Goal: Task Accomplishment & Management: Complete application form

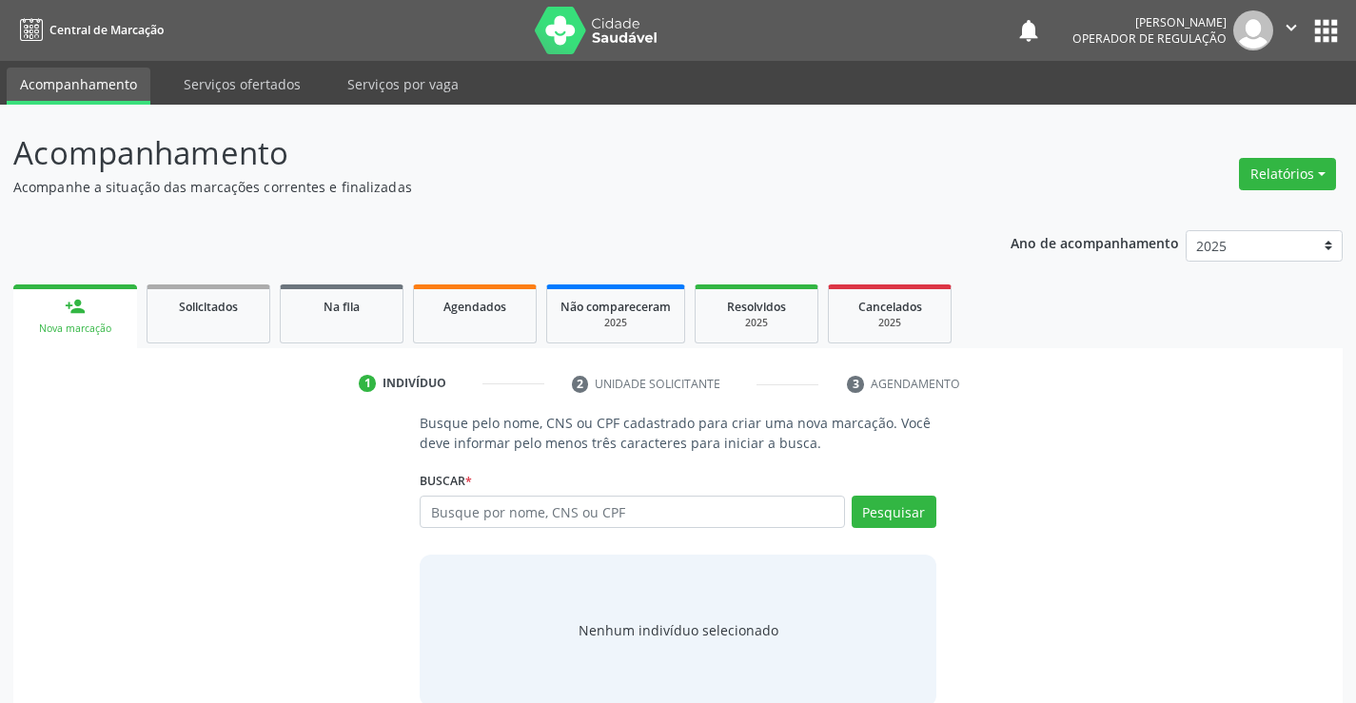
click at [541, 519] on input "text" at bounding box center [632, 512] width 424 height 32
type input "704003895677563"
click at [916, 521] on button "Pesquisar" at bounding box center [894, 512] width 85 height 32
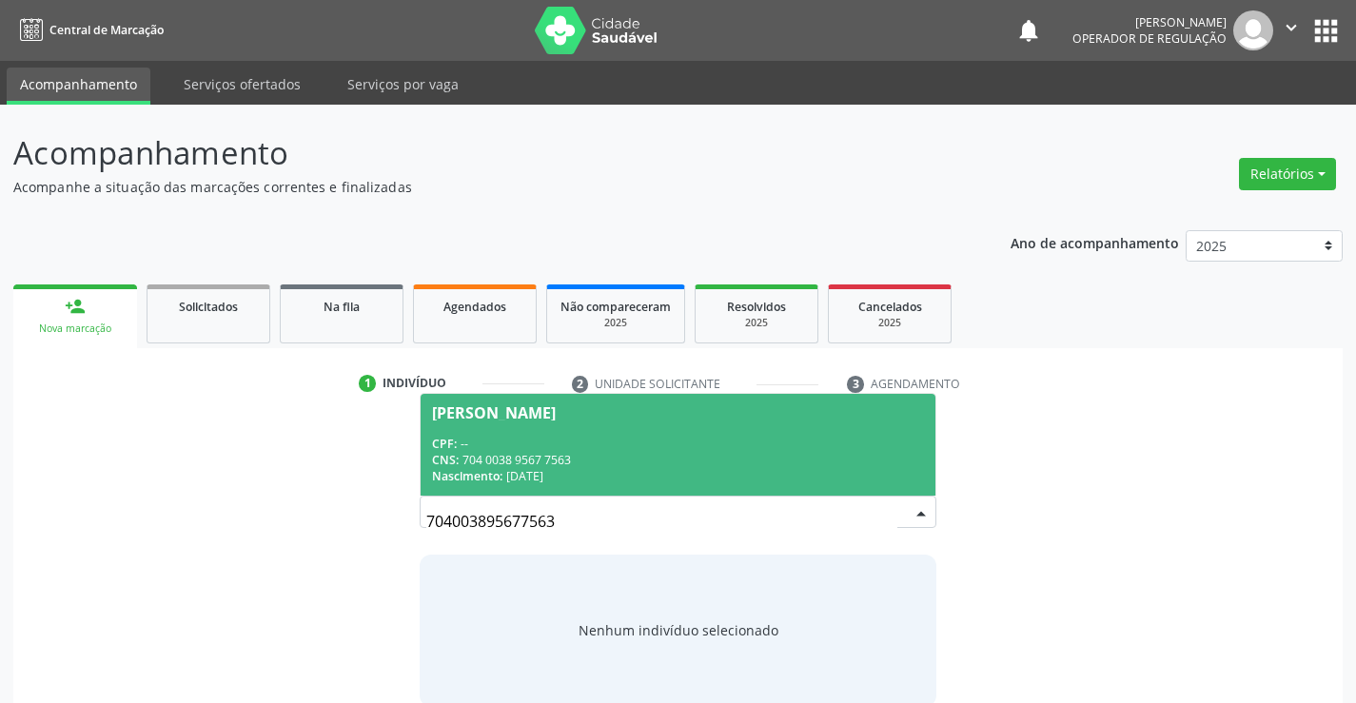
click at [542, 454] on div "CNS: 704 0038 9567 7563" at bounding box center [677, 460] width 491 height 16
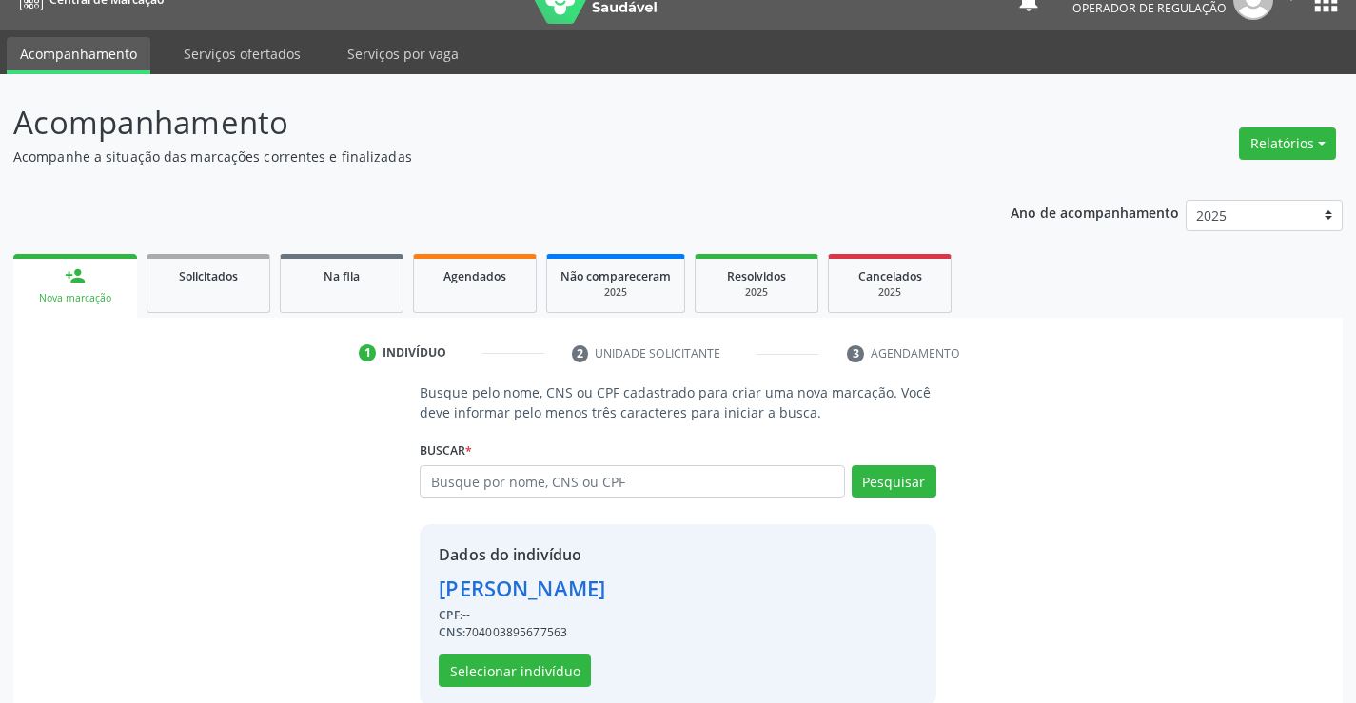
scroll to position [60, 0]
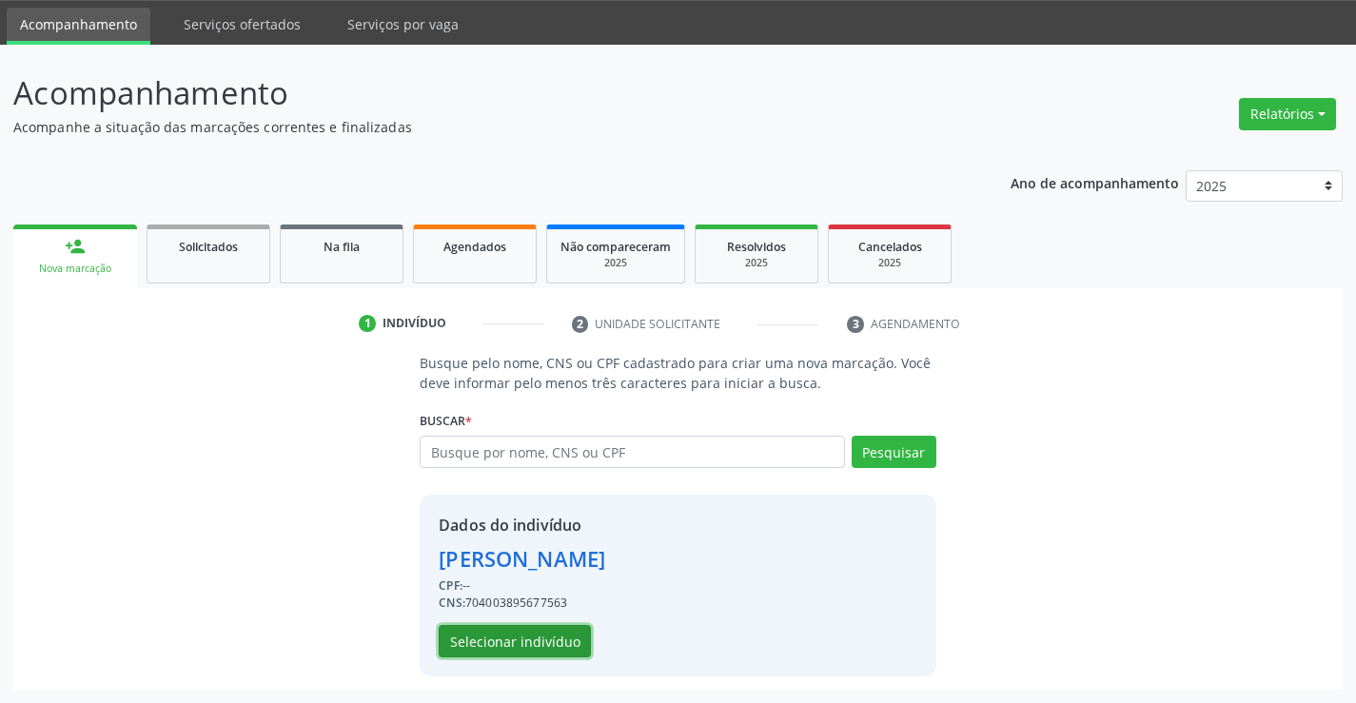
click at [520, 654] on button "Selecionar indivíduo" at bounding box center [515, 641] width 152 height 32
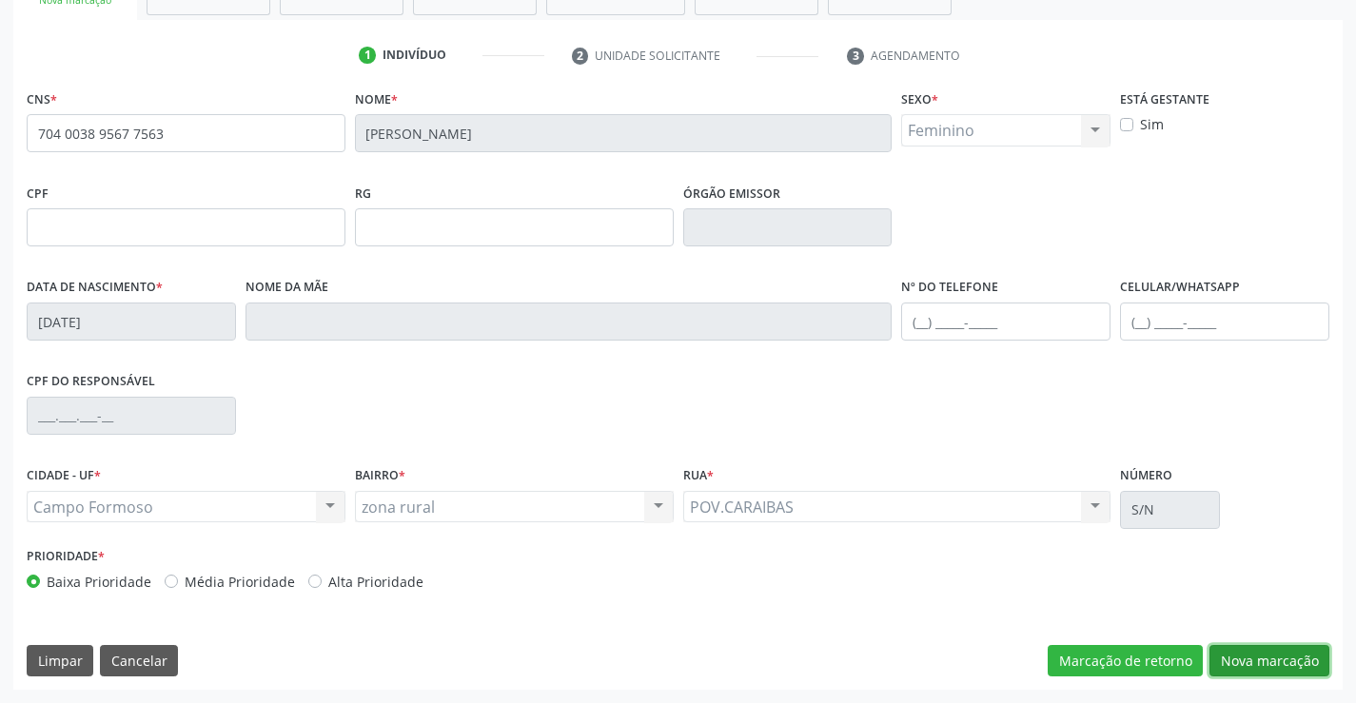
click at [1238, 653] on button "Nova marcação" at bounding box center [1269, 661] width 120 height 32
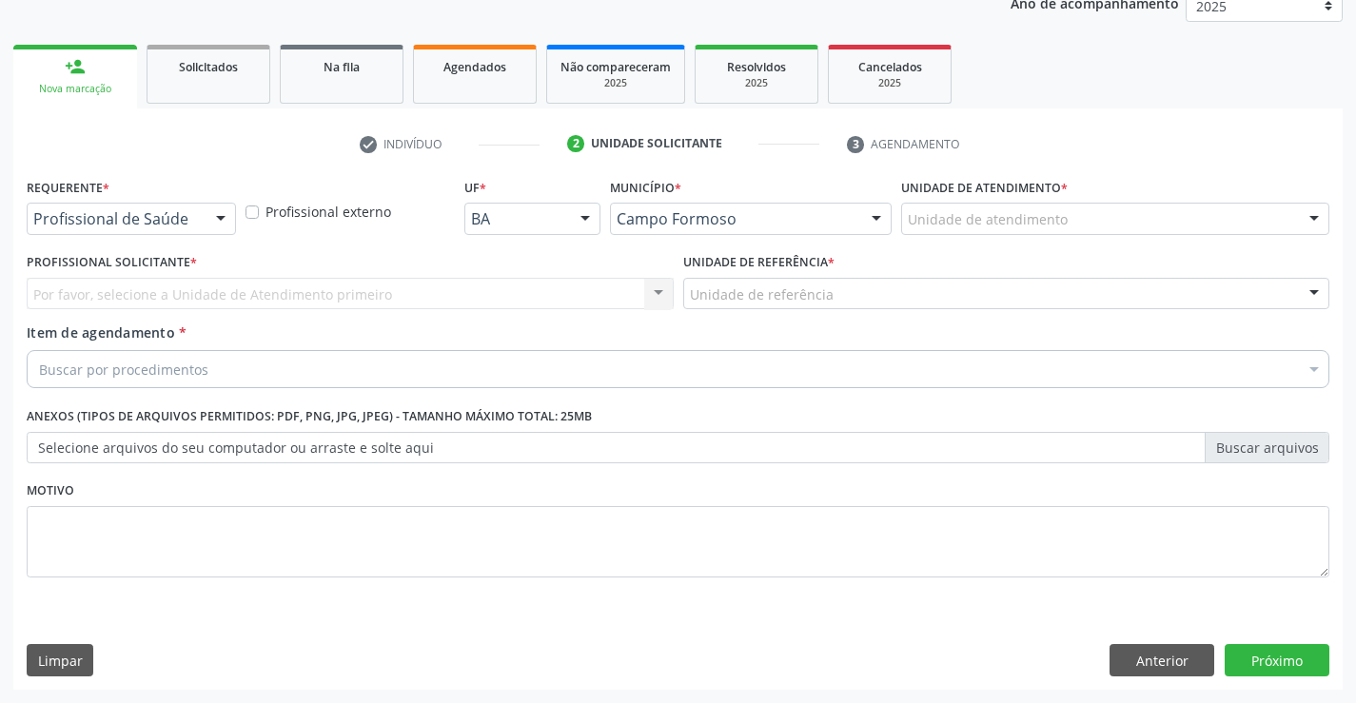
scroll to position [240, 0]
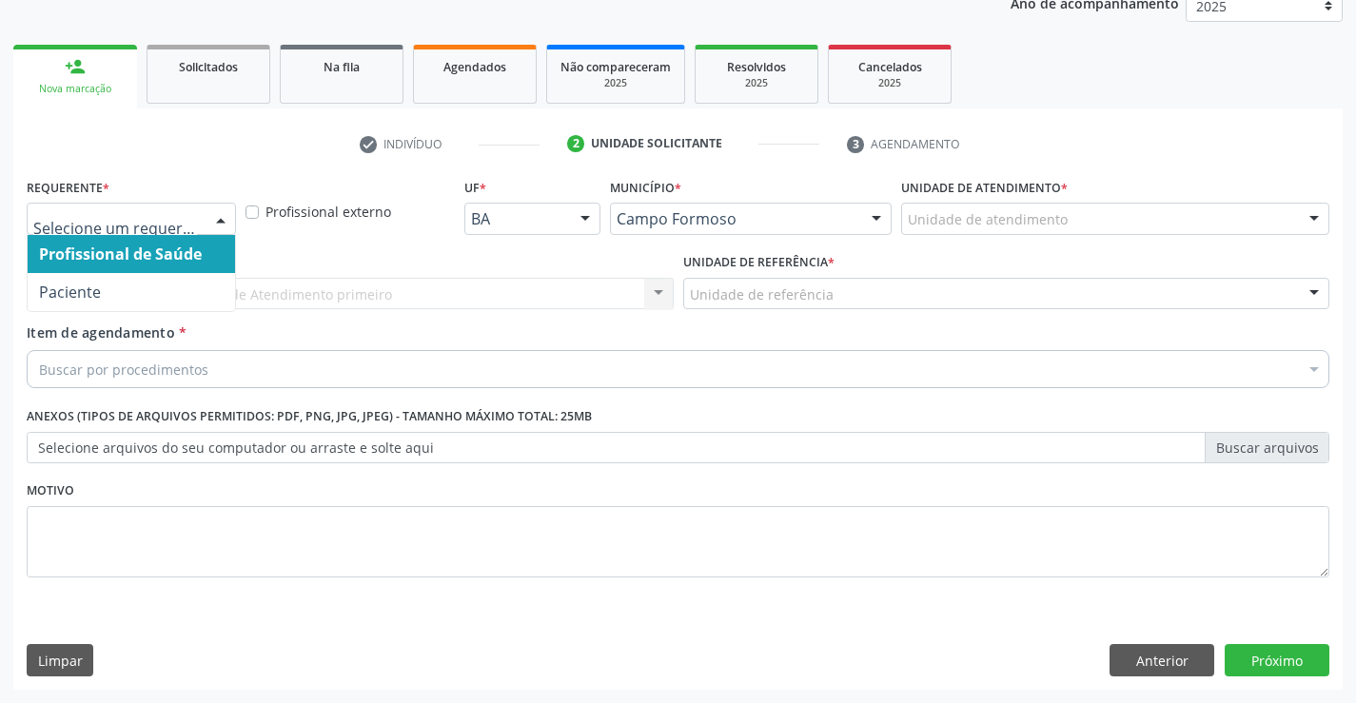
click at [208, 218] on div at bounding box center [220, 220] width 29 height 32
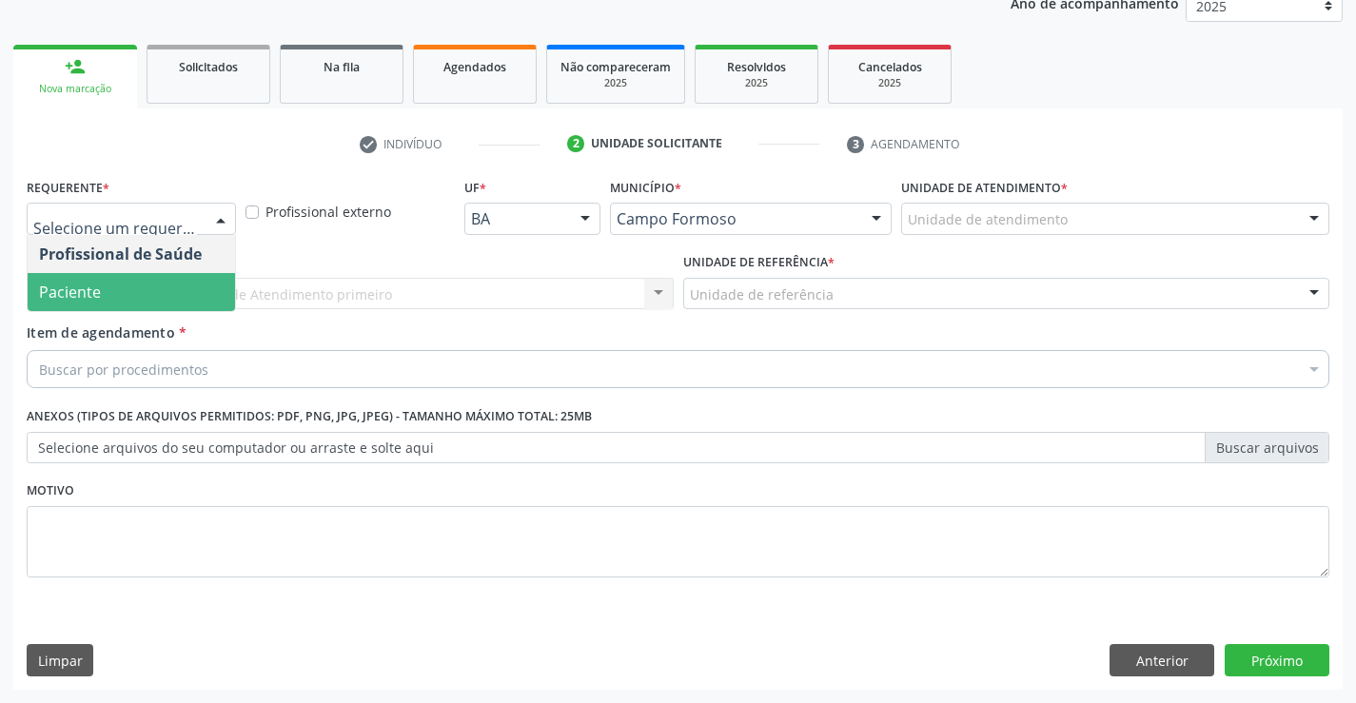
click at [129, 292] on span "Paciente" at bounding box center [131, 292] width 207 height 38
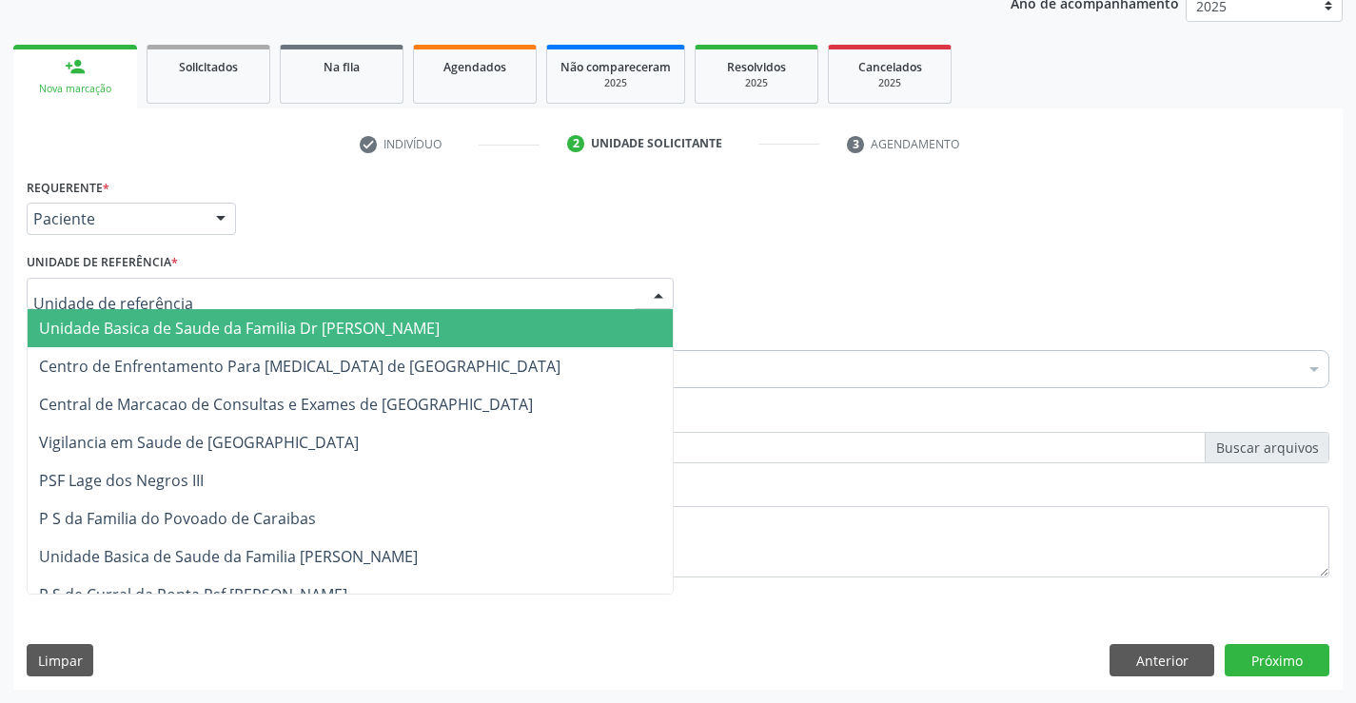
click at [283, 288] on div at bounding box center [350, 294] width 647 height 32
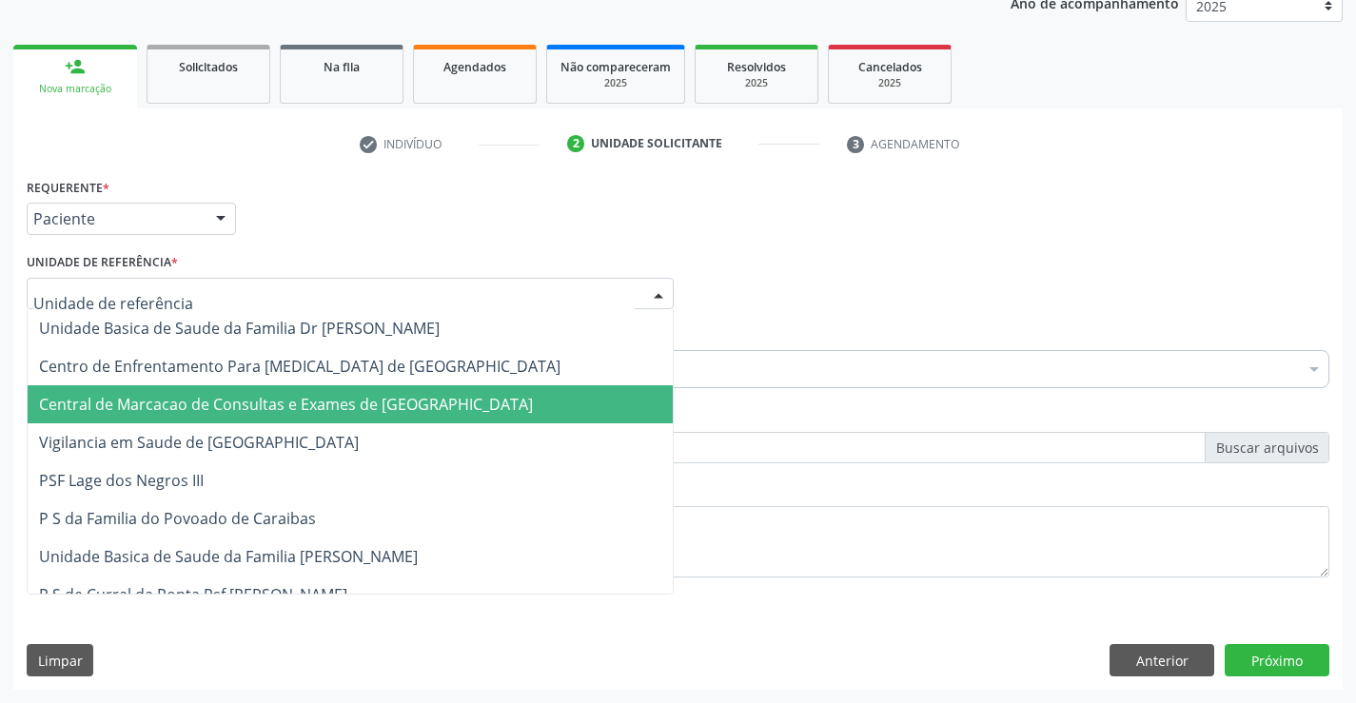
click at [285, 404] on span "Central de Marcacao de Consultas e Exames de [GEOGRAPHIC_DATA]" at bounding box center [286, 404] width 494 height 21
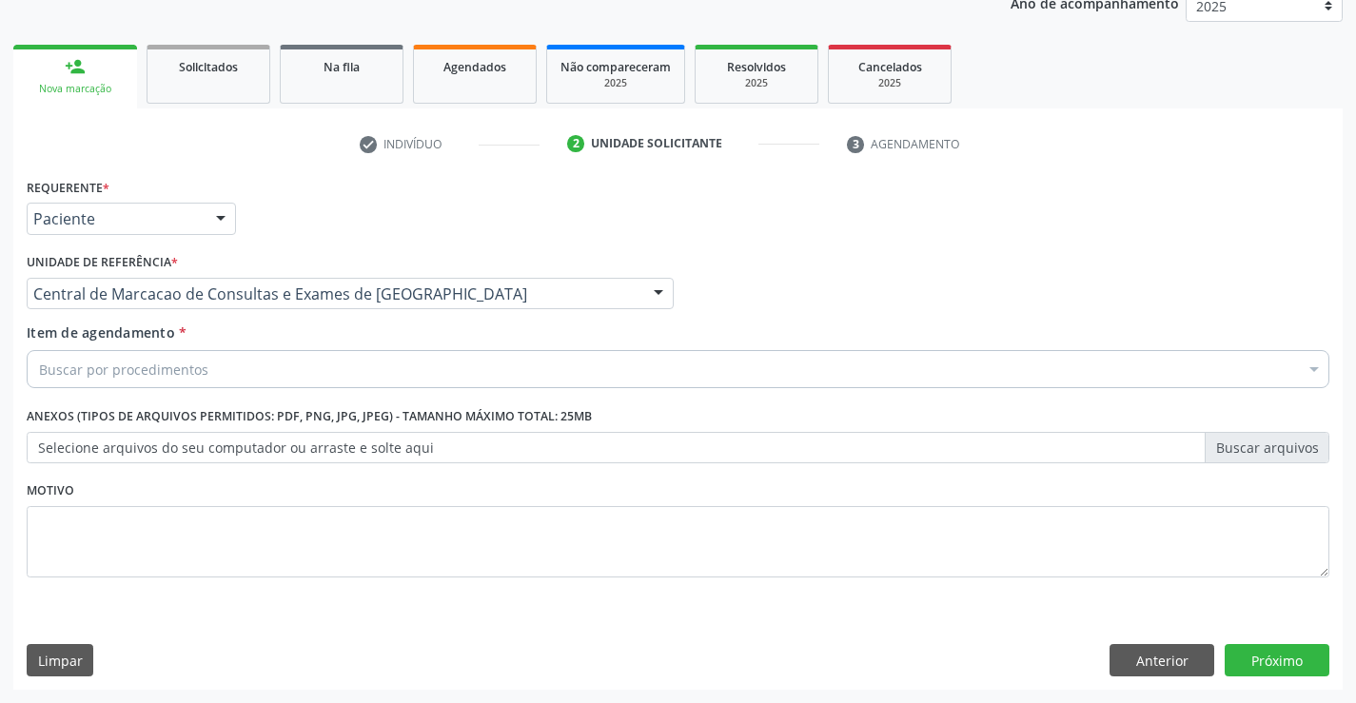
click at [320, 364] on div "Buscar por procedimentos" at bounding box center [678, 369] width 1303 height 38
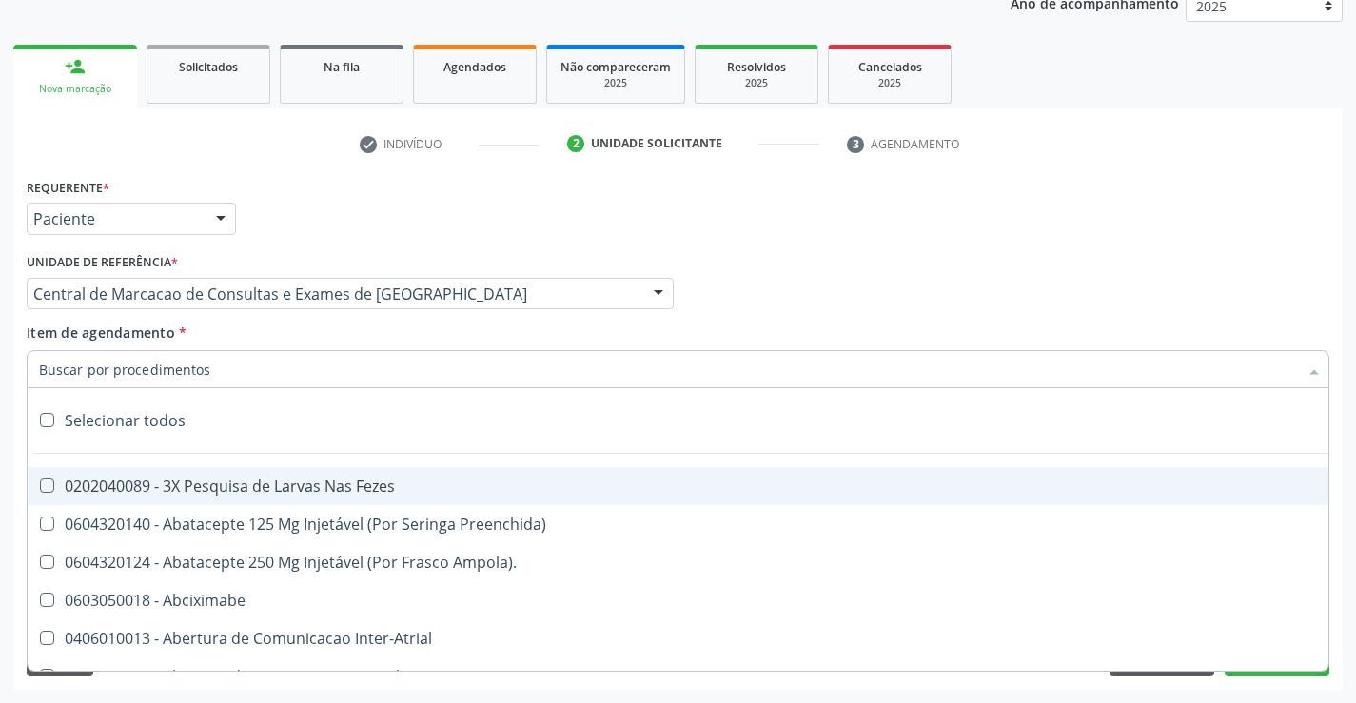
click at [312, 377] on input "Item de agendamento *" at bounding box center [668, 369] width 1259 height 38
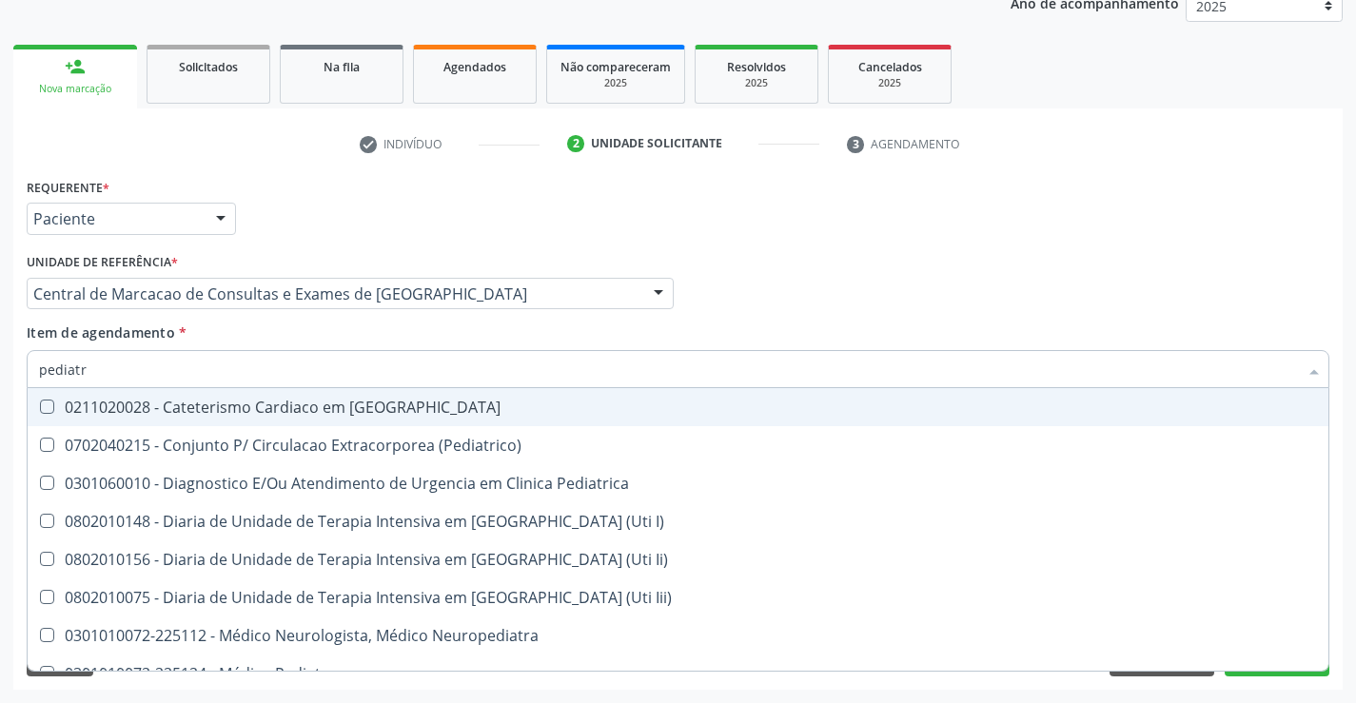
type input "pediatra"
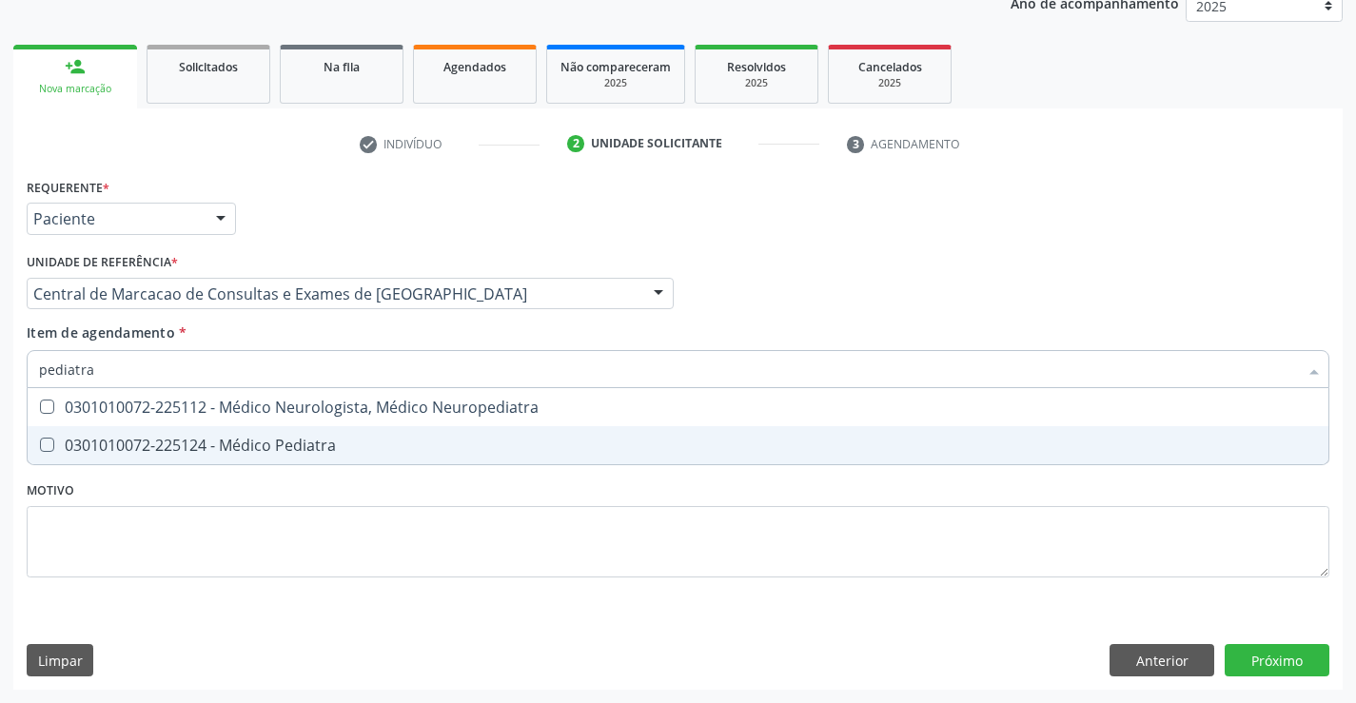
click at [314, 456] on span "0301010072-225124 - Médico Pediatra" at bounding box center [678, 445] width 1301 height 38
checkbox Pediatra "true"
click at [1261, 655] on div "Requerente * Paciente Profissional de Saúde Paciente Nenhum resultado encontrad…" at bounding box center [677, 431] width 1329 height 517
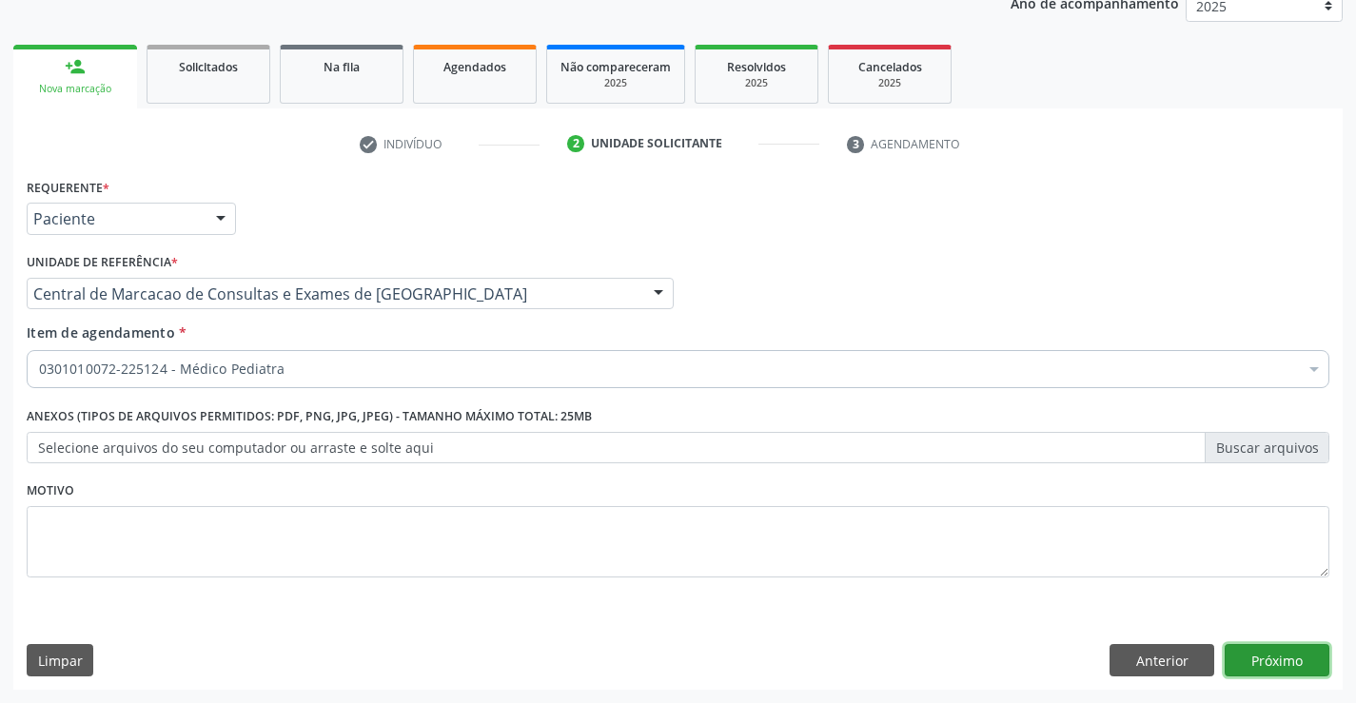
click at [1261, 655] on button "Próximo" at bounding box center [1277, 660] width 105 height 32
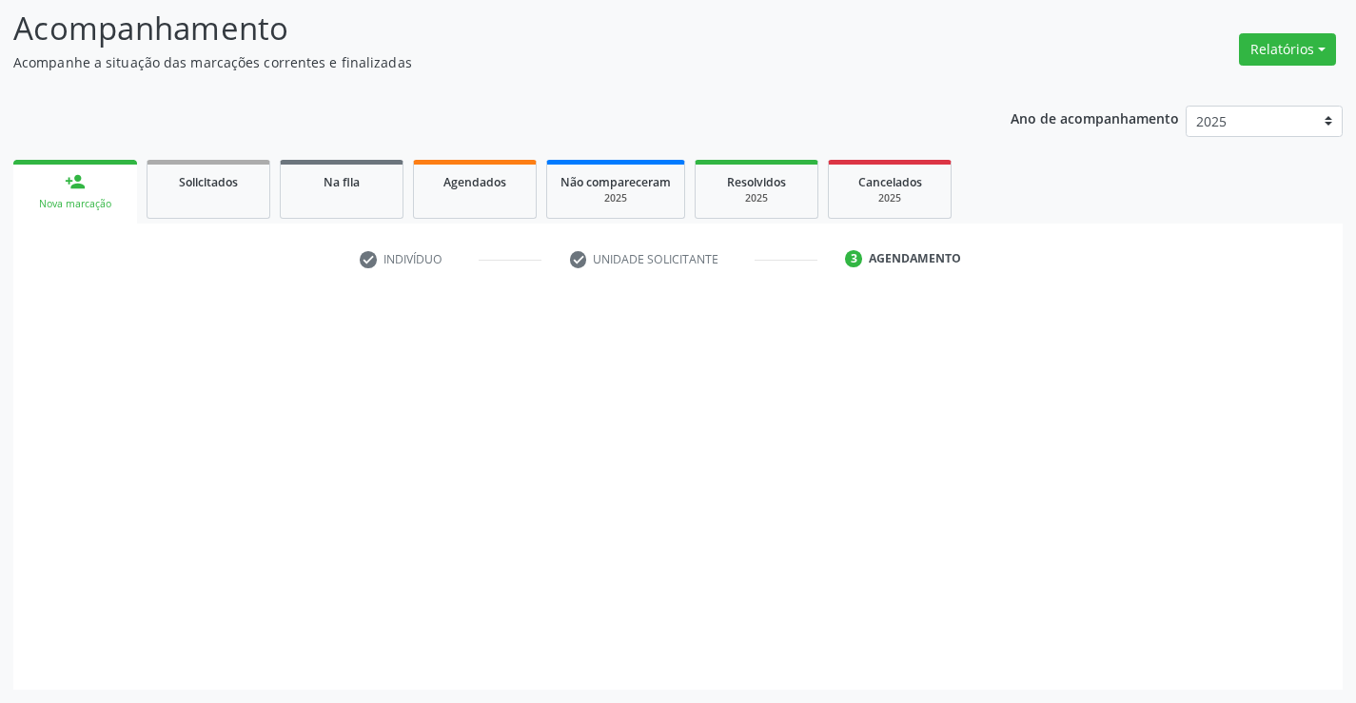
scroll to position [125, 0]
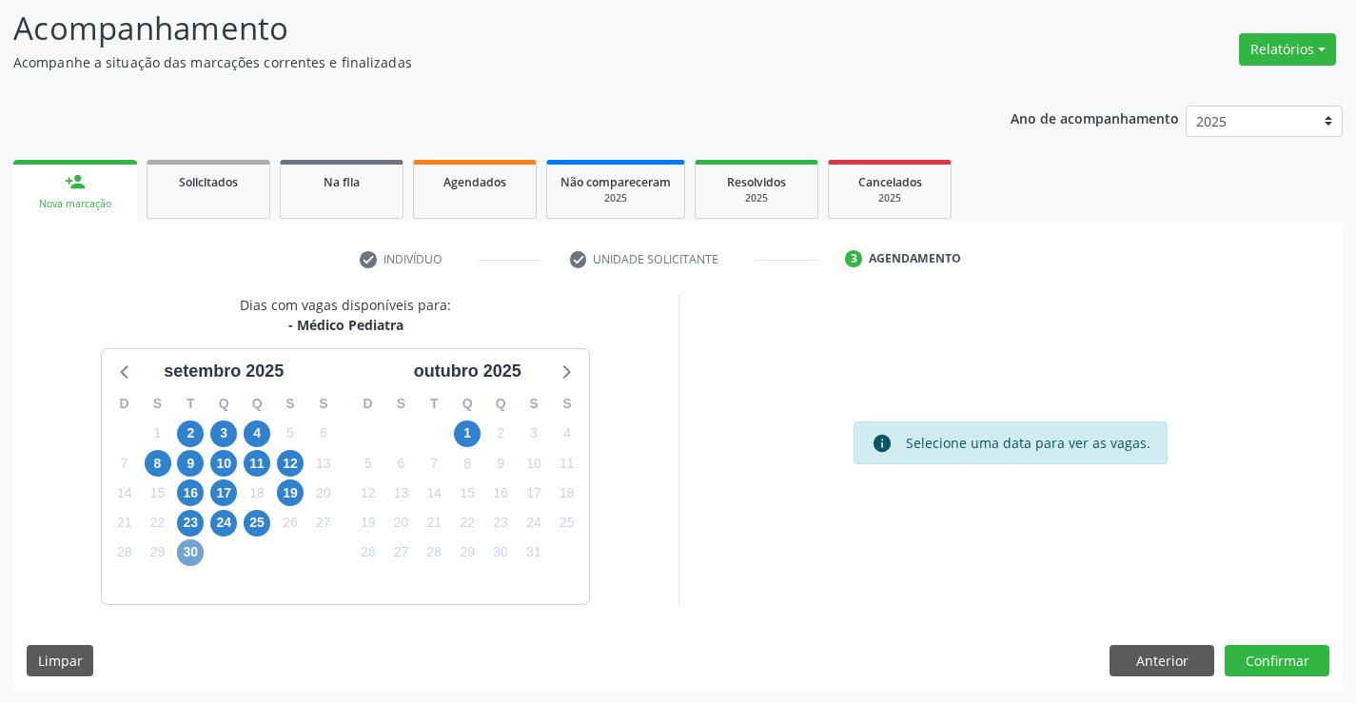
click at [187, 555] on span "30" at bounding box center [190, 553] width 27 height 27
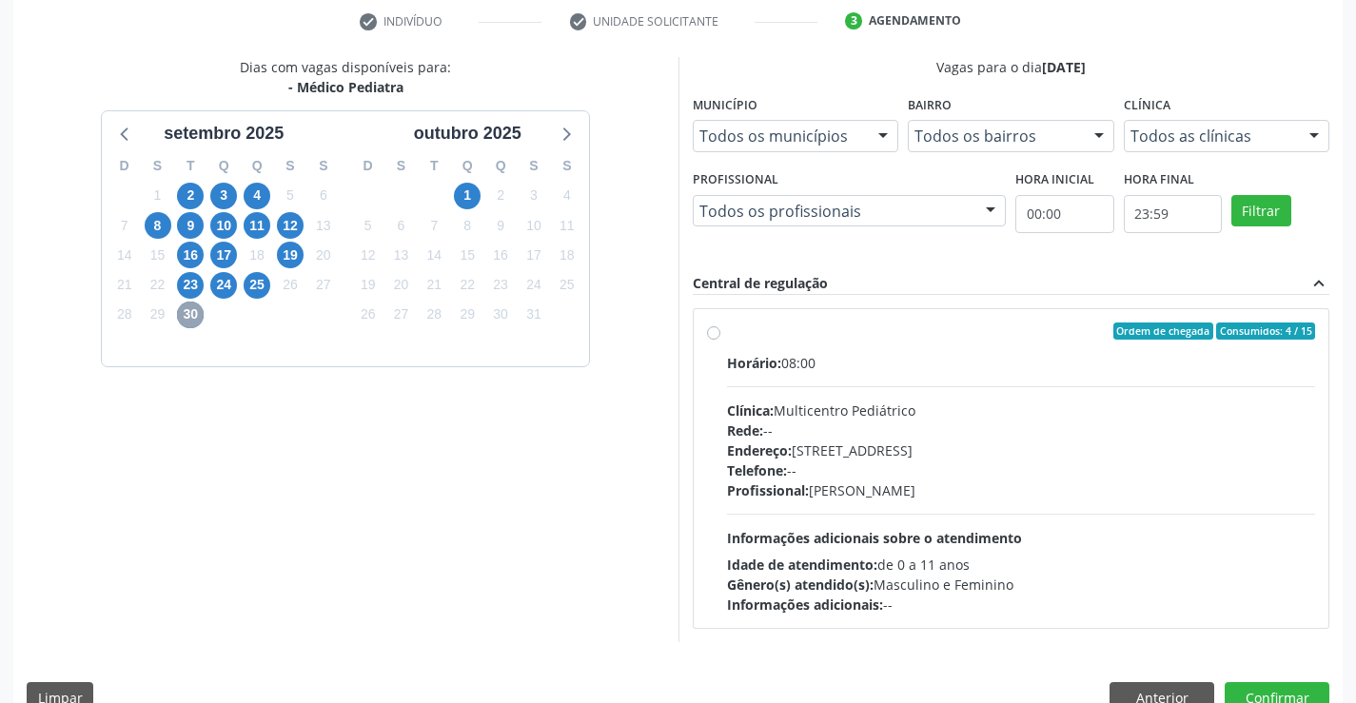
scroll to position [400, 0]
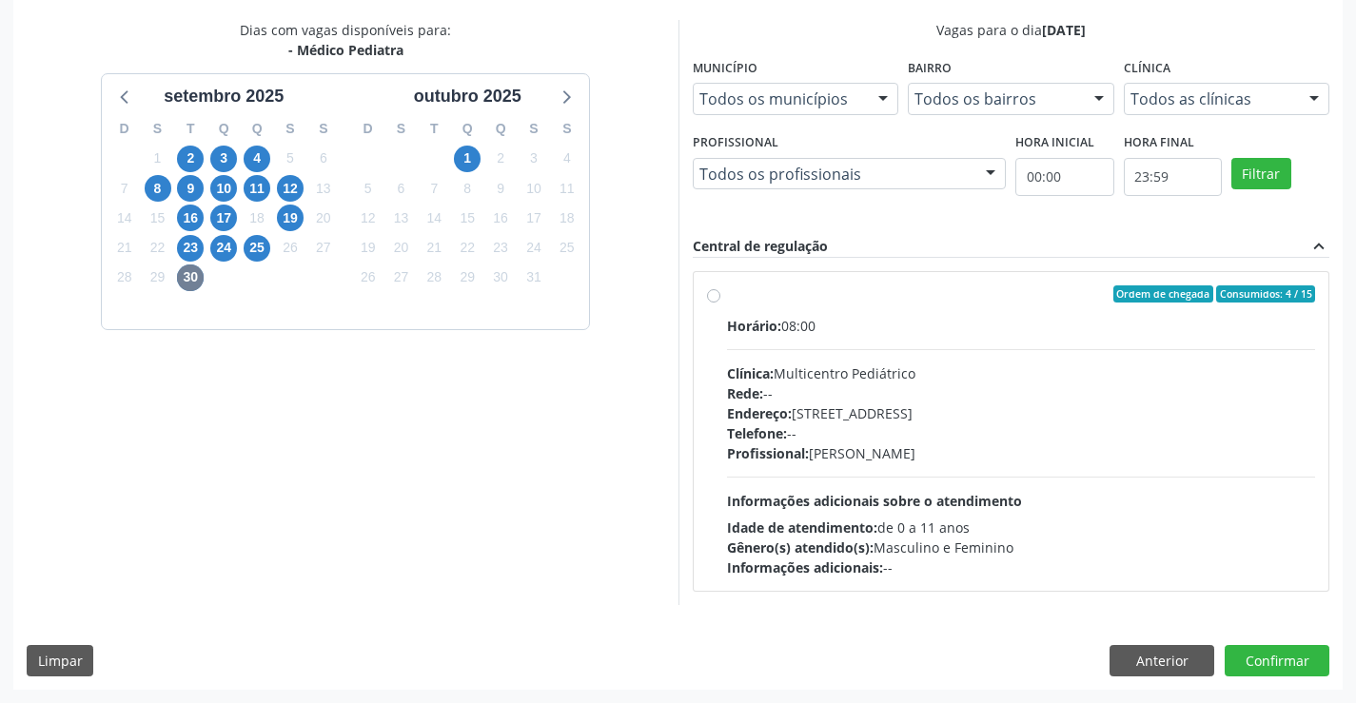
click at [871, 405] on div "Endereço: [STREET_ADDRESS]" at bounding box center [1021, 413] width 589 height 20
click at [720, 303] on input "Ordem de chegada Consumidos: 4 / 15 Horário: 08:00 Clínica: Multicentro Pediátr…" at bounding box center [713, 293] width 13 height 17
radio input "true"
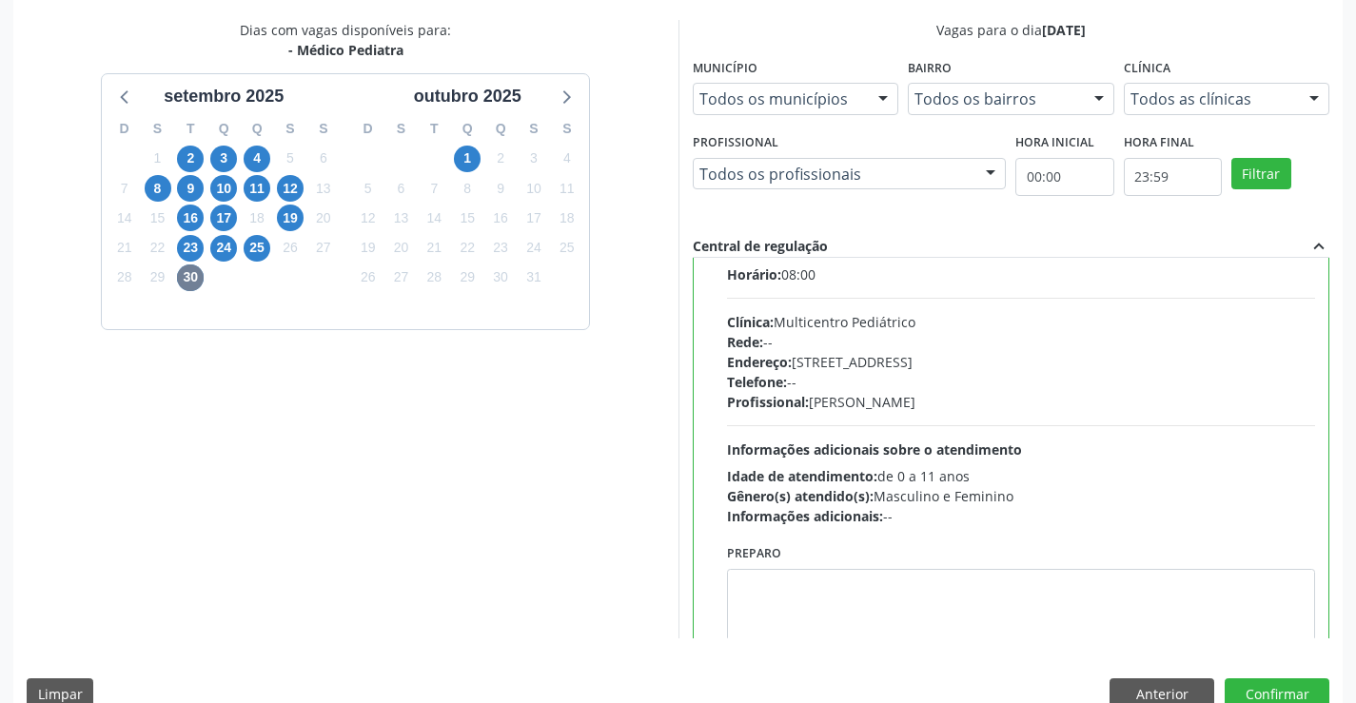
scroll to position [94, 0]
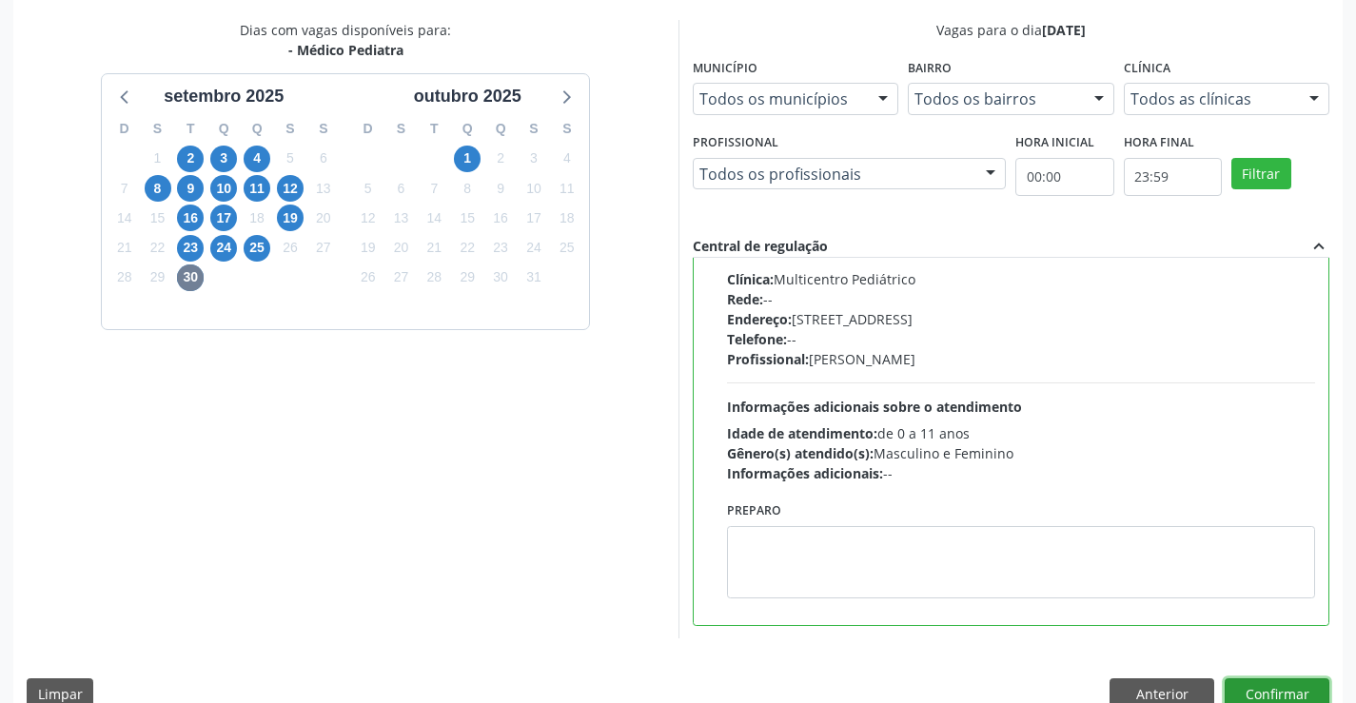
click at [1289, 689] on button "Confirmar" at bounding box center [1277, 694] width 105 height 32
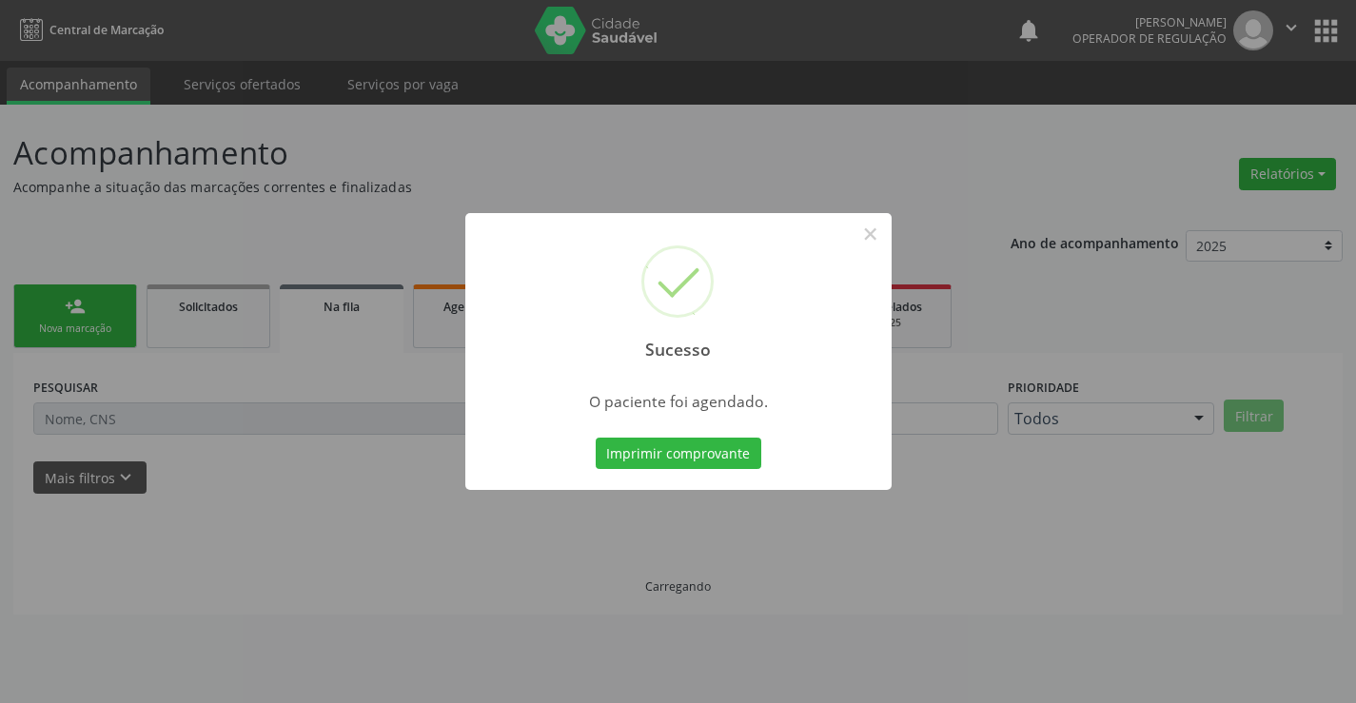
scroll to position [0, 0]
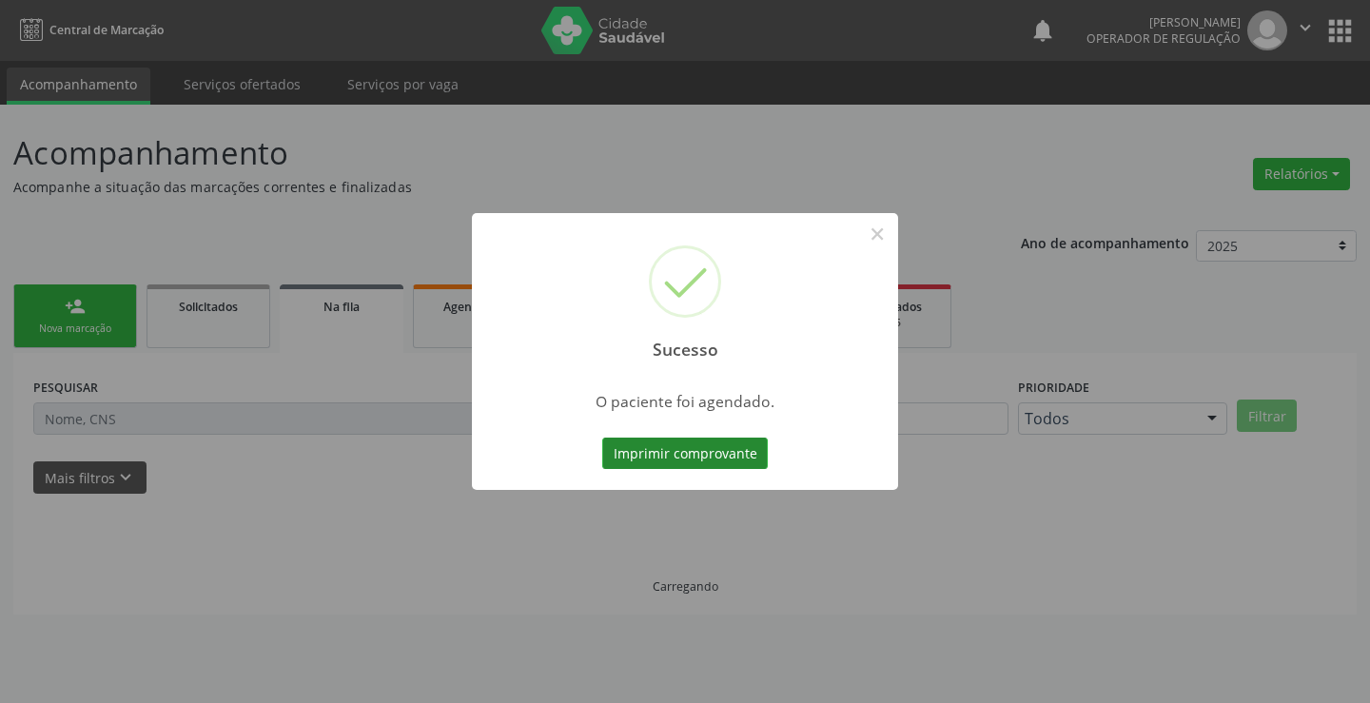
click at [722, 448] on button "Imprimir comprovante" at bounding box center [685, 454] width 166 height 32
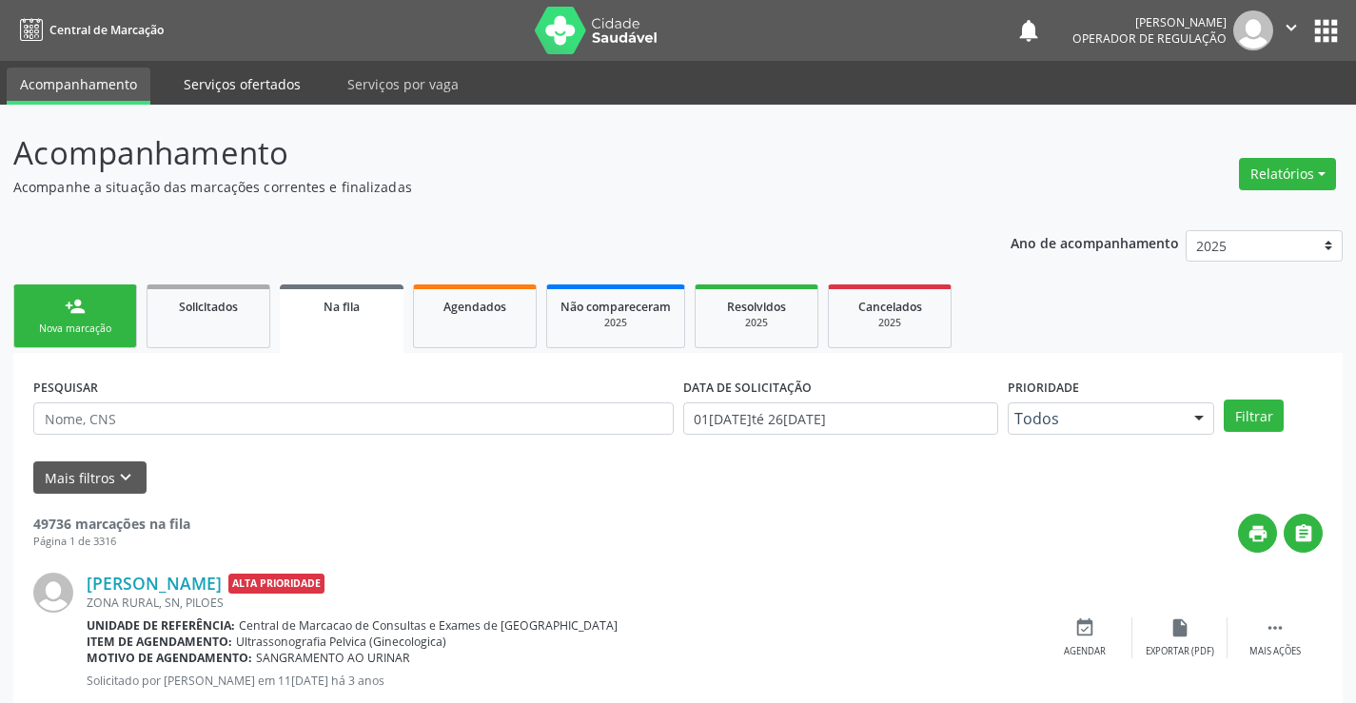
click at [261, 83] on link "Serviços ofertados" at bounding box center [242, 84] width 144 height 33
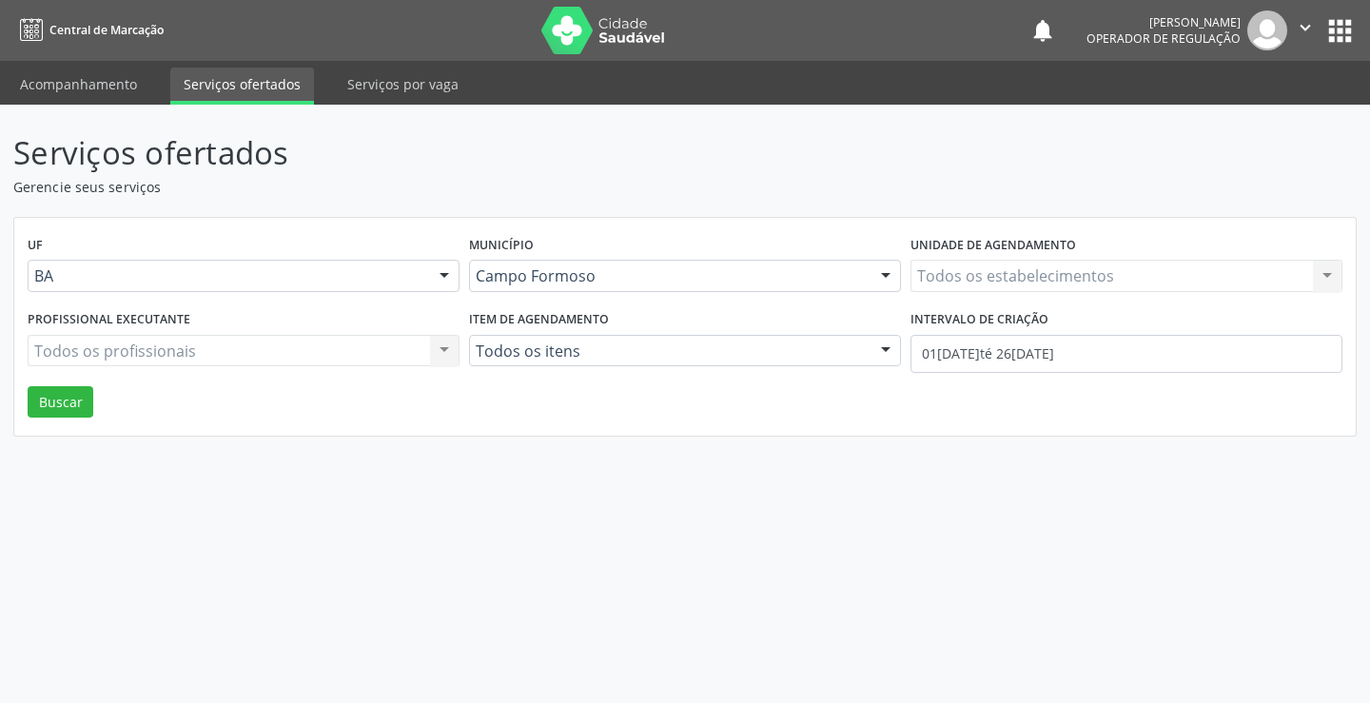
click at [384, 84] on link "Serviços por vaga" at bounding box center [403, 84] width 138 height 33
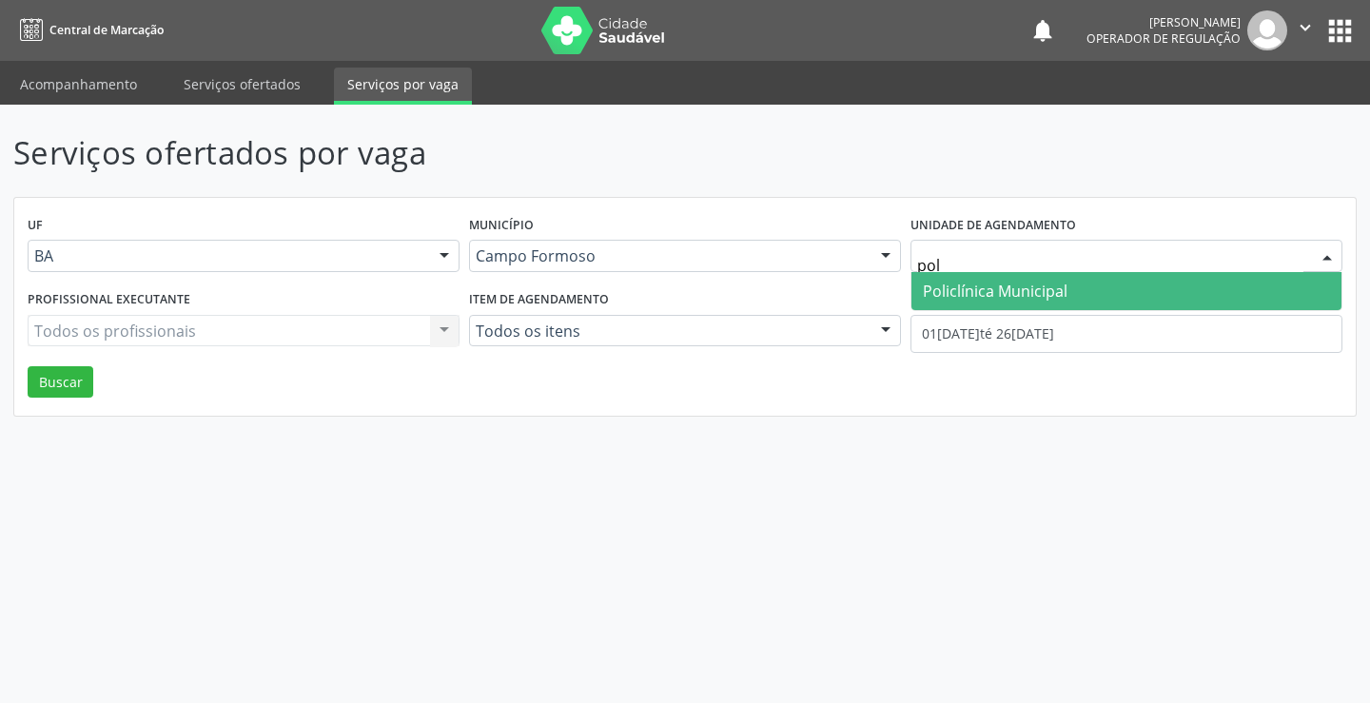
type input "poli"
click at [1011, 288] on span "Policlínica Municipal" at bounding box center [995, 291] width 145 height 21
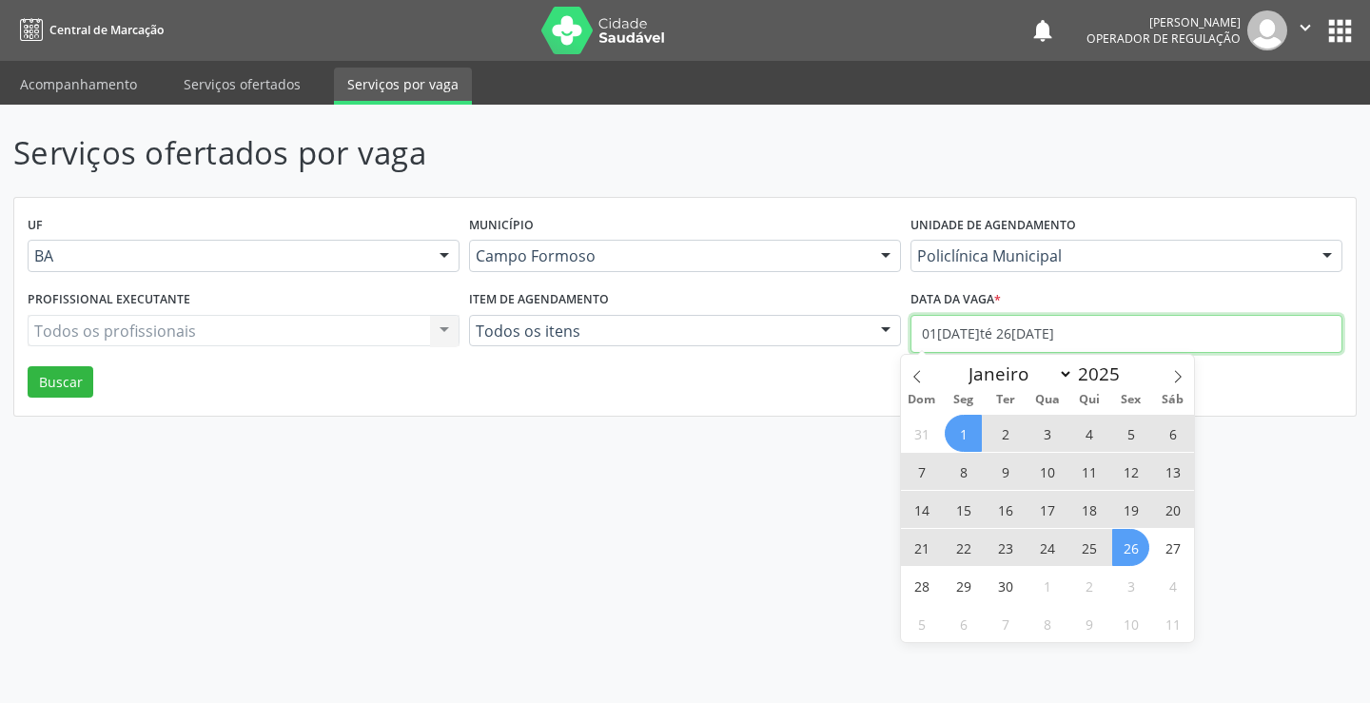
click at [987, 337] on input "01[DATE]té 26[DATE]" at bounding box center [1127, 334] width 432 height 38
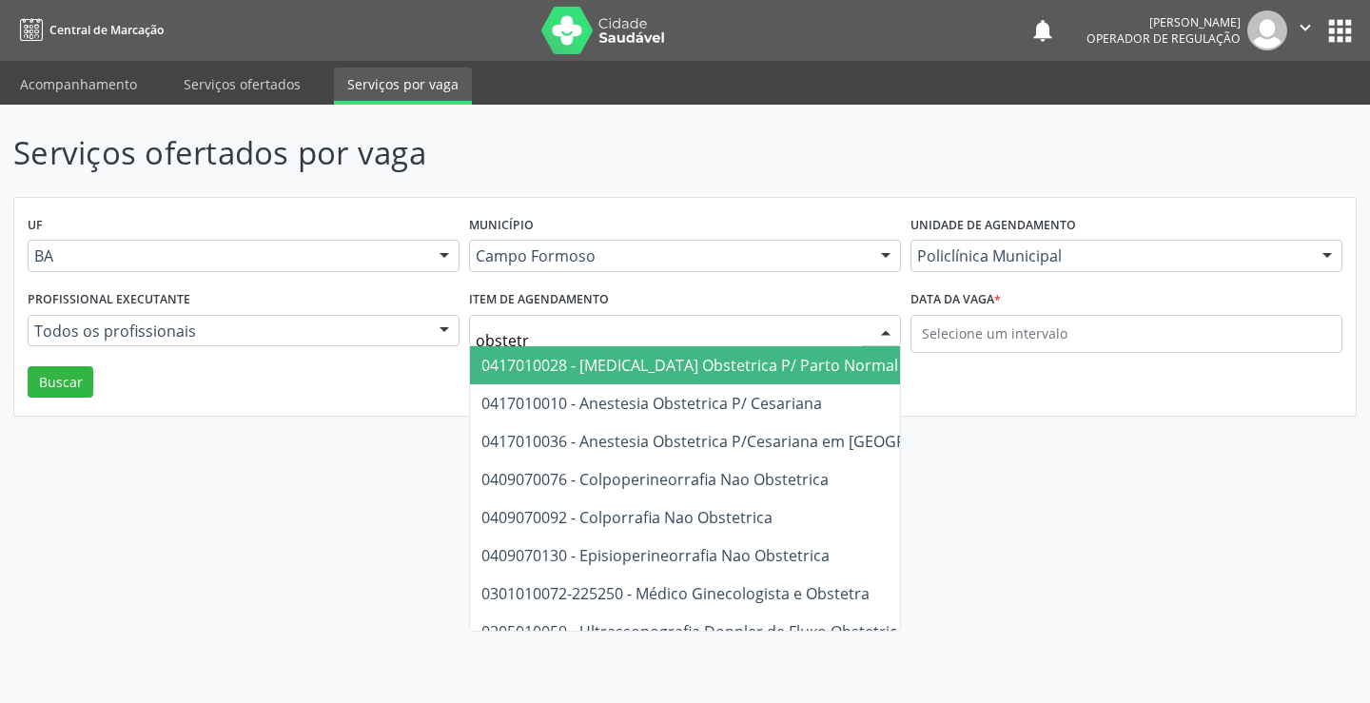
type input "obstetra"
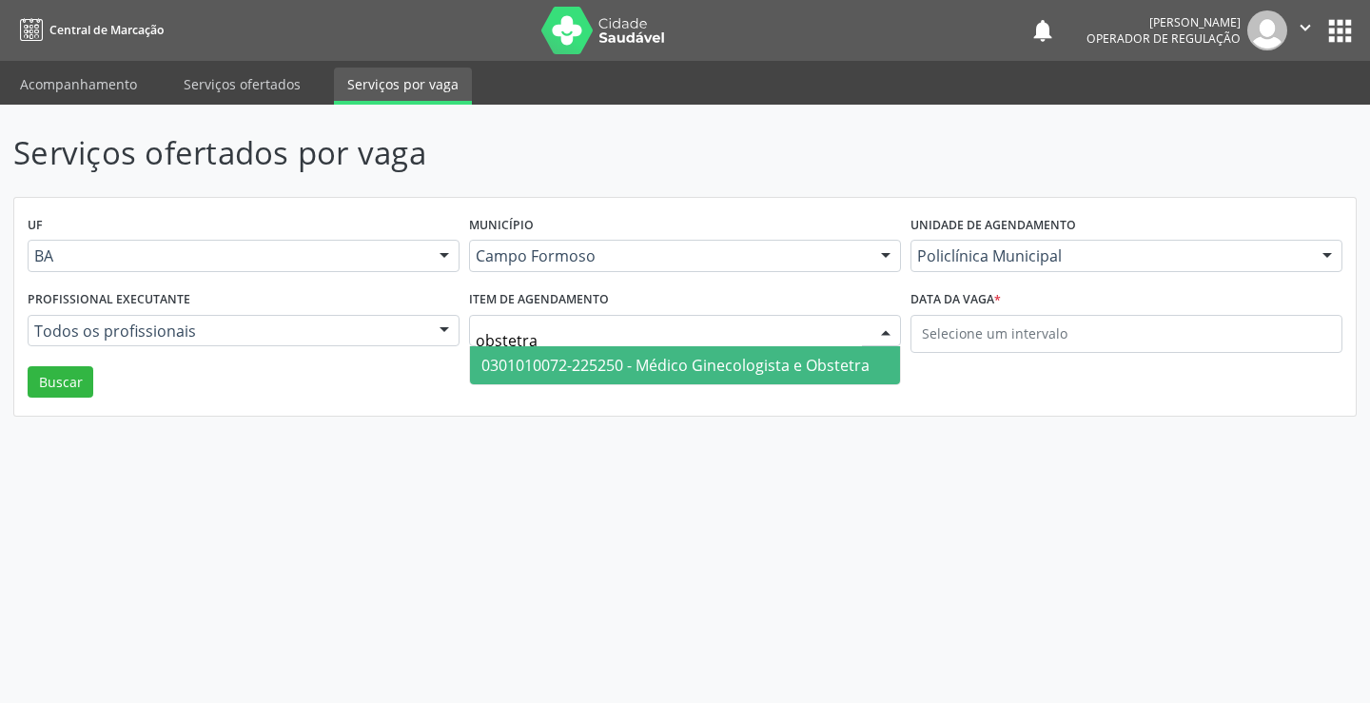
click at [733, 355] on span "0301010072-225250 - Médico Ginecologista e Obstetra" at bounding box center [676, 365] width 388 height 21
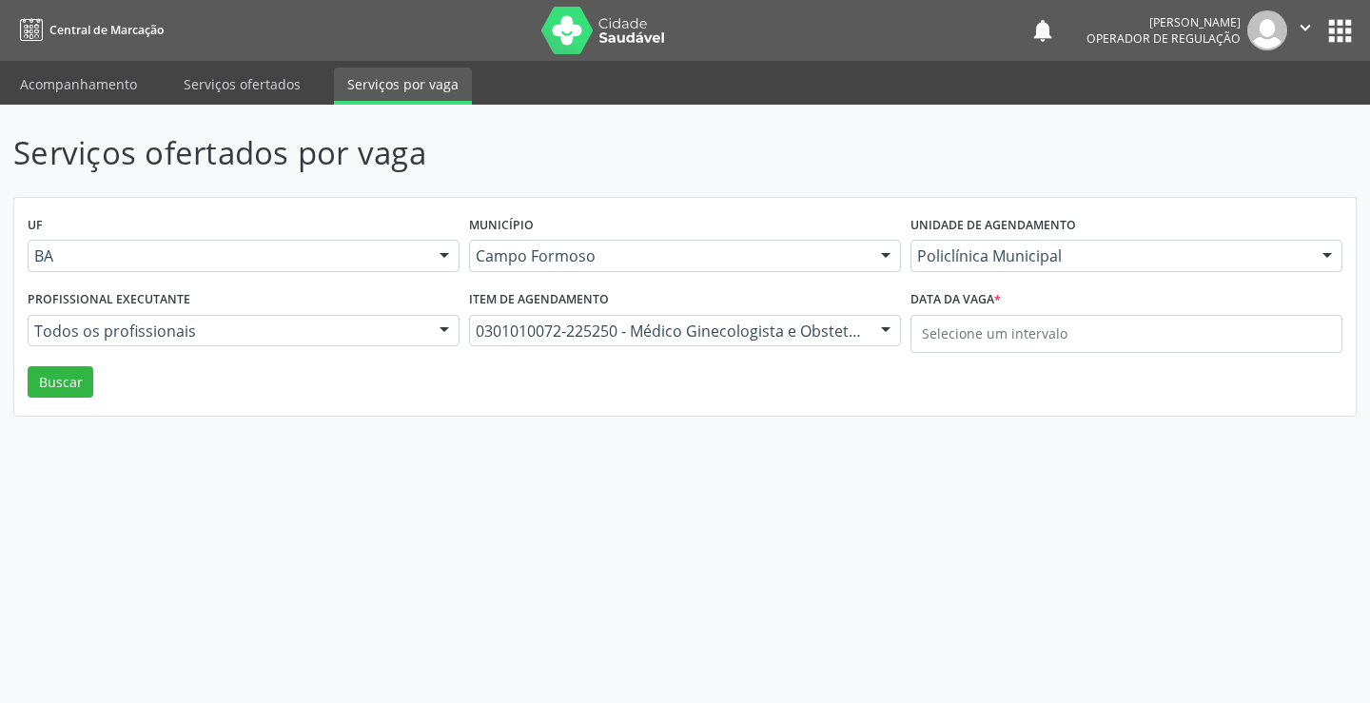
click at [112, 350] on div "Profissional executante Todos os profissionais Todos os profissionais Médico An…" at bounding box center [244, 325] width 442 height 81
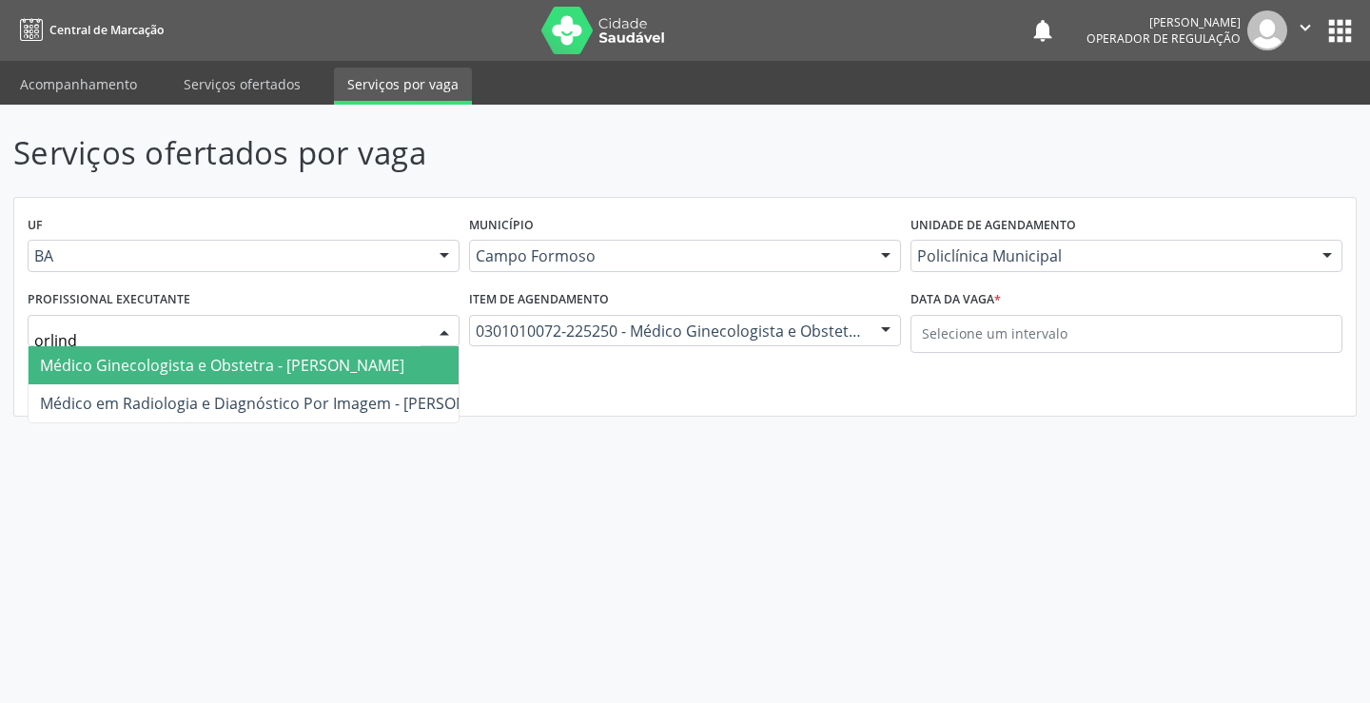
type input "orlindo"
click at [218, 367] on span "Médico Ginecologista e Obstetra - [PERSON_NAME]" at bounding box center [222, 365] width 364 height 21
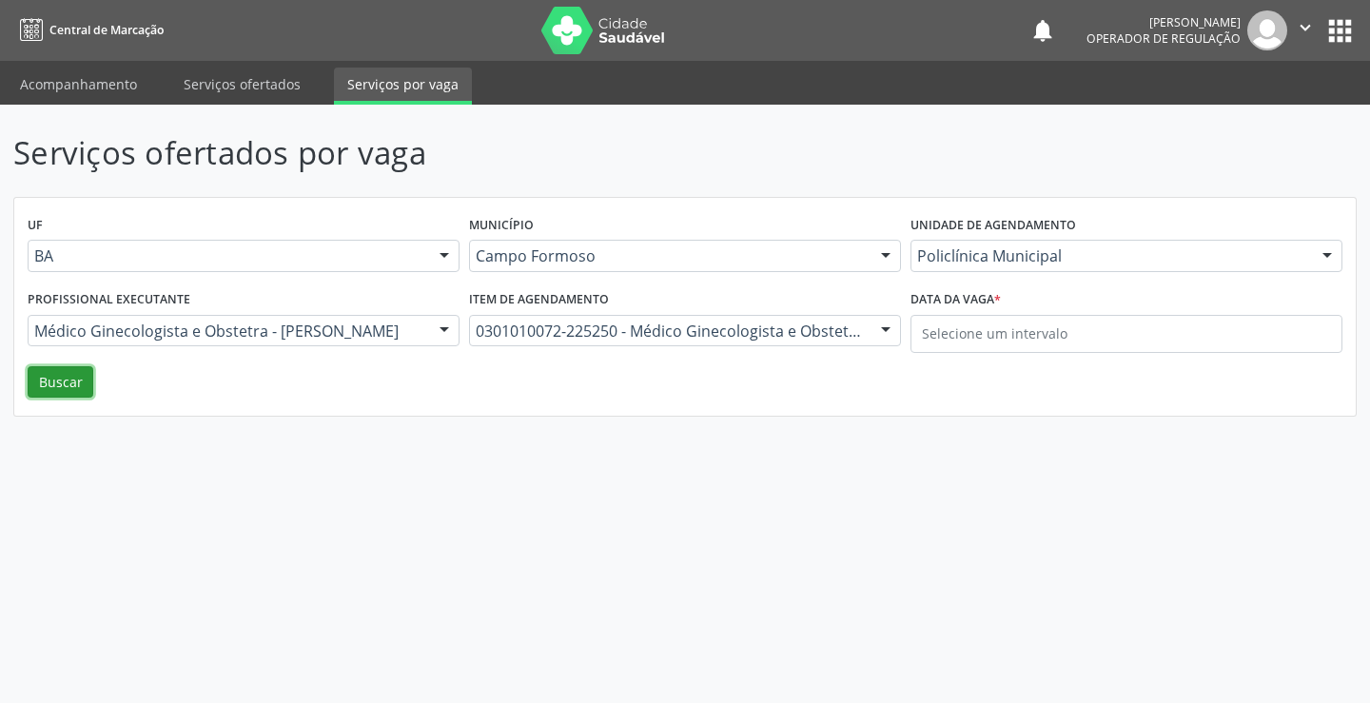
click at [49, 380] on button "Buscar" at bounding box center [61, 382] width 66 height 32
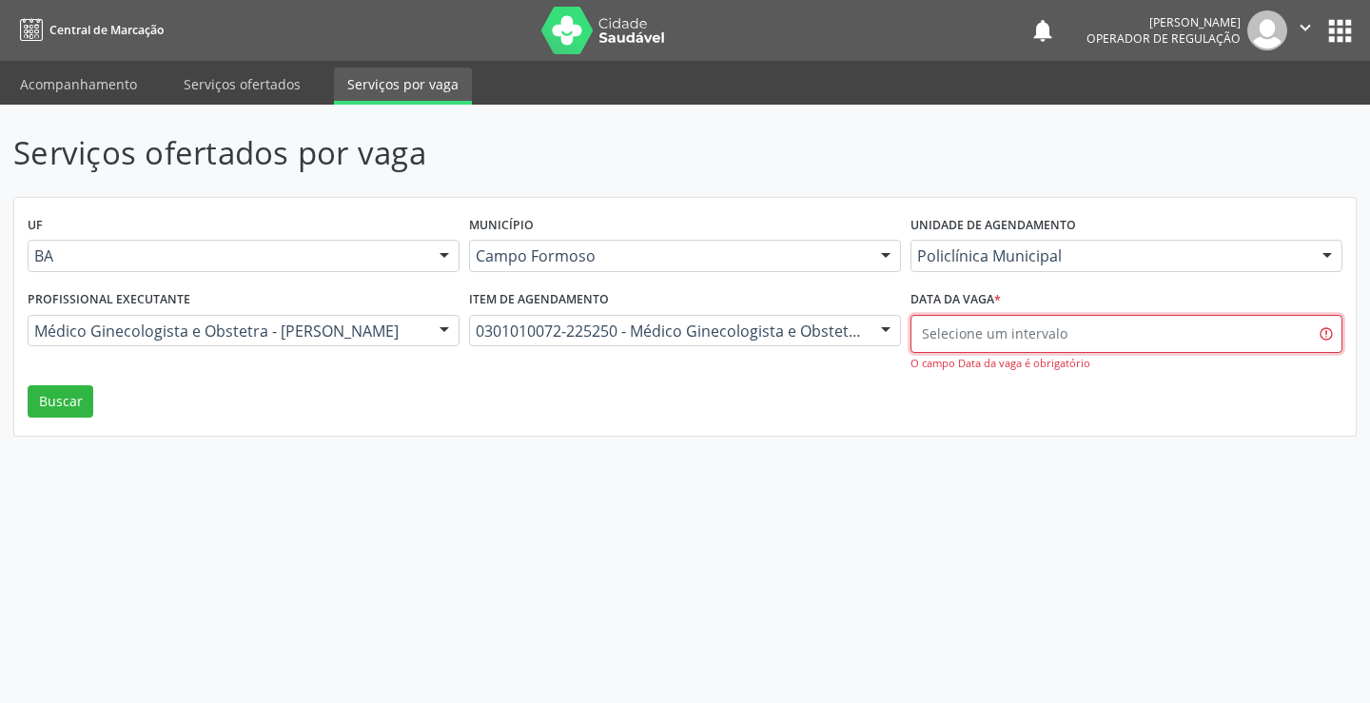
click at [964, 337] on input "text" at bounding box center [1127, 334] width 432 height 38
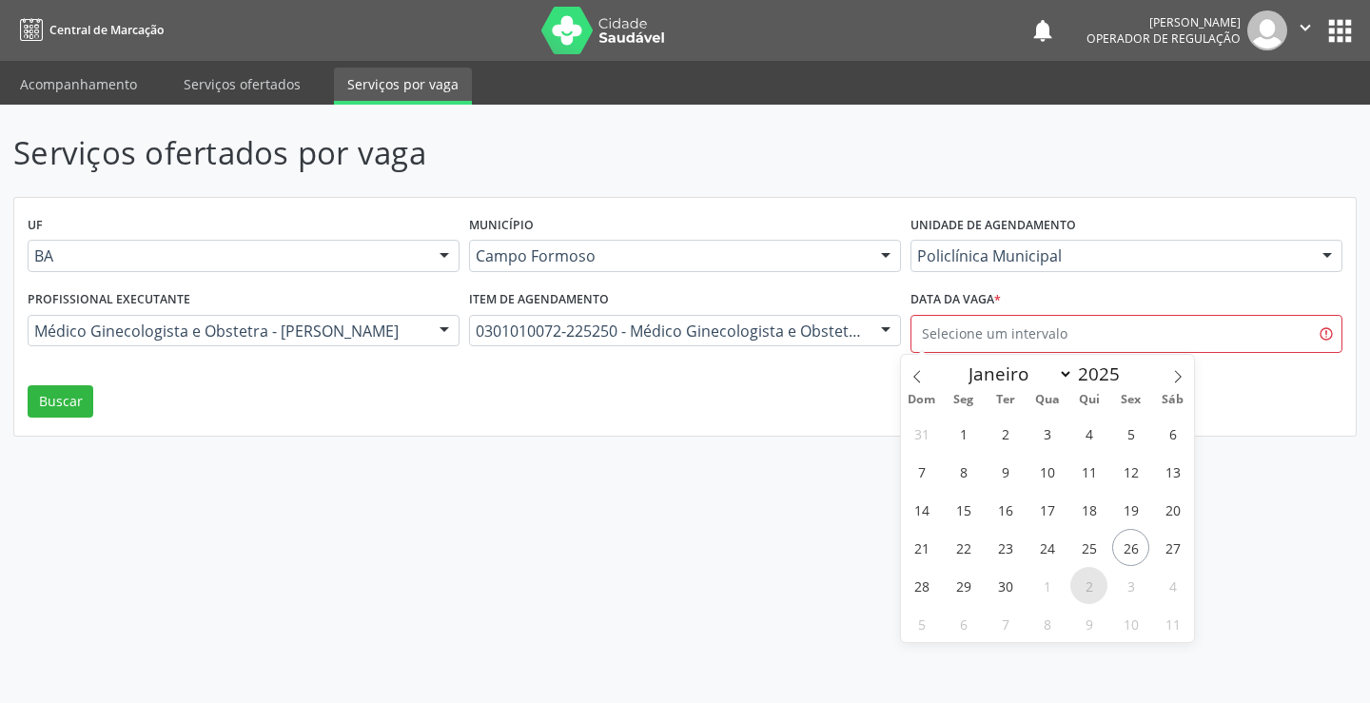
click at [1092, 586] on span "2" at bounding box center [1089, 585] width 37 height 37
type input "[DATE]"
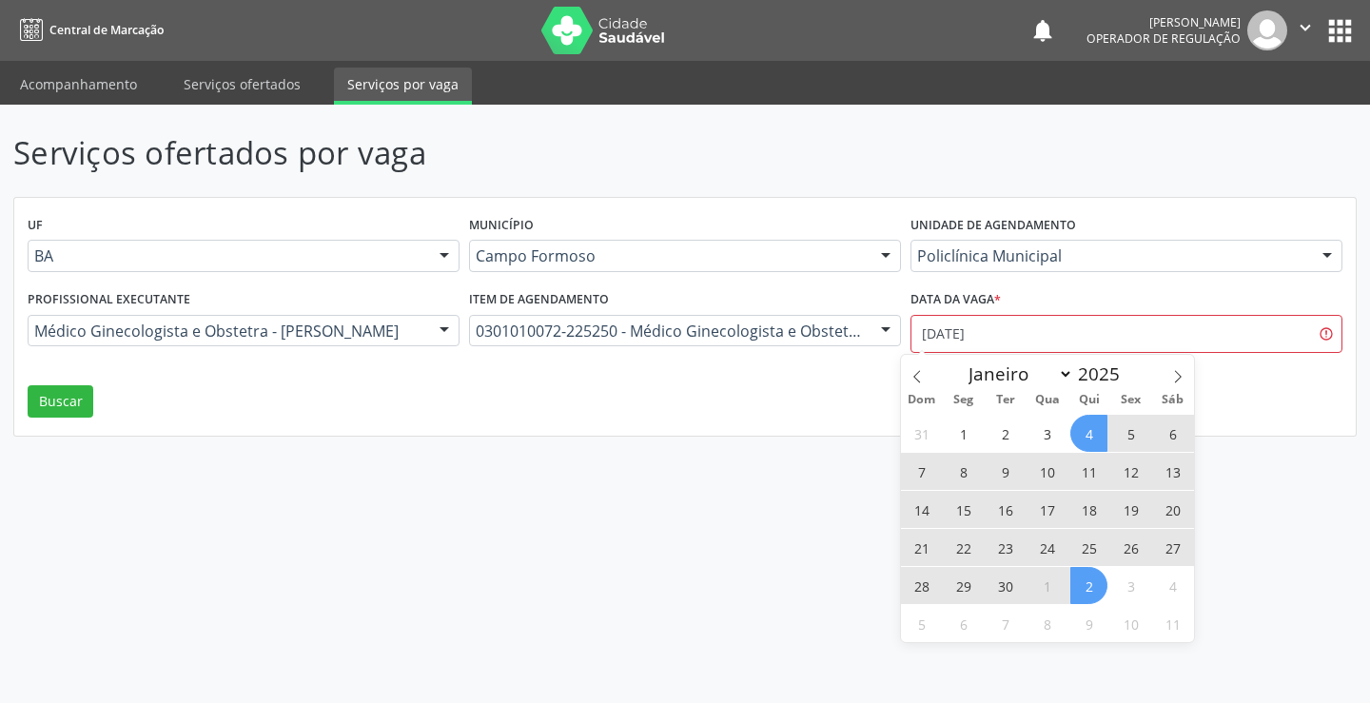
click at [1274, 433] on div "UF BA BA Nenhum resultado encontrado para: " " Não há nenhuma opção para ser ex…" at bounding box center [685, 317] width 1342 height 238
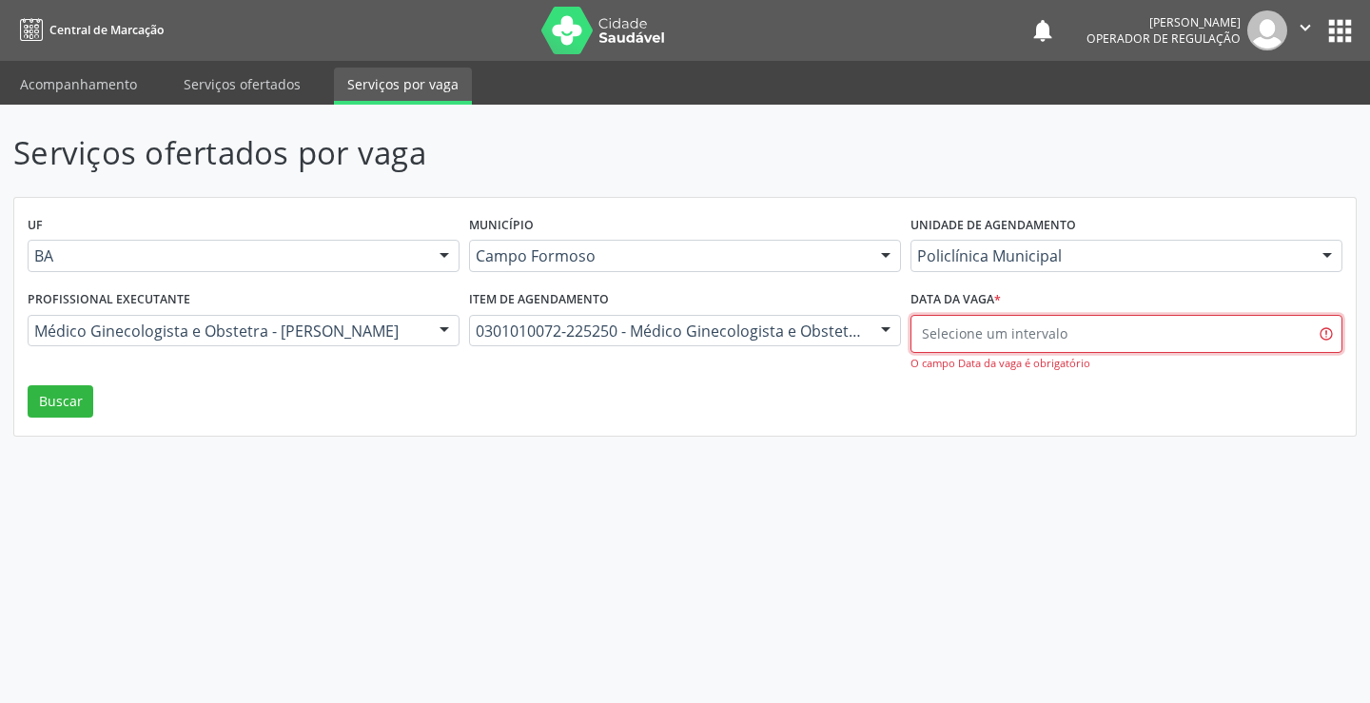
click at [1082, 317] on input "text" at bounding box center [1127, 334] width 432 height 38
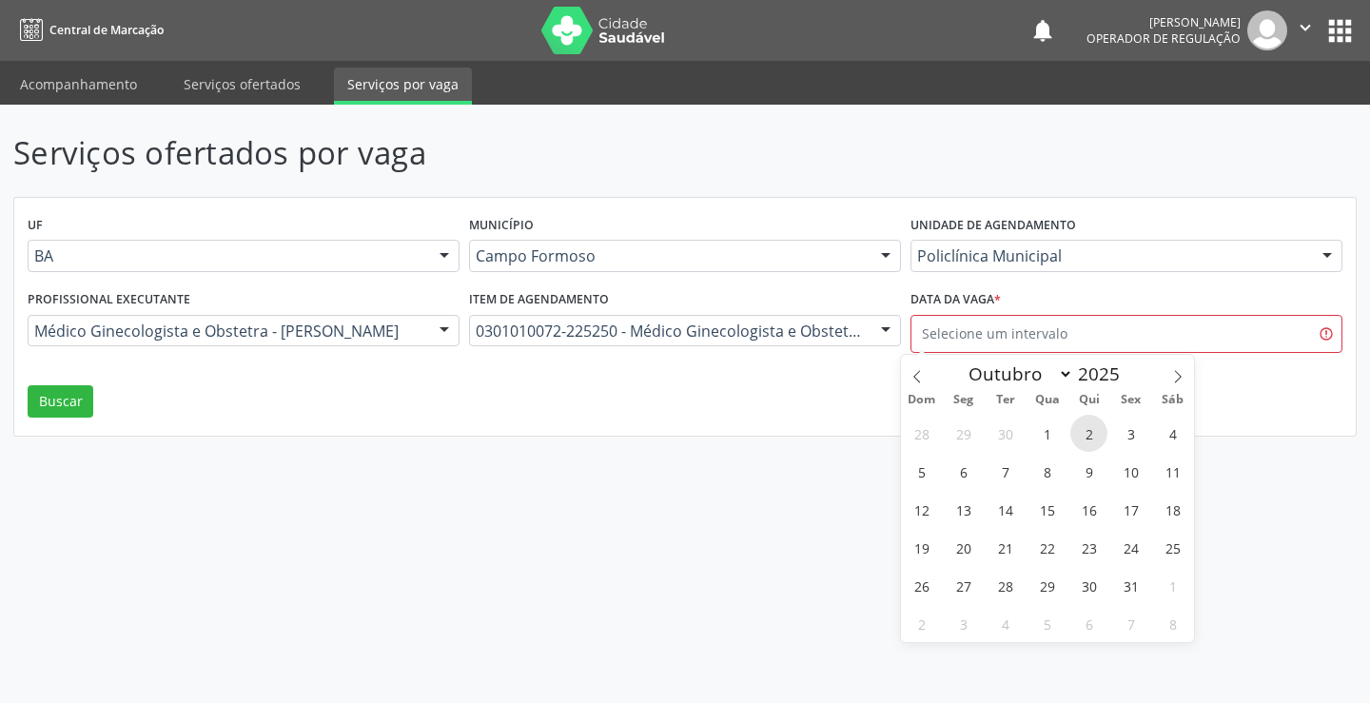
click at [1084, 427] on span "2" at bounding box center [1089, 433] width 37 height 37
type input "[DATE]"
click at [1084, 427] on span "2" at bounding box center [1089, 433] width 37 height 37
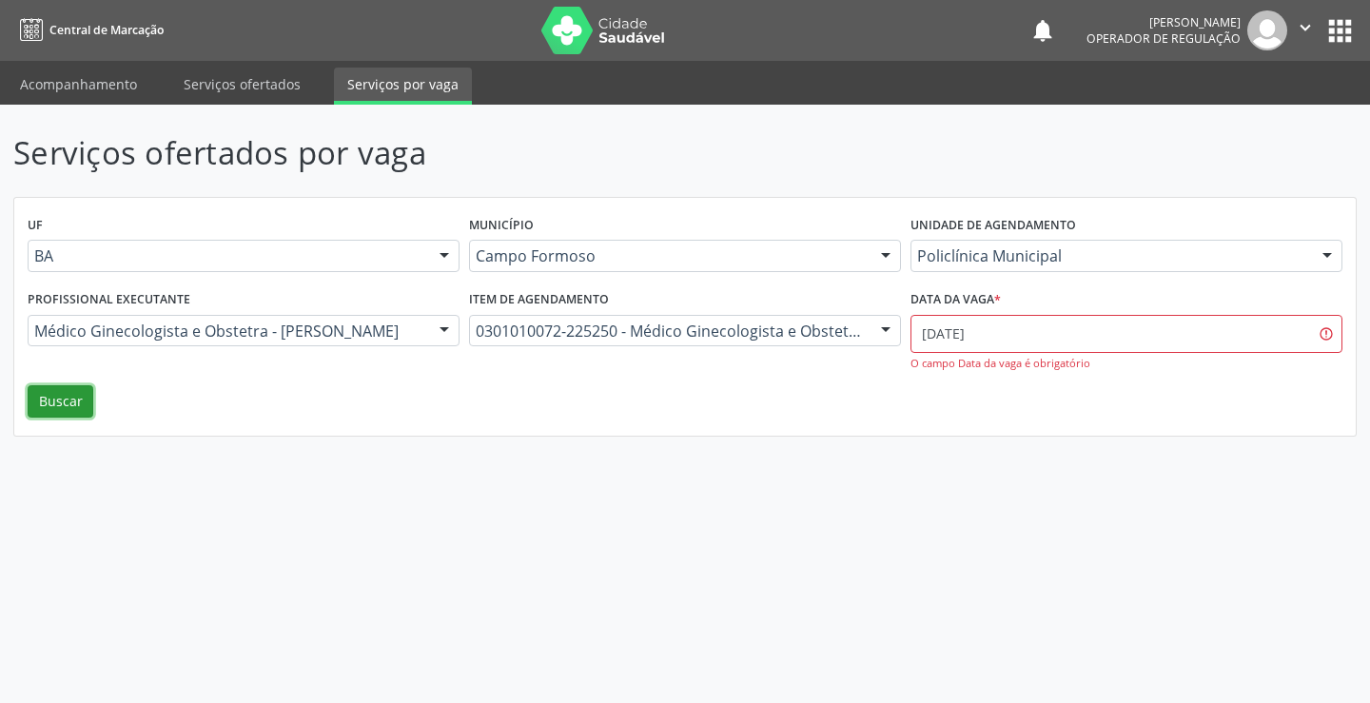
click at [61, 406] on button "Buscar" at bounding box center [61, 401] width 66 height 32
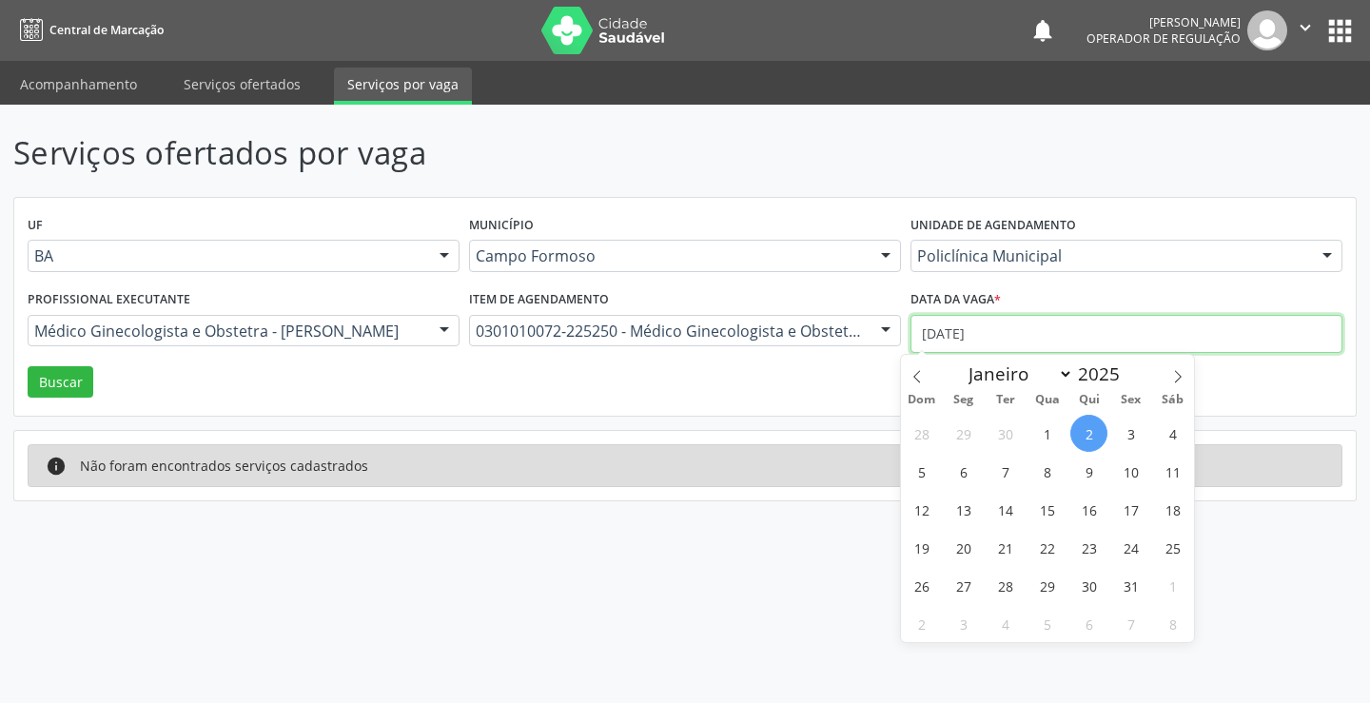
click at [945, 333] on input "[DATE]" at bounding box center [1127, 334] width 432 height 38
click at [1045, 420] on span "1" at bounding box center [1047, 433] width 37 height 37
type input "01/10/2025"
click at [1045, 420] on span "1" at bounding box center [1047, 433] width 37 height 37
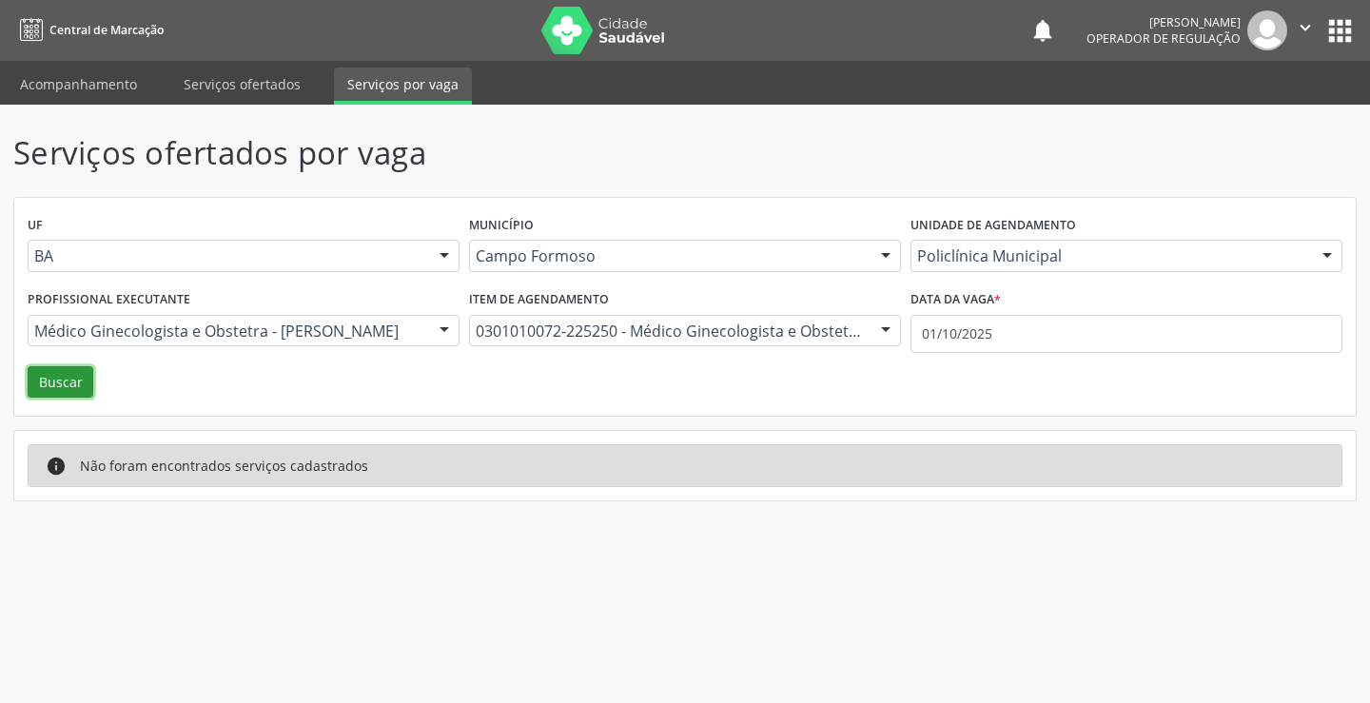
click at [75, 379] on button "Buscar" at bounding box center [61, 382] width 66 height 32
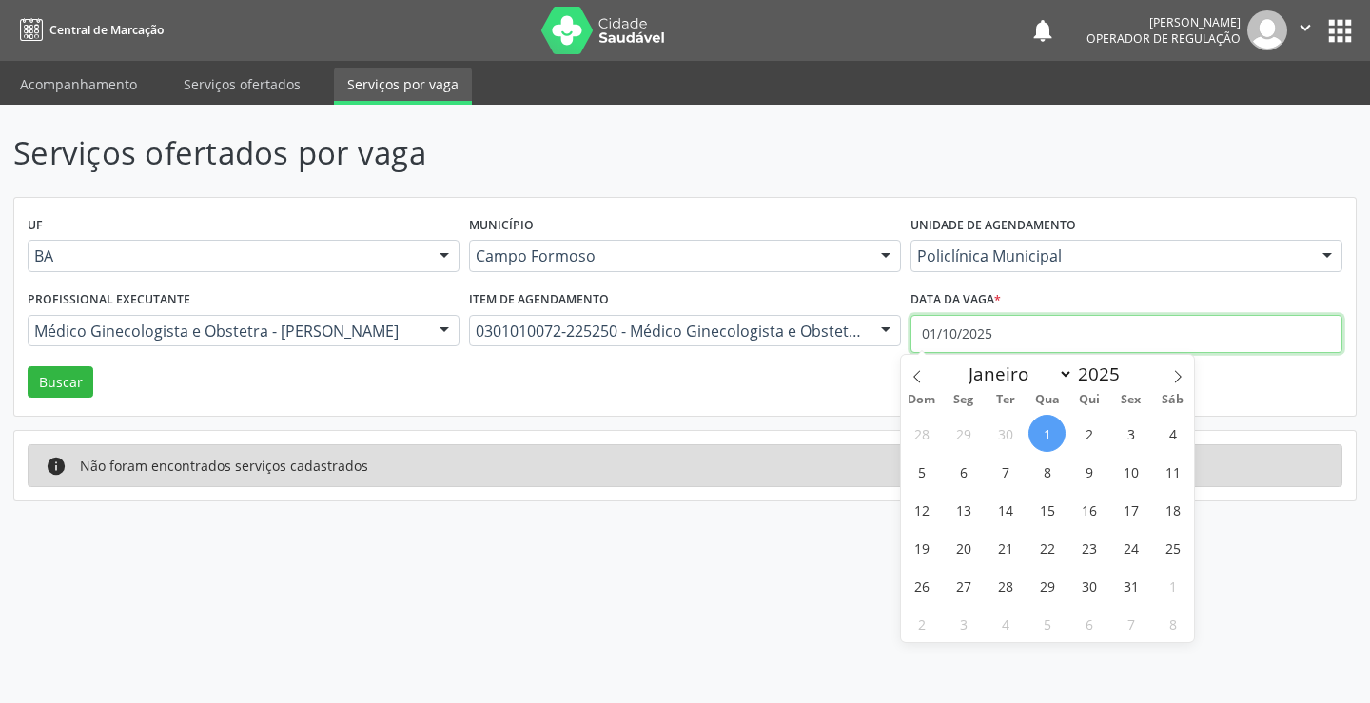
click at [1109, 340] on input "01/10/2025" at bounding box center [1127, 334] width 432 height 38
click at [1052, 429] on span "1" at bounding box center [1047, 433] width 37 height 37
type input "01/10/2025"
click at [1052, 429] on span "1" at bounding box center [1047, 433] width 37 height 37
select select "9"
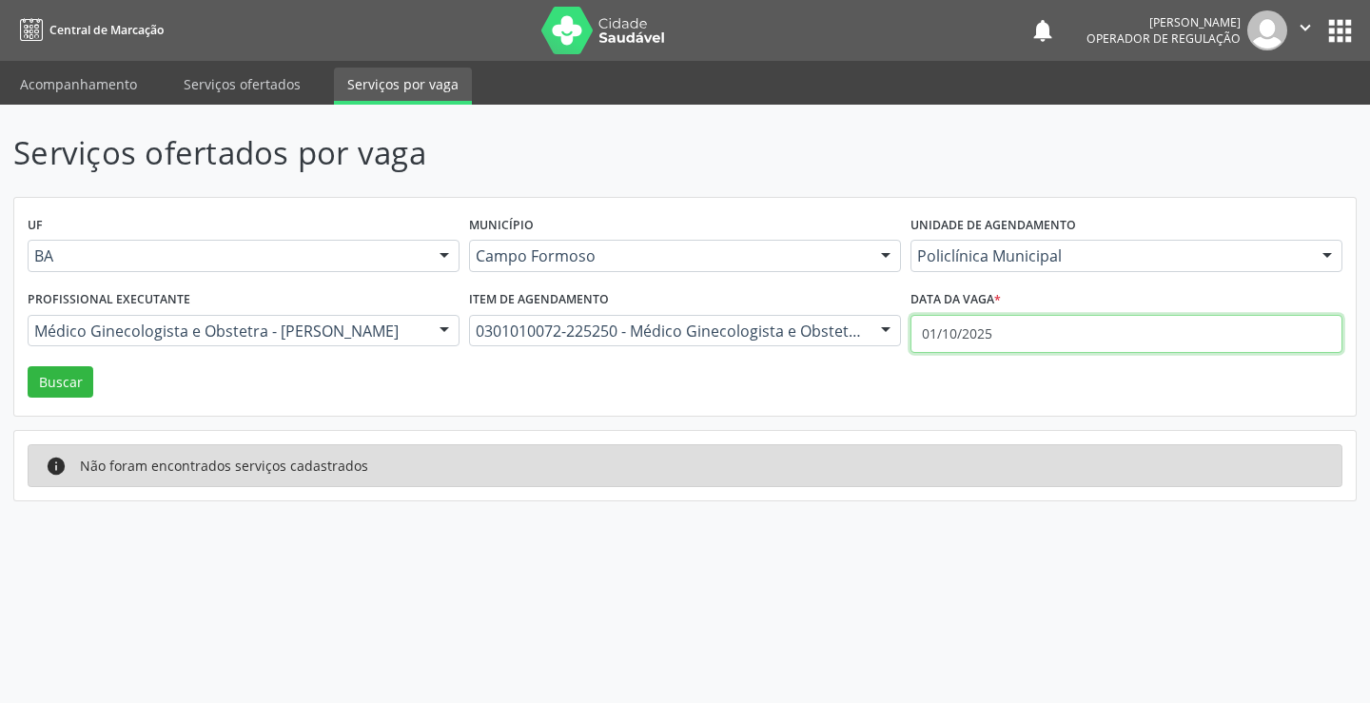
click at [1058, 345] on body "Central de Marcação notifications [PERSON_NAME] Operador de regulação  Configu…" at bounding box center [685, 351] width 1370 height 703
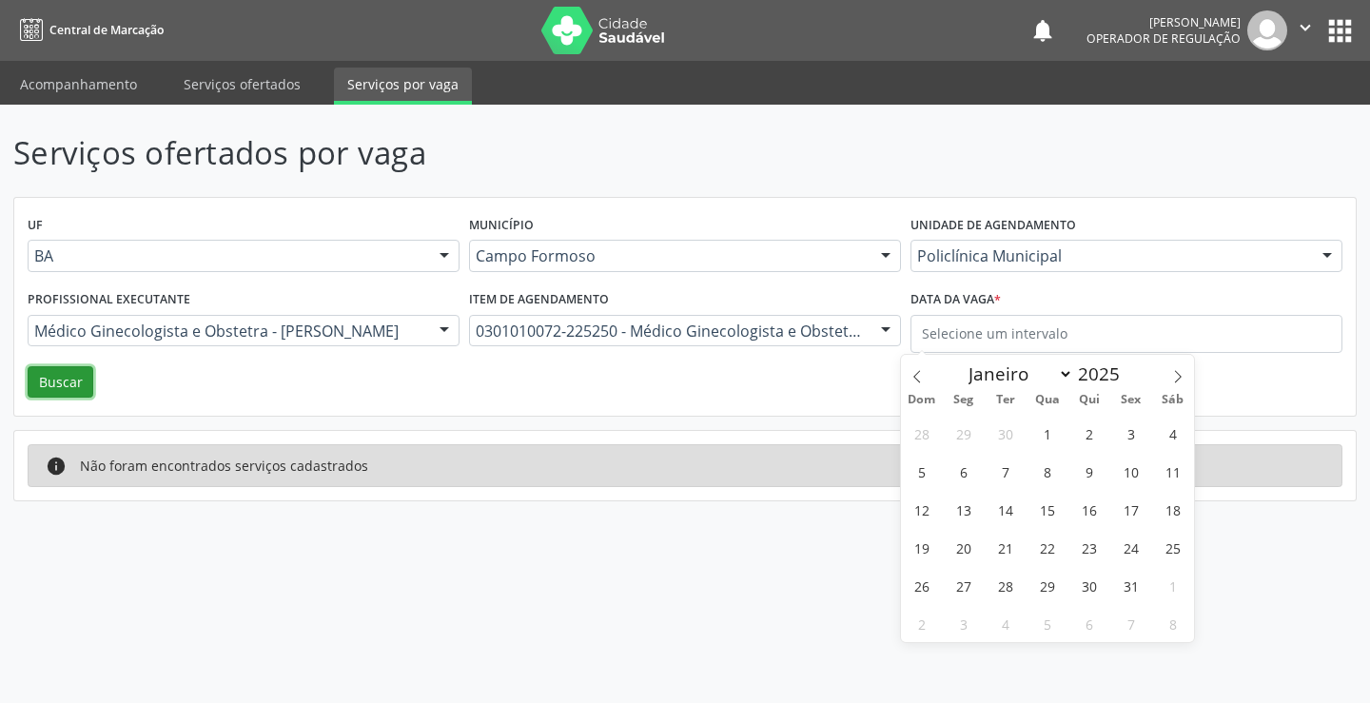
click at [85, 373] on button "Buscar" at bounding box center [61, 382] width 66 height 32
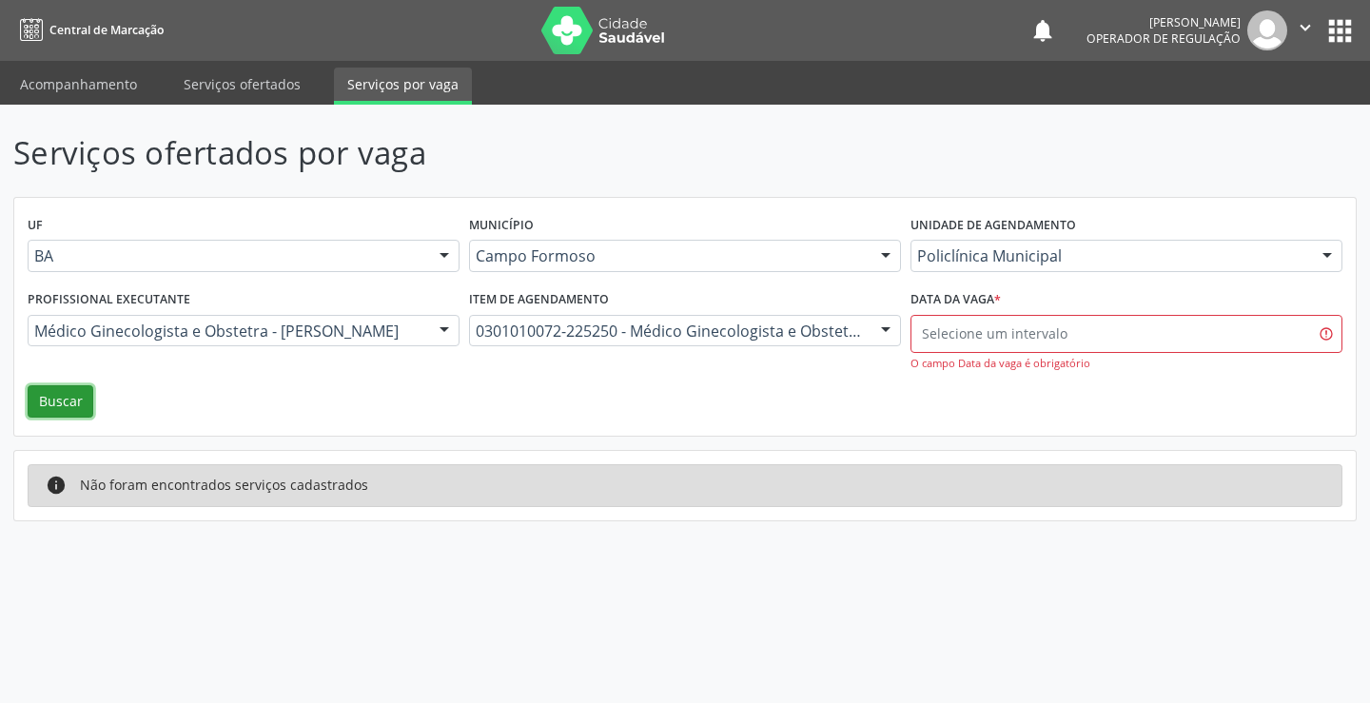
click at [75, 400] on button "Buscar" at bounding box center [61, 401] width 66 height 32
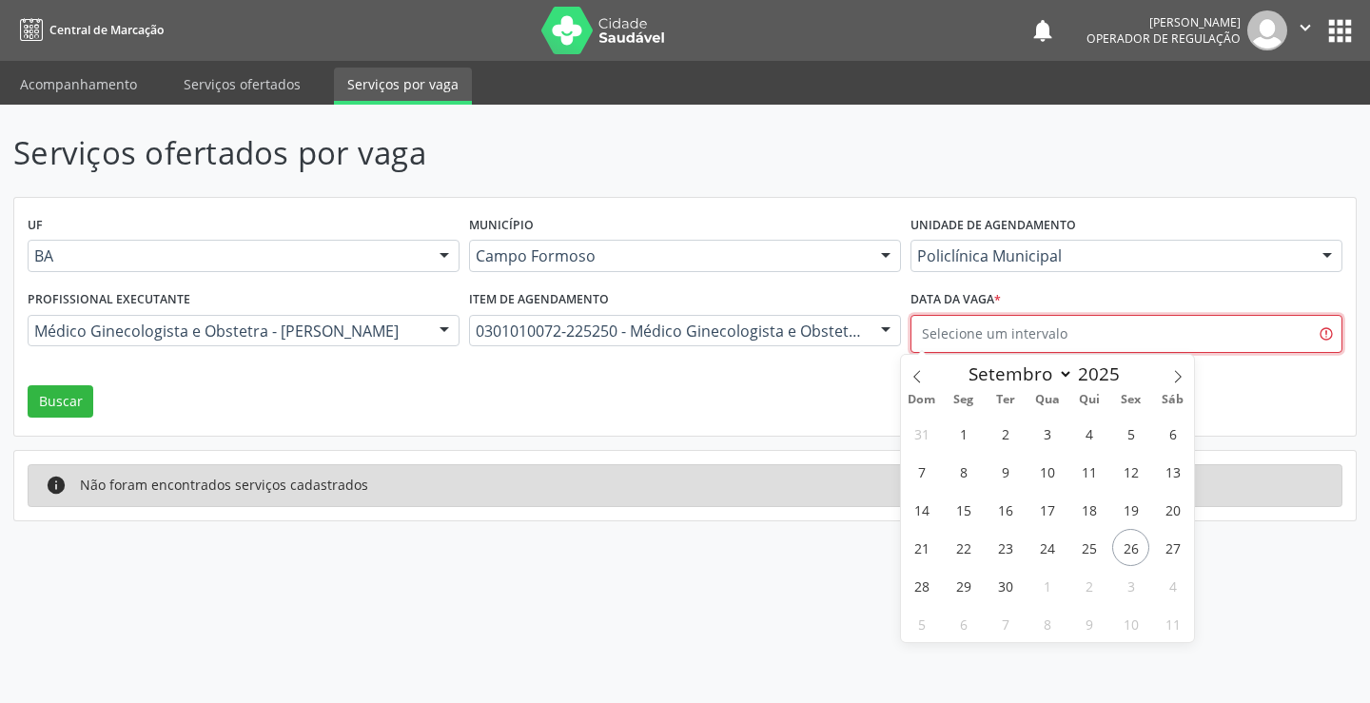
click at [1009, 337] on input "text" at bounding box center [1127, 334] width 432 height 38
click at [1065, 373] on select "Janeiro Fevereiro Março Abril Maio Junho Julho Agosto Setembro Outubro Novembro…" at bounding box center [1016, 374] width 114 height 27
click at [959, 361] on select "Janeiro Fevereiro Março Abril Maio Junho Julho Agosto Setembro Outubro Novembro…" at bounding box center [1016, 374] width 114 height 27
click at [1065, 373] on select "Janeiro Fevereiro Março Abril Maio Junho Julho Agosto Setembro Outubro Novembro…" at bounding box center [1016, 374] width 114 height 27
select select "8"
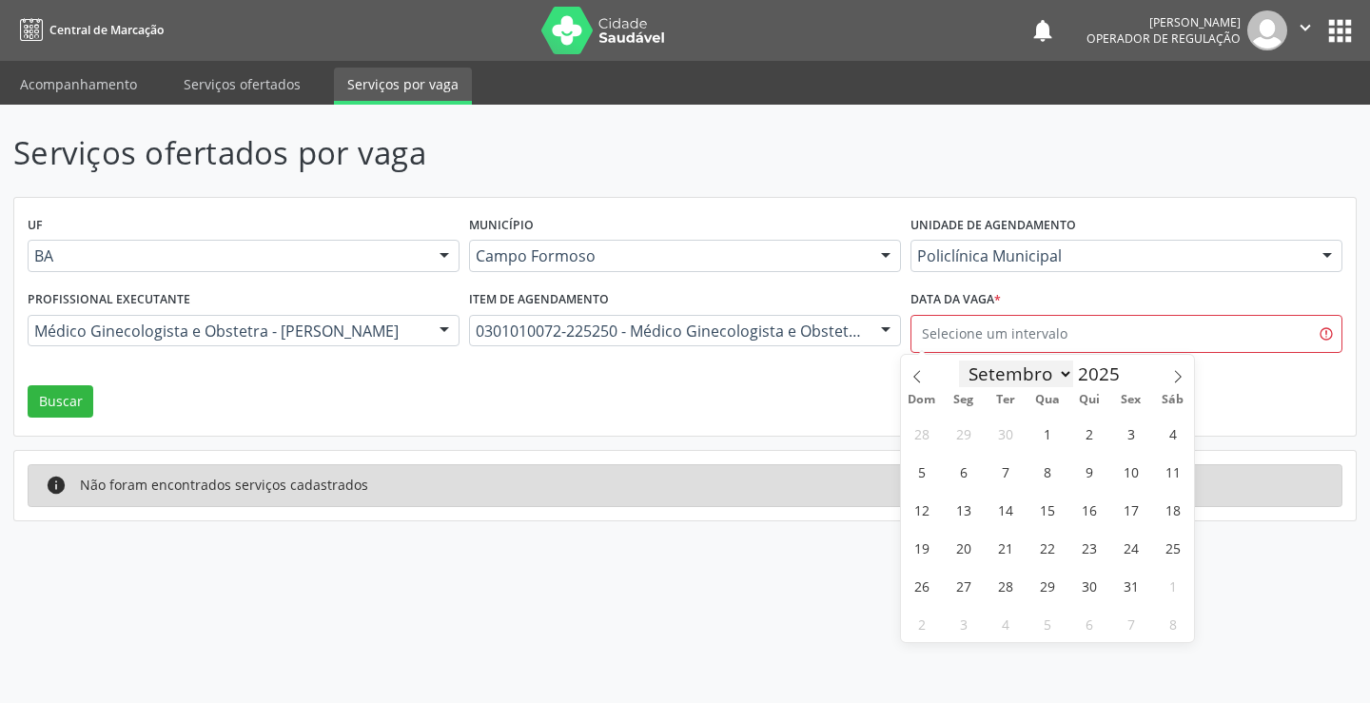
click at [959, 361] on select "Janeiro Fevereiro Março Abril Maio Junho Julho Agosto Setembro Outubro Novembro…" at bounding box center [1016, 374] width 114 height 27
click at [1088, 543] on span "25" at bounding box center [1089, 547] width 37 height 37
type input "25/09/2025"
click at [1088, 543] on span "25" at bounding box center [1089, 547] width 37 height 37
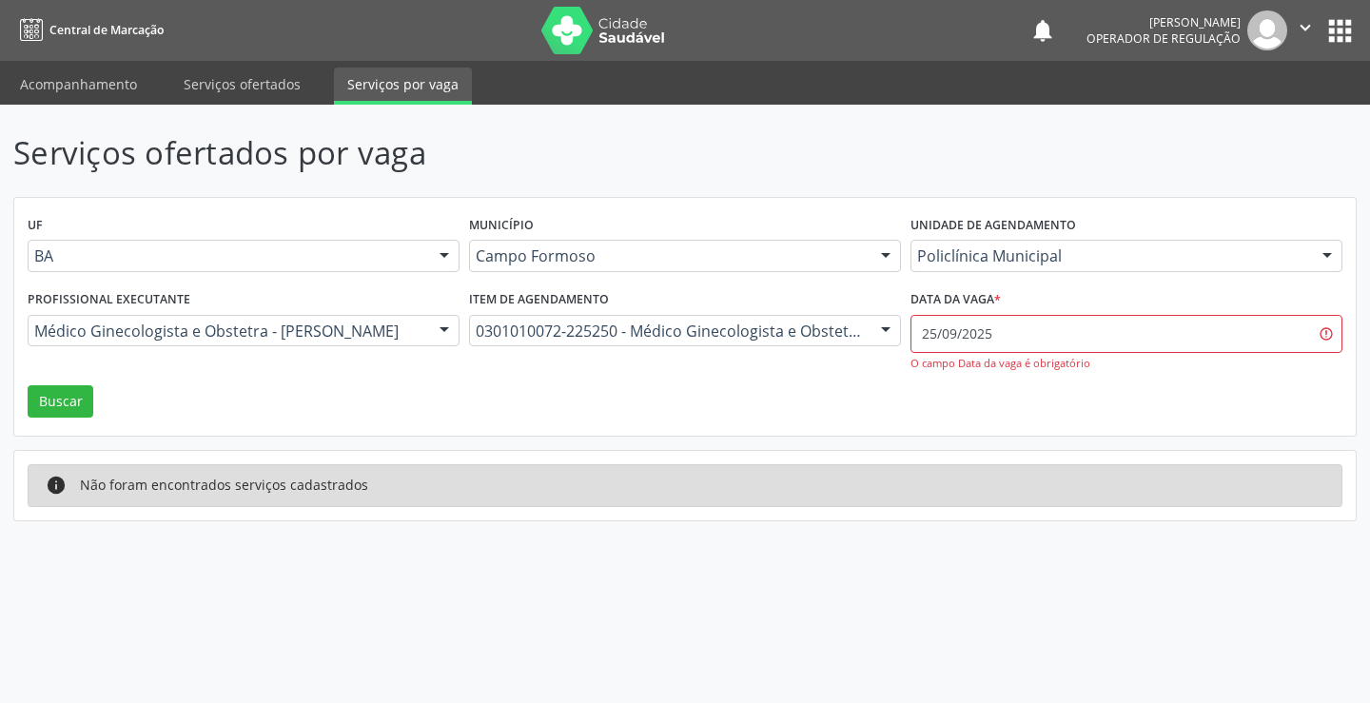
click at [68, 383] on div "Profissional executante [PERSON_NAME] e [PERSON_NAME] Todos os profissionais Mé…" at bounding box center [244, 335] width 442 height 100
click at [77, 399] on button "Buscar" at bounding box center [61, 401] width 66 height 32
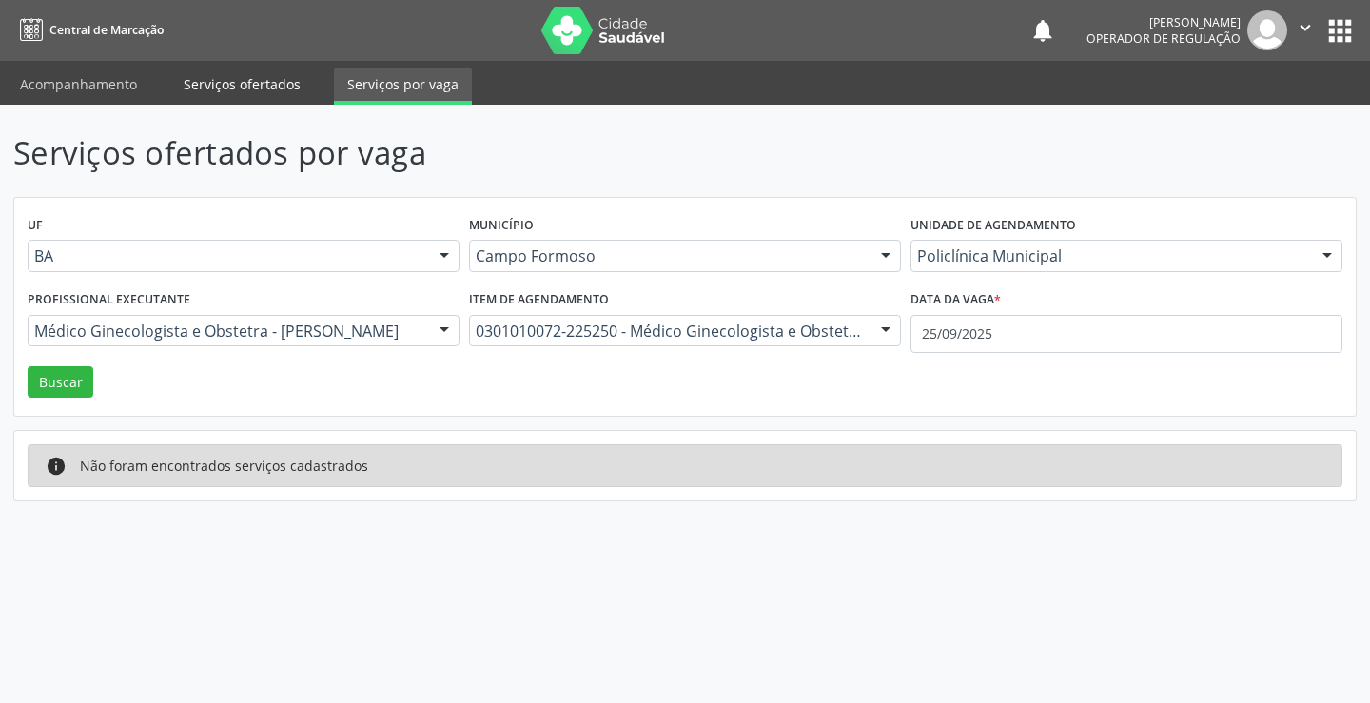
click at [233, 80] on link "Serviços ofertados" at bounding box center [242, 84] width 144 height 33
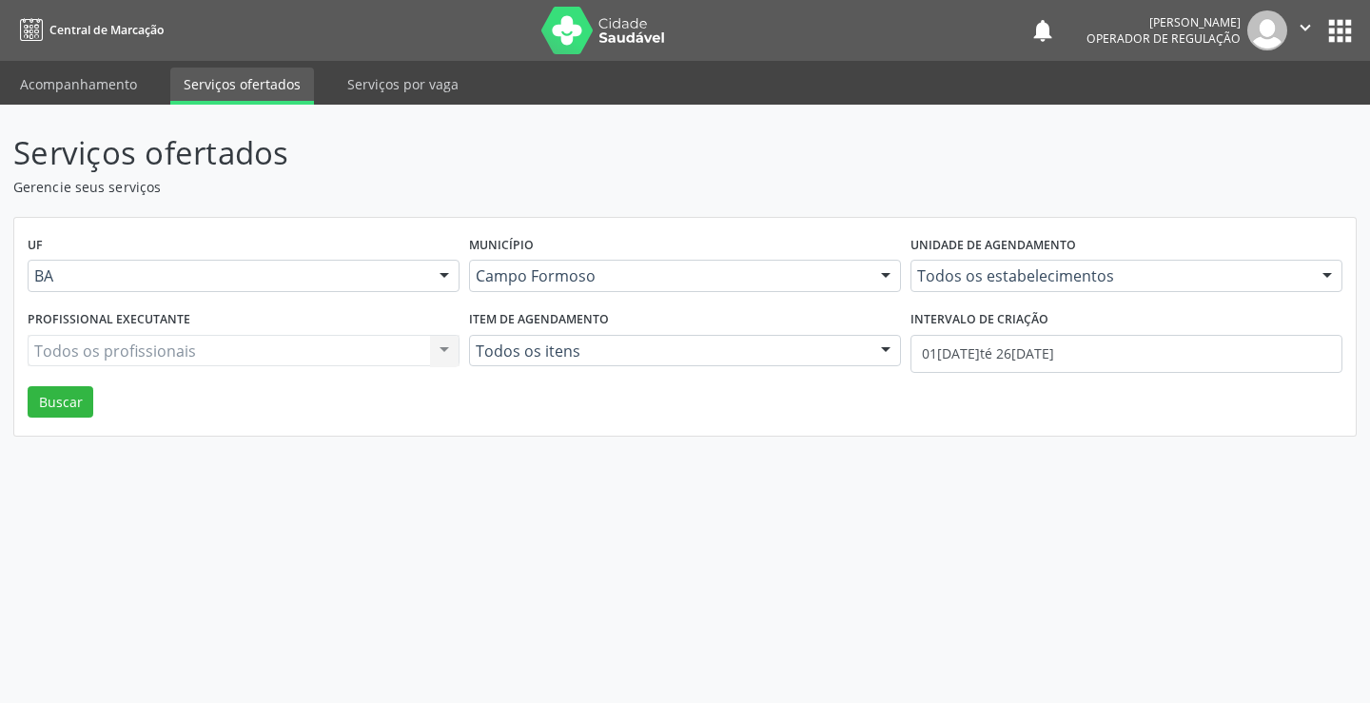
click at [1018, 255] on label "Unidade de agendamento" at bounding box center [994, 245] width 166 height 29
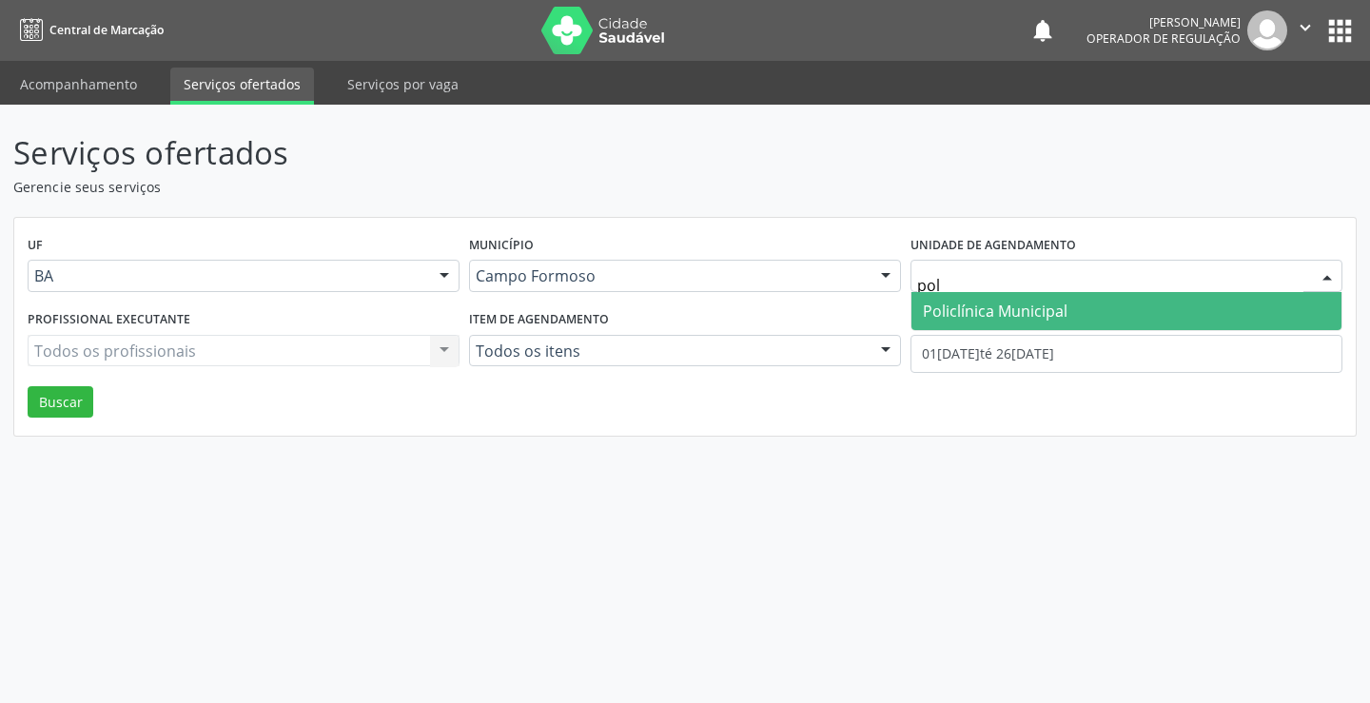
type input "poli"
click at [1076, 298] on span "Policlínica Municipal" at bounding box center [1127, 311] width 430 height 38
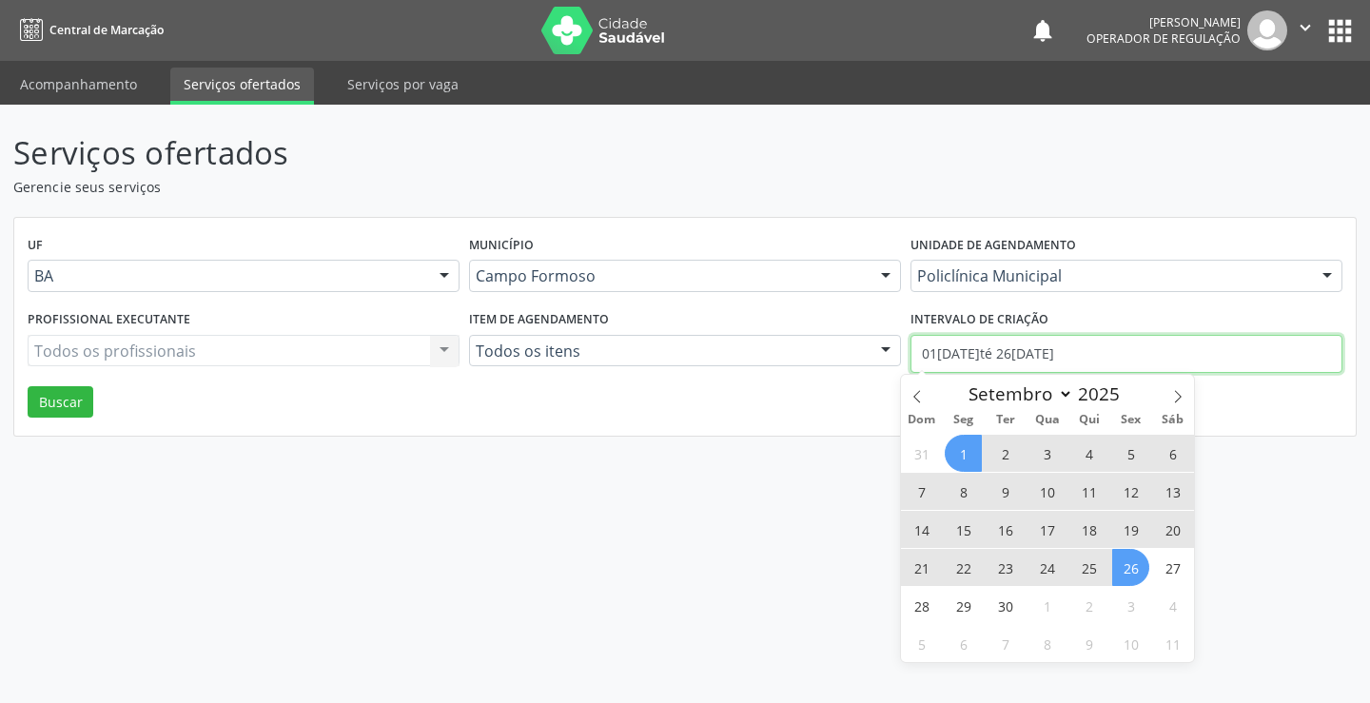
click at [1053, 360] on input "01[DATE]té 26[DATE]" at bounding box center [1127, 354] width 432 height 38
click at [1084, 565] on span "25" at bounding box center [1089, 567] width 37 height 37
type input "25/09/2025"
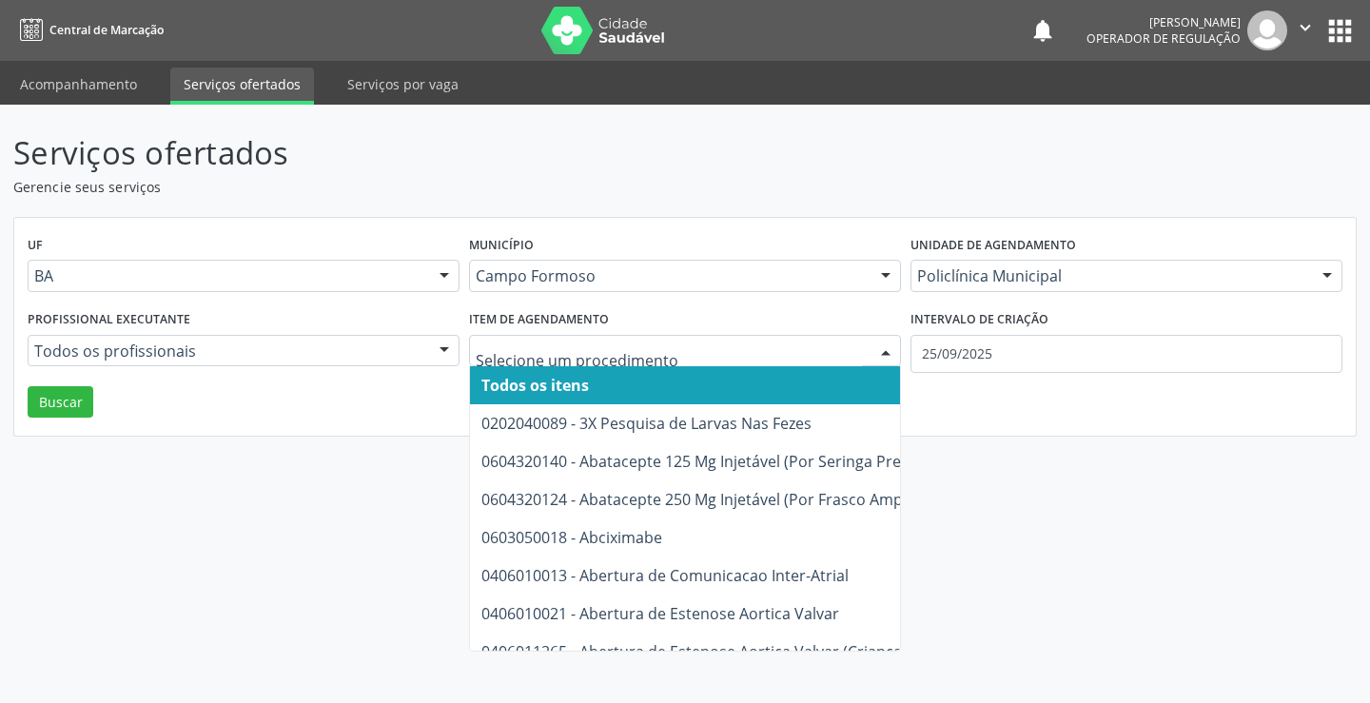
click at [553, 364] on div at bounding box center [685, 351] width 432 height 32
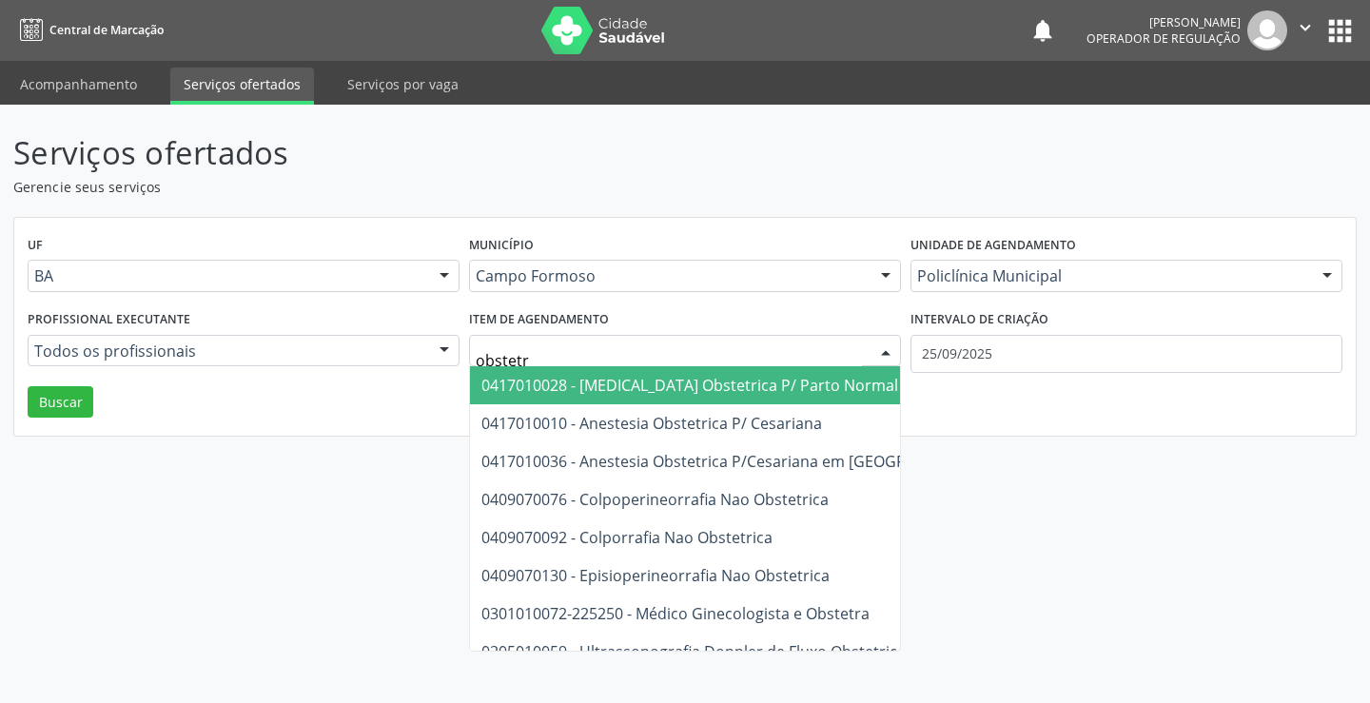
type input "obstetra"
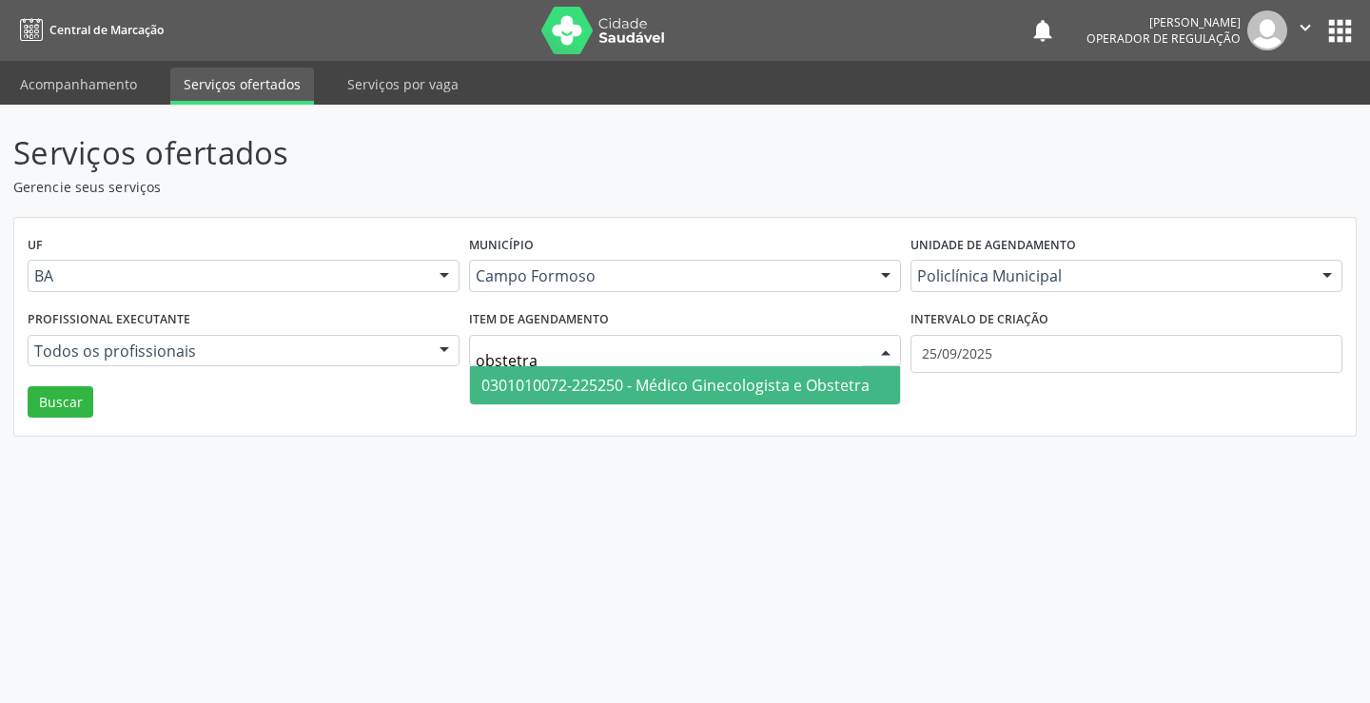
click at [580, 396] on span "0301010072-225250 - Médico Ginecologista e Obstetra" at bounding box center [676, 385] width 388 height 21
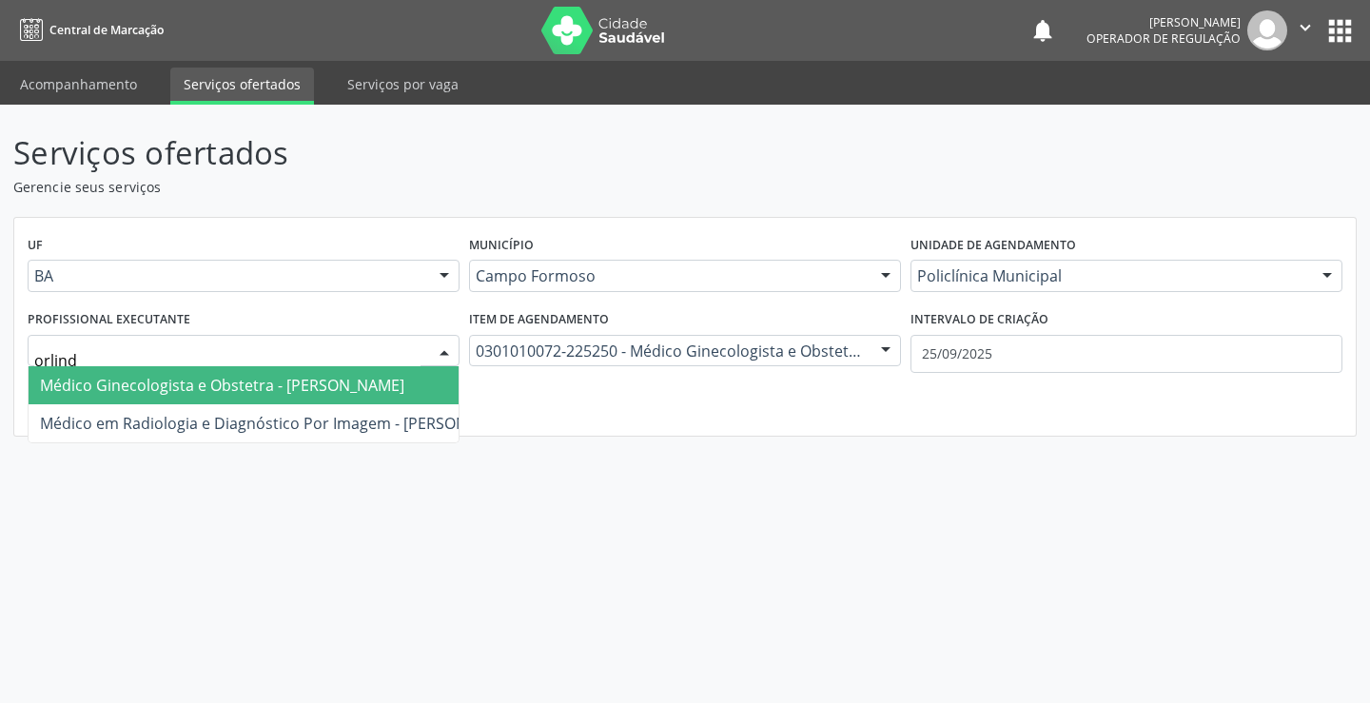
type input "orlindo"
click at [147, 384] on span "Médico Ginecologista e Obstetra - [PERSON_NAME]" at bounding box center [222, 385] width 364 height 21
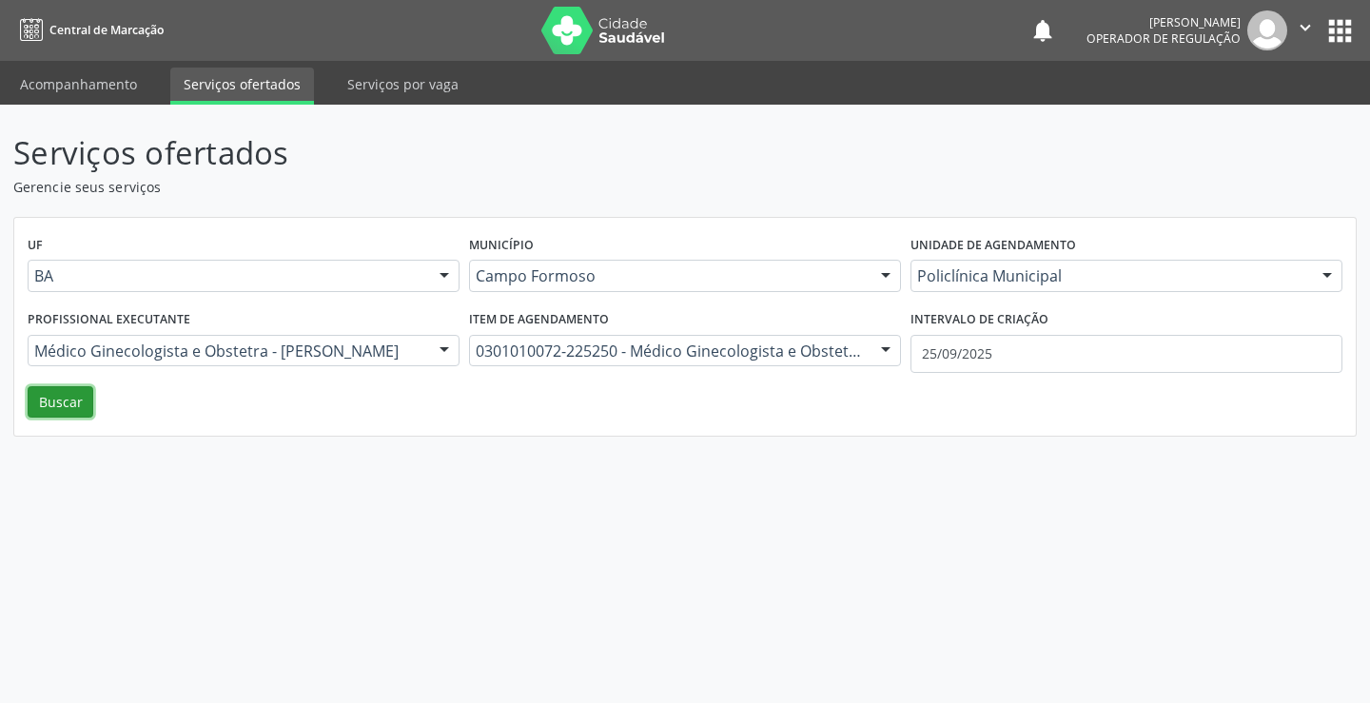
click at [54, 406] on button "Buscar" at bounding box center [61, 402] width 66 height 32
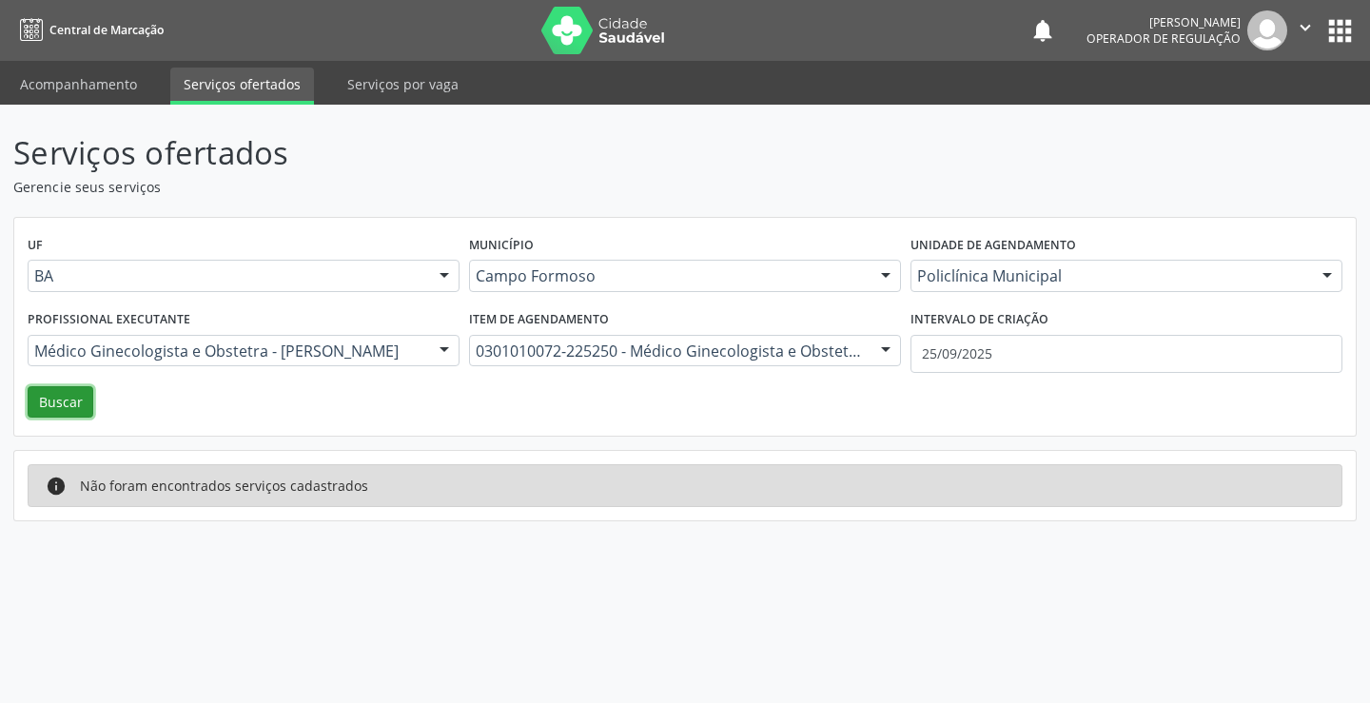
click at [54, 406] on button "Buscar" at bounding box center [61, 402] width 66 height 32
click at [61, 65] on ul "Acompanhamento Serviços ofertados Serviços por vaga" at bounding box center [685, 83] width 1370 height 44
click at [85, 90] on link "Acompanhamento" at bounding box center [79, 84] width 144 height 33
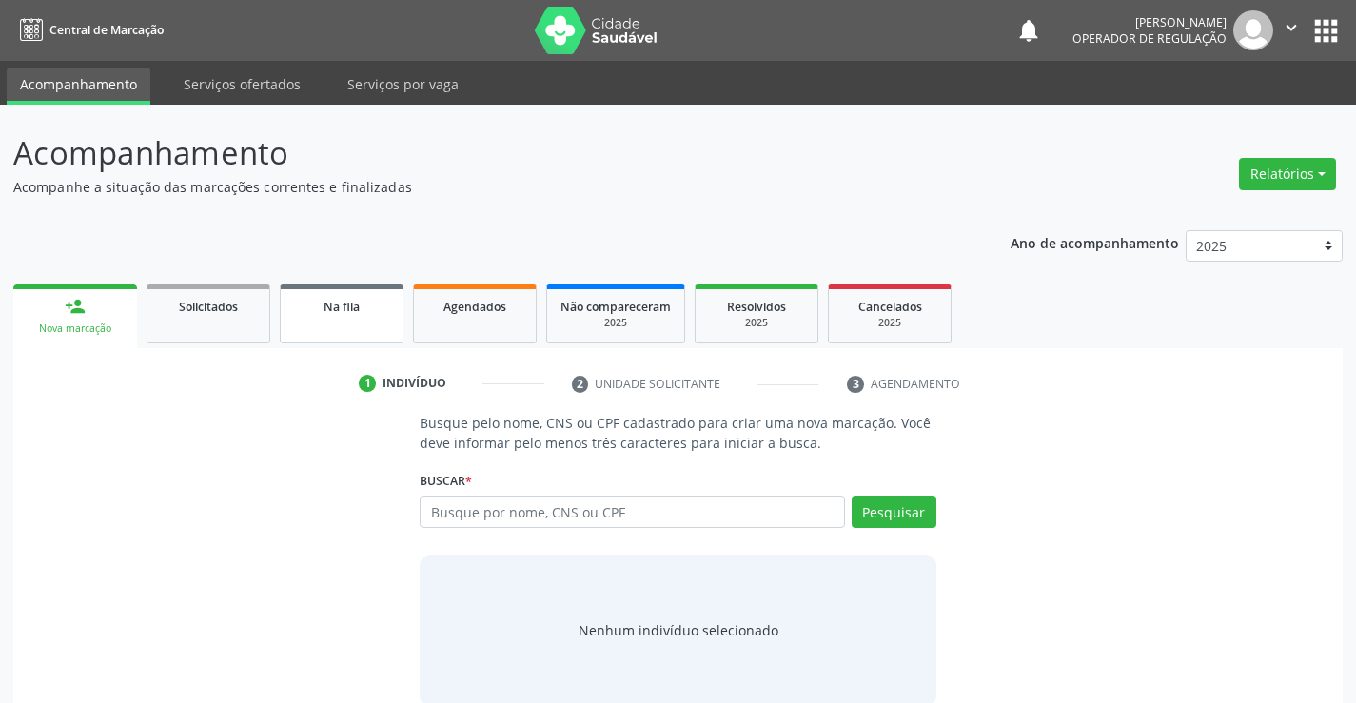
click at [370, 306] on div "Na fila" at bounding box center [341, 306] width 95 height 20
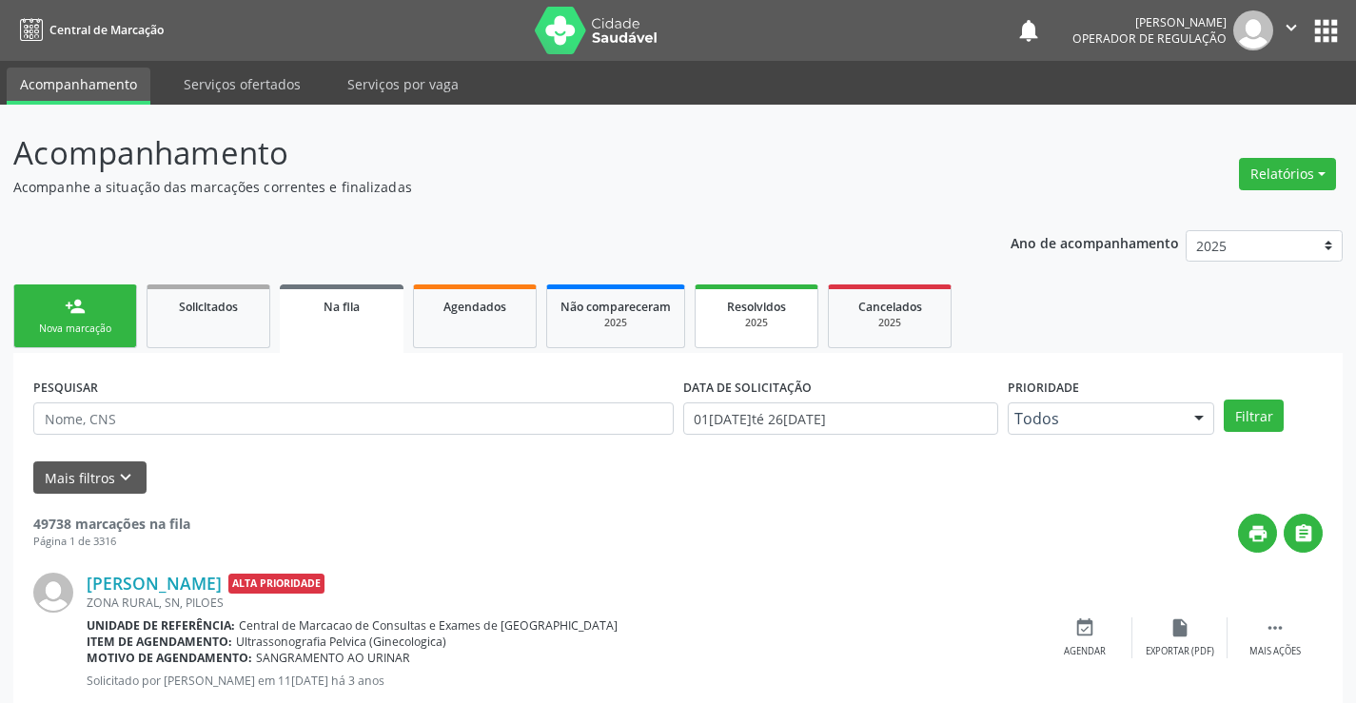
click at [808, 330] on link "Resolvidos 2025" at bounding box center [757, 317] width 124 height 64
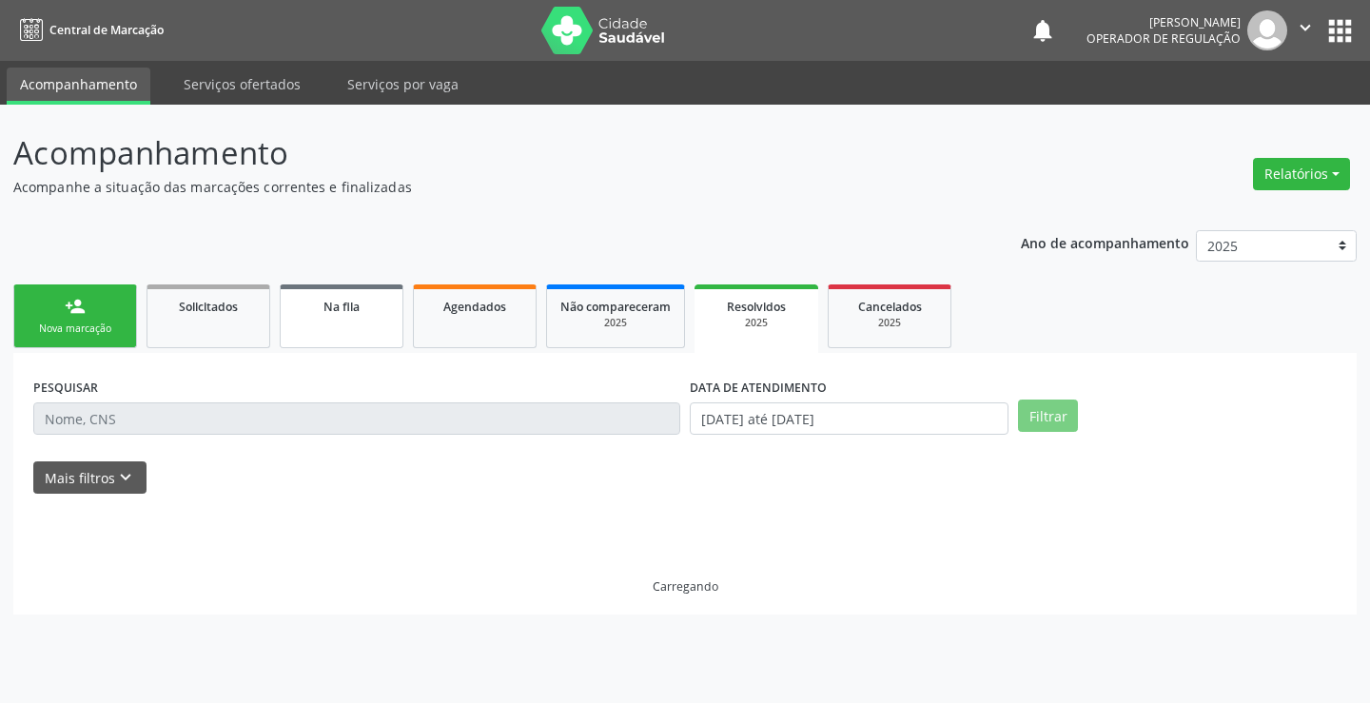
click at [359, 311] on span "Na fila" at bounding box center [342, 307] width 36 height 16
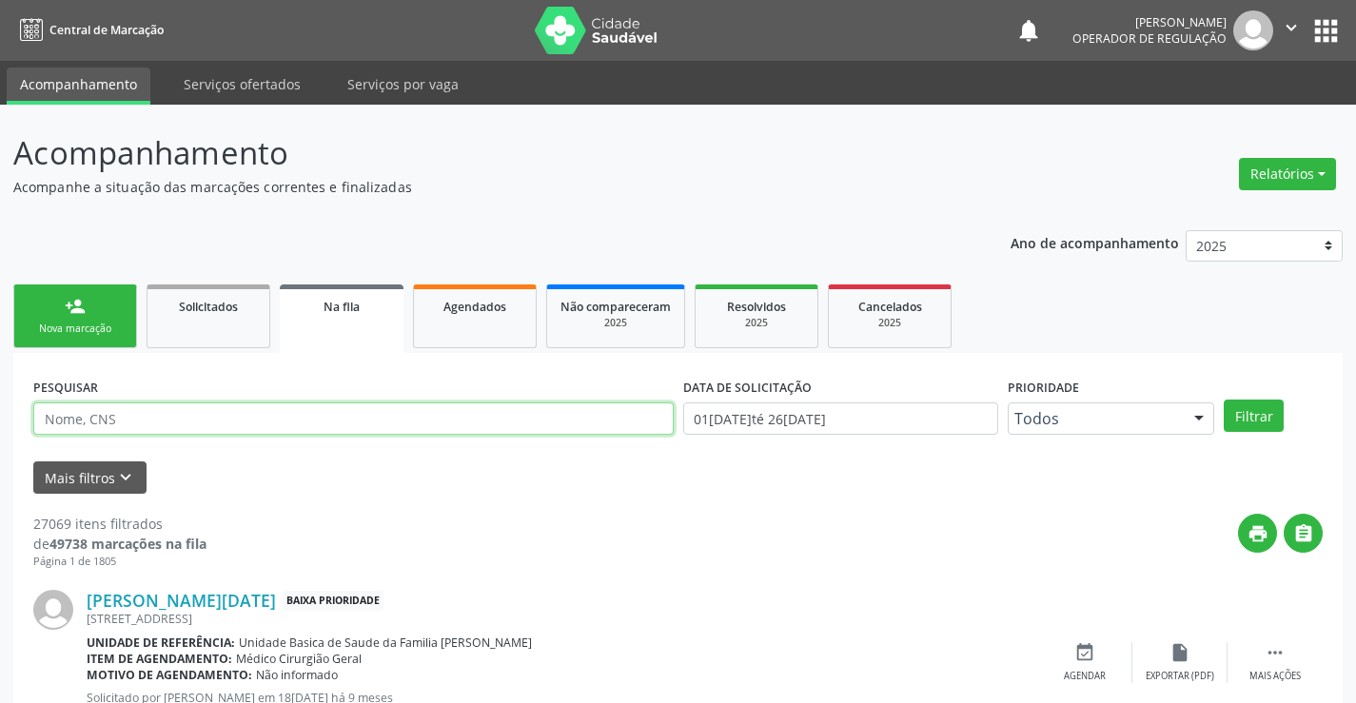
click at [176, 414] on input "text" at bounding box center [353, 419] width 640 height 32
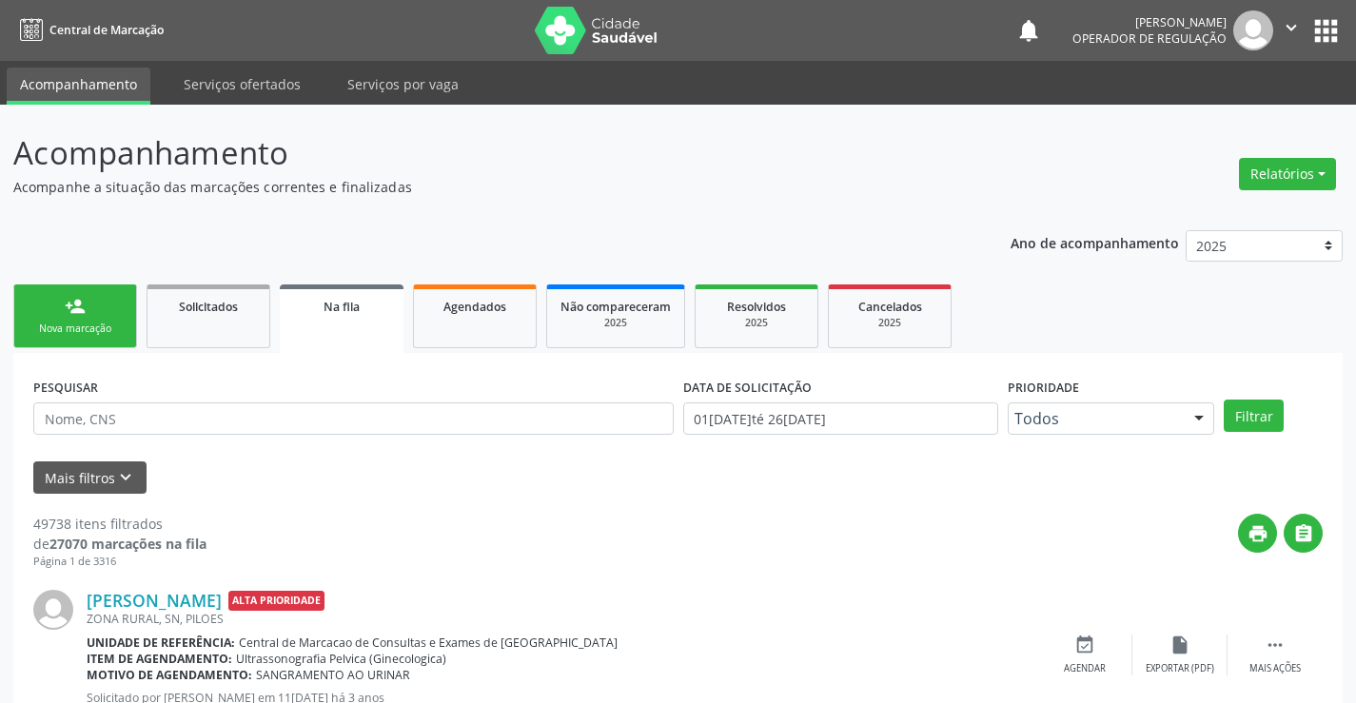
click at [90, 341] on link "person_add Nova marcação" at bounding box center [75, 317] width 124 height 64
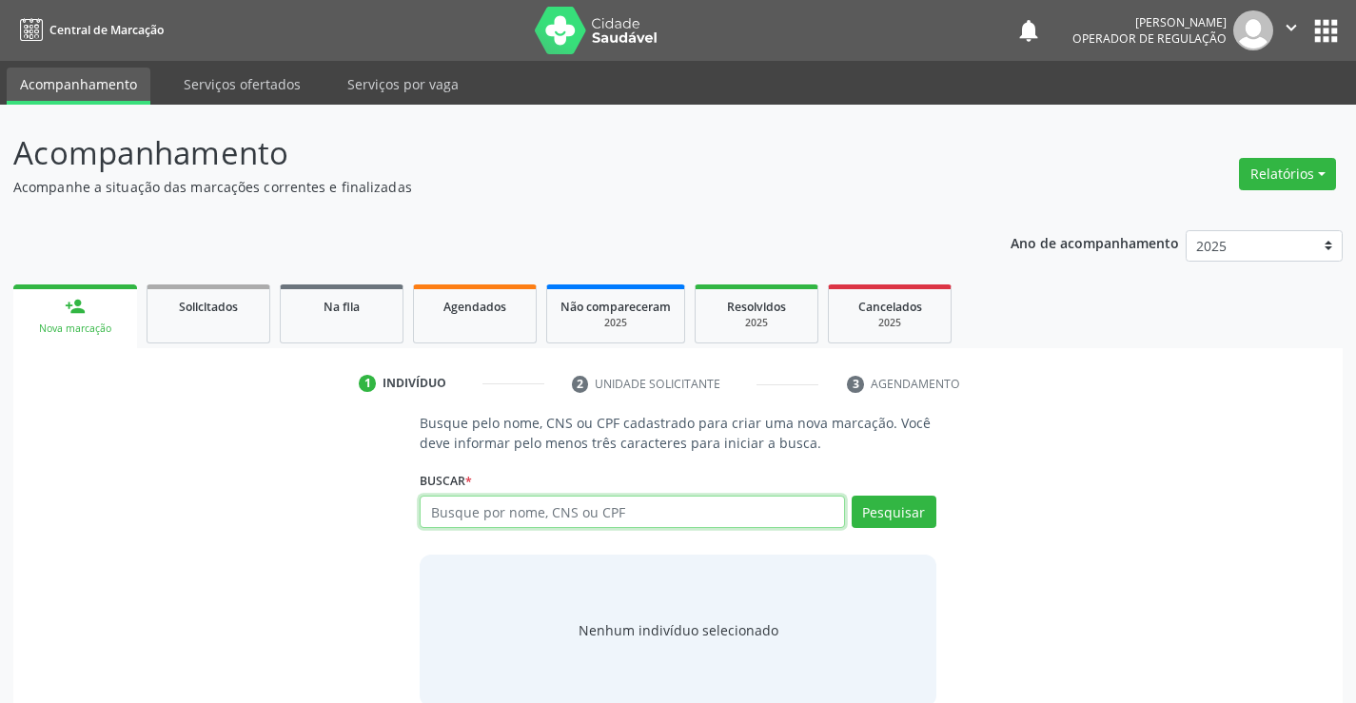
click at [705, 521] on input "text" at bounding box center [632, 512] width 424 height 32
click at [688, 508] on input "text" at bounding box center [632, 512] width 424 height 32
type input "708209150317340"
click at [848, 513] on div "Pesquisar" at bounding box center [890, 519] width 91 height 46
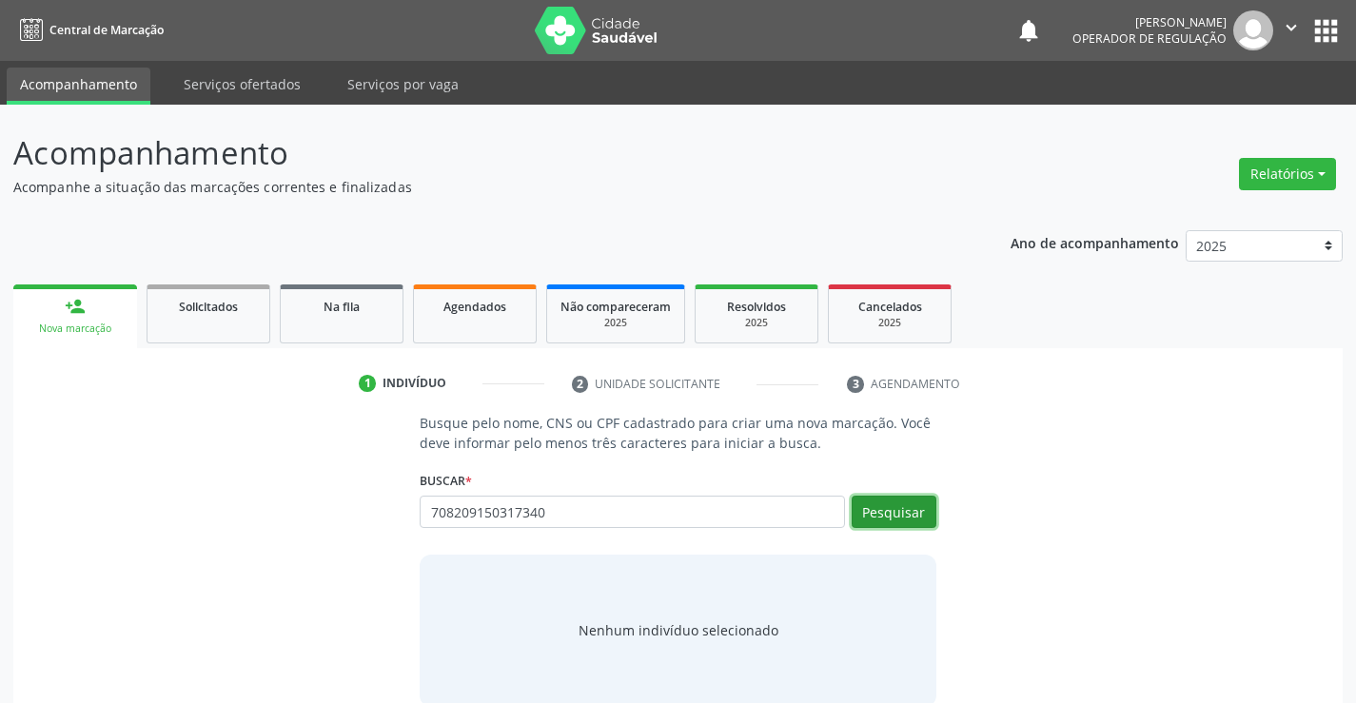
click at [882, 519] on button "Pesquisar" at bounding box center [894, 512] width 85 height 32
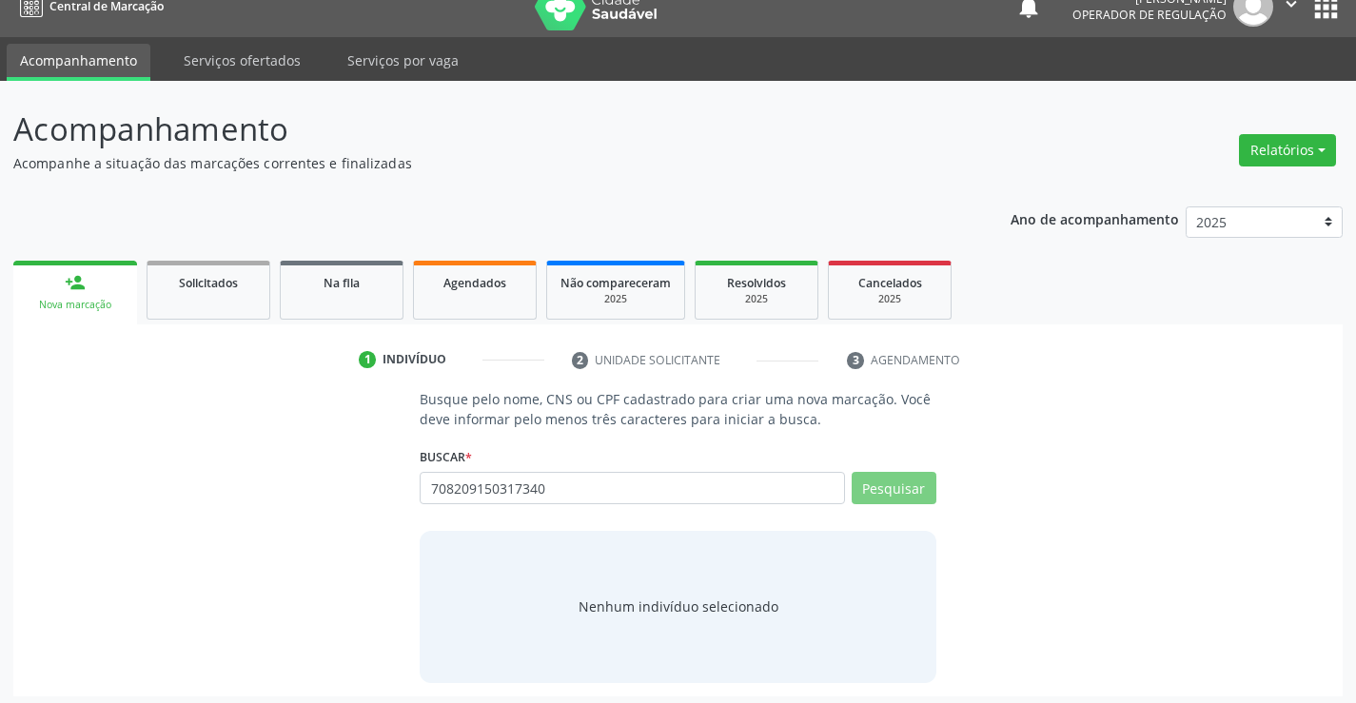
scroll to position [30, 0]
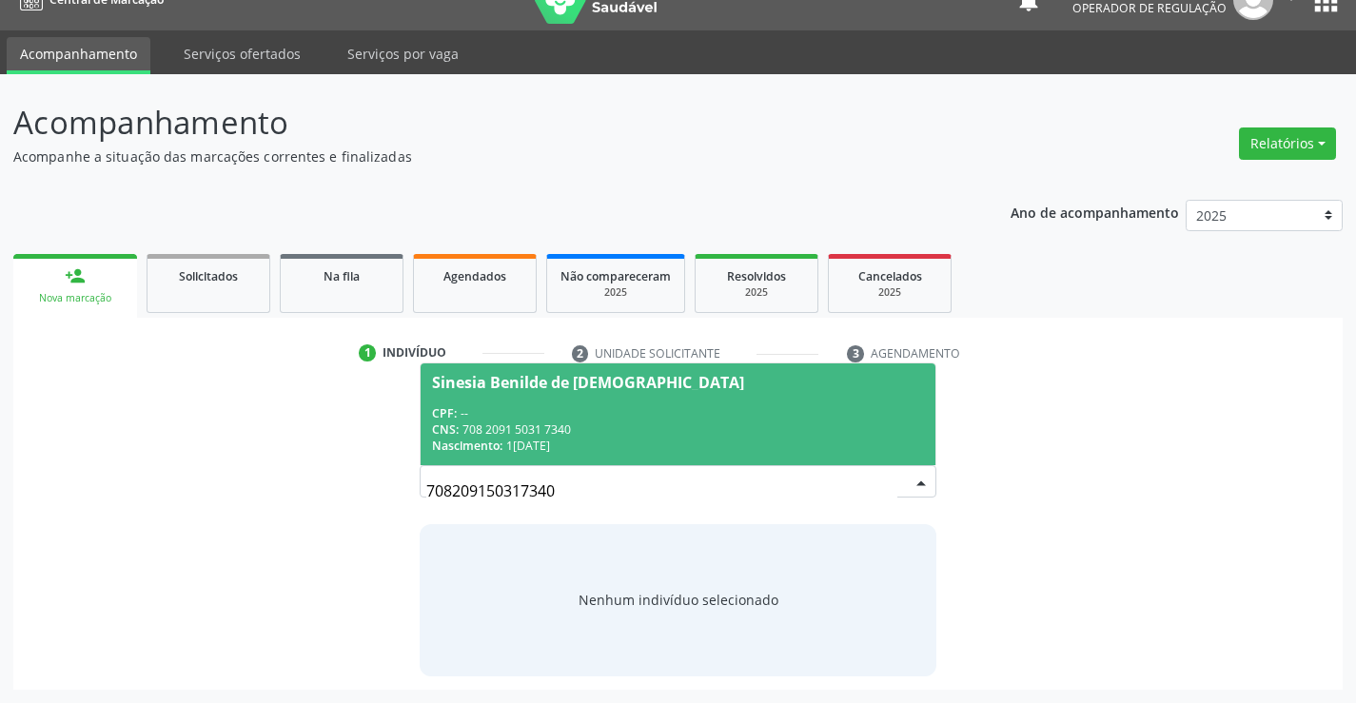
click at [574, 408] on div "CPF: --" at bounding box center [677, 413] width 491 height 16
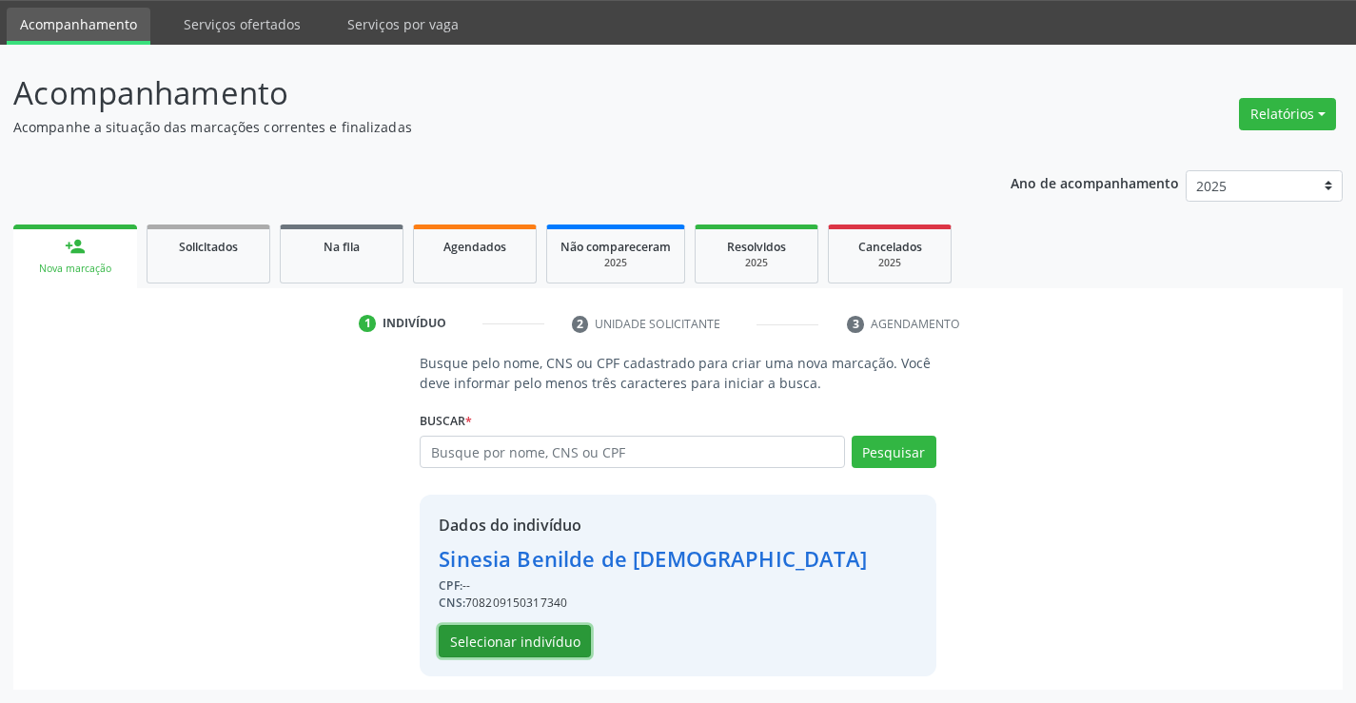
click at [496, 630] on button "Selecionar indivíduo" at bounding box center [515, 641] width 152 height 32
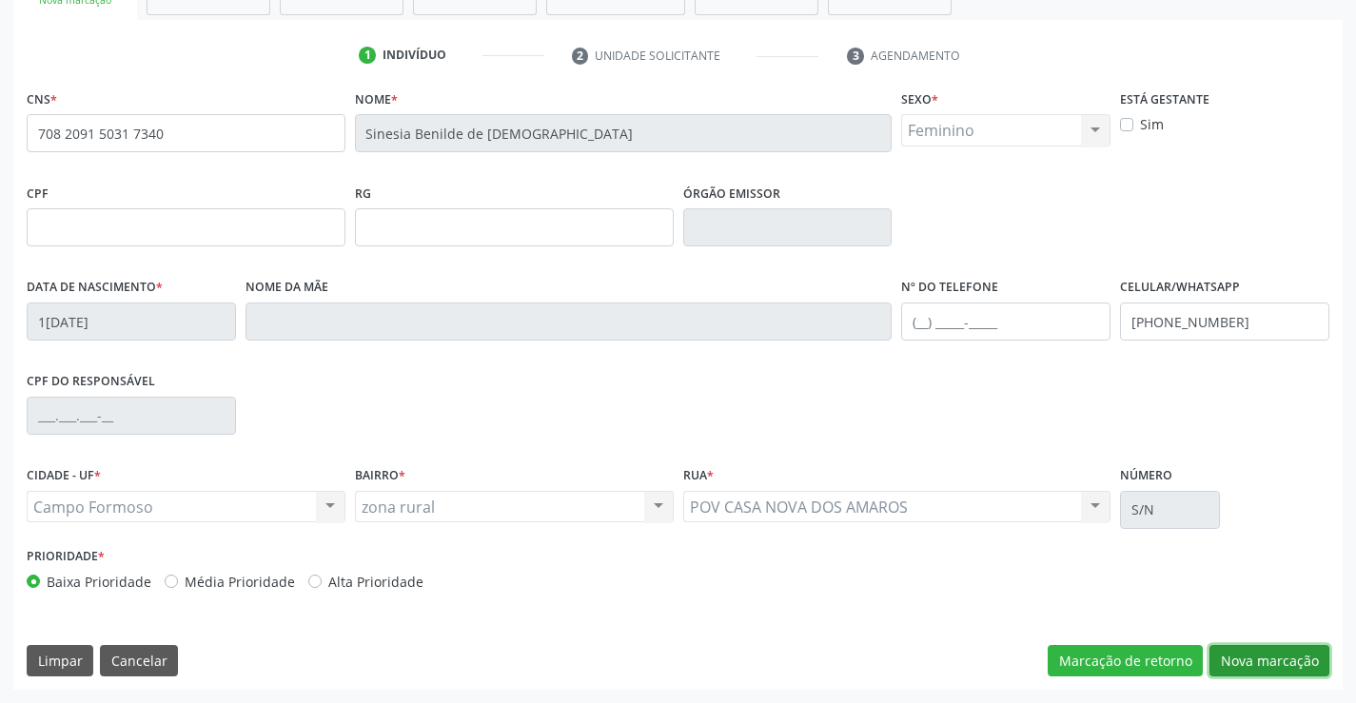
click at [1234, 655] on button "Nova marcação" at bounding box center [1269, 661] width 120 height 32
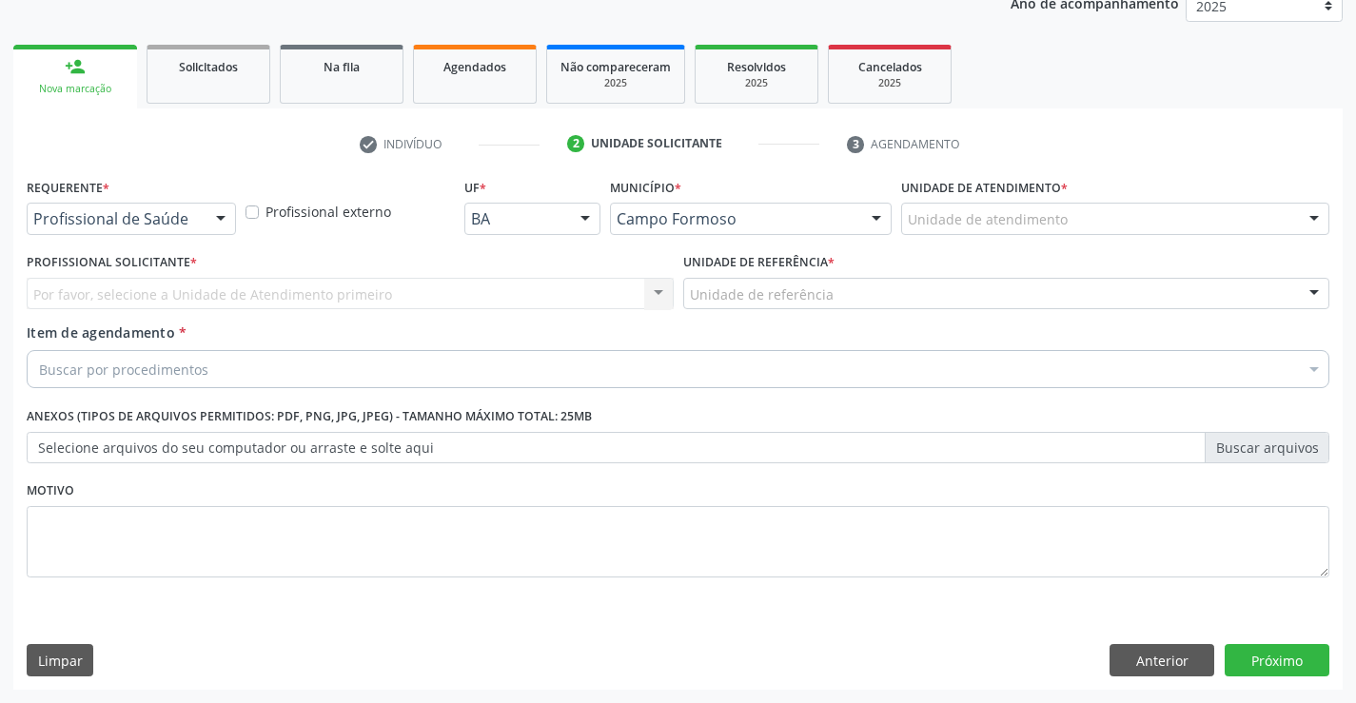
scroll to position [240, 0]
click at [211, 214] on div at bounding box center [220, 220] width 29 height 32
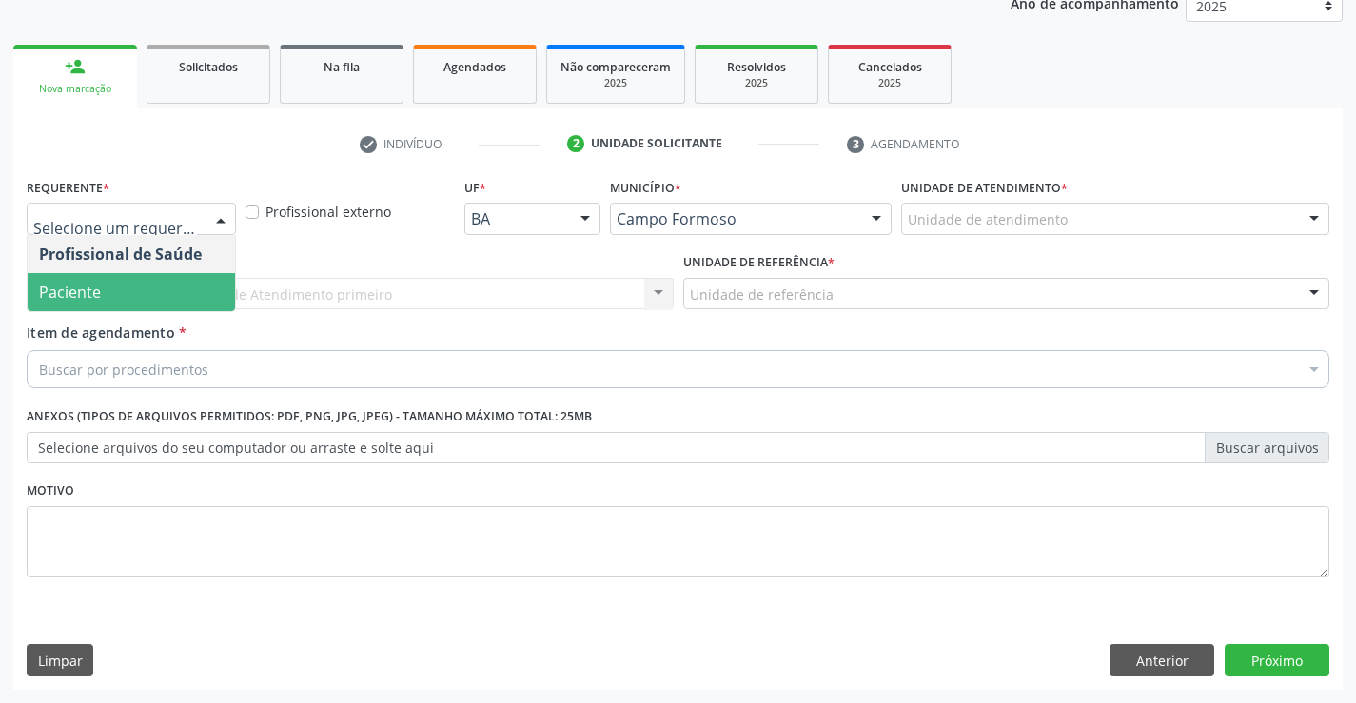
drag, startPoint x: 156, startPoint y: 283, endPoint x: 442, endPoint y: 337, distance: 290.6
click at [154, 285] on span "Paciente" at bounding box center [131, 292] width 207 height 38
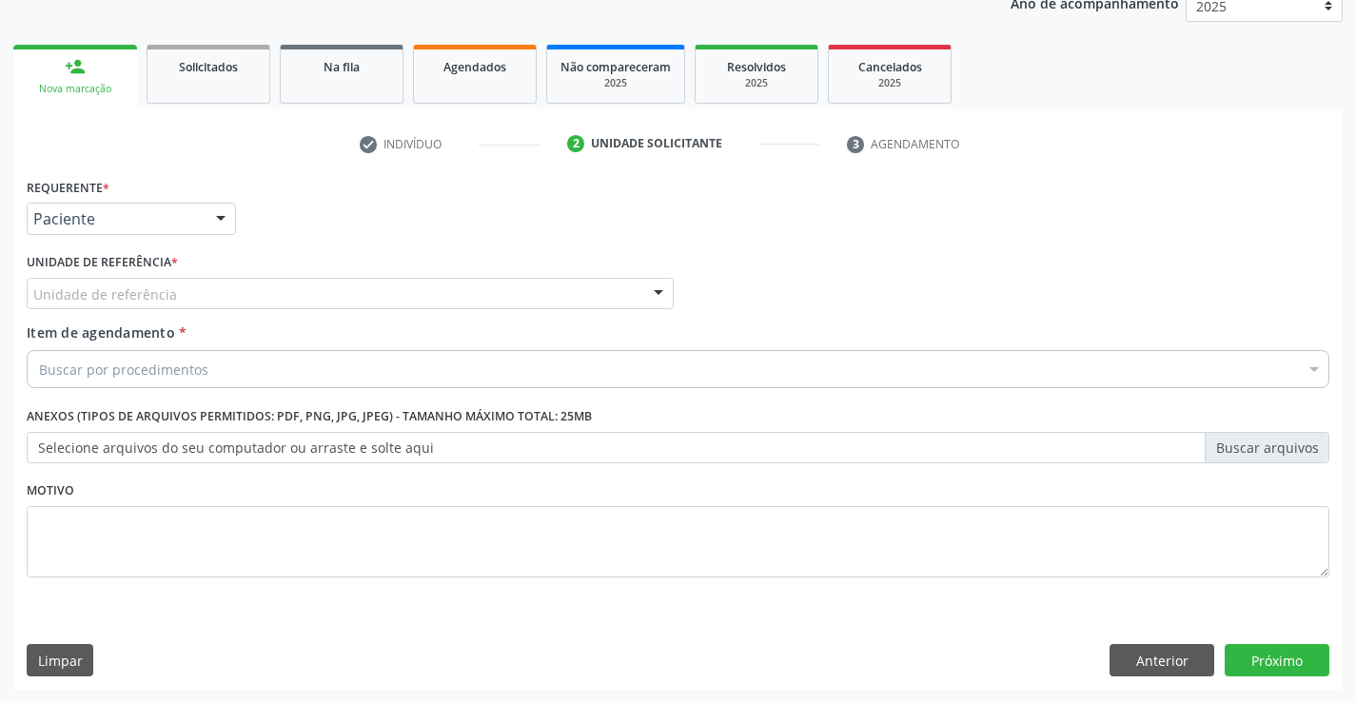
click at [458, 306] on div "Unidade de referência" at bounding box center [350, 294] width 647 height 32
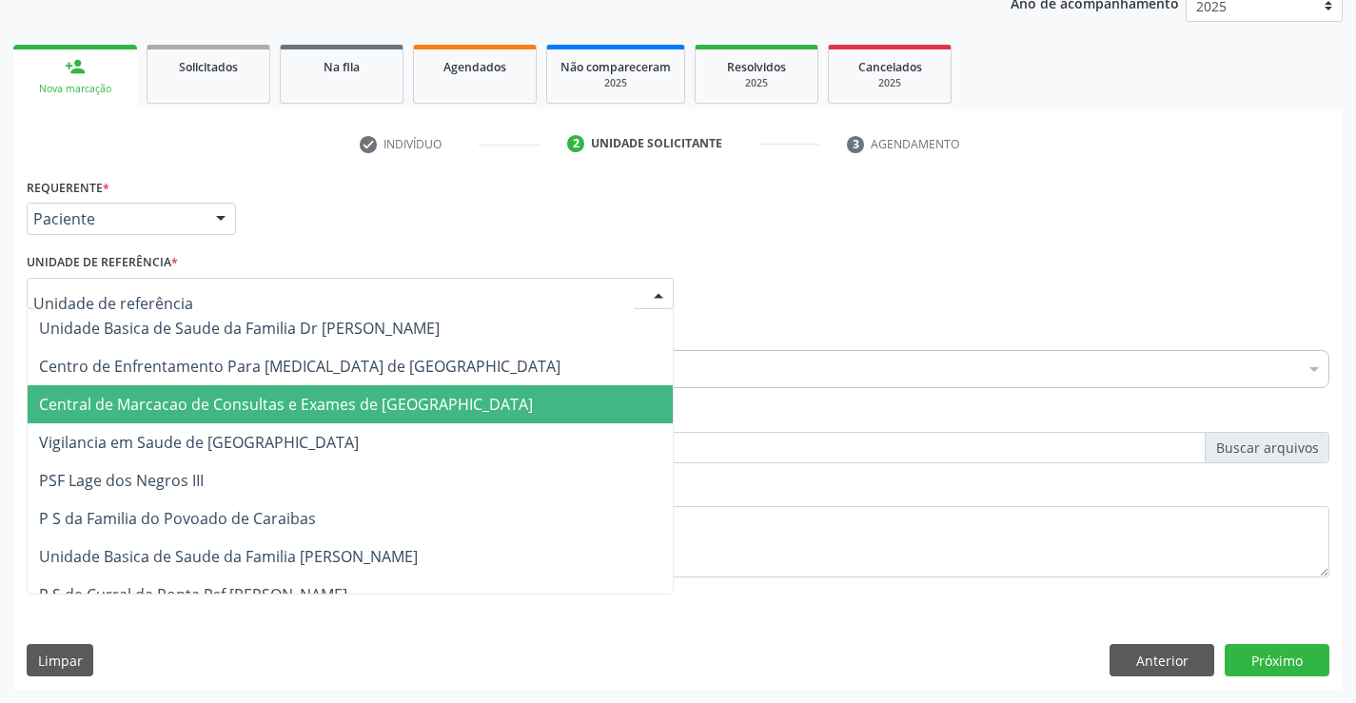
click at [451, 417] on span "Central de Marcacao de Consultas e Exames de [GEOGRAPHIC_DATA]" at bounding box center [350, 404] width 645 height 38
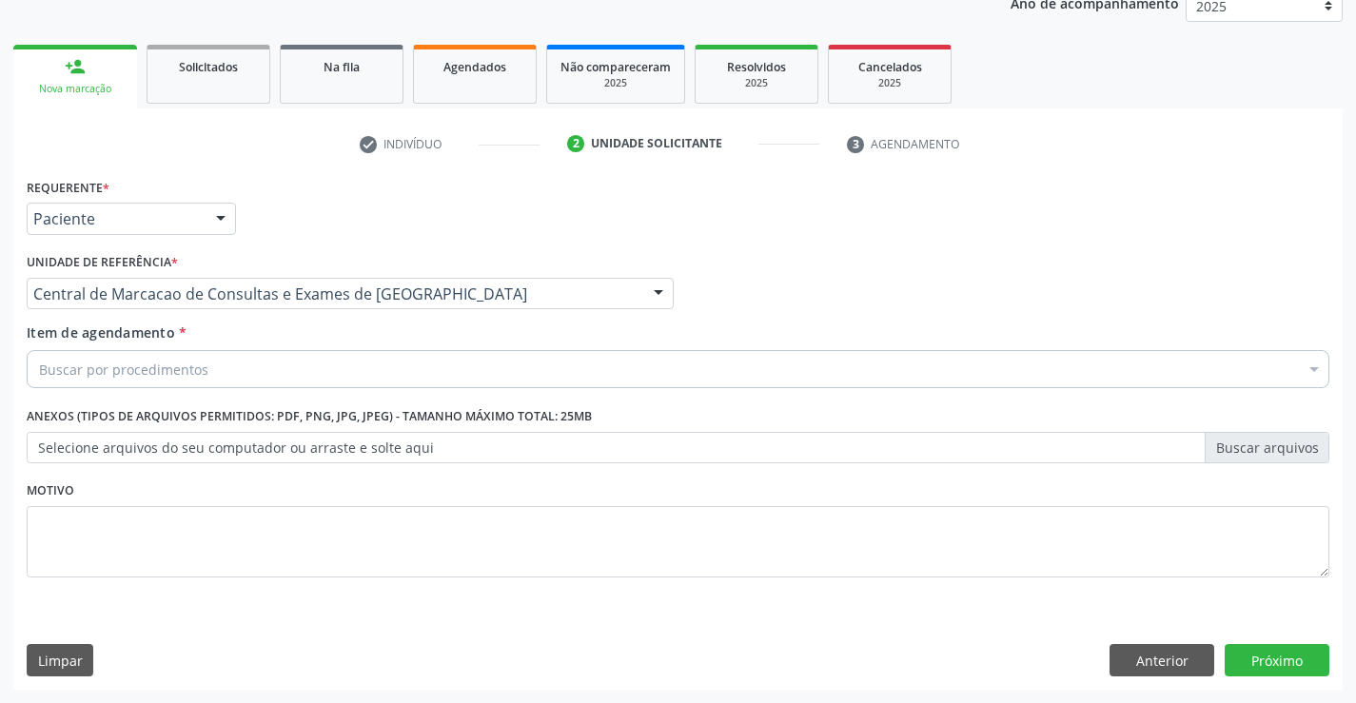
click at [482, 376] on div "Buscar por procedimentos" at bounding box center [678, 369] width 1303 height 38
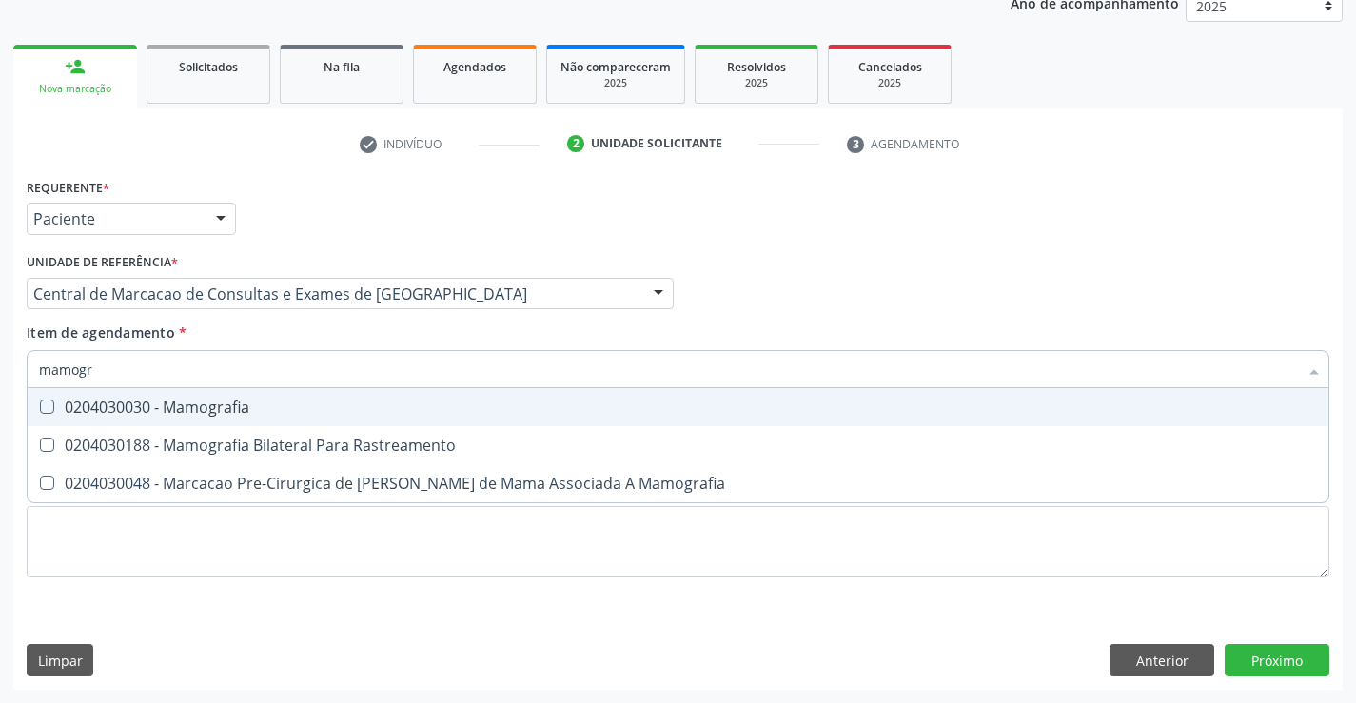
type input "mamogra"
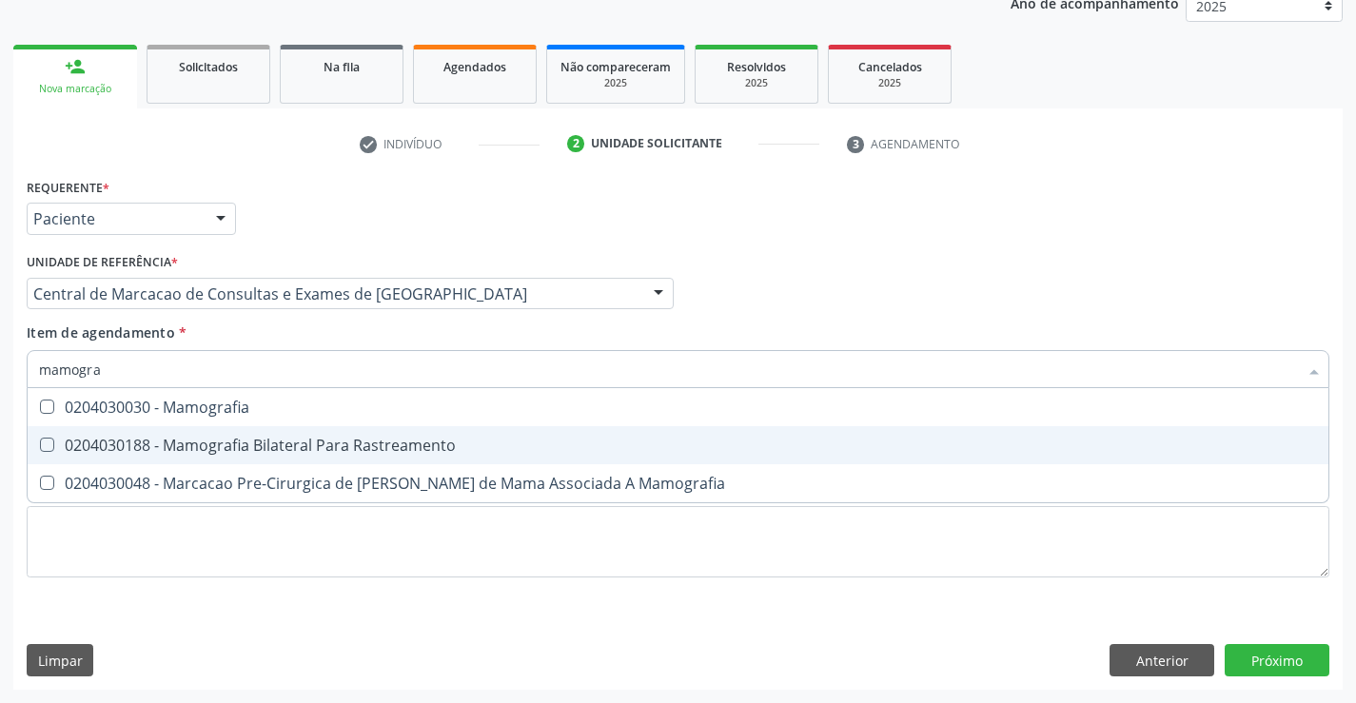
click at [436, 438] on div "0204030188 - Mamografia Bilateral Para Rastreamento" at bounding box center [678, 445] width 1278 height 15
checkbox Rastreamento "true"
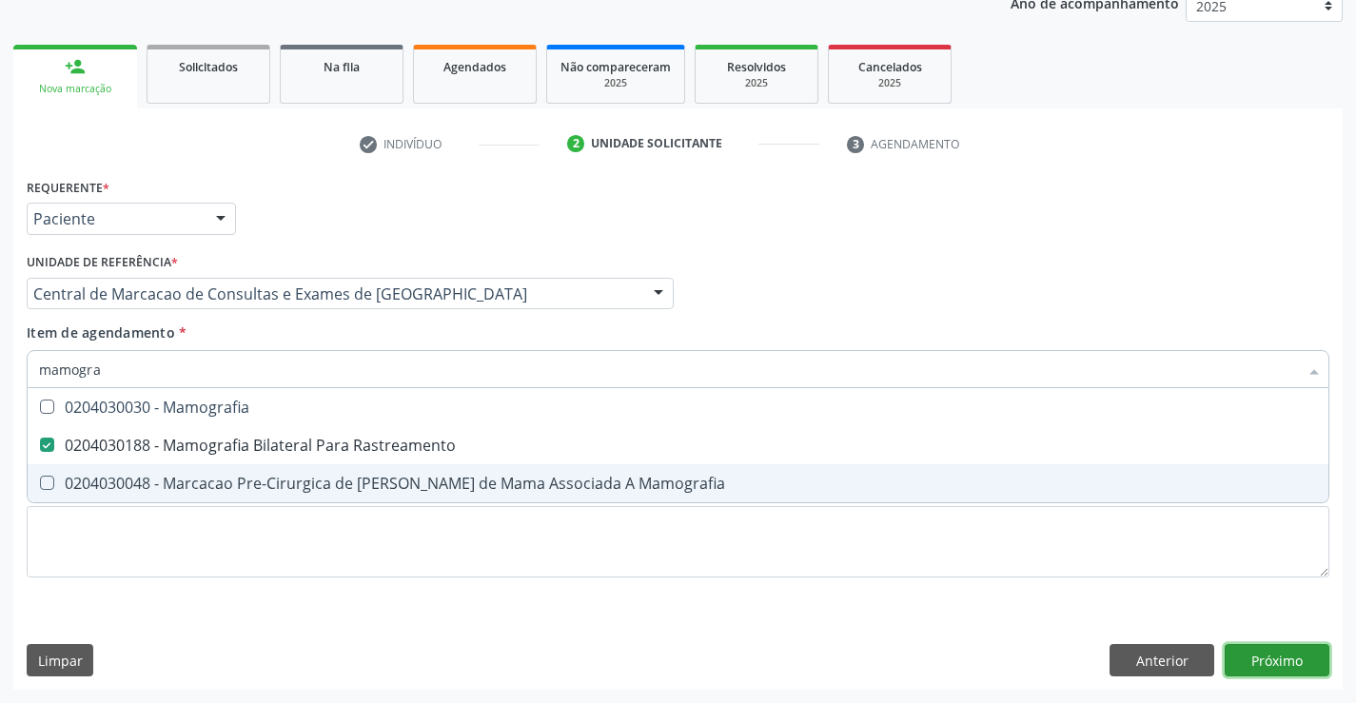
click at [1299, 661] on div "Requerente * Paciente Profissional de Saúde Paciente Nenhum resultado encontrad…" at bounding box center [677, 431] width 1329 height 517
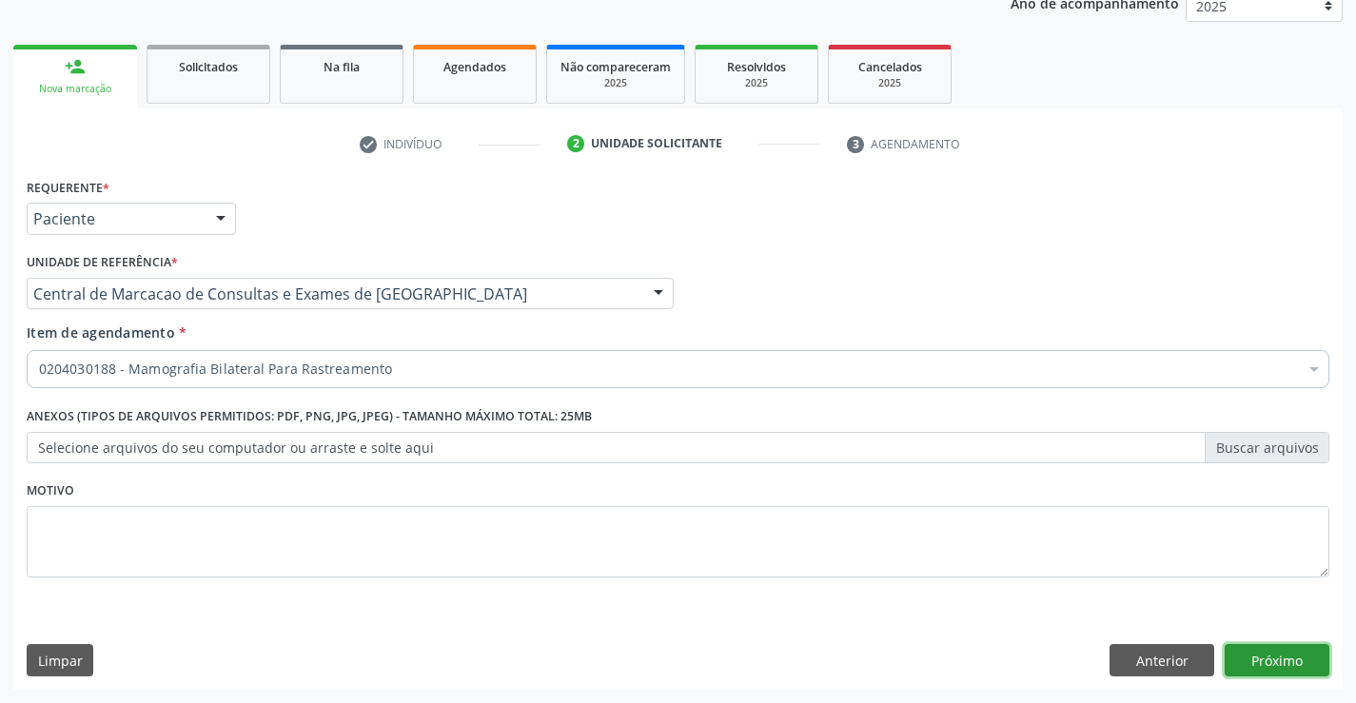
click at [1299, 661] on button "Próximo" at bounding box center [1277, 660] width 105 height 32
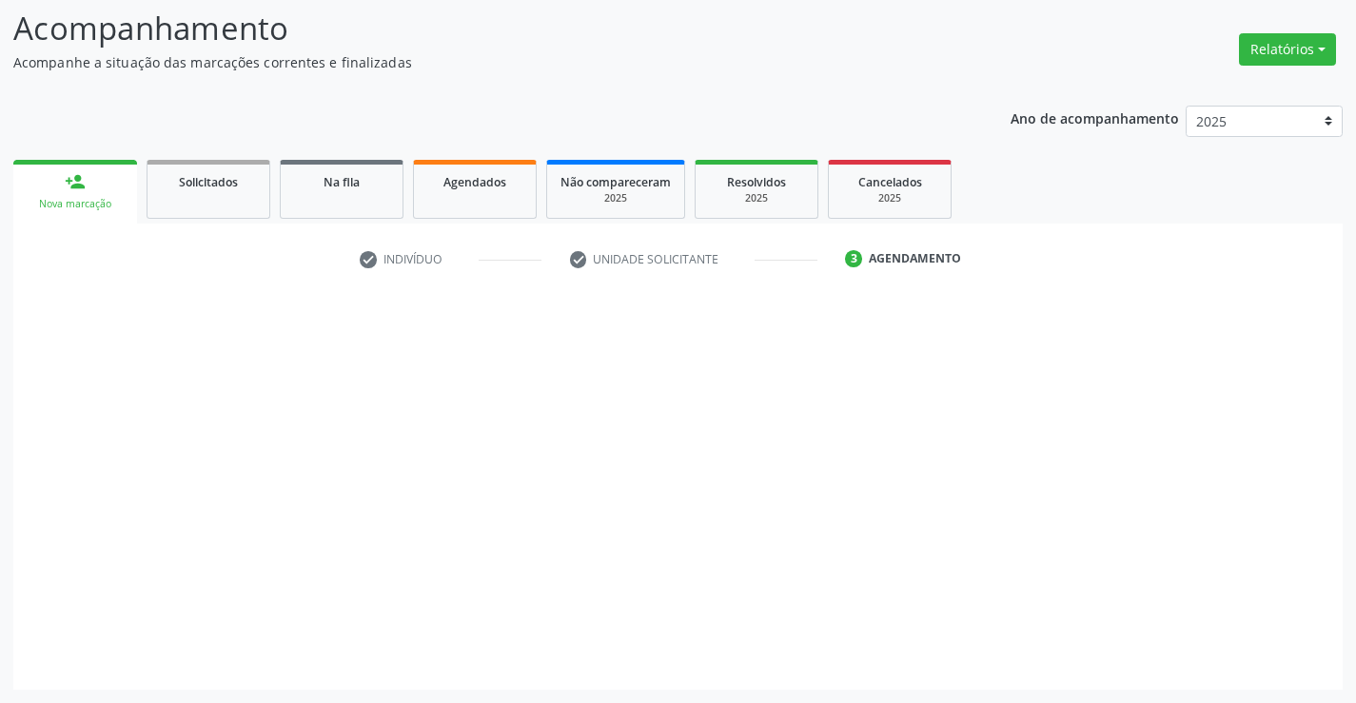
scroll to position [125, 0]
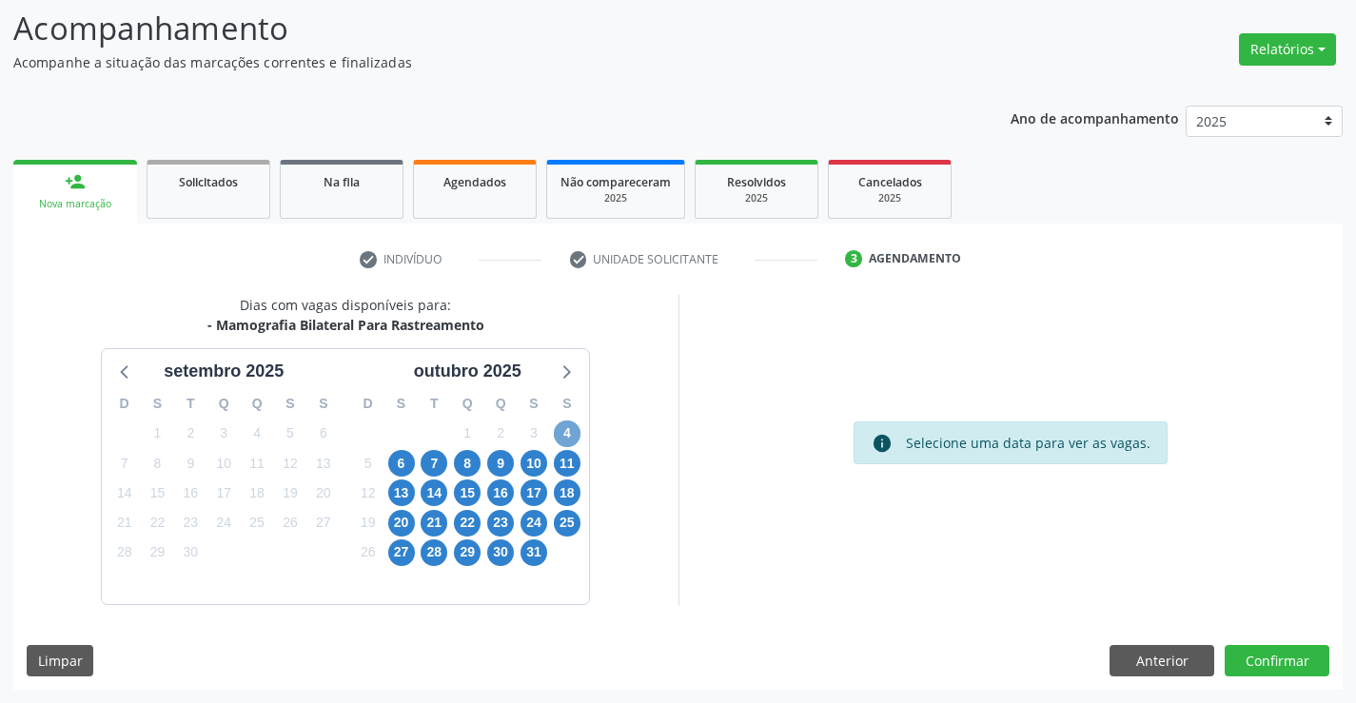
click at [565, 432] on span "4" at bounding box center [567, 434] width 27 height 27
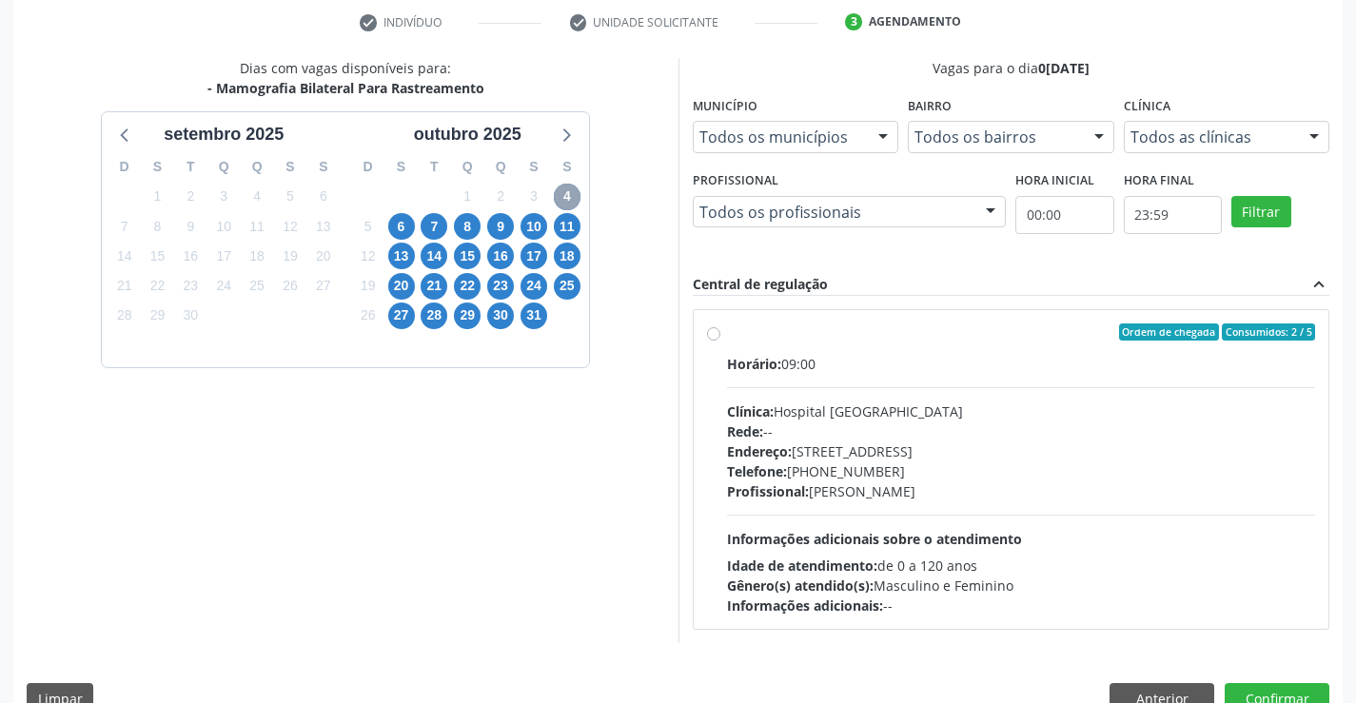
scroll to position [400, 0]
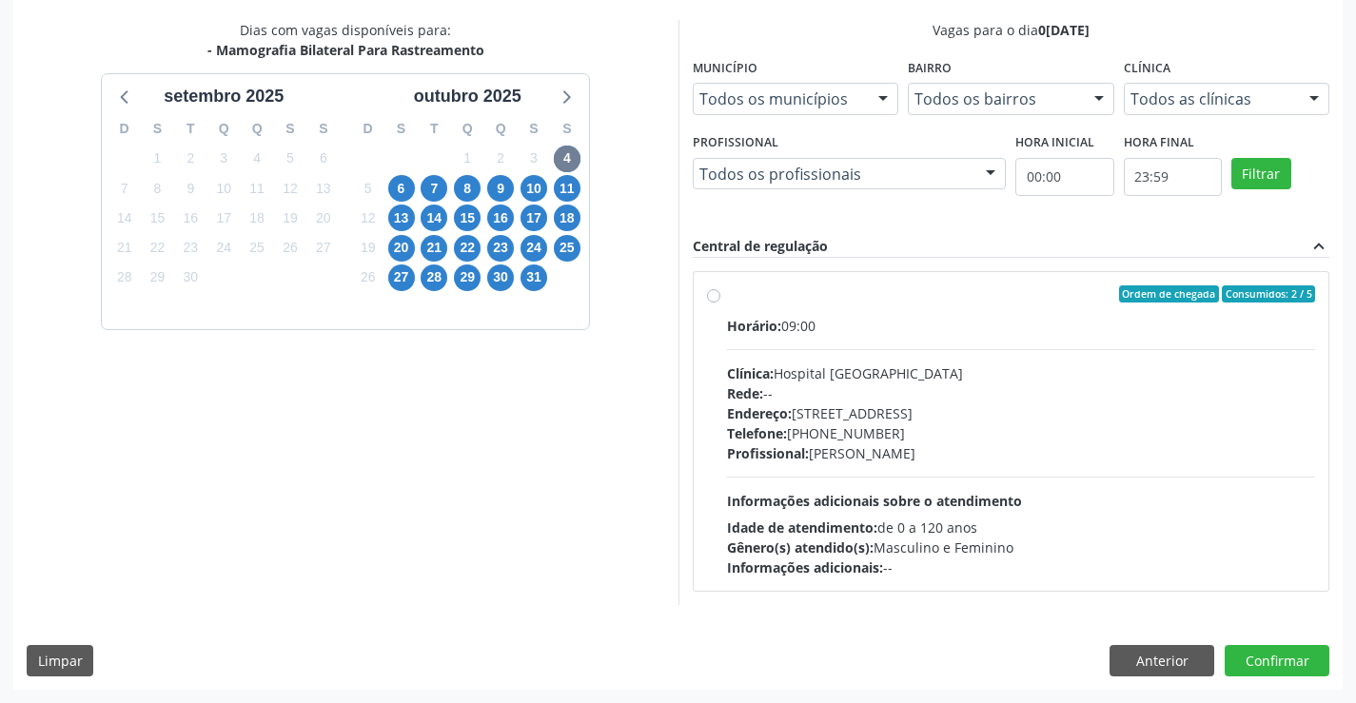
click at [386, 180] on div "6" at bounding box center [400, 188] width 33 height 29
click at [397, 192] on span "6" at bounding box center [401, 188] width 27 height 27
click at [437, 182] on span "7" at bounding box center [434, 188] width 27 height 27
click at [820, 403] on div "Endereço: [STREET_ADDRESS]" at bounding box center [1021, 413] width 589 height 20
click at [720, 303] on input "Ordem de chegada Consumidos: 0 / 6 Horário: 09:00 Clínica: Hospital [GEOGRAPHIC…" at bounding box center [713, 293] width 13 height 17
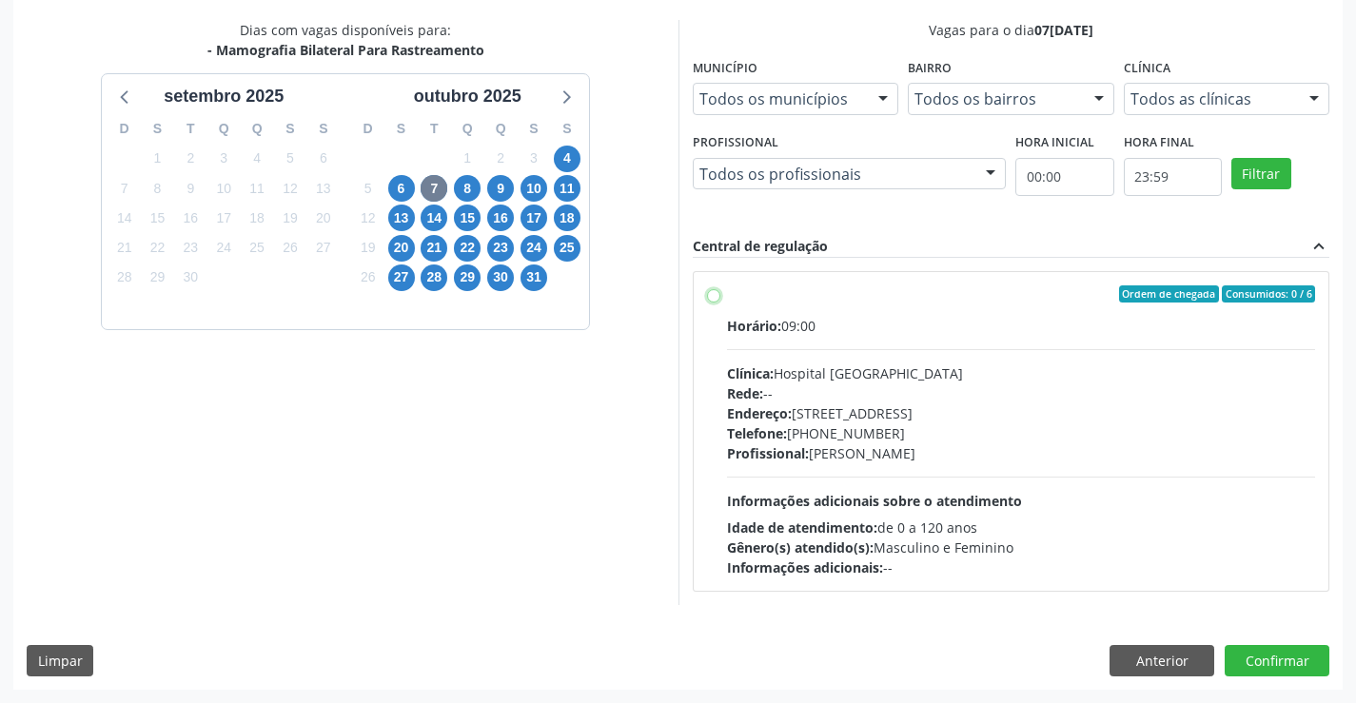
radio input "true"
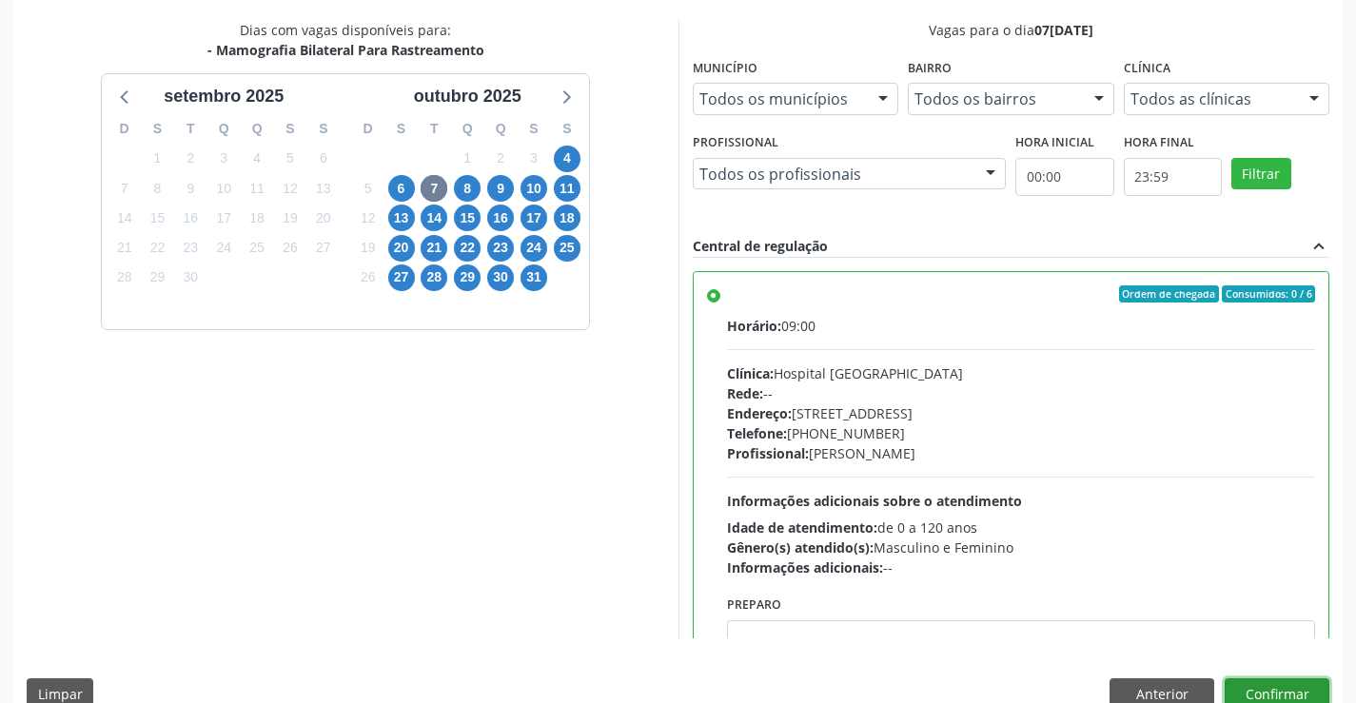
click at [1287, 683] on button "Confirmar" at bounding box center [1277, 694] width 105 height 32
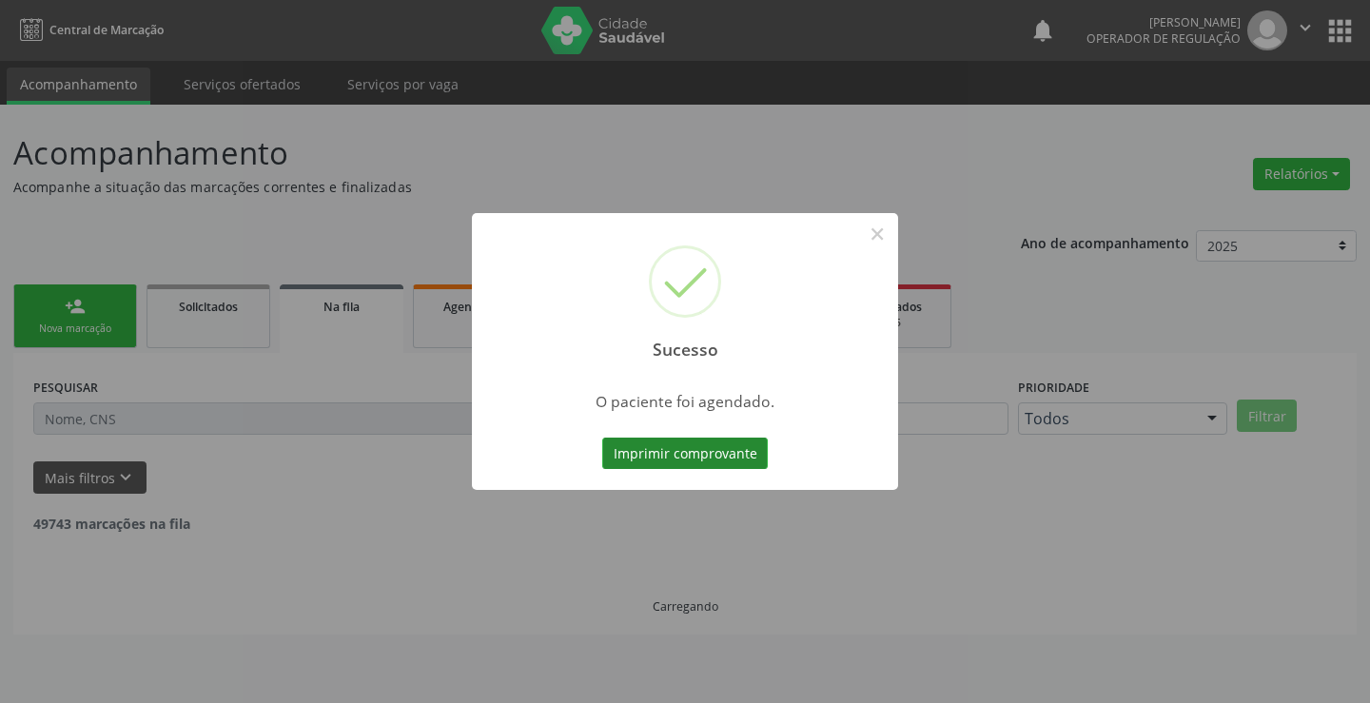
click at [718, 459] on button "Imprimir comprovante" at bounding box center [685, 454] width 166 height 32
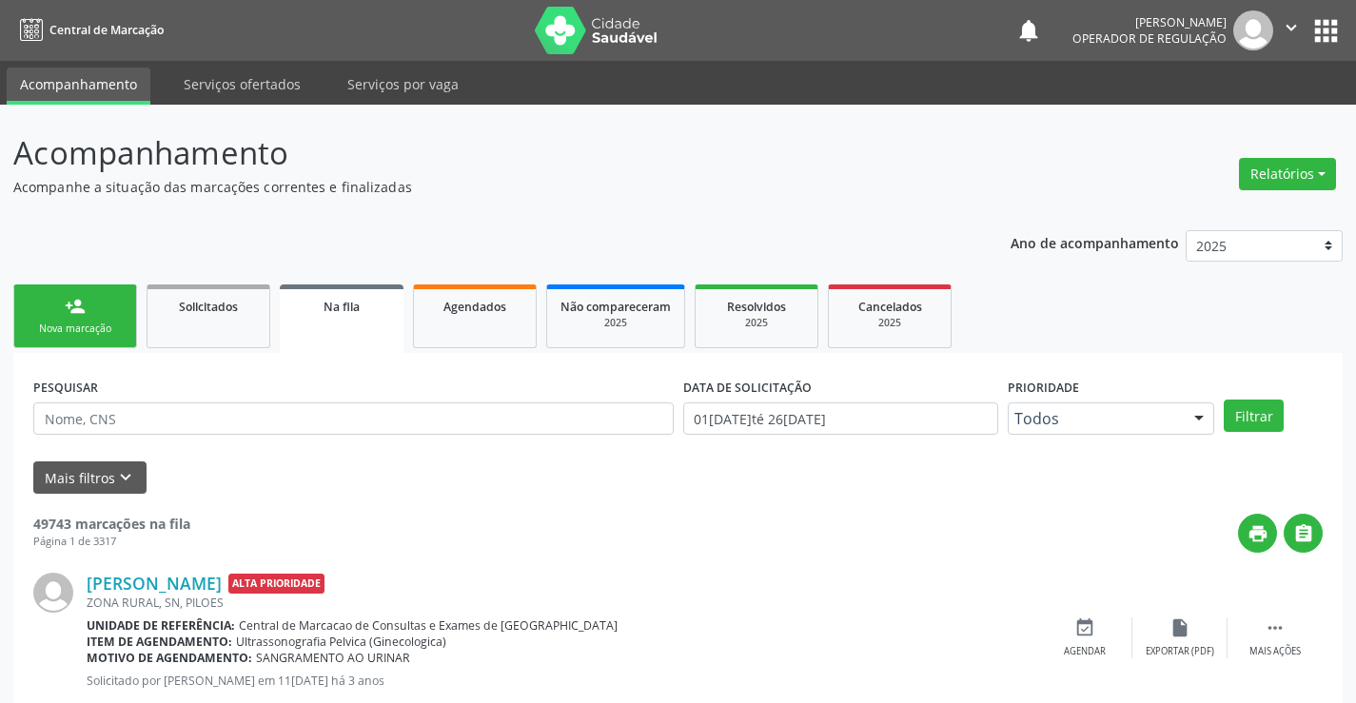
click at [95, 321] on link "person_add Nova marcação" at bounding box center [75, 317] width 124 height 64
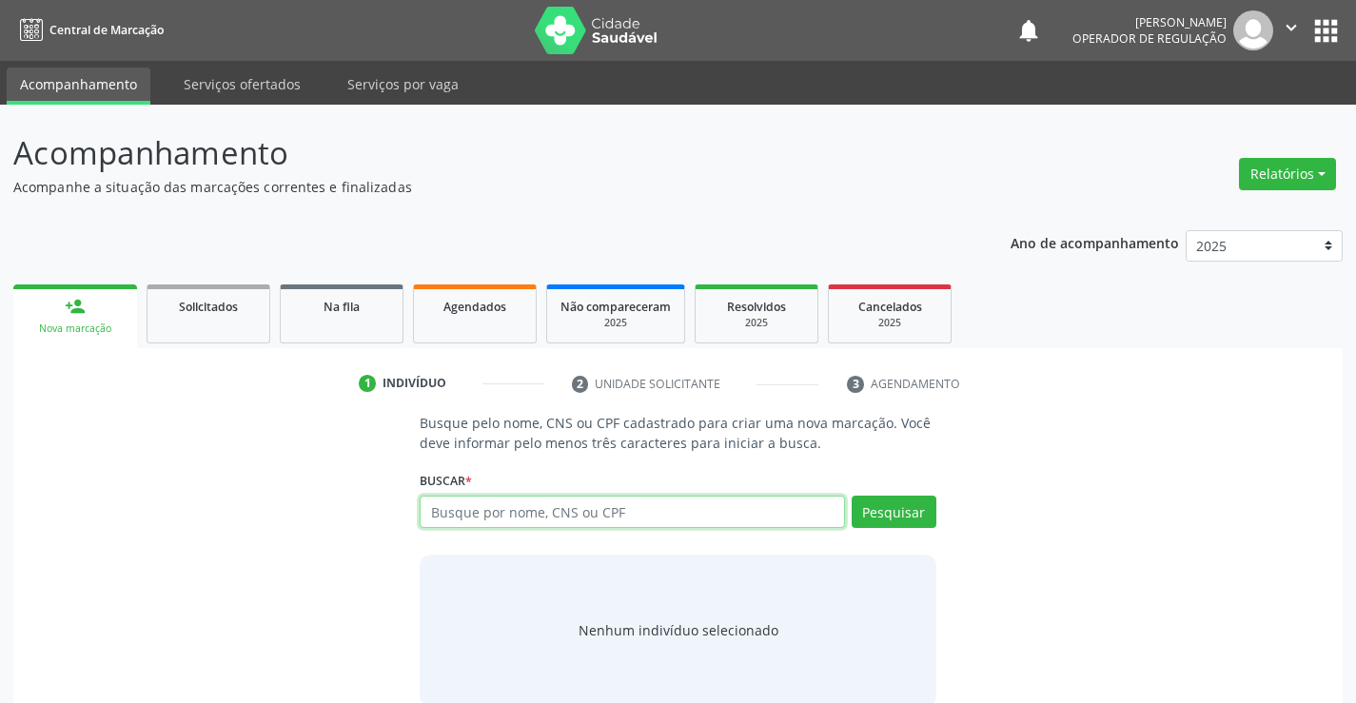
click at [449, 511] on input "text" at bounding box center [632, 512] width 424 height 32
type input "702807630522561"
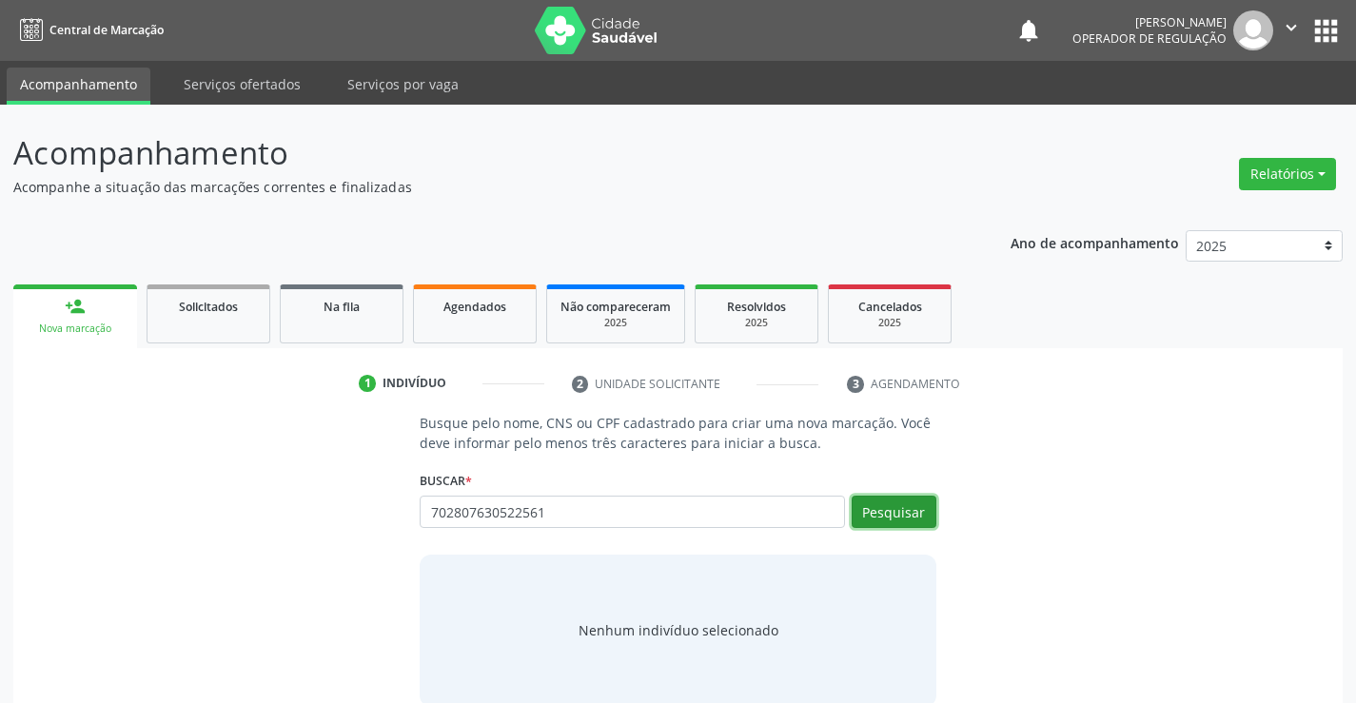
click at [862, 511] on button "Pesquisar" at bounding box center [894, 512] width 85 height 32
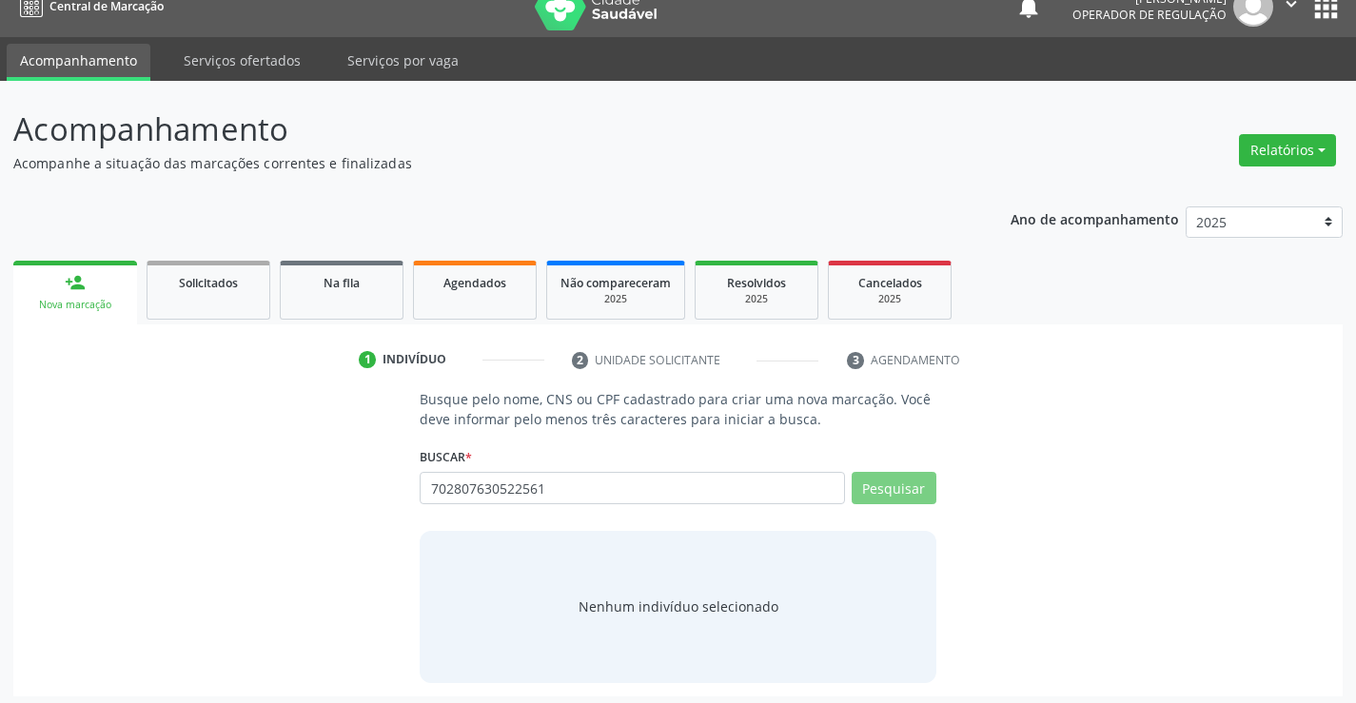
scroll to position [30, 0]
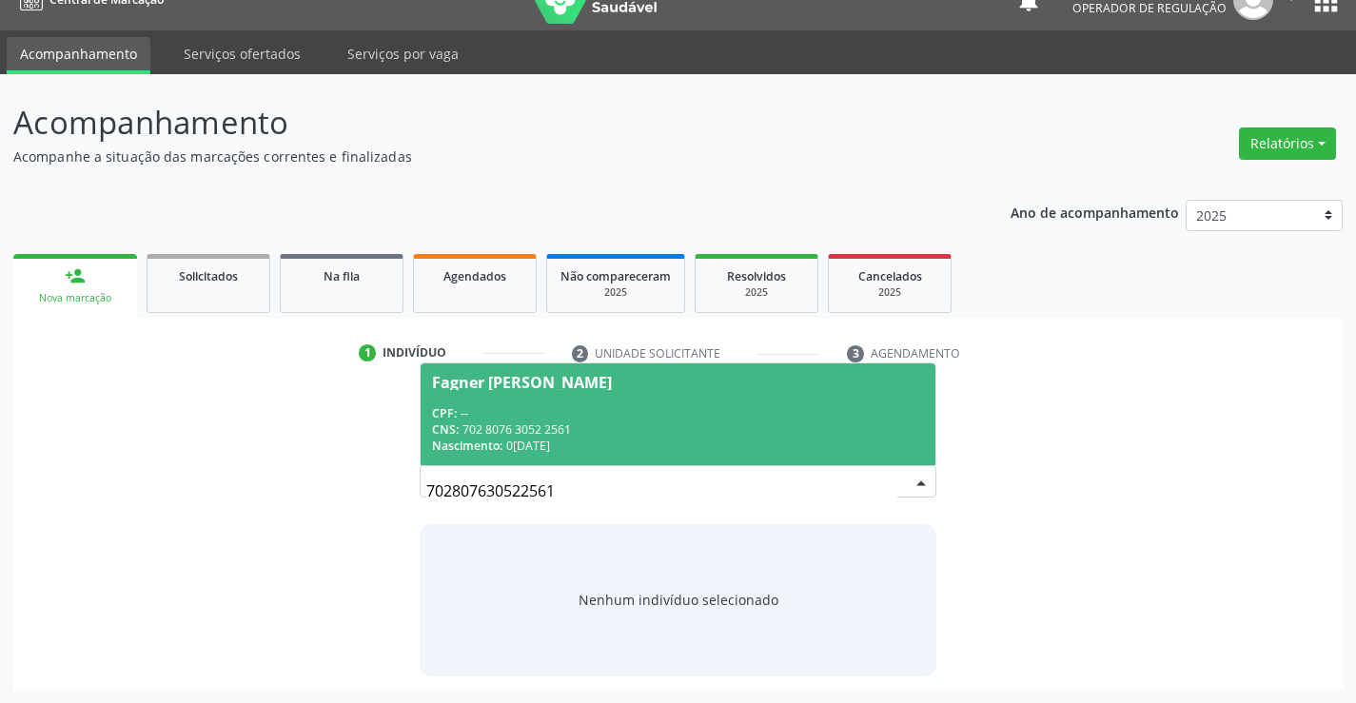
click at [603, 418] on div "CPF: --" at bounding box center [677, 413] width 491 height 16
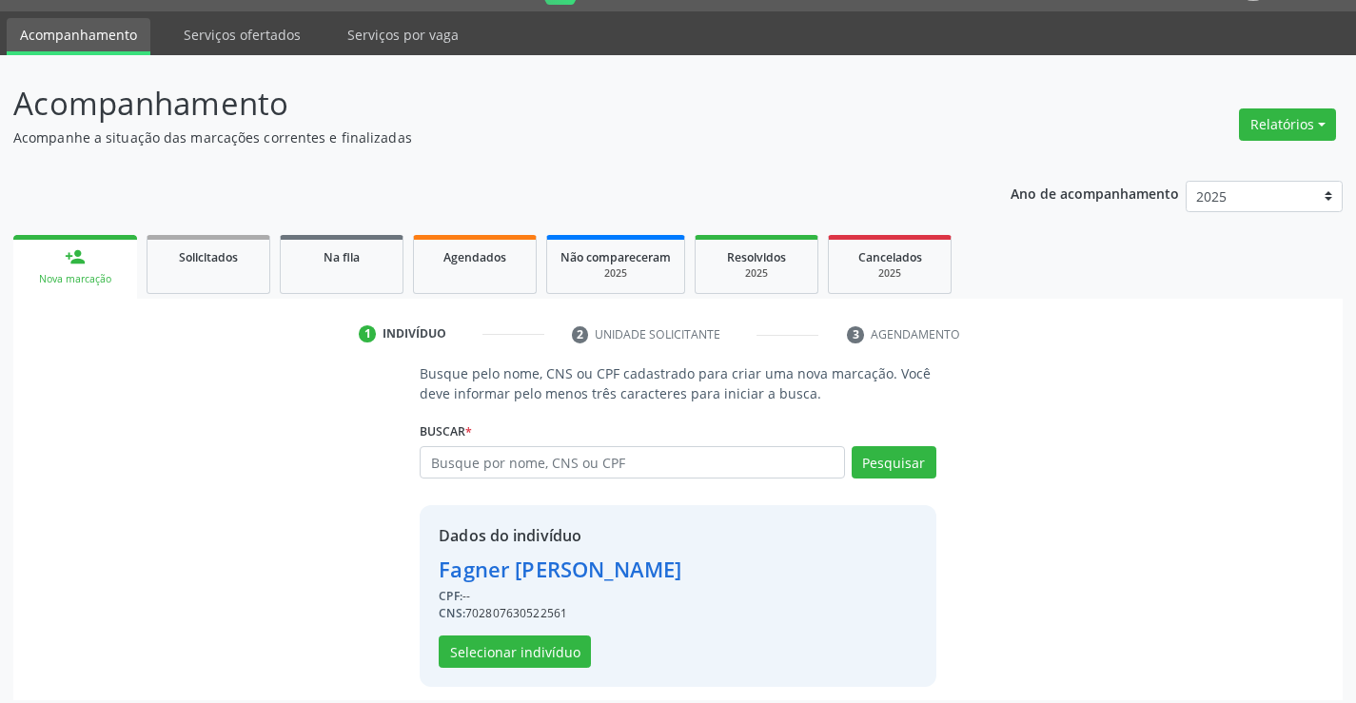
scroll to position [60, 0]
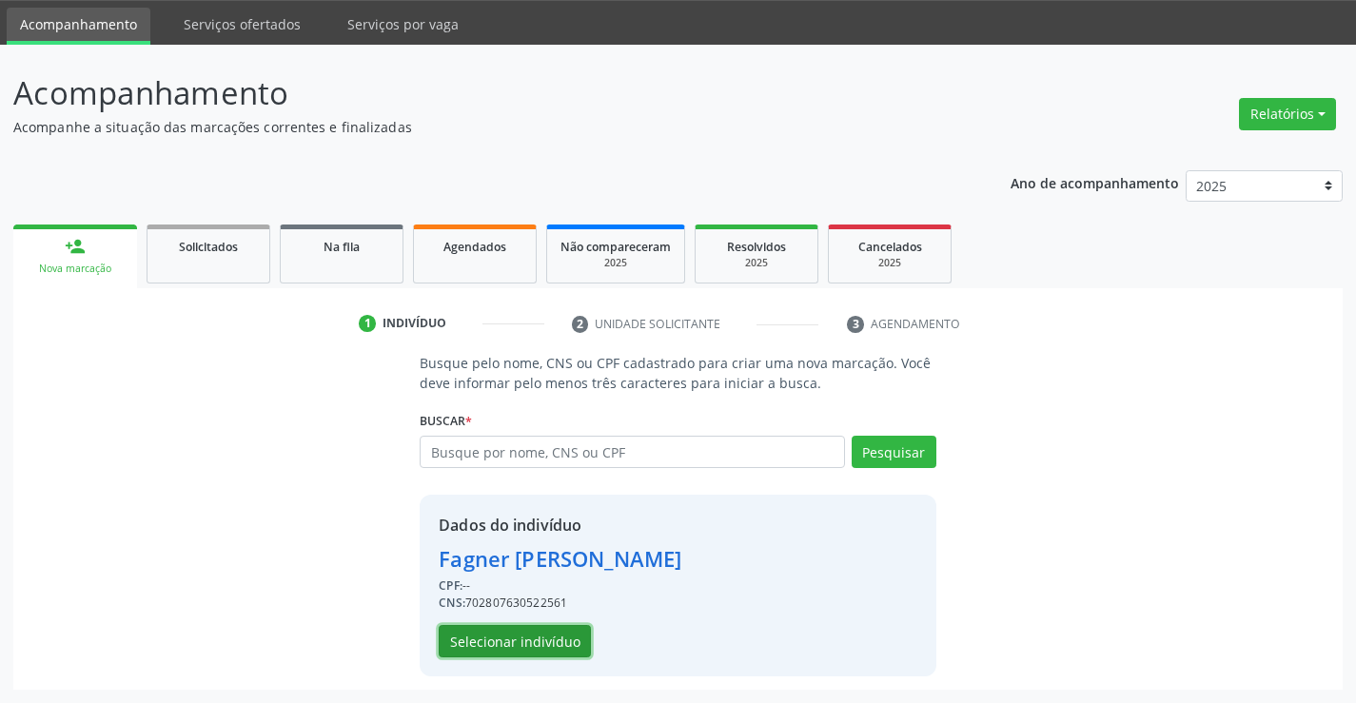
click at [508, 626] on button "Selecionar indivíduo" at bounding box center [515, 641] width 152 height 32
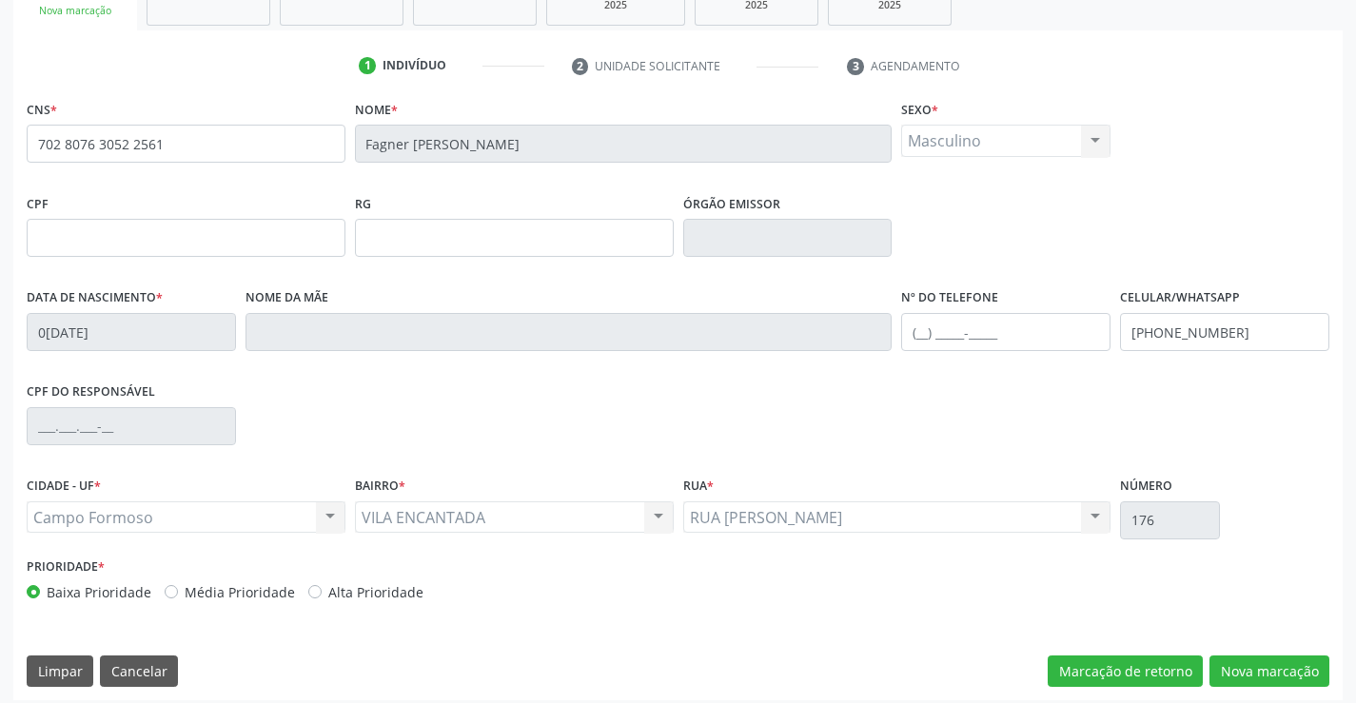
scroll to position [328, 0]
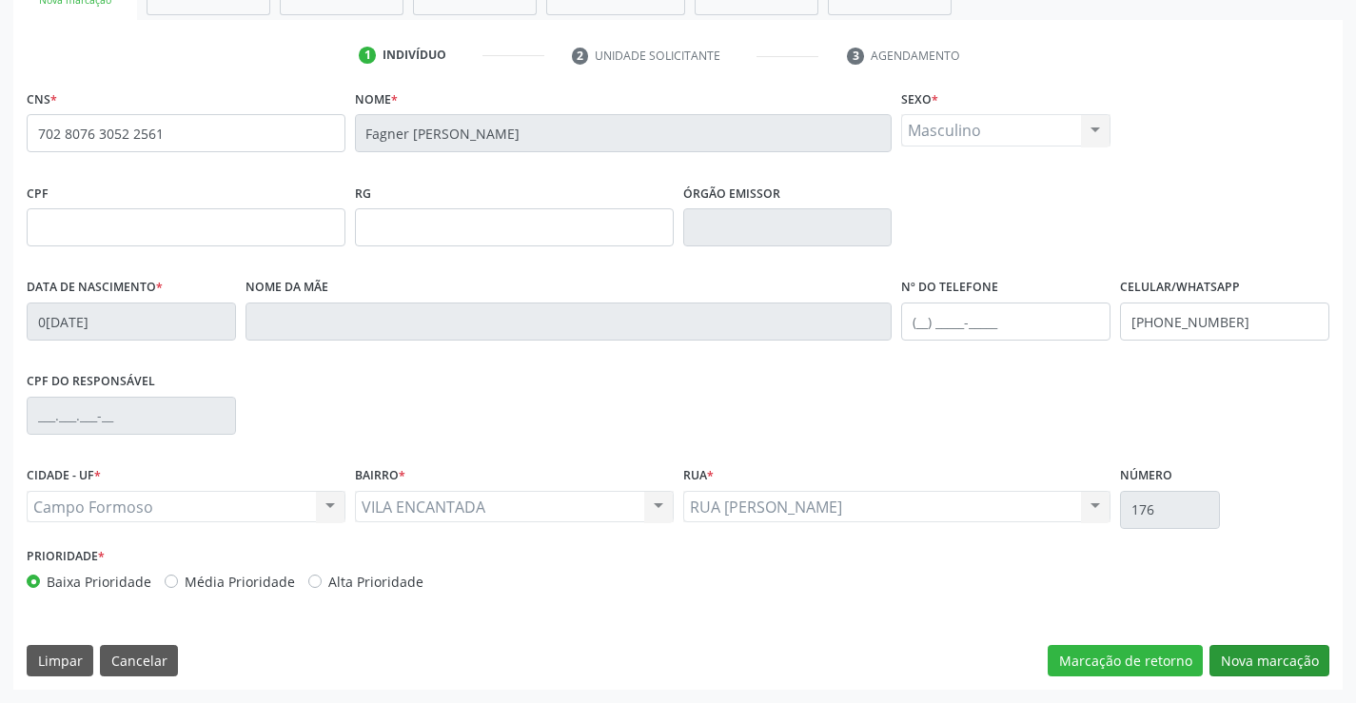
drag, startPoint x: 1289, startPoint y: 641, endPoint x: 1242, endPoint y: 646, distance: 47.8
click at [1288, 641] on div "CNS * 702 8076 3052 2561 [GEOGRAPHIC_DATA] * [PERSON_NAME] Sexo * Masculino Mas…" at bounding box center [677, 387] width 1329 height 605
click at [1233, 646] on button "Nova marcação" at bounding box center [1269, 661] width 120 height 32
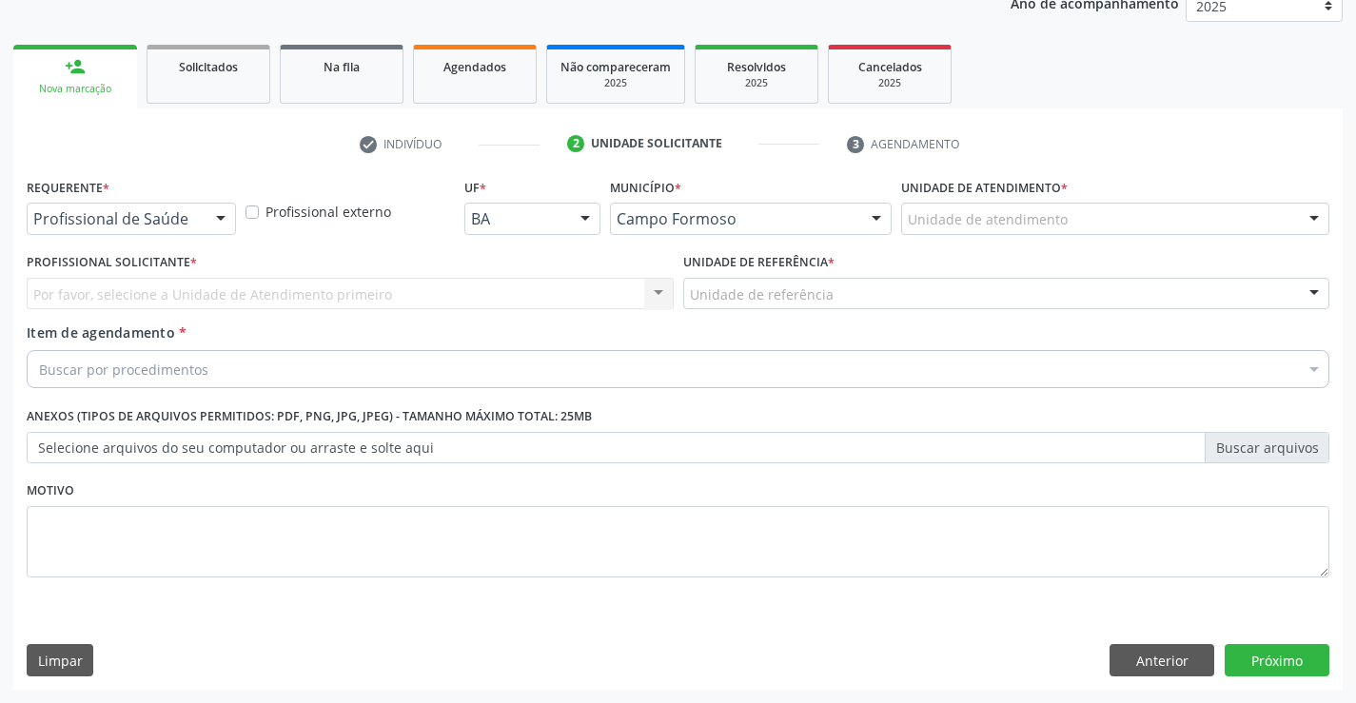
scroll to position [240, 0]
click at [208, 218] on div at bounding box center [220, 220] width 29 height 32
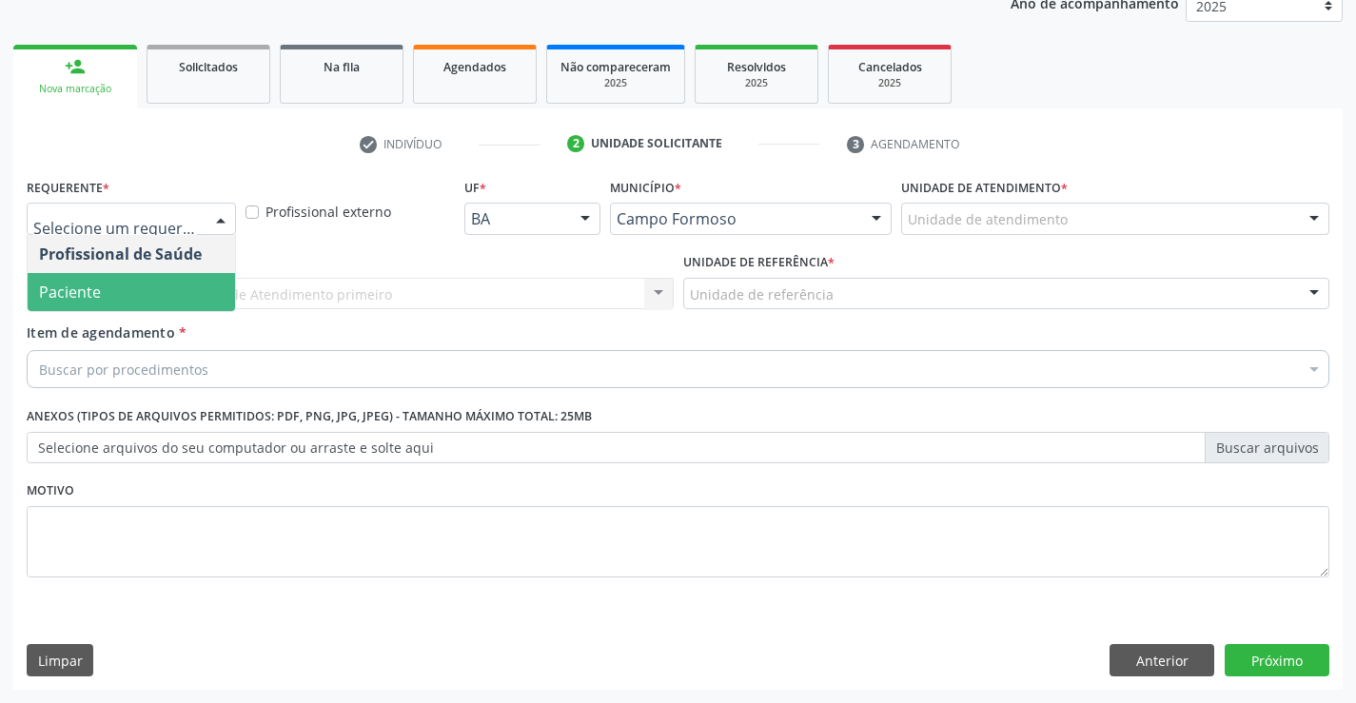
click at [131, 302] on span "Paciente" at bounding box center [131, 292] width 207 height 38
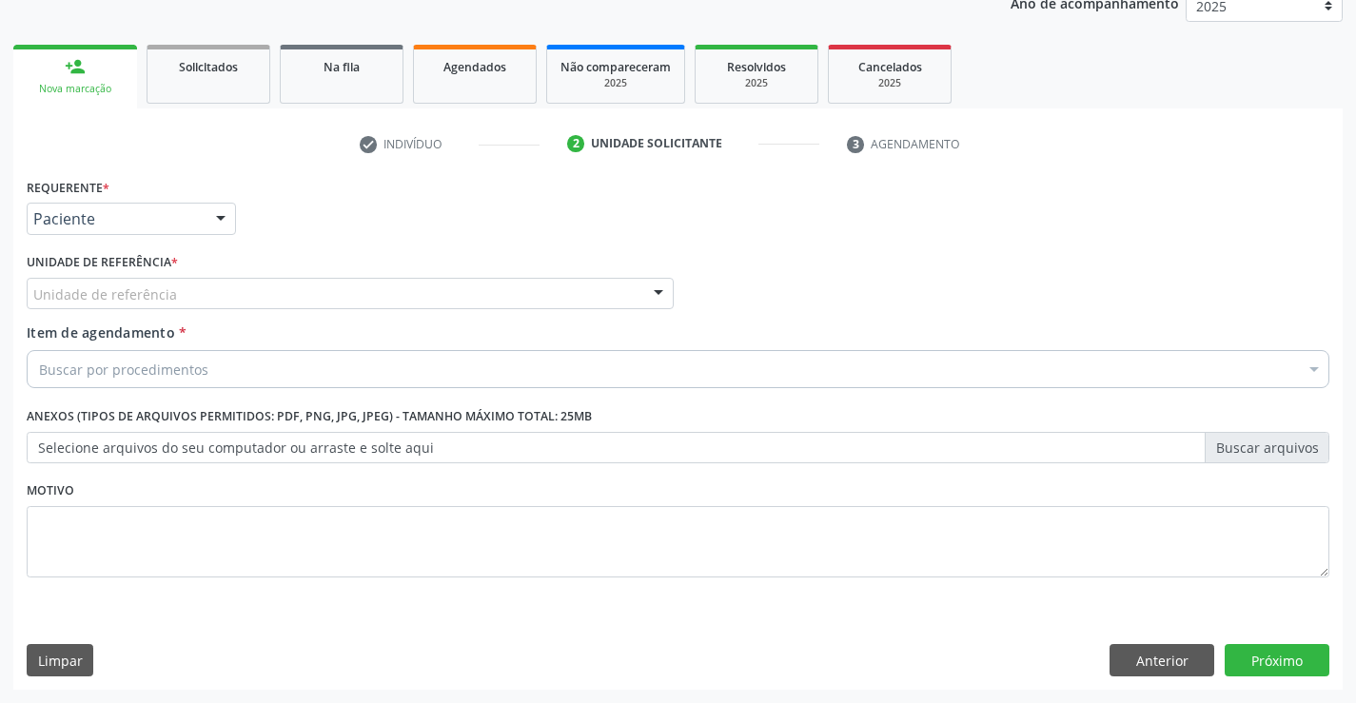
click at [299, 286] on div "Unidade de referência" at bounding box center [350, 294] width 647 height 32
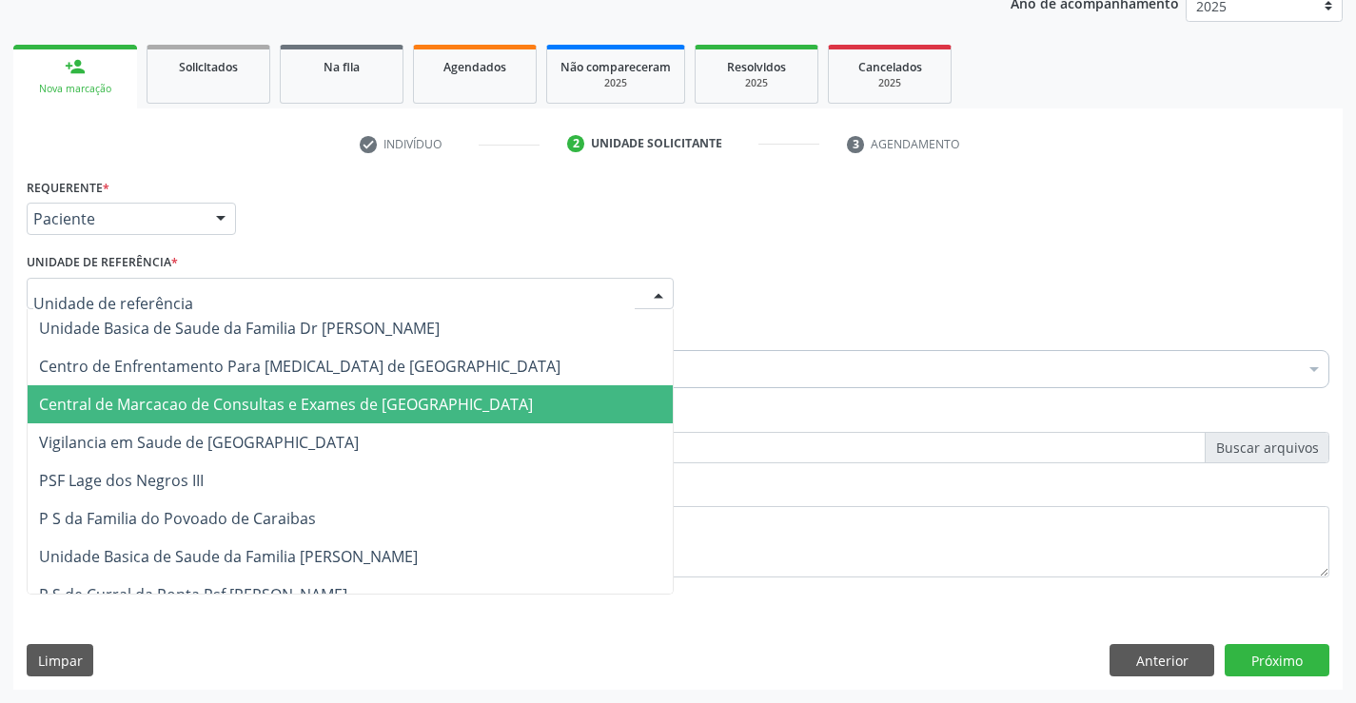
click at [305, 397] on span "Central de Marcacao de Consultas e Exames de [GEOGRAPHIC_DATA]" at bounding box center [286, 404] width 494 height 21
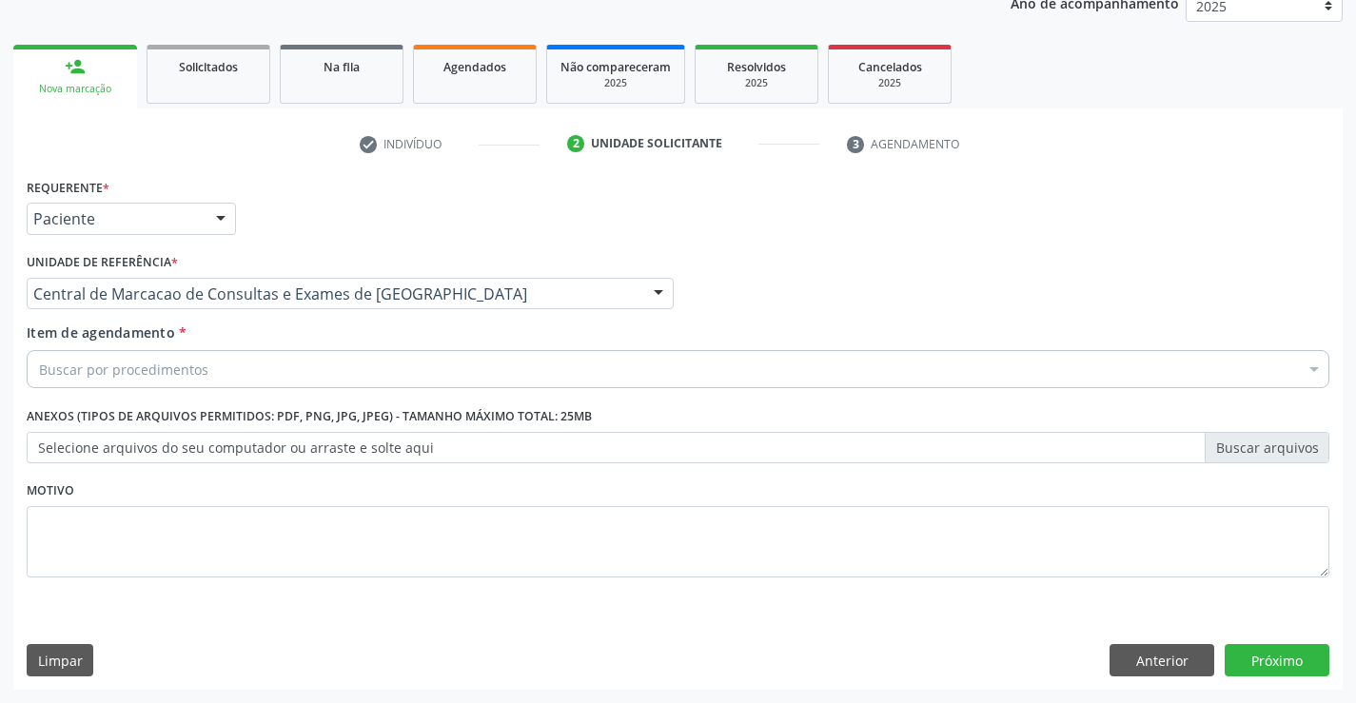
click at [355, 371] on div "Buscar por procedimentos" at bounding box center [678, 369] width 1303 height 38
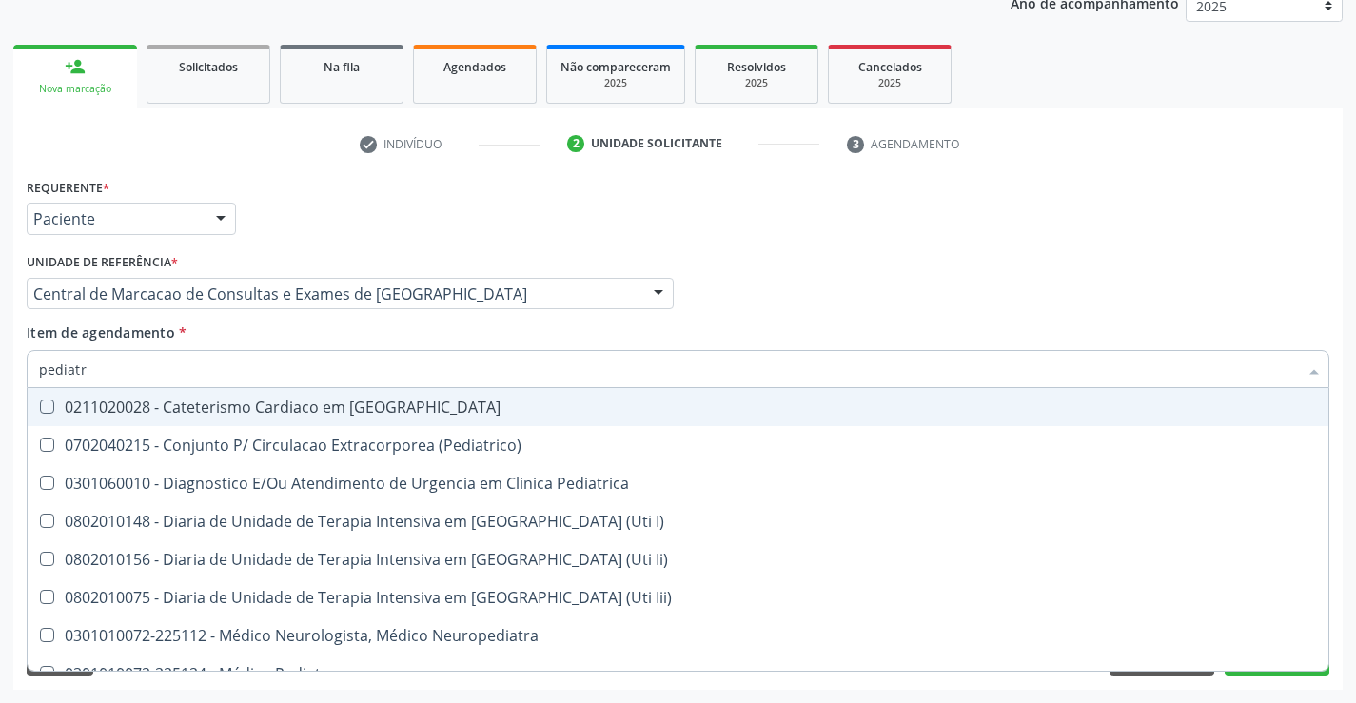
type input "pediatra"
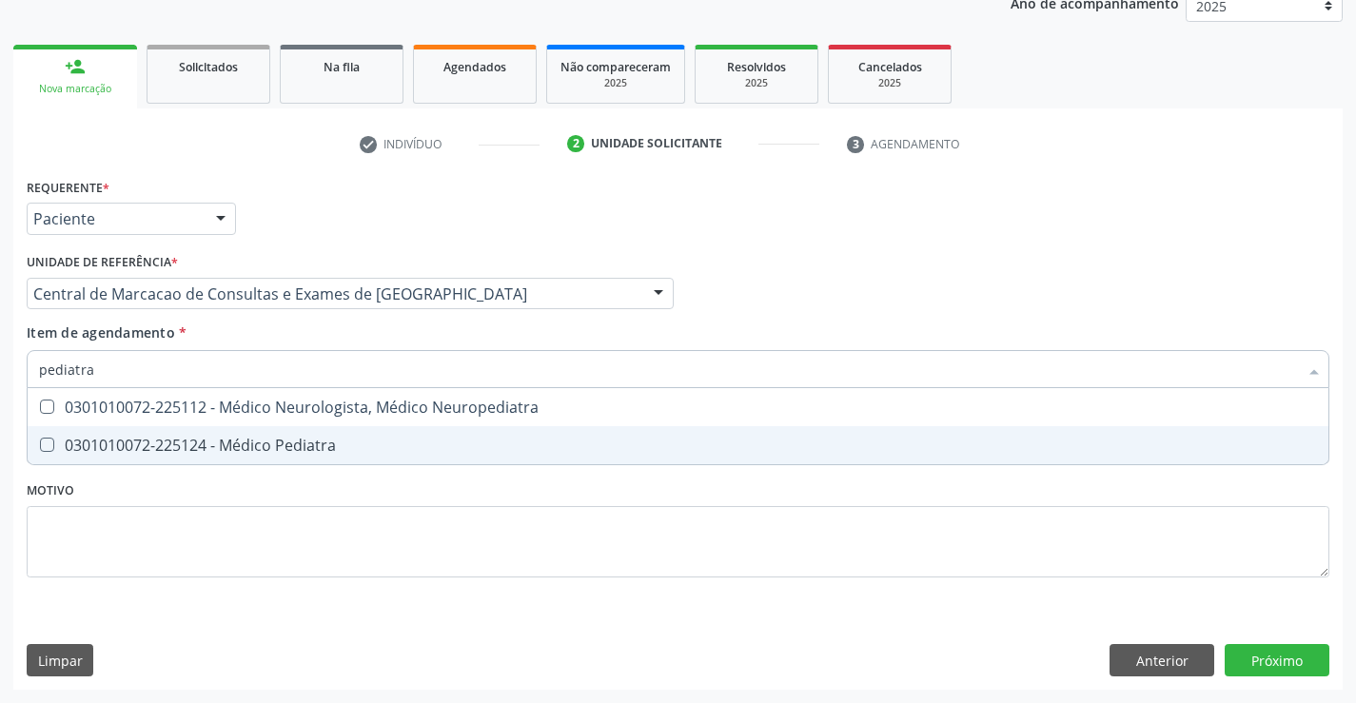
click at [316, 453] on div "0301010072-225124 - Médico Pediatra" at bounding box center [678, 445] width 1278 height 15
checkbox Pediatra "true"
click at [1274, 651] on div "Requerente * Paciente Profissional de Saúde Paciente Nenhum resultado encontrad…" at bounding box center [677, 431] width 1329 height 517
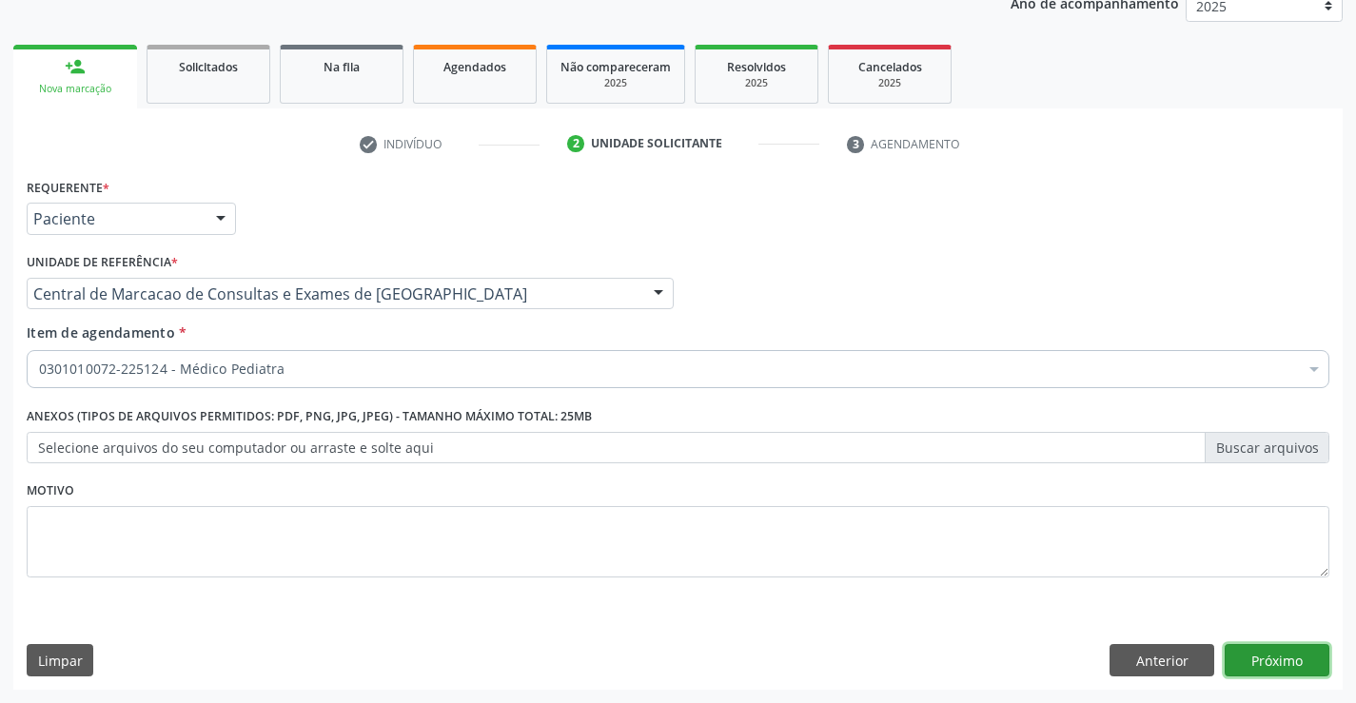
click at [1250, 661] on button "Próximo" at bounding box center [1277, 660] width 105 height 32
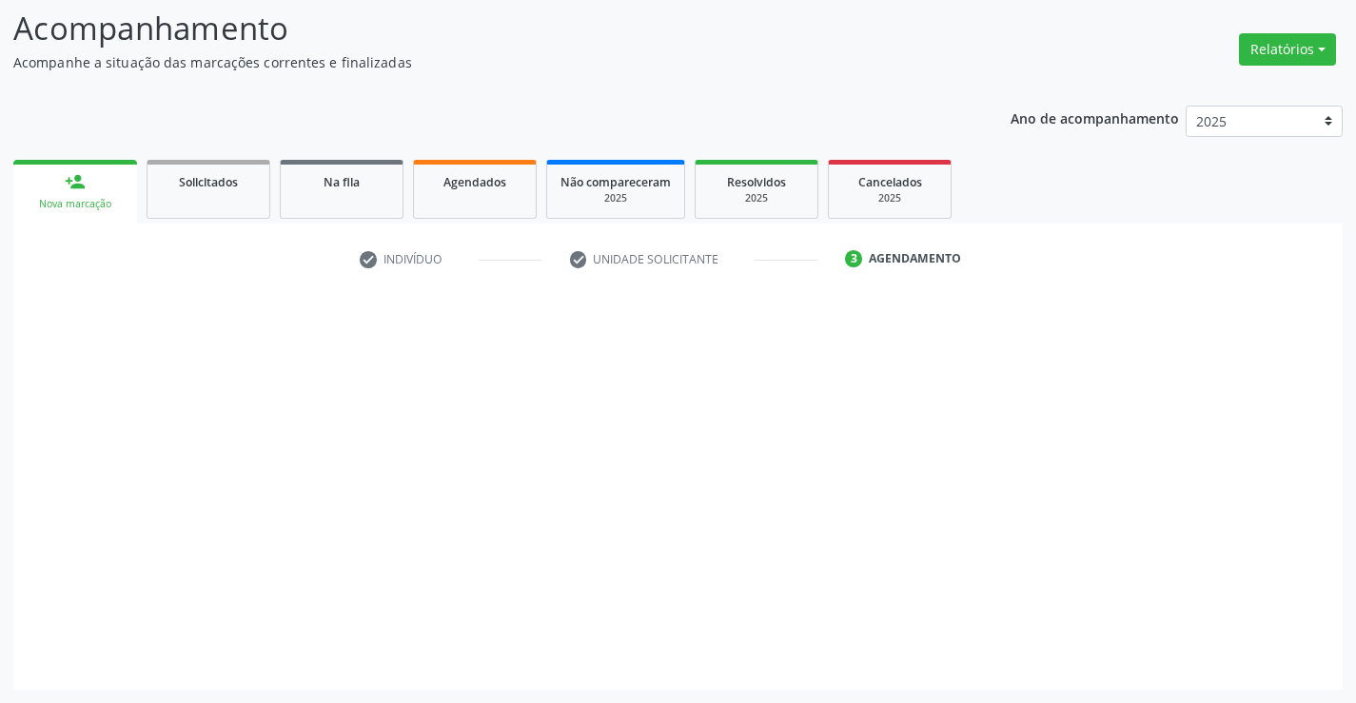
scroll to position [125, 0]
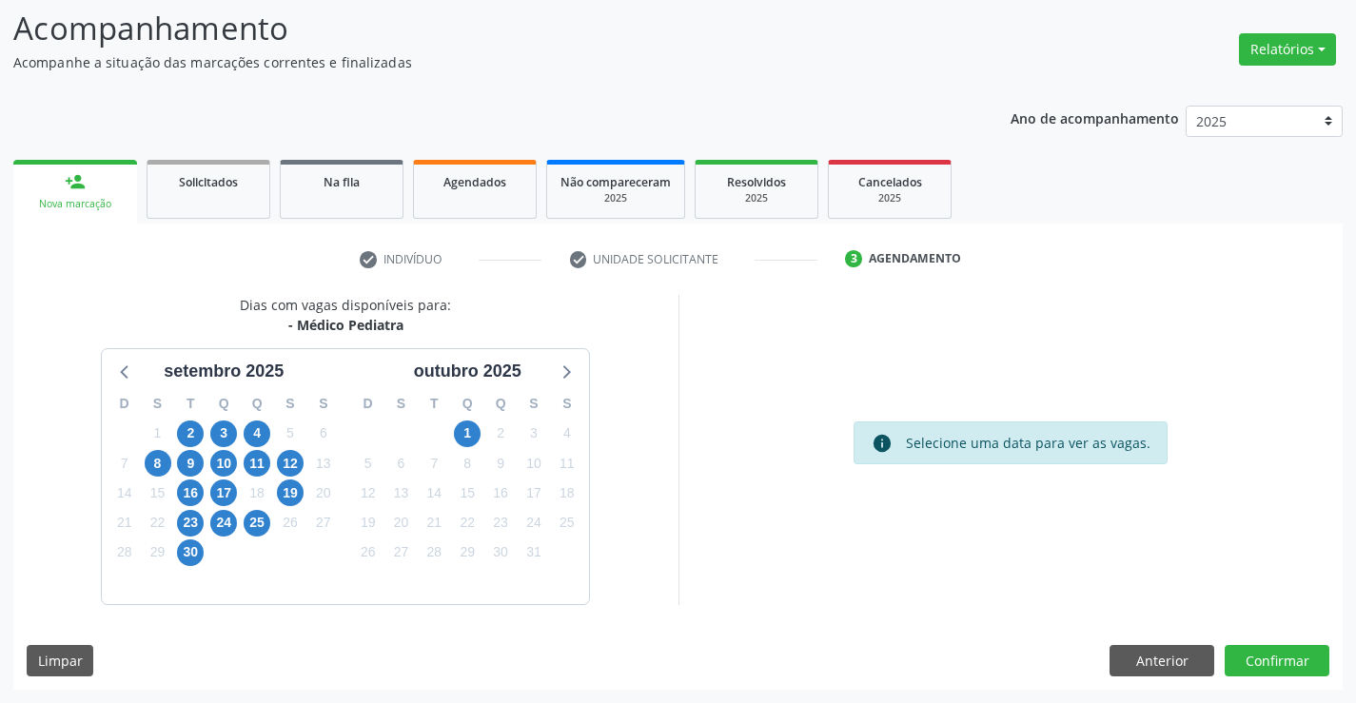
click at [481, 436] on div "1" at bounding box center [467, 433] width 27 height 29
click at [469, 437] on span "1" at bounding box center [467, 434] width 27 height 27
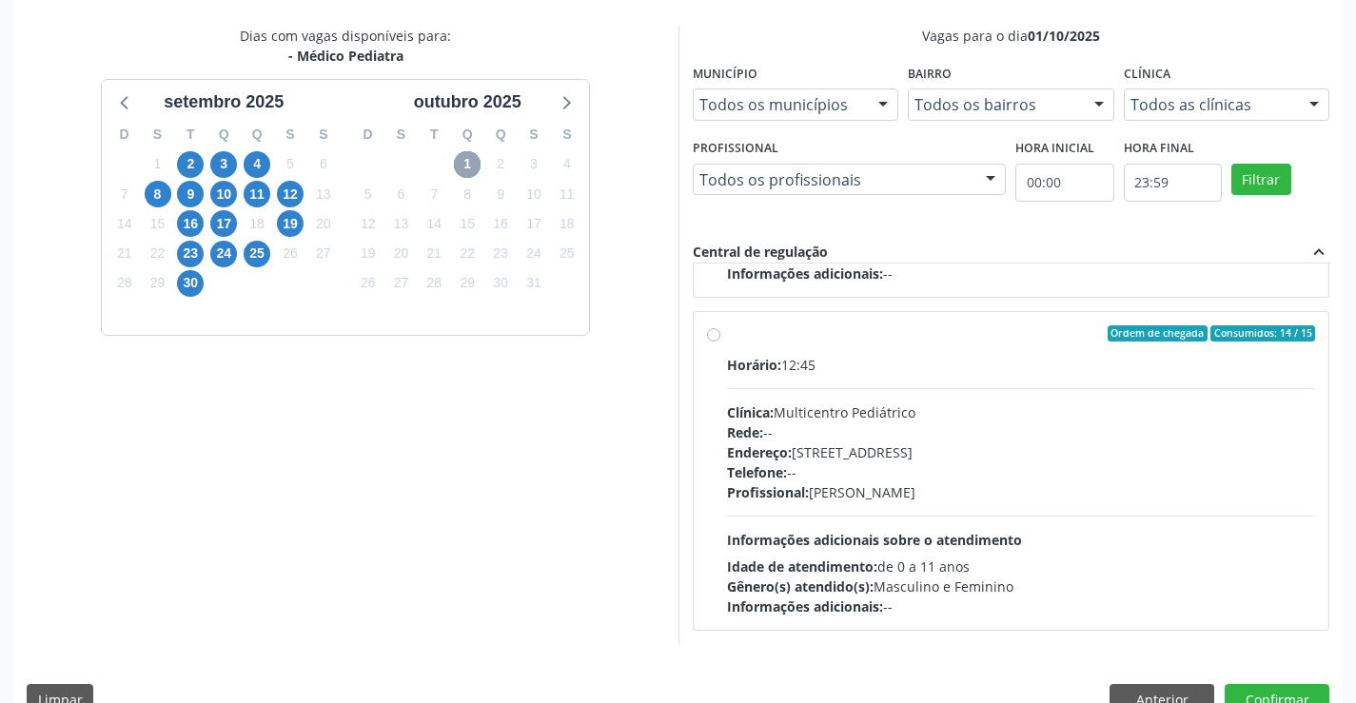
scroll to position [410, 0]
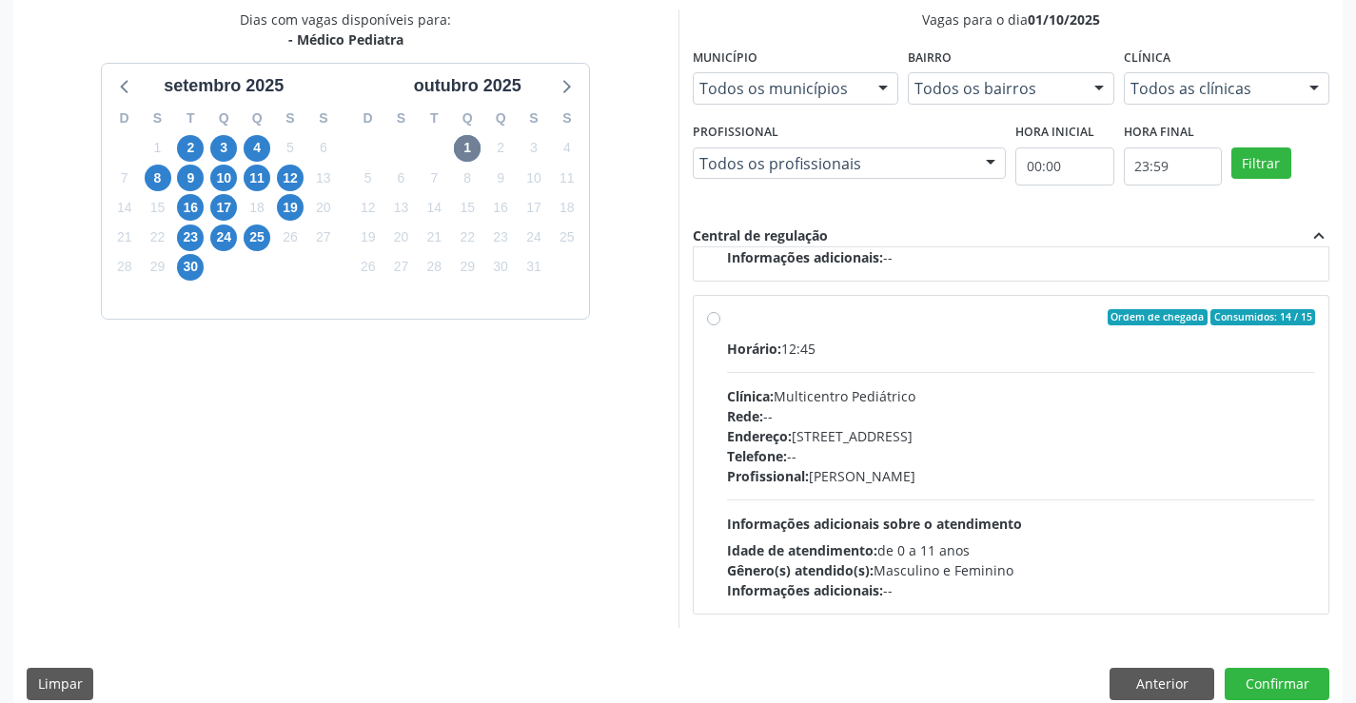
click at [999, 484] on div "Profissional: [PERSON_NAME]" at bounding box center [1021, 476] width 589 height 20
click at [720, 326] on input "Ordem de chegada Consumidos: 14 / 15 Horário: 12:45 Clínica: Multicentro Pediát…" at bounding box center [713, 317] width 13 height 17
radio input "true"
click at [1270, 679] on button "Confirmar" at bounding box center [1277, 684] width 105 height 32
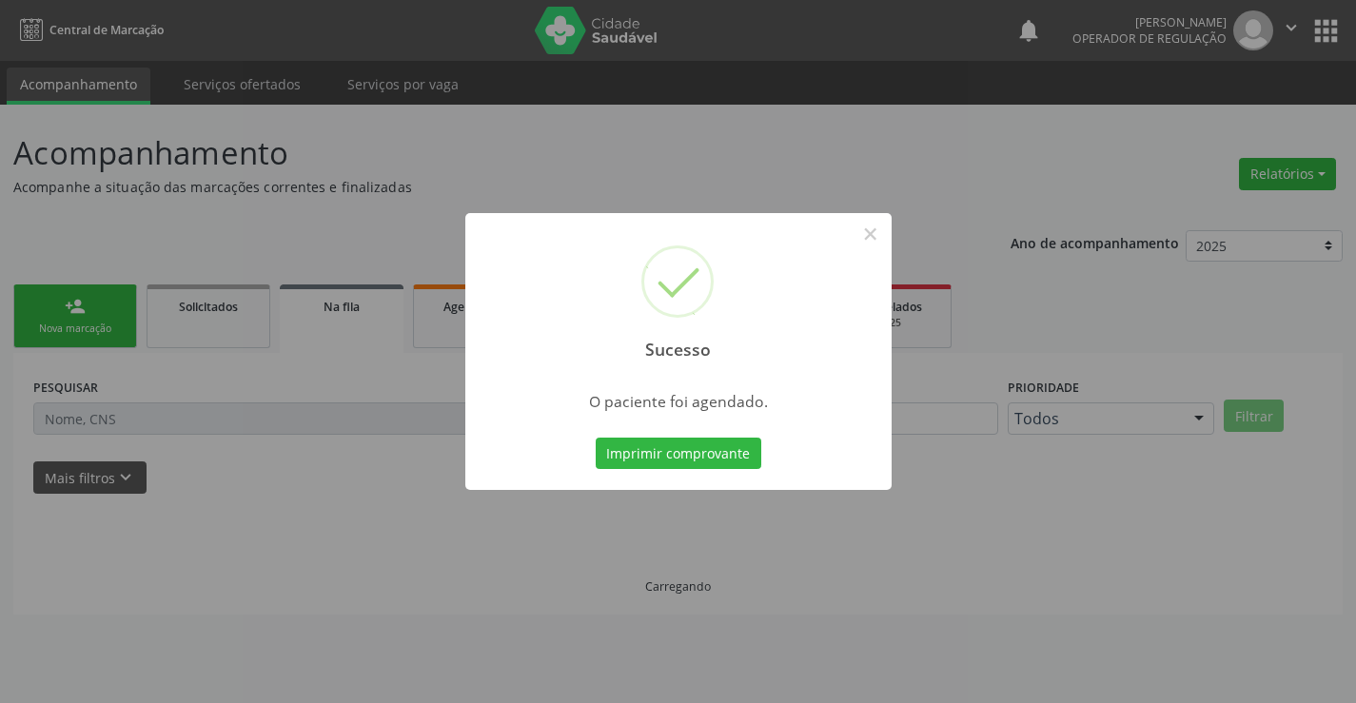
scroll to position [0, 0]
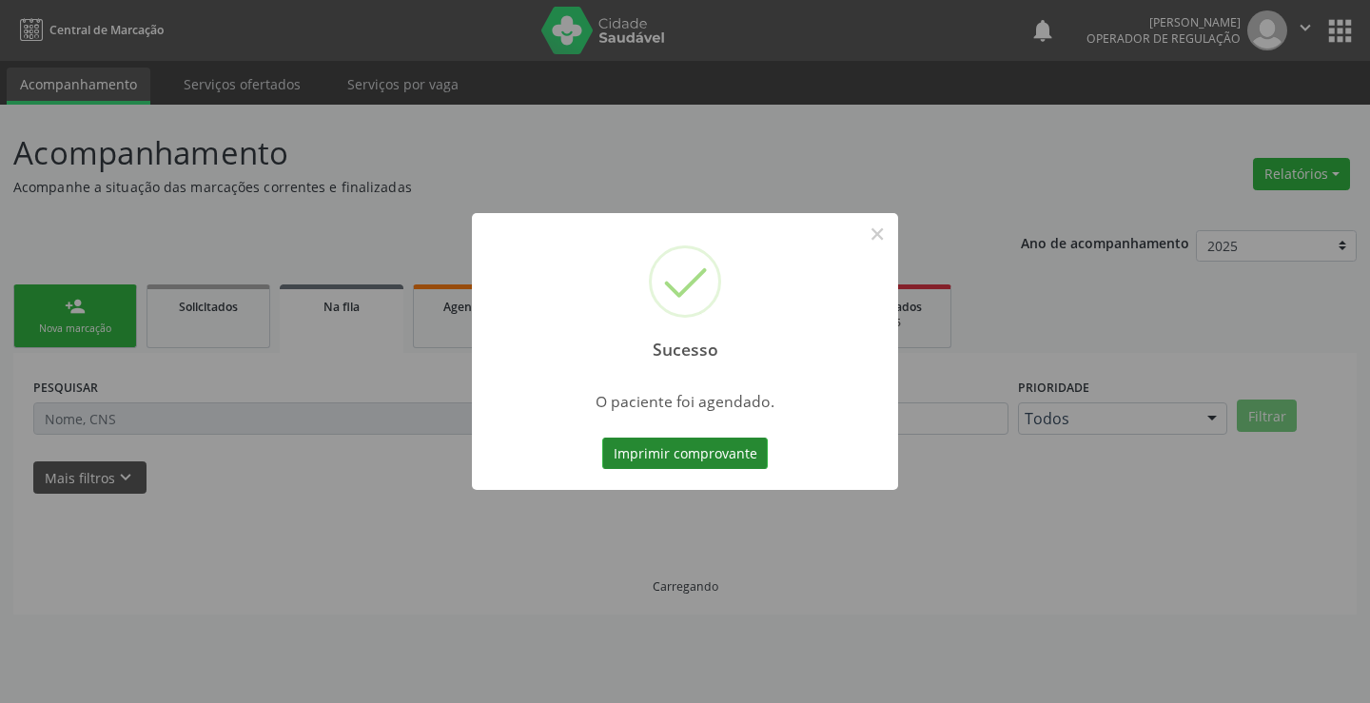
click at [717, 452] on button "Imprimir comprovante" at bounding box center [685, 454] width 166 height 32
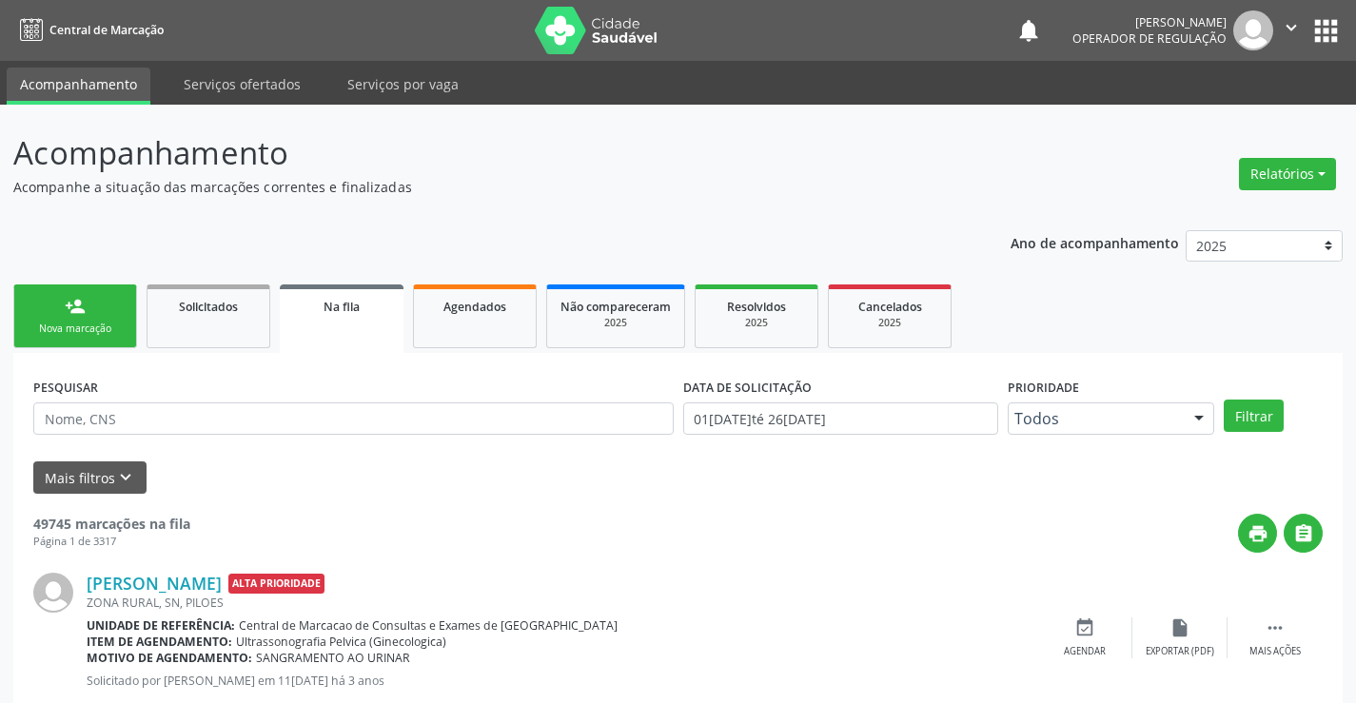
click at [49, 324] on div "Nova marcação" at bounding box center [75, 329] width 95 height 14
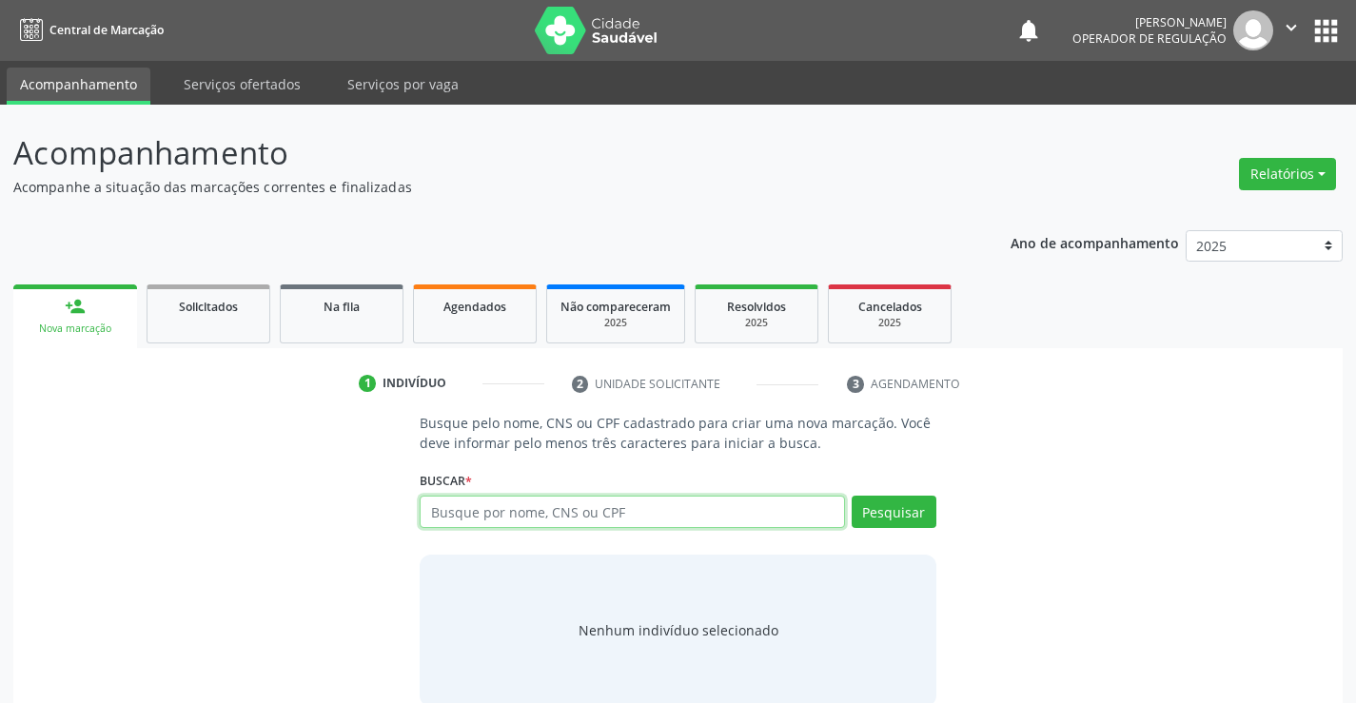
click at [520, 518] on input "text" at bounding box center [632, 512] width 424 height 32
type input "706900125780031"
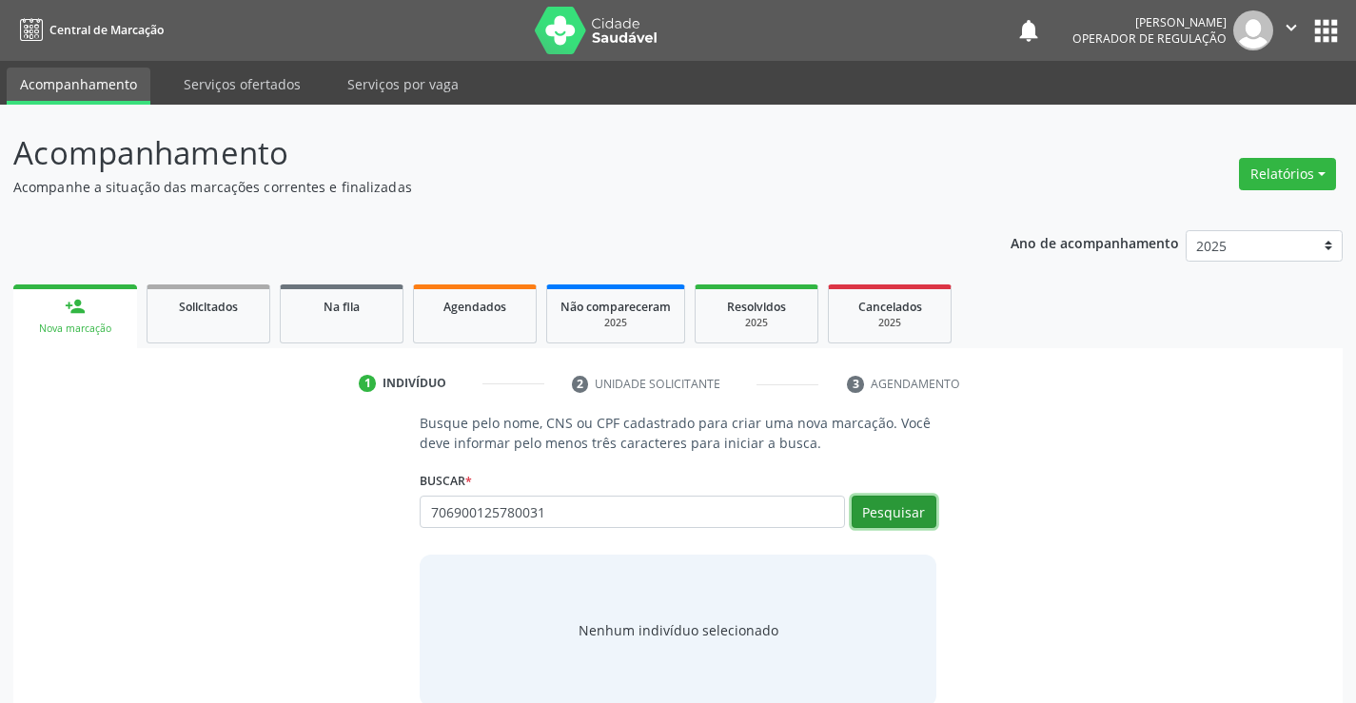
click at [873, 501] on button "Pesquisar" at bounding box center [894, 512] width 85 height 32
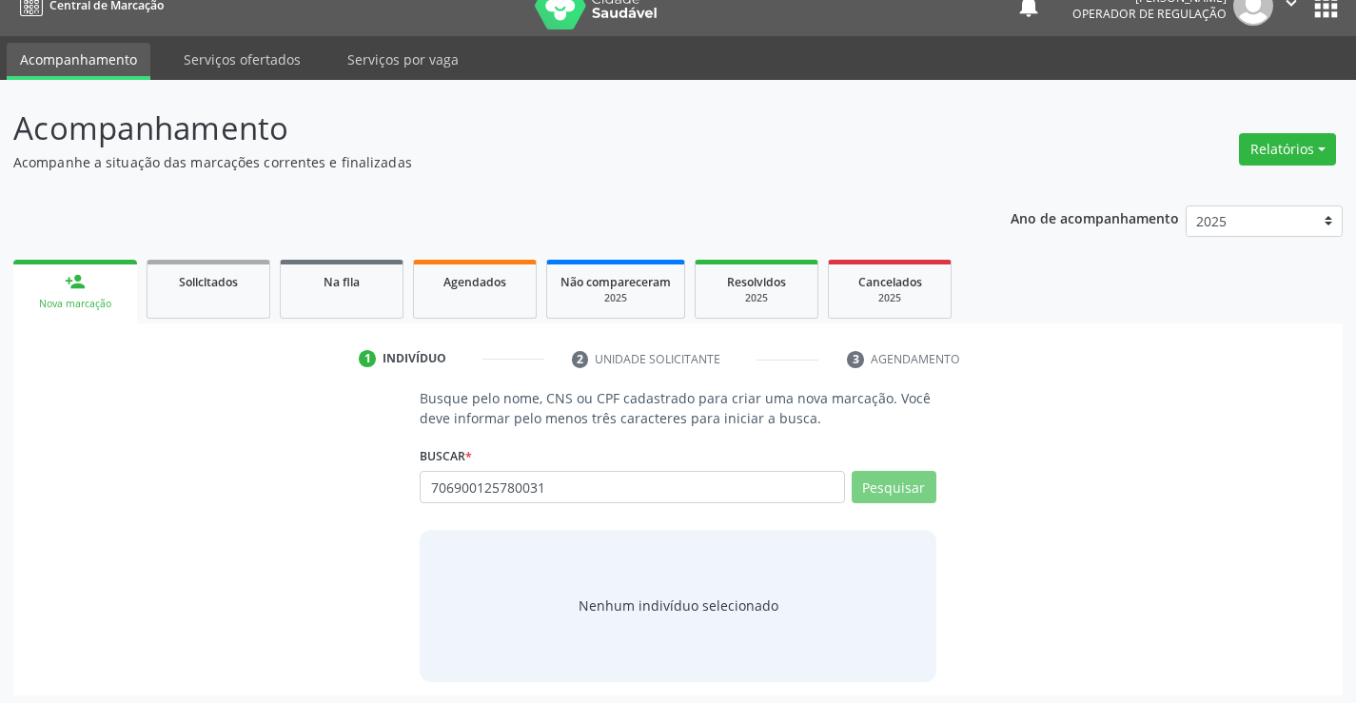
scroll to position [30, 0]
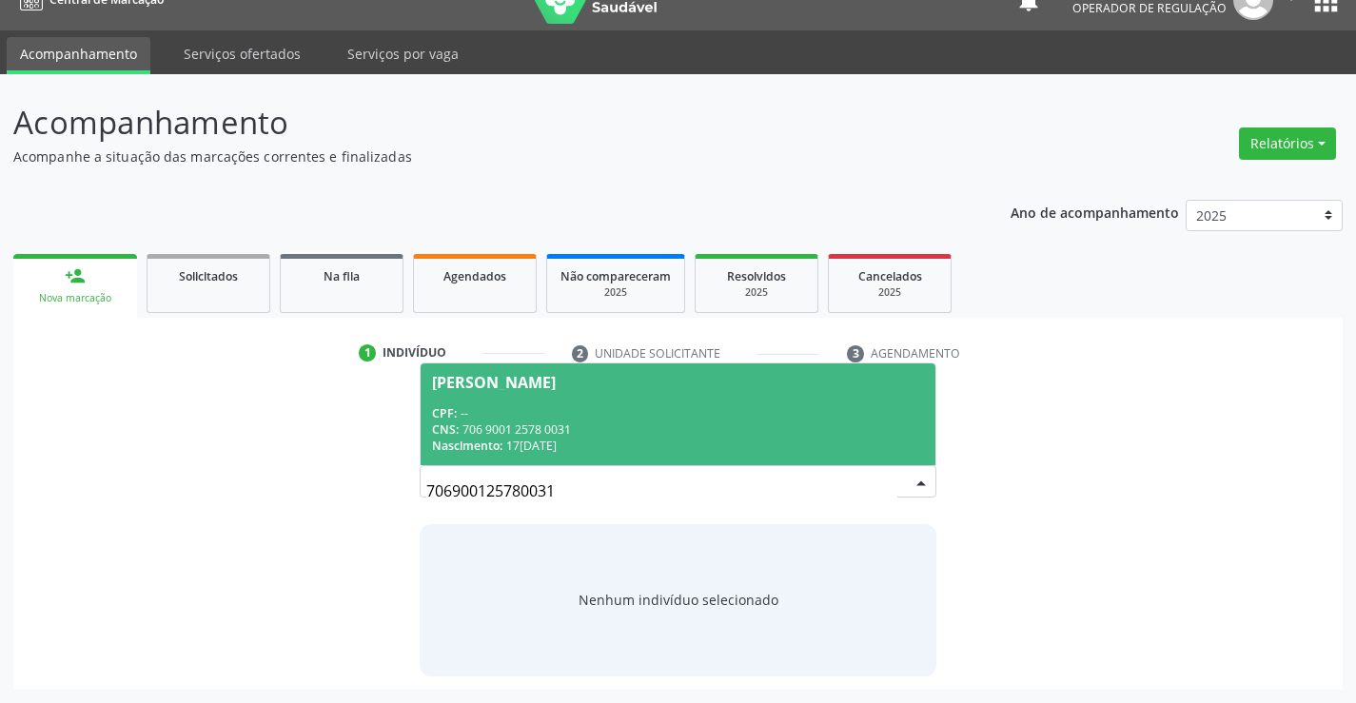
click at [539, 420] on div "CPF: --" at bounding box center [677, 413] width 491 height 16
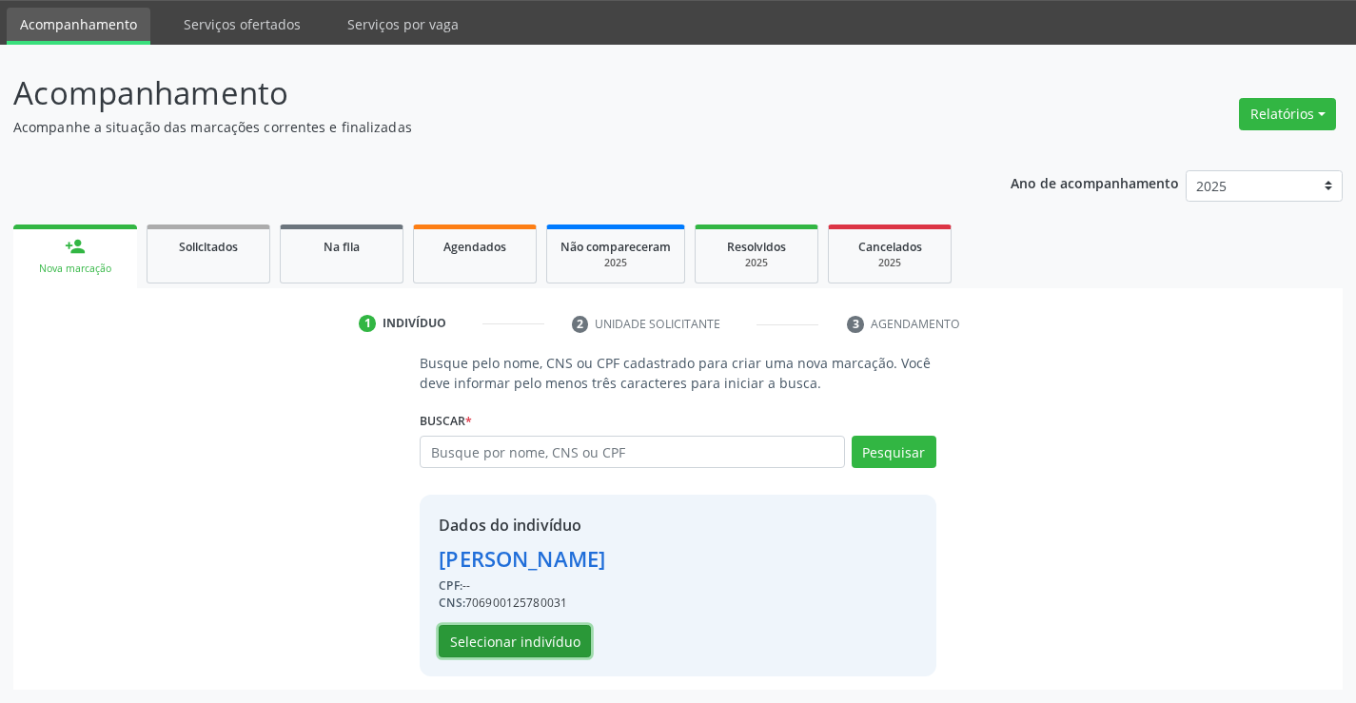
click at [525, 643] on button "Selecionar indivíduo" at bounding box center [515, 641] width 152 height 32
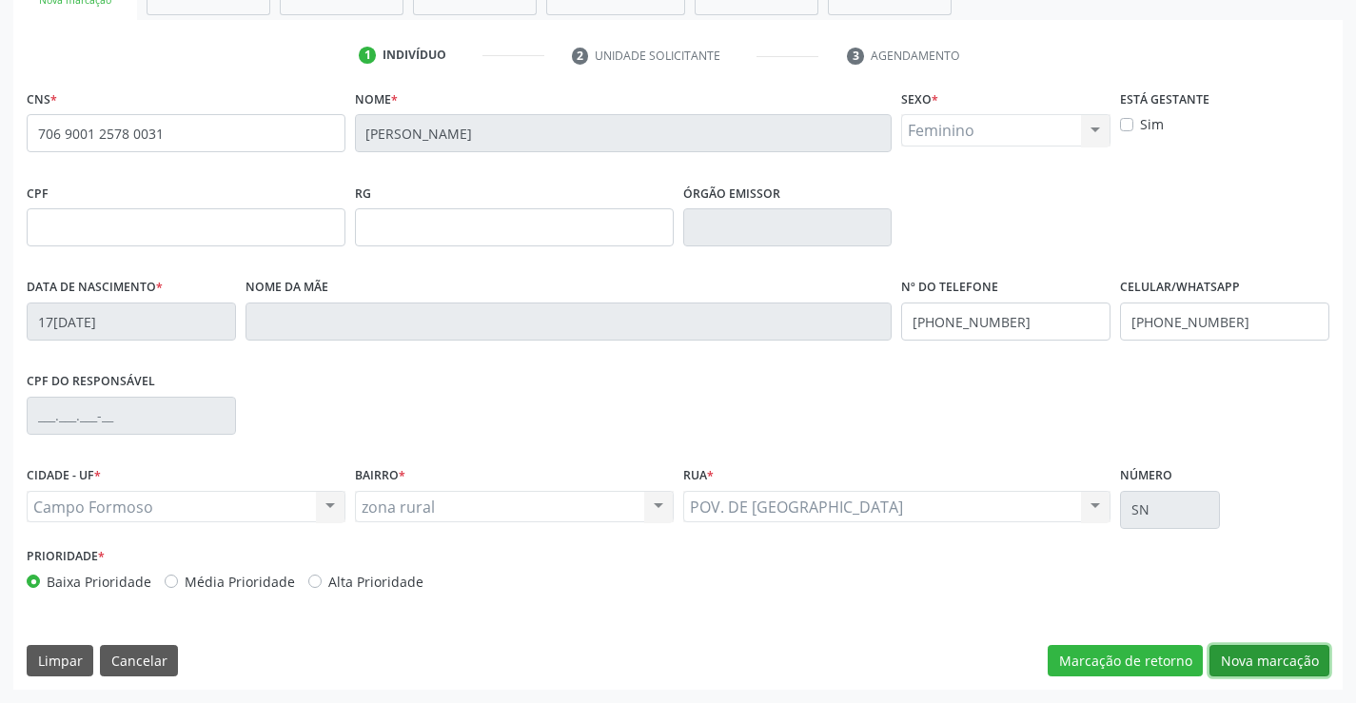
drag, startPoint x: 1260, startPoint y: 661, endPoint x: 625, endPoint y: 406, distance: 684.0
click at [1260, 662] on button "Nova marcação" at bounding box center [1269, 661] width 120 height 32
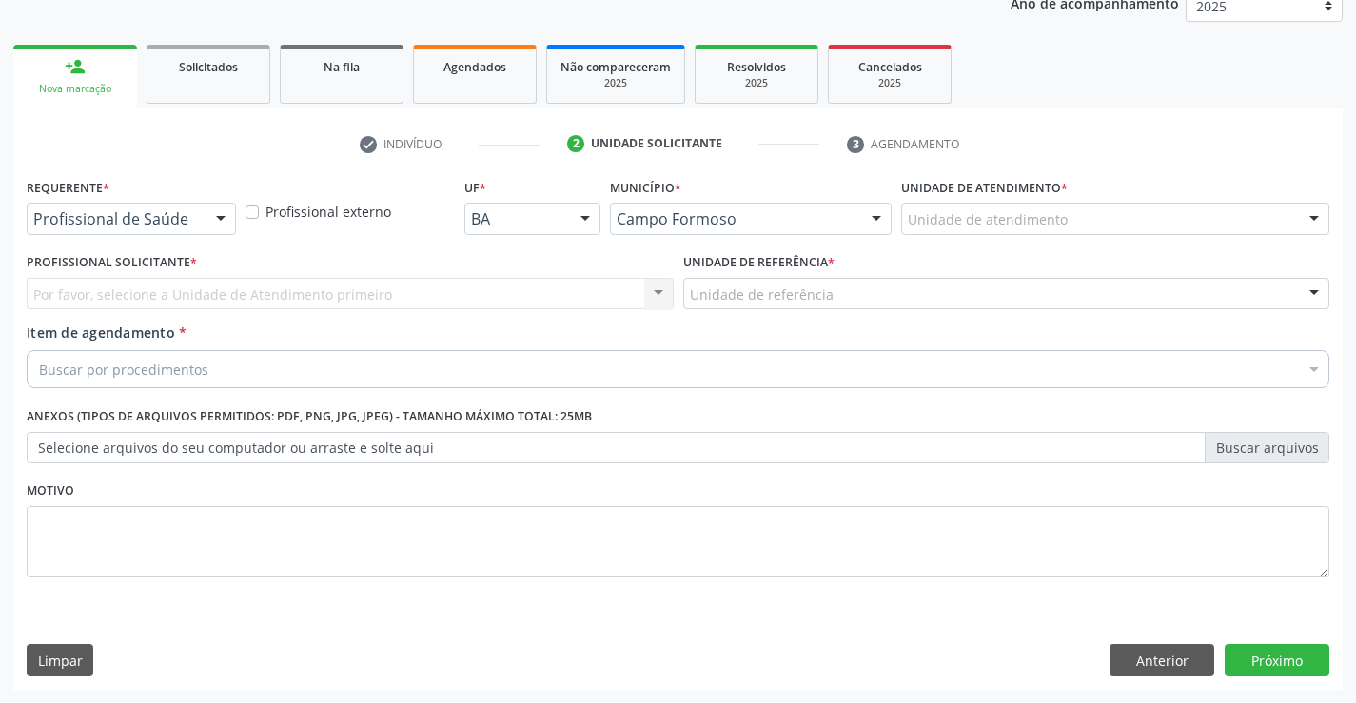
scroll to position [240, 0]
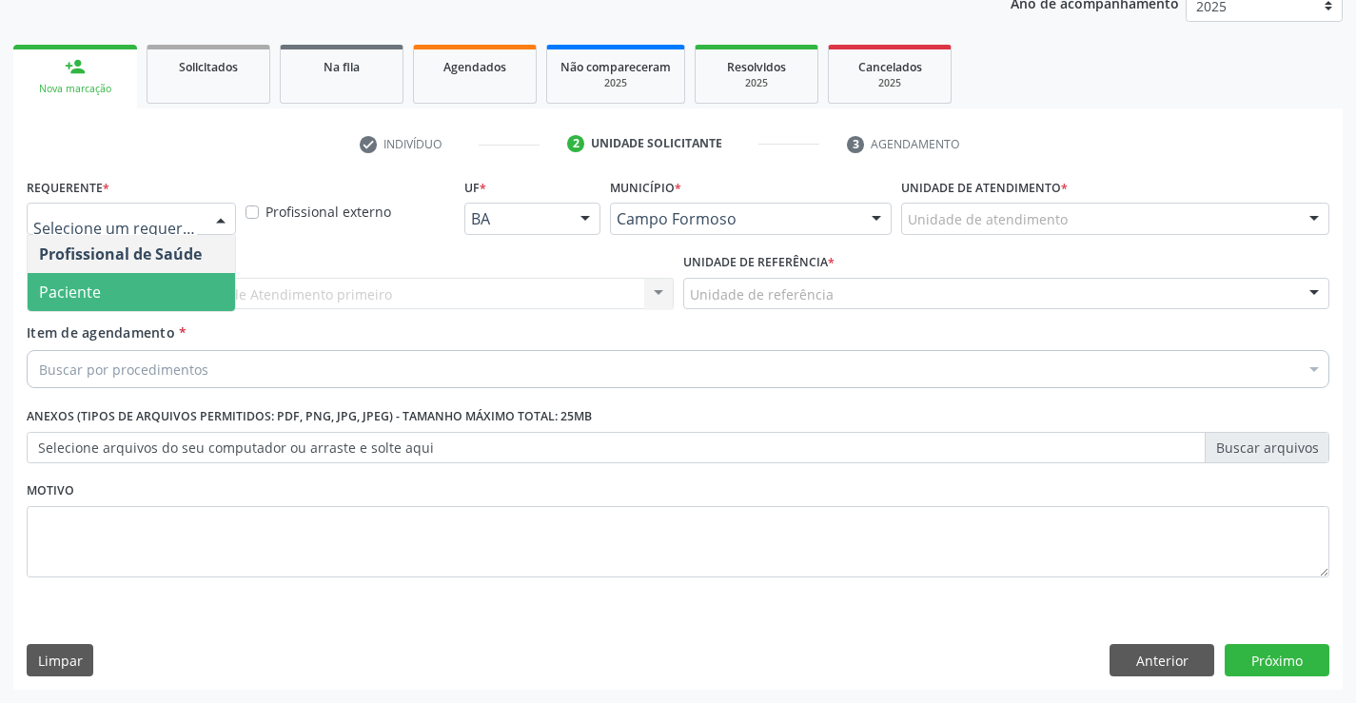
click at [167, 305] on span "Paciente" at bounding box center [131, 292] width 207 height 38
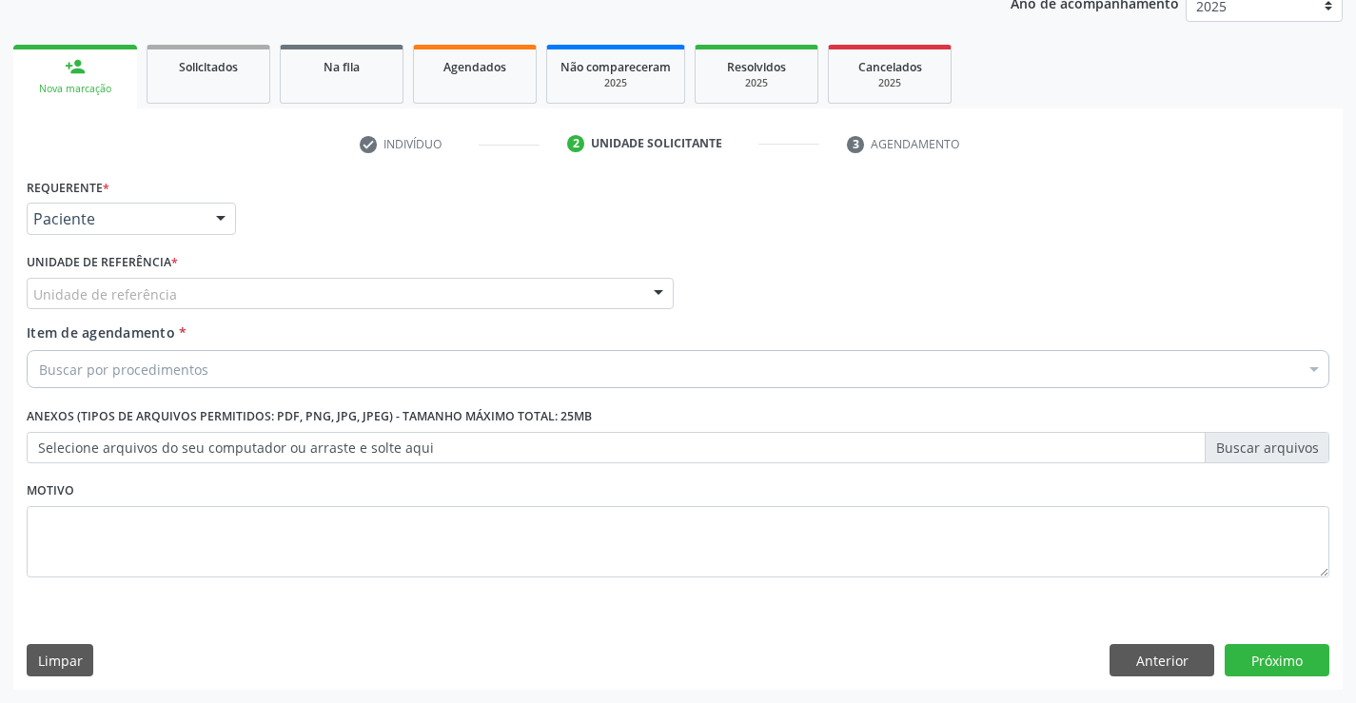
click at [339, 283] on div "Unidade de referência" at bounding box center [350, 294] width 647 height 32
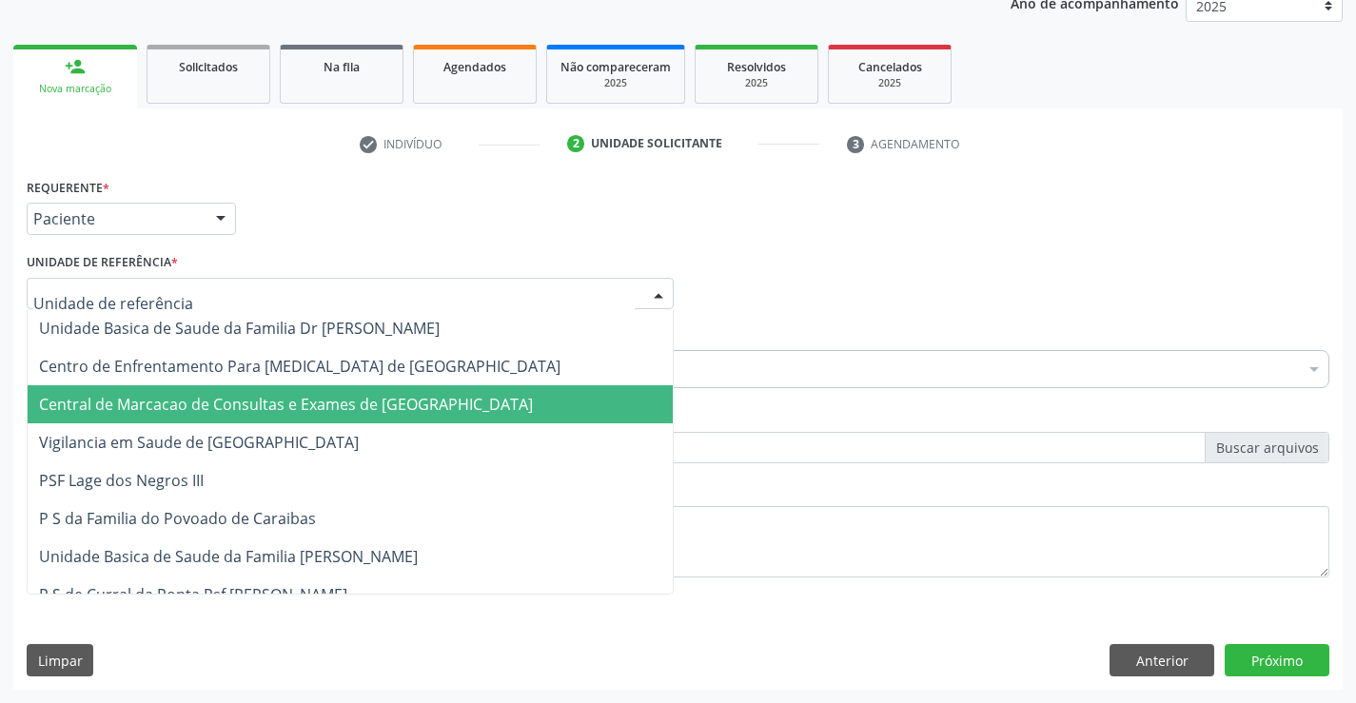
click at [381, 385] on span "Central de Marcacao de Consultas e Exames de [GEOGRAPHIC_DATA]" at bounding box center [350, 404] width 645 height 38
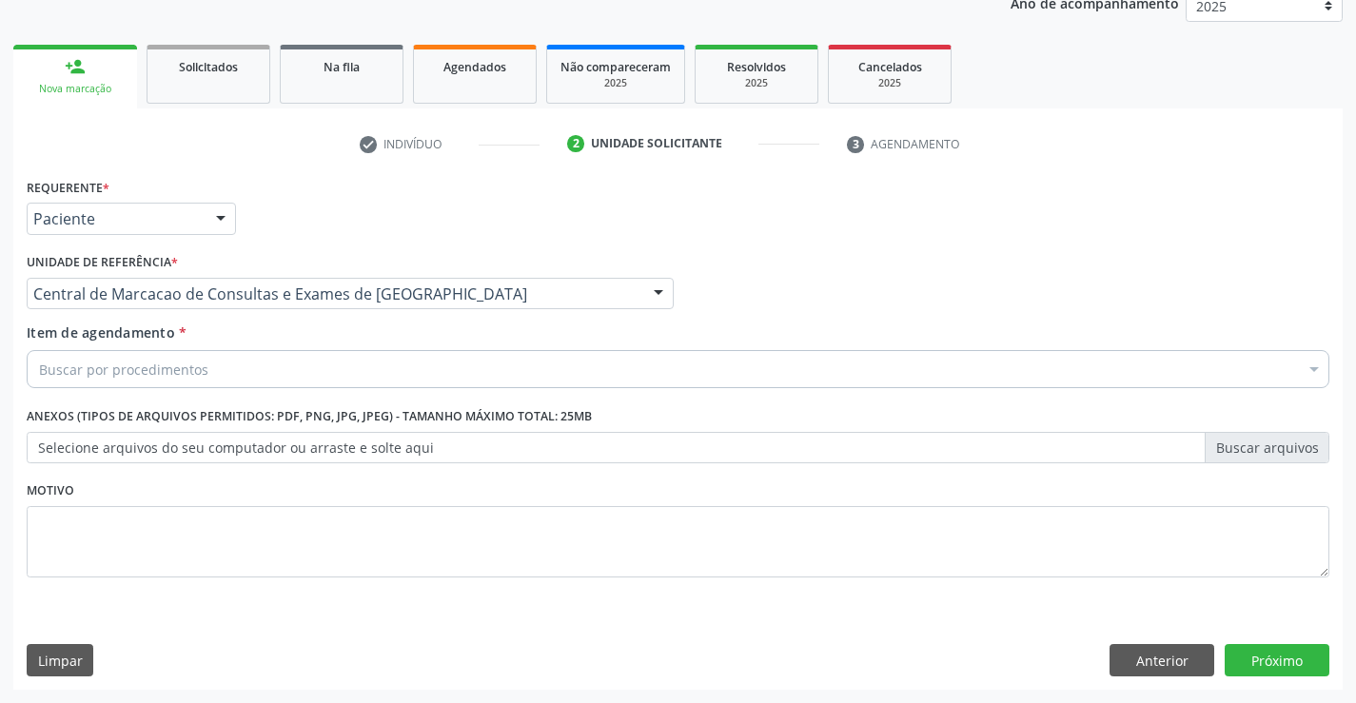
click at [440, 371] on div "Buscar por procedimentos" at bounding box center [678, 369] width 1303 height 38
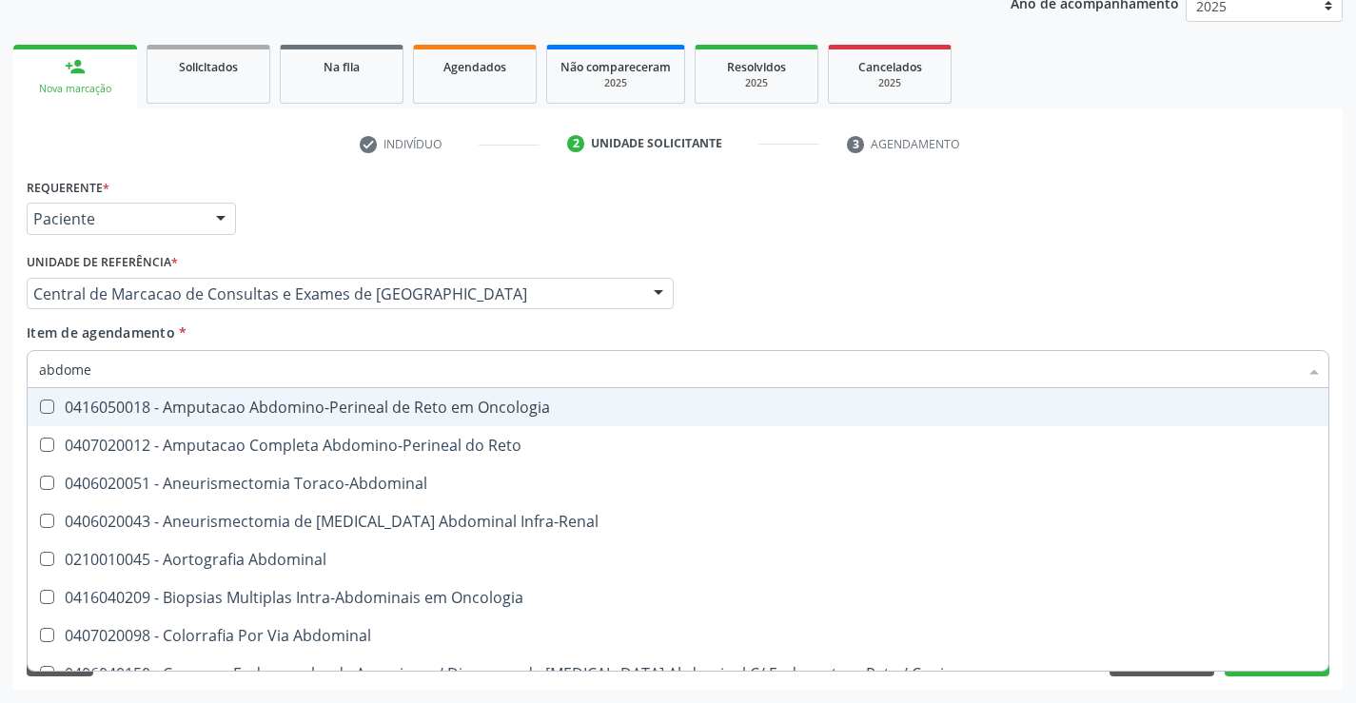
type input "abdomen"
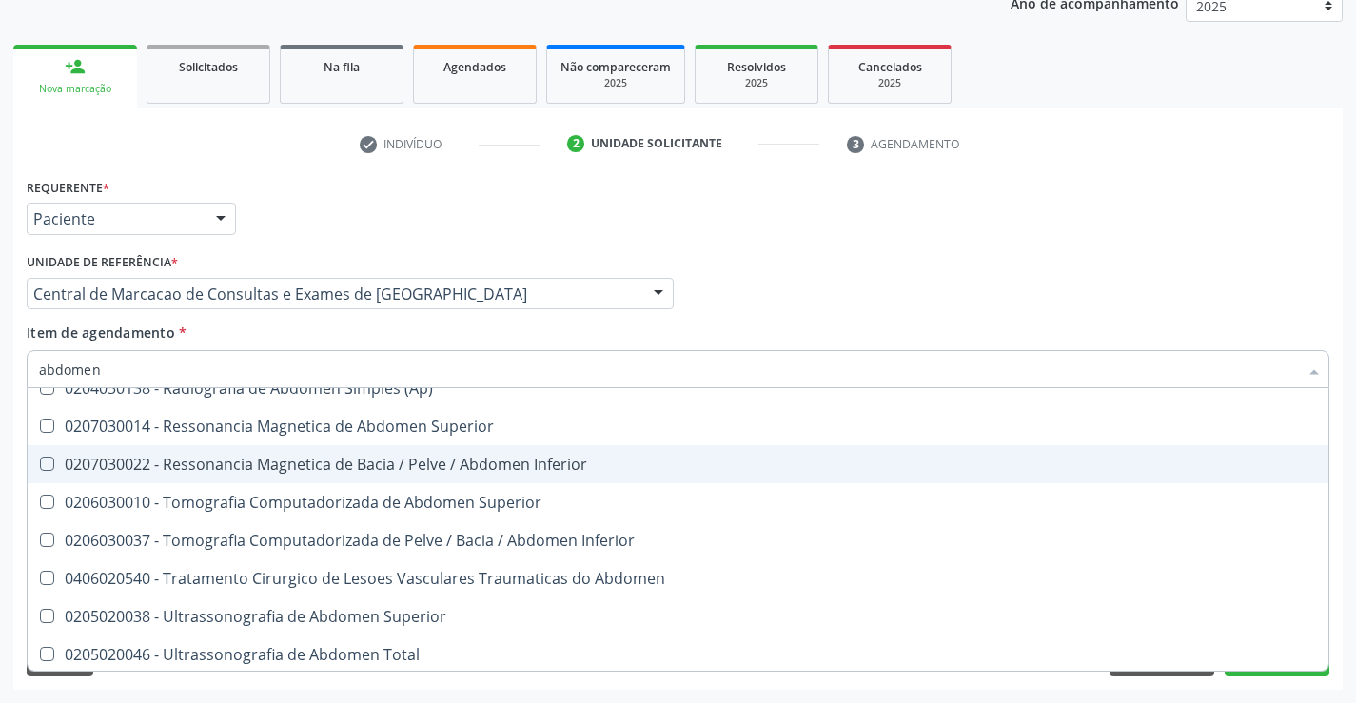
scroll to position [98, 0]
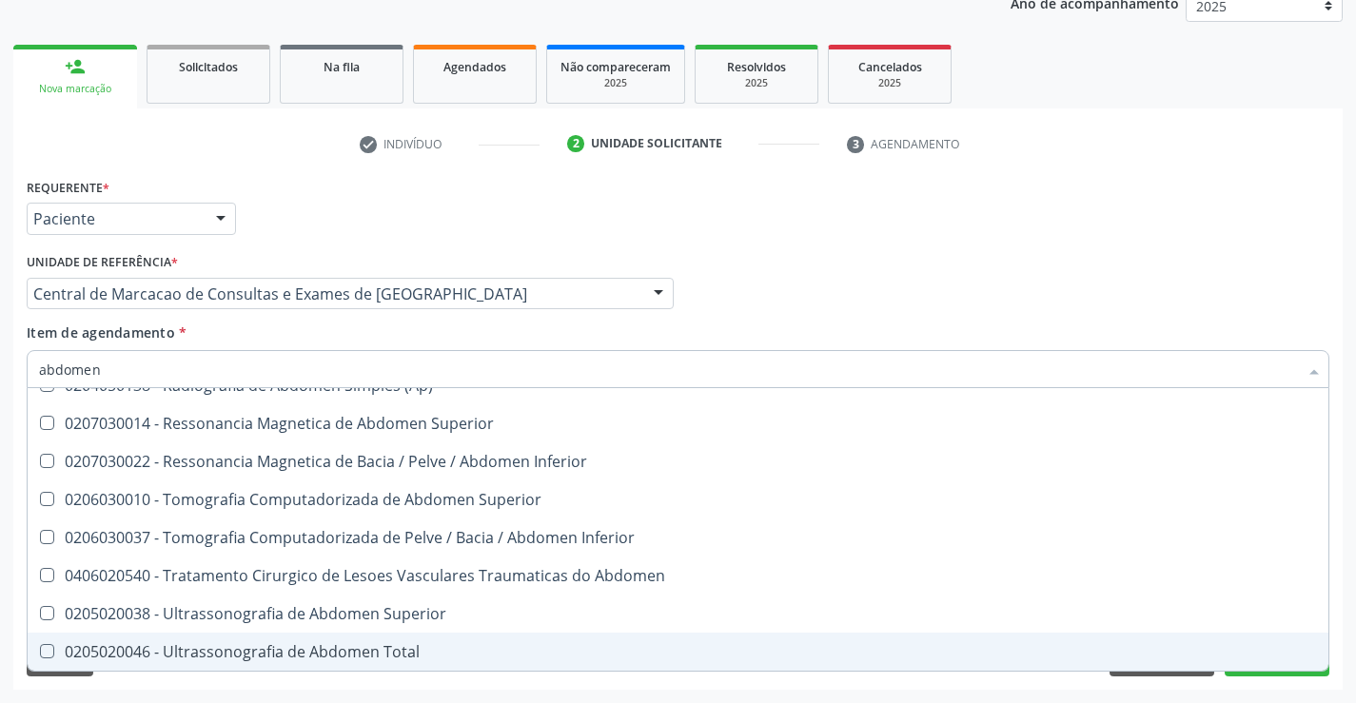
click at [288, 657] on div "0205020046 - Ultrassonografia de Abdomen Total" at bounding box center [678, 651] width 1278 height 15
checkbox Total "true"
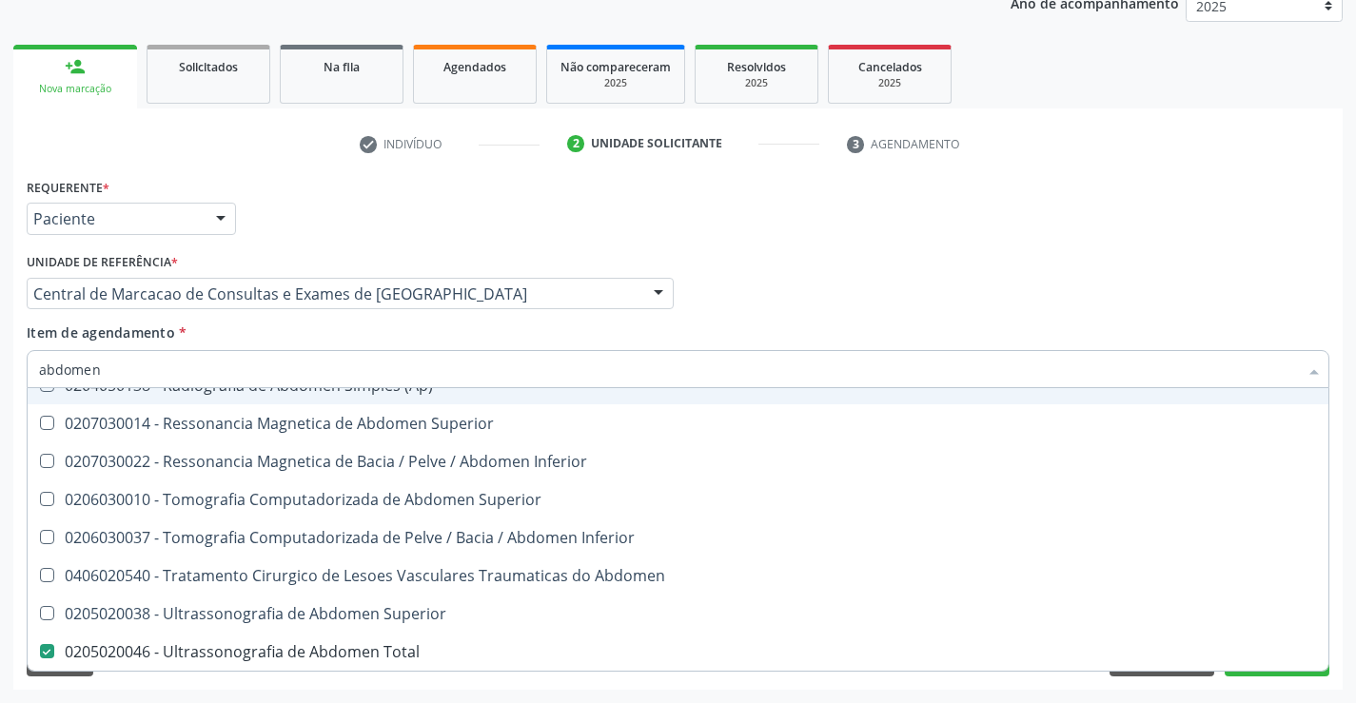
click at [836, 299] on div "Profissional Solicitante Por favor, selecione a Unidade de Atendimento primeiro…" at bounding box center [678, 285] width 1312 height 74
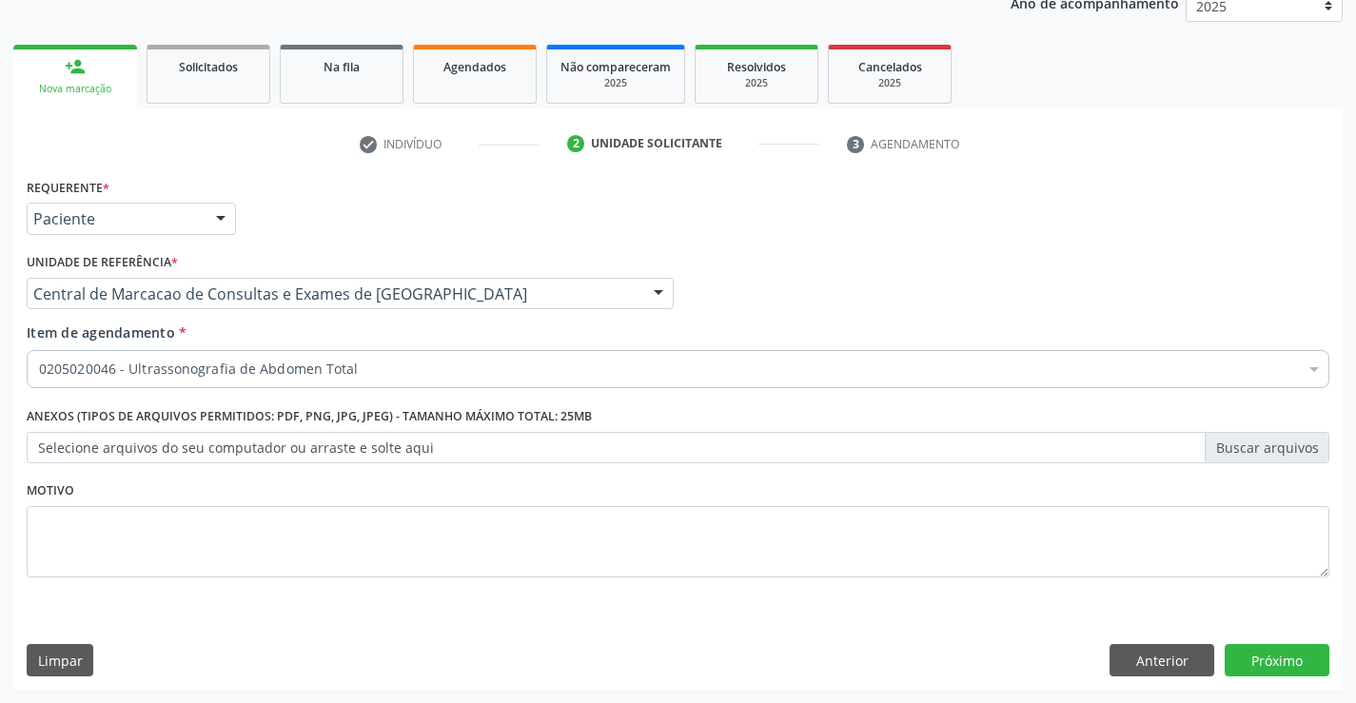
scroll to position [0, 0]
click at [1259, 666] on button "Próximo" at bounding box center [1277, 660] width 105 height 32
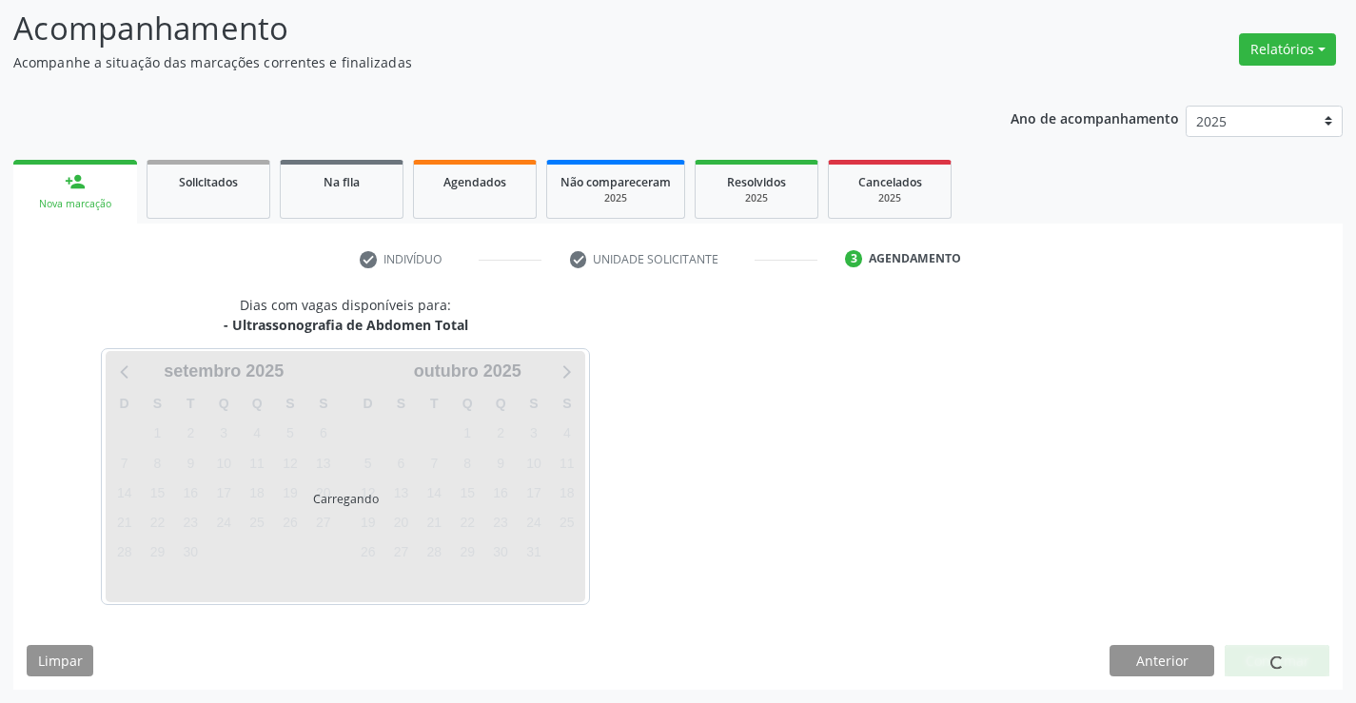
scroll to position [125, 0]
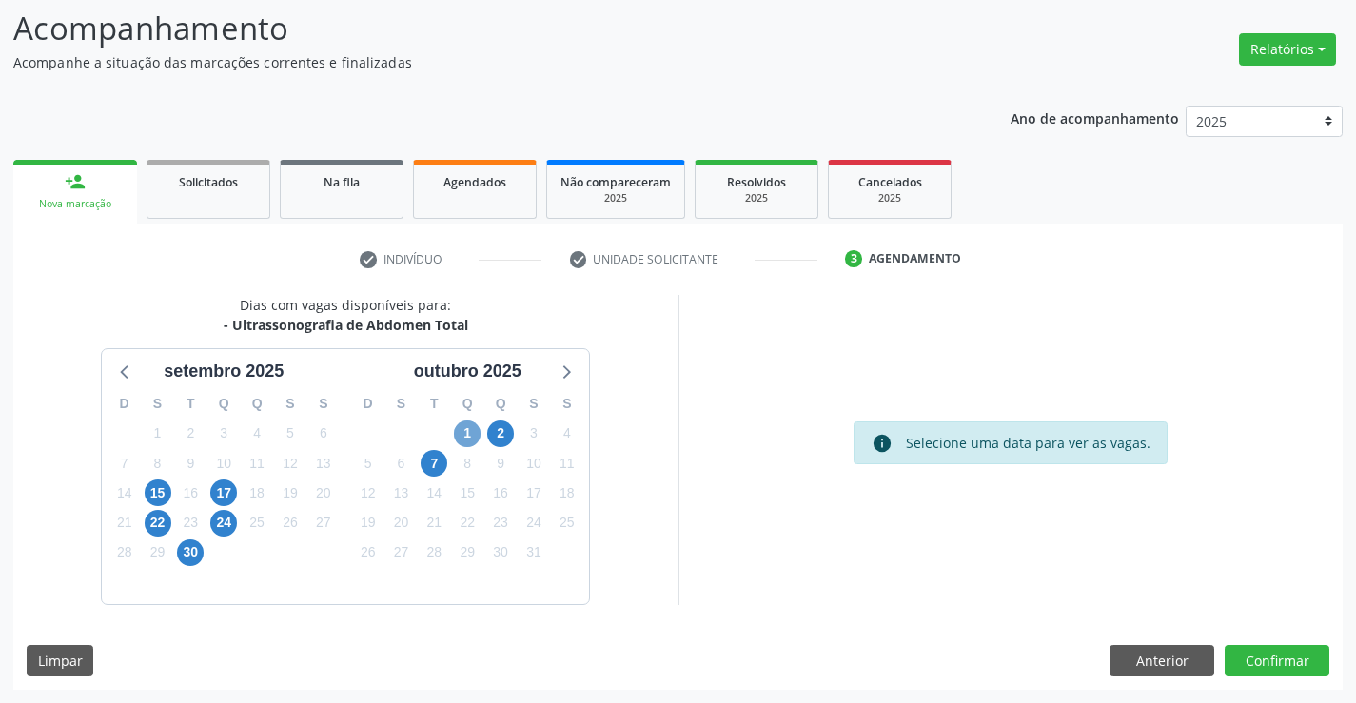
click at [458, 430] on span "1" at bounding box center [467, 434] width 27 height 27
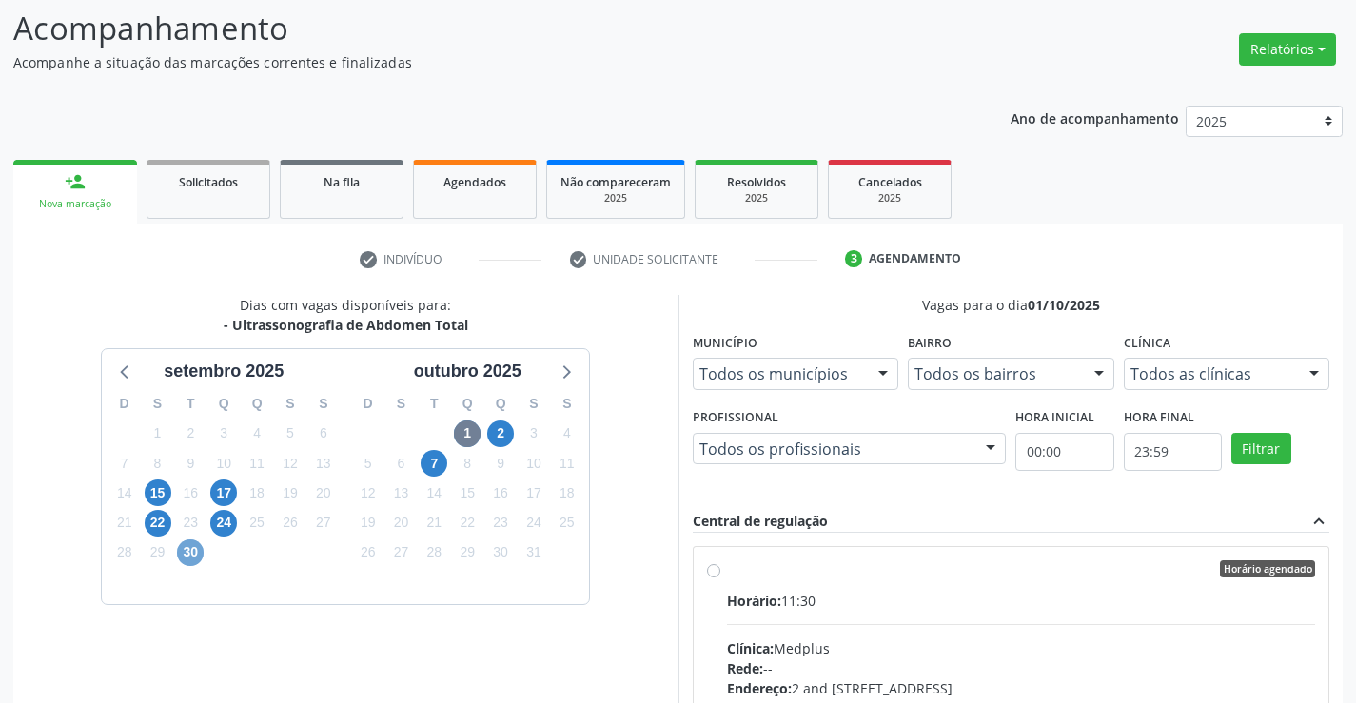
click at [190, 557] on span "30" at bounding box center [190, 553] width 27 height 27
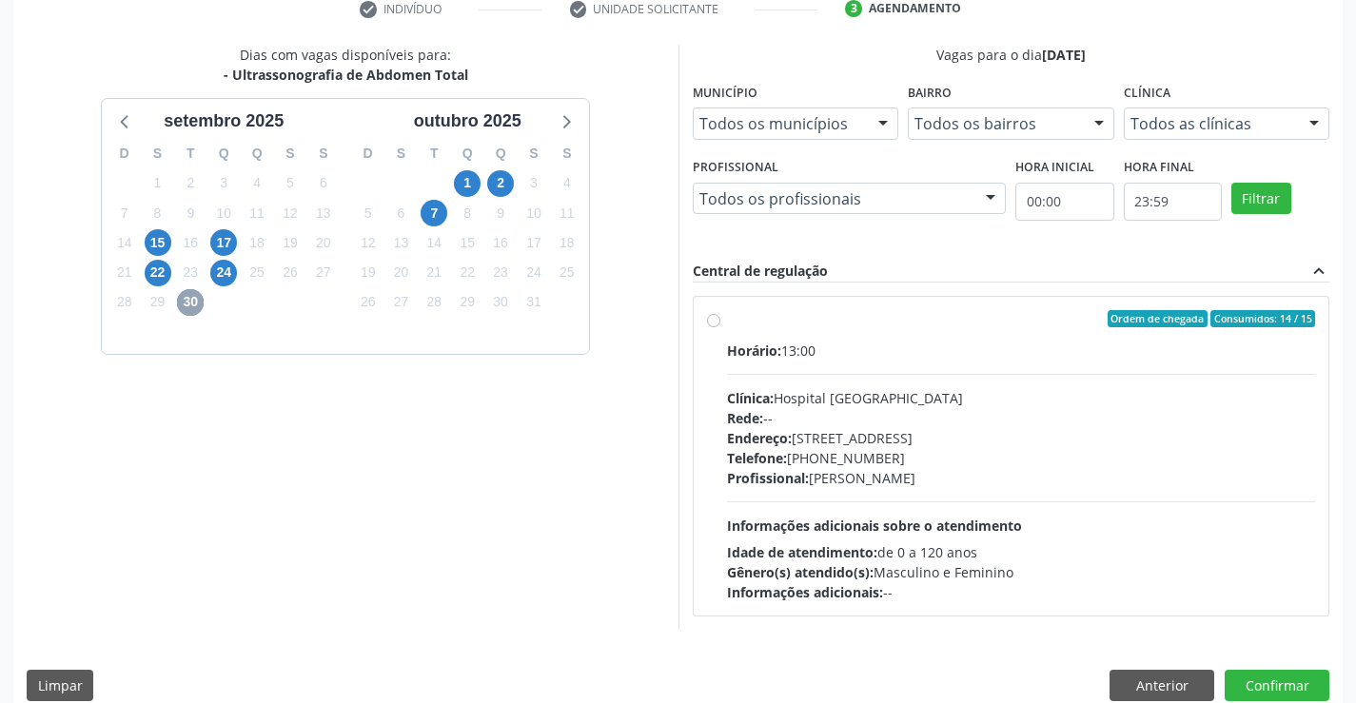
scroll to position [400, 0]
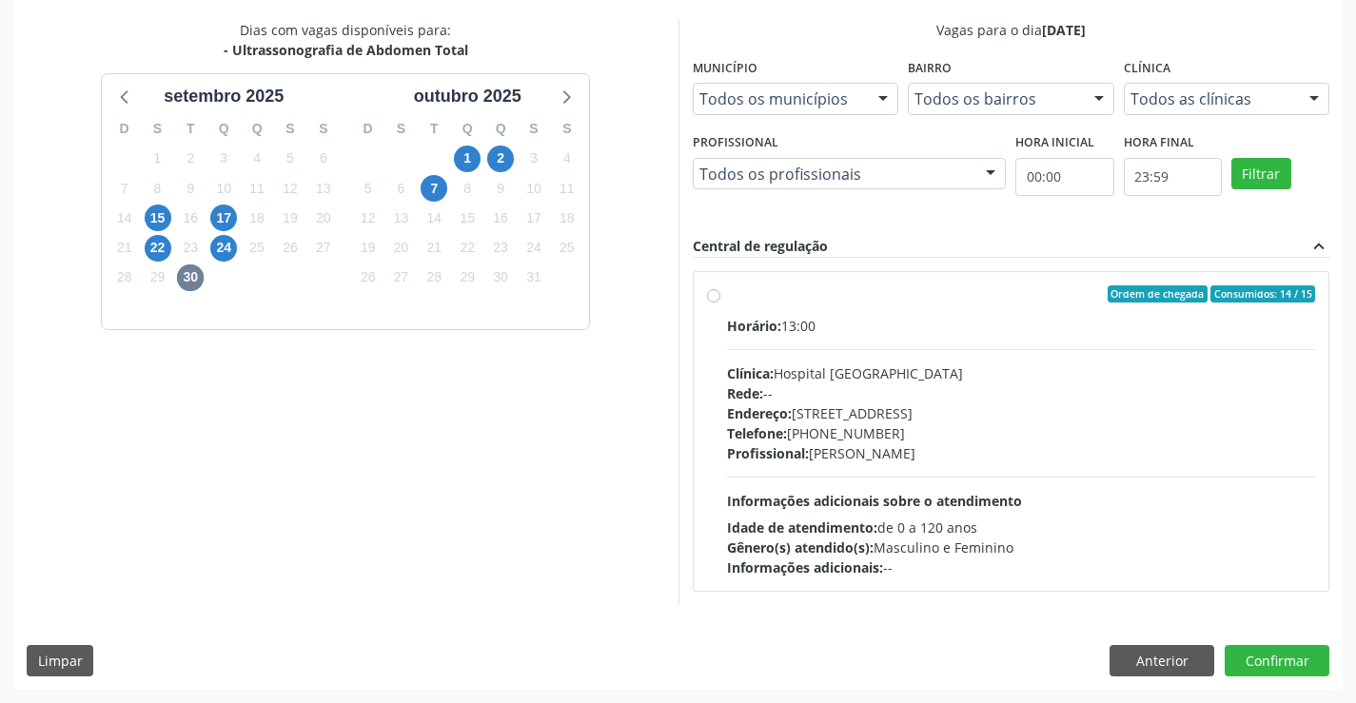
click at [816, 414] on div "Endereço: [STREET_ADDRESS]" at bounding box center [1021, 413] width 589 height 20
click at [720, 303] on input "Ordem de chegada Consumidos: 14 / 15 Horário: 13:00 Clínica: Hospital [GEOGRAPH…" at bounding box center [713, 293] width 13 height 17
radio input "true"
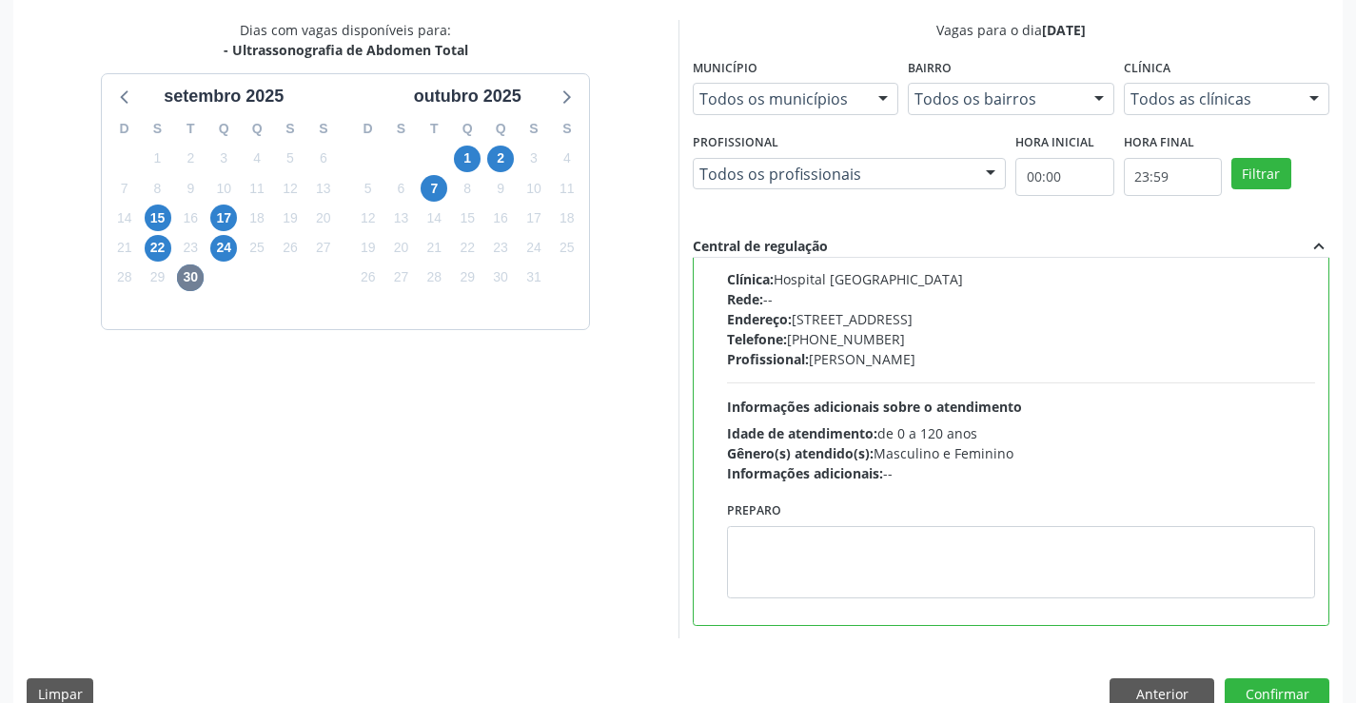
scroll to position [0, 0]
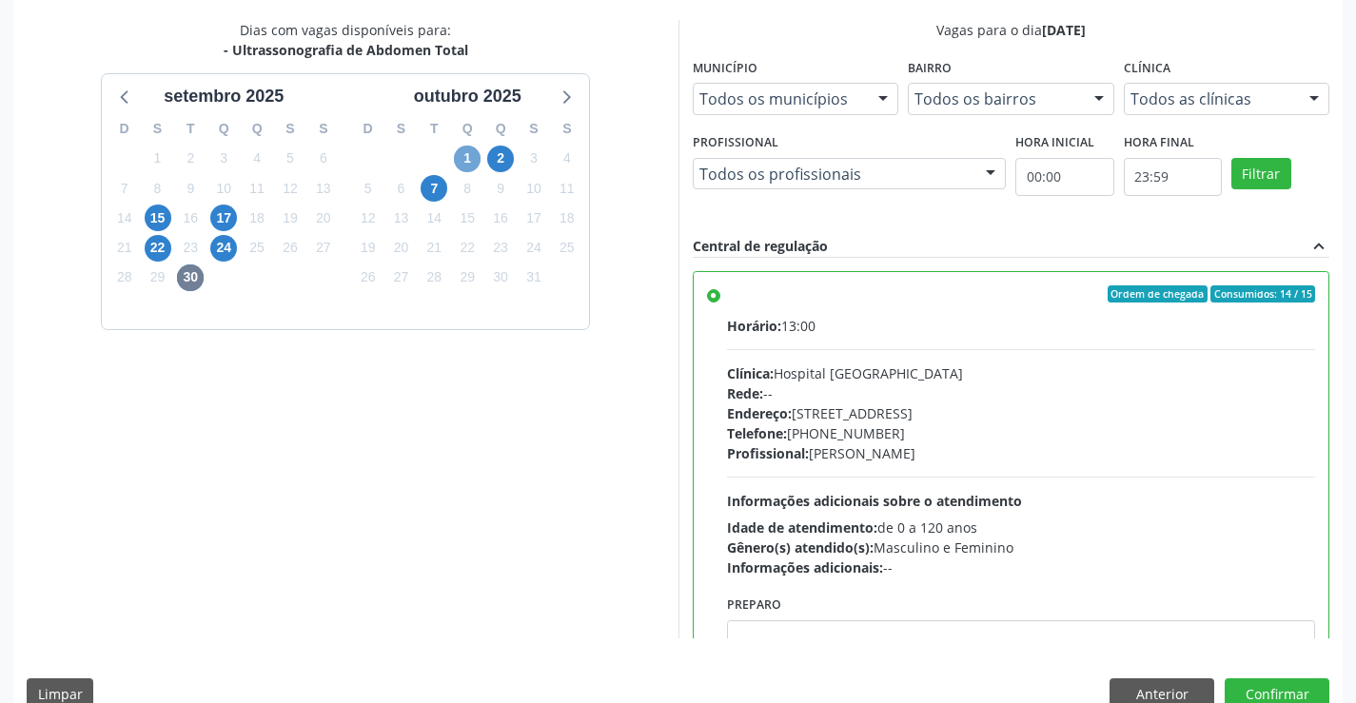
click at [466, 155] on span "1" at bounding box center [467, 159] width 27 height 27
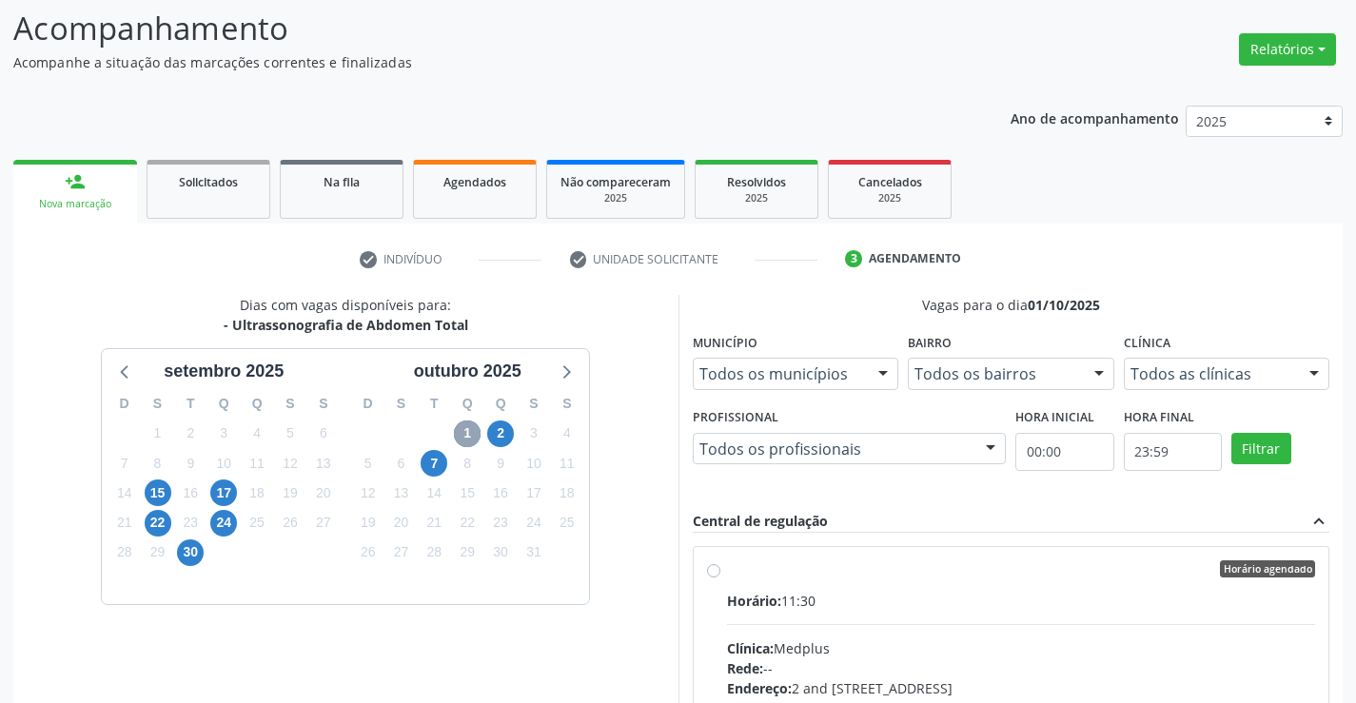
scroll to position [400, 0]
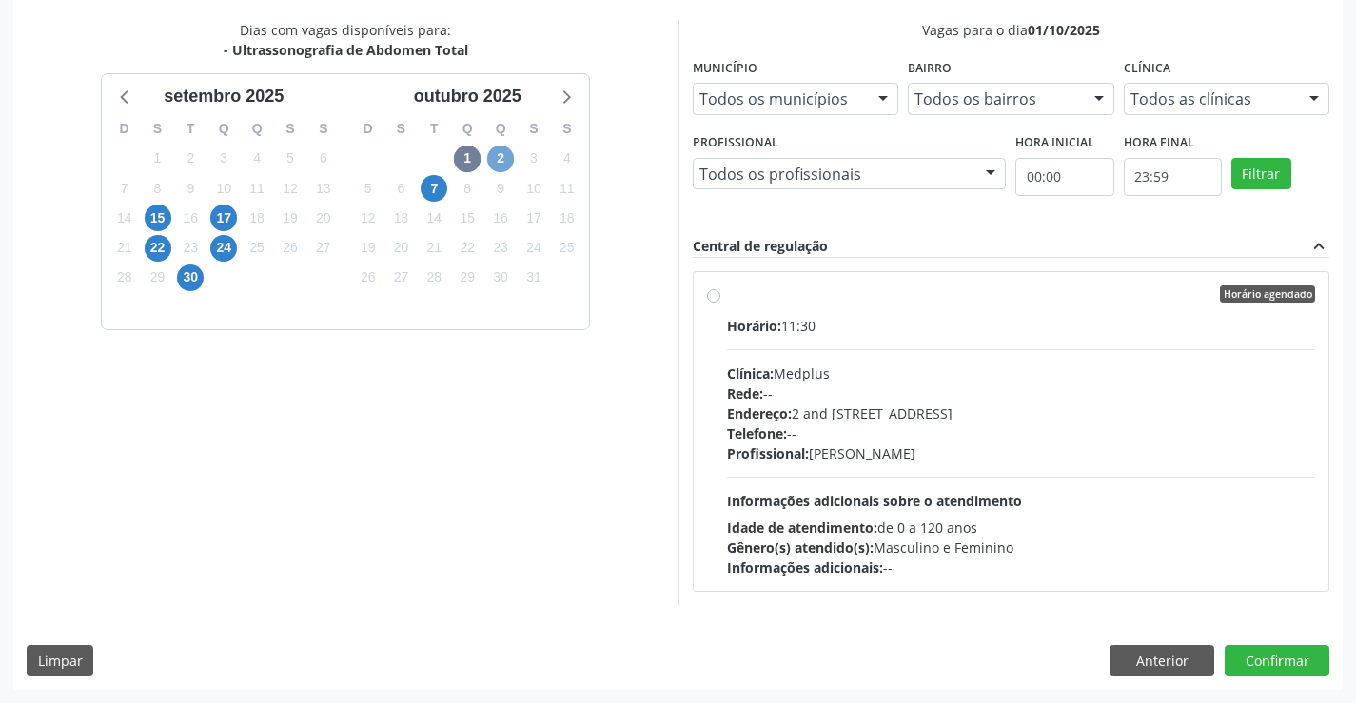
click at [497, 164] on span "2" at bounding box center [500, 159] width 27 height 27
click at [436, 197] on span "7" at bounding box center [434, 188] width 27 height 27
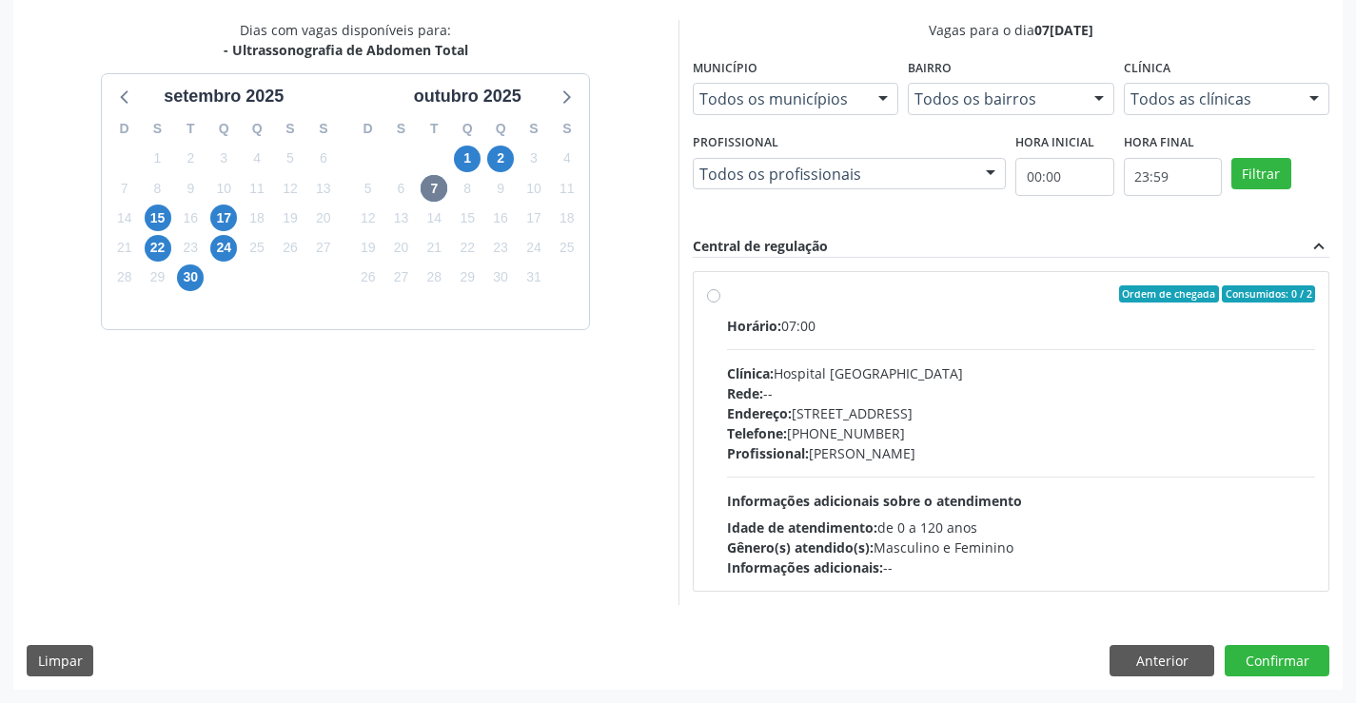
click at [1039, 427] on div "Telefone: [PHONE_NUMBER]" at bounding box center [1021, 433] width 589 height 20
click at [720, 303] on input "Ordem de chegada Consumidos: 0 / 2 Horário: 07:00 Clínica: Hospital [GEOGRAPHIC…" at bounding box center [713, 293] width 13 height 17
radio input "true"
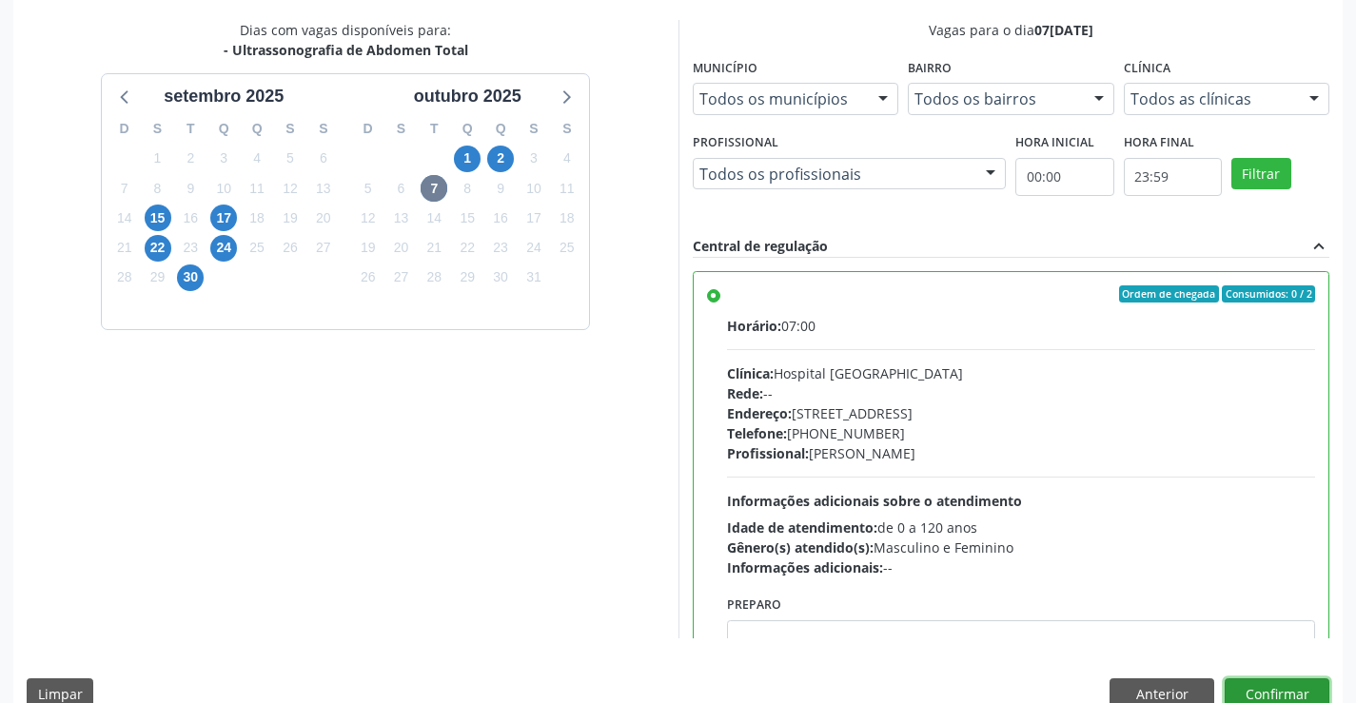
click at [1277, 696] on button "Confirmar" at bounding box center [1277, 694] width 105 height 32
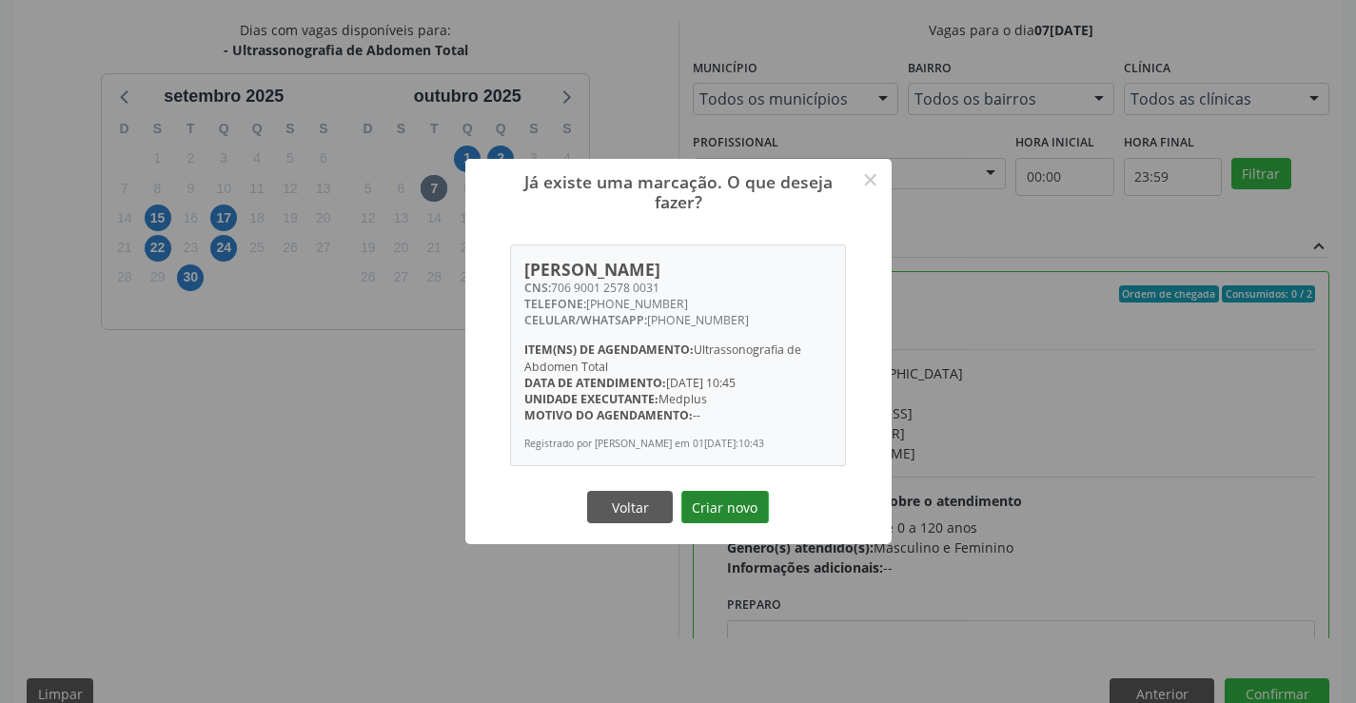
click at [717, 522] on button "Criar novo" at bounding box center [725, 507] width 88 height 32
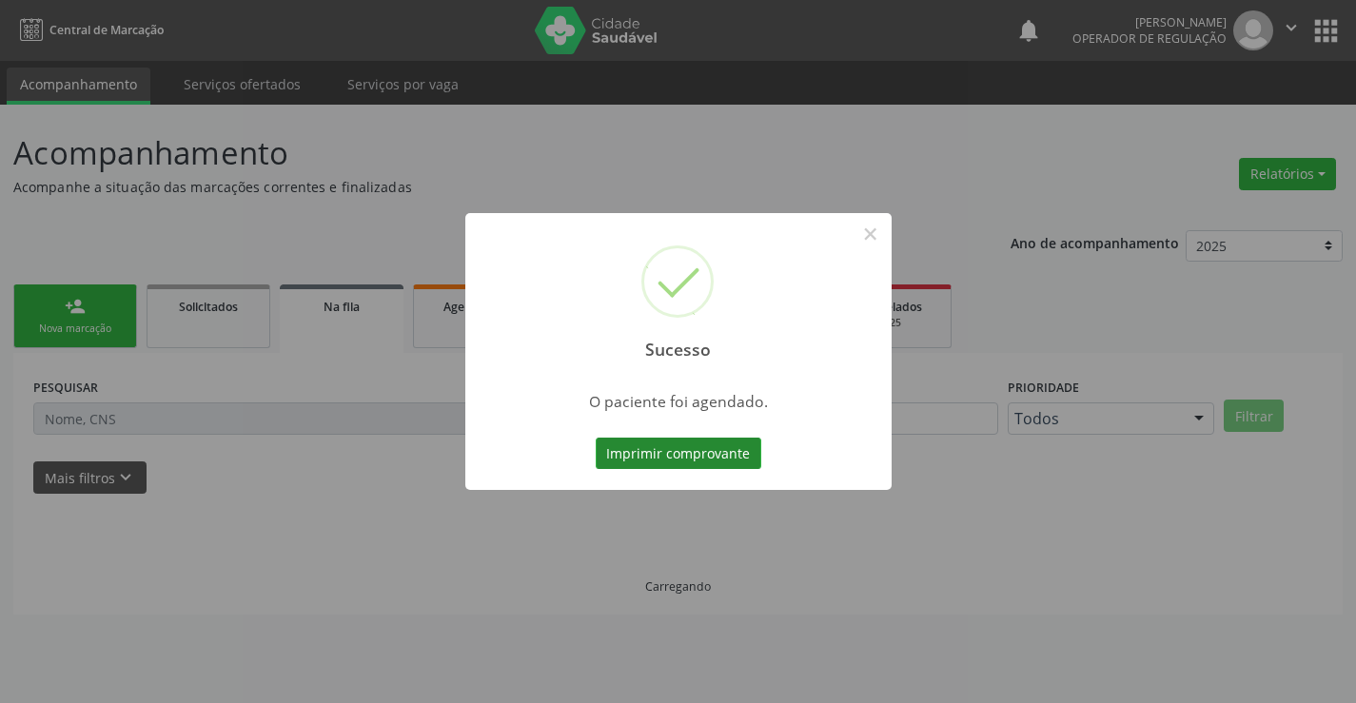
scroll to position [0, 0]
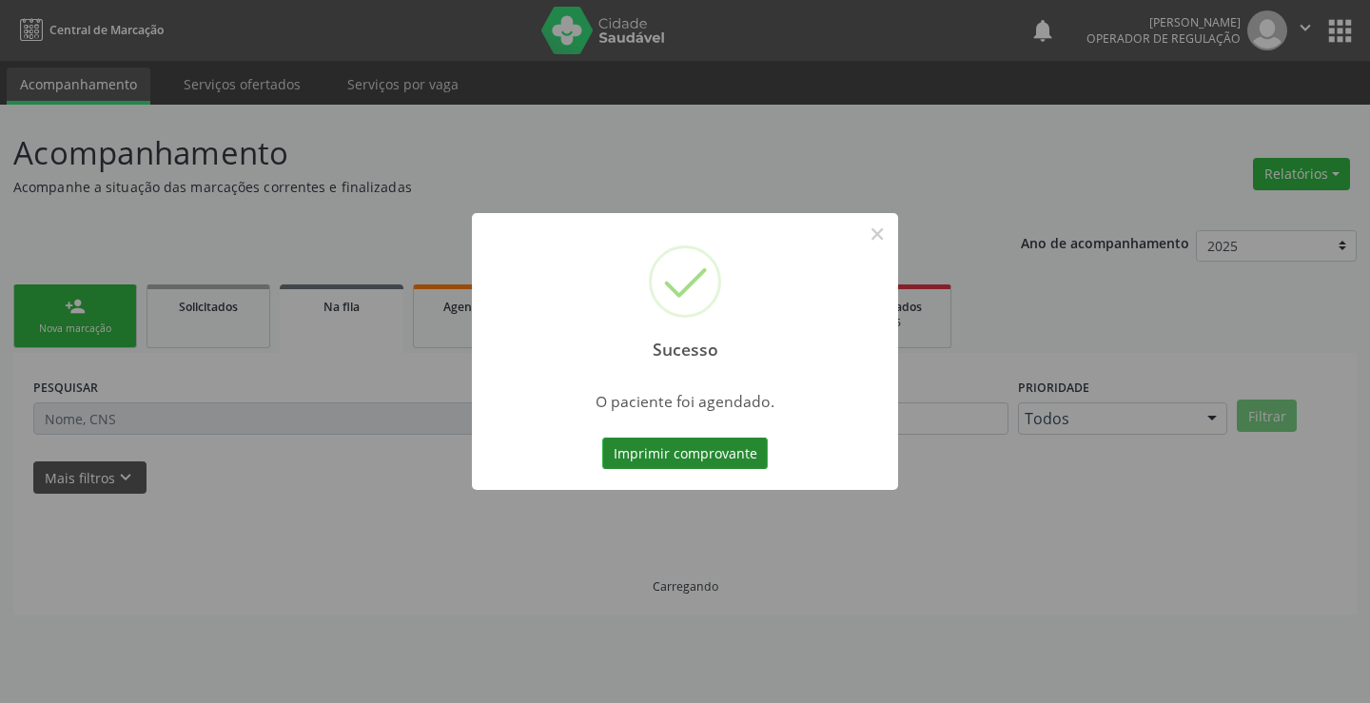
click at [735, 440] on button "Imprimir comprovante" at bounding box center [685, 454] width 166 height 32
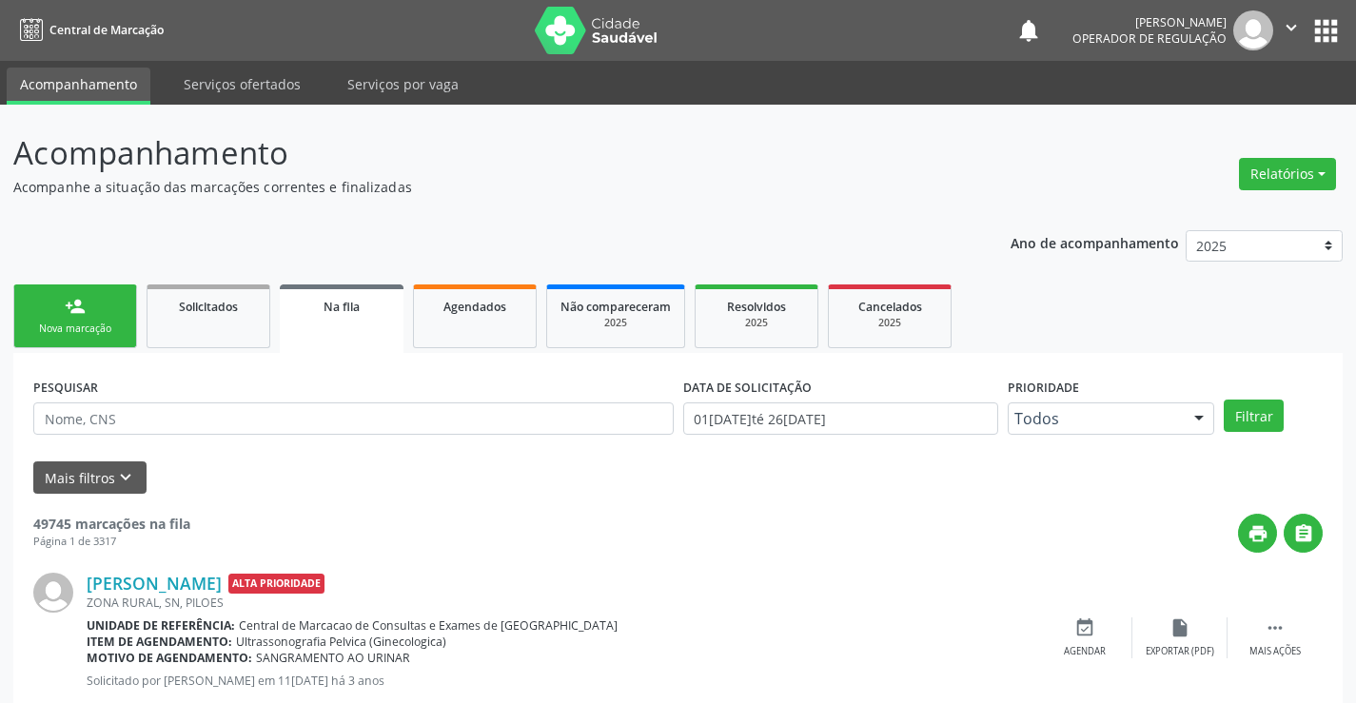
click at [45, 299] on link "person_add Nova marcação" at bounding box center [75, 317] width 124 height 64
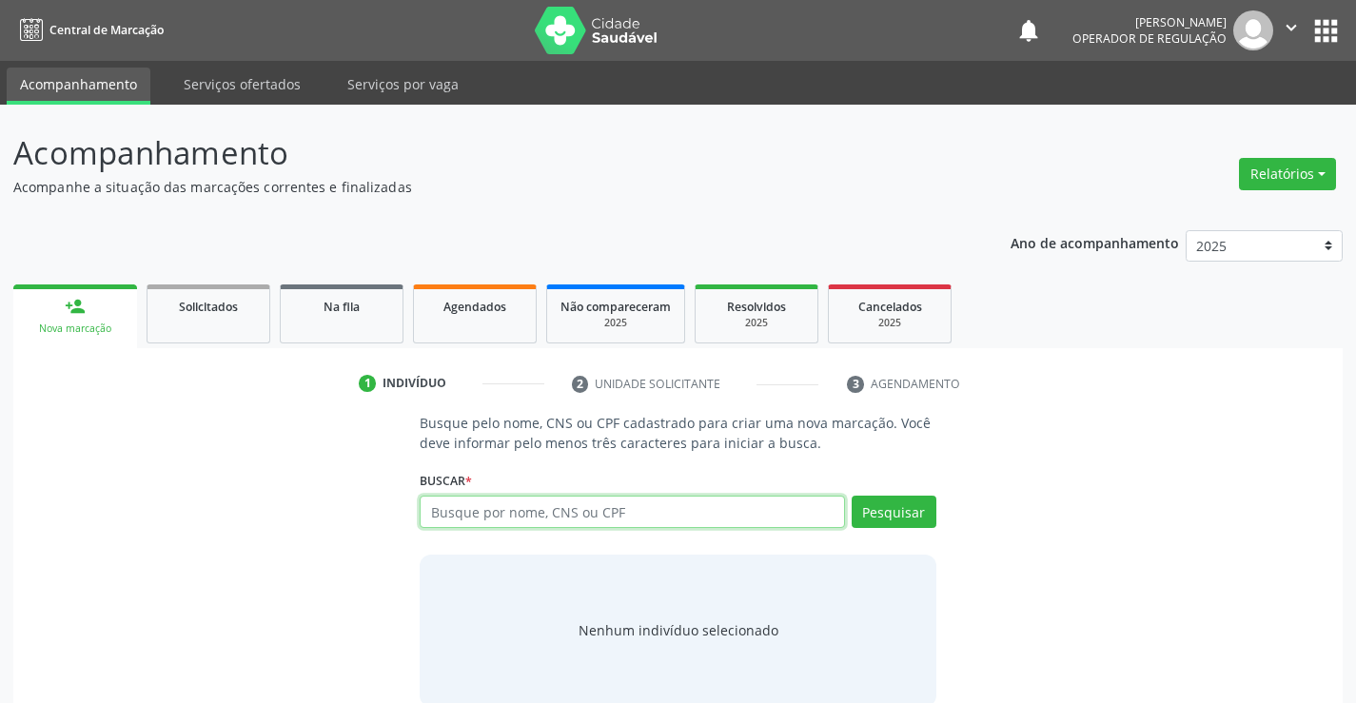
click at [607, 518] on input "text" at bounding box center [632, 512] width 424 height 32
type input "q"
type input "[PERSON_NAME]"
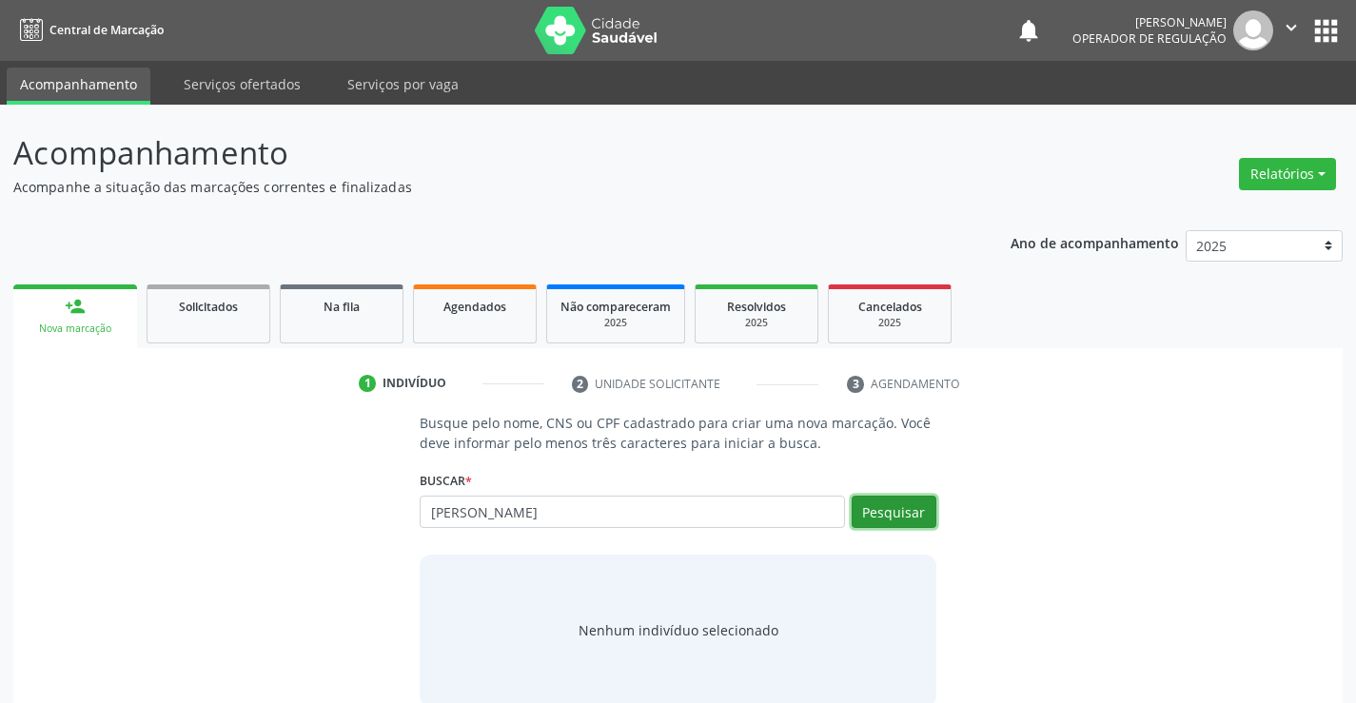
click at [896, 505] on button "Pesquisar" at bounding box center [894, 512] width 85 height 32
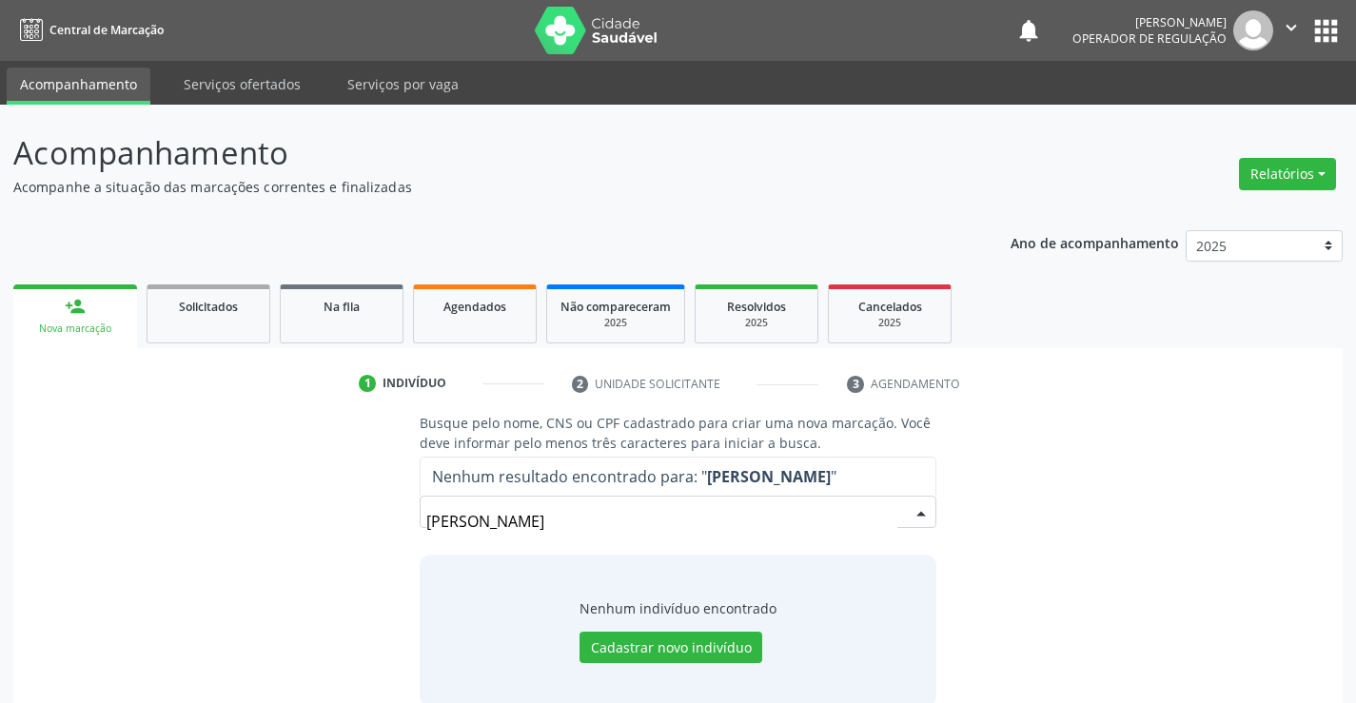
click at [463, 521] on input "[PERSON_NAME]" at bounding box center [661, 521] width 470 height 38
click at [456, 523] on input "[PERSON_NAME]" at bounding box center [661, 521] width 470 height 38
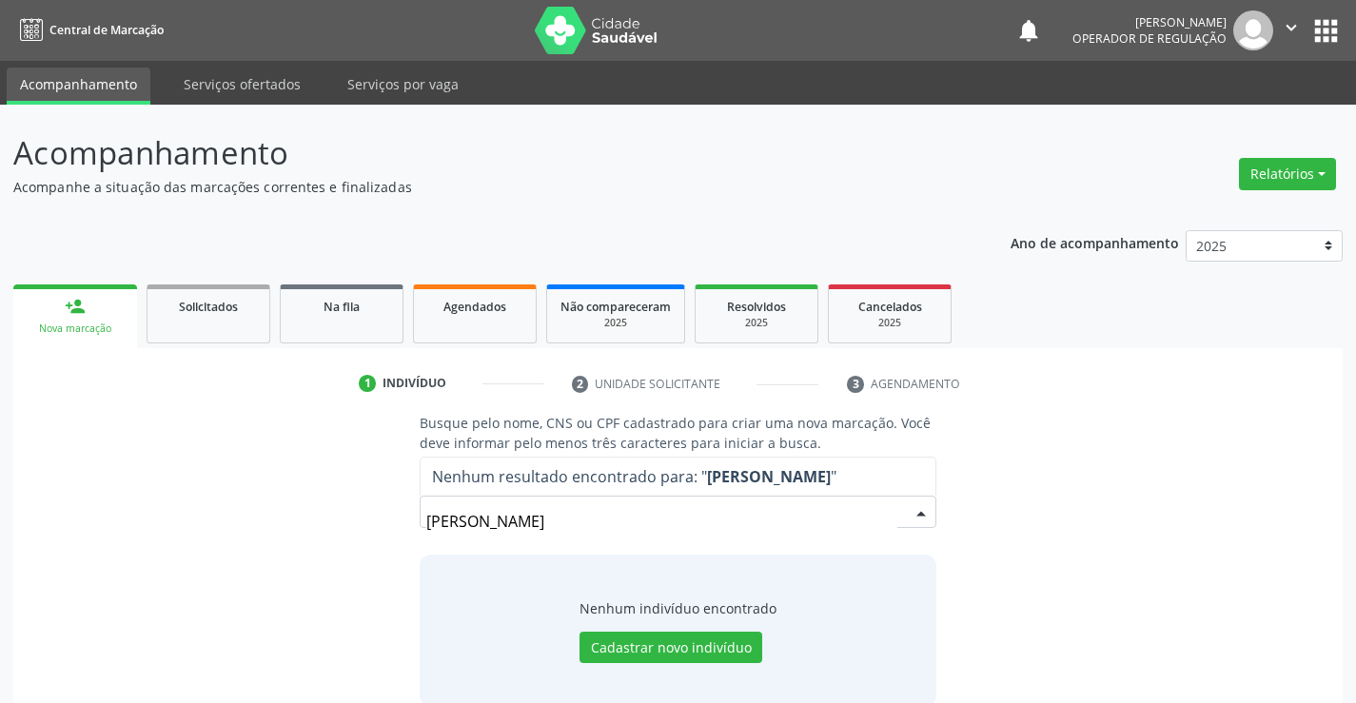
click at [459, 522] on input "[PERSON_NAME]" at bounding box center [661, 521] width 470 height 38
drag, startPoint x: 459, startPoint y: 522, endPoint x: 437, endPoint y: 524, distance: 22.0
click at [437, 524] on input "[PERSON_NAME]" at bounding box center [661, 521] width 470 height 38
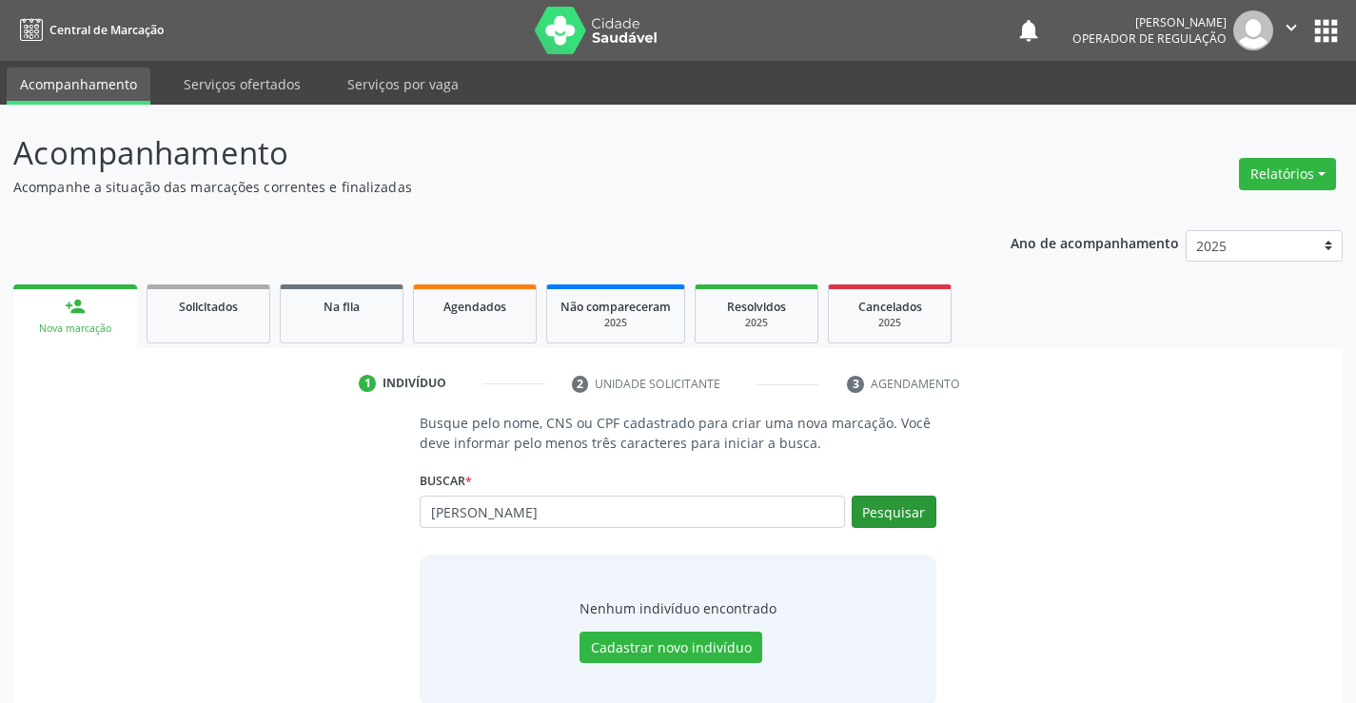
type input "[PERSON_NAME]"
click at [891, 508] on button "Pesquisar" at bounding box center [894, 512] width 85 height 32
type input "[PERSON_NAME]"
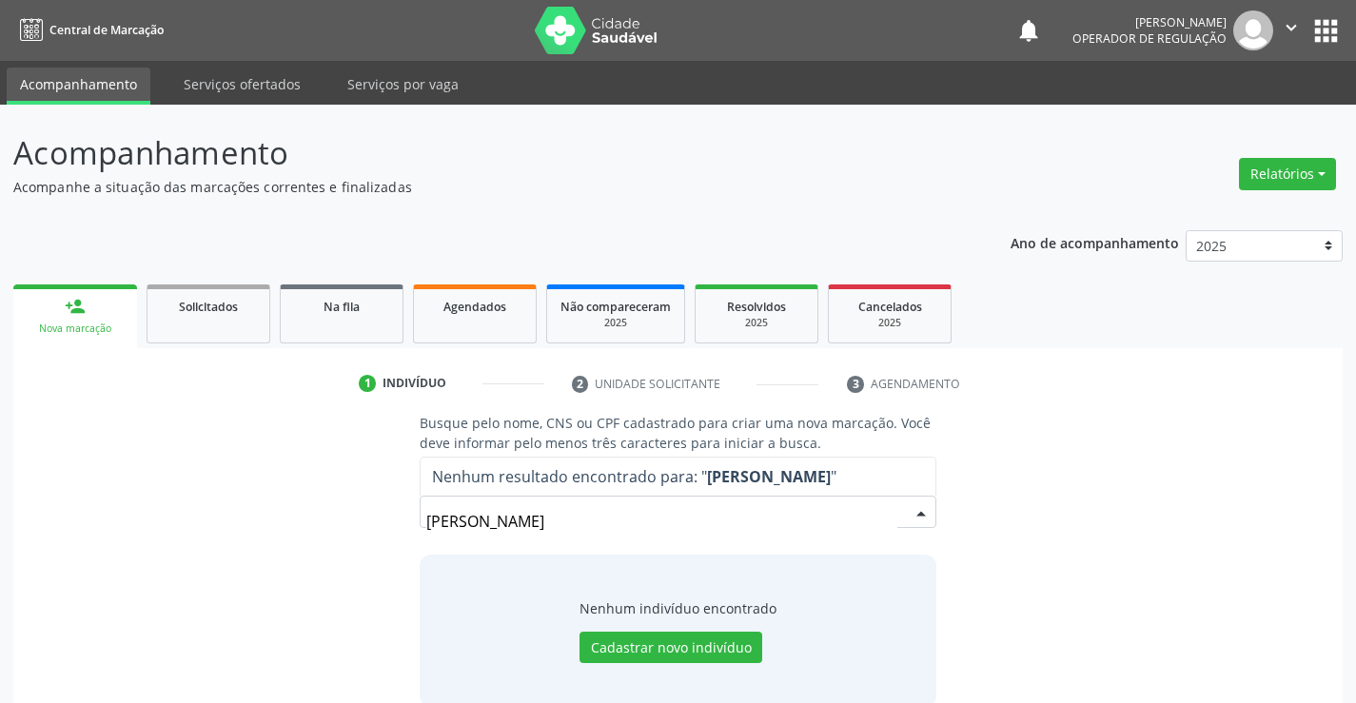
click at [694, 521] on input "[PERSON_NAME]" at bounding box center [661, 521] width 470 height 38
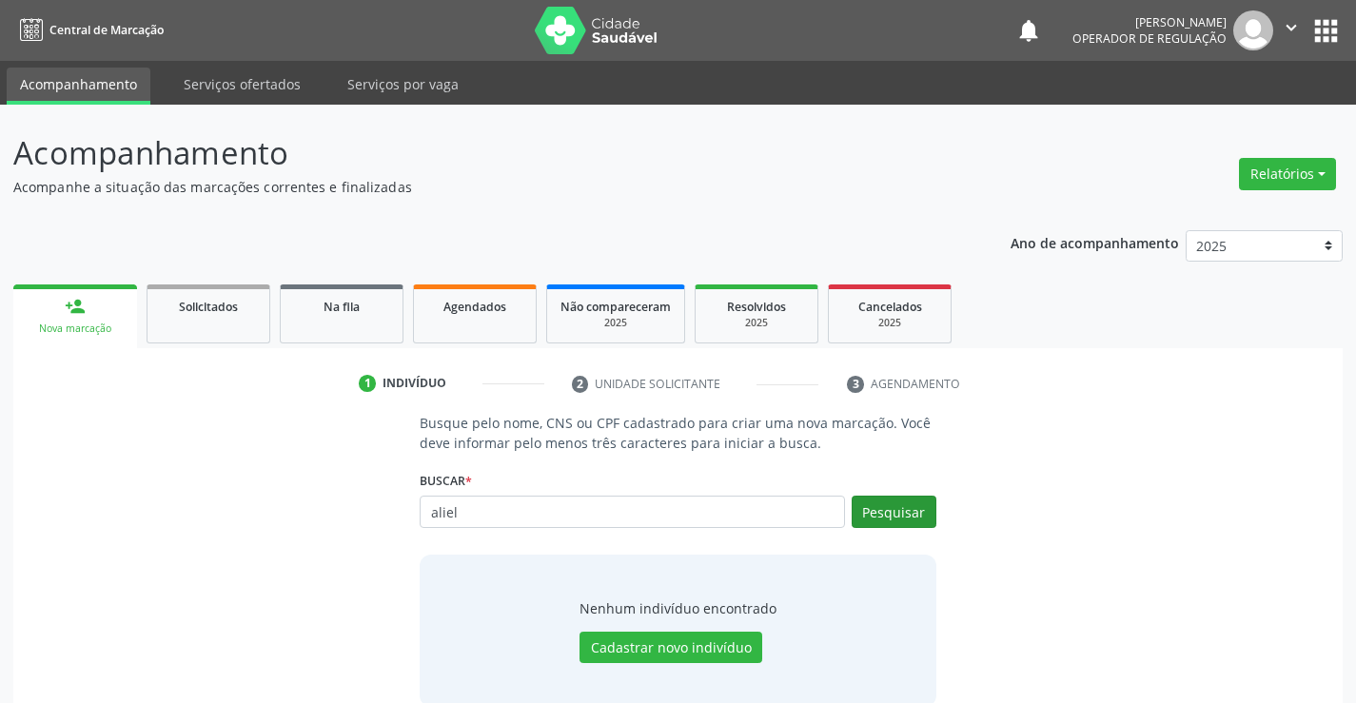
type input "aliel"
click at [919, 510] on button "Pesquisar" at bounding box center [894, 512] width 85 height 32
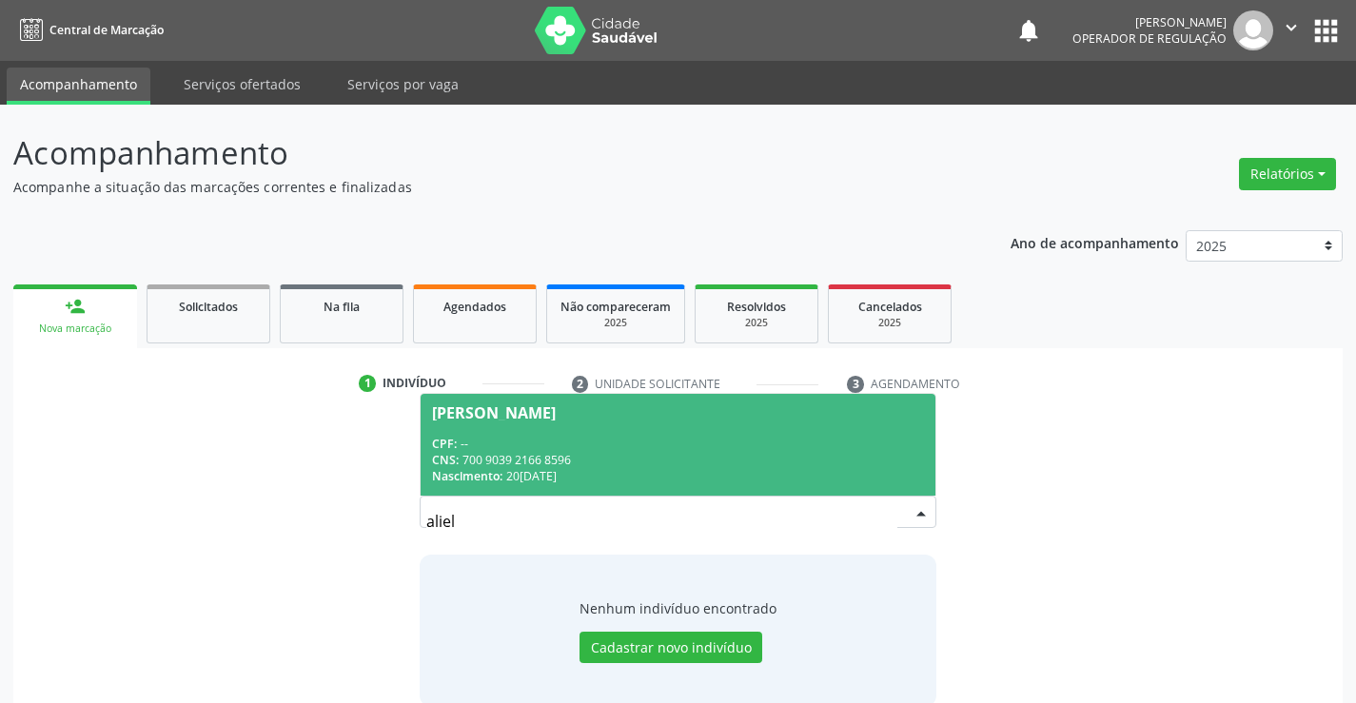
click at [455, 523] on input "aliel" at bounding box center [661, 521] width 470 height 38
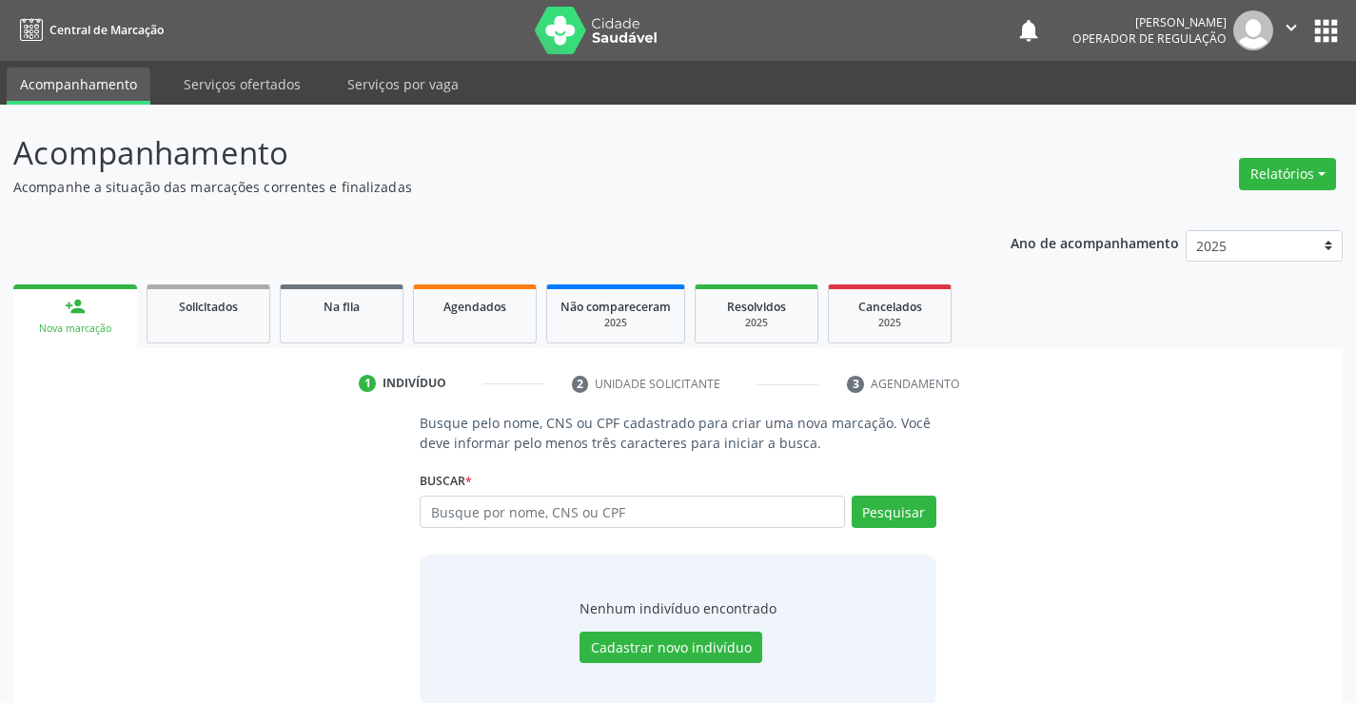
click at [523, 520] on input "text" at bounding box center [632, 512] width 424 height 32
type input "704106160288772"
click at [887, 509] on button "Pesquisar" at bounding box center [894, 512] width 85 height 32
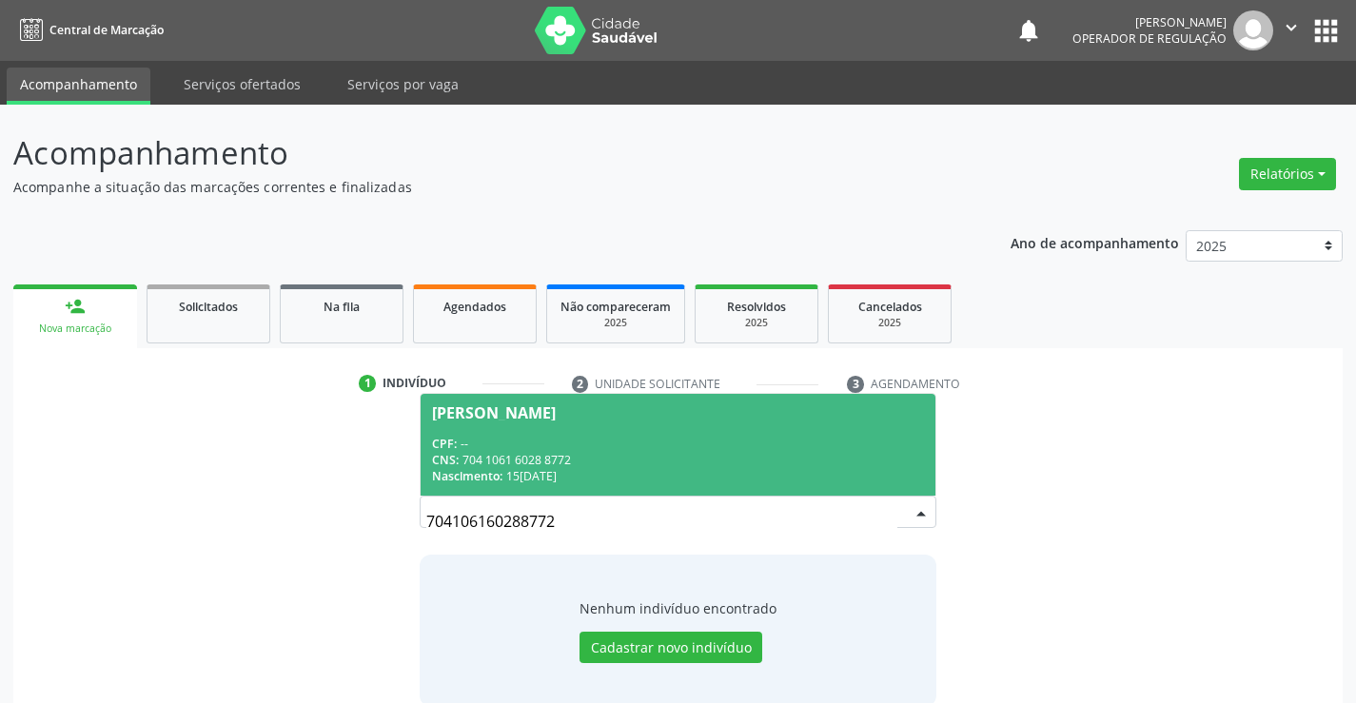
click at [762, 427] on span "[PERSON_NAME] CPF: -- CNS: 704 1061 6028 8772 Nascimento: 1[DATE]" at bounding box center [678, 445] width 514 height 102
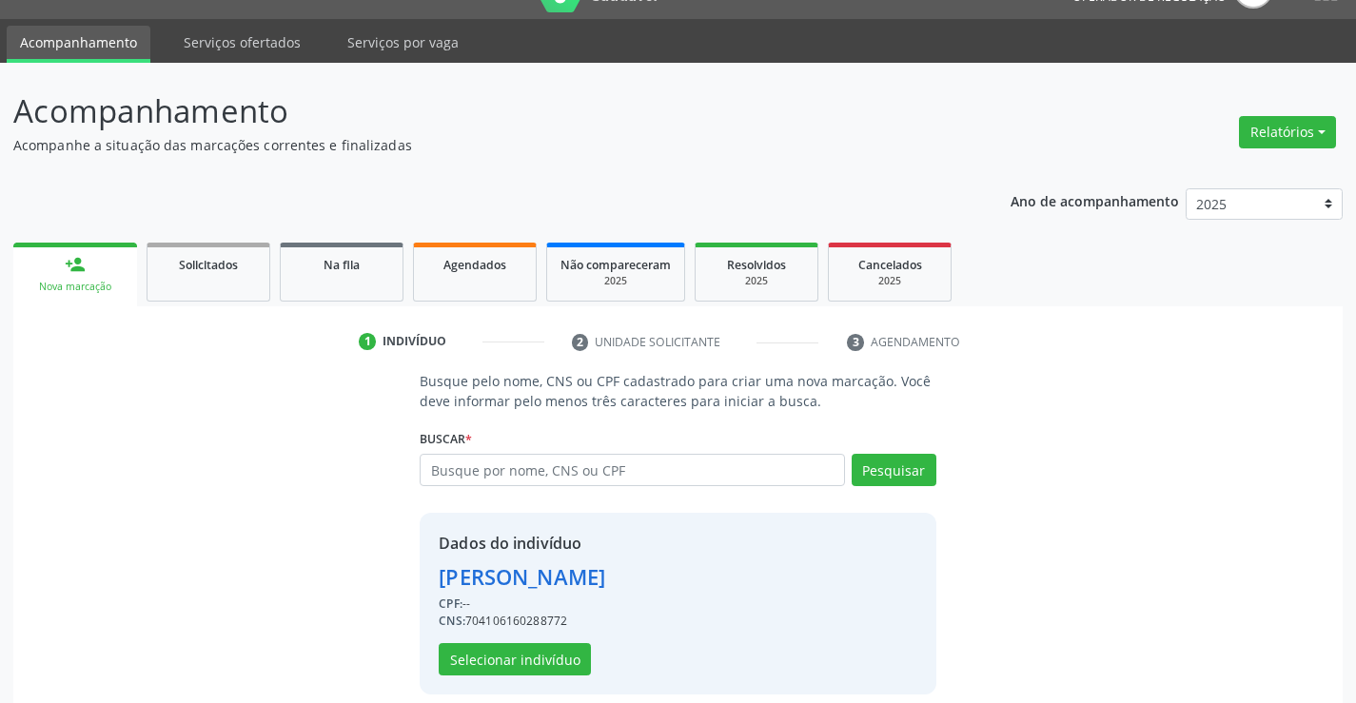
scroll to position [60, 0]
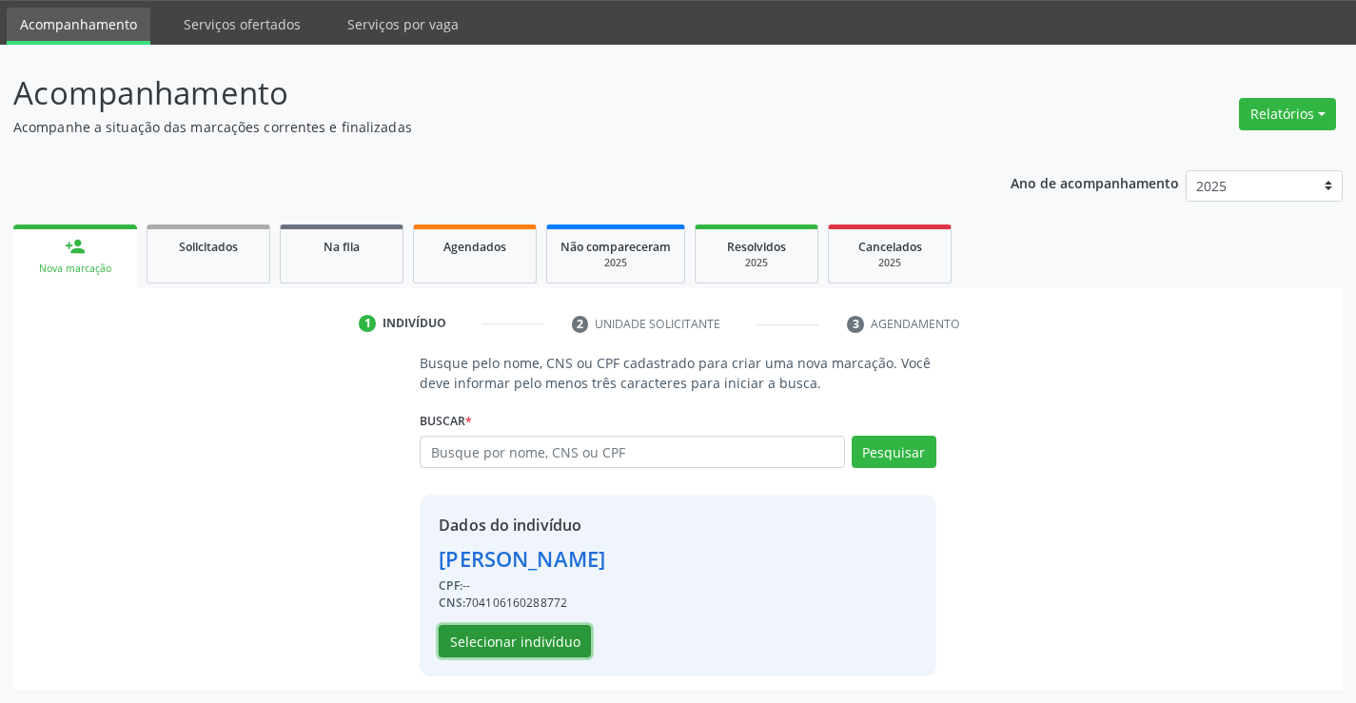
click at [536, 643] on button "Selecionar indivíduo" at bounding box center [515, 641] width 152 height 32
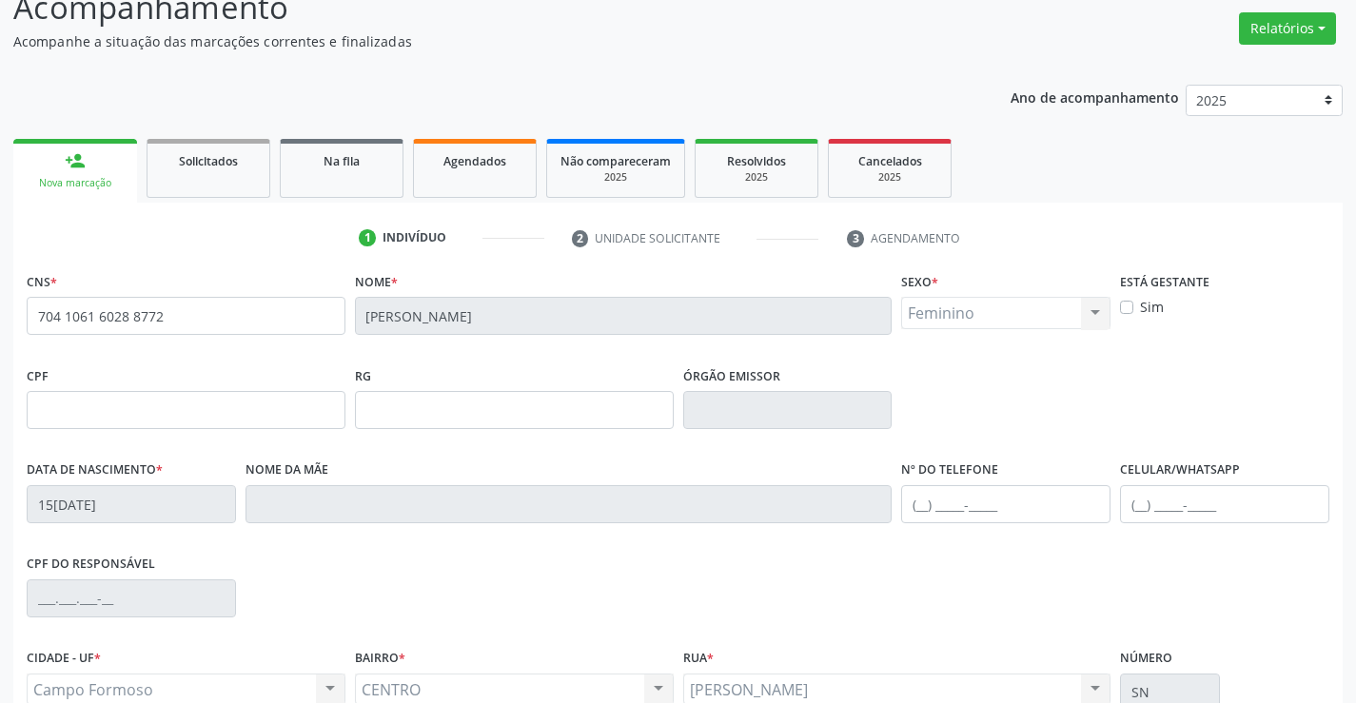
scroll to position [328, 0]
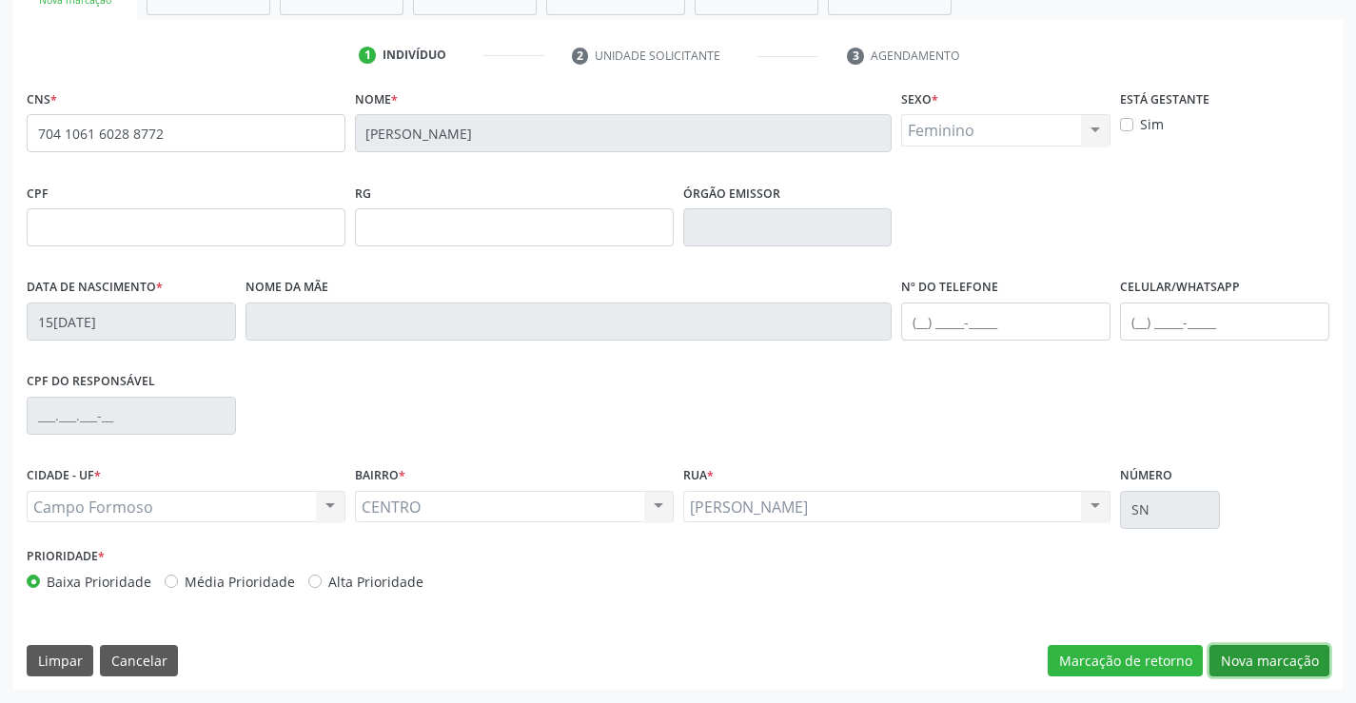
click at [1235, 652] on button "Nova marcação" at bounding box center [1269, 661] width 120 height 32
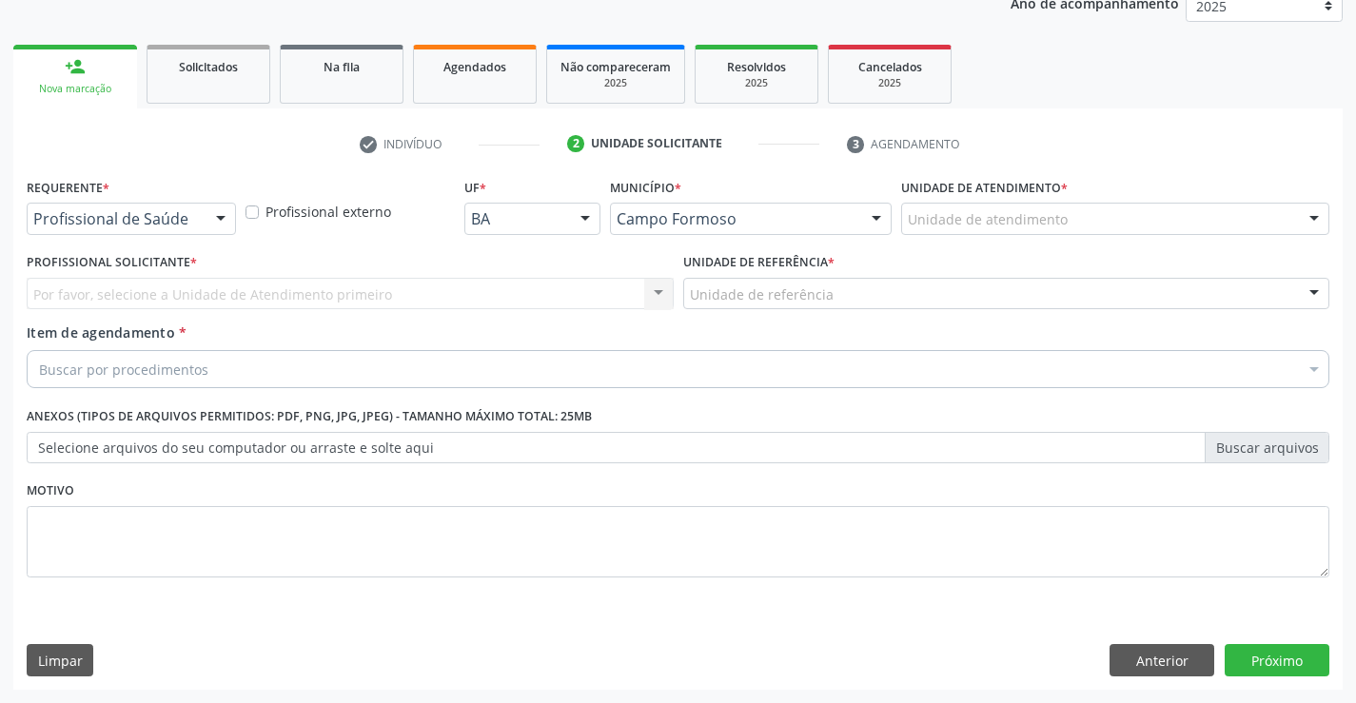
scroll to position [240, 0]
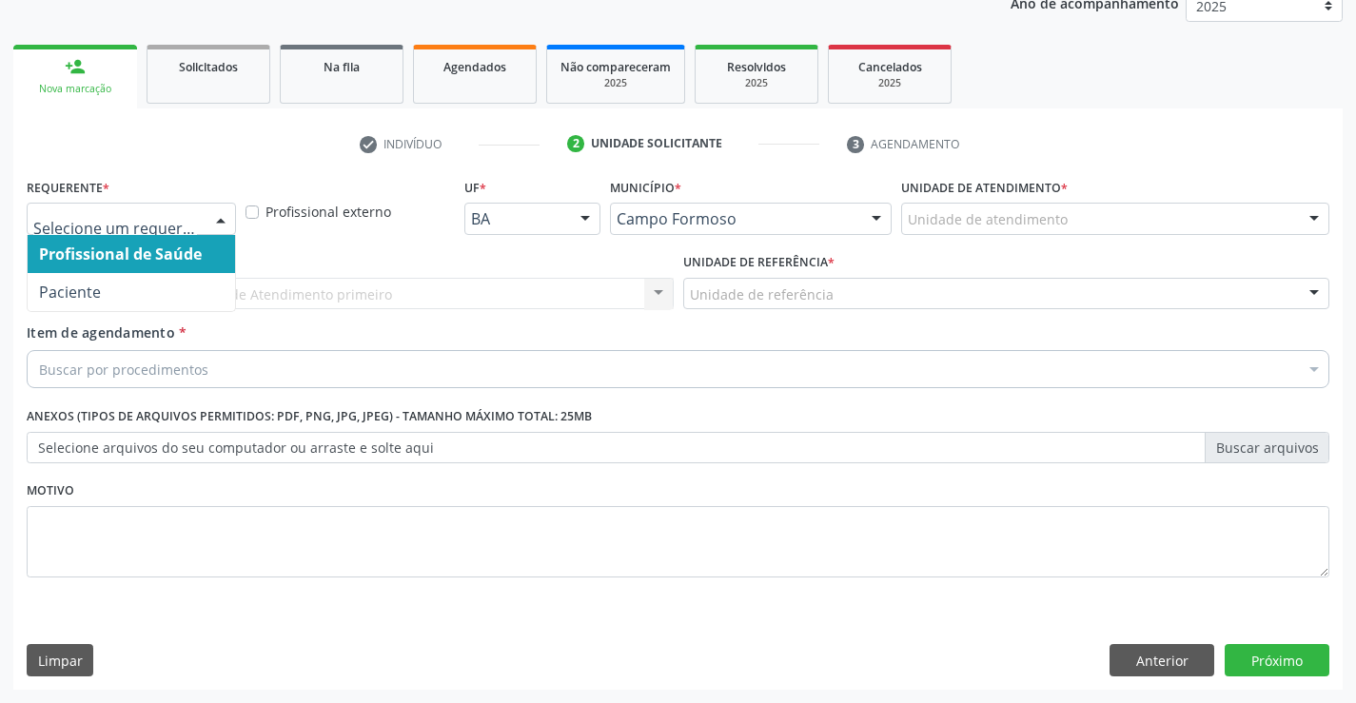
click at [178, 209] on div at bounding box center [131, 219] width 209 height 32
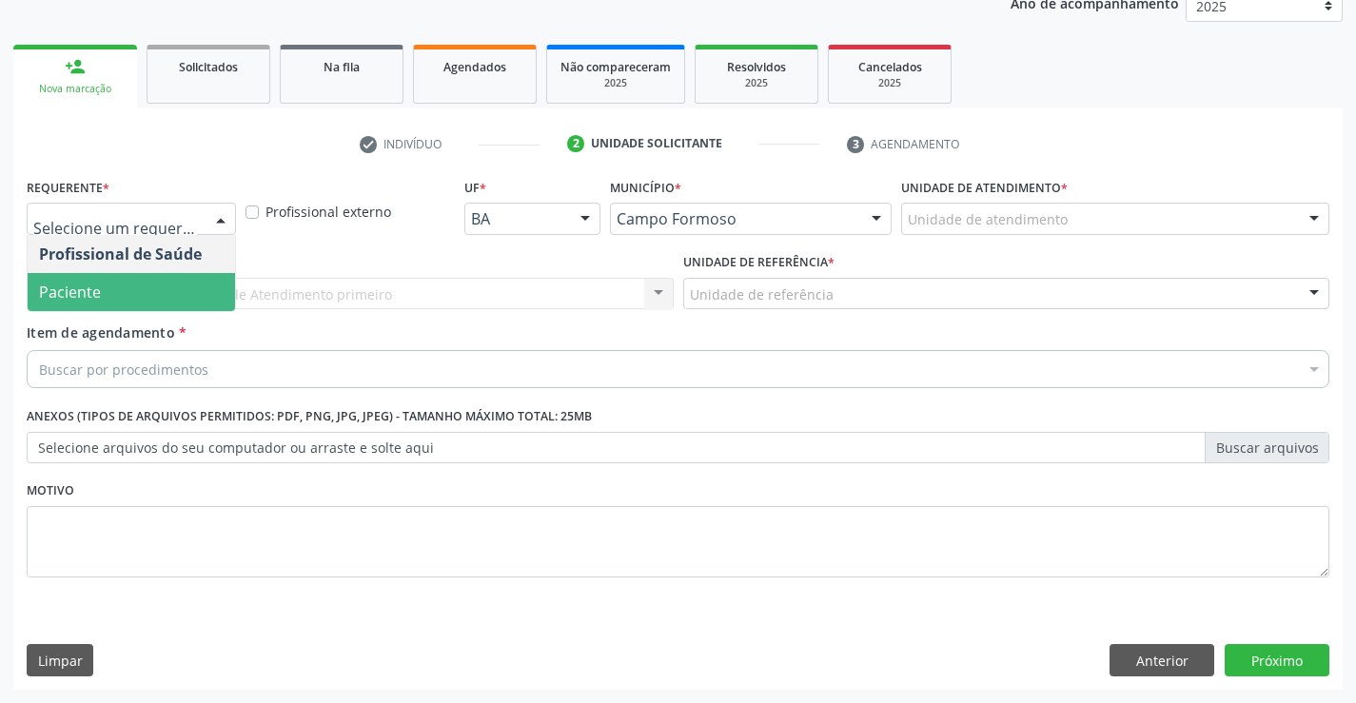
click at [144, 303] on span "Paciente" at bounding box center [131, 292] width 207 height 38
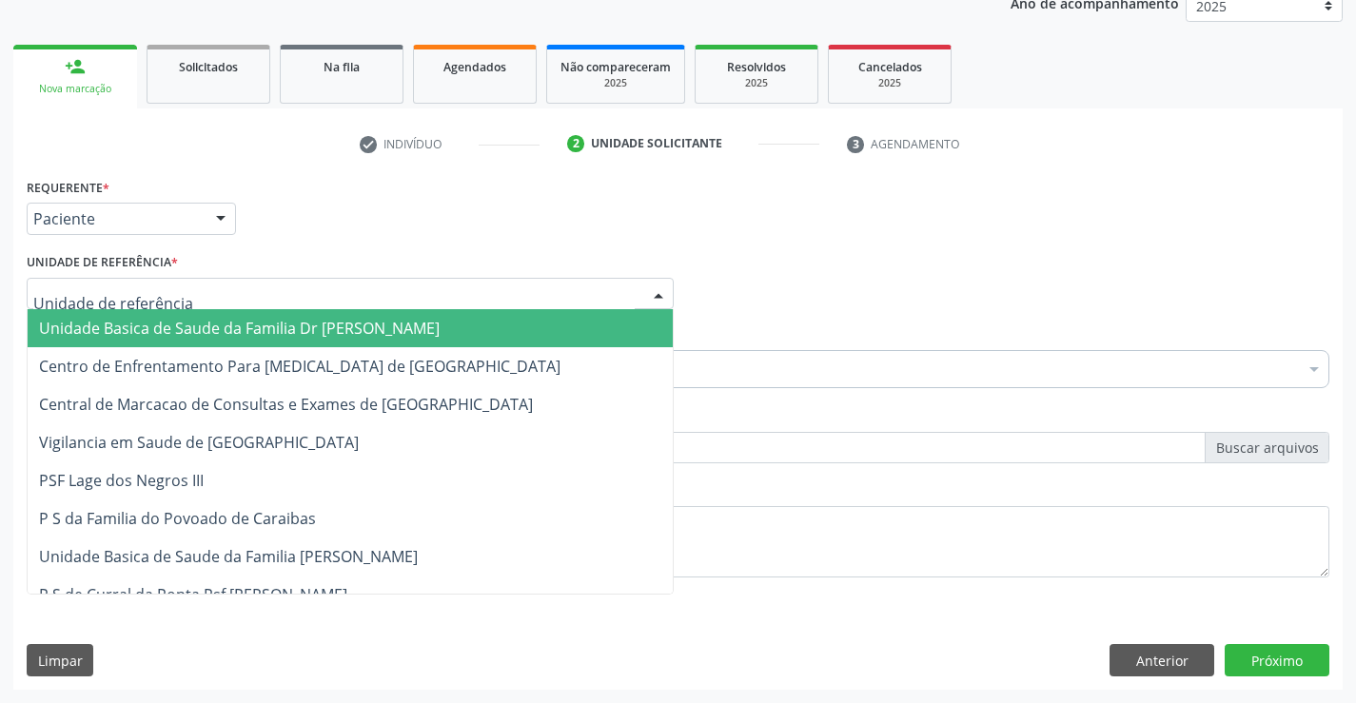
click at [308, 292] on div at bounding box center [350, 294] width 647 height 32
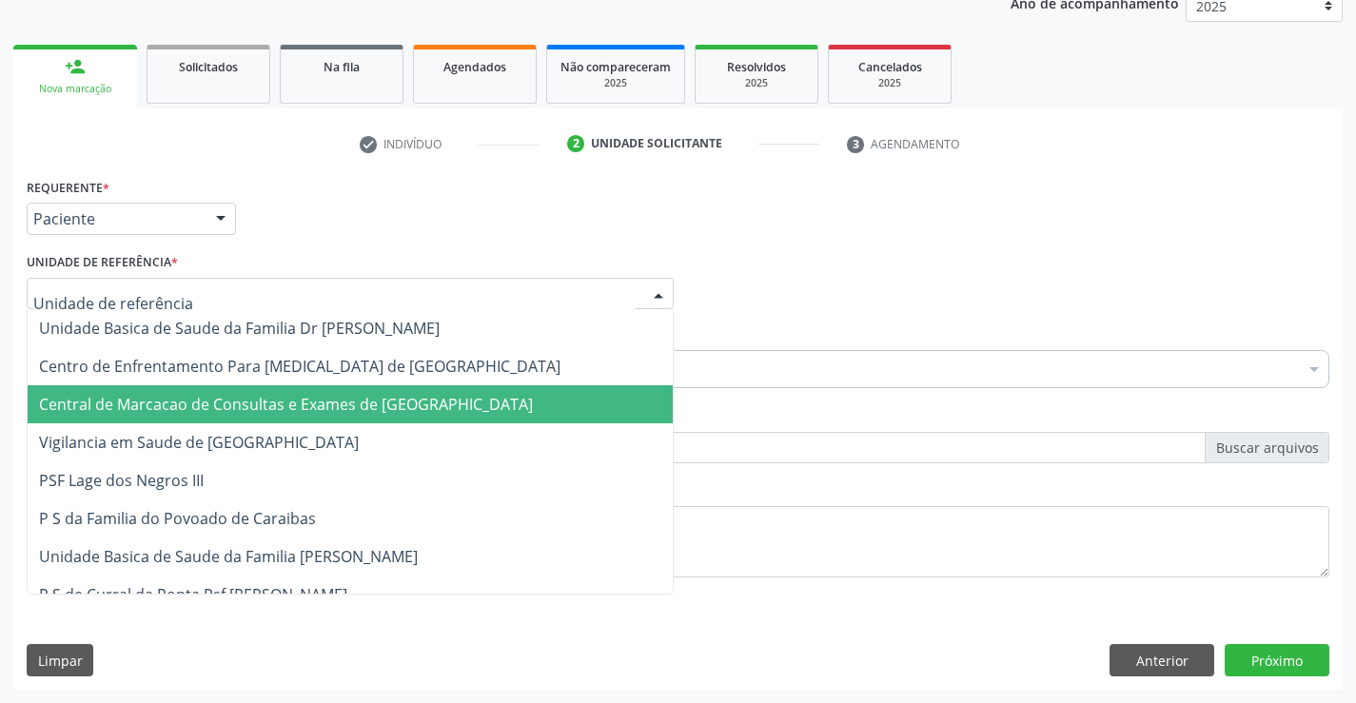
click at [390, 412] on span "Central de Marcacao de Consultas e Exames de [GEOGRAPHIC_DATA]" at bounding box center [286, 404] width 494 height 21
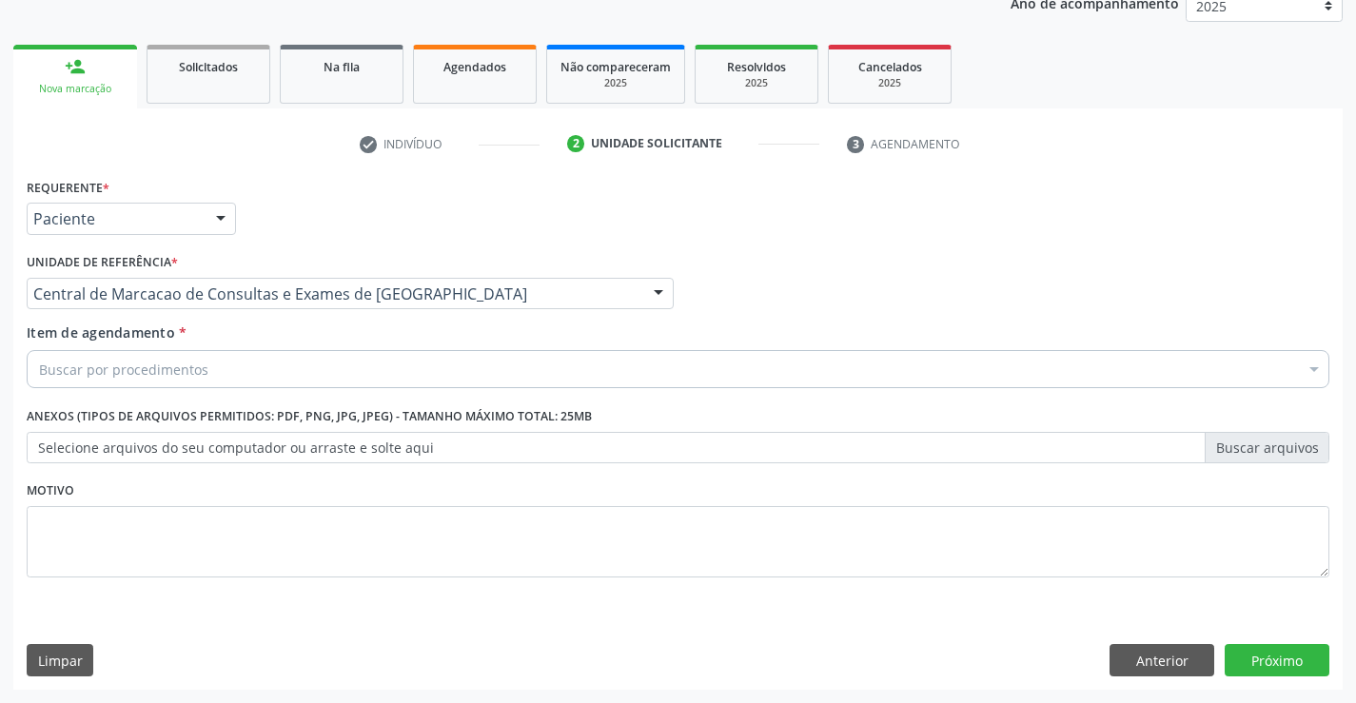
click at [459, 376] on div "Buscar por procedimentos" at bounding box center [678, 369] width 1303 height 38
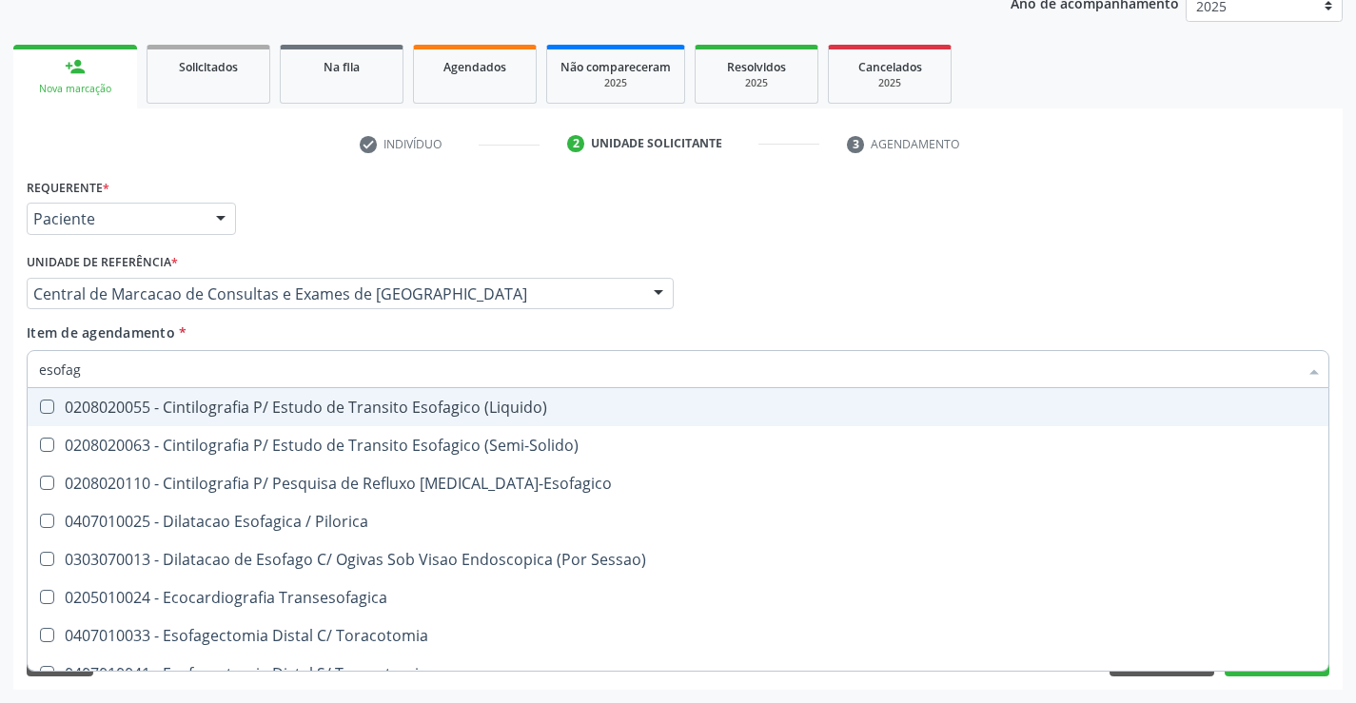
type input "esofago"
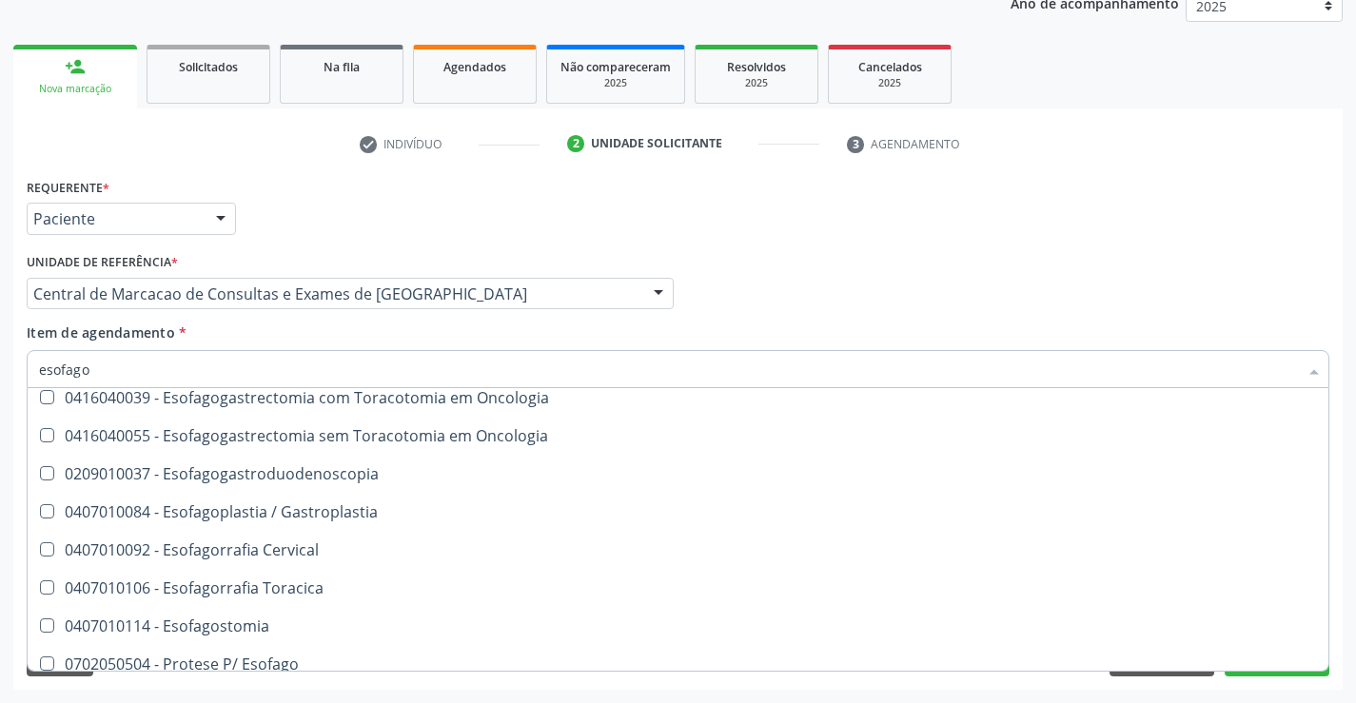
scroll to position [190, 0]
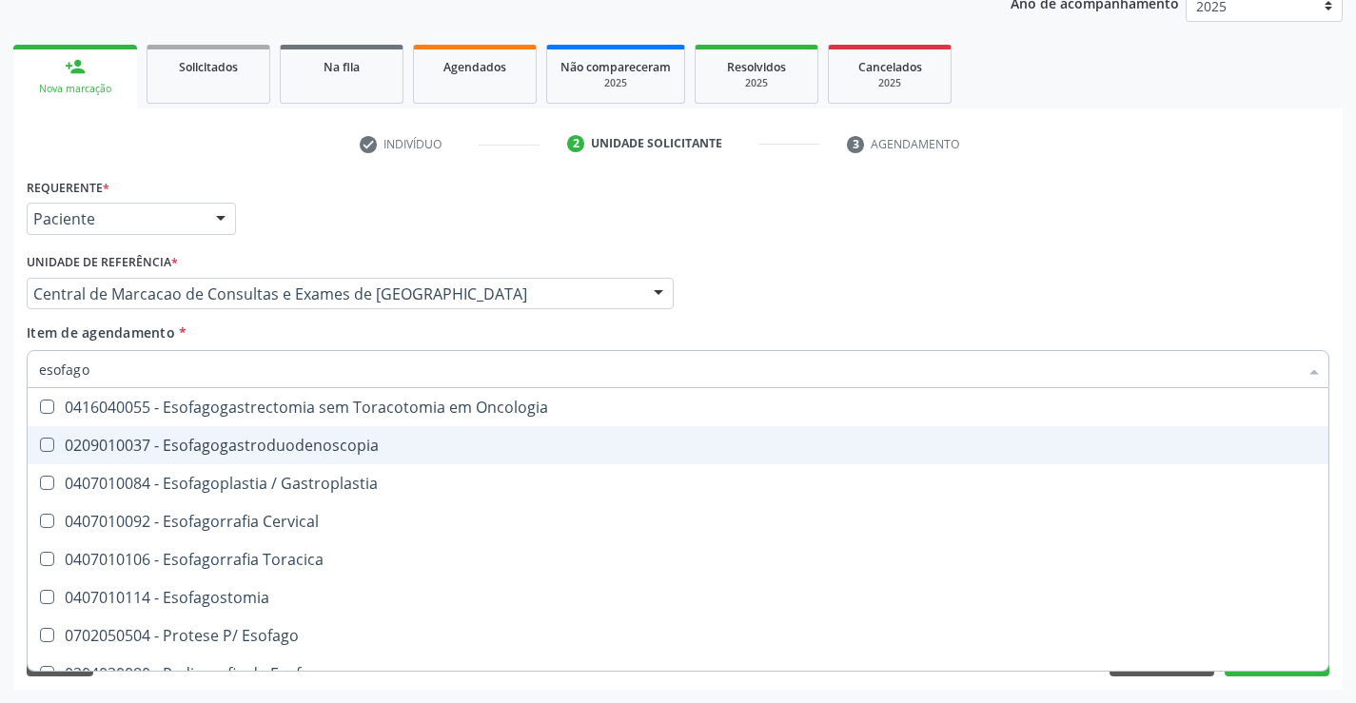
click at [307, 451] on div "0209010037 - Esofagogastroduodenoscopia" at bounding box center [678, 445] width 1278 height 15
checkbox Esofagogastroduodenoscopia "true"
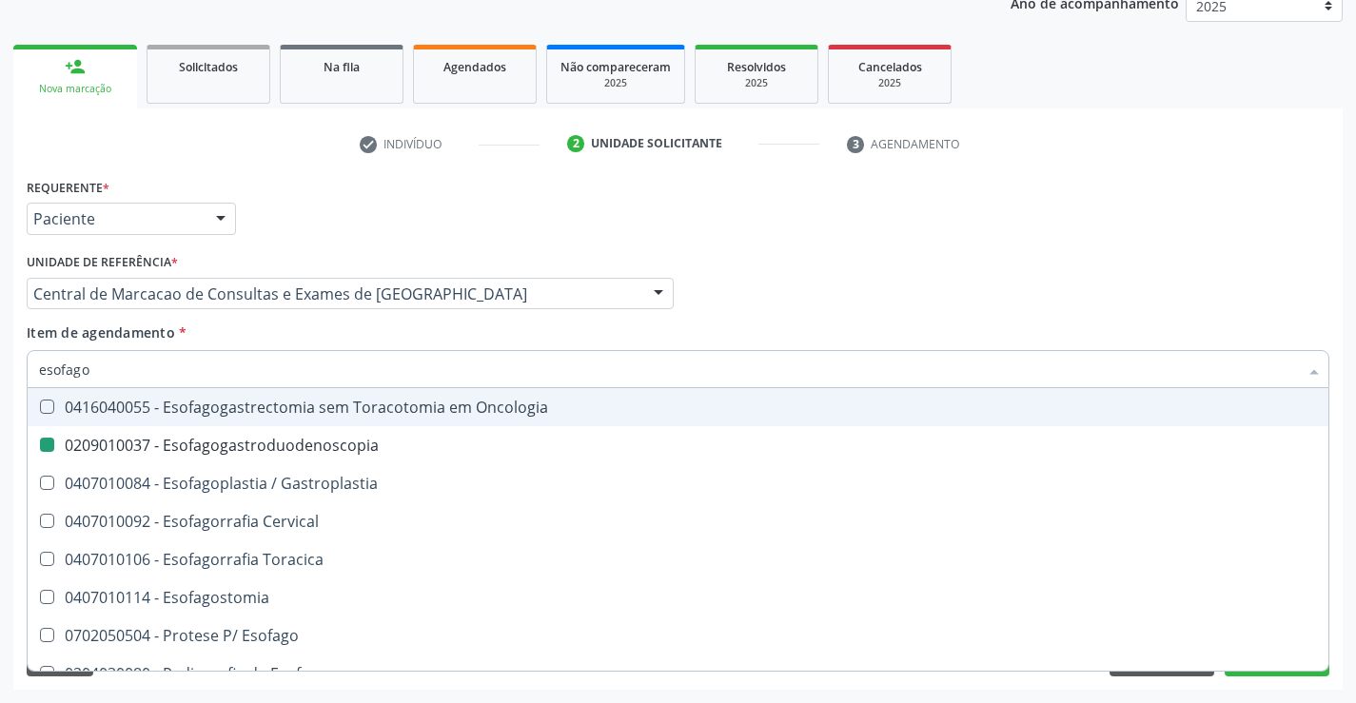
click at [775, 299] on div "Profissional Solicitante Por favor, selecione a Unidade de Atendimento primeiro…" at bounding box center [678, 285] width 1312 height 74
checkbox Esofago-Colonplastia "true"
checkbox Esofagogastroduodenoscopia "false"
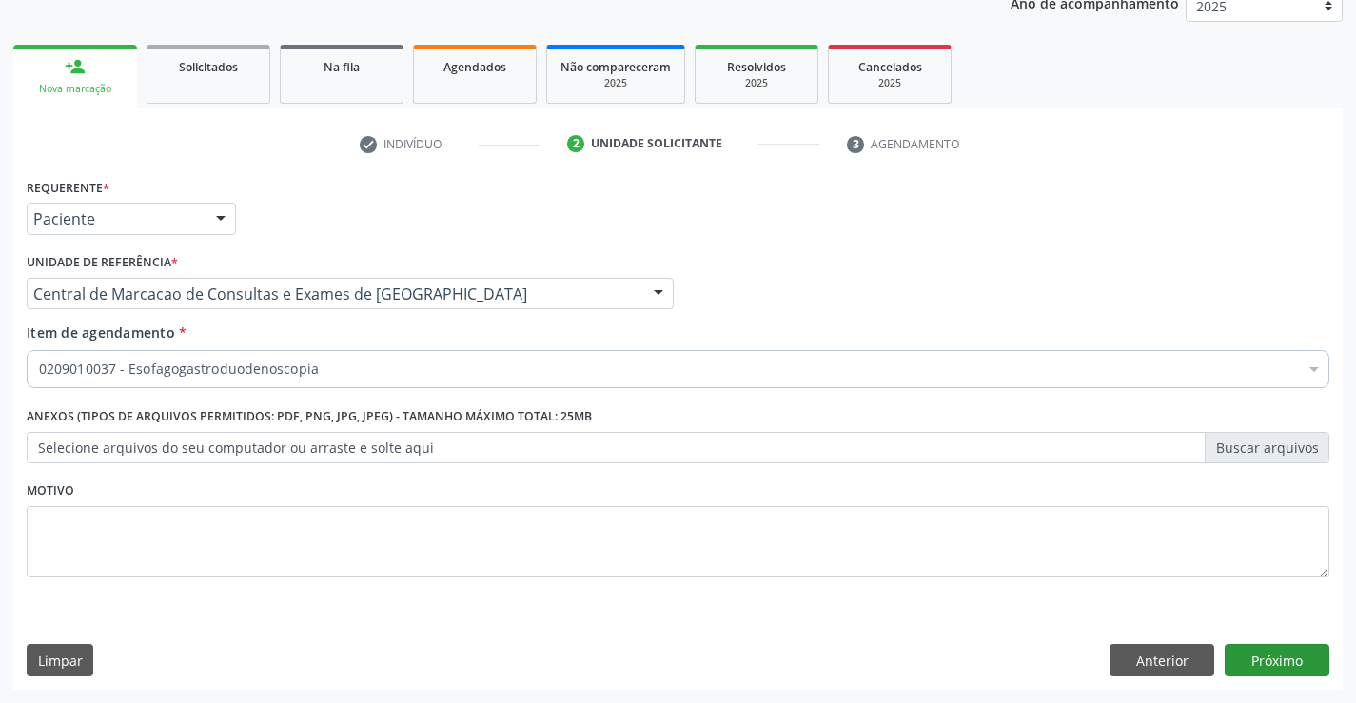
scroll to position [0, 0]
click at [1248, 648] on button "Próximo" at bounding box center [1277, 660] width 105 height 32
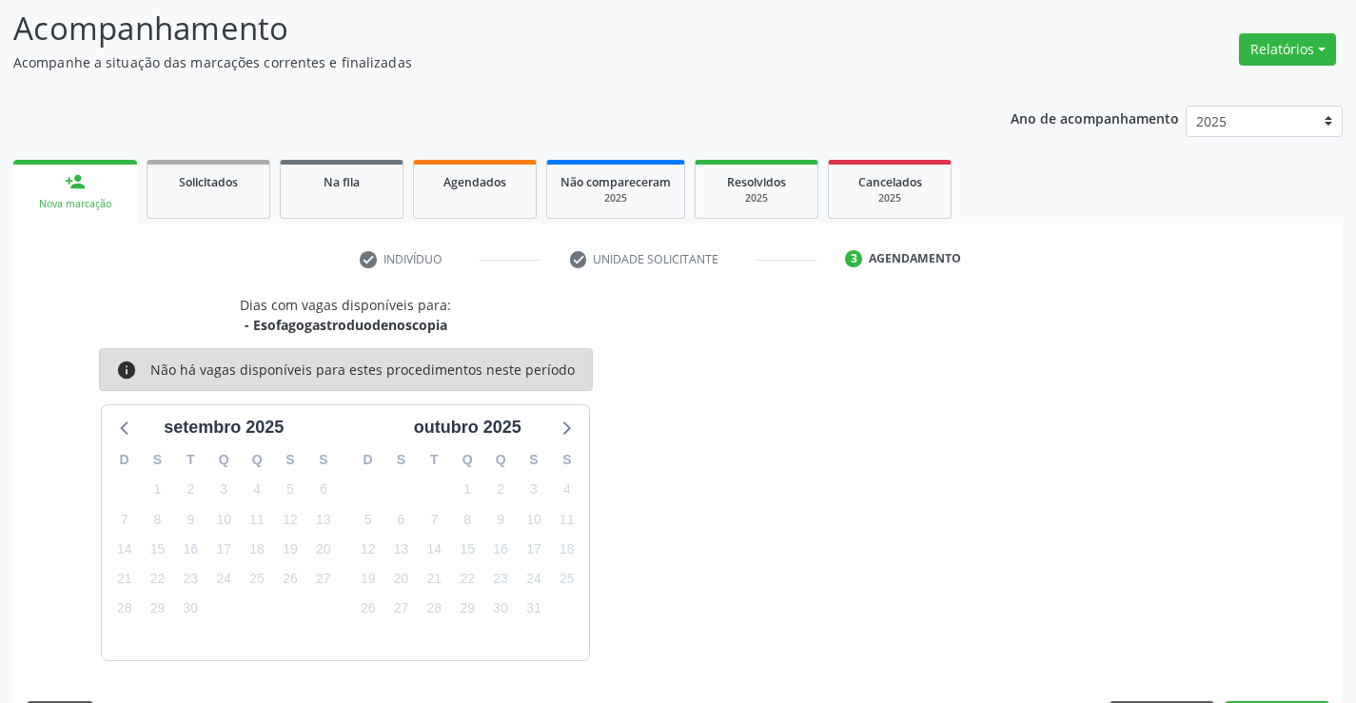
scroll to position [181, 0]
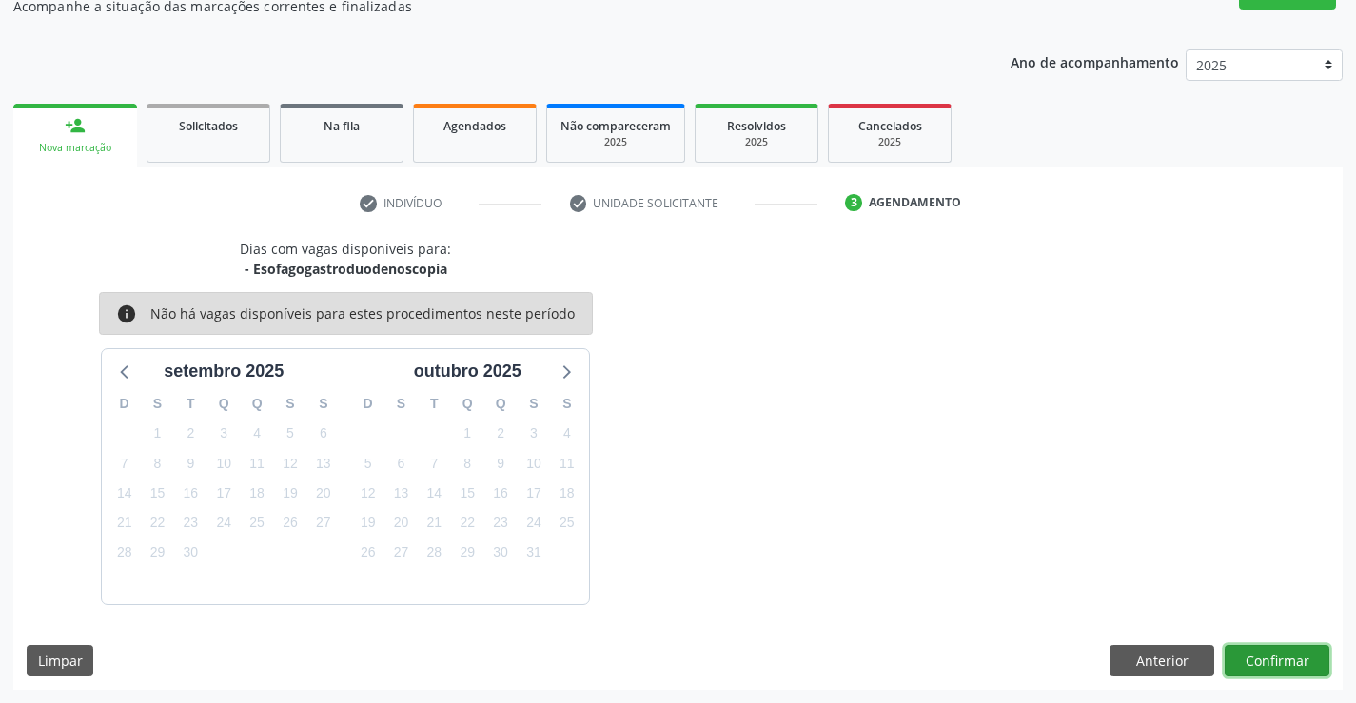
click at [1284, 670] on button "Confirmar" at bounding box center [1277, 661] width 105 height 32
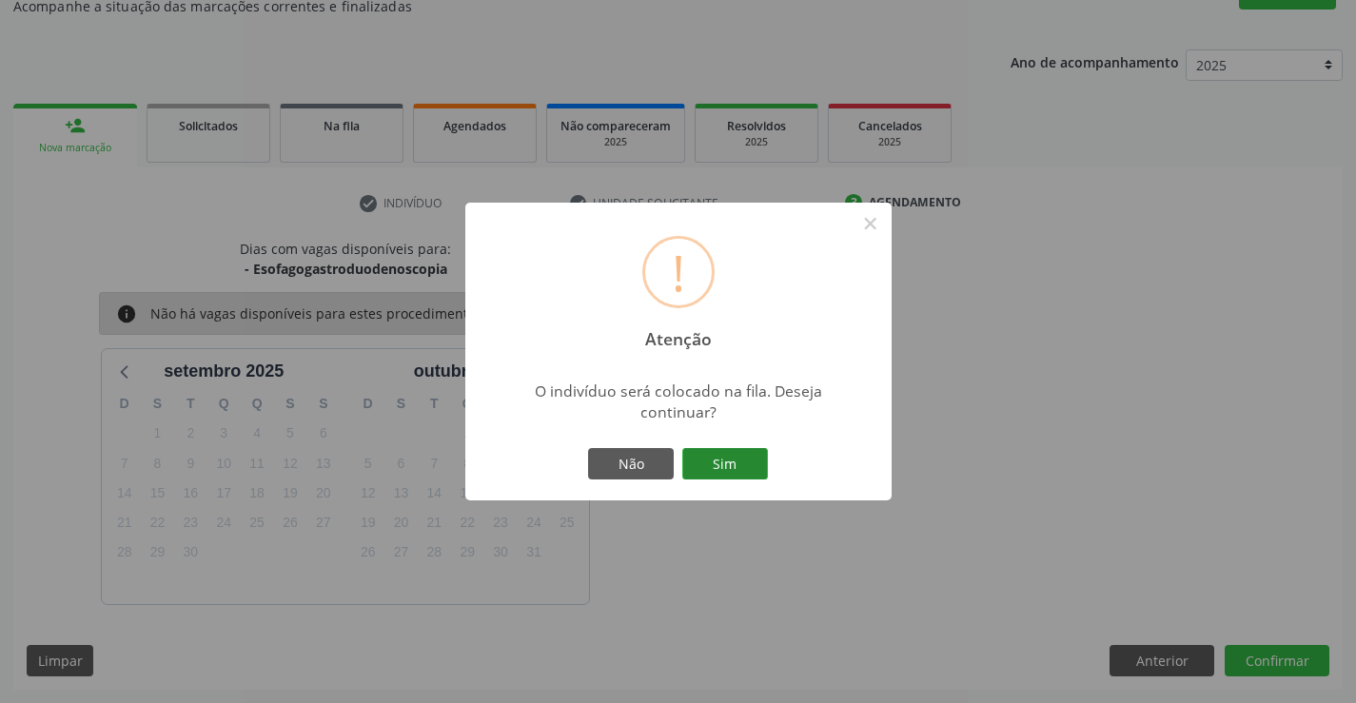
click at [754, 472] on button "Sim" at bounding box center [725, 464] width 86 height 32
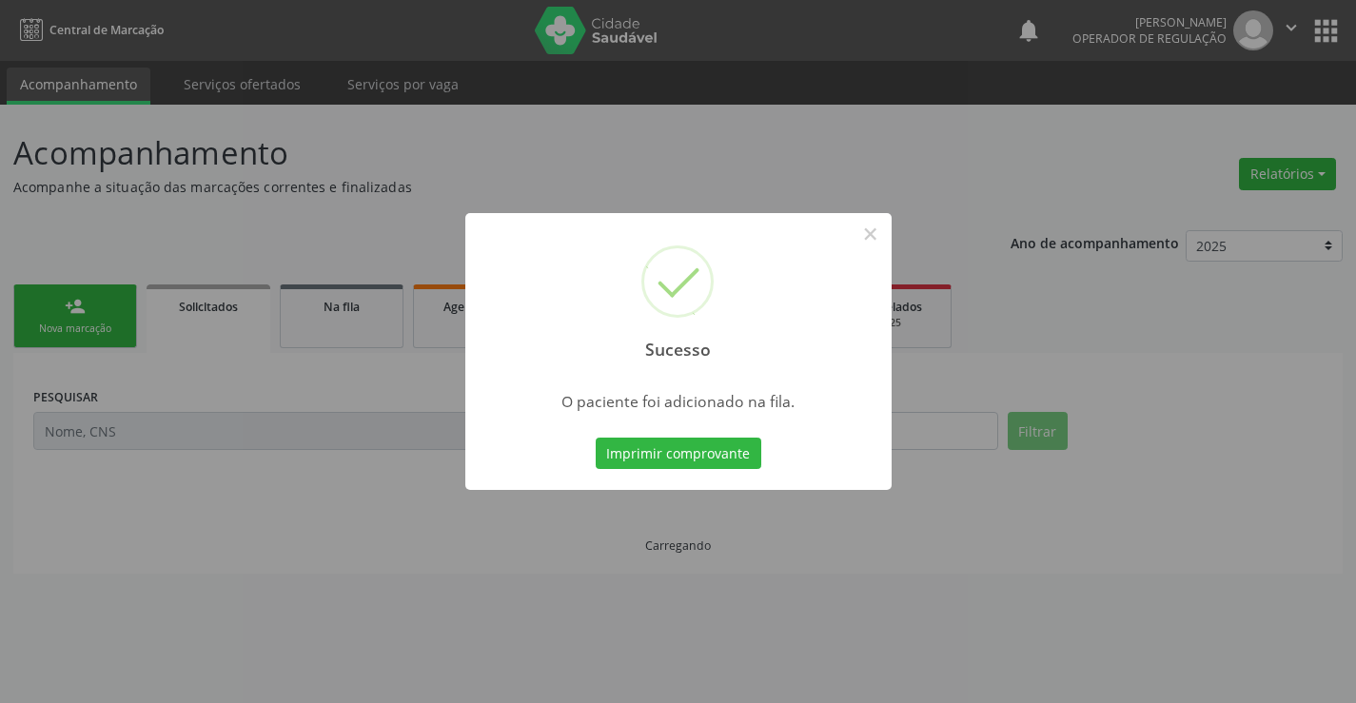
scroll to position [0, 0]
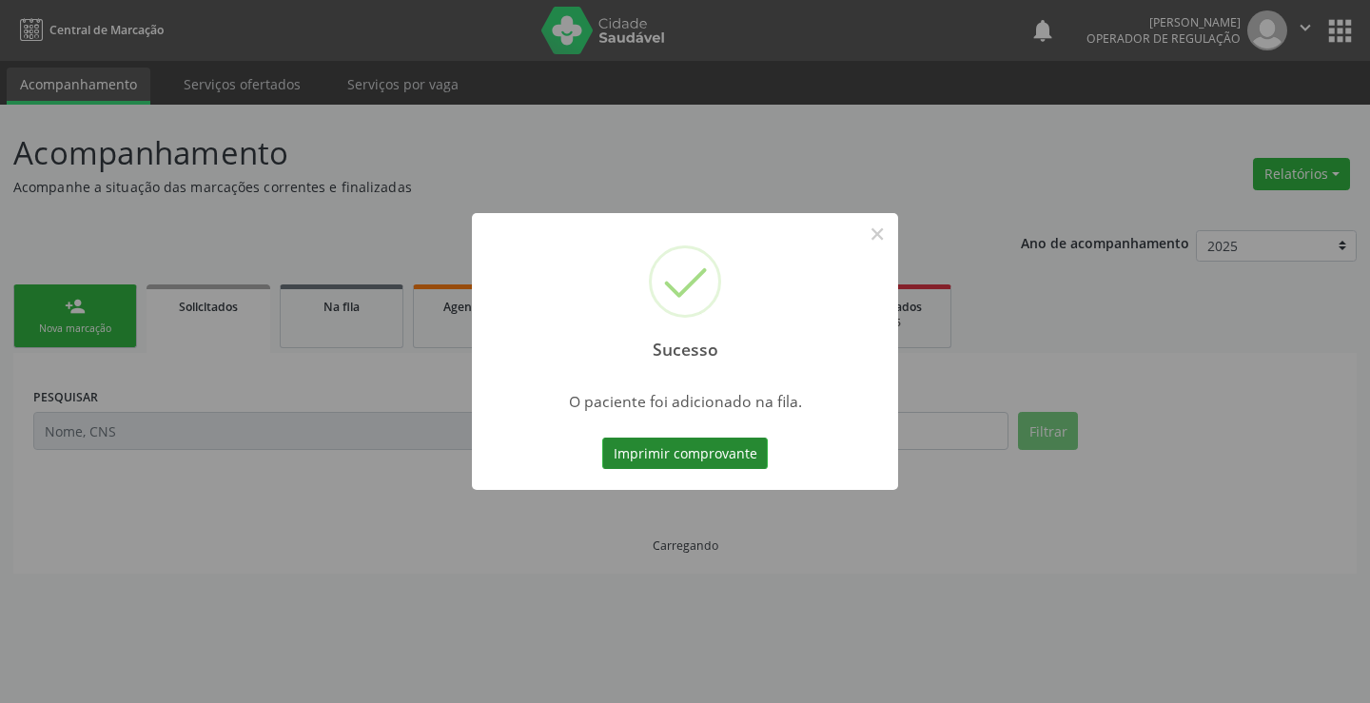
click at [696, 465] on button "Imprimir comprovante" at bounding box center [685, 454] width 166 height 32
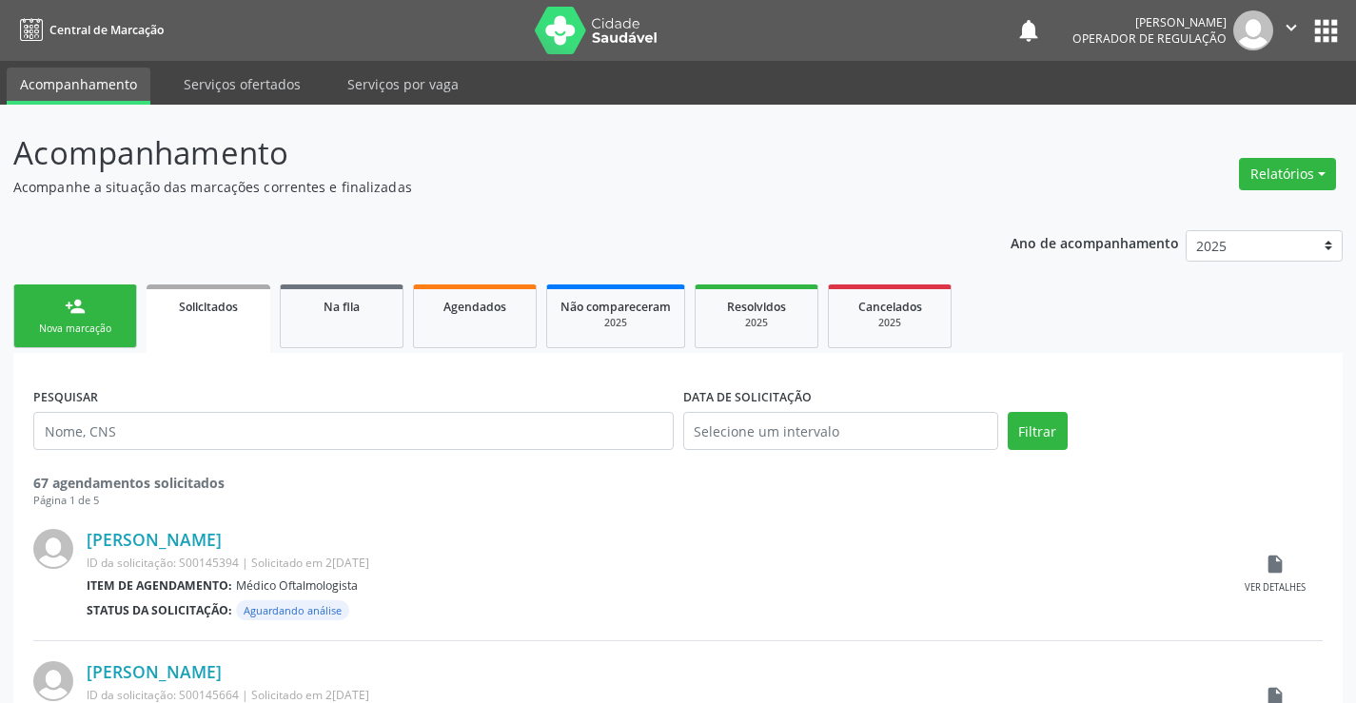
click at [127, 310] on link "person_add Nova marcação" at bounding box center [75, 317] width 124 height 64
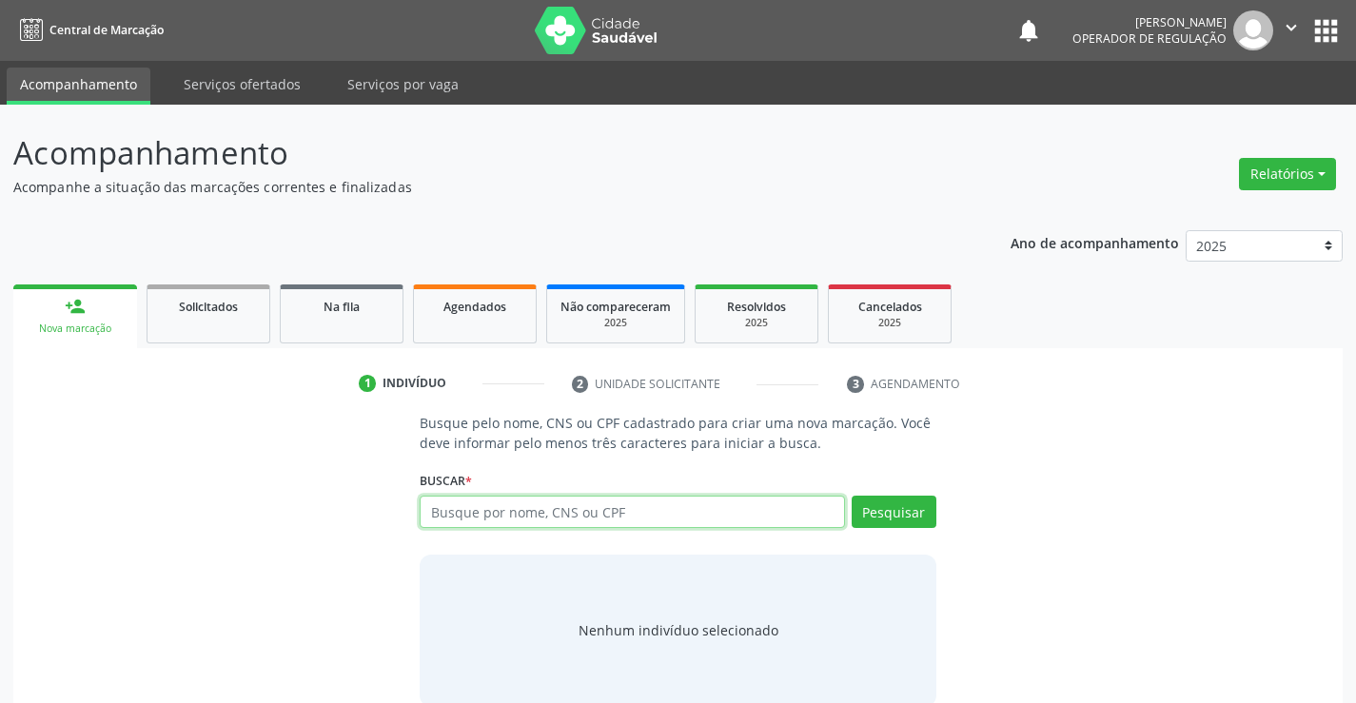
click at [630, 523] on input "text" at bounding box center [632, 512] width 424 height 32
type input "[PERSON_NAME]"
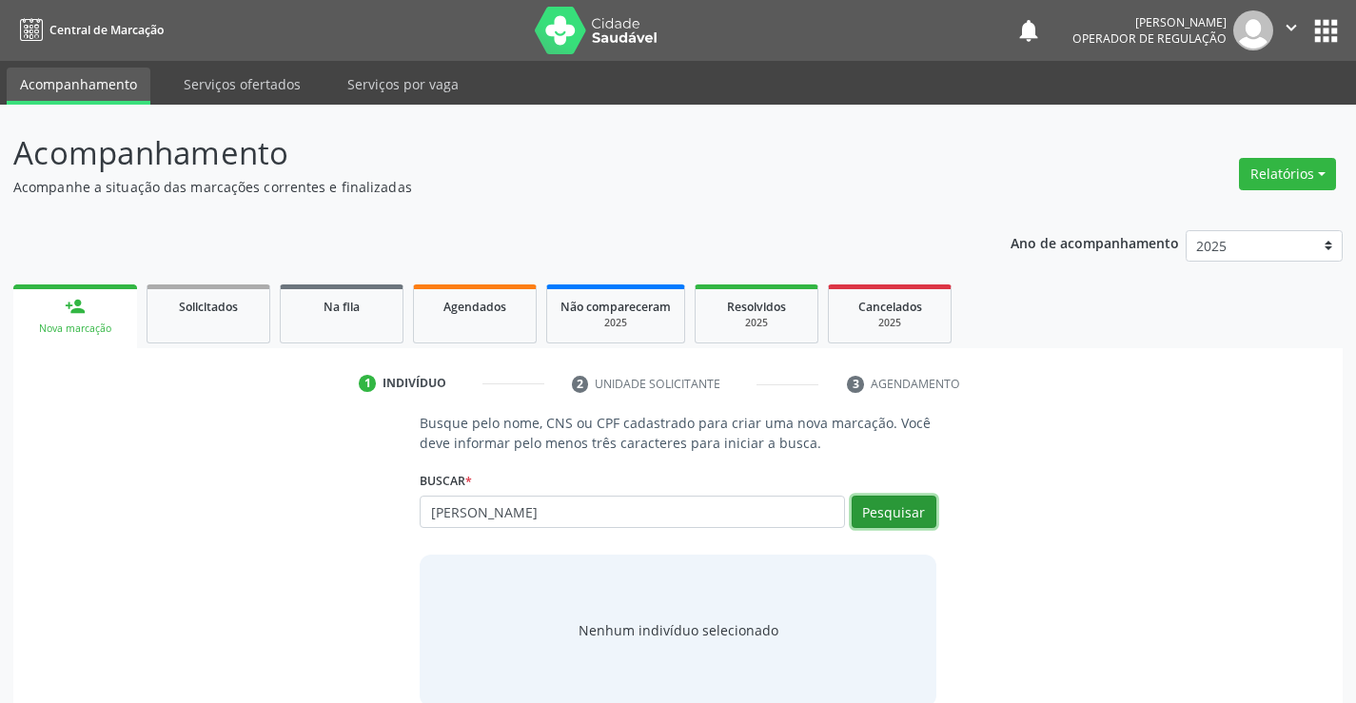
click at [907, 511] on button "Pesquisar" at bounding box center [894, 512] width 85 height 32
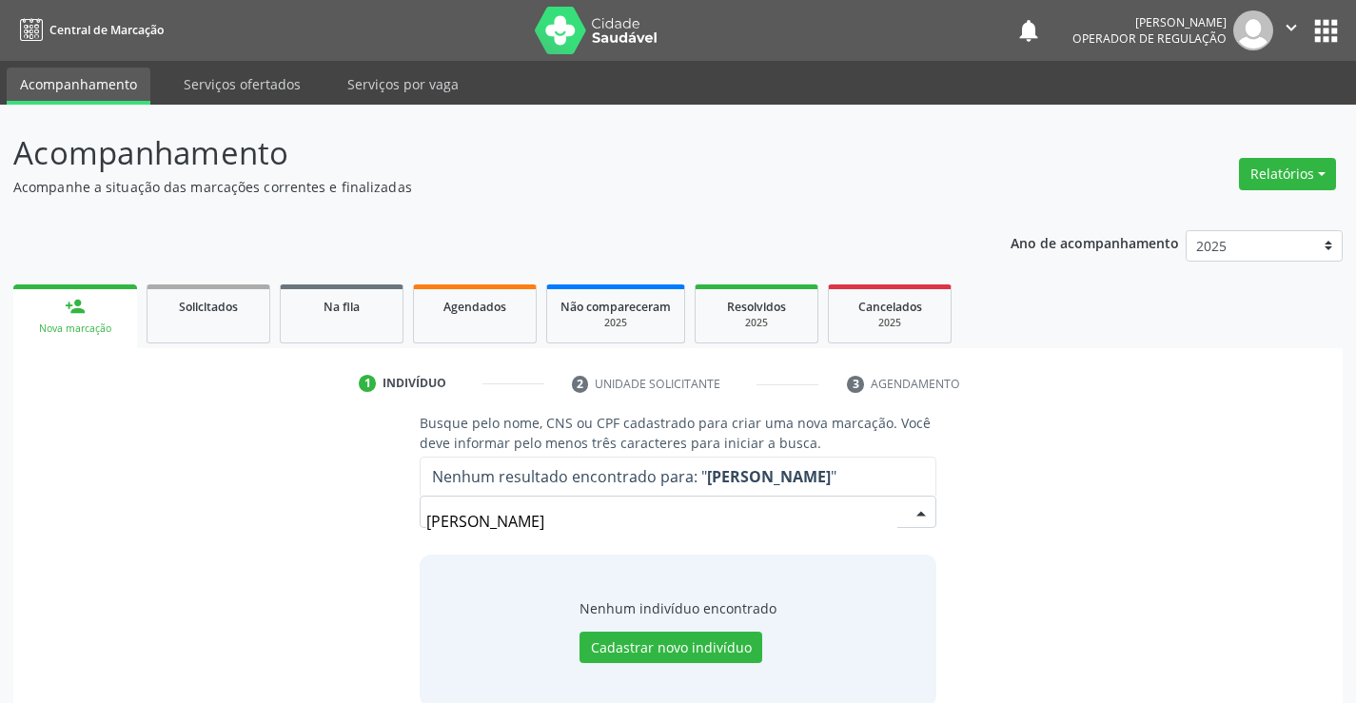
drag, startPoint x: 554, startPoint y: 516, endPoint x: 463, endPoint y: 532, distance: 91.8
click at [463, 532] on input "[PERSON_NAME]" at bounding box center [661, 521] width 470 height 38
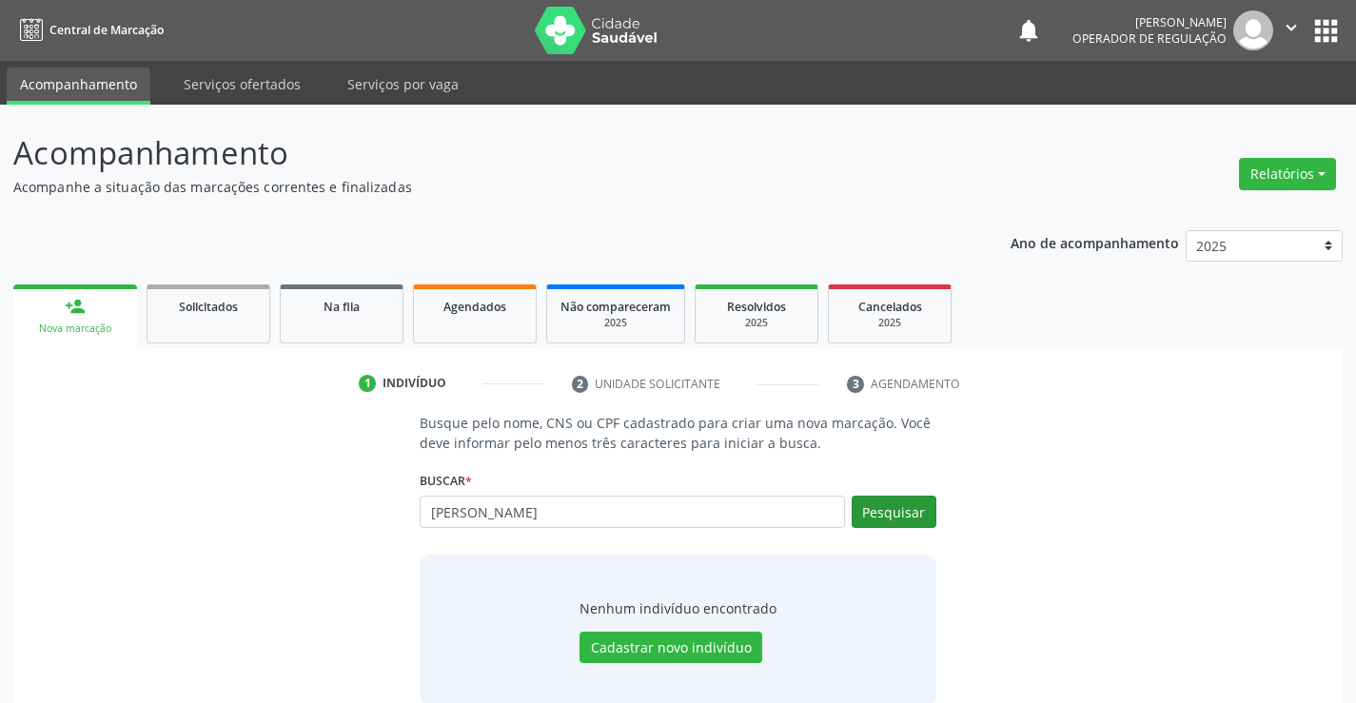
type input "[PERSON_NAME]"
click at [897, 519] on button "Pesquisar" at bounding box center [894, 512] width 85 height 32
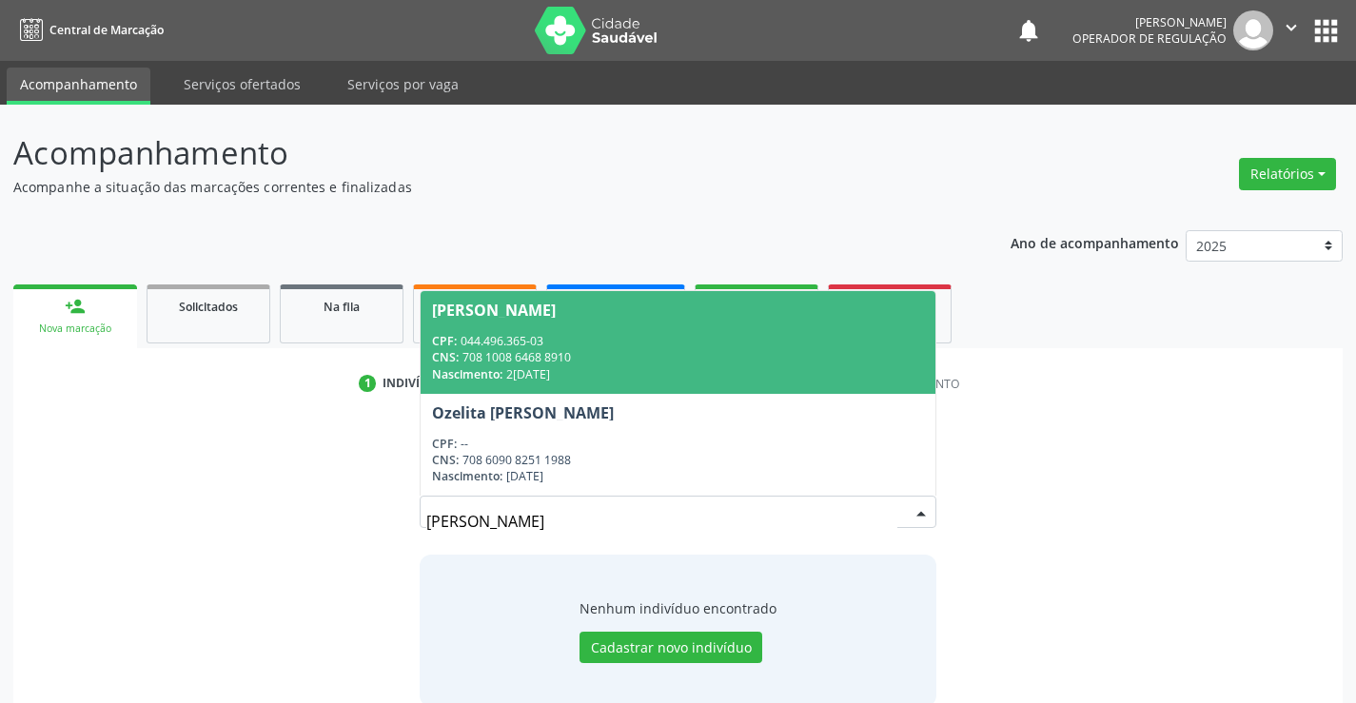
click at [532, 355] on div "CNS: 708 1008 6468 8910" at bounding box center [677, 357] width 491 height 16
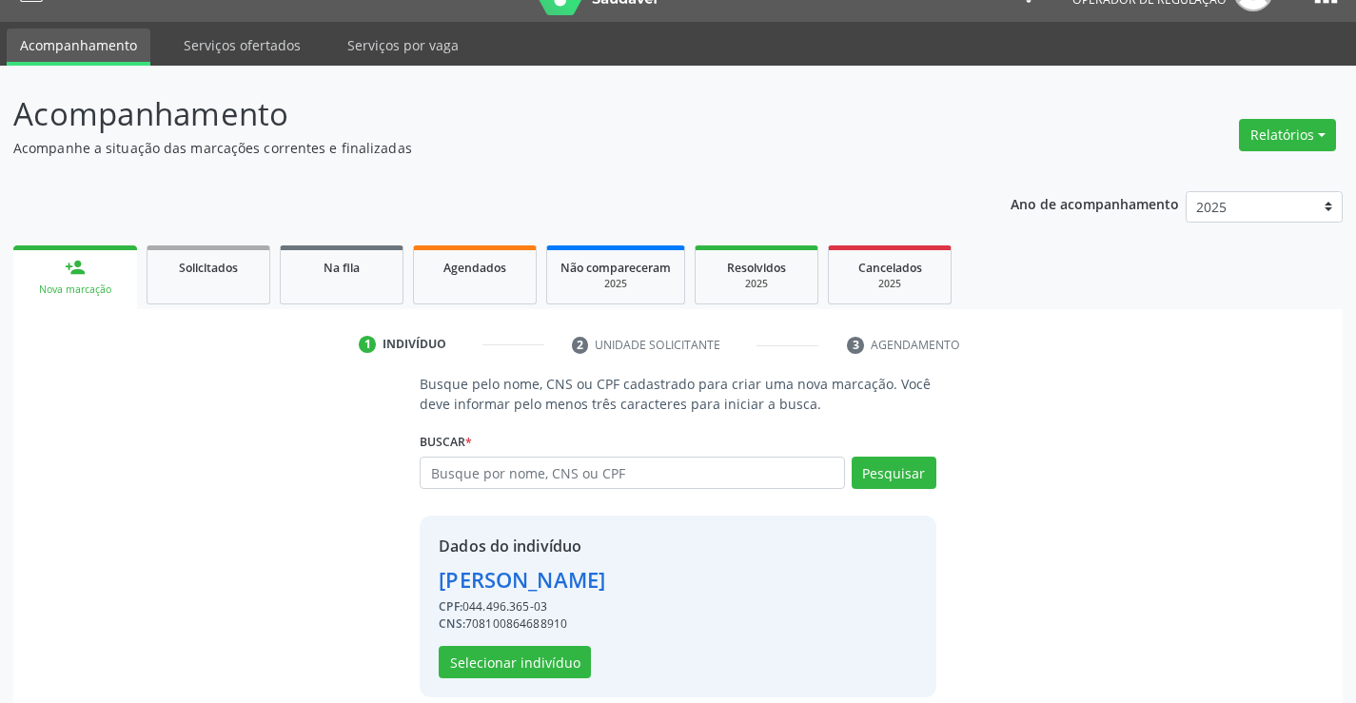
scroll to position [60, 0]
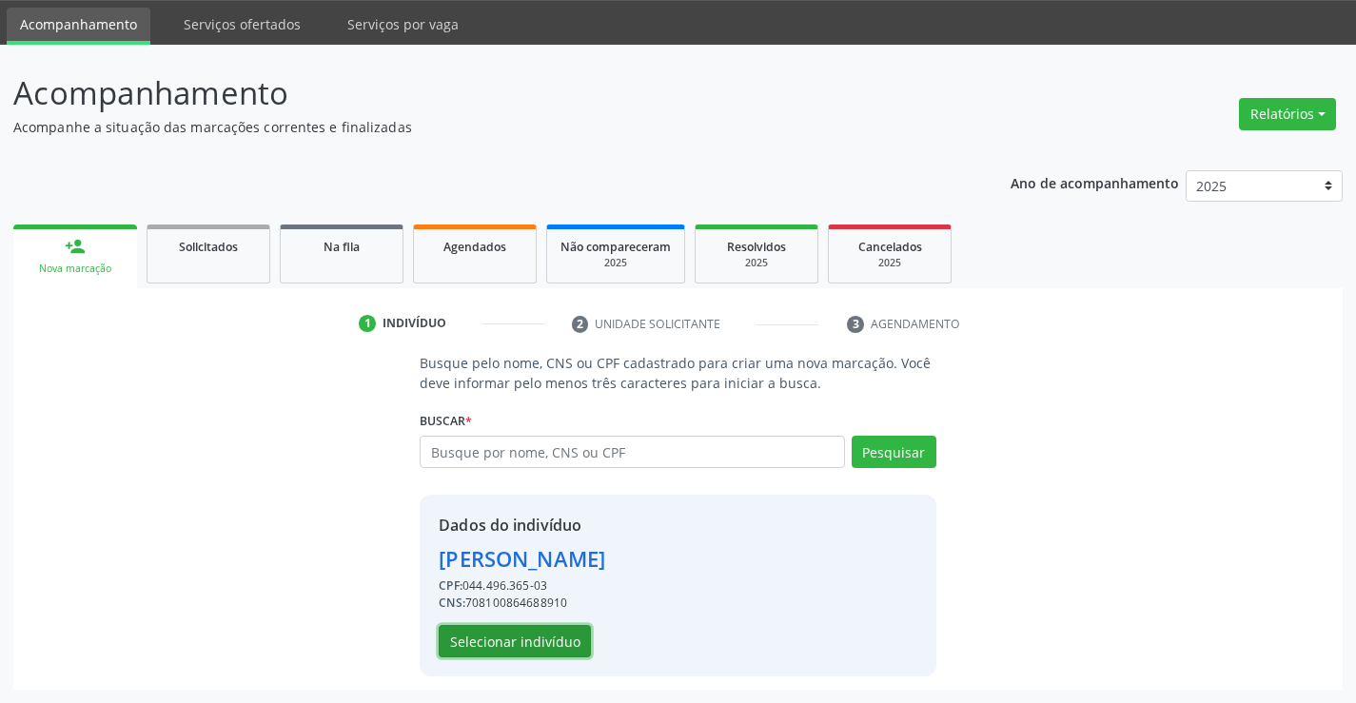
click at [481, 640] on button "Selecionar indivíduo" at bounding box center [515, 641] width 152 height 32
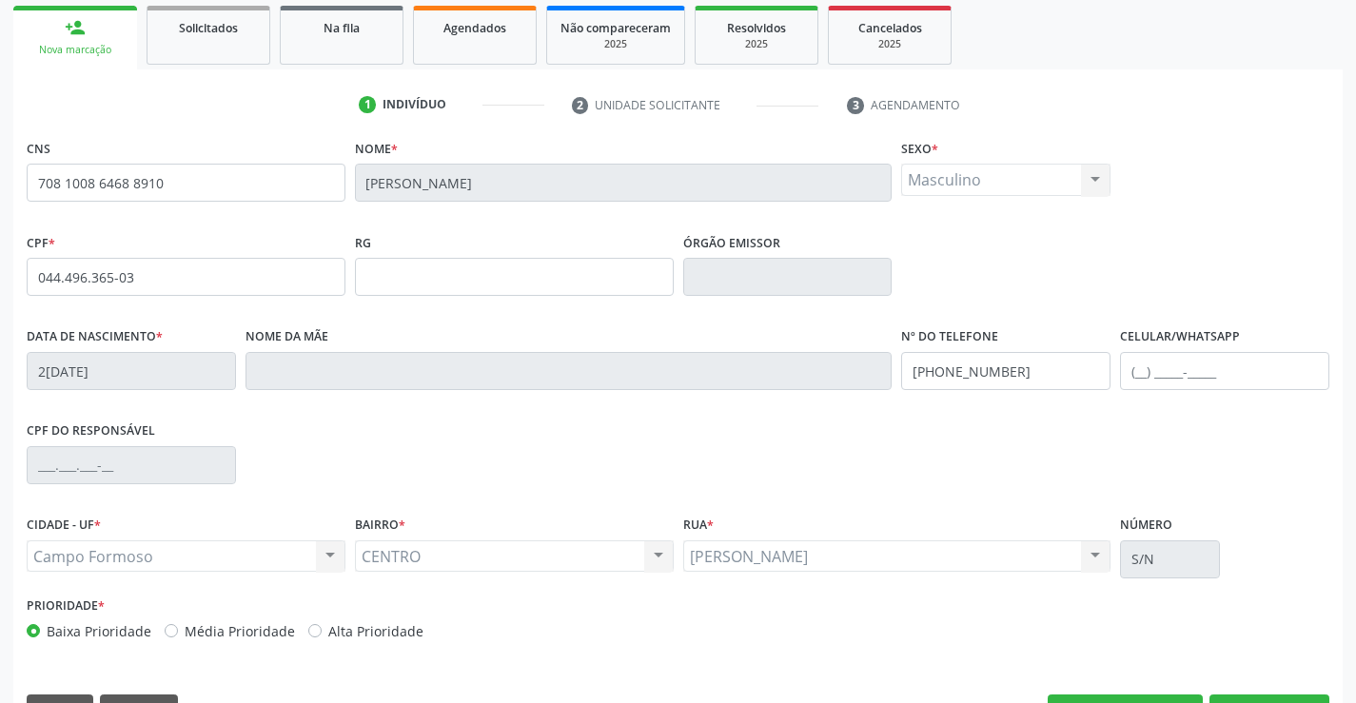
scroll to position [328, 0]
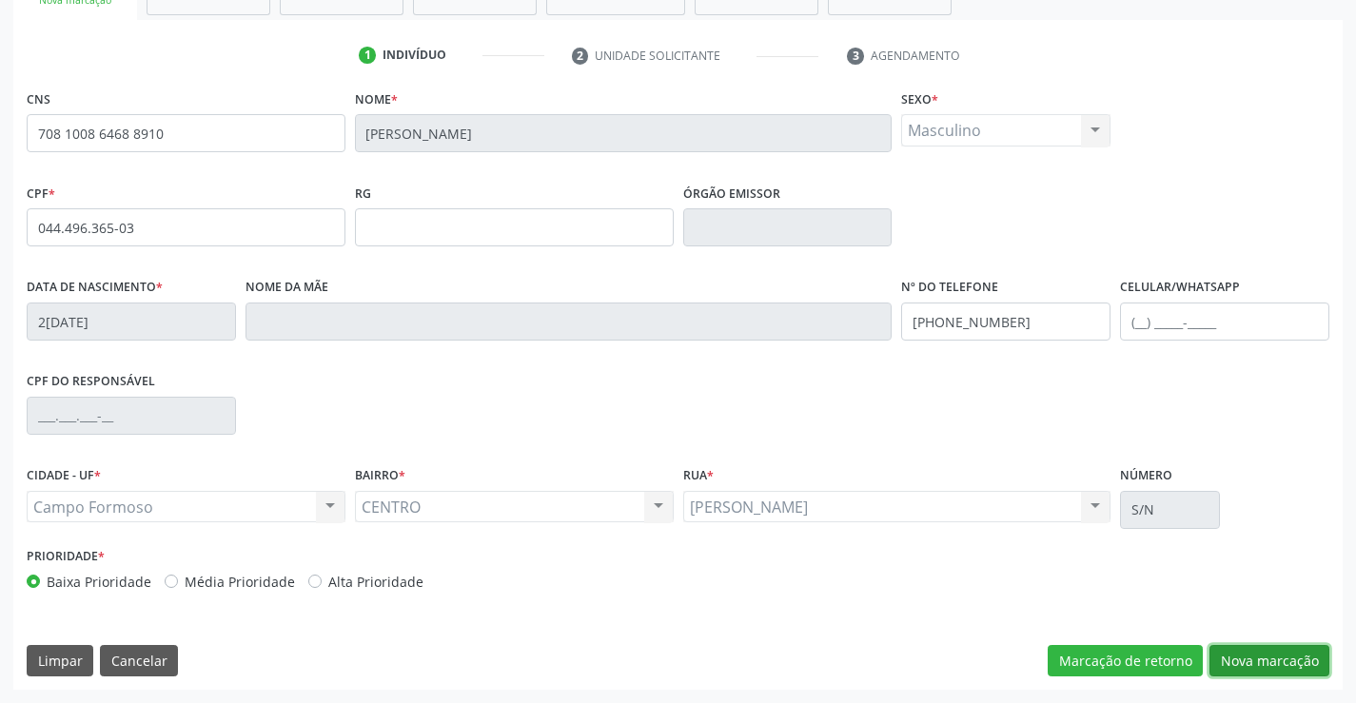
click at [1224, 654] on button "Nova marcação" at bounding box center [1269, 661] width 120 height 32
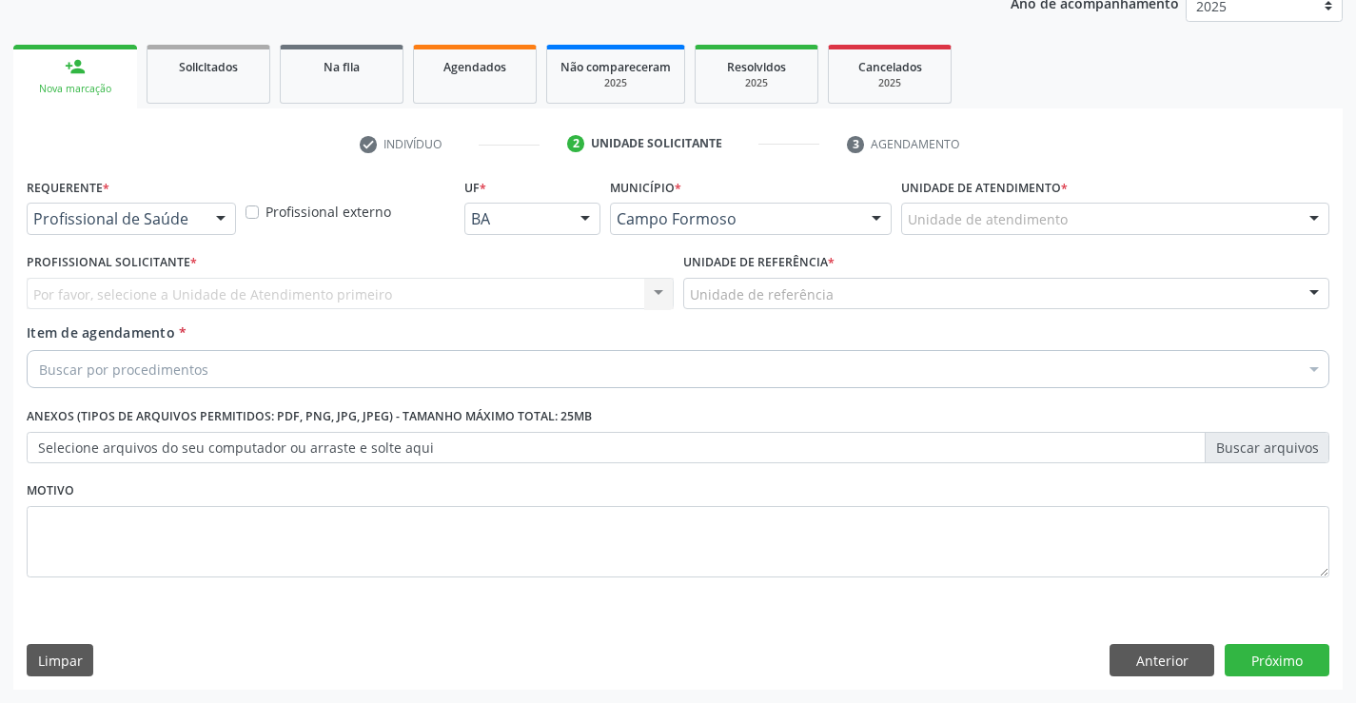
scroll to position [240, 0]
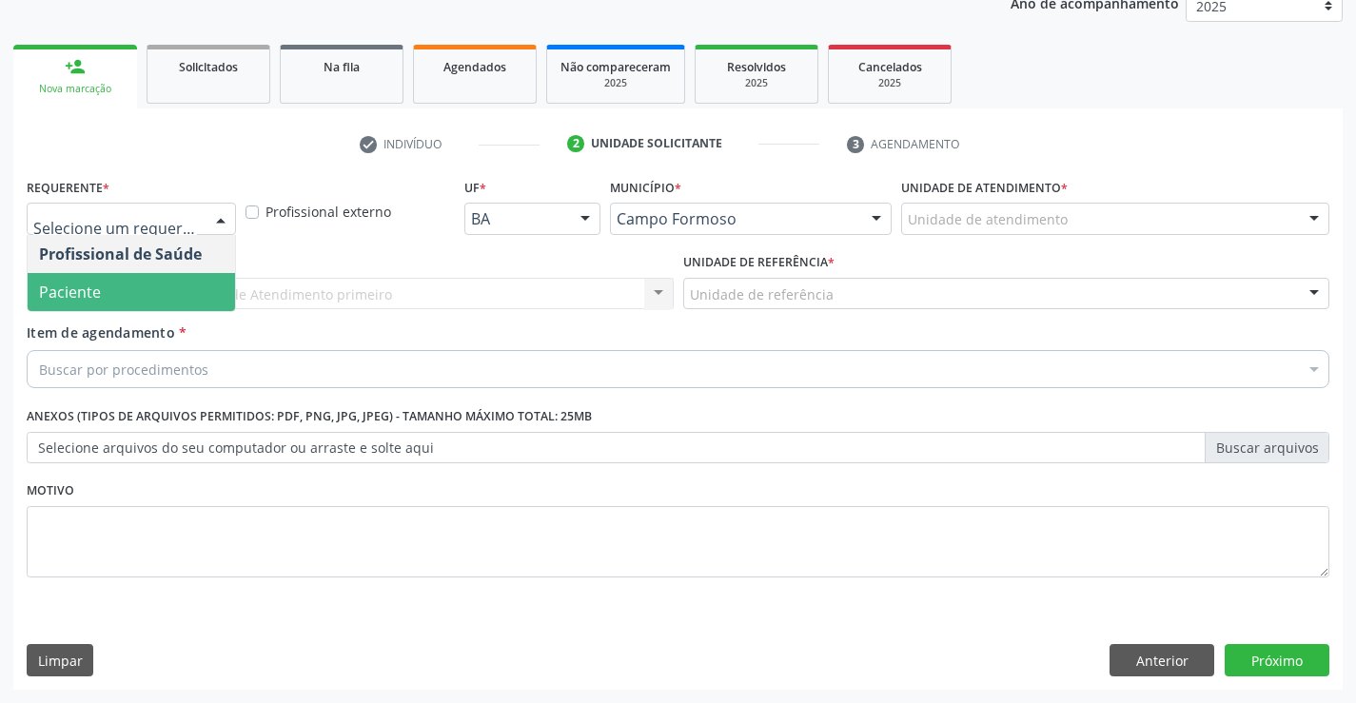
click at [143, 291] on span "Paciente" at bounding box center [131, 292] width 207 height 38
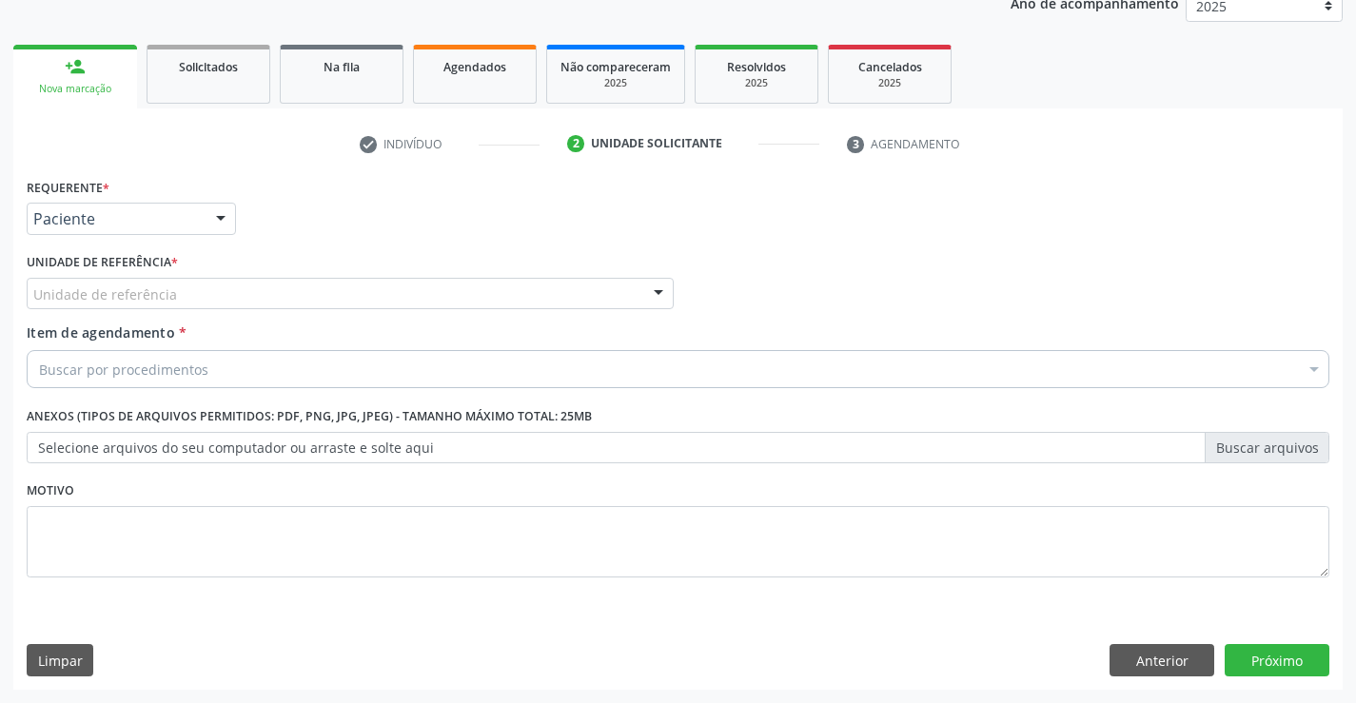
drag, startPoint x: 336, startPoint y: 307, endPoint x: 306, endPoint y: 360, distance: 60.1
click at [317, 310] on div "Unidade de referência Unidade Basica de Saude da Familia Dr [PERSON_NAME] Centr…" at bounding box center [350, 294] width 647 height 32
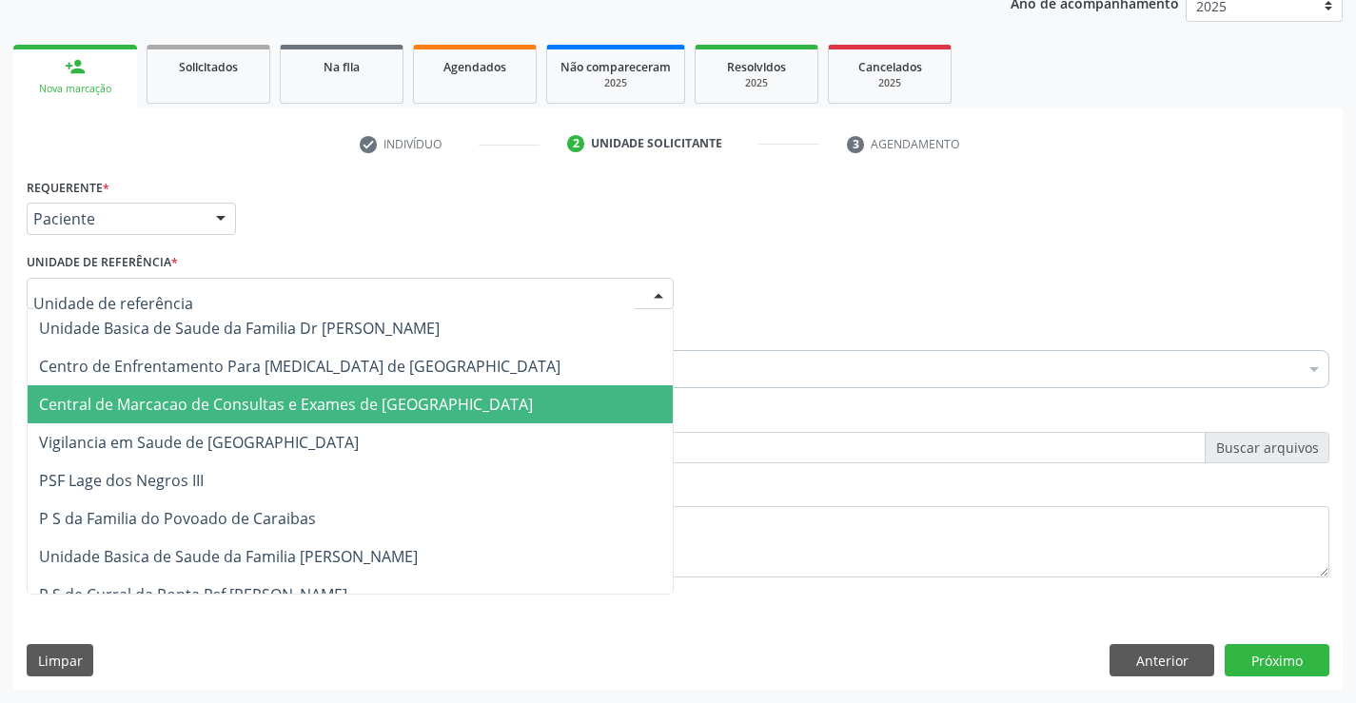
click at [306, 408] on span "Central de Marcacao de Consultas e Exames de [GEOGRAPHIC_DATA]" at bounding box center [286, 404] width 494 height 21
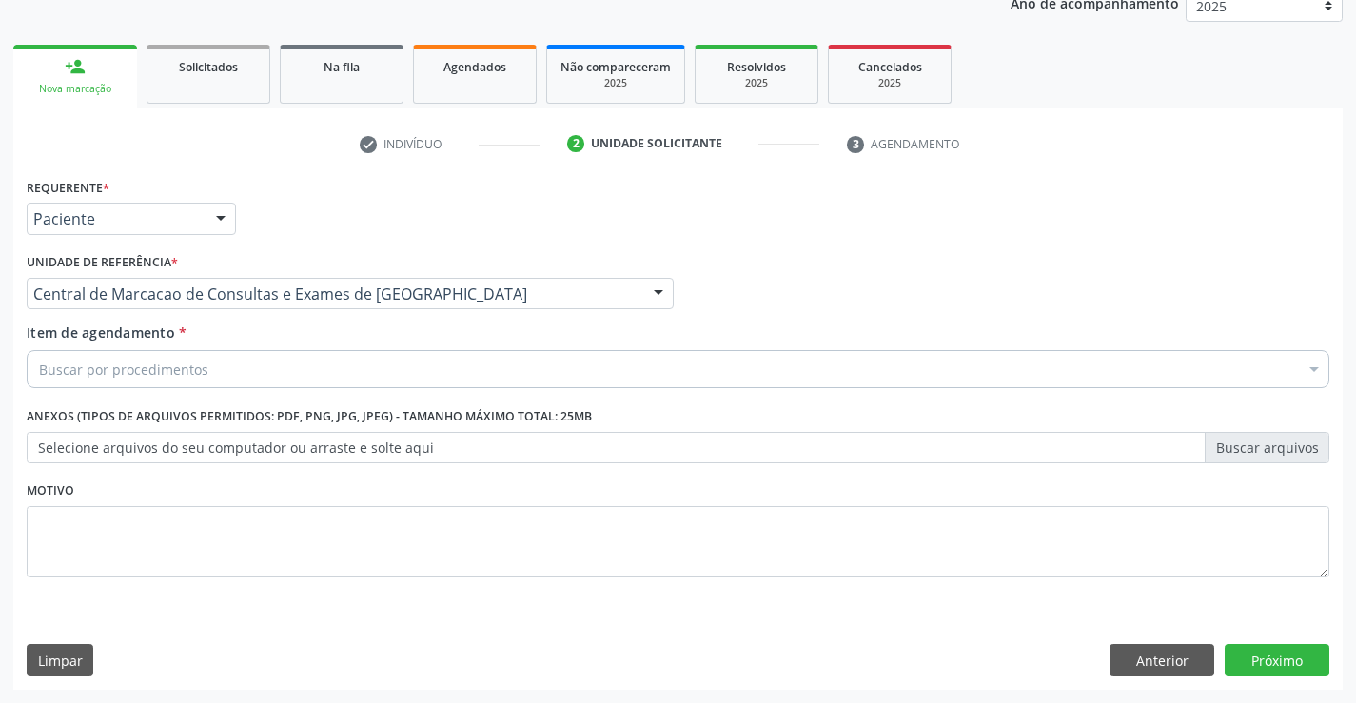
click at [324, 370] on div "Buscar por procedimentos" at bounding box center [678, 369] width 1303 height 38
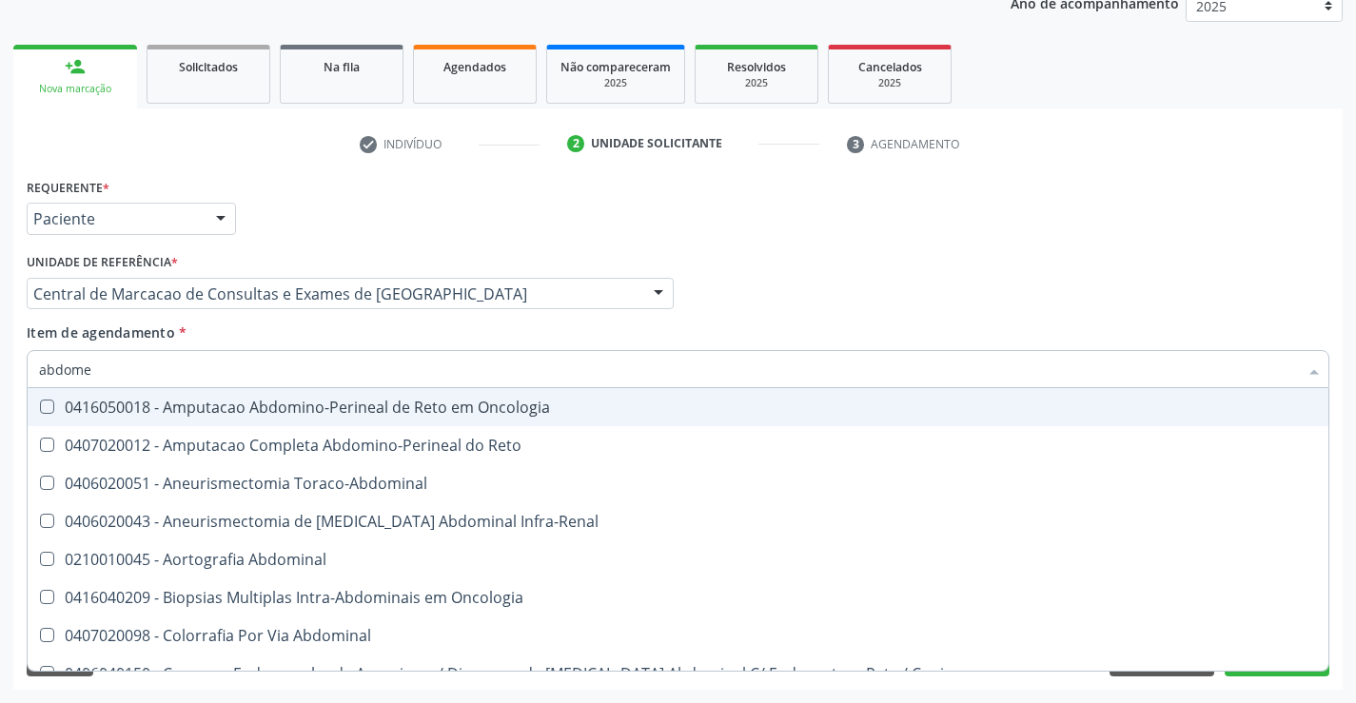
type input "abdomen"
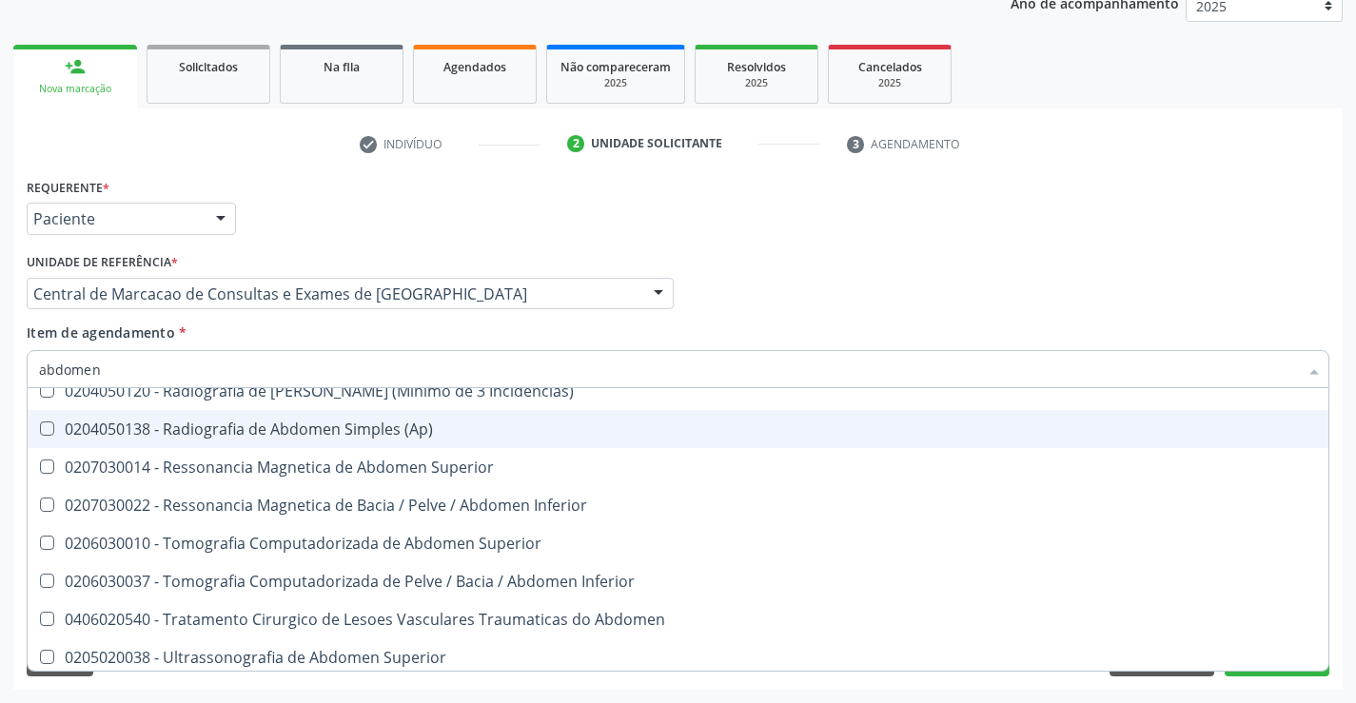
scroll to position [98, 0]
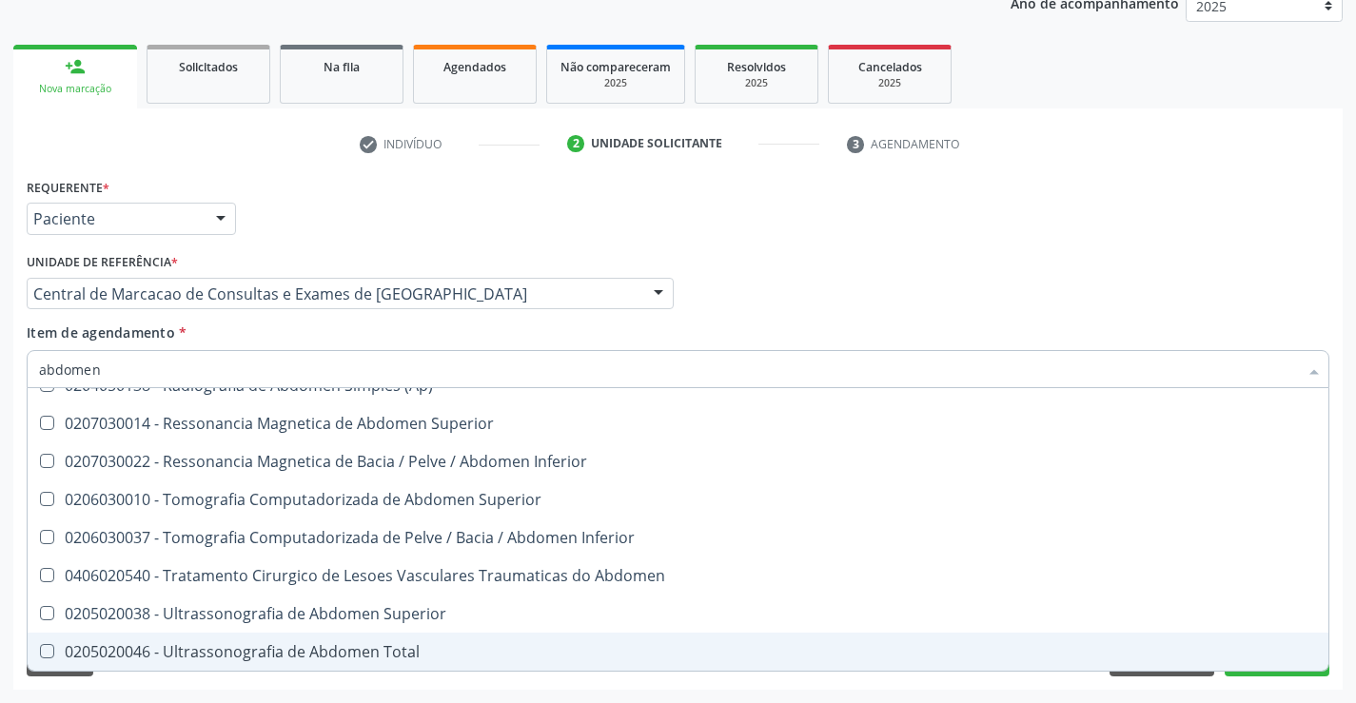
click at [303, 651] on div "0205020046 - Ultrassonografia de Abdomen Total" at bounding box center [678, 651] width 1278 height 15
checkbox Total "true"
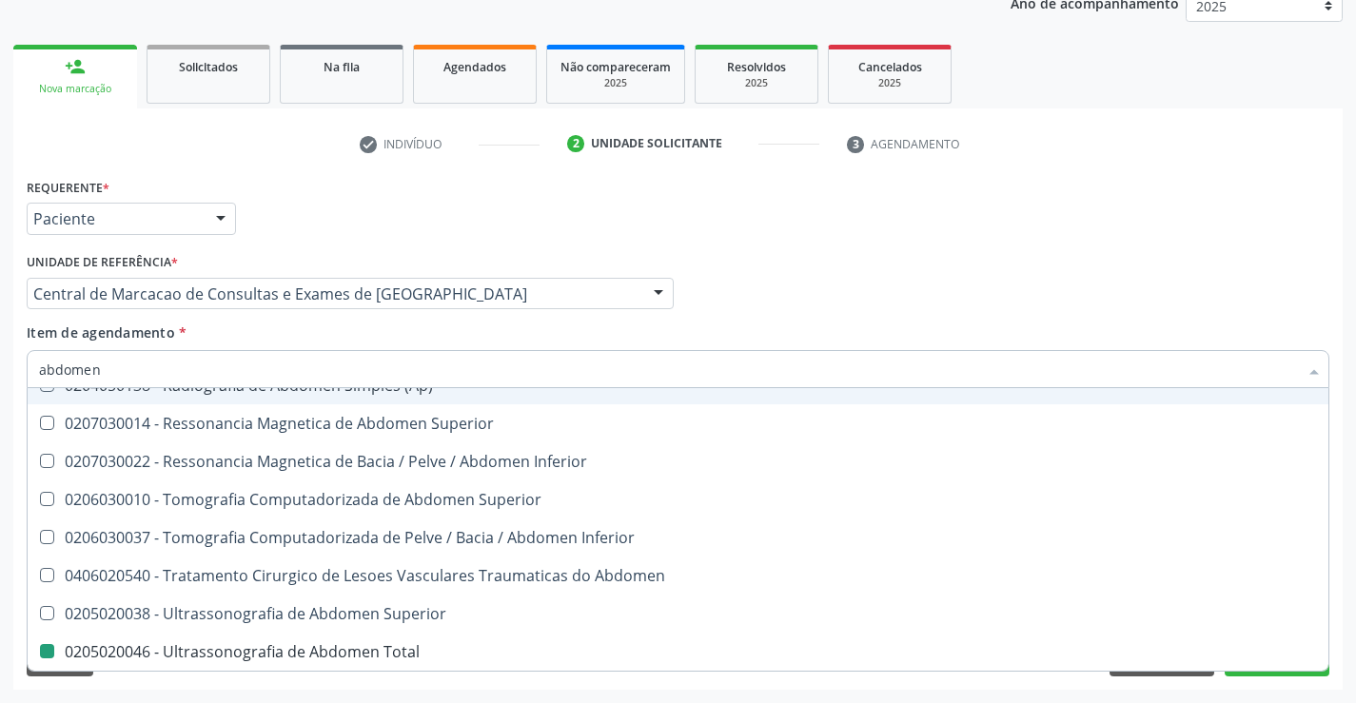
click at [820, 307] on div "Profissional Solicitante Por favor, selecione a Unidade de Atendimento primeiro…" at bounding box center [678, 285] width 1312 height 74
checkbox Incidencias\) "true"
checkbox Total "false"
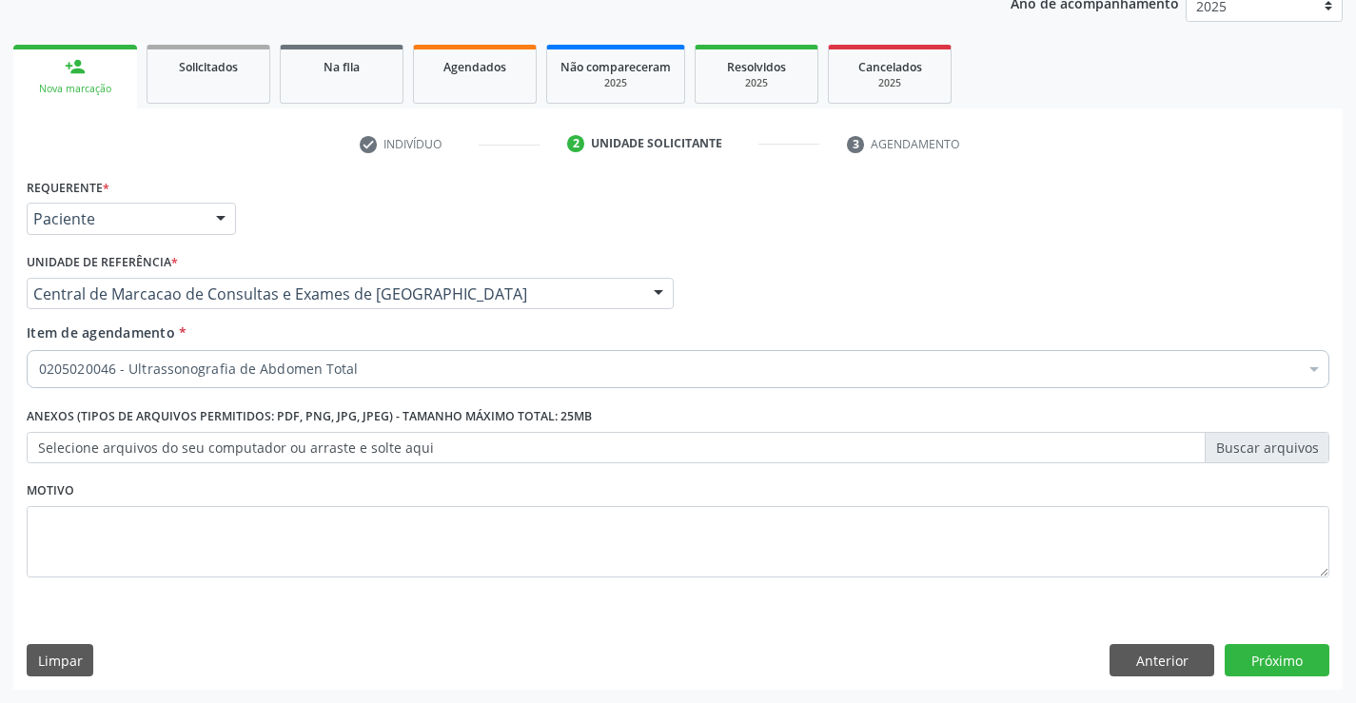
scroll to position [0, 0]
click at [1286, 672] on button "Próximo" at bounding box center [1277, 660] width 105 height 32
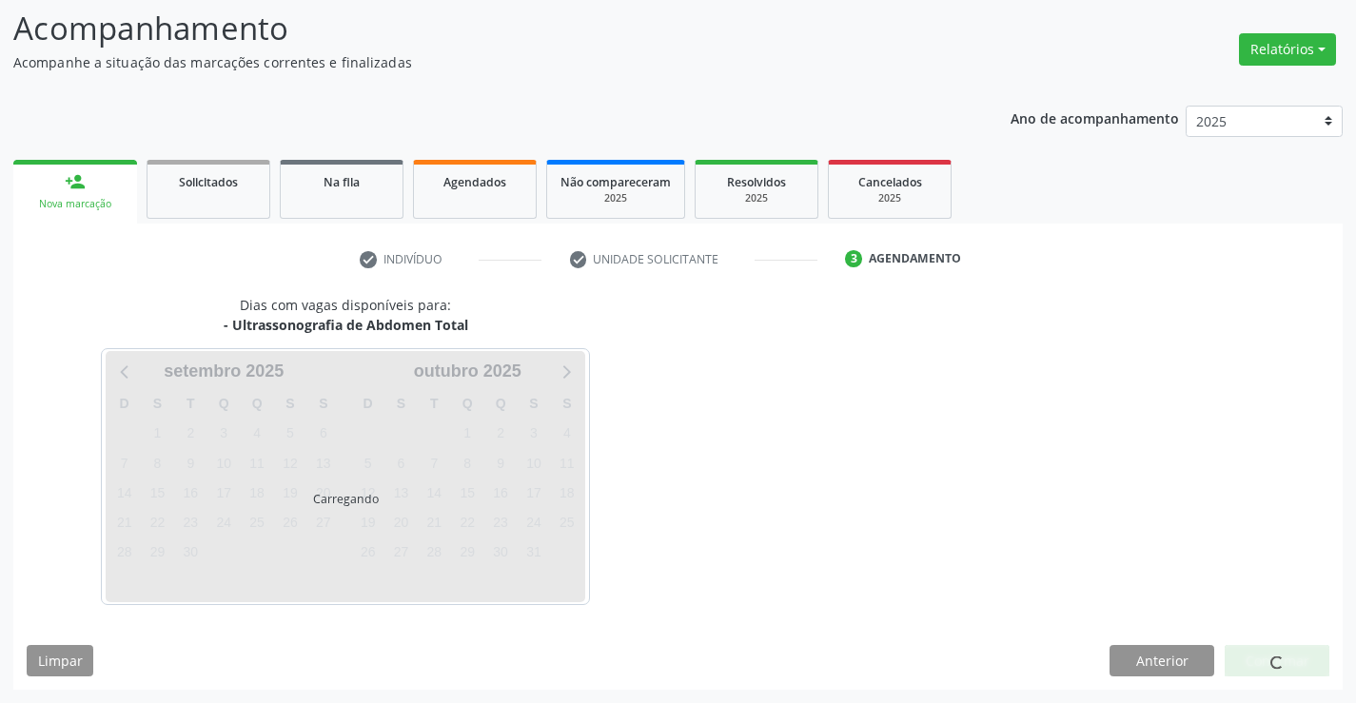
scroll to position [125, 0]
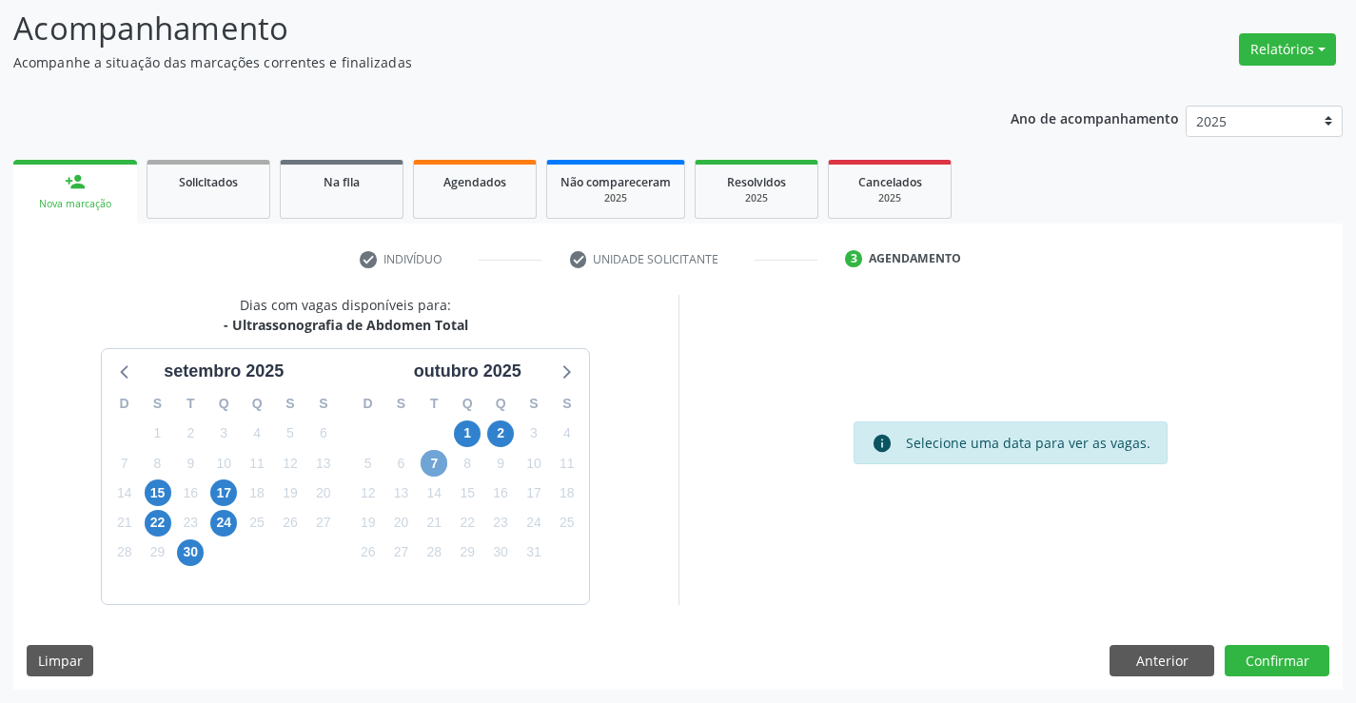
click at [439, 462] on span "7" at bounding box center [434, 463] width 27 height 27
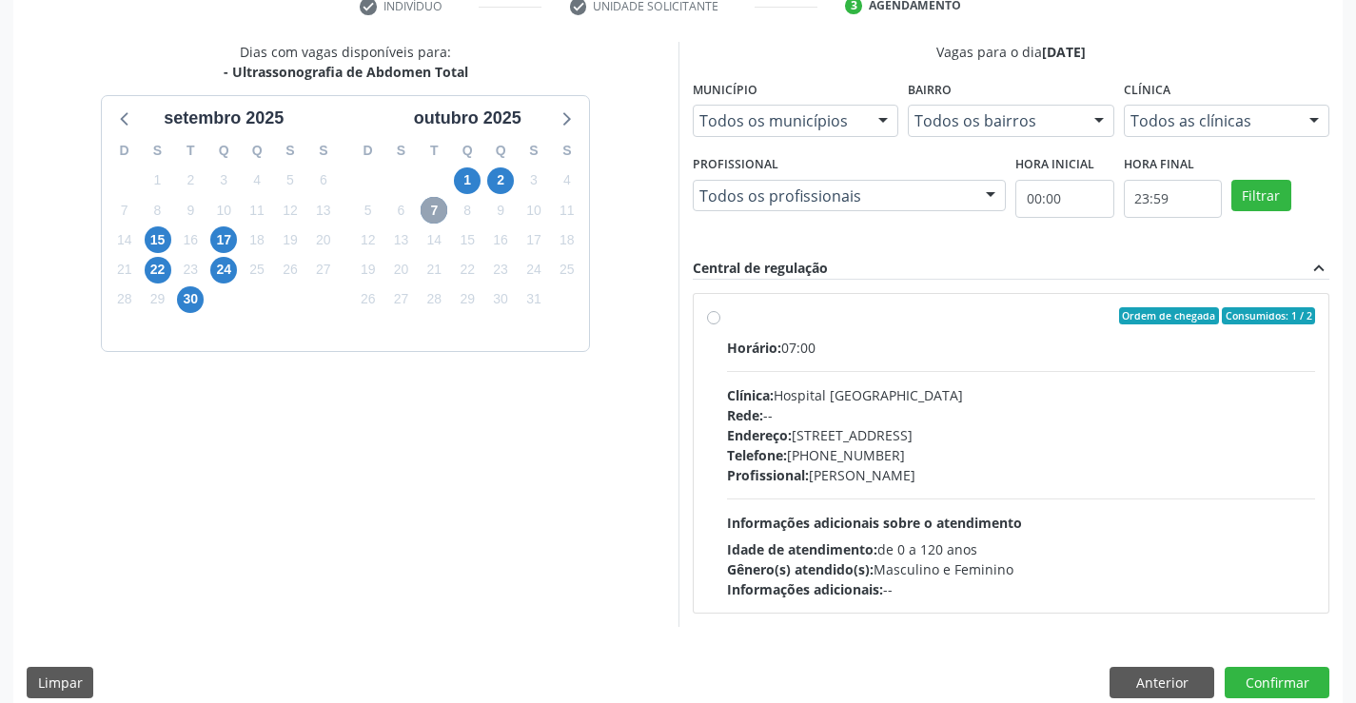
scroll to position [400, 0]
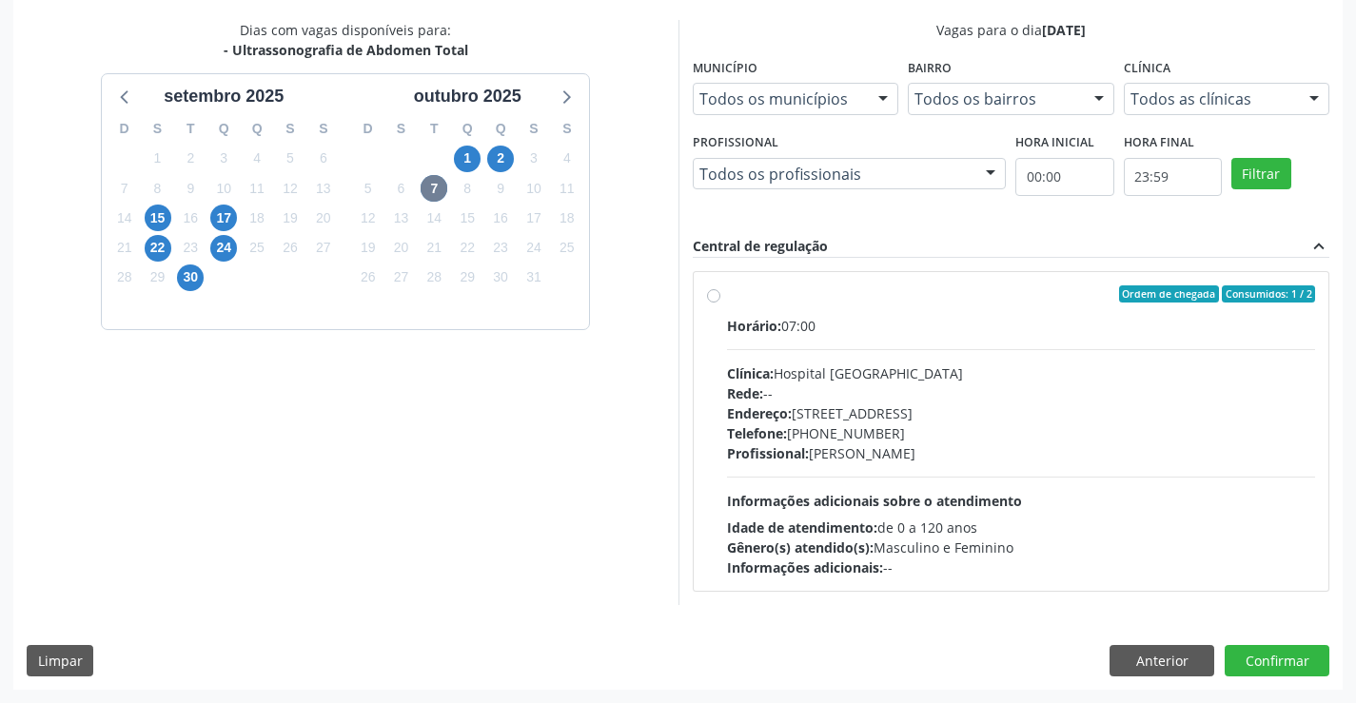
click at [820, 440] on div "Telefone: [PHONE_NUMBER]" at bounding box center [1021, 433] width 589 height 20
click at [720, 303] on input "Ordem de chegada Consumidos: 1 / 2 Horário: 07:00 Clínica: Hospital Sao Francis…" at bounding box center [713, 293] width 13 height 17
radio input "true"
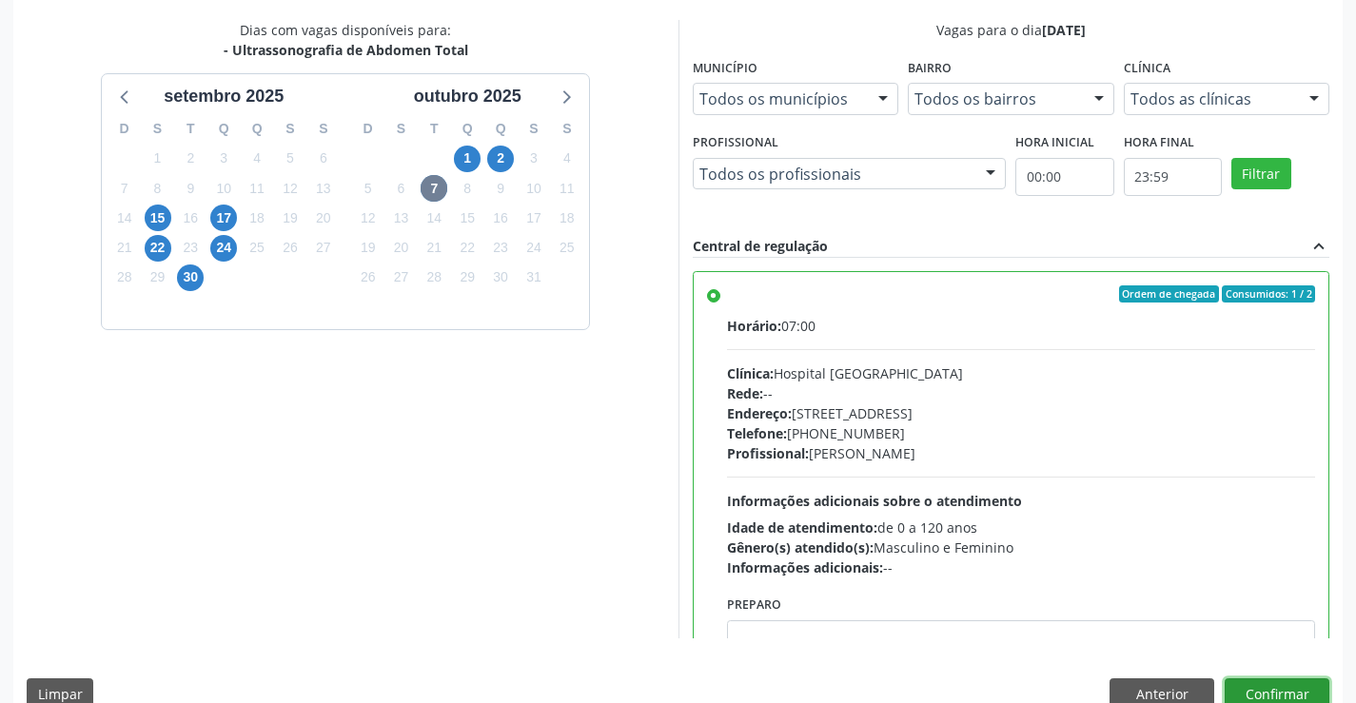
click at [1268, 685] on button "Confirmar" at bounding box center [1277, 694] width 105 height 32
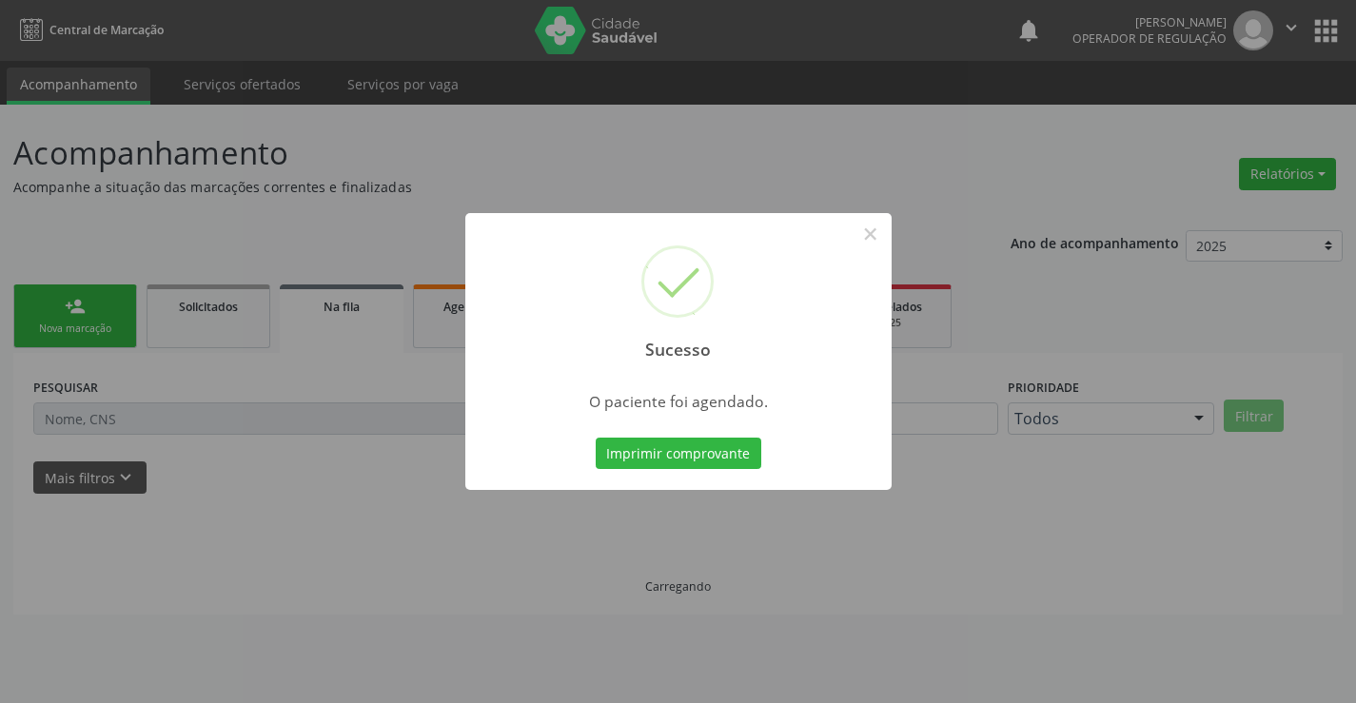
scroll to position [0, 0]
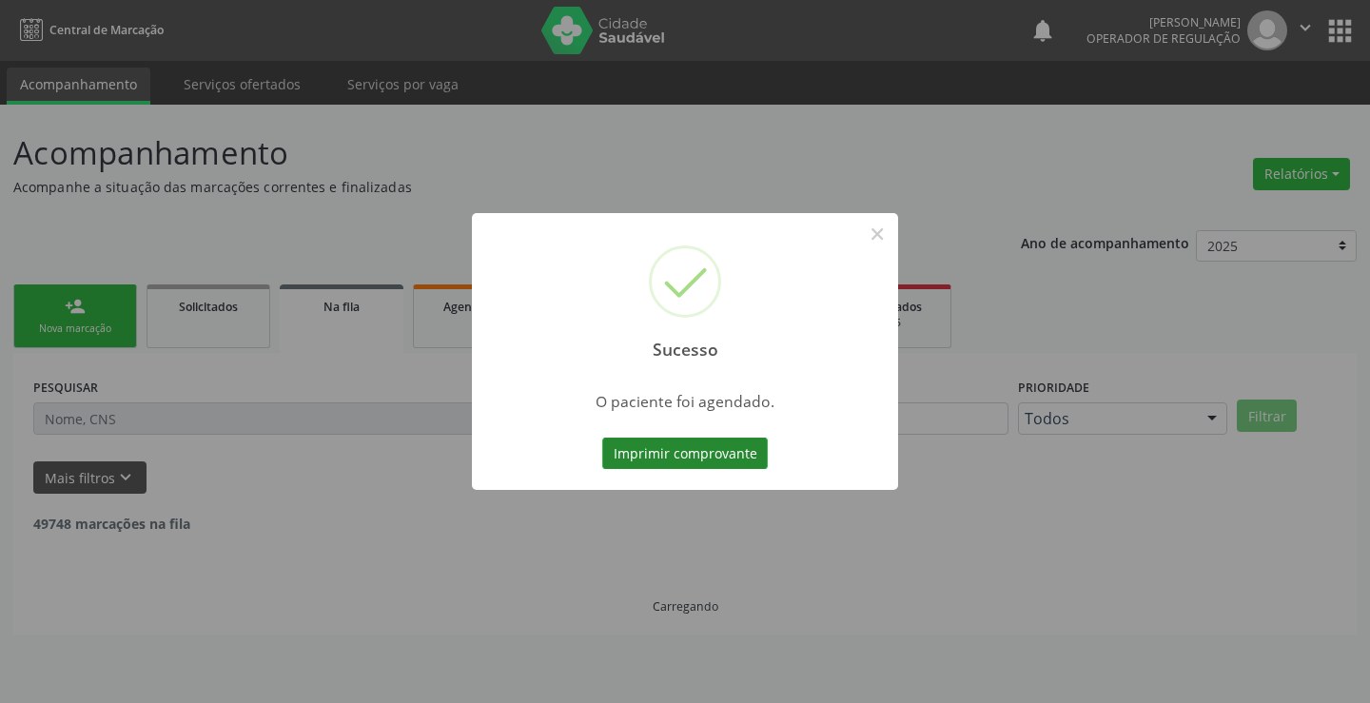
click at [740, 468] on button "Imprimir comprovante" at bounding box center [685, 454] width 166 height 32
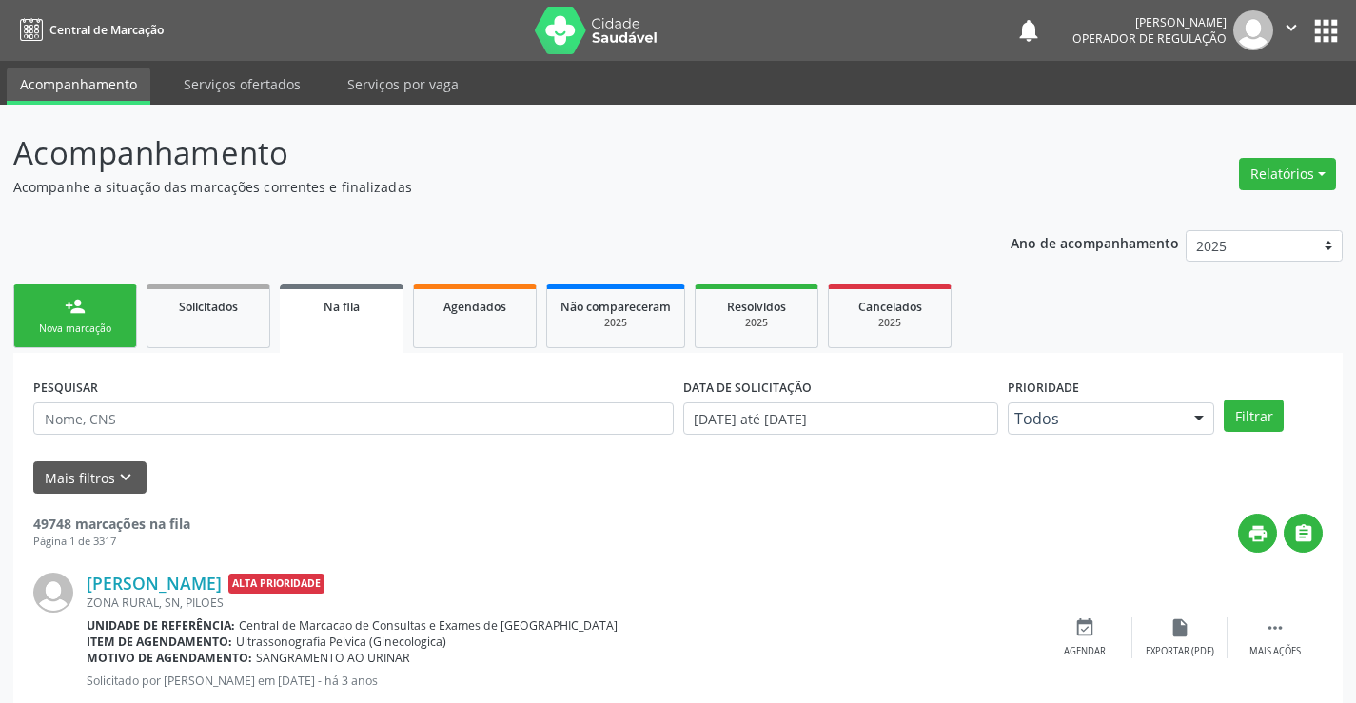
click at [75, 343] on link "person_add Nova marcação" at bounding box center [75, 317] width 124 height 64
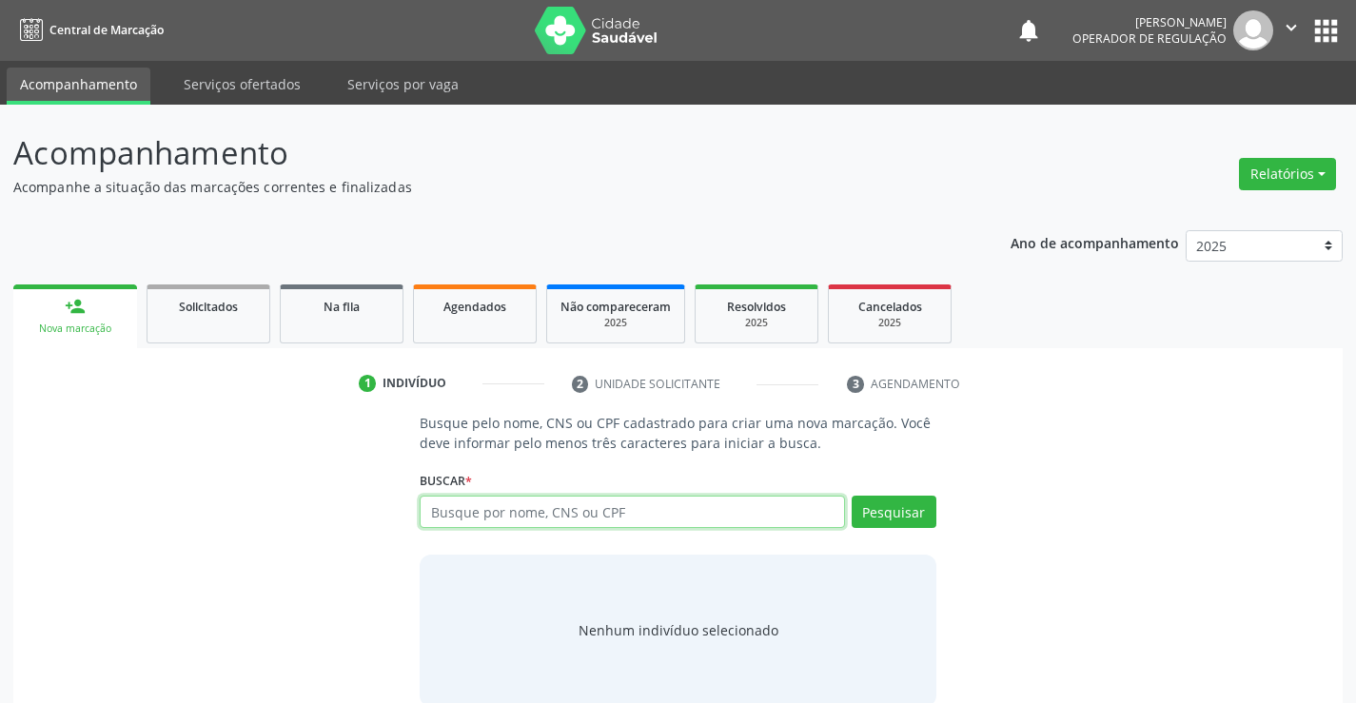
click at [541, 523] on input "text" at bounding box center [632, 512] width 424 height 32
type input "708408334929370"
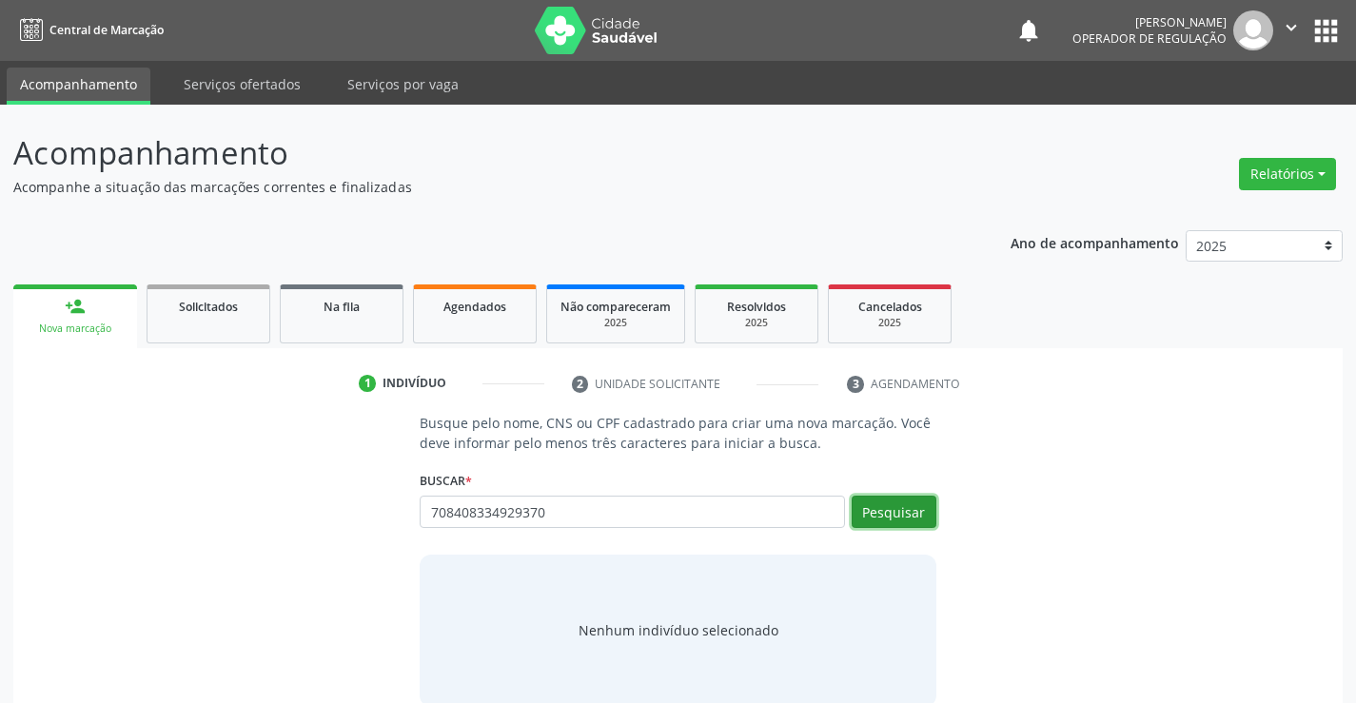
click at [888, 518] on button "Pesquisar" at bounding box center [894, 512] width 85 height 32
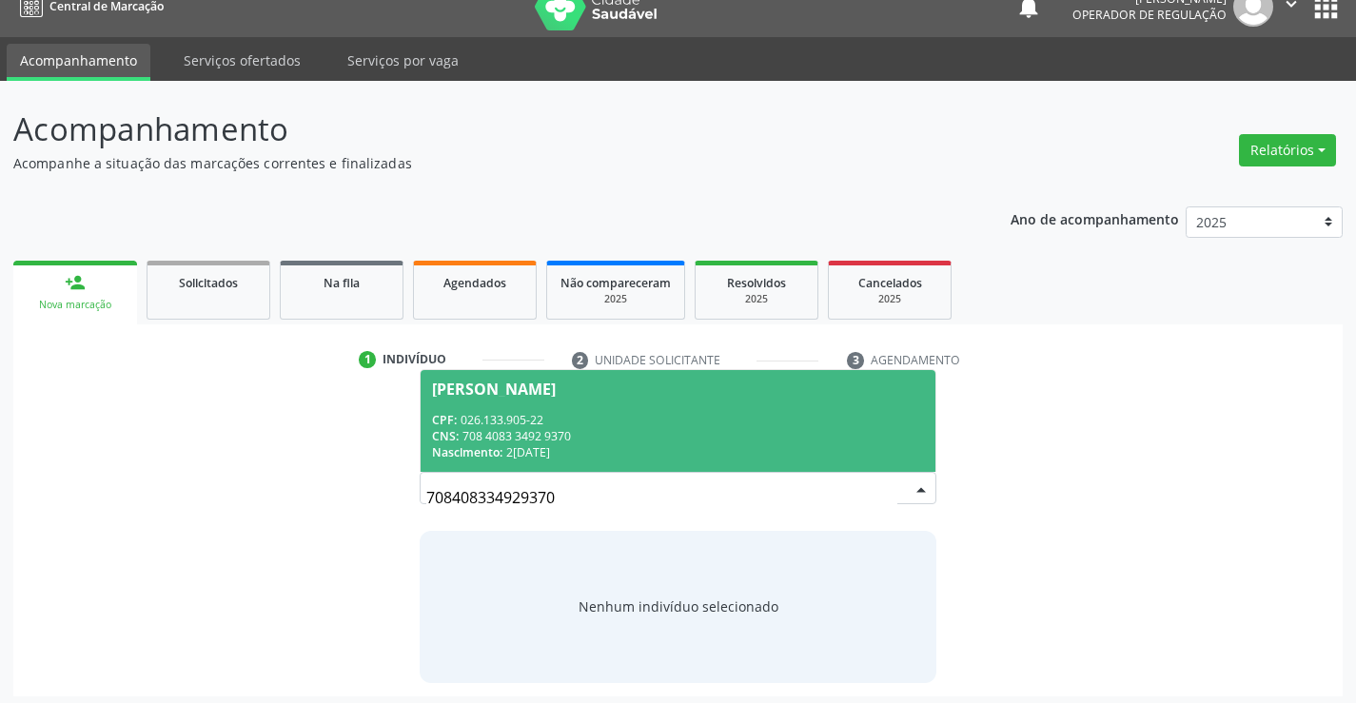
scroll to position [30, 0]
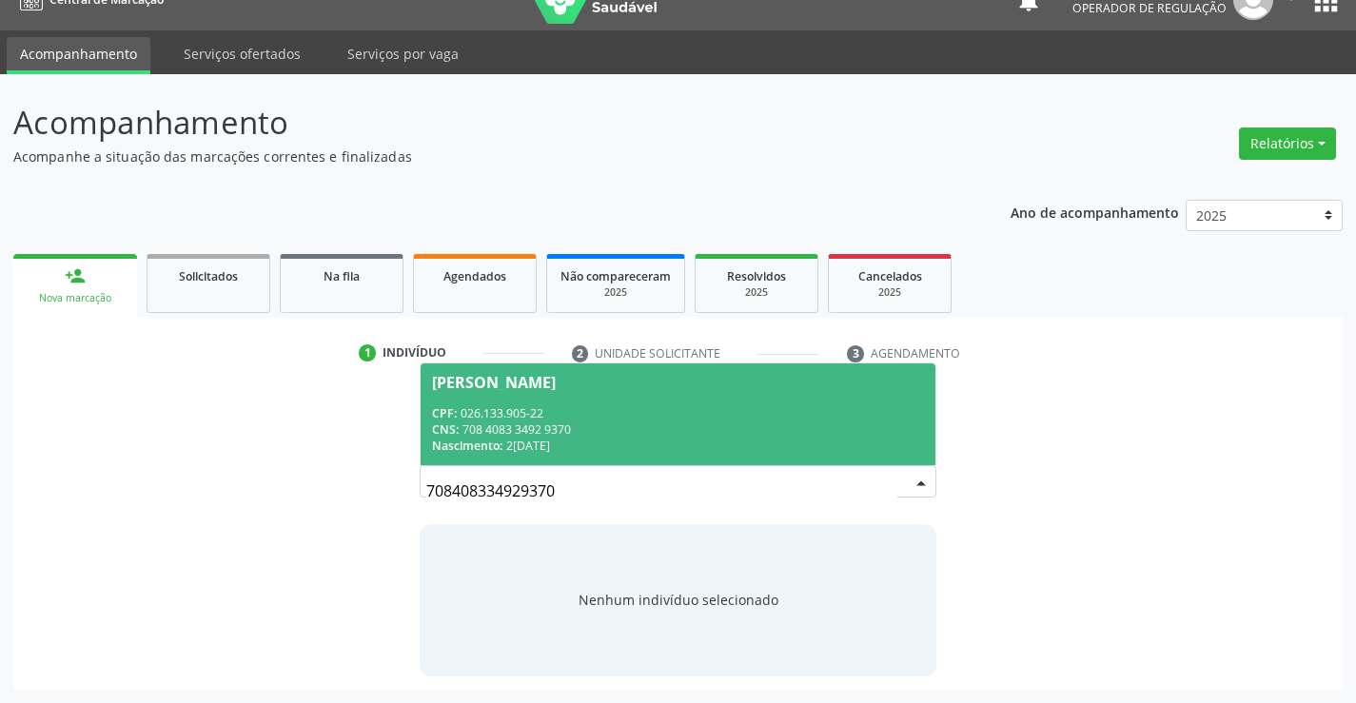
click at [556, 384] on div "Maria de Lourdes Bispo Oliveira" at bounding box center [494, 382] width 124 height 15
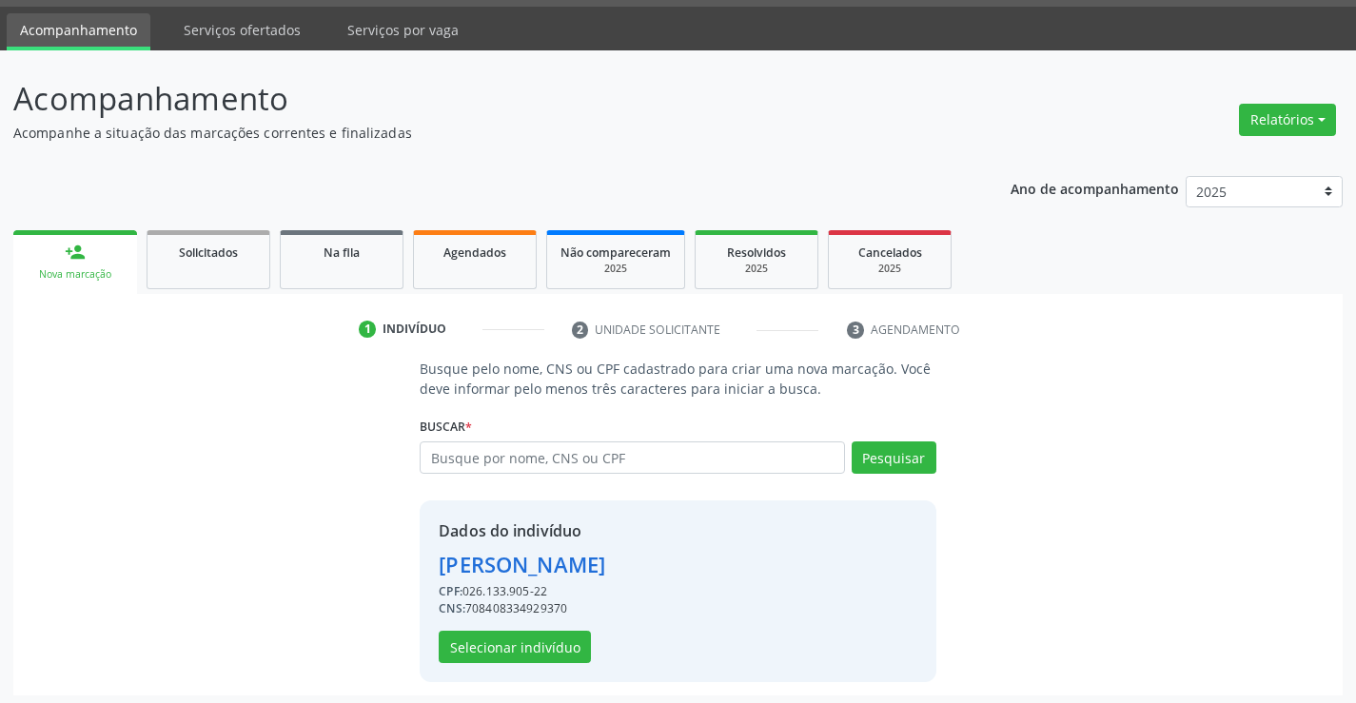
scroll to position [60, 0]
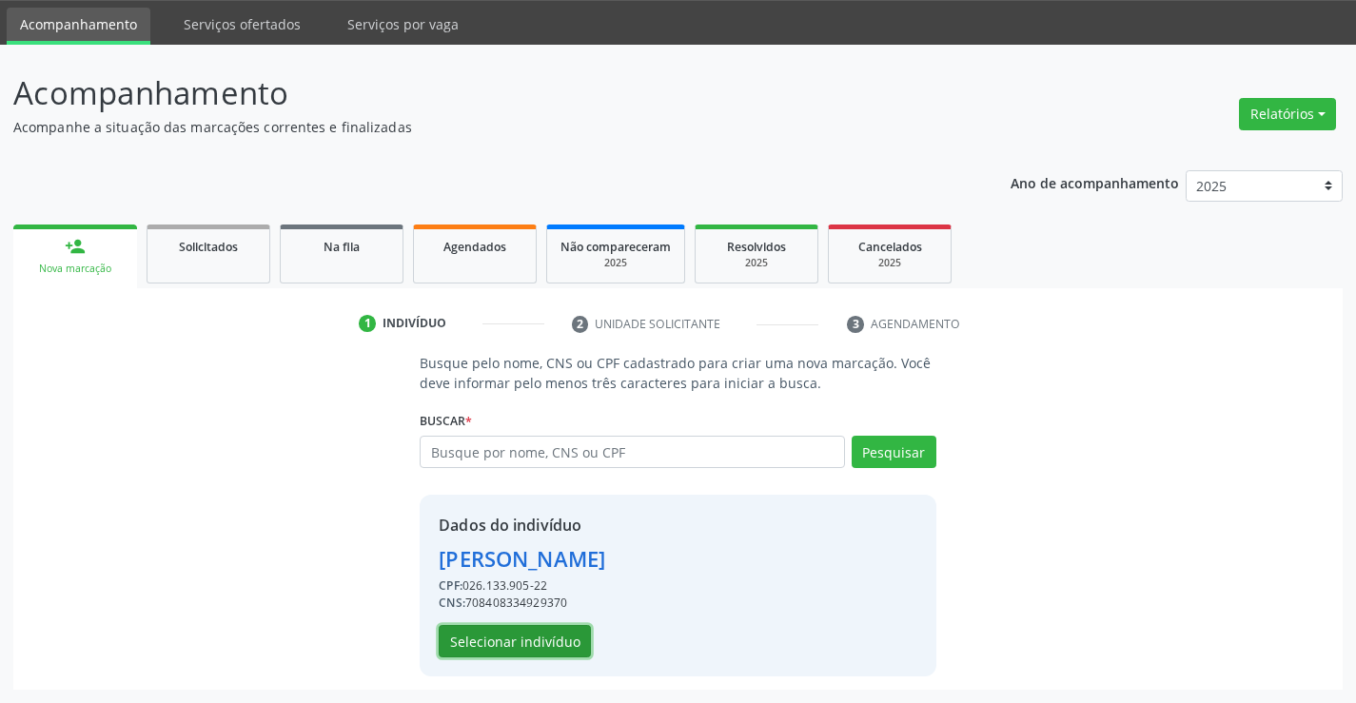
click at [521, 638] on button "Selecionar indivíduo" at bounding box center [515, 641] width 152 height 32
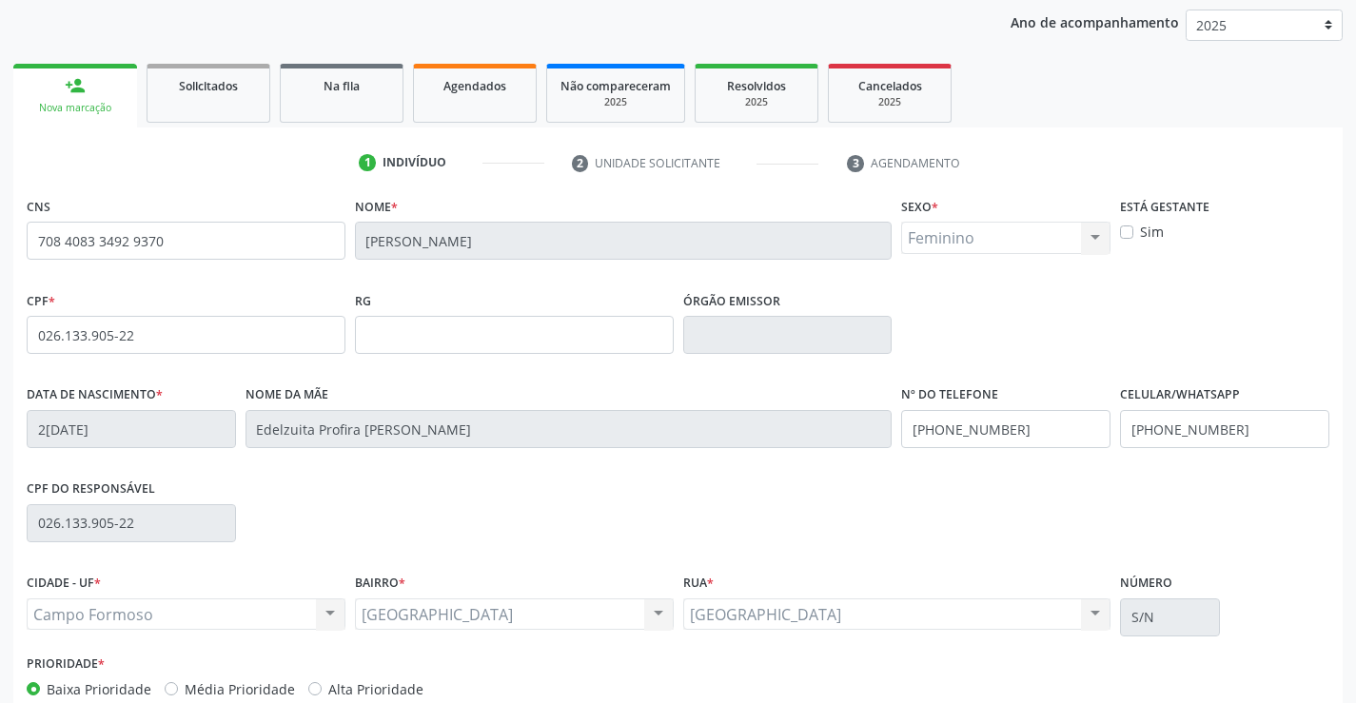
scroll to position [250, 0]
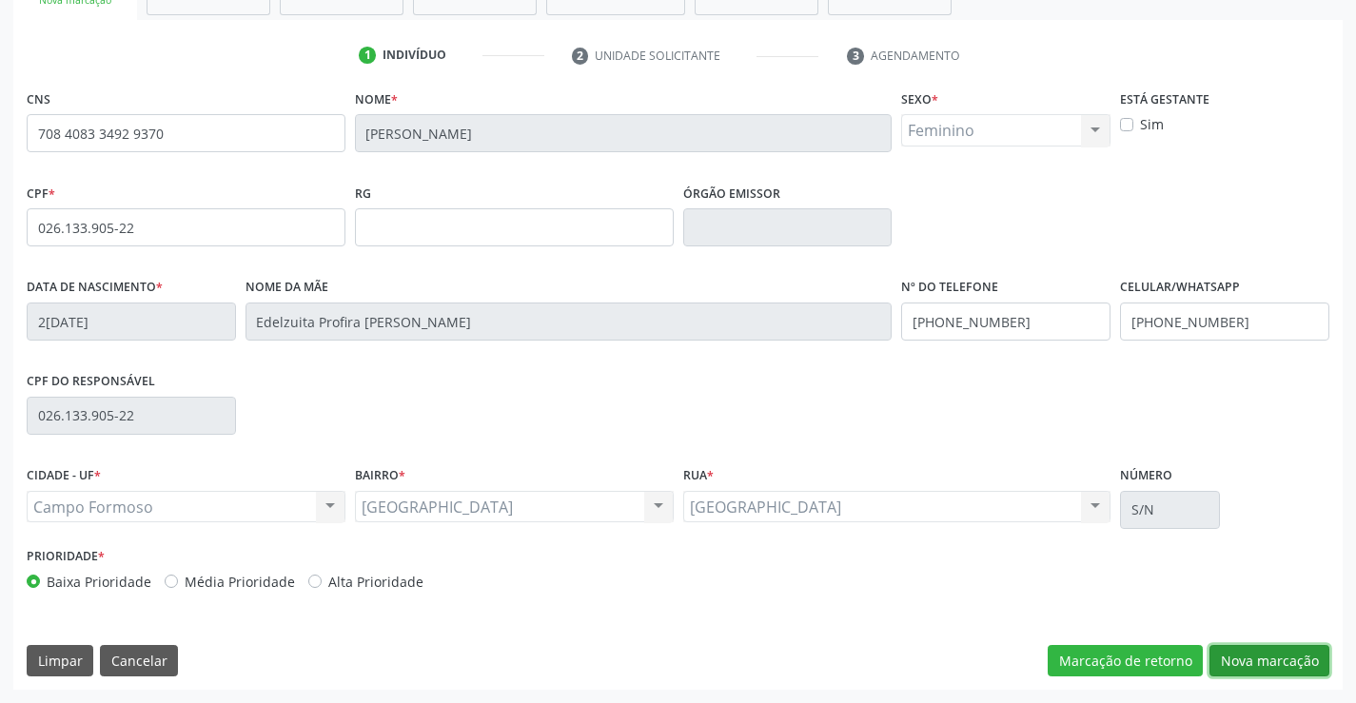
click at [1280, 655] on button "Nova marcação" at bounding box center [1269, 661] width 120 height 32
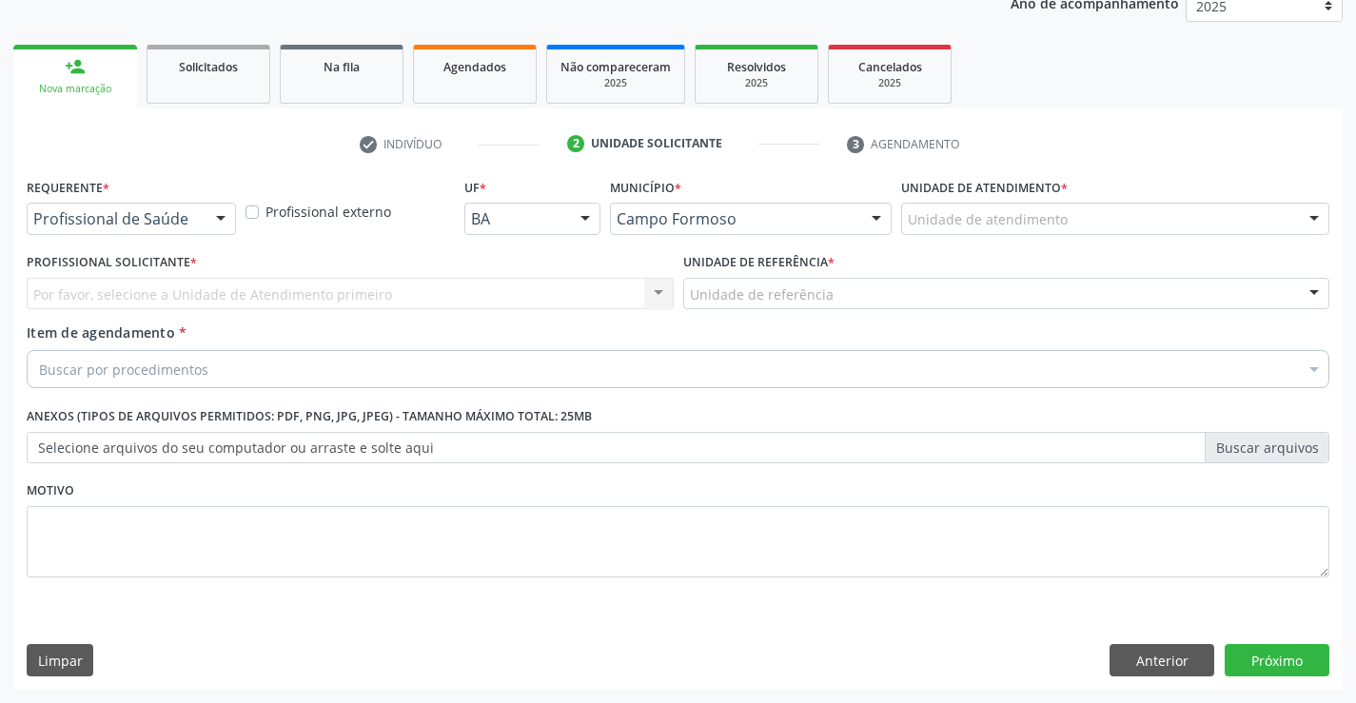
click at [202, 226] on div "Profissional de Saúde Profissional de Saúde Paciente Nenhum resultado encontrad…" at bounding box center [131, 219] width 209 height 32
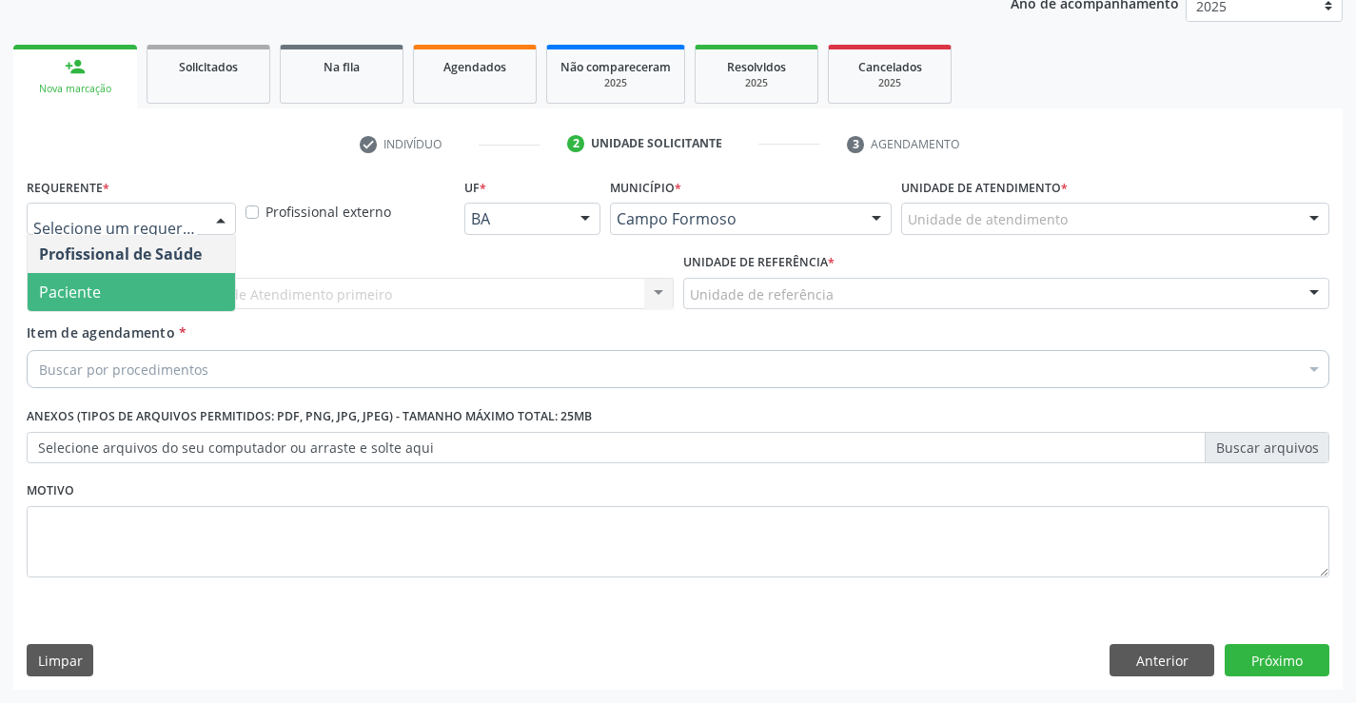
click at [135, 287] on span "Paciente" at bounding box center [131, 292] width 207 height 38
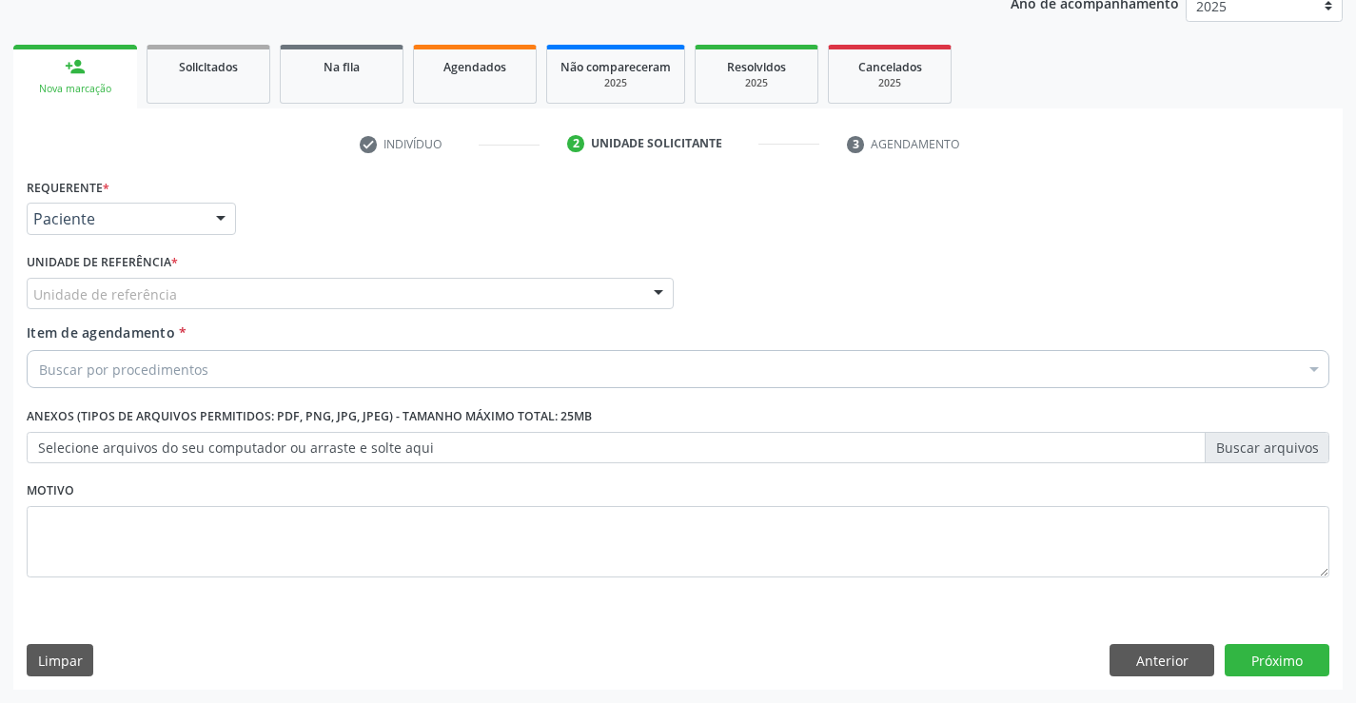
click at [372, 306] on div "Unidade de referência" at bounding box center [350, 294] width 647 height 32
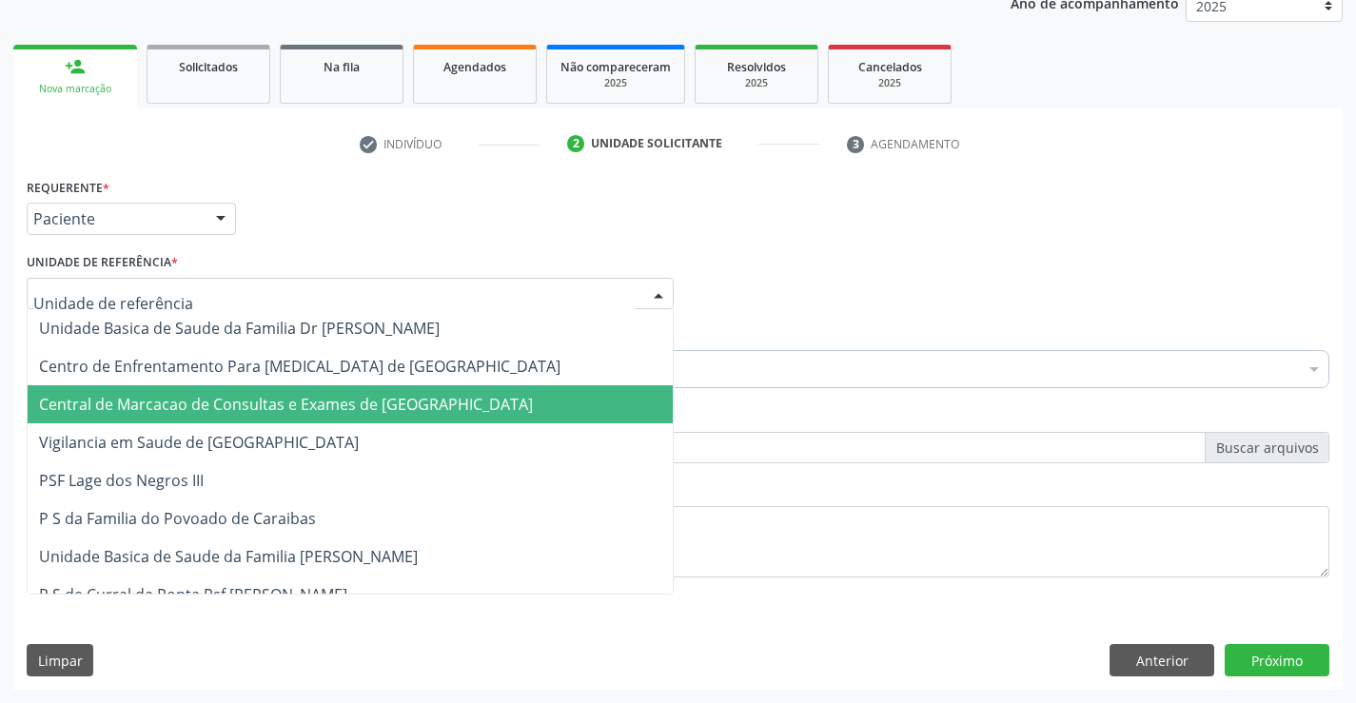
click at [372, 390] on span "Central de Marcacao de Consultas e Exames de [GEOGRAPHIC_DATA]" at bounding box center [350, 404] width 645 height 38
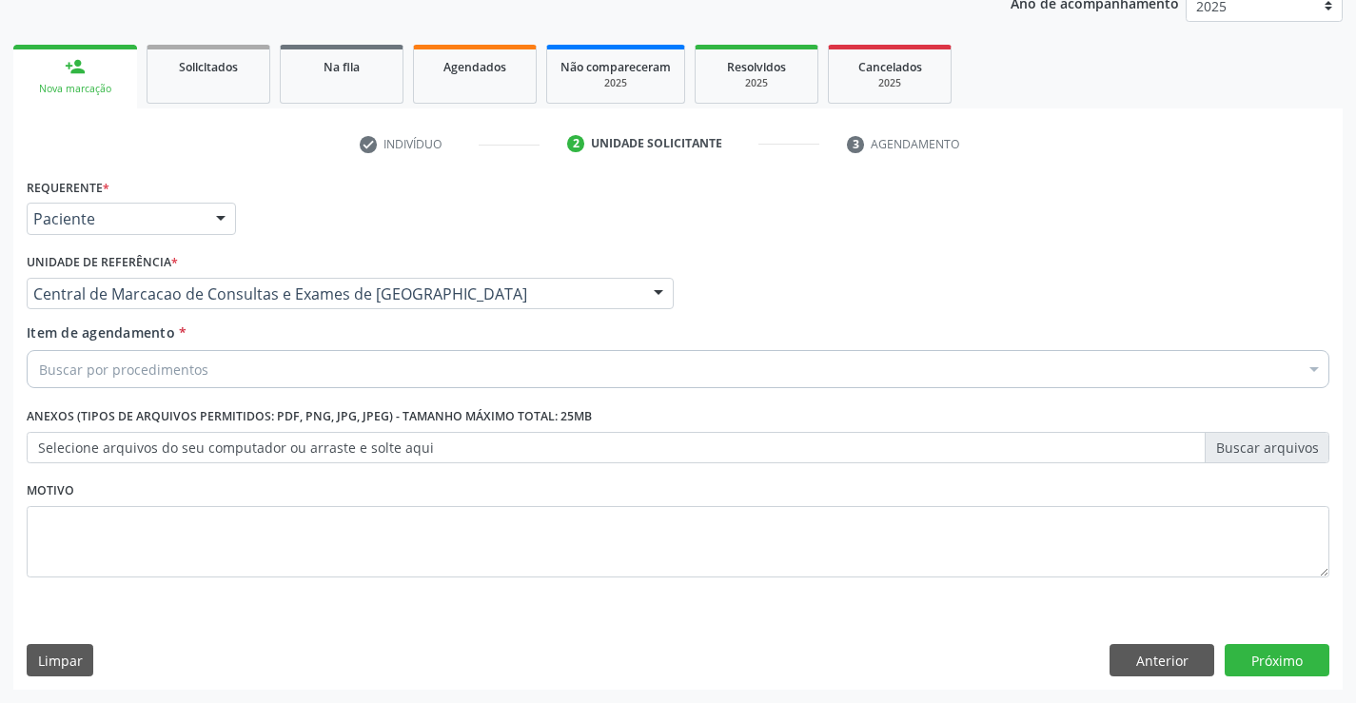
click at [394, 371] on div "Buscar por procedimentos" at bounding box center [678, 369] width 1303 height 38
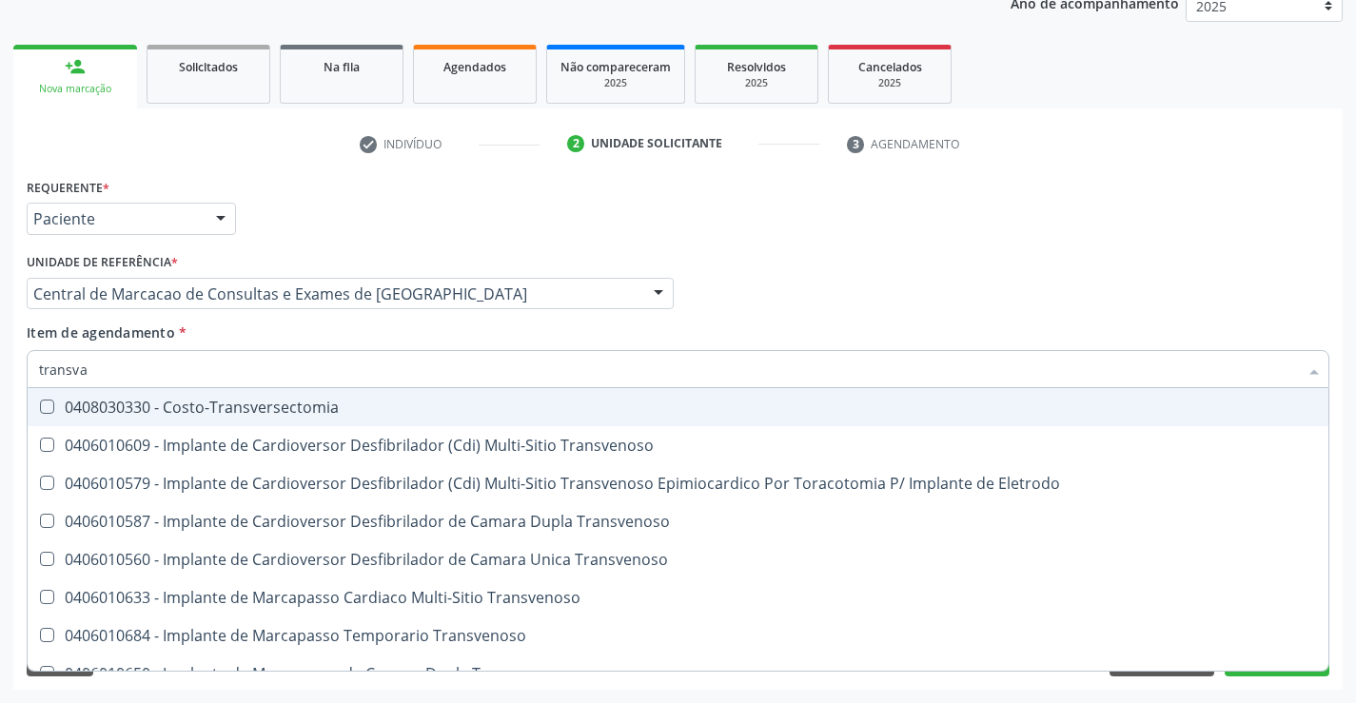
type input "transvag"
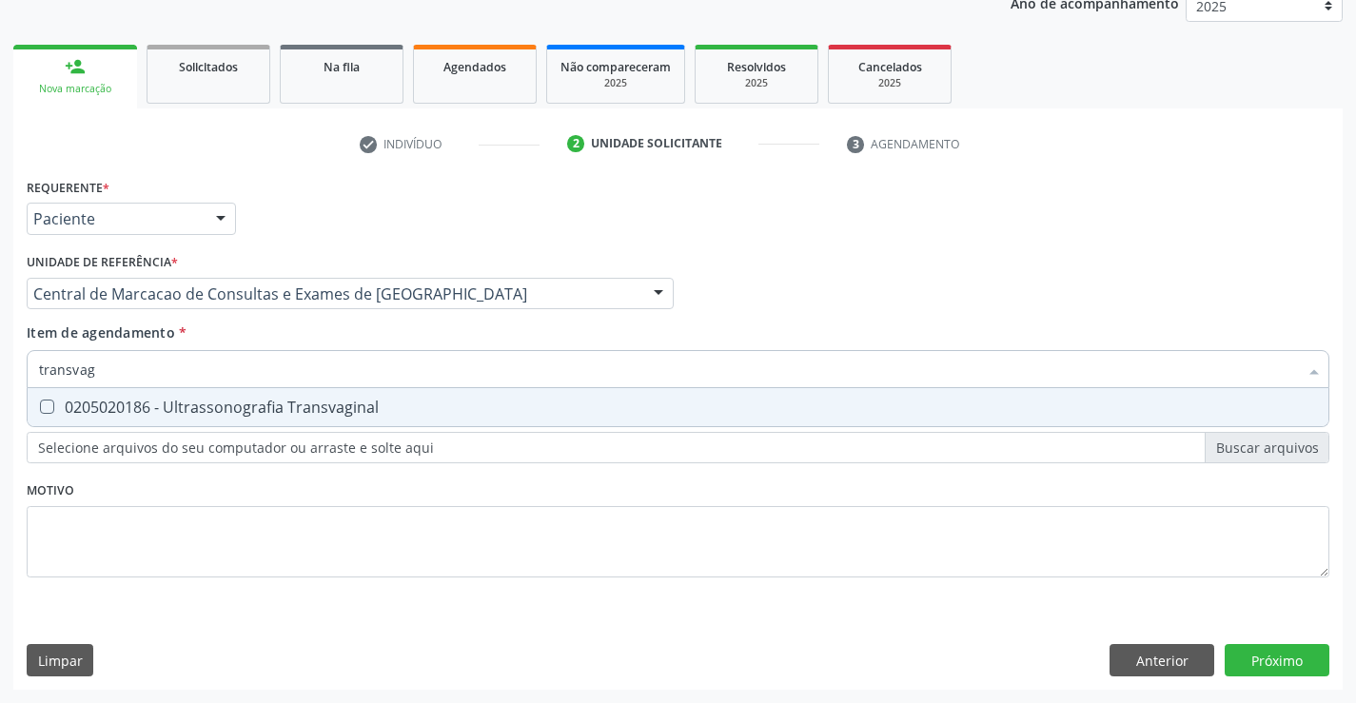
click at [390, 399] on span "0205020186 - Ultrassonografia Transvaginal" at bounding box center [678, 407] width 1301 height 38
checkbox Transvaginal "true"
click at [1301, 665] on div "Requerente * Paciente Profissional de Saúde Paciente Nenhum resultado encontrad…" at bounding box center [677, 431] width 1329 height 517
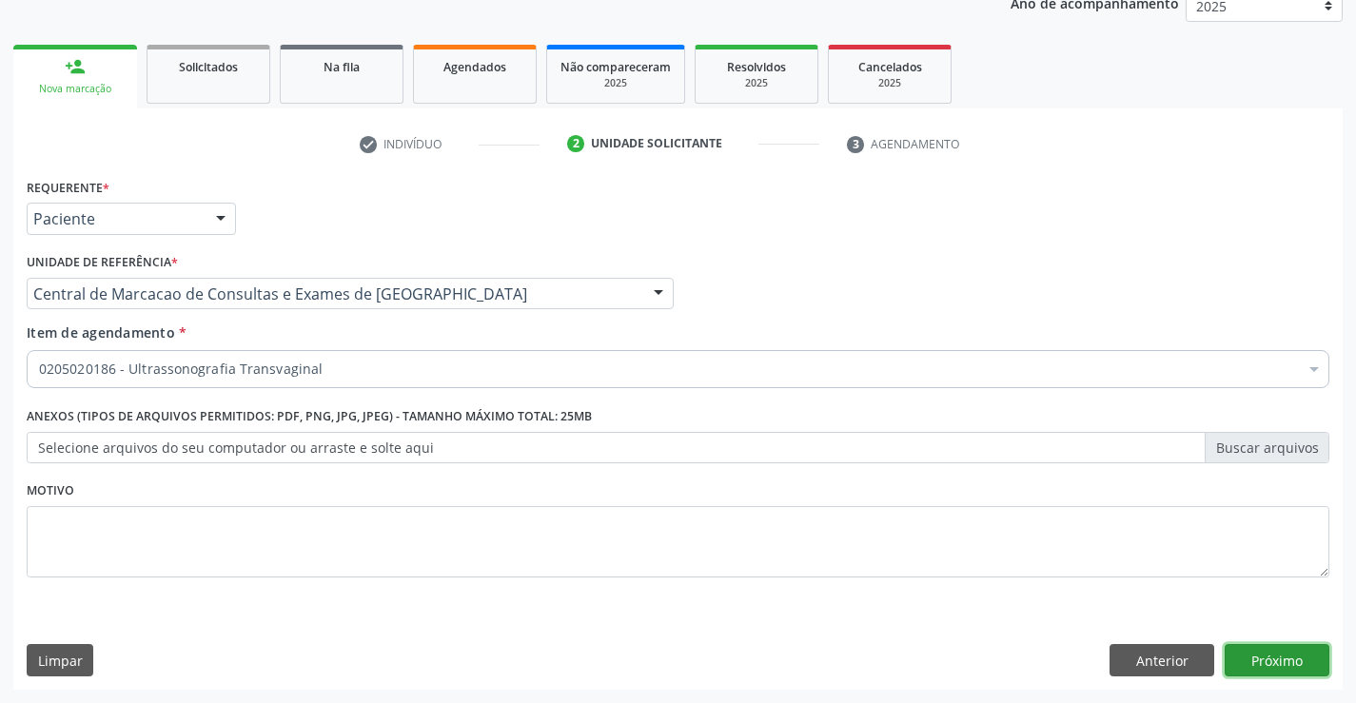
click at [1301, 665] on button "Próximo" at bounding box center [1277, 660] width 105 height 32
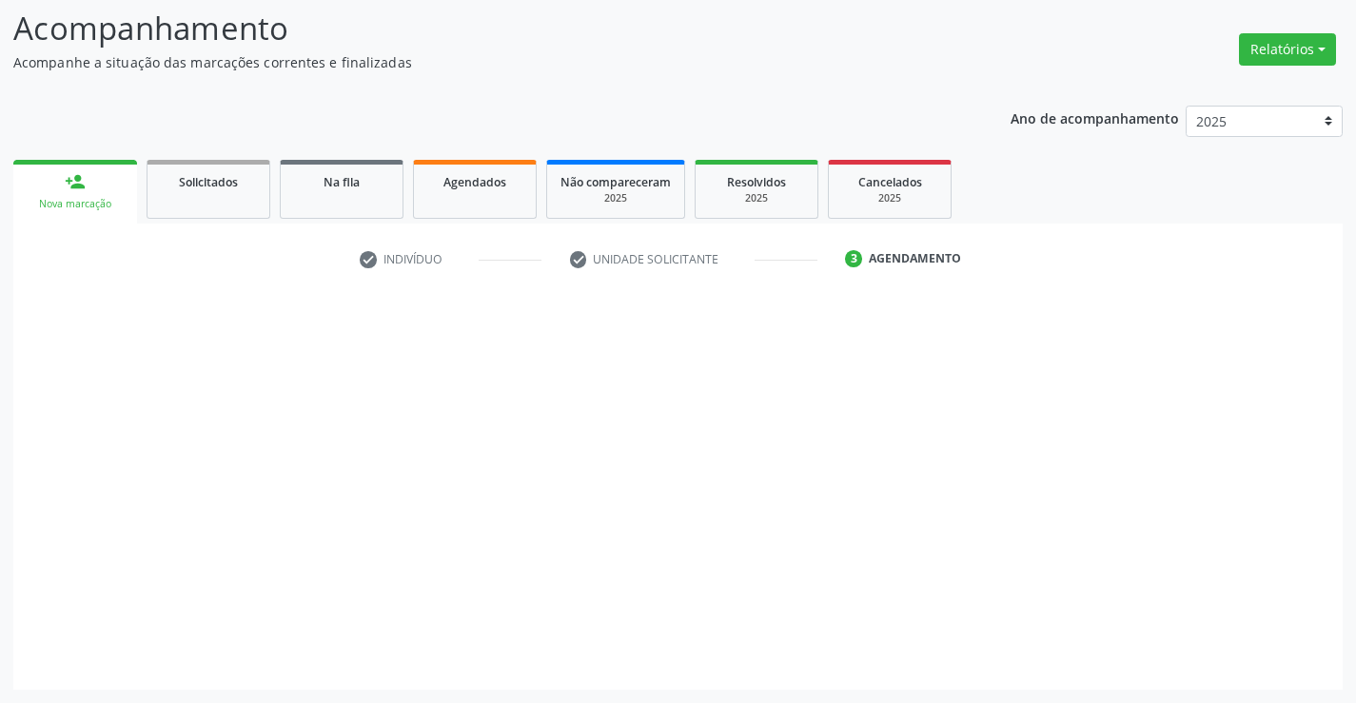
scroll to position [125, 0]
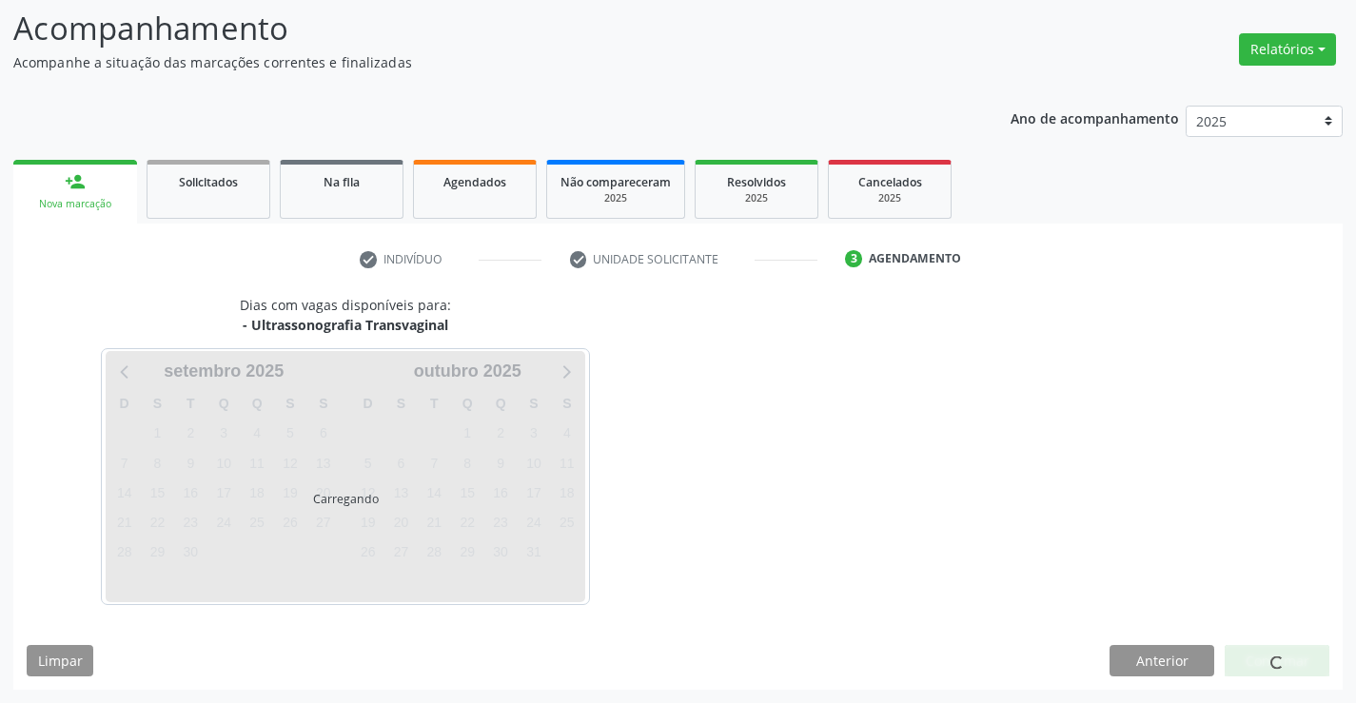
click at [1301, 663] on div at bounding box center [1277, 661] width 105 height 32
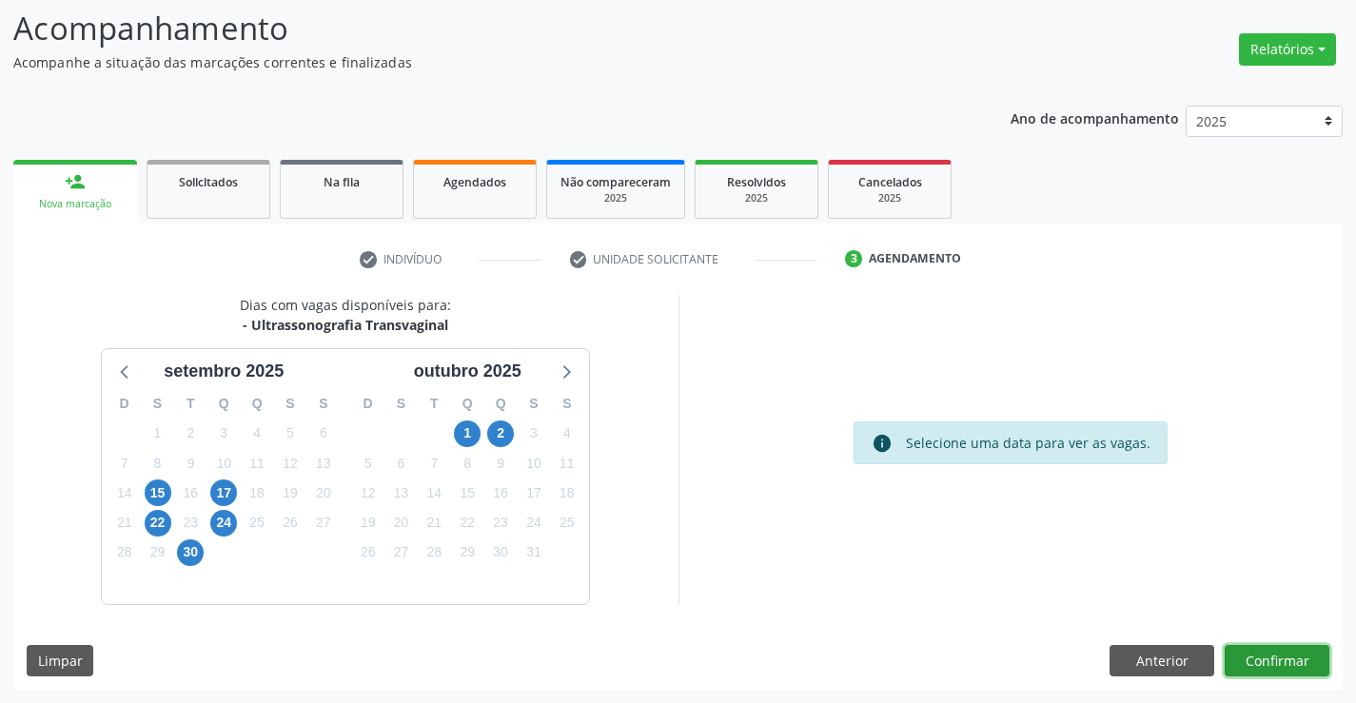
click at [1288, 666] on button "Confirmar" at bounding box center [1277, 661] width 105 height 32
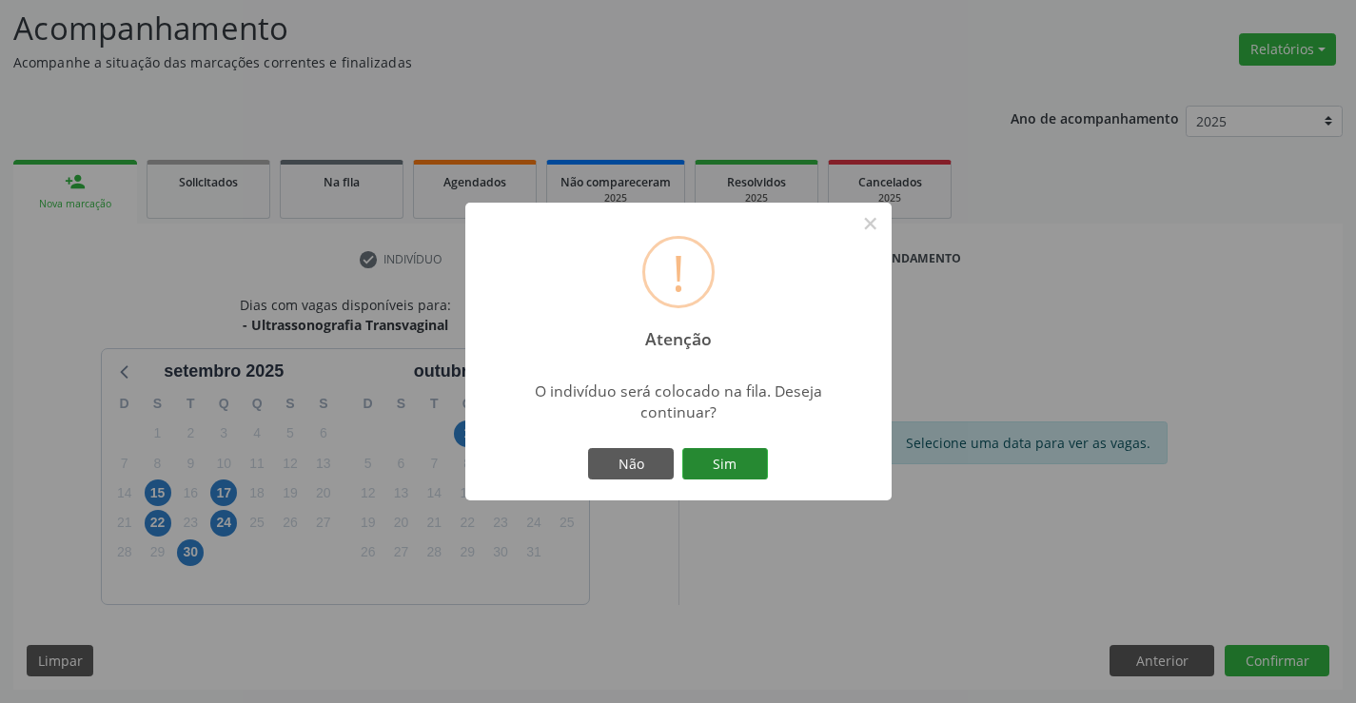
click at [738, 462] on button "Sim" at bounding box center [725, 464] width 86 height 32
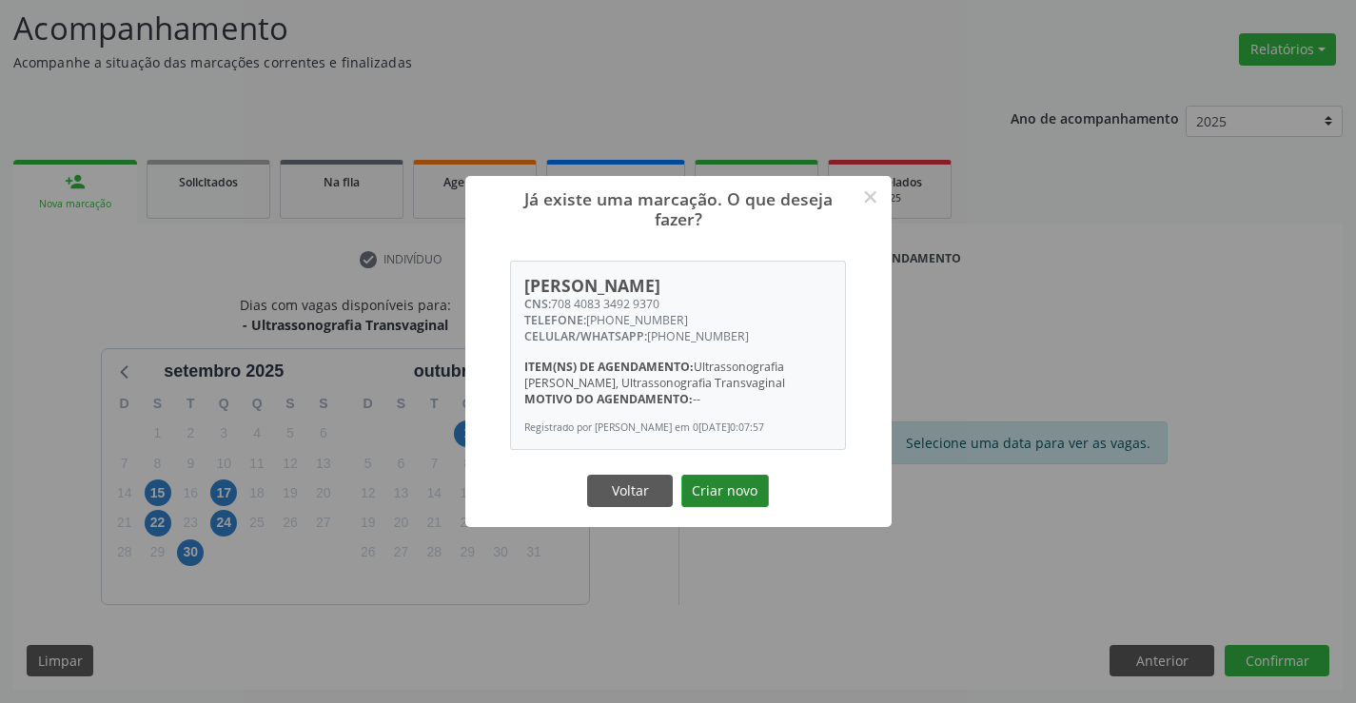
click at [734, 480] on button "Criar novo" at bounding box center [725, 491] width 88 height 32
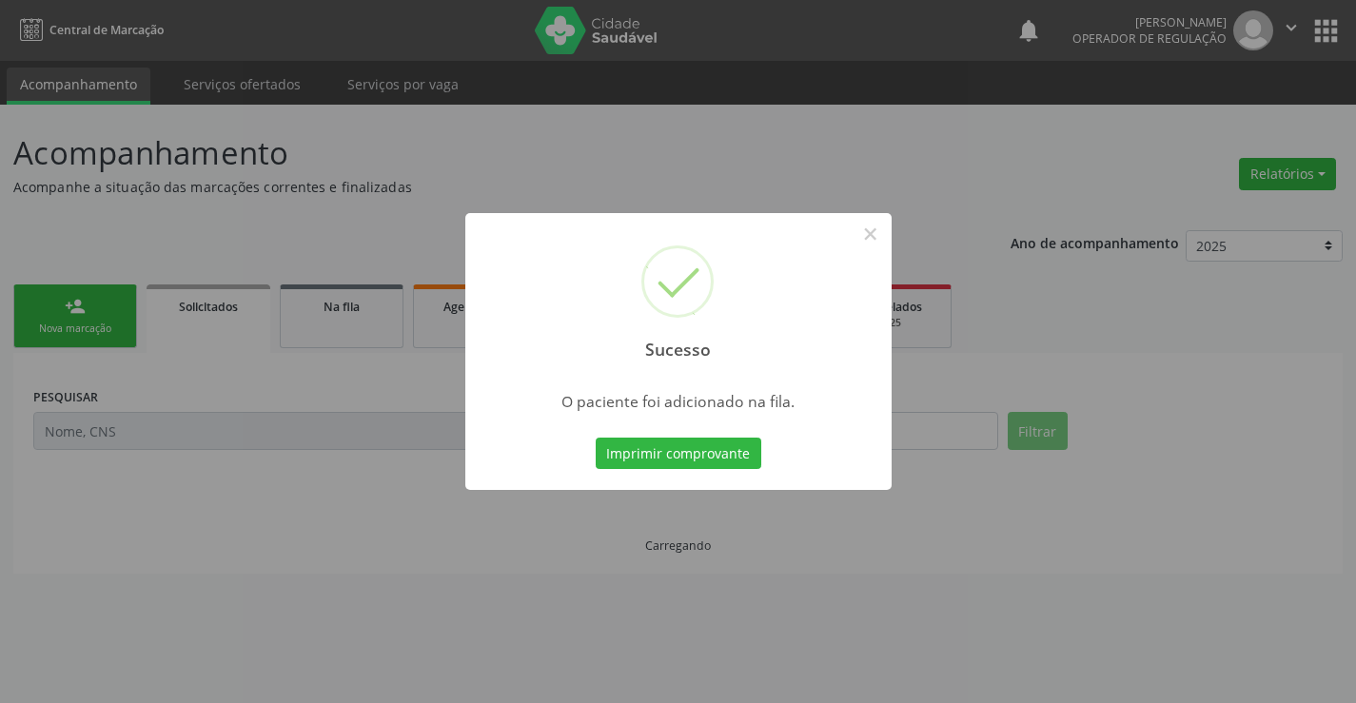
scroll to position [0, 0]
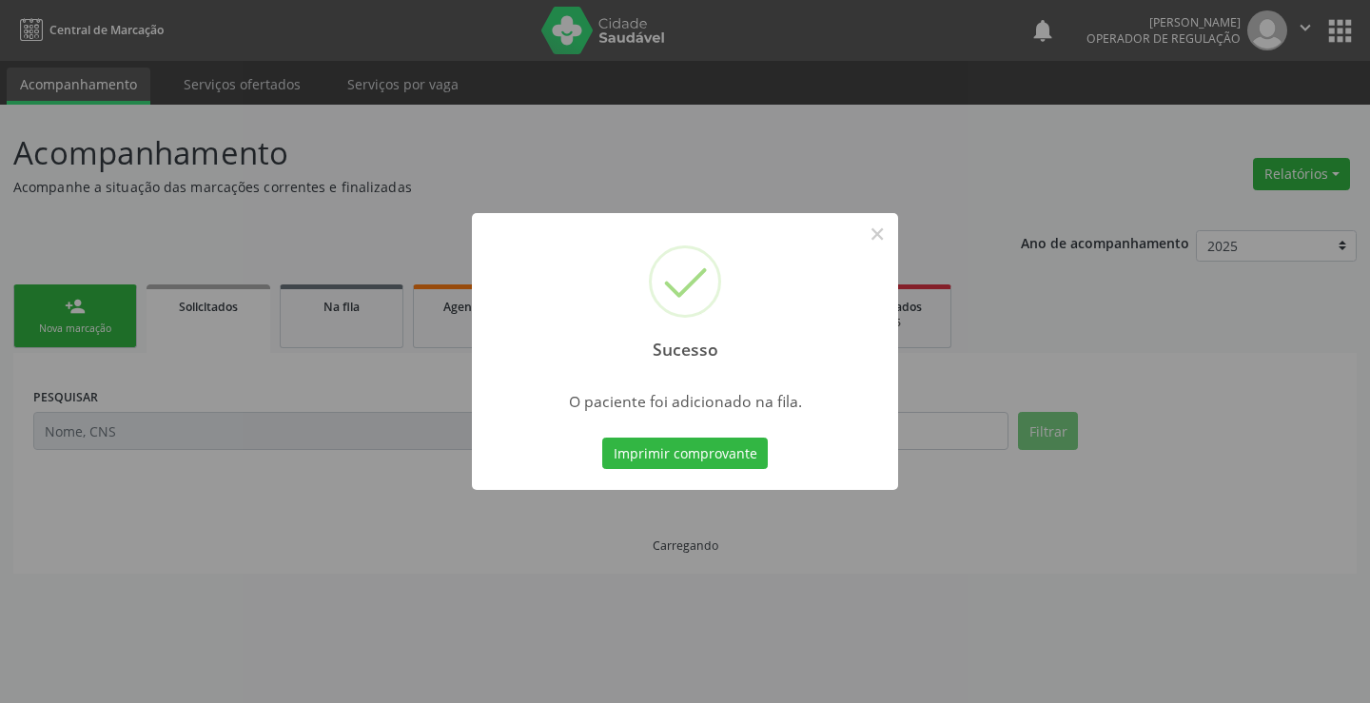
click at [602, 438] on button "Imprimir comprovante" at bounding box center [685, 454] width 166 height 32
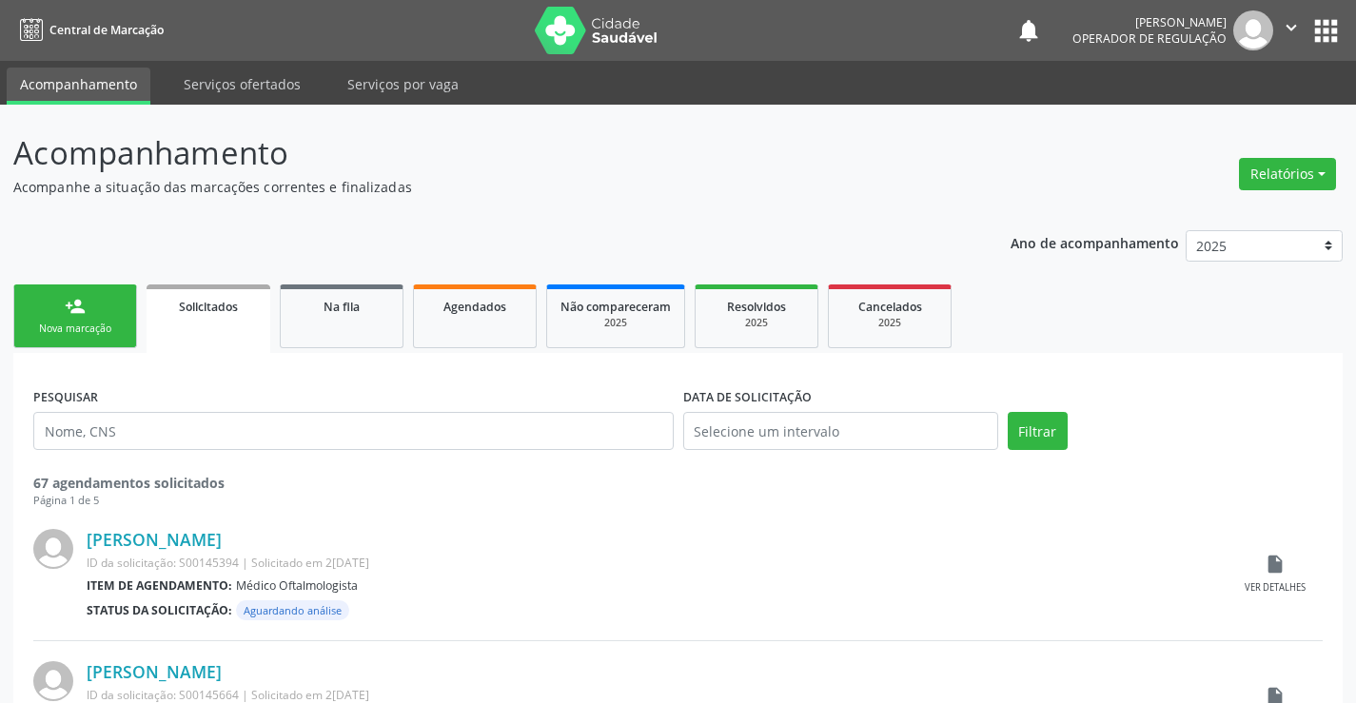
click at [128, 313] on link "person_add Nova marcação" at bounding box center [75, 317] width 124 height 64
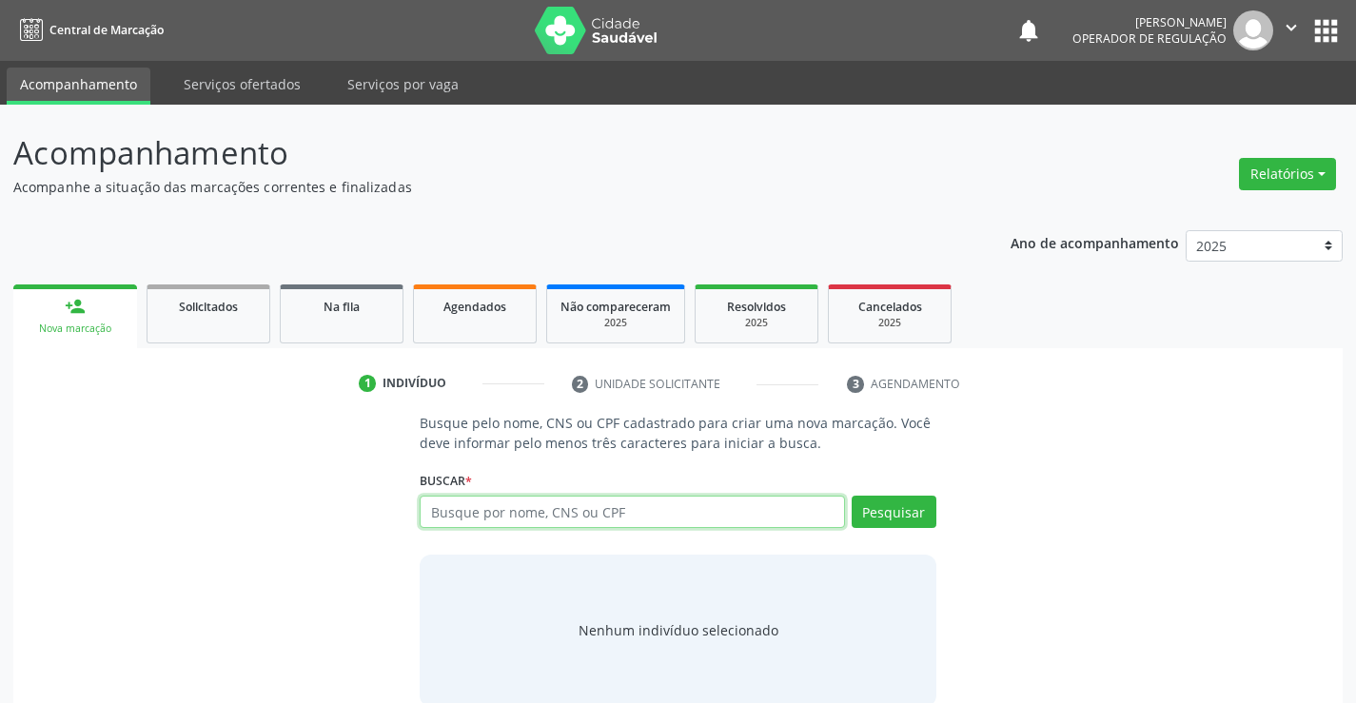
click at [728, 517] on input "text" at bounding box center [632, 512] width 424 height 32
type input "706804786780320"
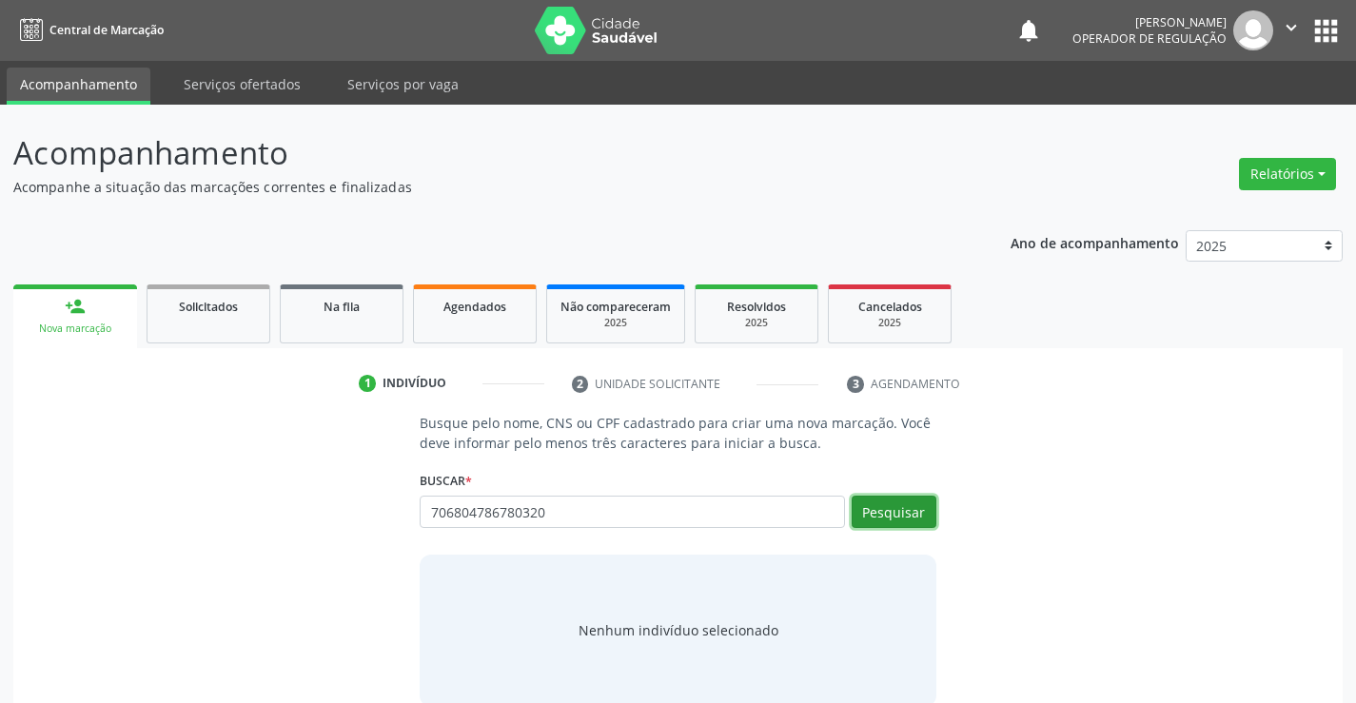
click at [911, 525] on button "Pesquisar" at bounding box center [894, 512] width 85 height 32
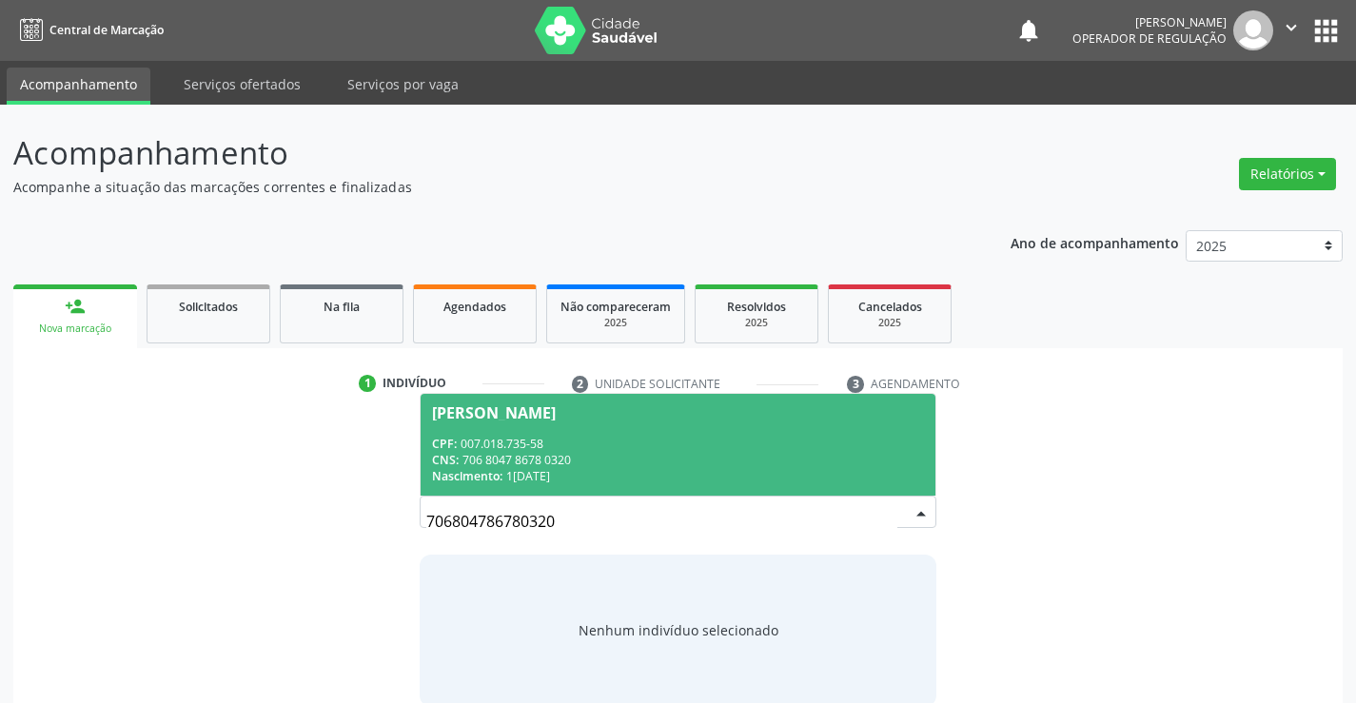
click at [721, 403] on span "Marlene Maria da Silva CPF: 007.018.735-58 CNS: 706 8047 8678 0320 Nascimento: …" at bounding box center [678, 445] width 514 height 102
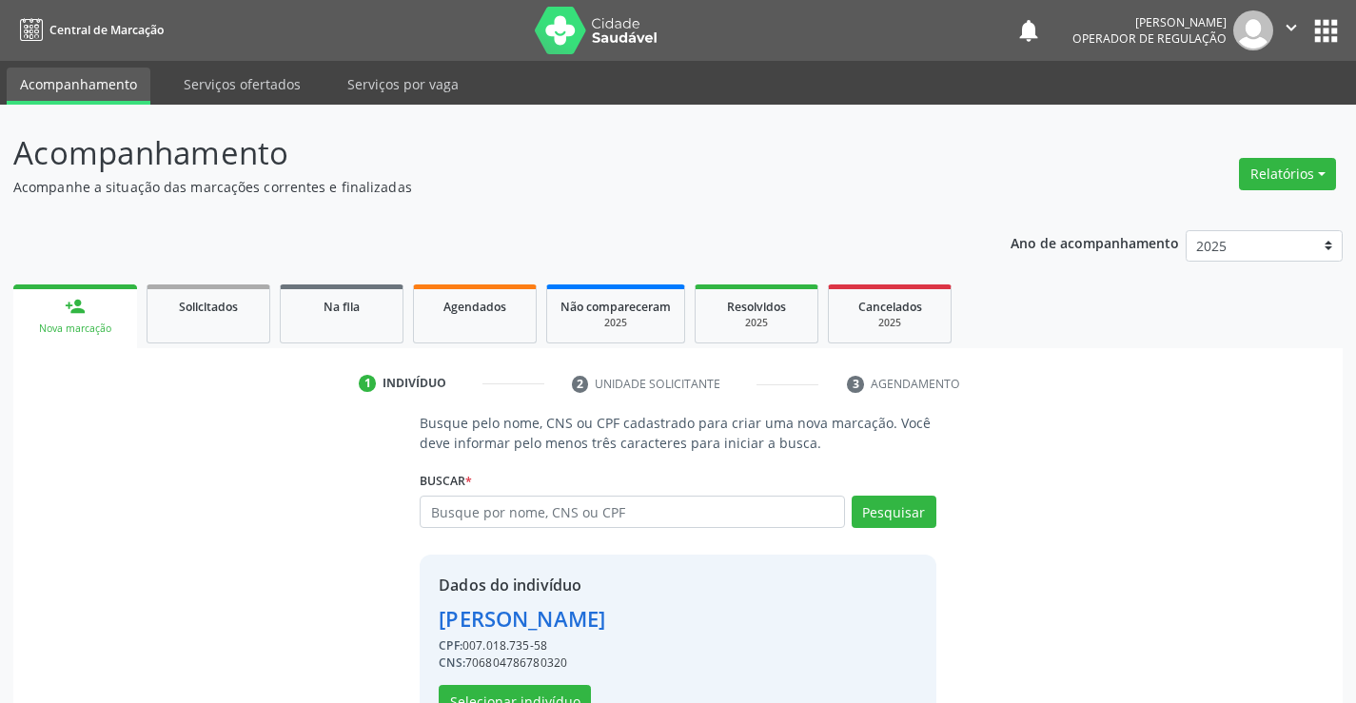
scroll to position [60, 0]
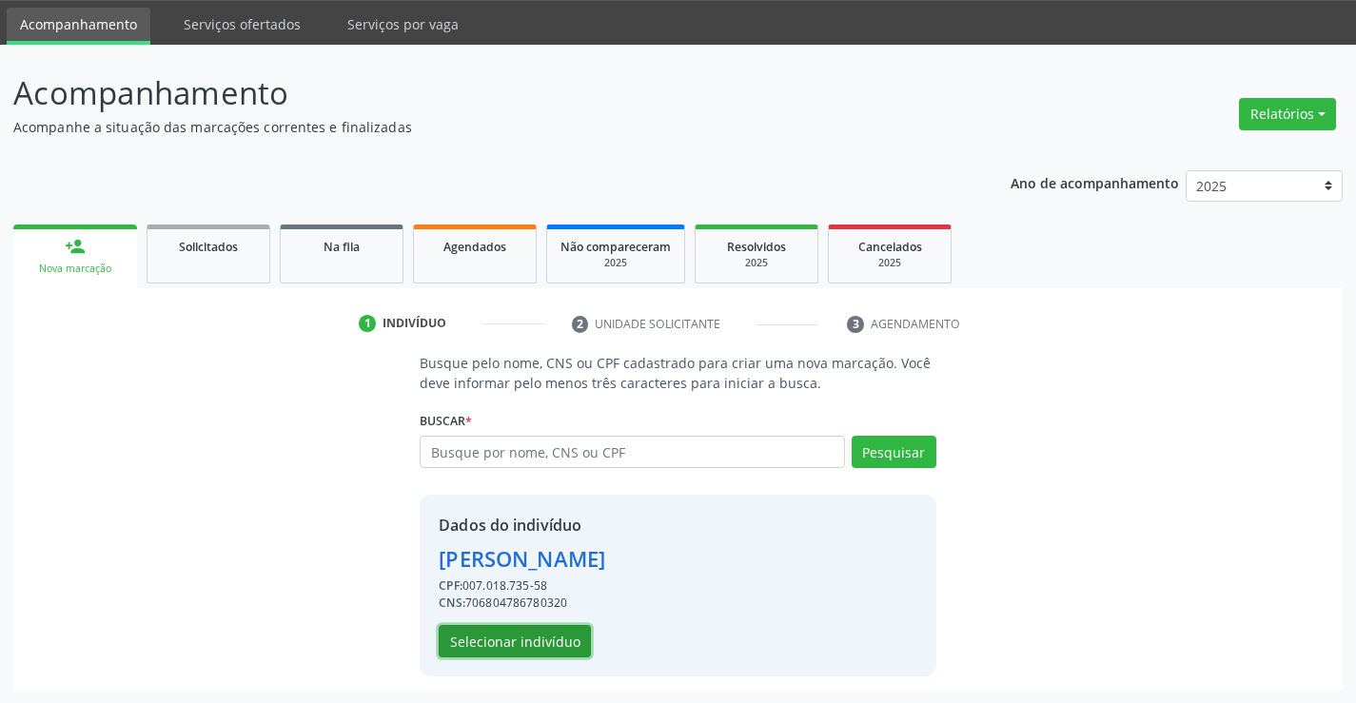
click at [456, 651] on button "Selecionar indivíduo" at bounding box center [515, 641] width 152 height 32
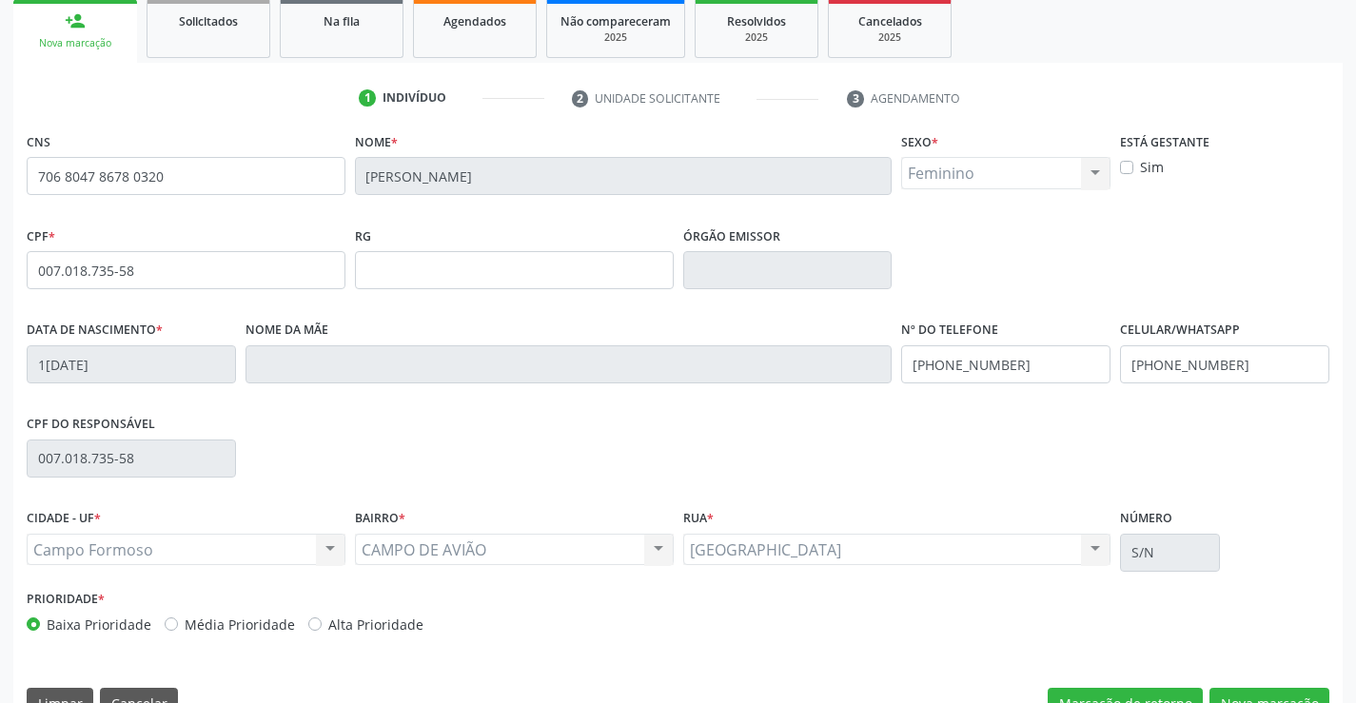
scroll to position [328, 0]
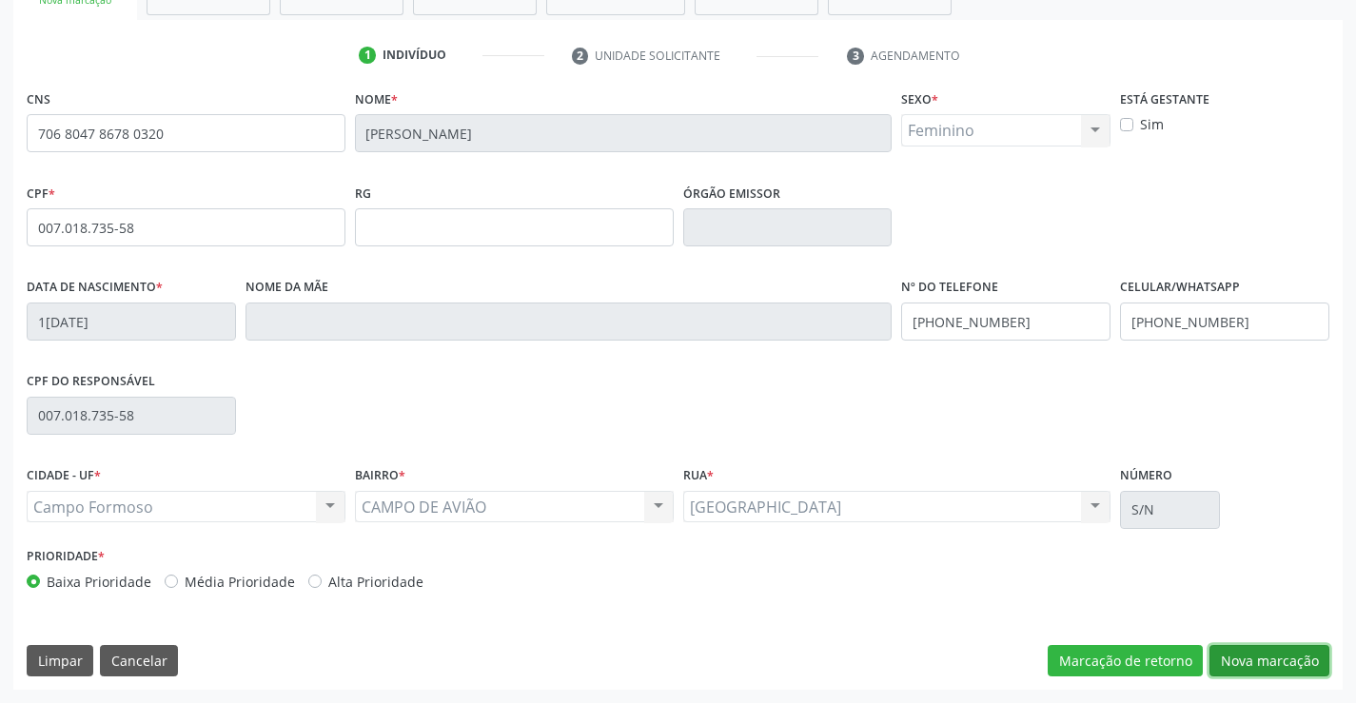
click at [1280, 666] on button "Nova marcação" at bounding box center [1269, 661] width 120 height 32
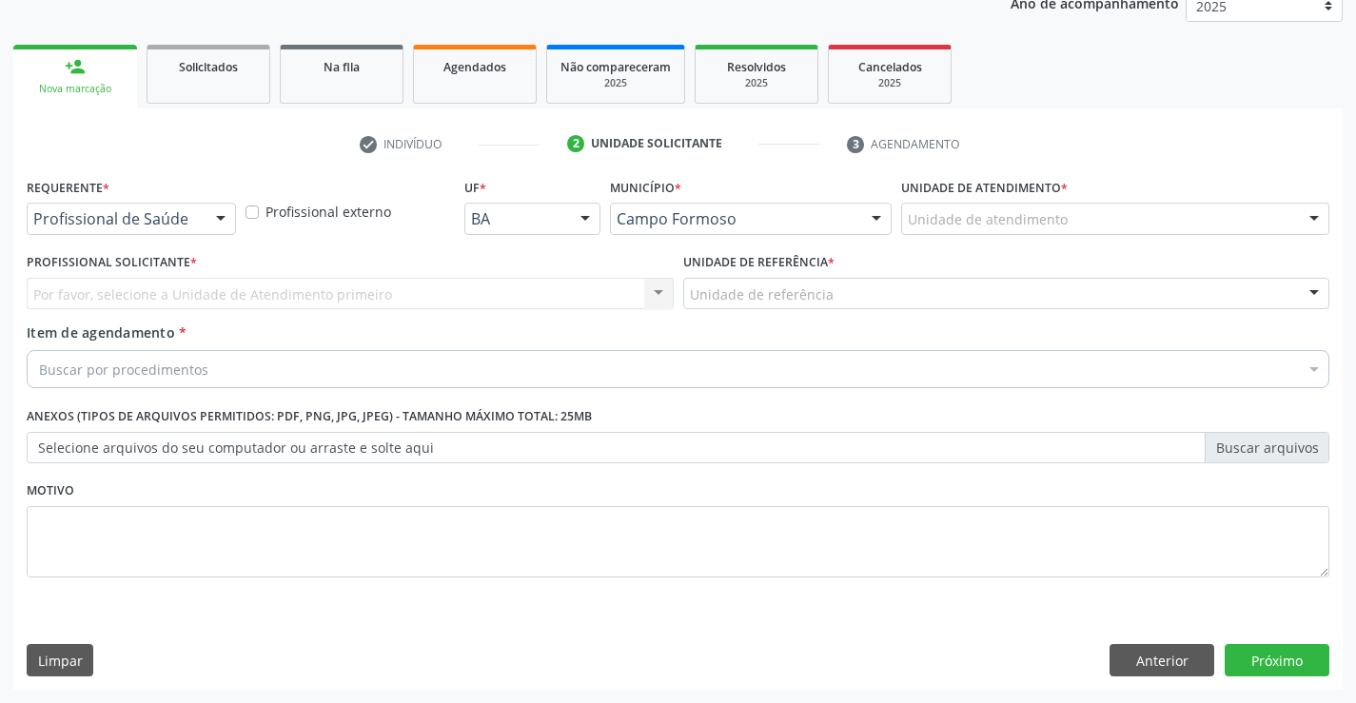
click at [201, 221] on div "Profissional de Saúde" at bounding box center [131, 219] width 209 height 32
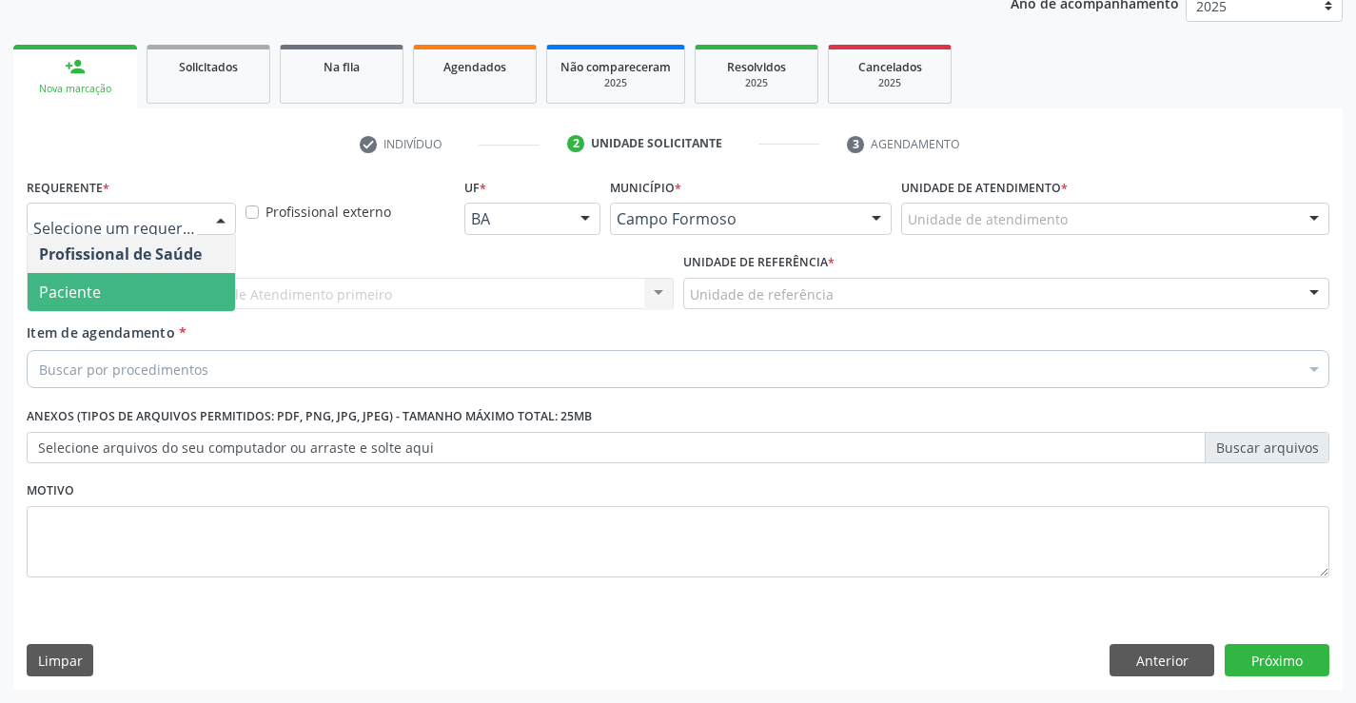
click at [149, 304] on span "Paciente" at bounding box center [131, 292] width 207 height 38
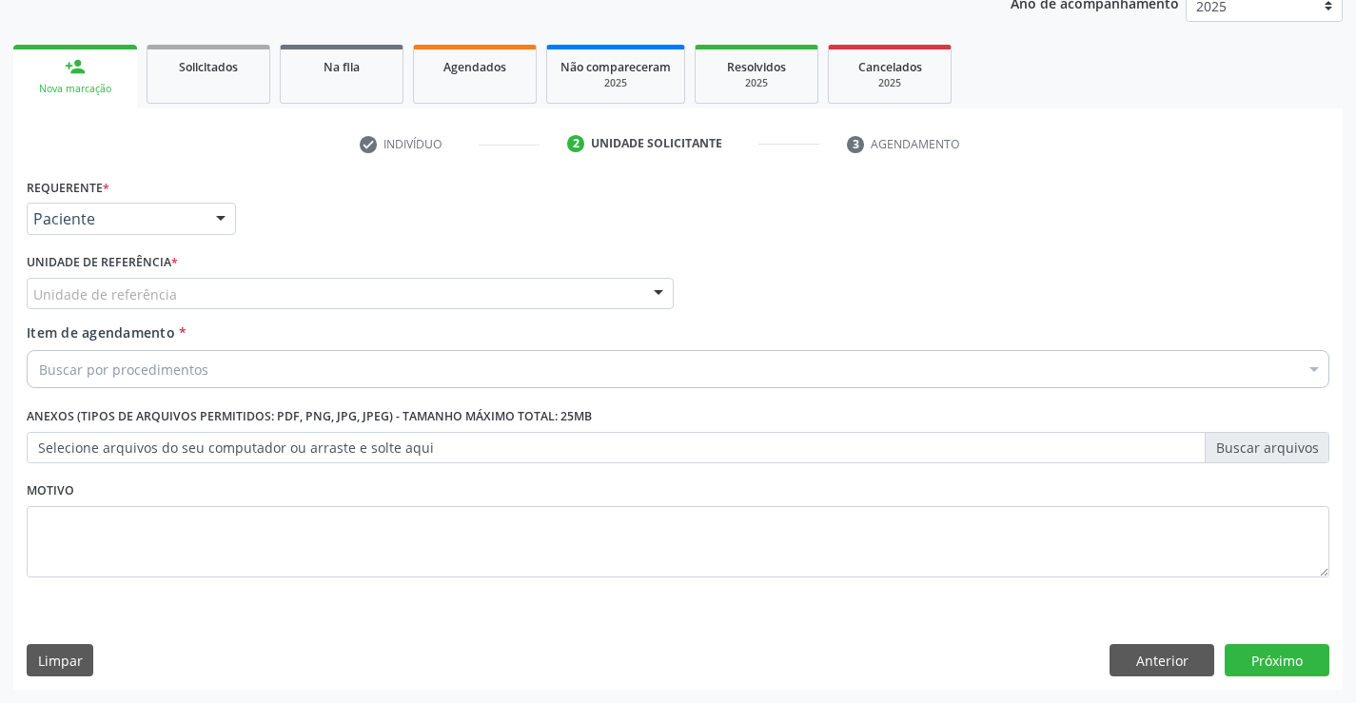
click at [355, 274] on div "Unidade de referência * Unidade de referência Unidade Basica de Saude da Famili…" at bounding box center [350, 278] width 647 height 61
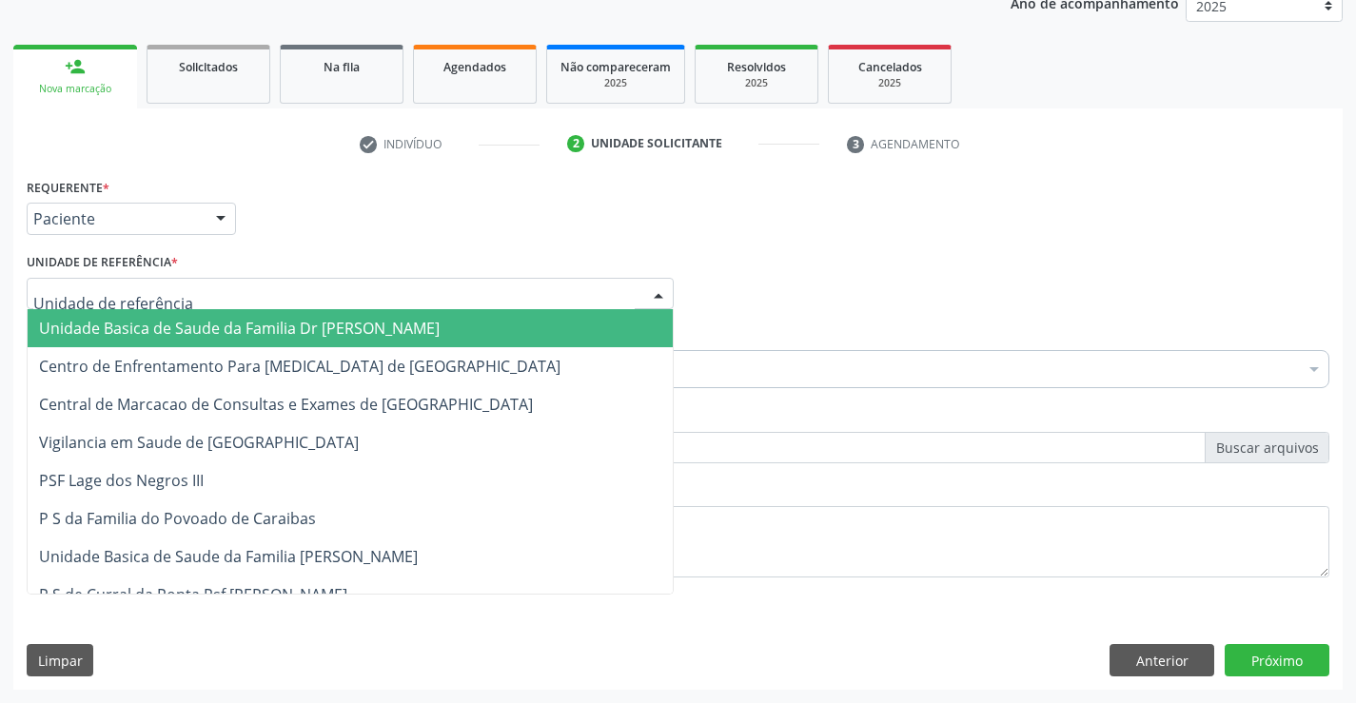
click at [376, 301] on div at bounding box center [350, 294] width 647 height 32
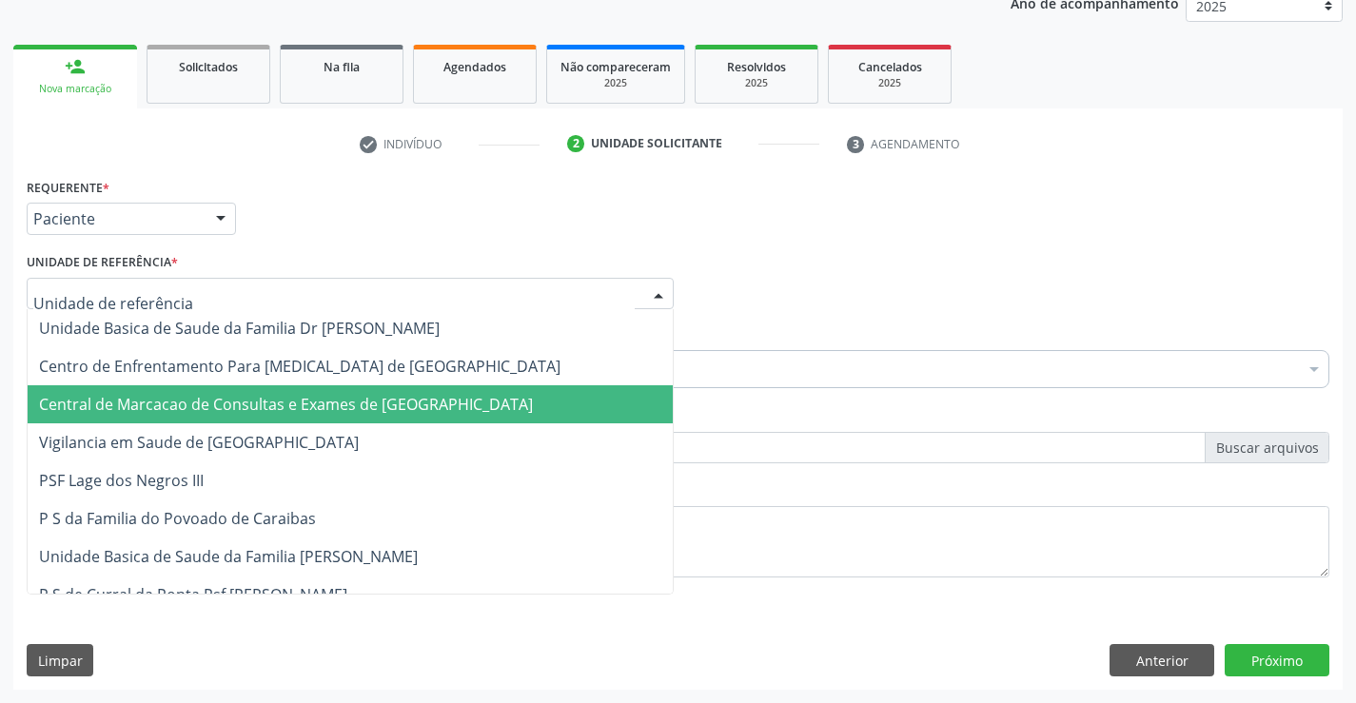
click at [399, 415] on span "Central de Marcacao de Consultas e Exames de [GEOGRAPHIC_DATA]" at bounding box center [286, 404] width 494 height 21
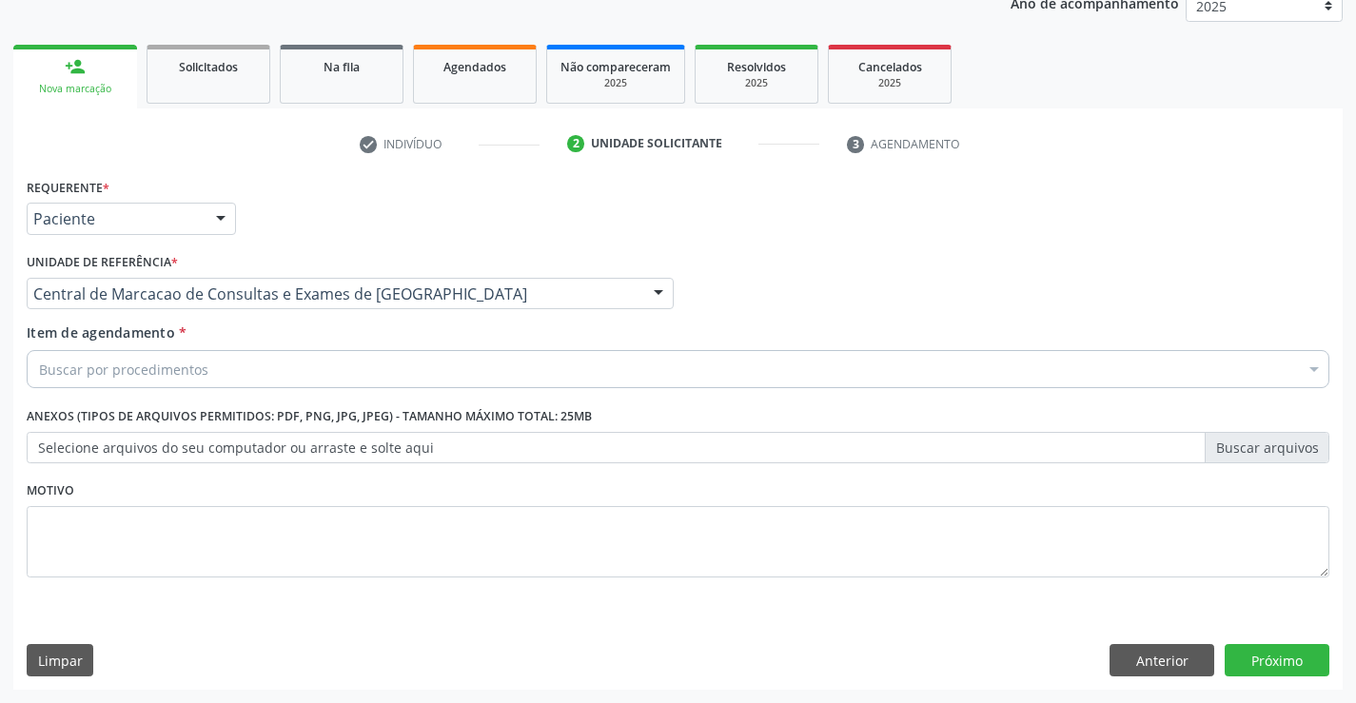
click at [464, 365] on div "Buscar por procedimentos" at bounding box center [678, 369] width 1303 height 38
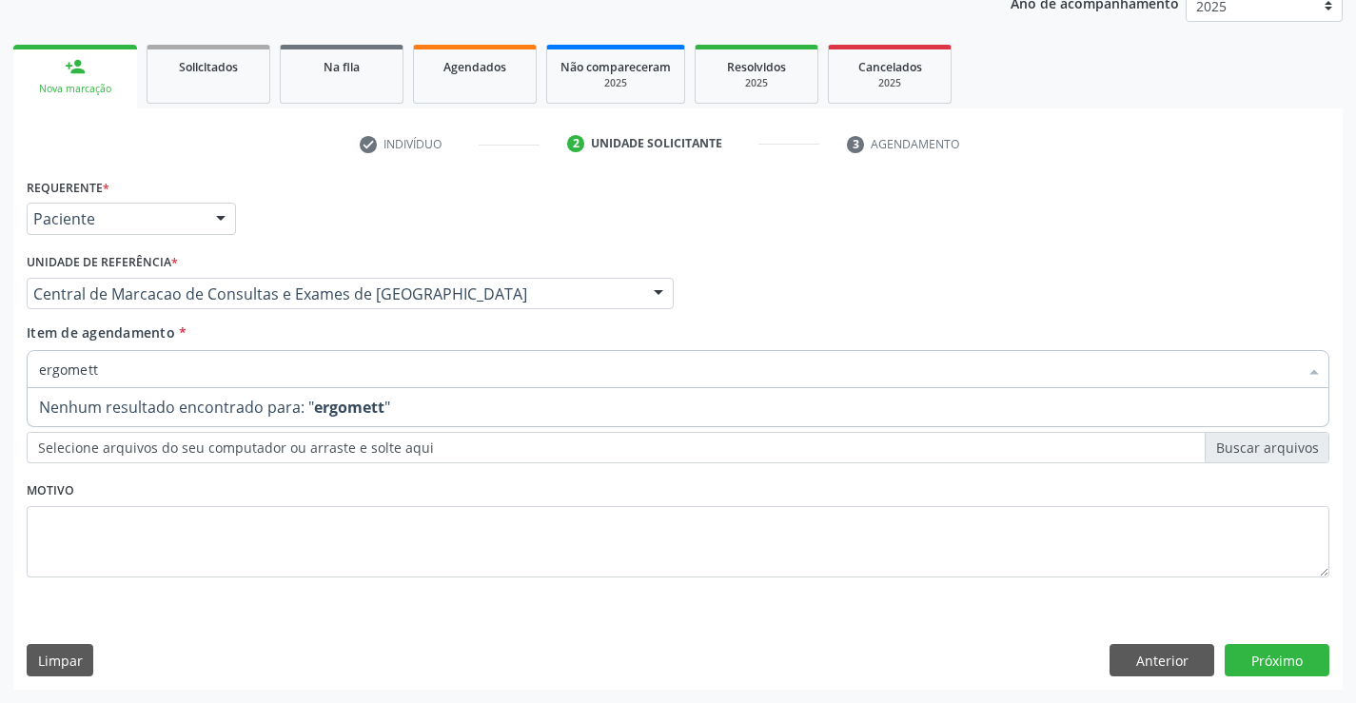
type input "ergomet"
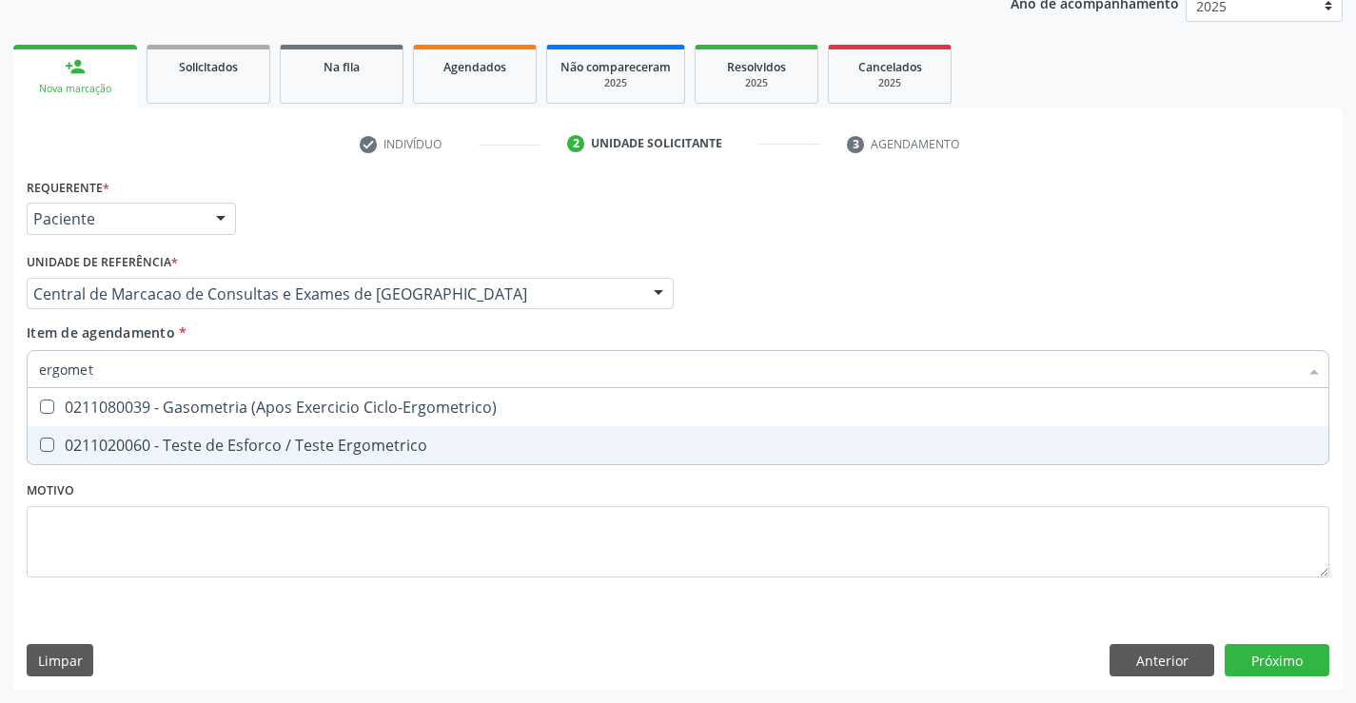
click at [397, 439] on div "0211020060 - Teste de Esforco / Teste Ergometrico" at bounding box center [678, 445] width 1278 height 15
checkbox Ergometrico "true"
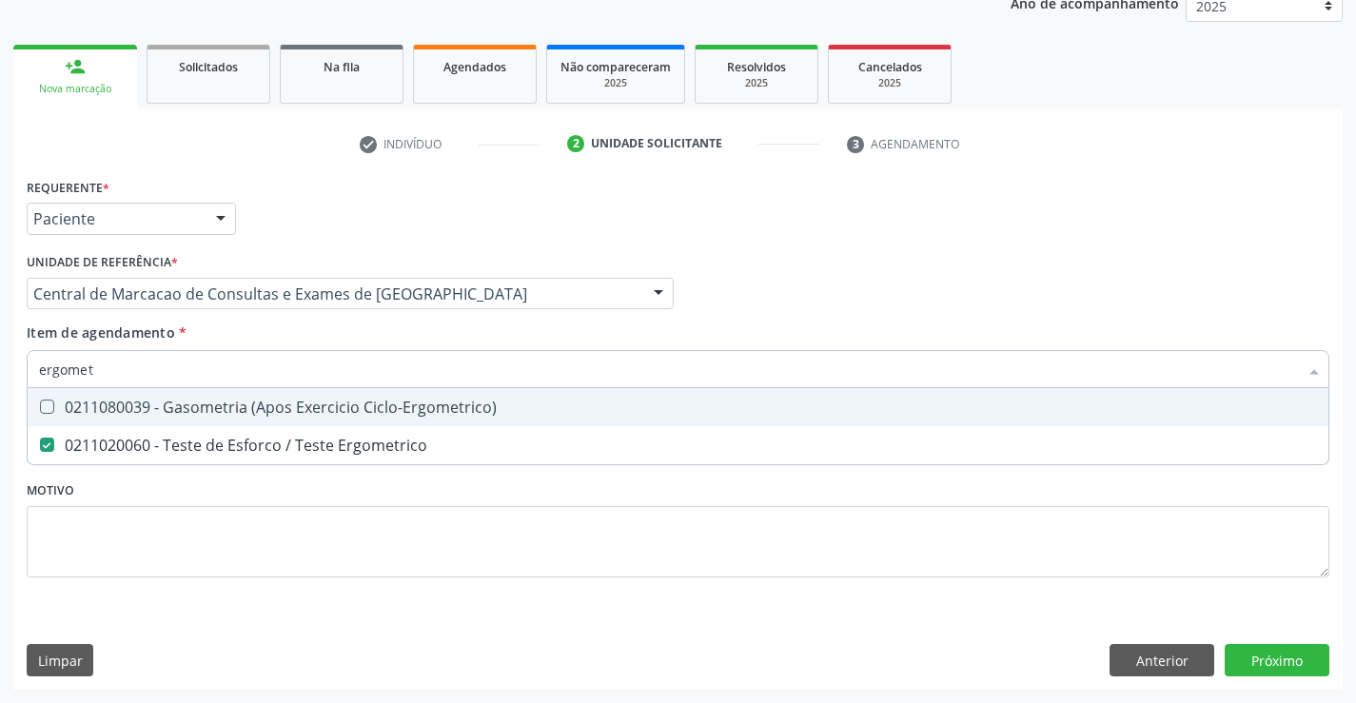
click at [833, 286] on div "Profissional Solicitante Por favor, selecione a Unidade de Atendimento primeiro…" at bounding box center [678, 285] width 1312 height 74
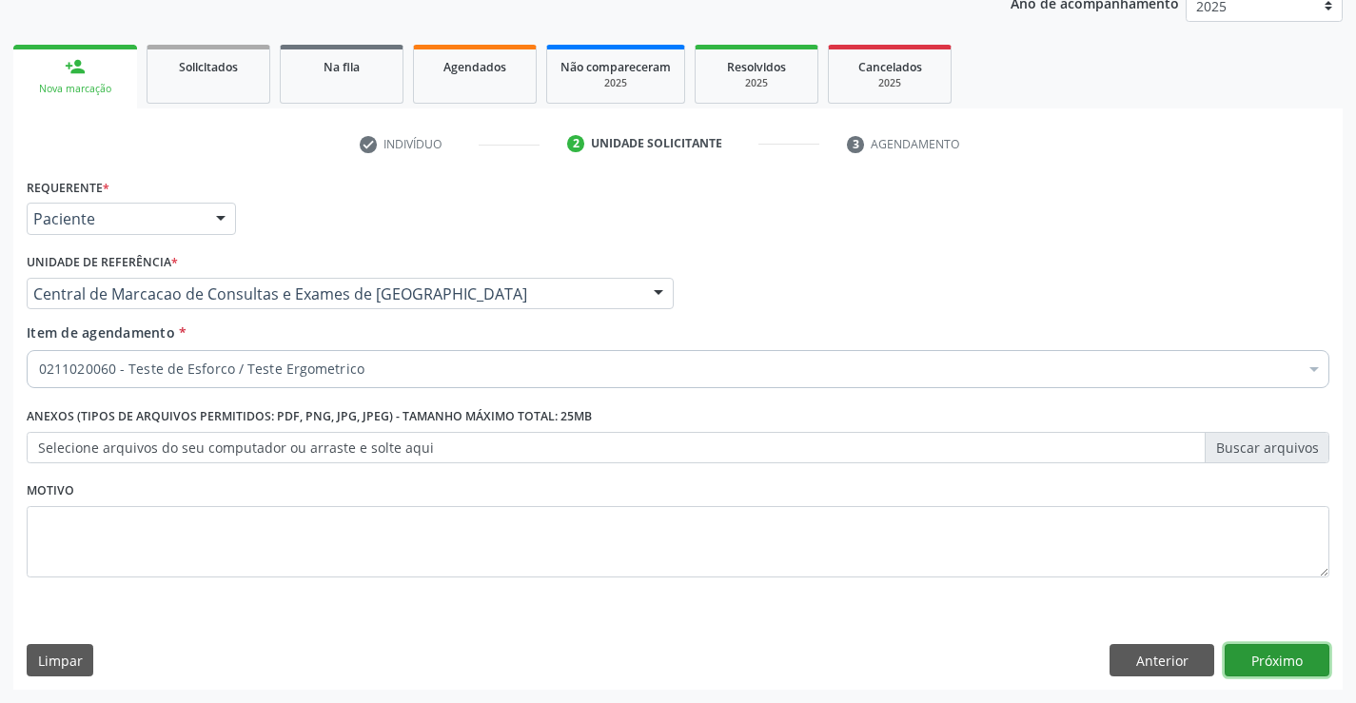
click at [1287, 669] on button "Próximo" at bounding box center [1277, 660] width 105 height 32
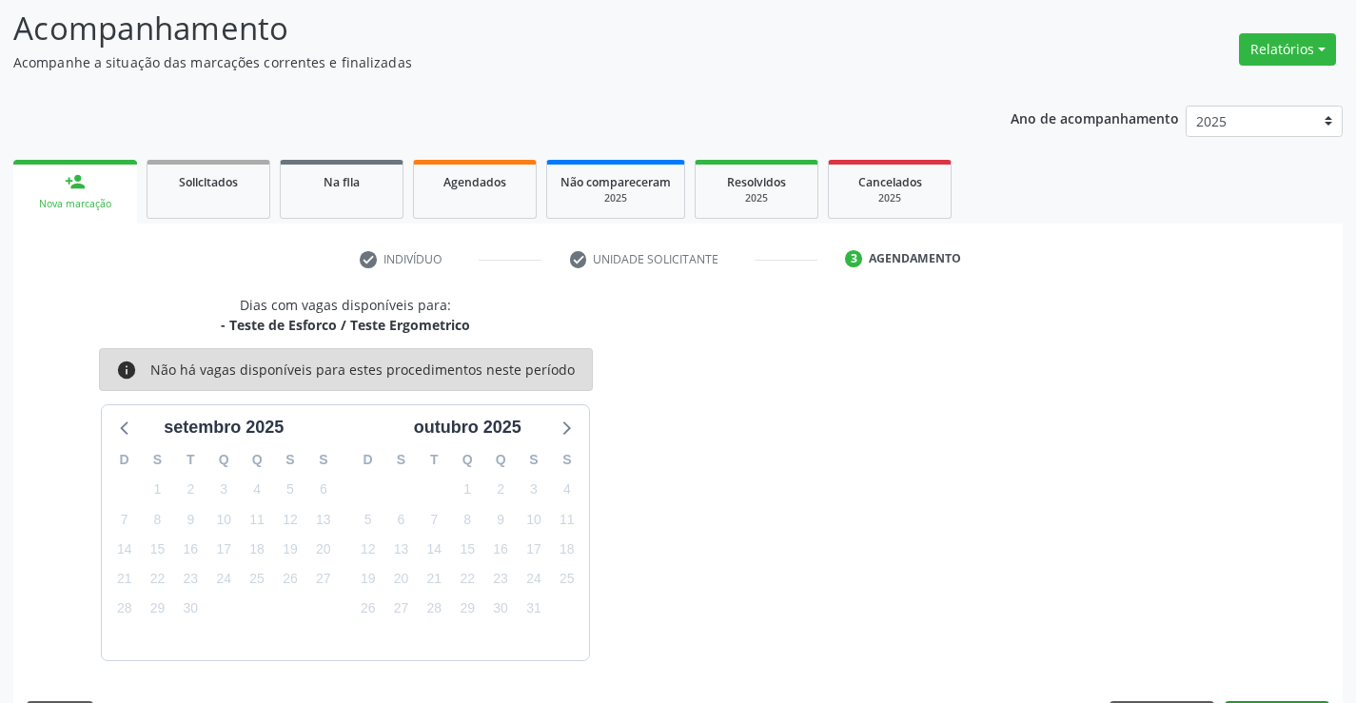
scroll to position [181, 0]
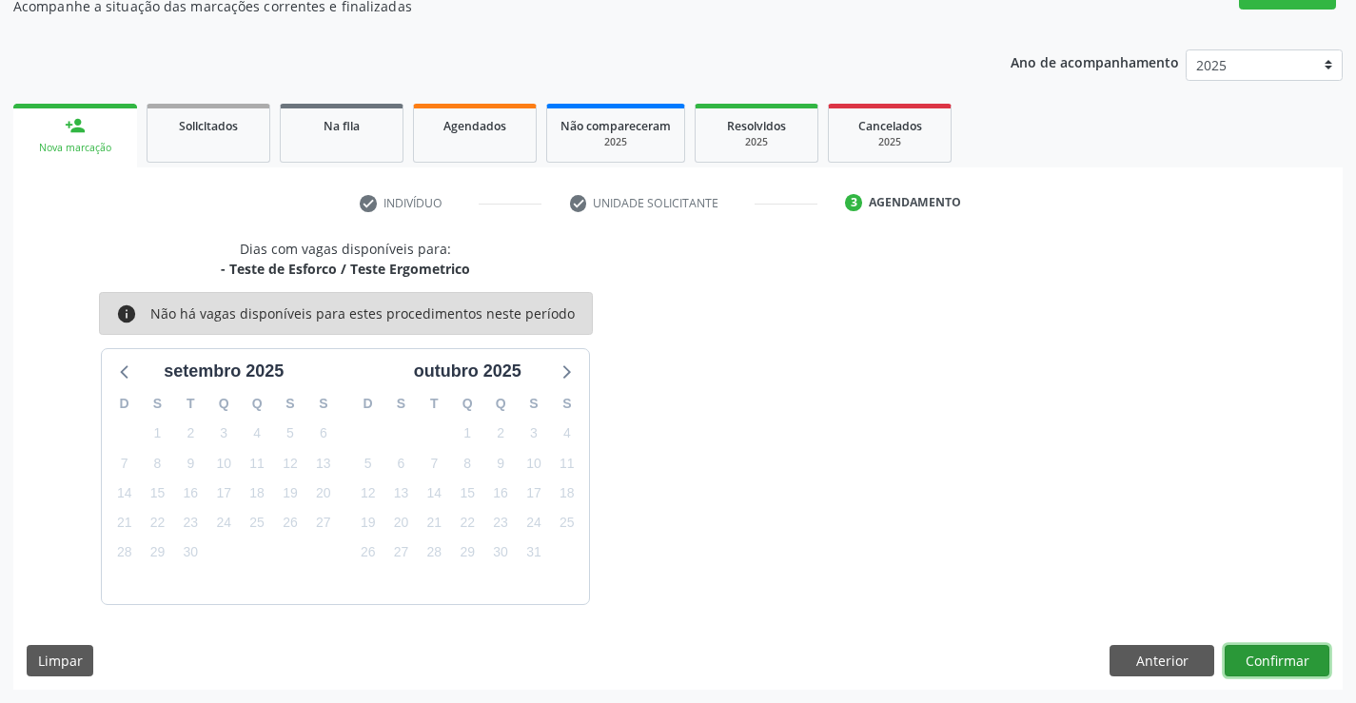
click at [1275, 657] on button "Confirmar" at bounding box center [1277, 661] width 105 height 32
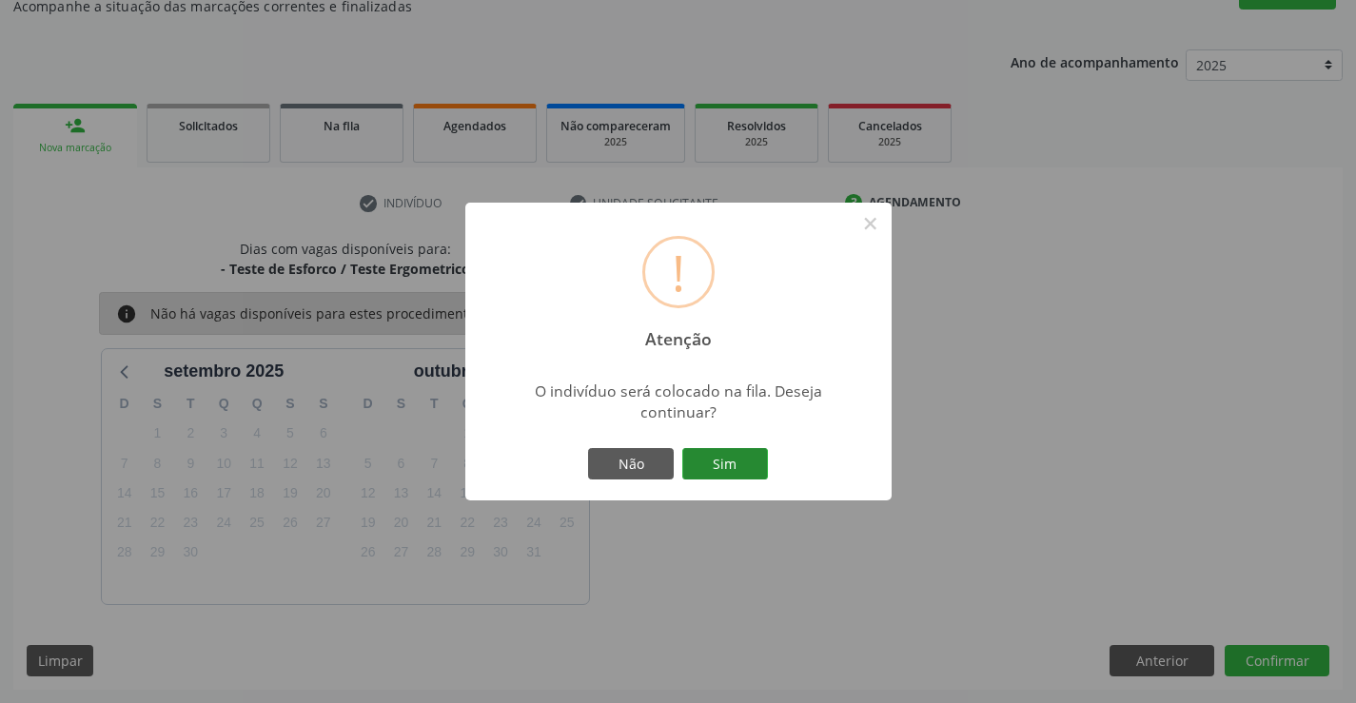
click at [720, 464] on button "Sim" at bounding box center [725, 464] width 86 height 32
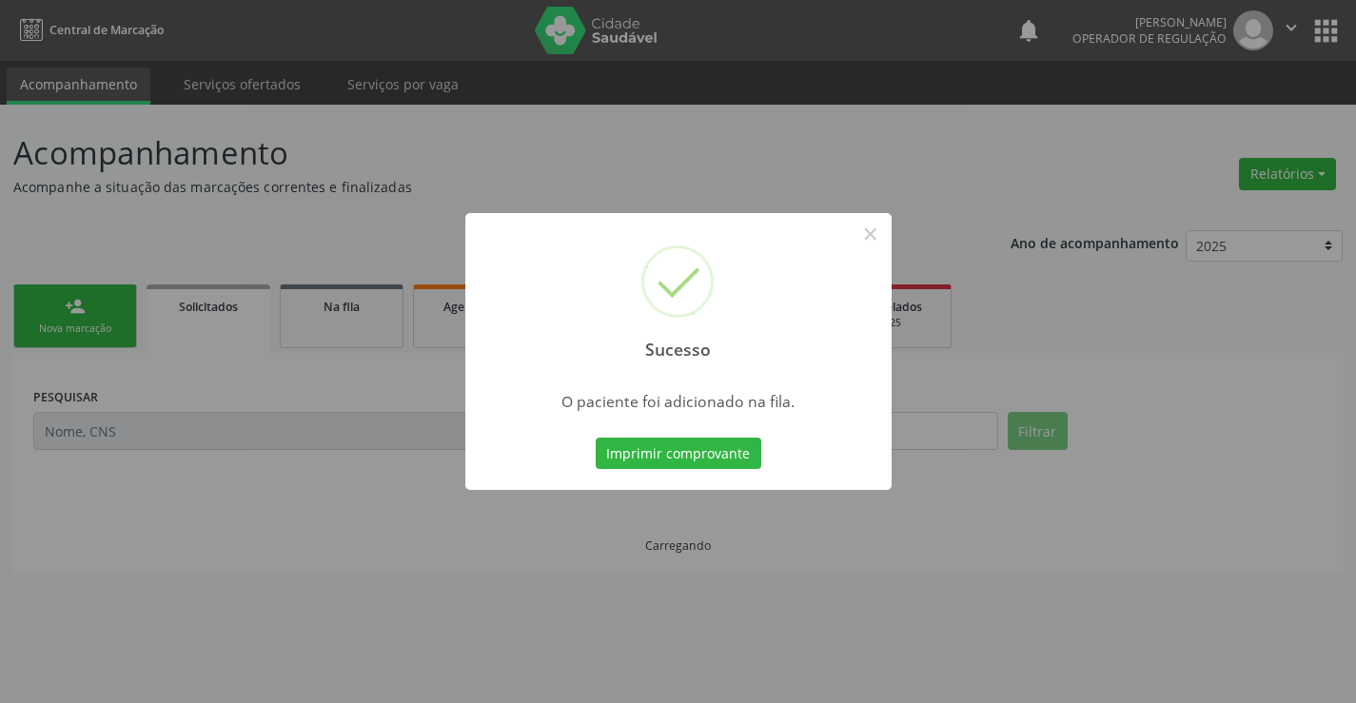
scroll to position [0, 0]
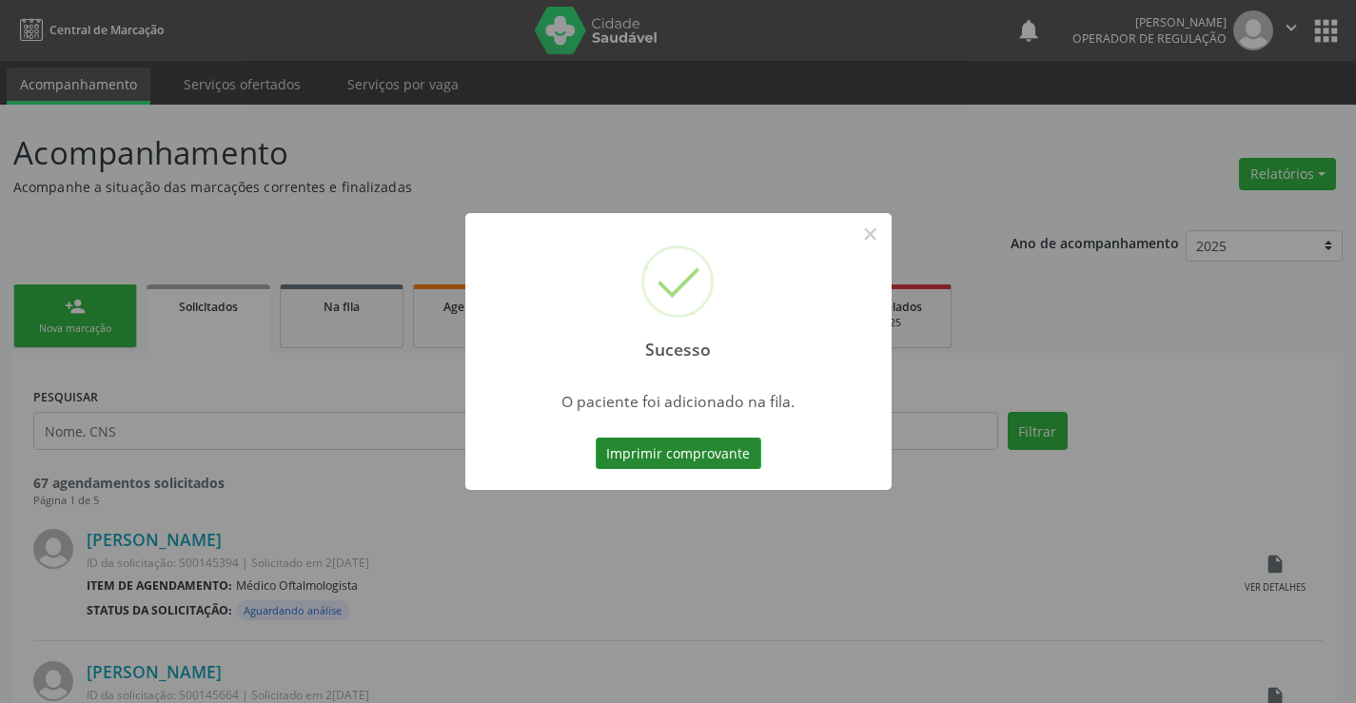
click at [745, 451] on button "Imprimir comprovante" at bounding box center [679, 454] width 166 height 32
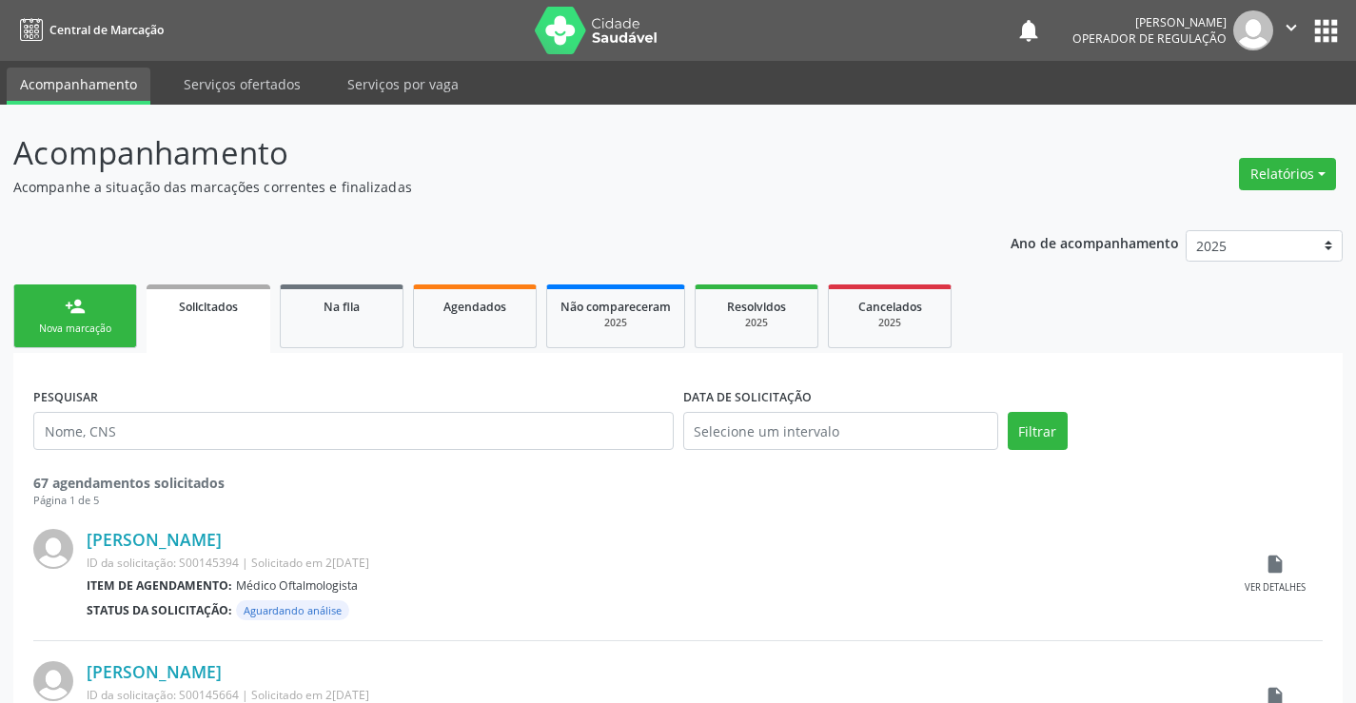
click at [91, 315] on link "person_add Nova marcação" at bounding box center [75, 317] width 124 height 64
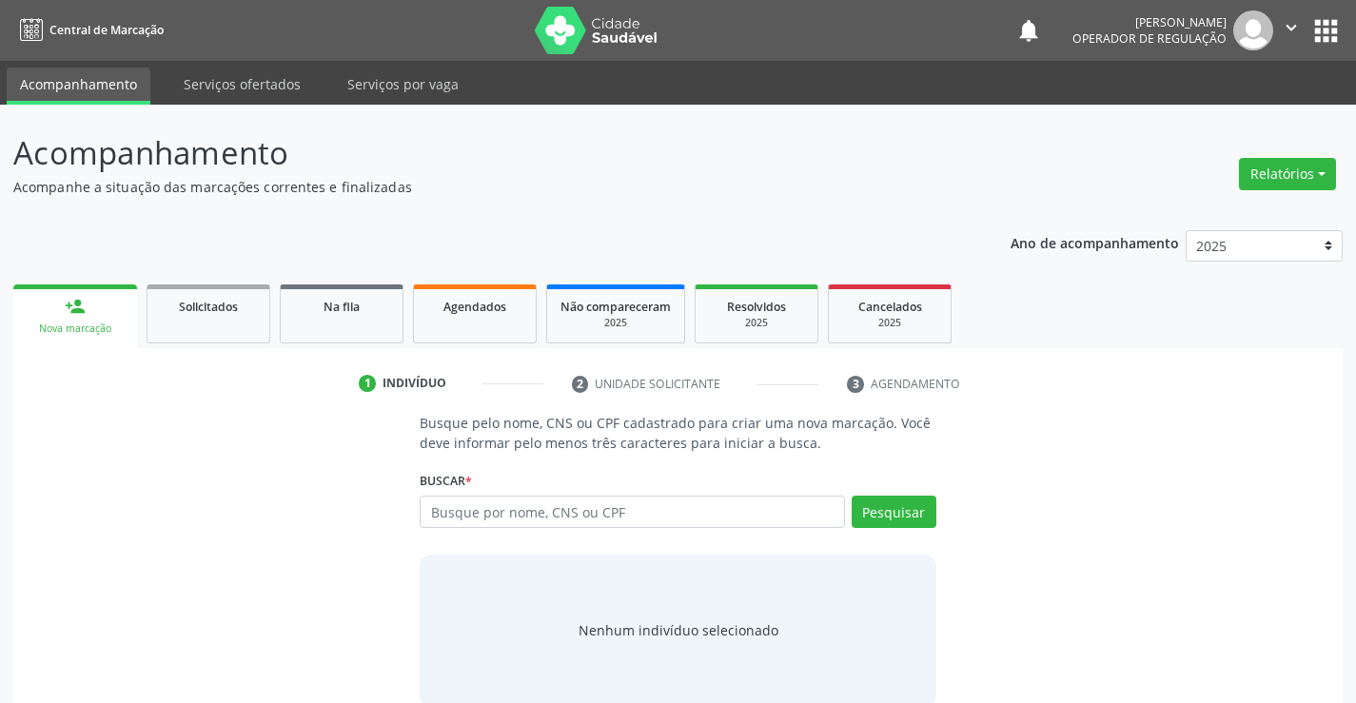
click at [521, 528] on div "Busque por nome, CNS ou CPF Nenhum resultado encontrado para: " " Digite nome, …" at bounding box center [678, 519] width 516 height 46
click at [523, 517] on input "text" at bounding box center [632, 512] width 424 height 32
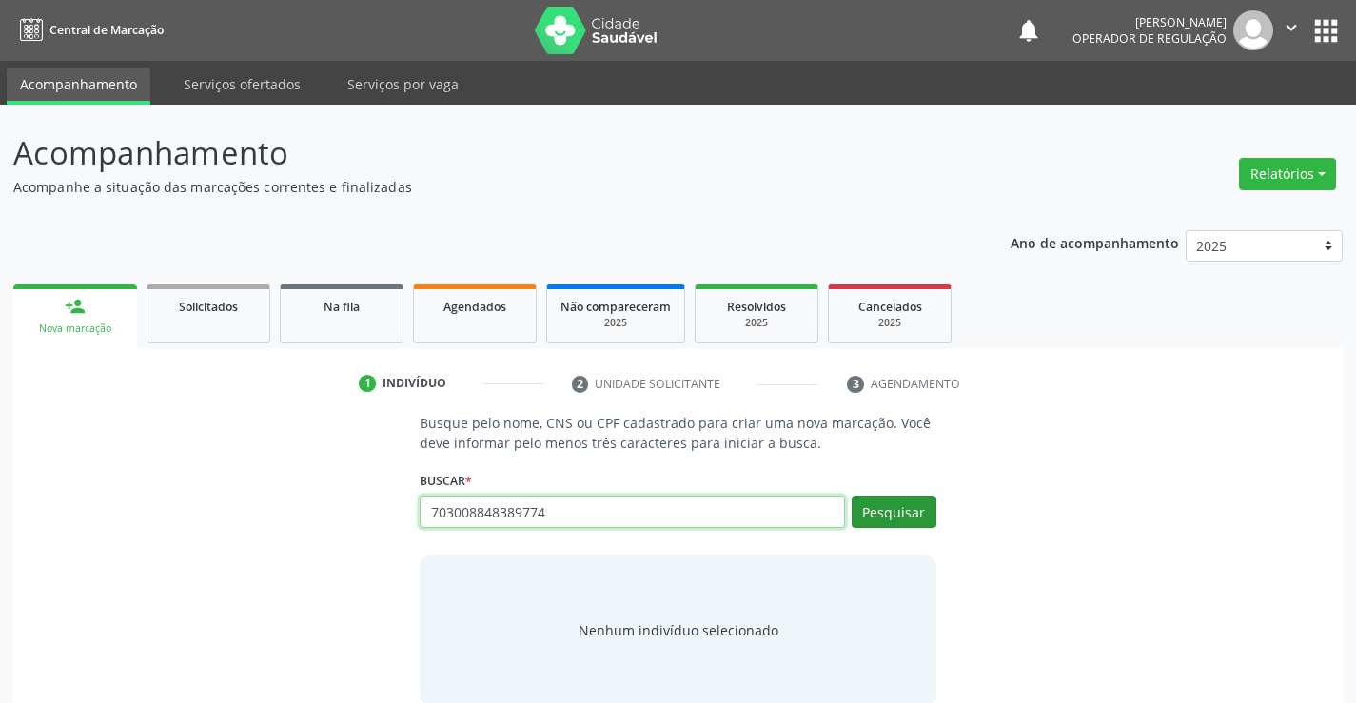
type input "703008848389774"
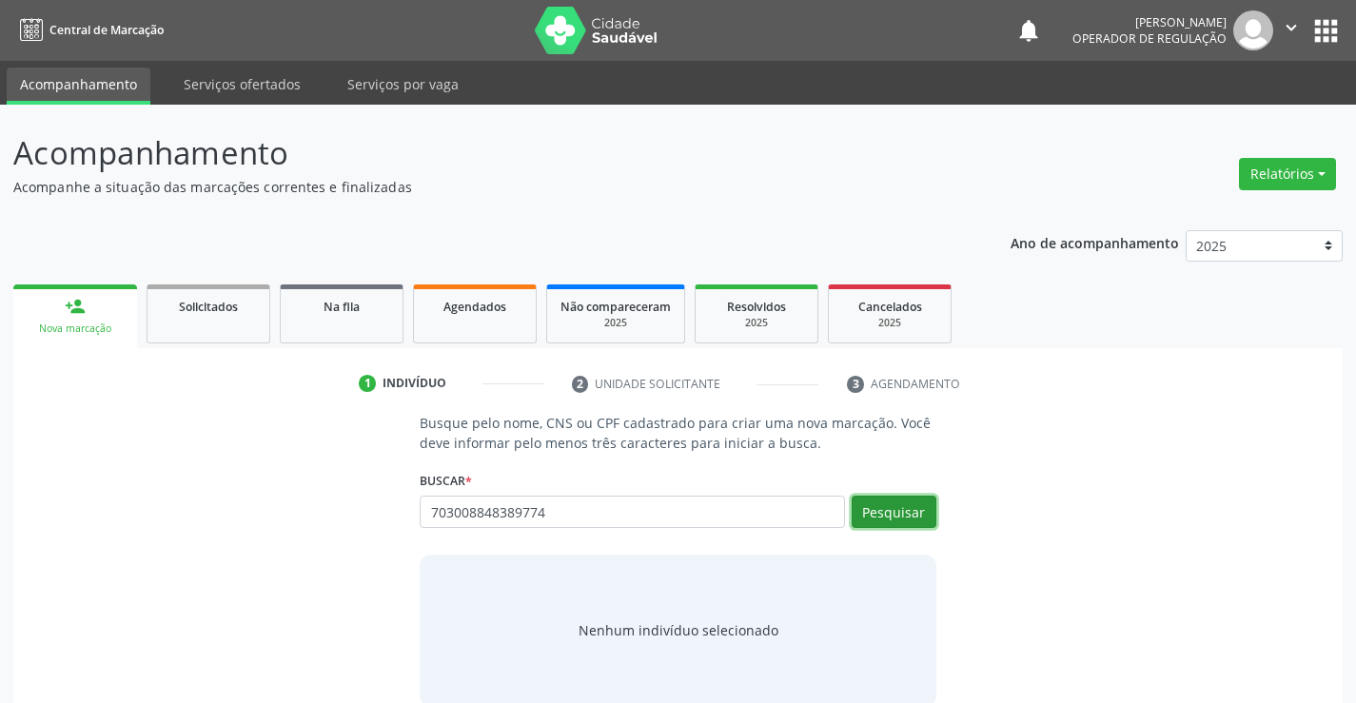
click at [871, 501] on button "Pesquisar" at bounding box center [894, 512] width 85 height 32
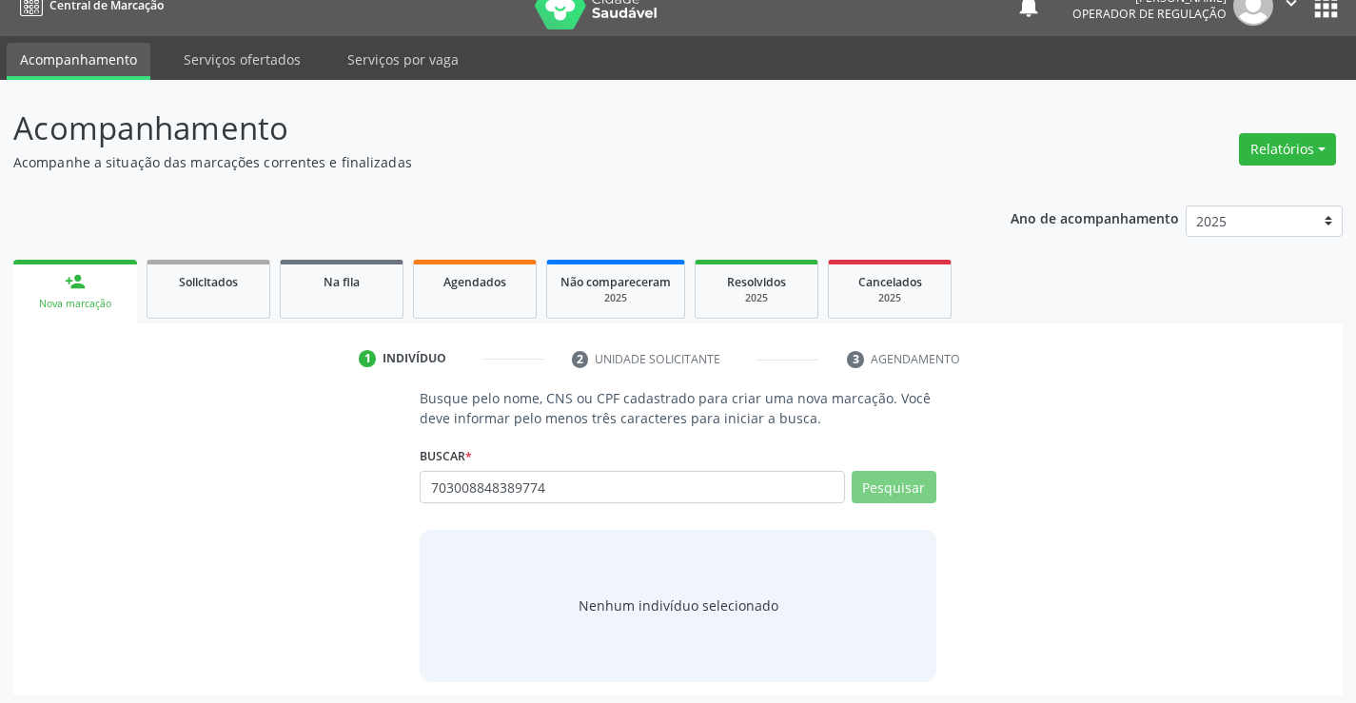
scroll to position [30, 0]
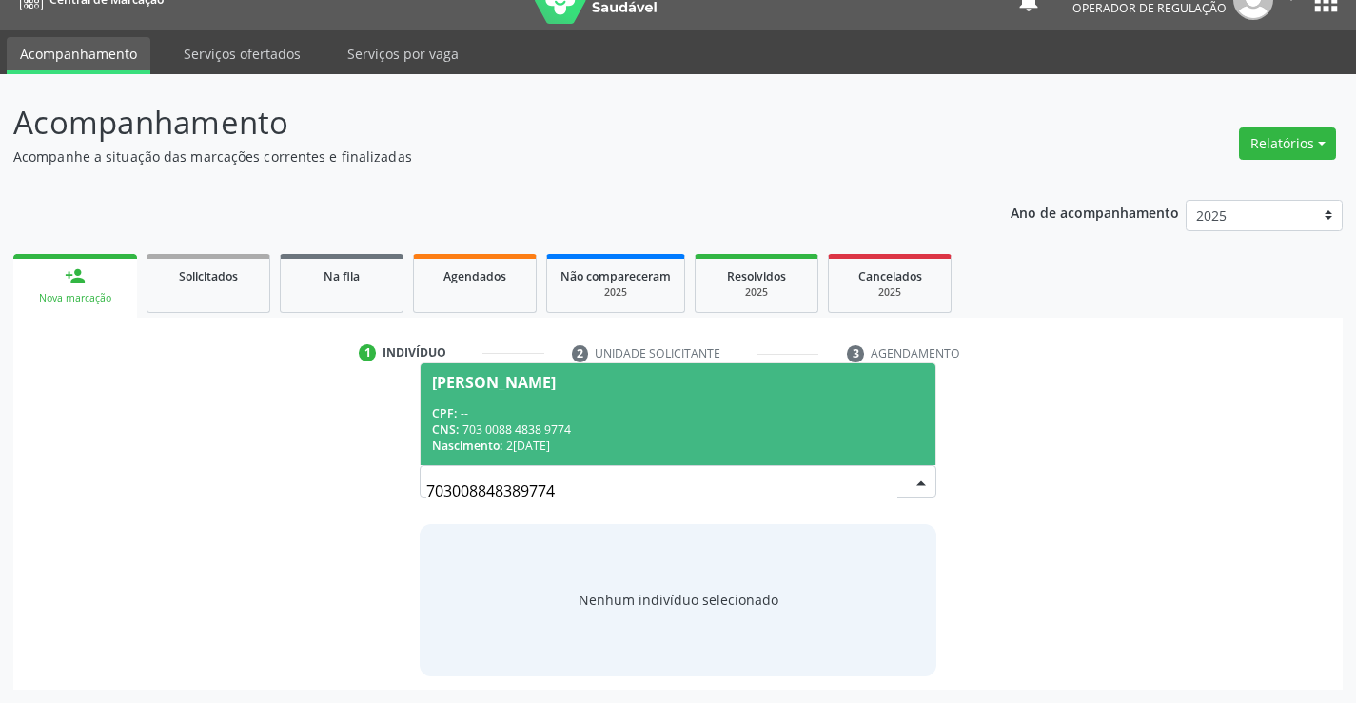
click at [503, 402] on span "Maria Analia da Silva Rocha CPF: -- CNS: 703 0088 4838 9774 Nascimento: 20/08/1…" at bounding box center [678, 415] width 514 height 102
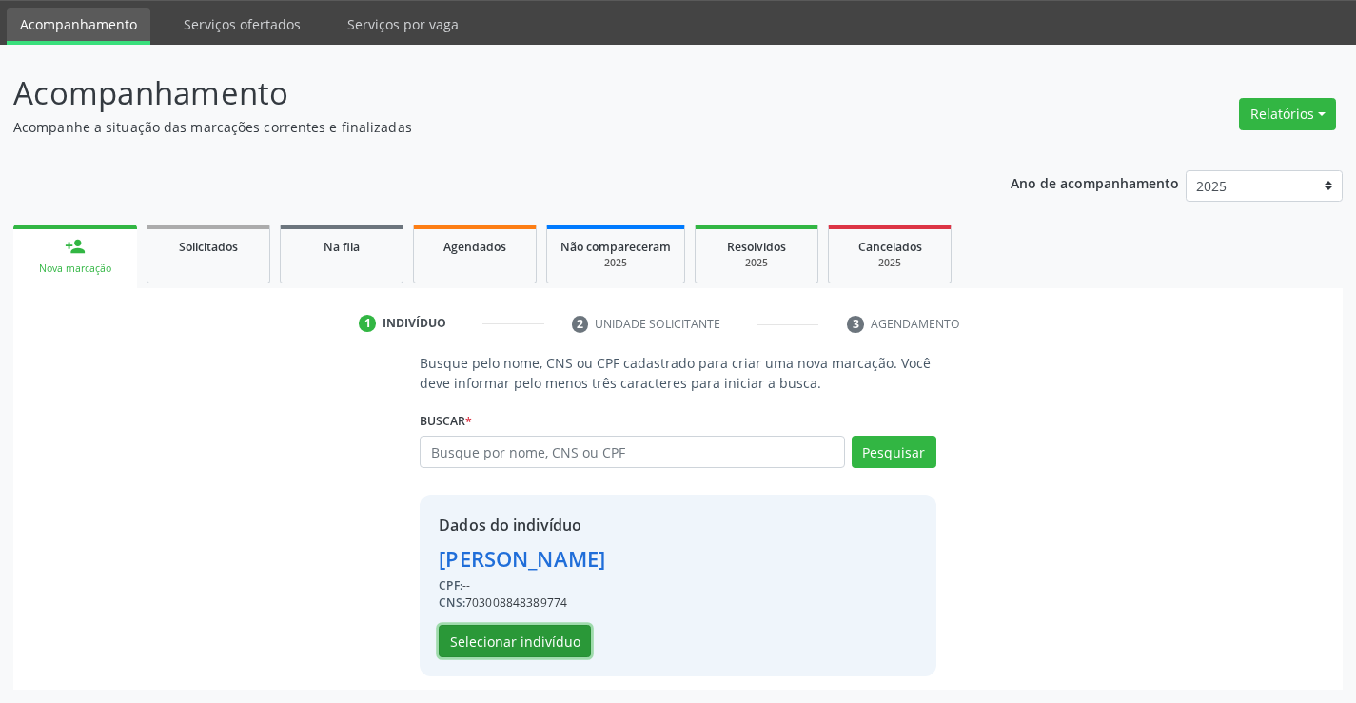
click at [533, 645] on button "Selecionar indivíduo" at bounding box center [515, 641] width 152 height 32
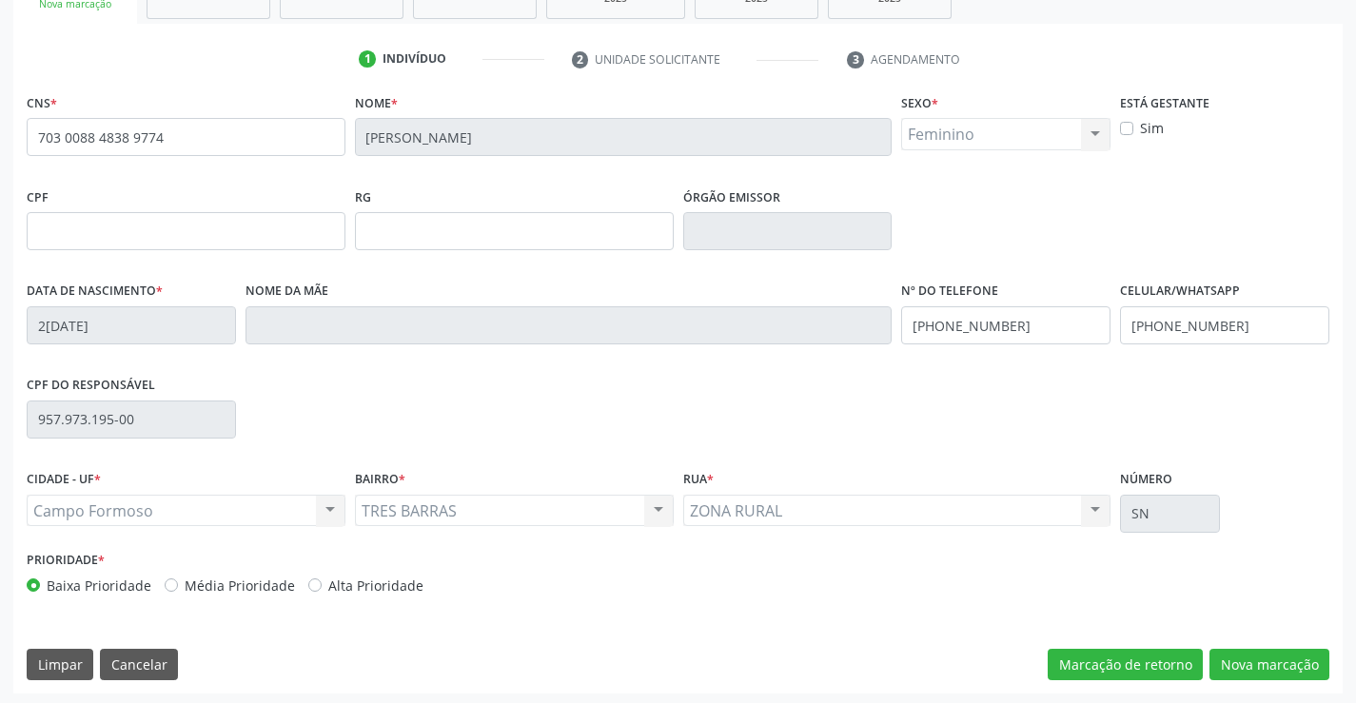
scroll to position [328, 0]
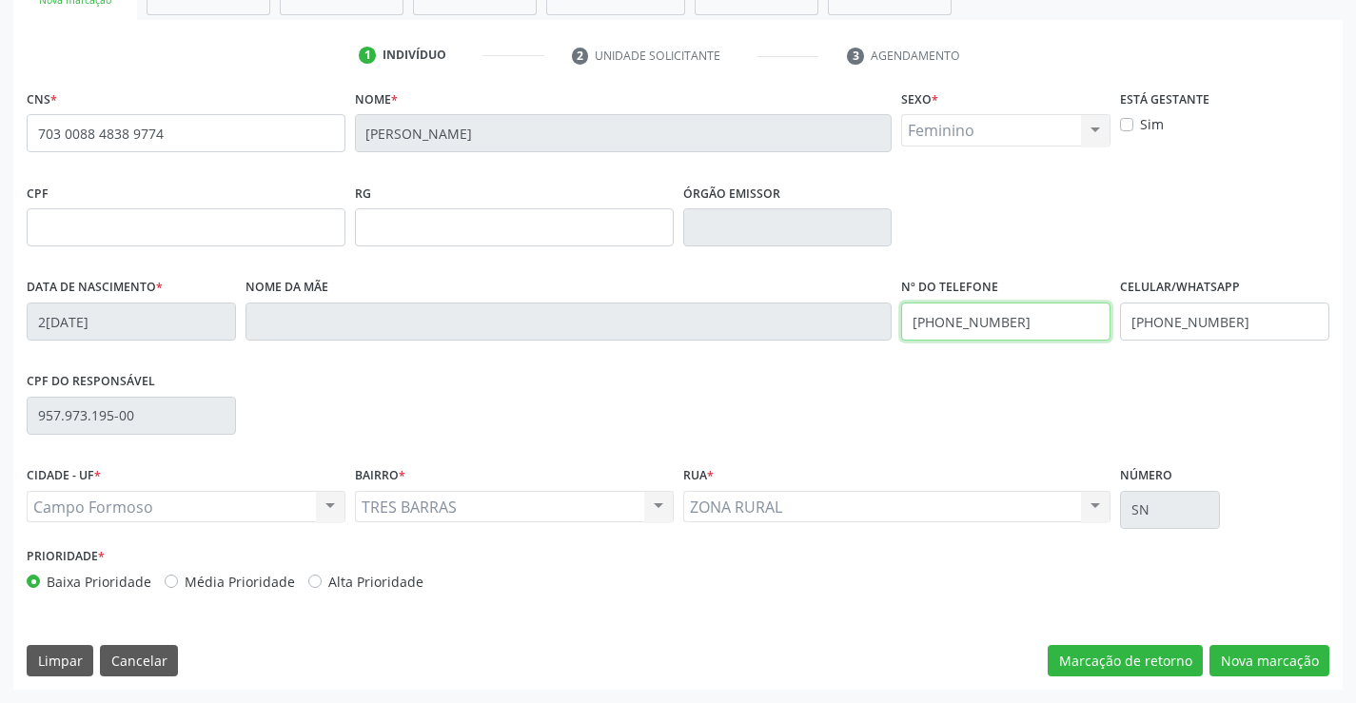
click at [1055, 330] on input "(74) 99100-6178" at bounding box center [1005, 322] width 209 height 38
type input "(74) 99971-8001"
drag, startPoint x: 1267, startPoint y: 674, endPoint x: 1226, endPoint y: 665, distance: 41.8
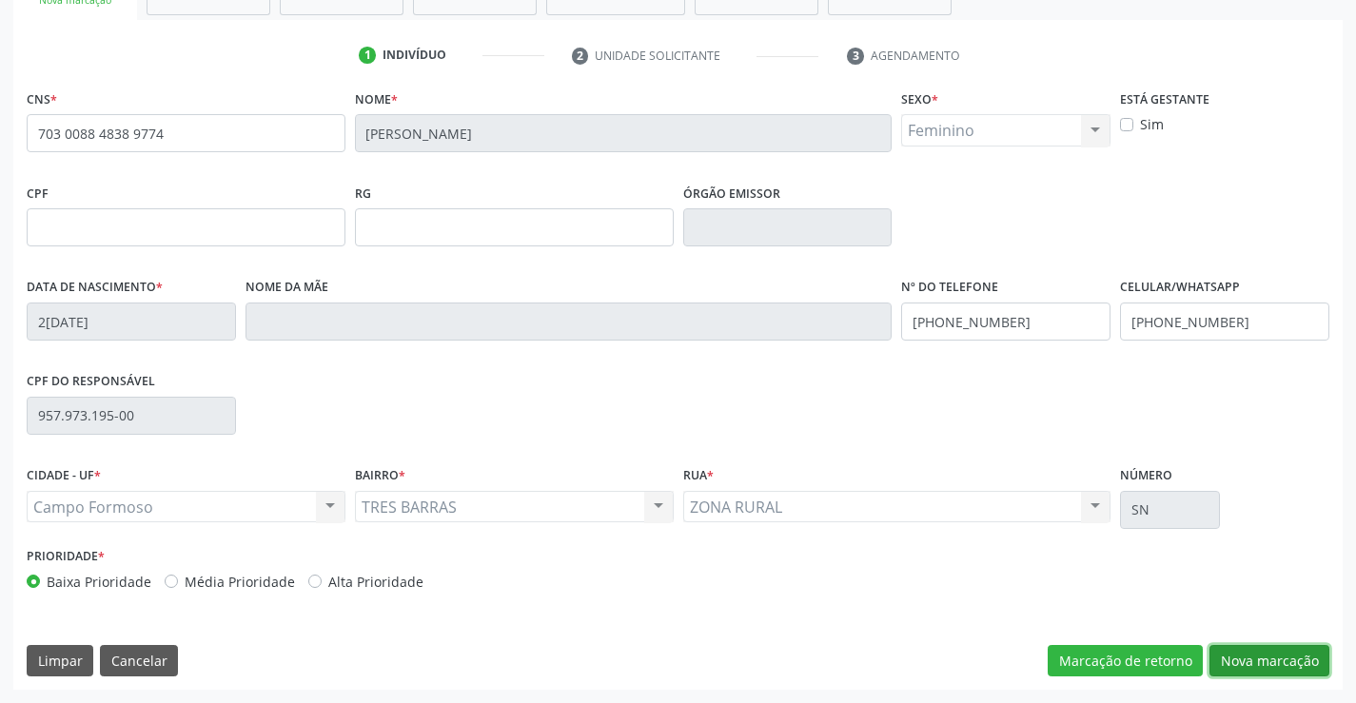
click at [1267, 675] on button "Nova marcação" at bounding box center [1269, 661] width 120 height 32
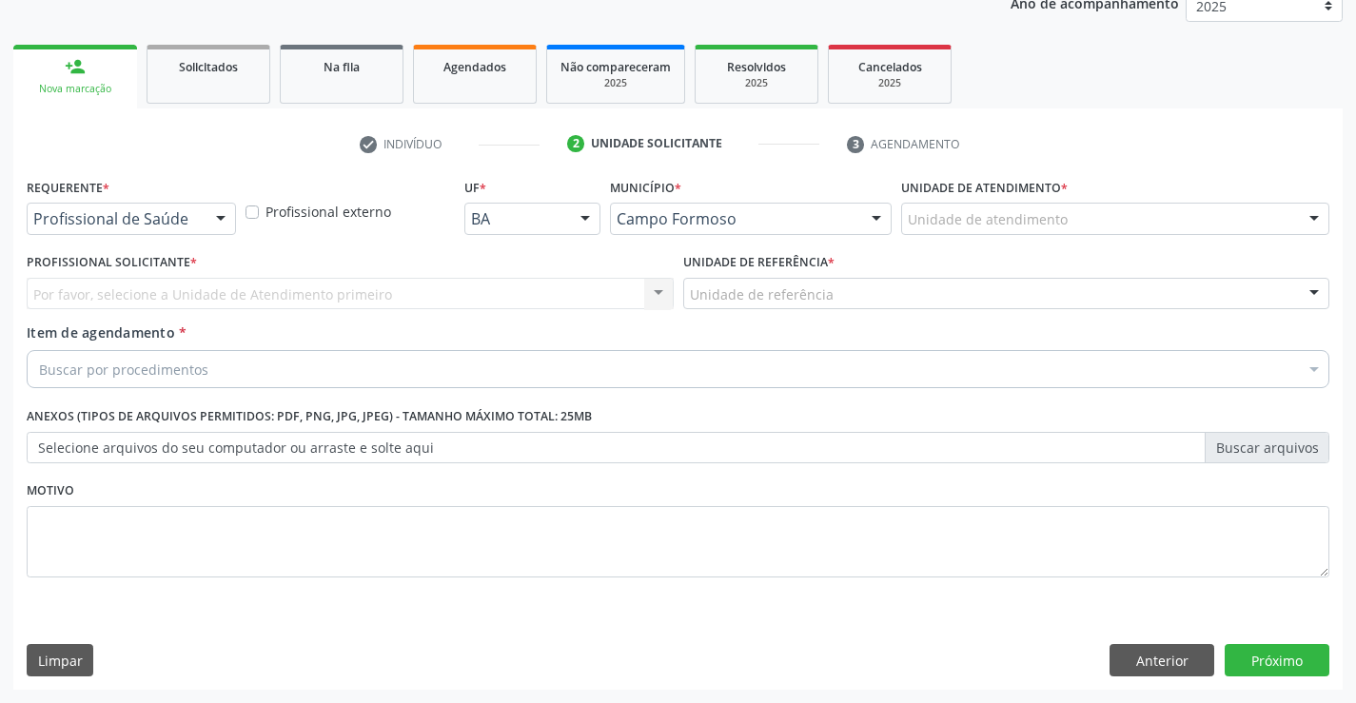
scroll to position [240, 0]
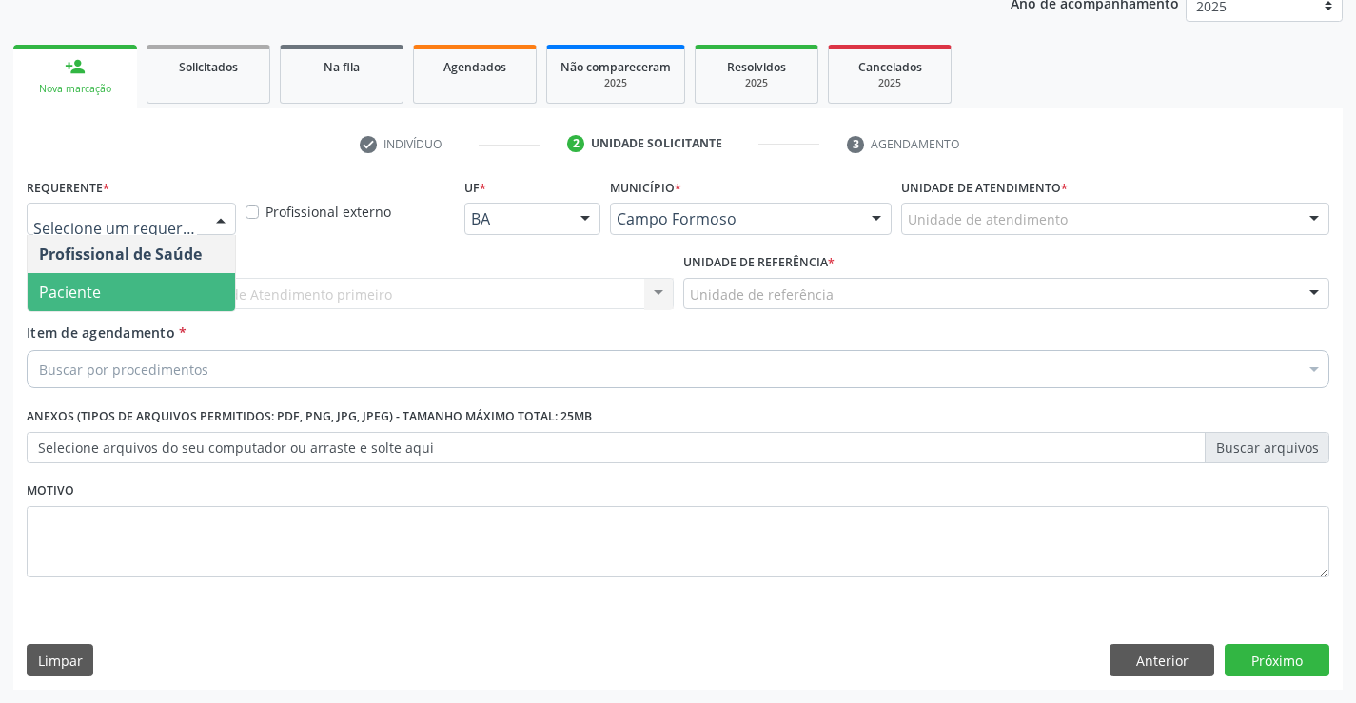
click at [154, 285] on span "Paciente" at bounding box center [131, 292] width 207 height 38
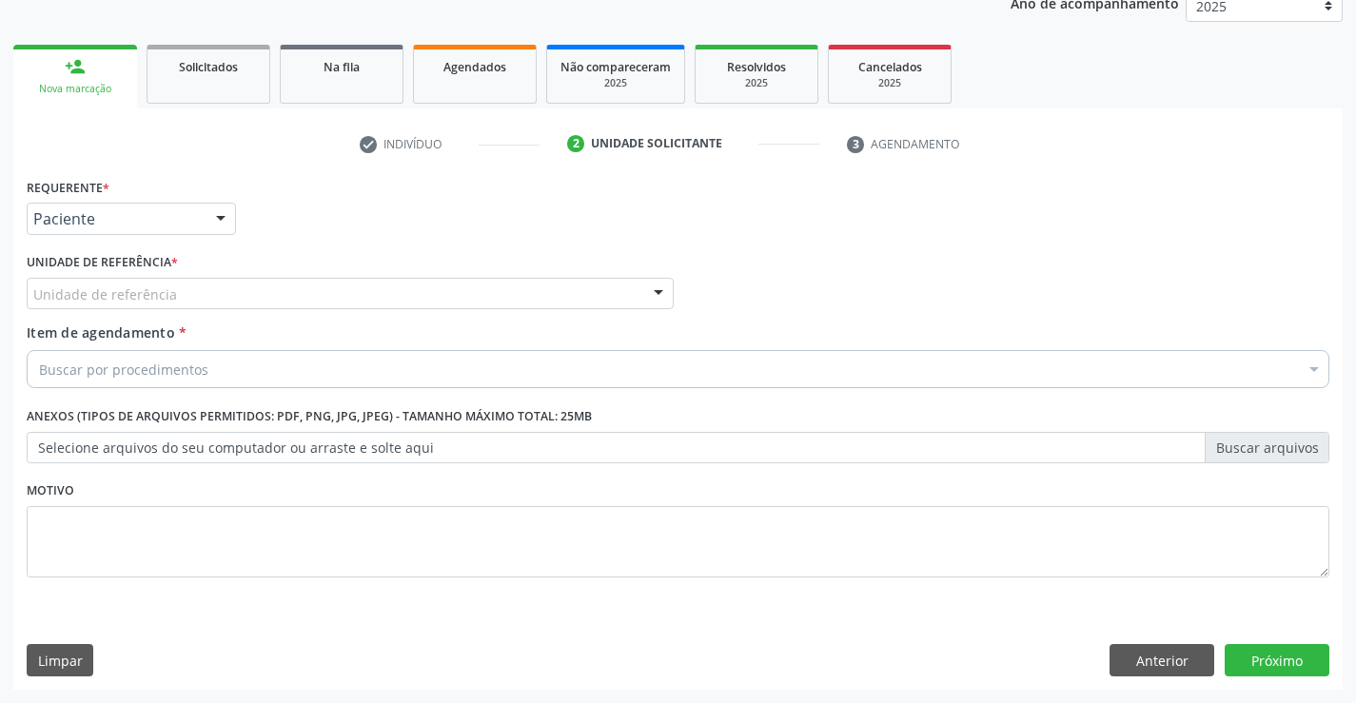
click at [325, 300] on div "Unidade de referência" at bounding box center [350, 294] width 647 height 32
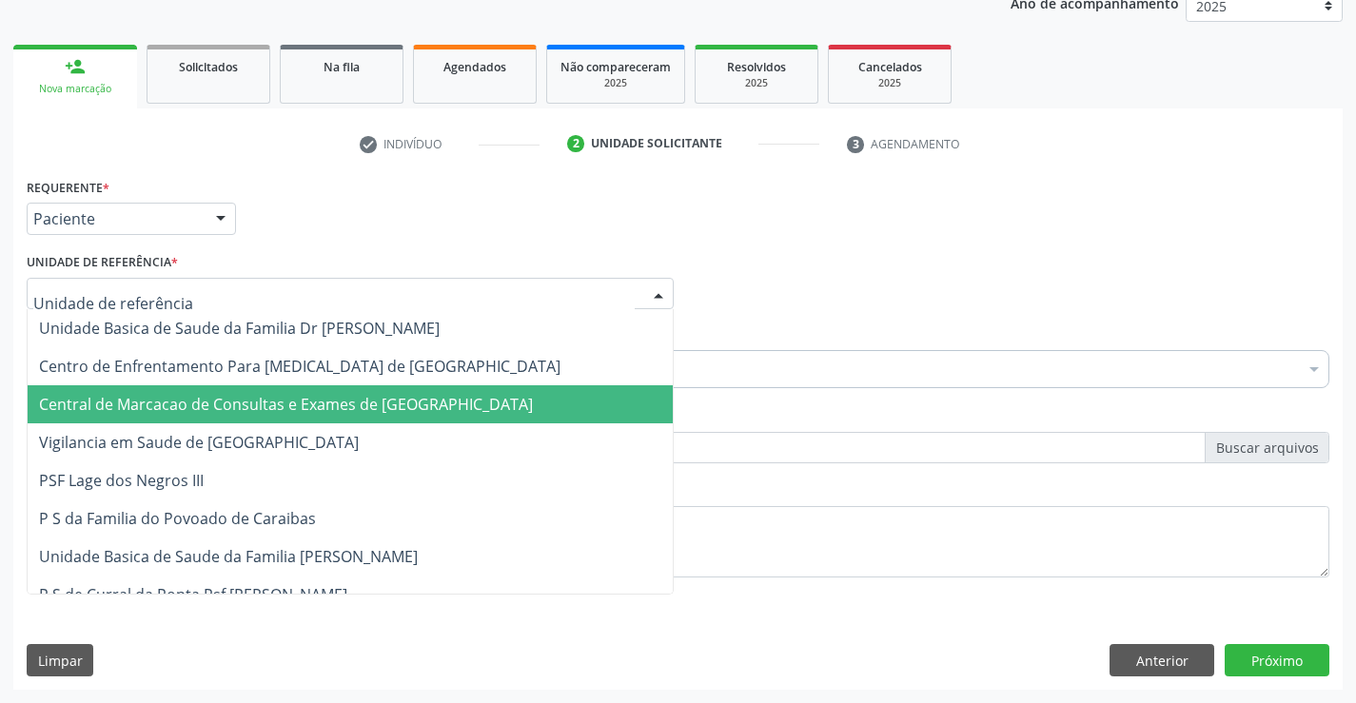
click at [334, 389] on span "Central de Marcacao de Consultas e Exames de [GEOGRAPHIC_DATA]" at bounding box center [350, 404] width 645 height 38
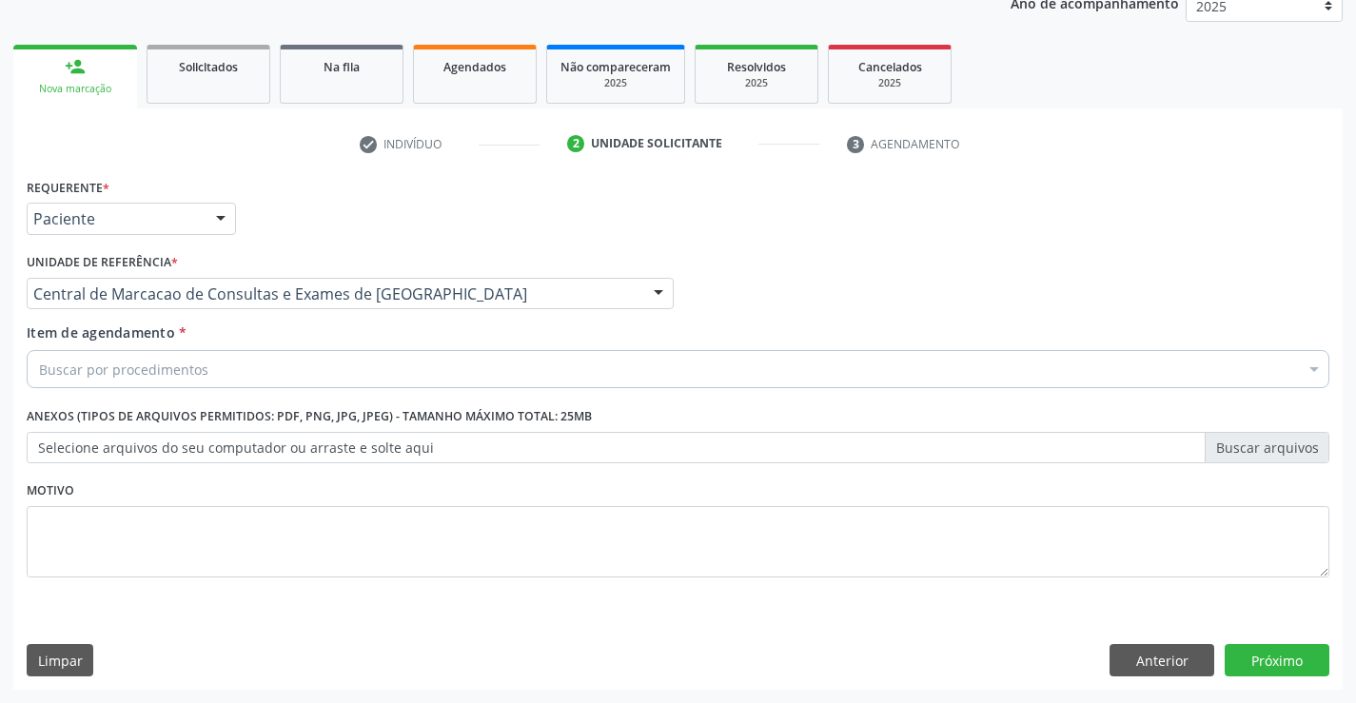
click at [348, 364] on div "Buscar por procedimentos" at bounding box center [678, 369] width 1303 height 38
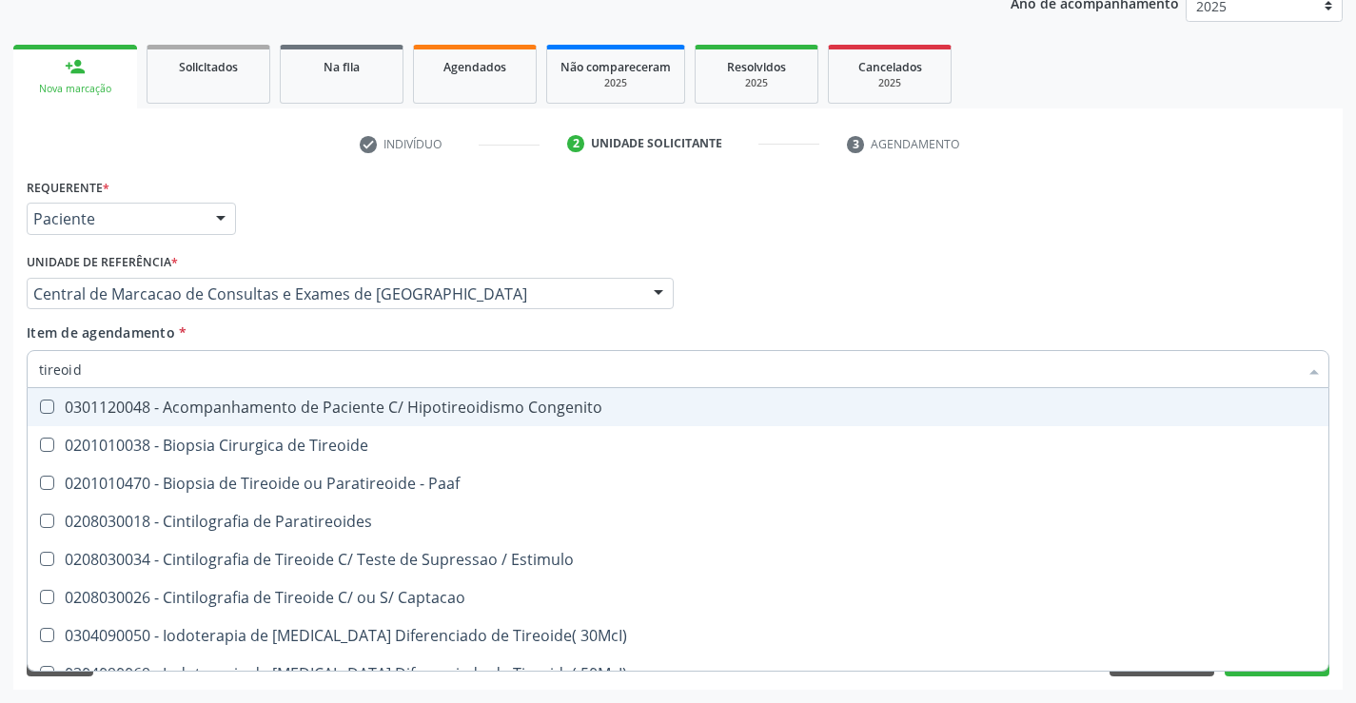
type input "tireoide"
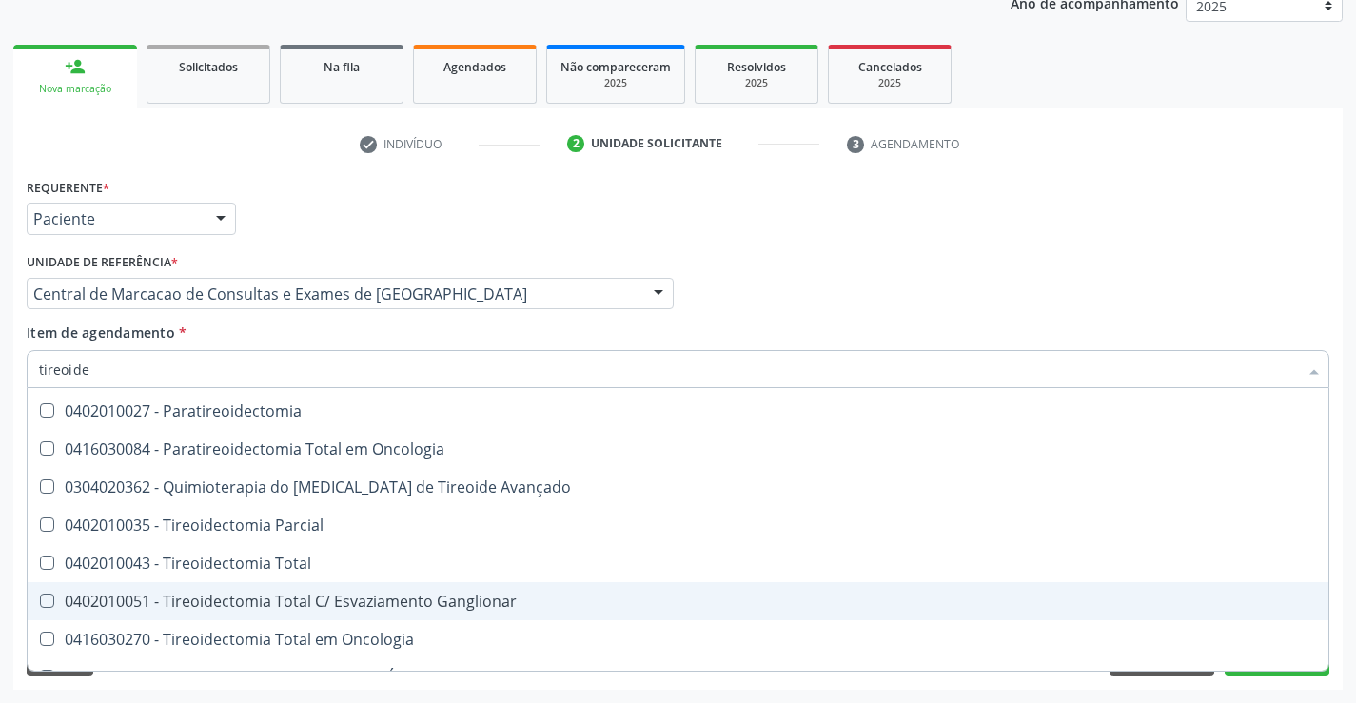
scroll to position [364, 0]
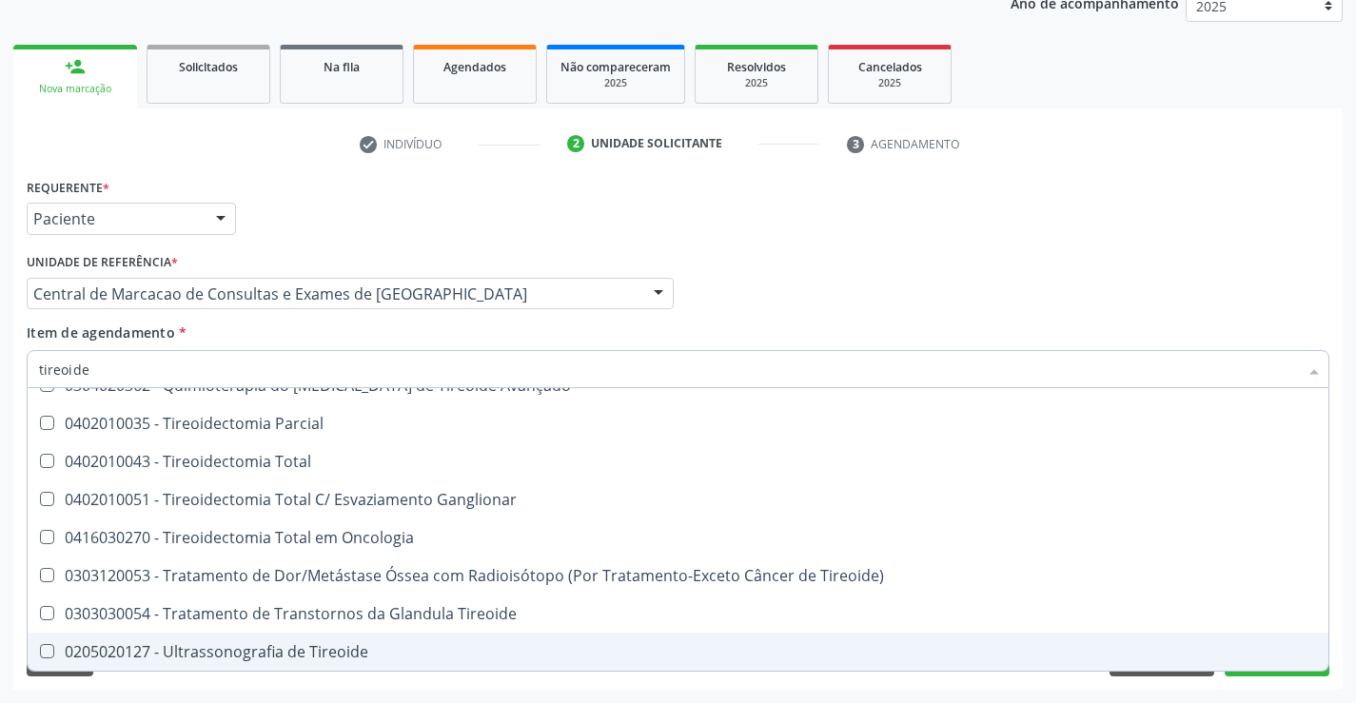
click at [275, 633] on span "0205020127 - Ultrassonografia de Tireoide" at bounding box center [678, 652] width 1301 height 38
checkbox Tireoide "true"
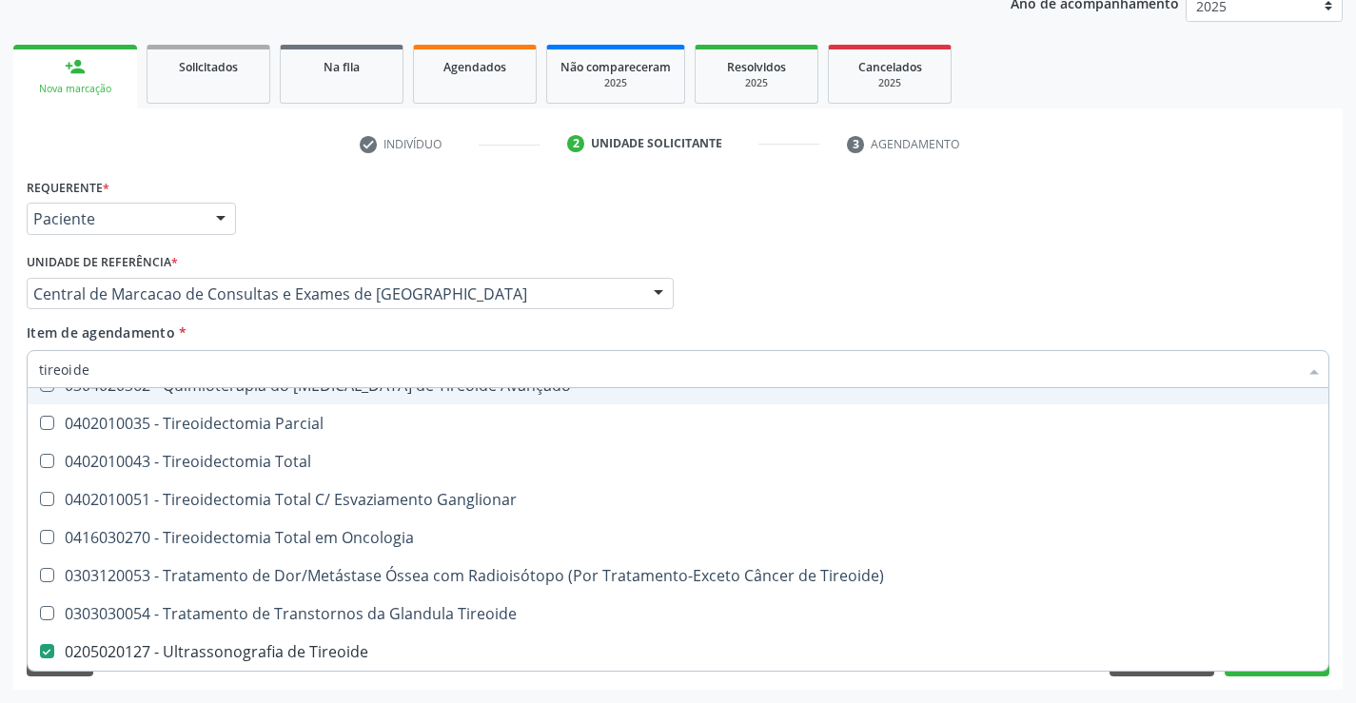
click at [236, 382] on input "tireoide" at bounding box center [668, 369] width 1259 height 38
type input "en"
checkbox Tireoide "false"
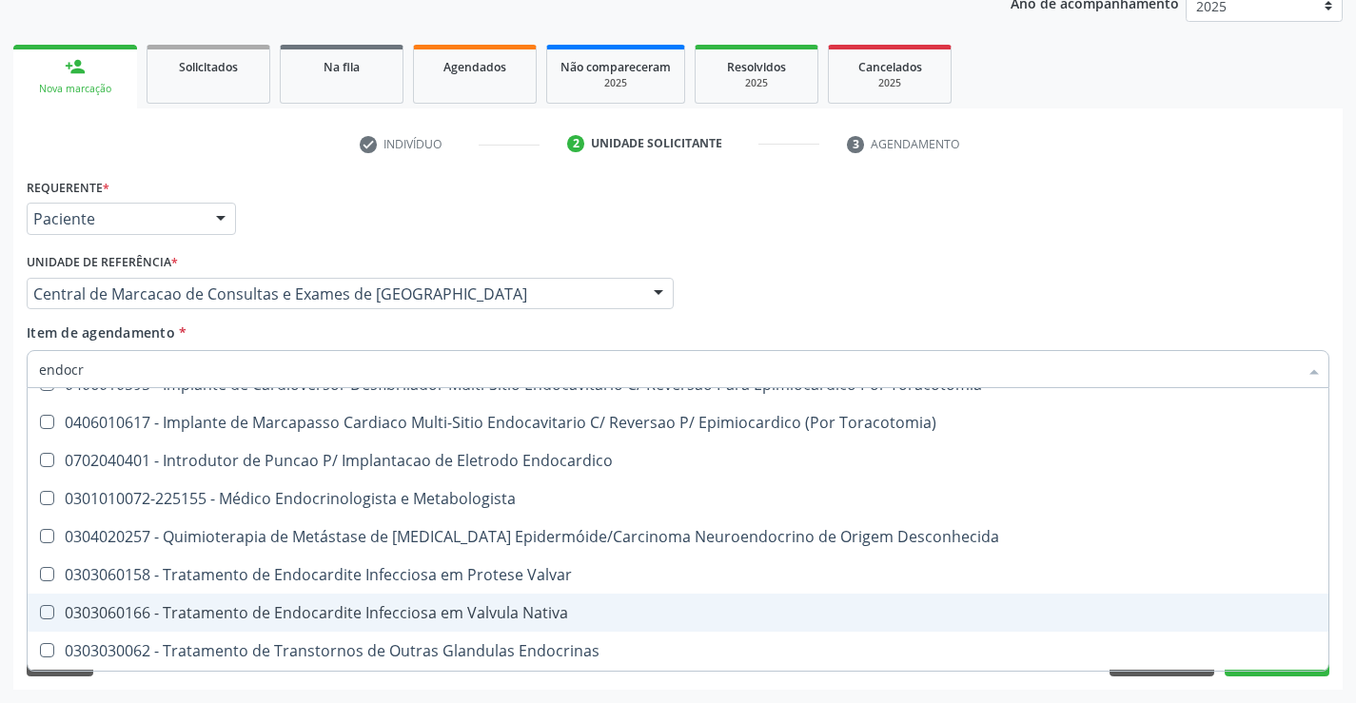
scroll to position [0, 0]
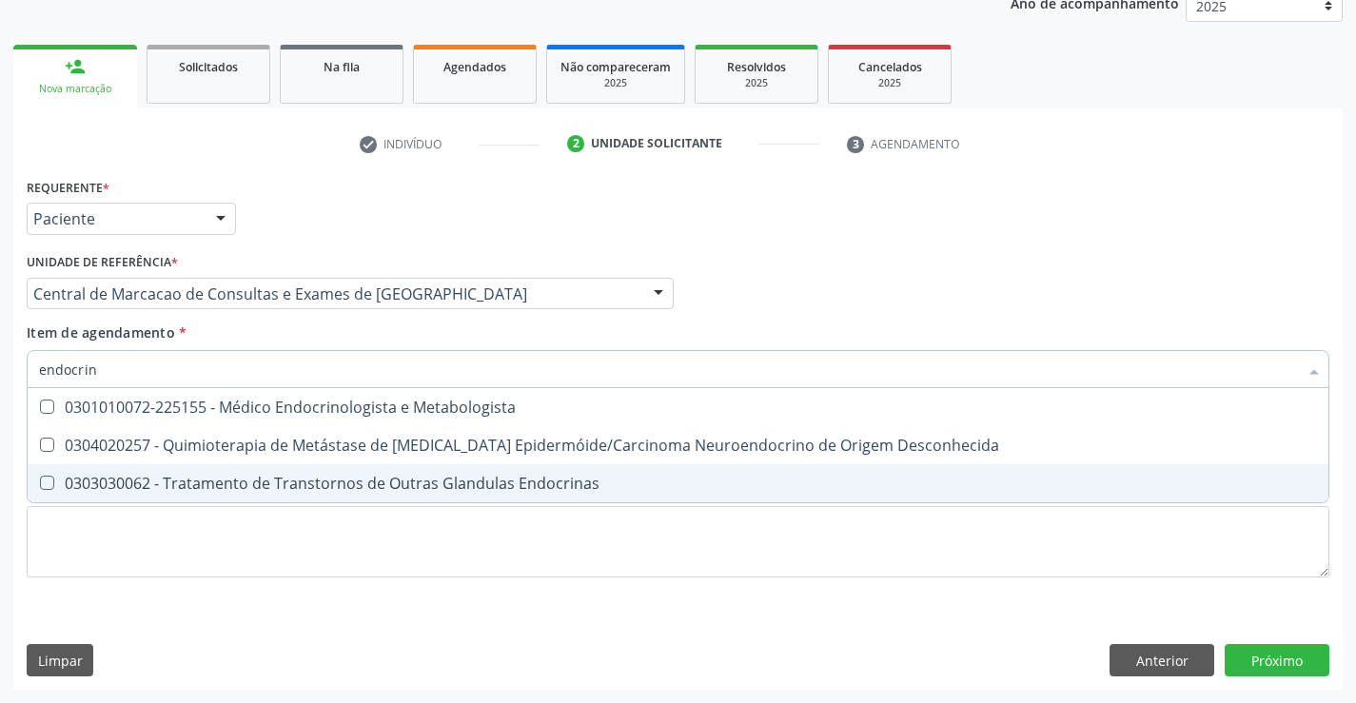
type input "endocrino"
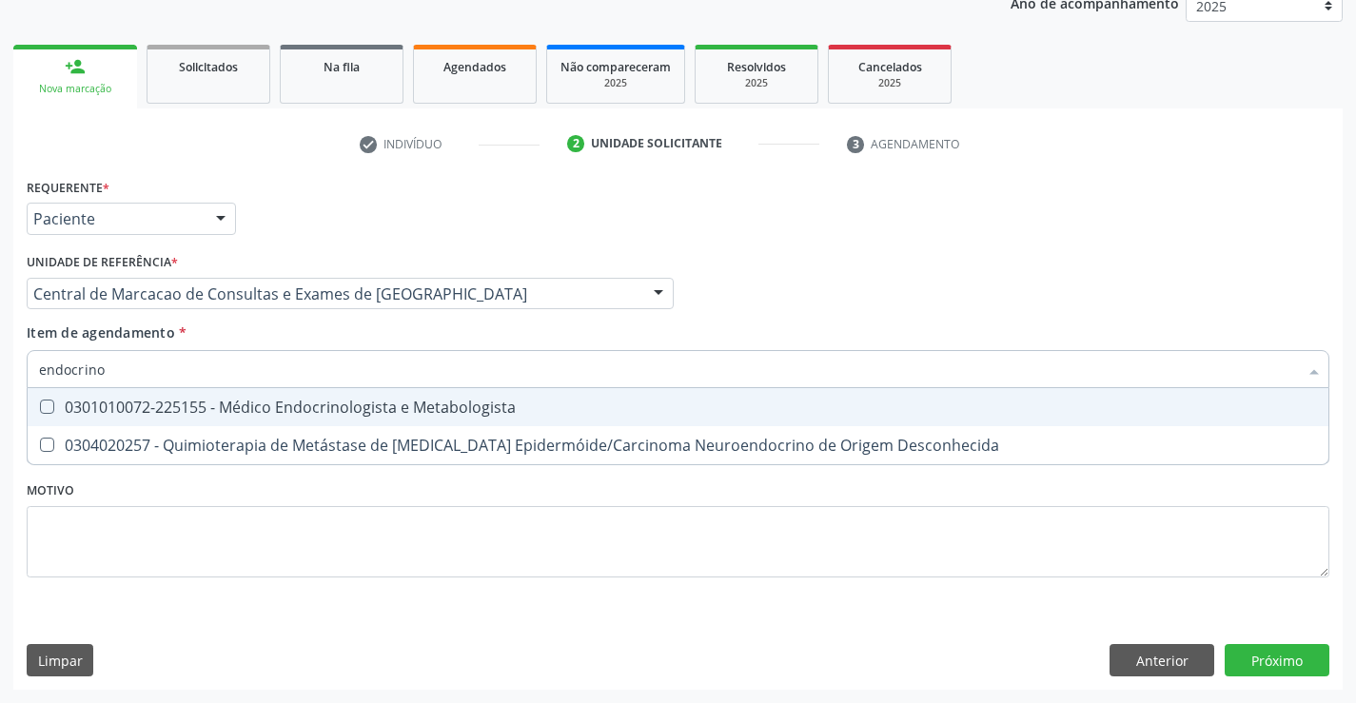
click at [271, 414] on div "0301010072-225155 - Médico Endocrinologista e Metabologista" at bounding box center [678, 407] width 1278 height 15
checkbox Metabologista "true"
click at [1248, 665] on div "Requerente * Paciente Profissional de Saúde Paciente Nenhum resultado encontrad…" at bounding box center [677, 431] width 1329 height 517
checkbox Desconhecida "true"
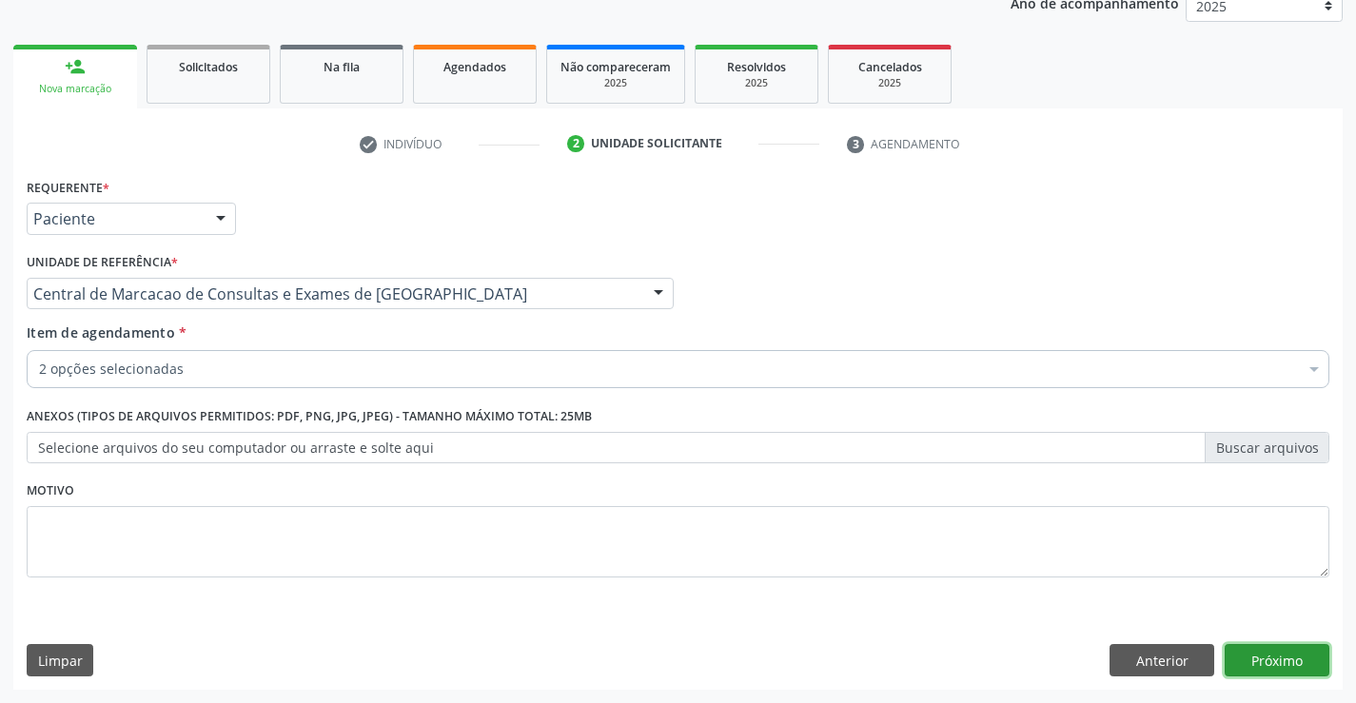
click at [1248, 665] on button "Próximo" at bounding box center [1277, 660] width 105 height 32
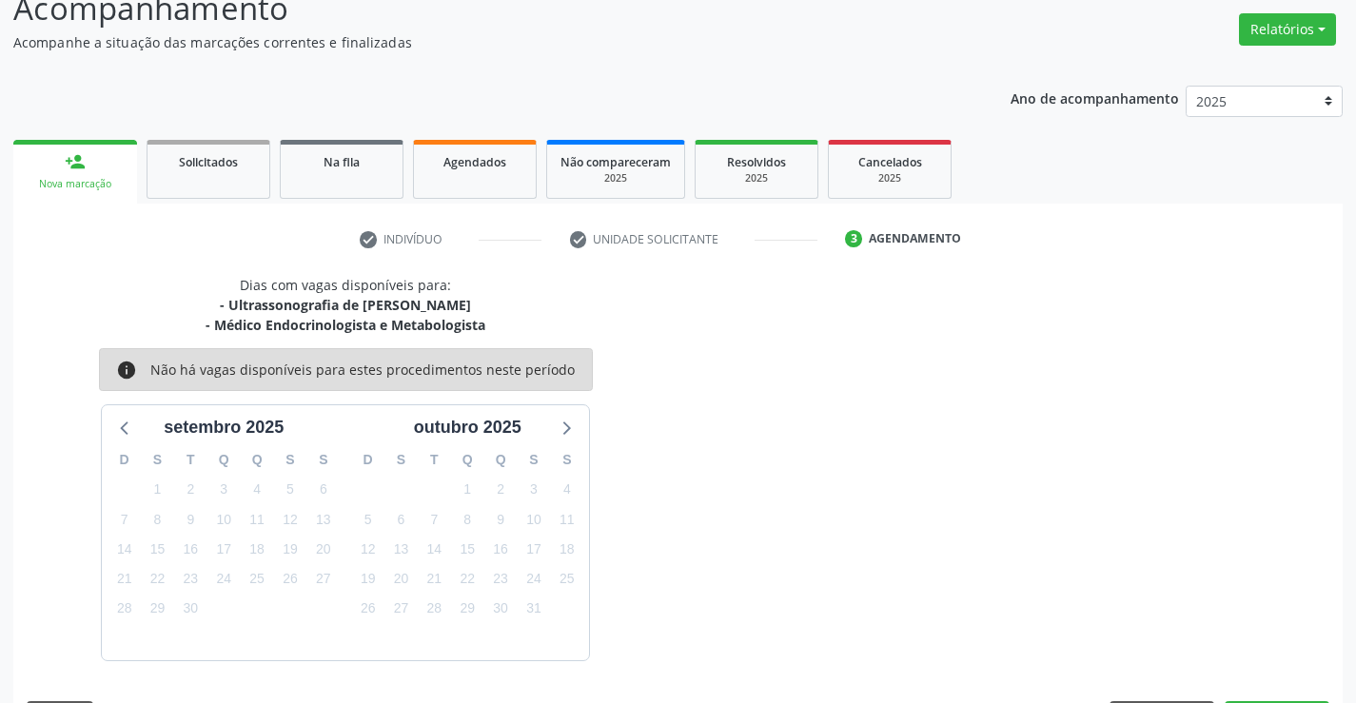
scroll to position [201, 0]
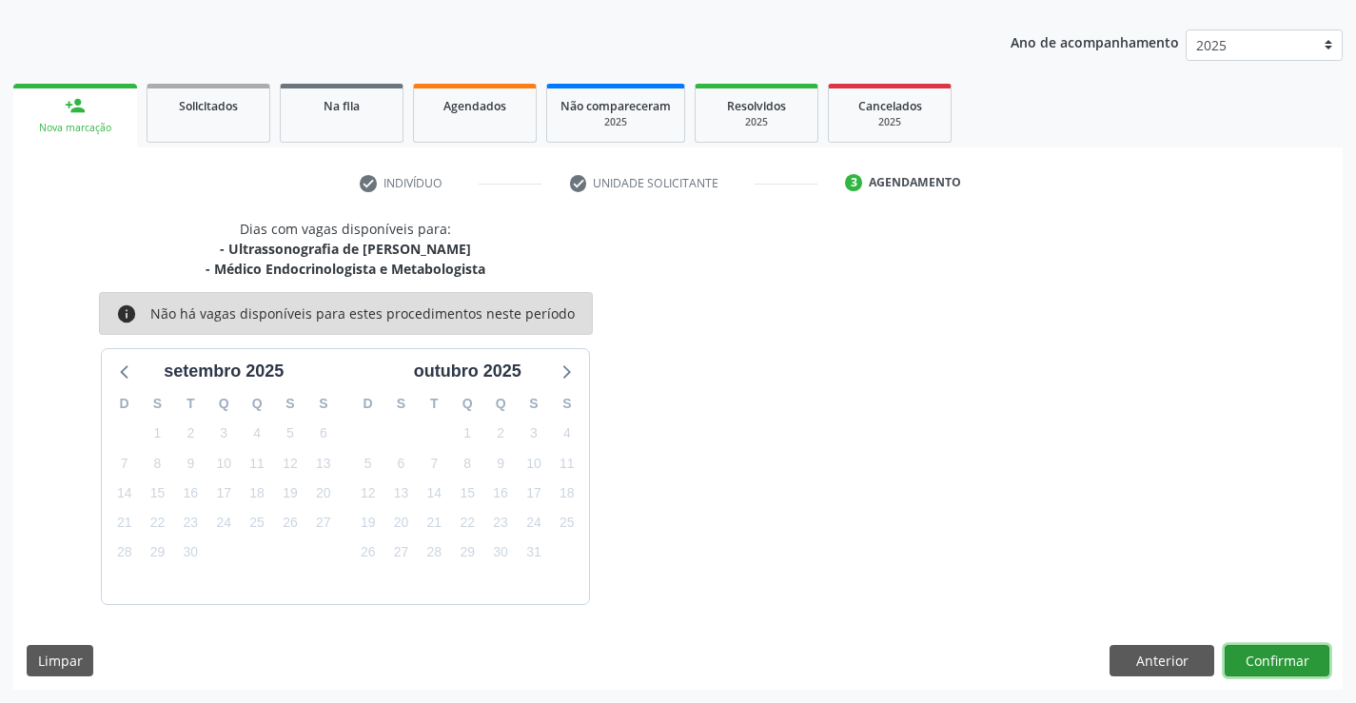
click at [1288, 649] on button "Confirmar" at bounding box center [1277, 661] width 105 height 32
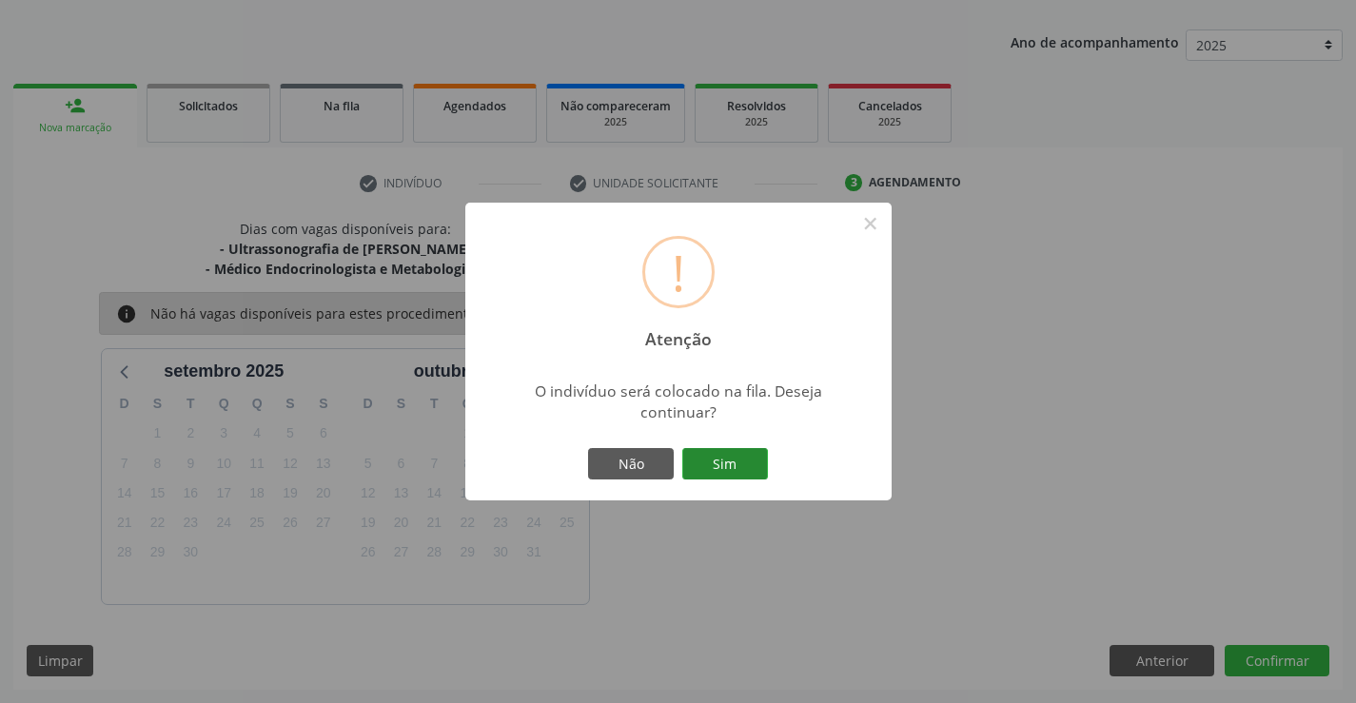
click at [757, 453] on button "Sim" at bounding box center [725, 464] width 86 height 32
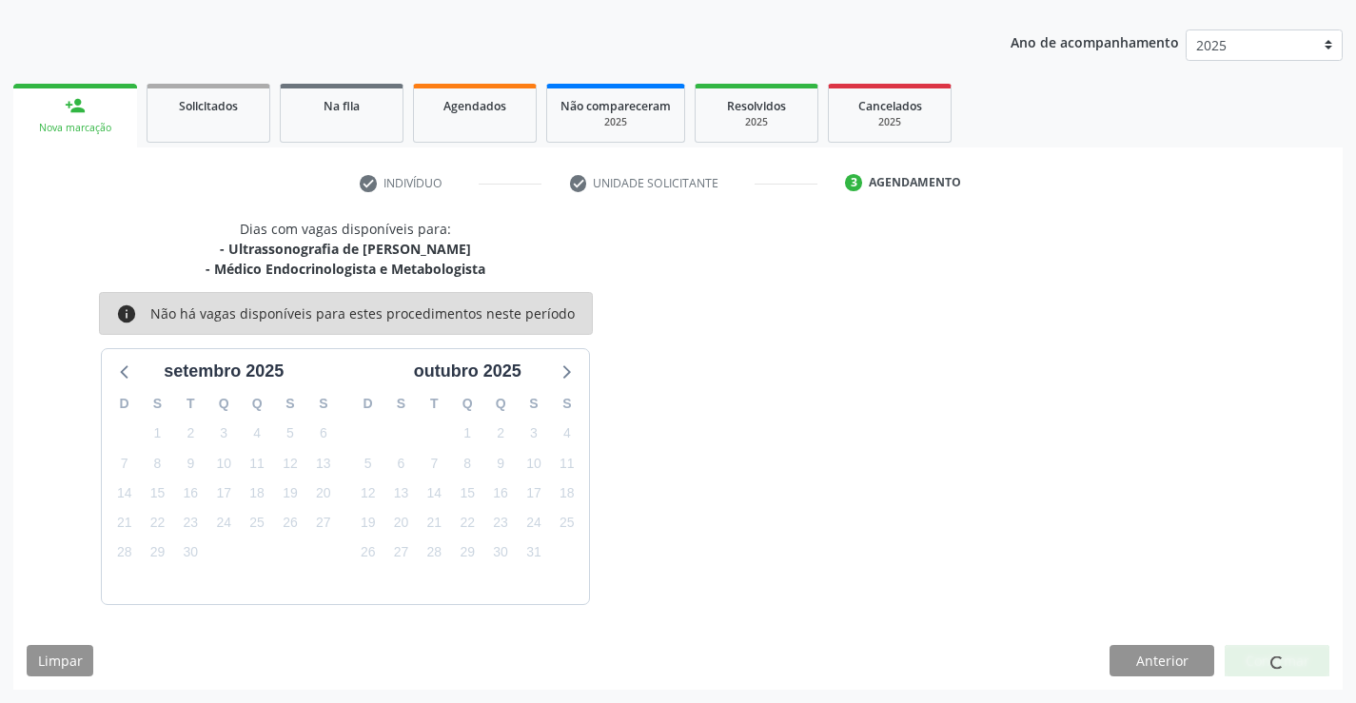
scroll to position [0, 0]
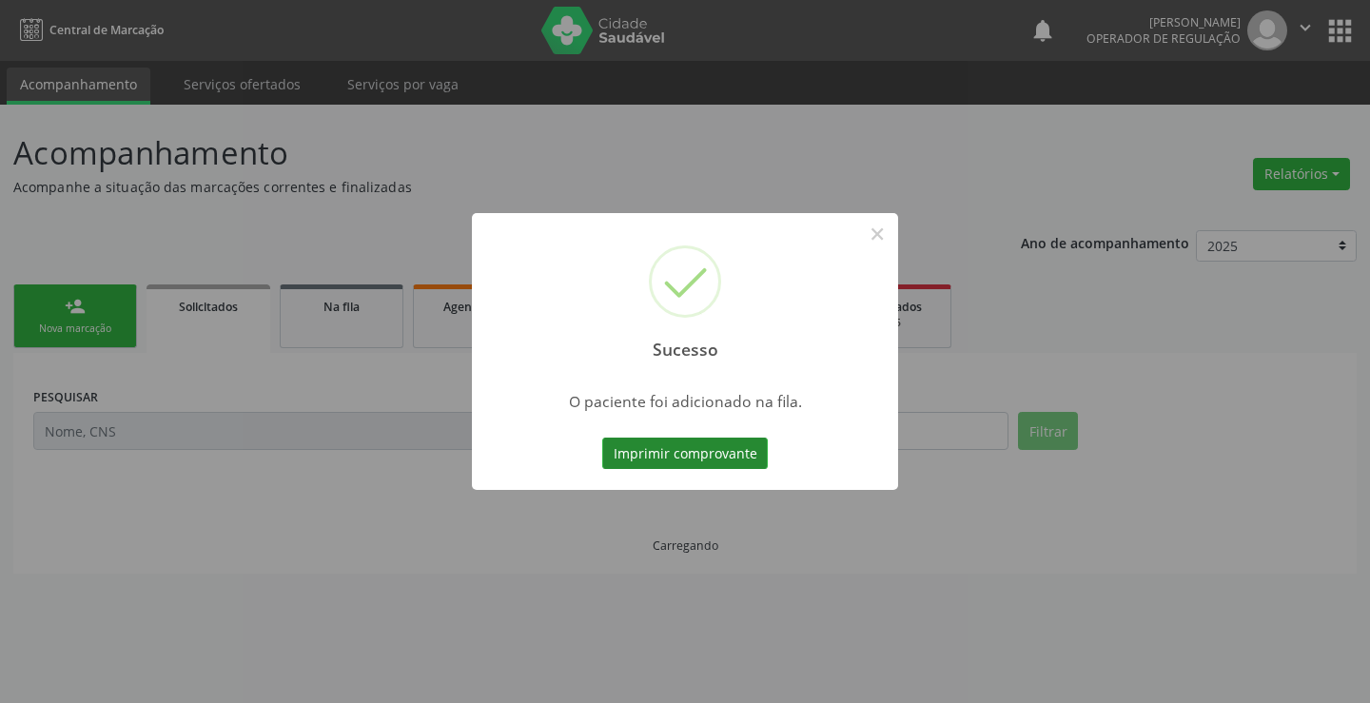
click at [694, 450] on button "Imprimir comprovante" at bounding box center [685, 454] width 166 height 32
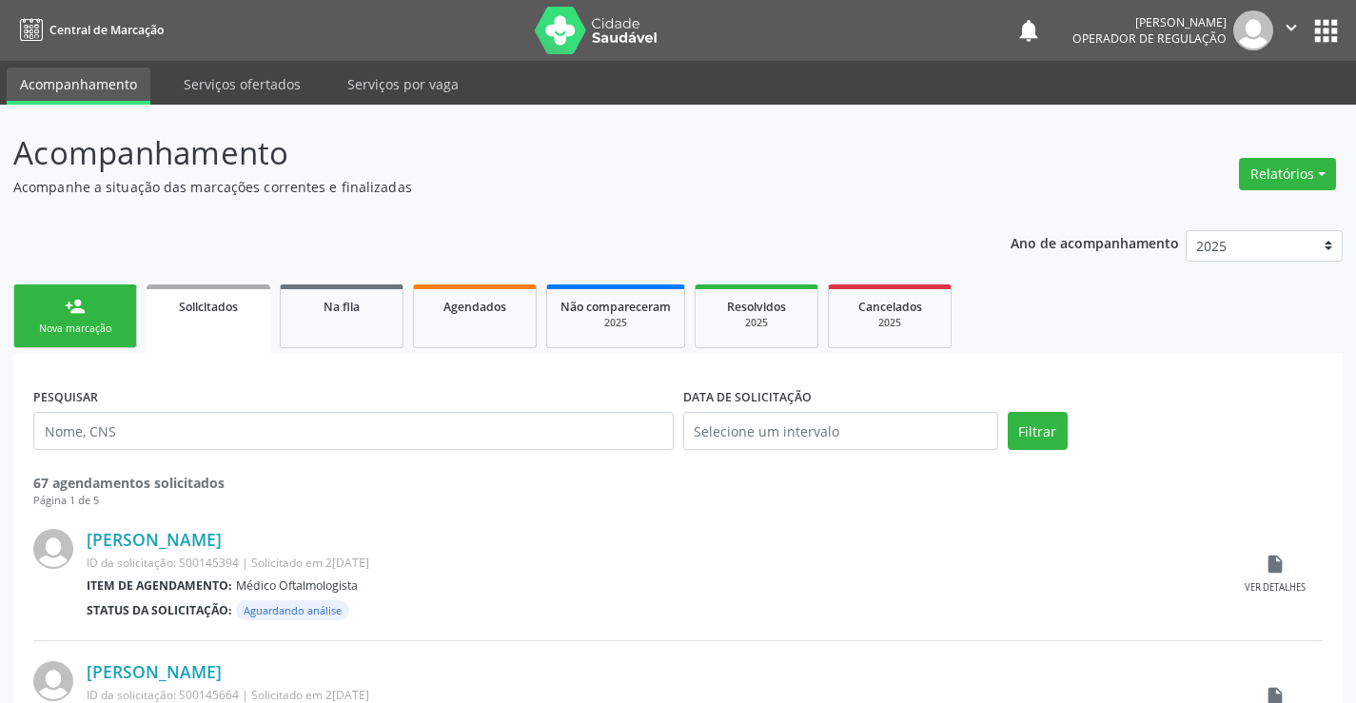
click at [92, 323] on div "Nova marcação" at bounding box center [75, 329] width 95 height 14
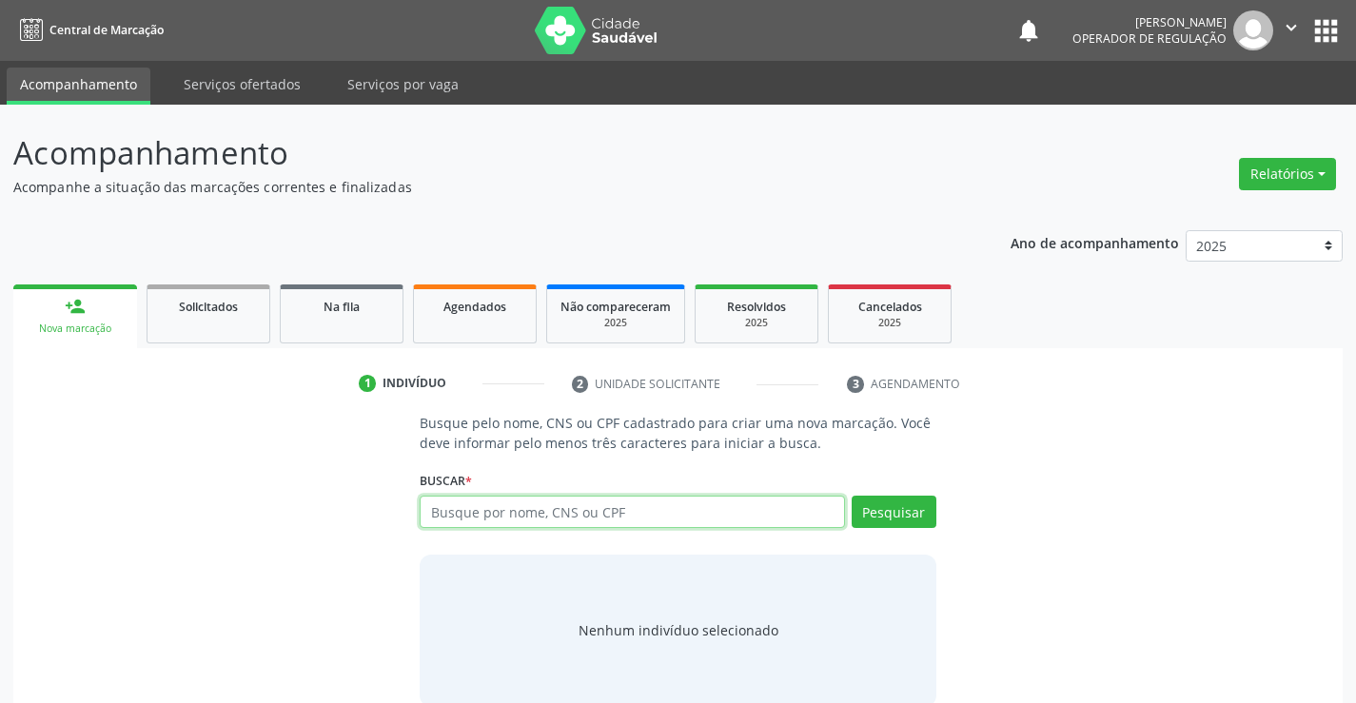
click at [514, 522] on input "text" at bounding box center [632, 512] width 424 height 32
click at [516, 521] on input "text" at bounding box center [632, 512] width 424 height 32
click at [582, 527] on input "text" at bounding box center [632, 512] width 424 height 32
type input "702008862782285"
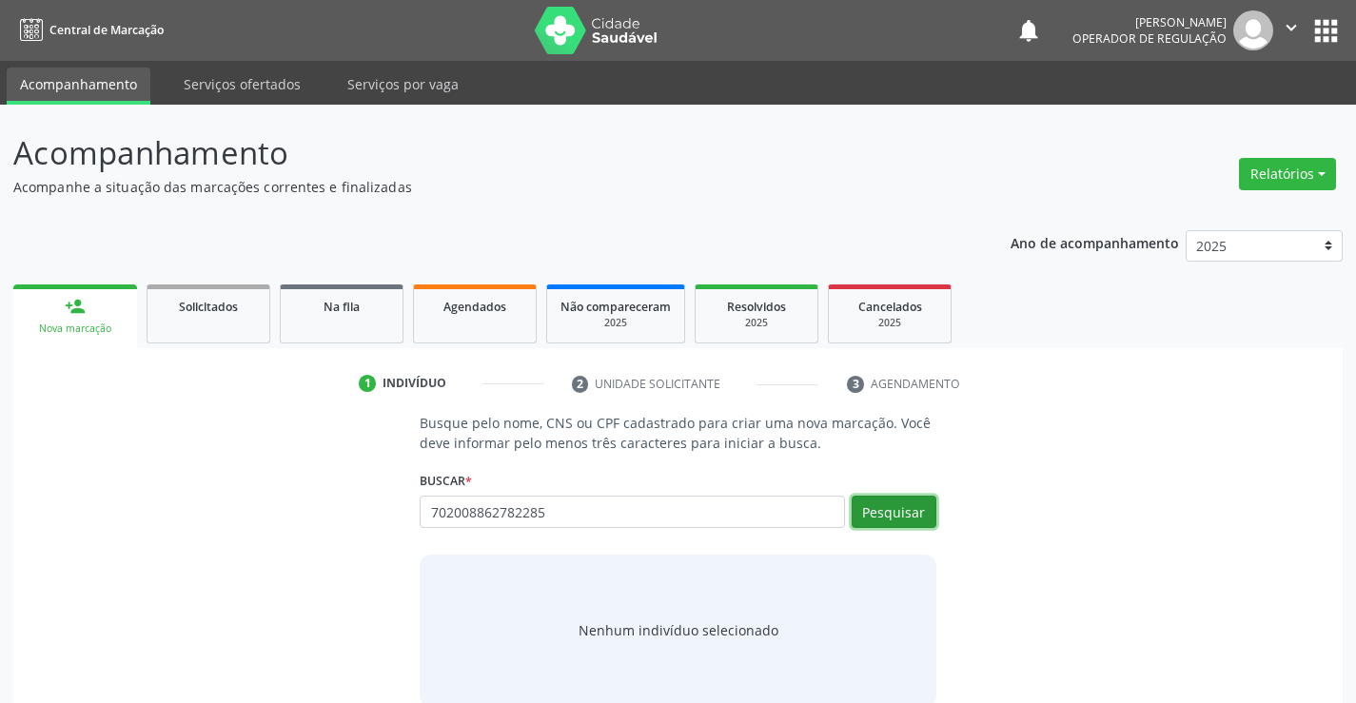
click at [898, 505] on button "Pesquisar" at bounding box center [894, 512] width 85 height 32
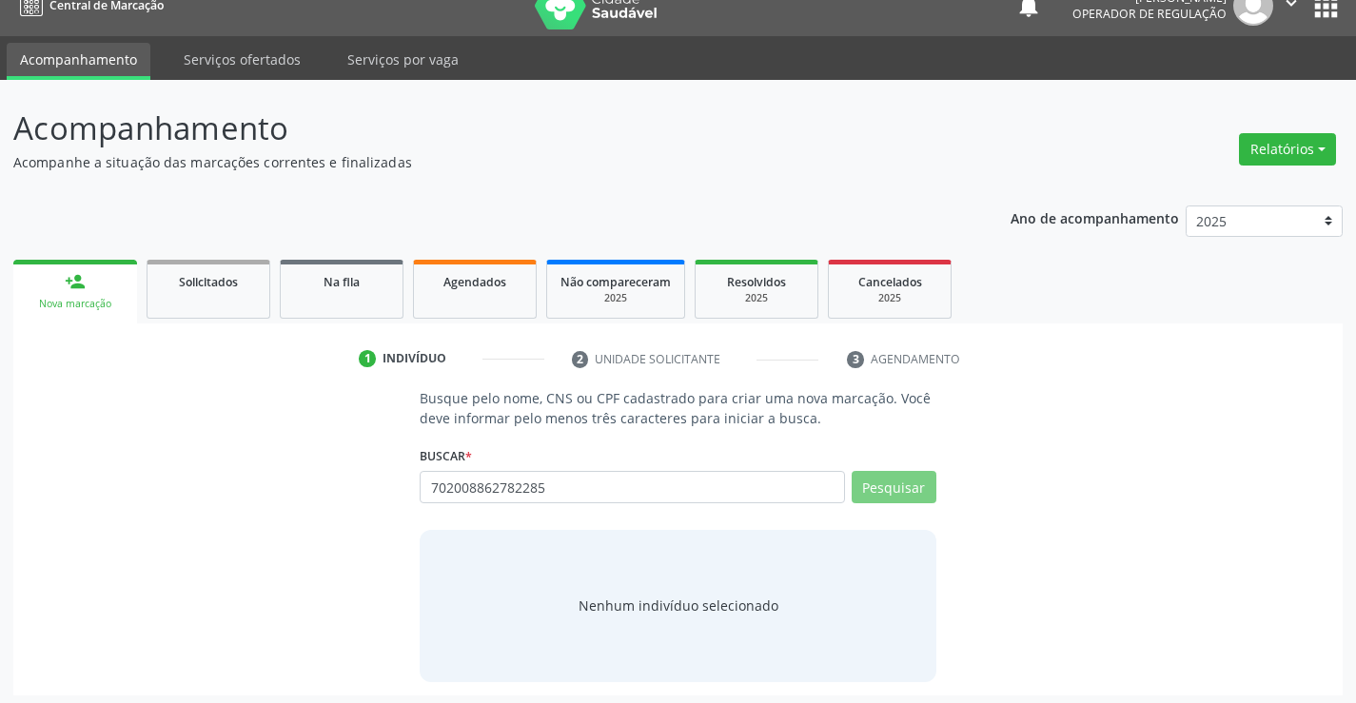
scroll to position [30, 0]
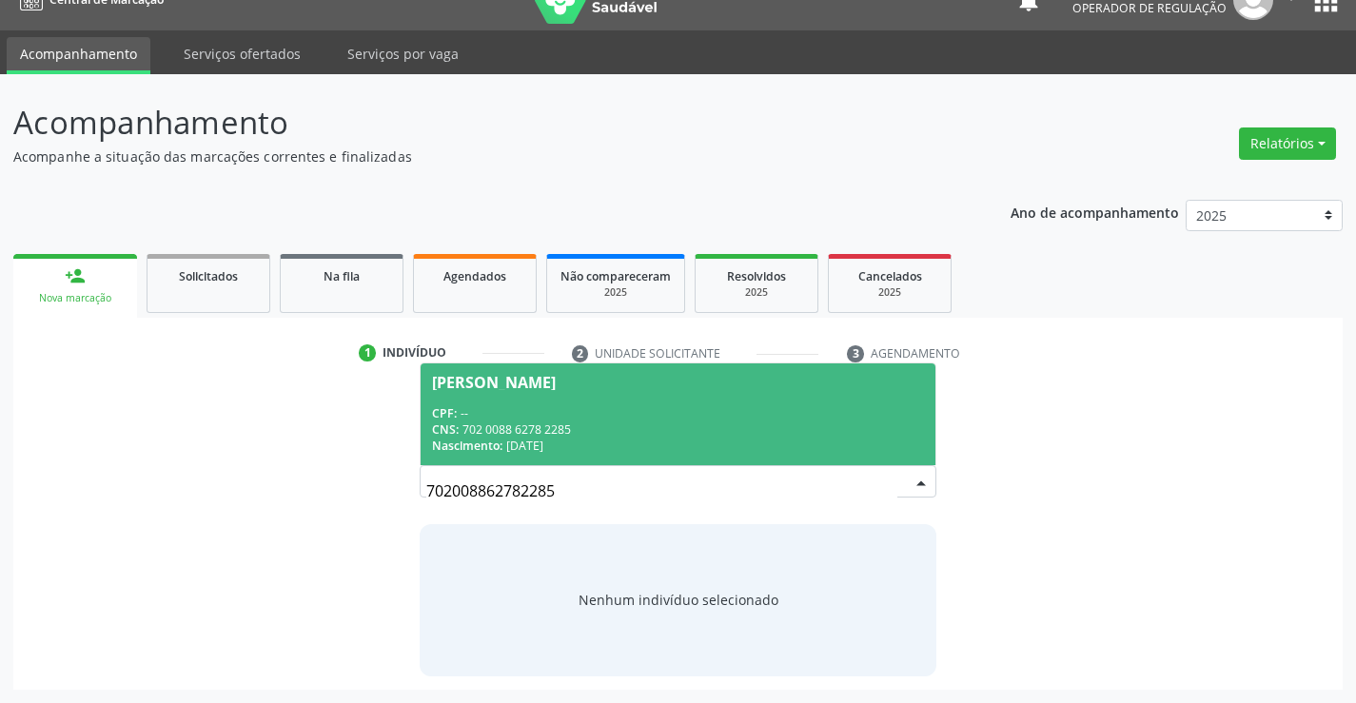
click at [646, 419] on div "CPF: --" at bounding box center [677, 413] width 491 height 16
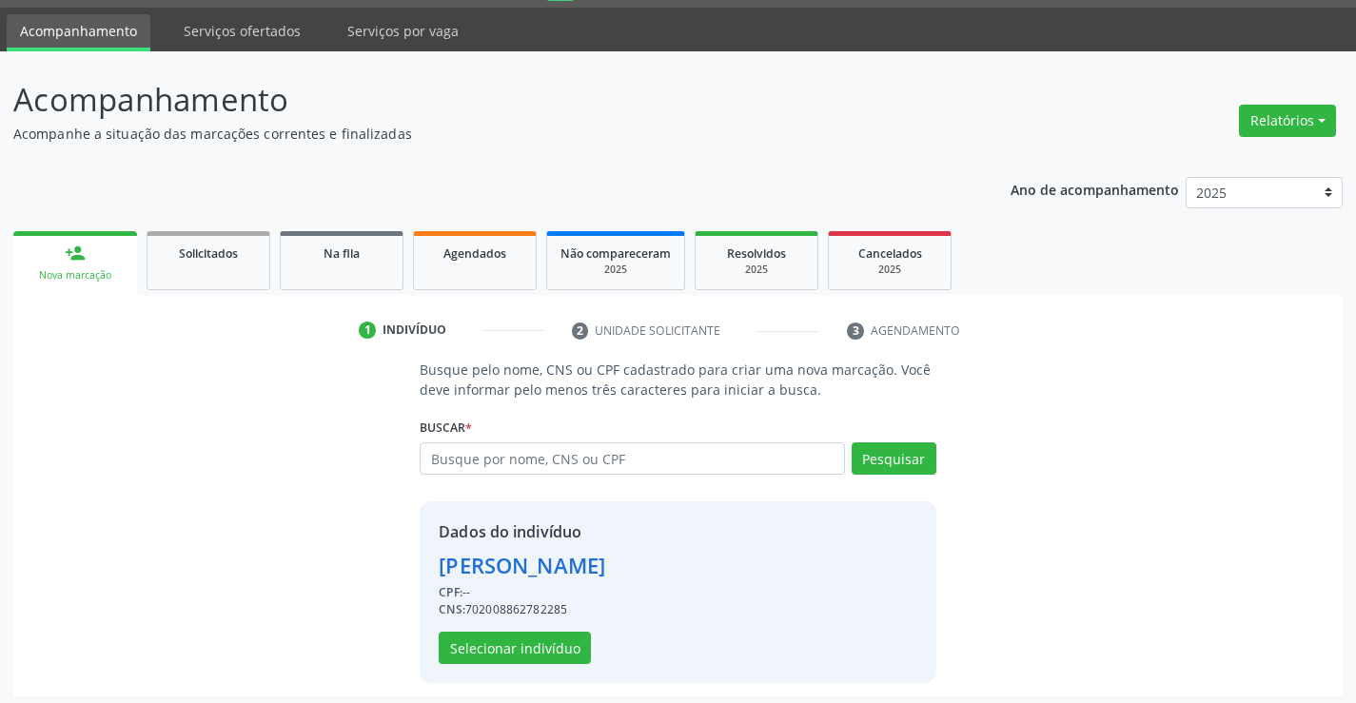
scroll to position [60, 0]
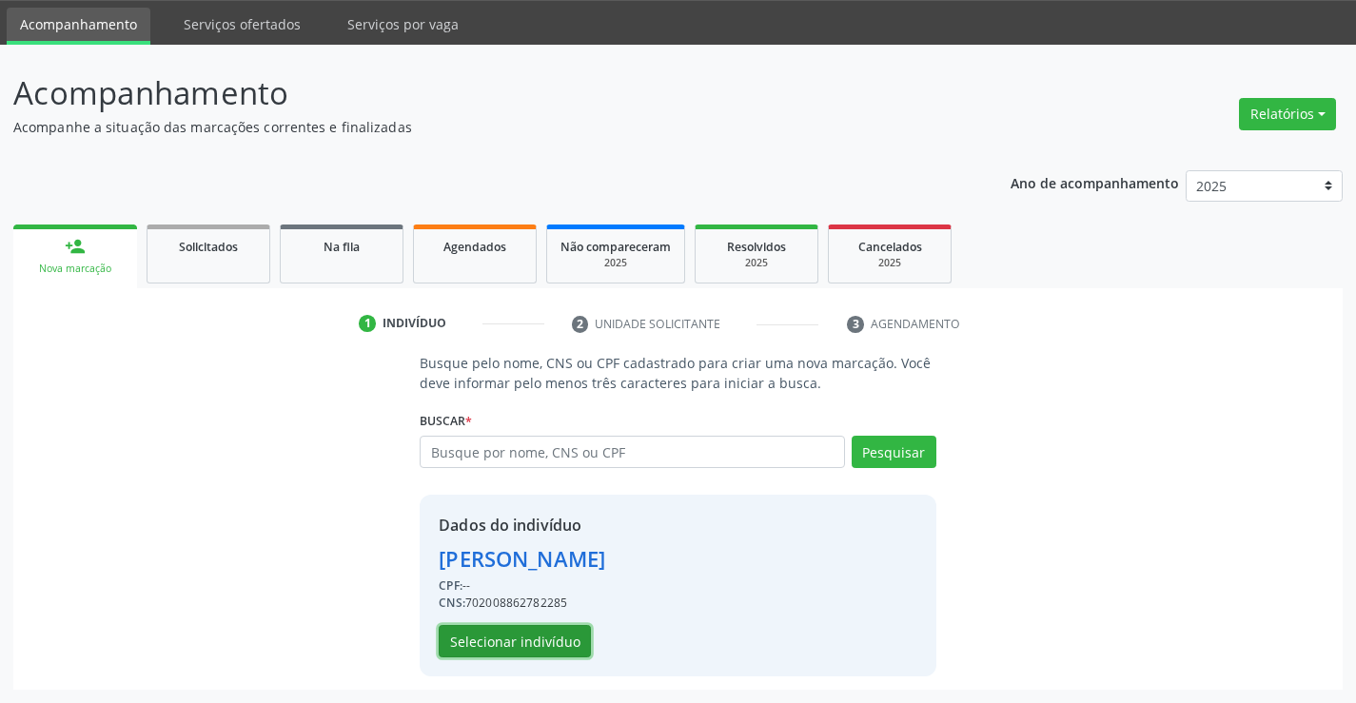
click at [485, 625] on button "Selecionar indivíduo" at bounding box center [515, 641] width 152 height 32
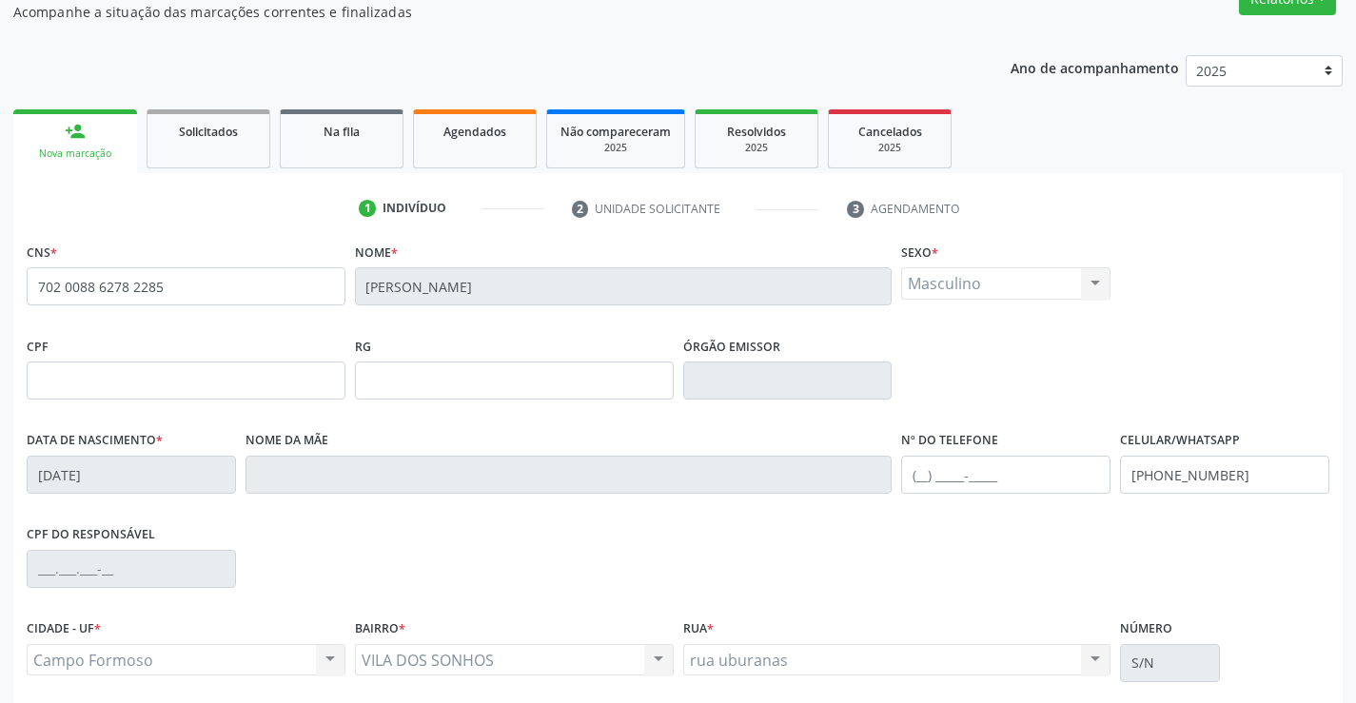
scroll to position [328, 0]
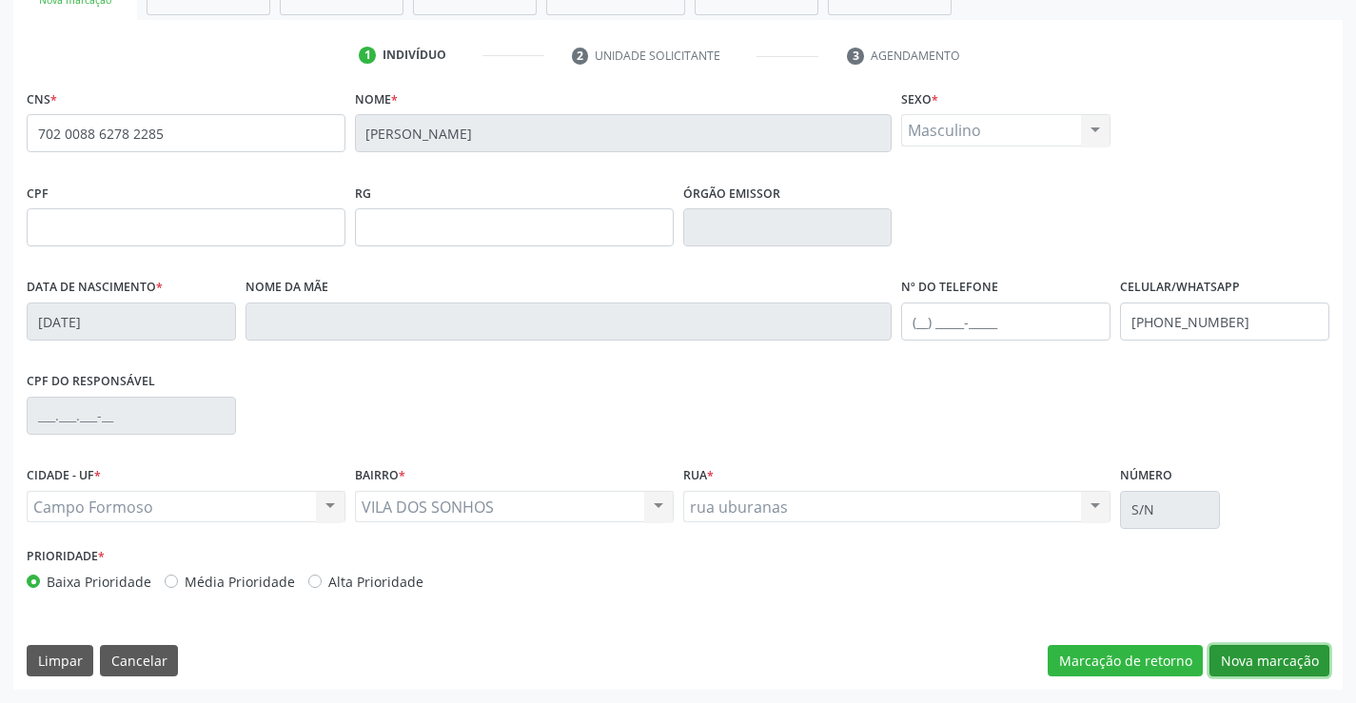
click at [1228, 649] on button "Nova marcação" at bounding box center [1269, 661] width 120 height 32
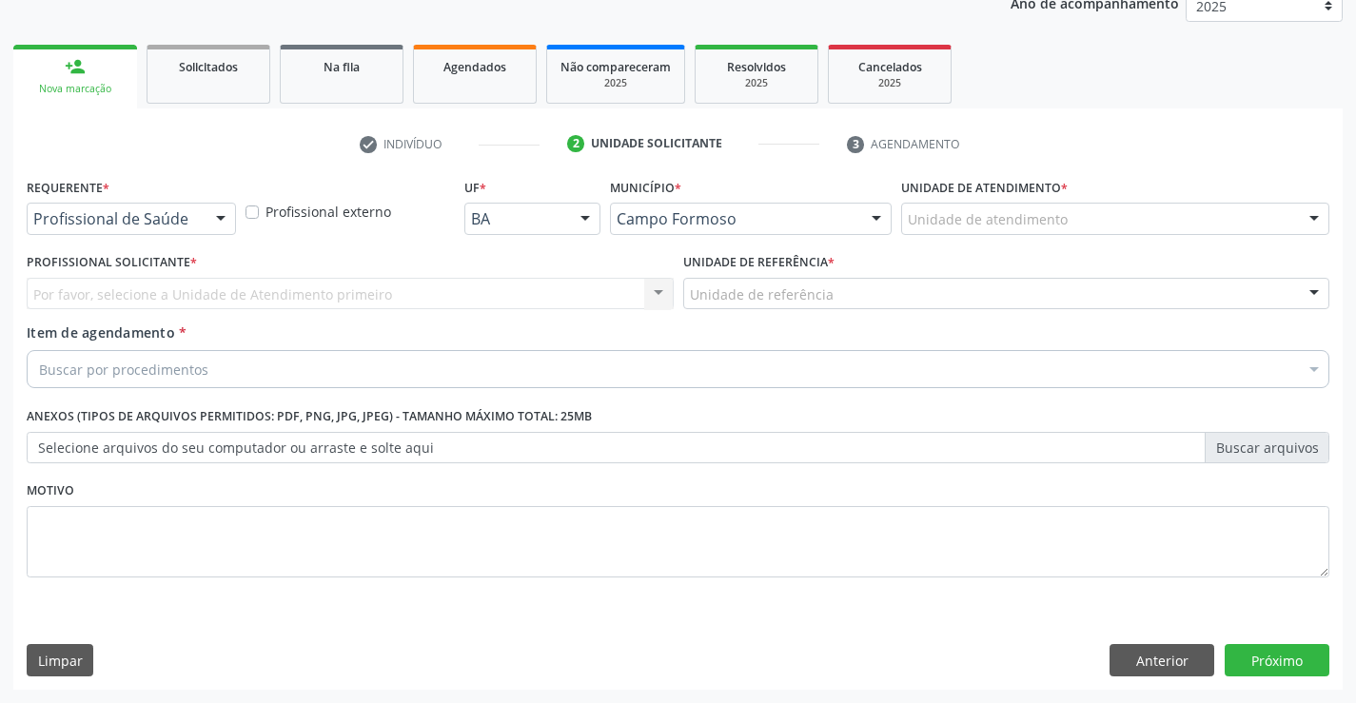
scroll to position [240, 0]
click at [225, 224] on div at bounding box center [220, 220] width 29 height 32
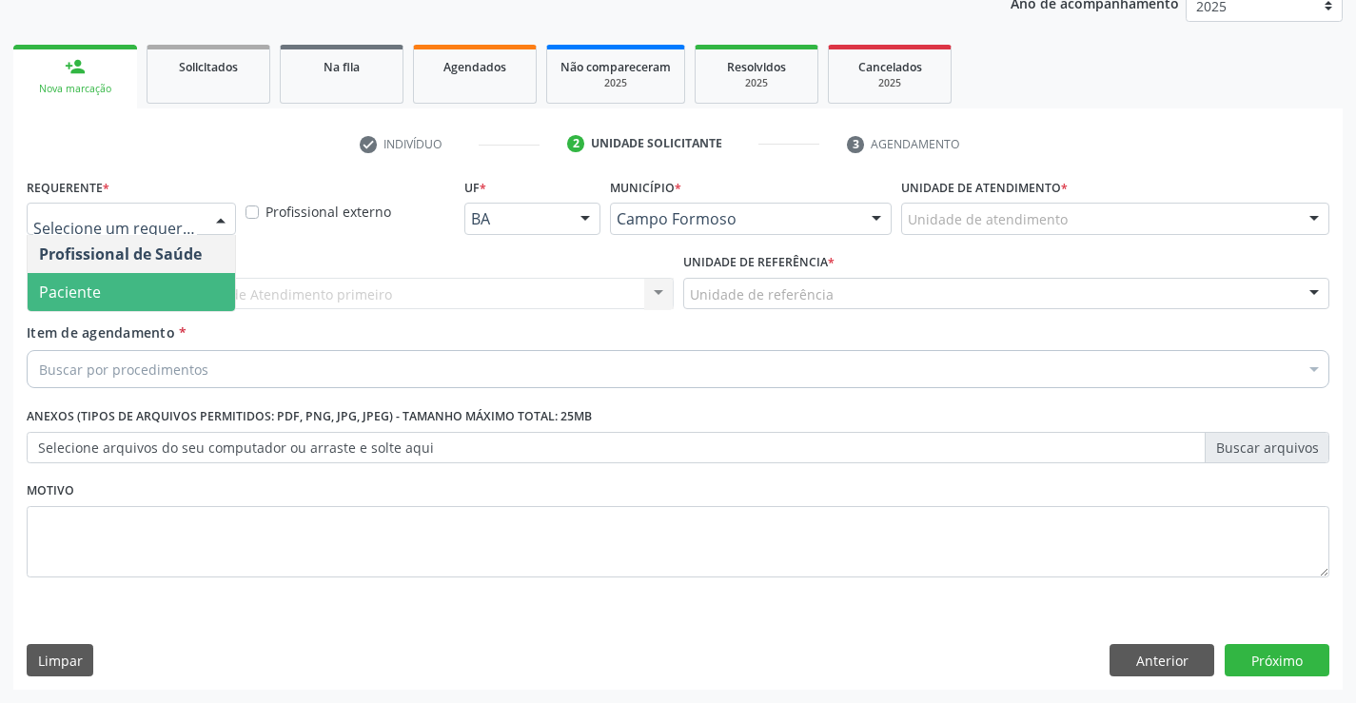
click at [174, 282] on span "Paciente" at bounding box center [131, 292] width 207 height 38
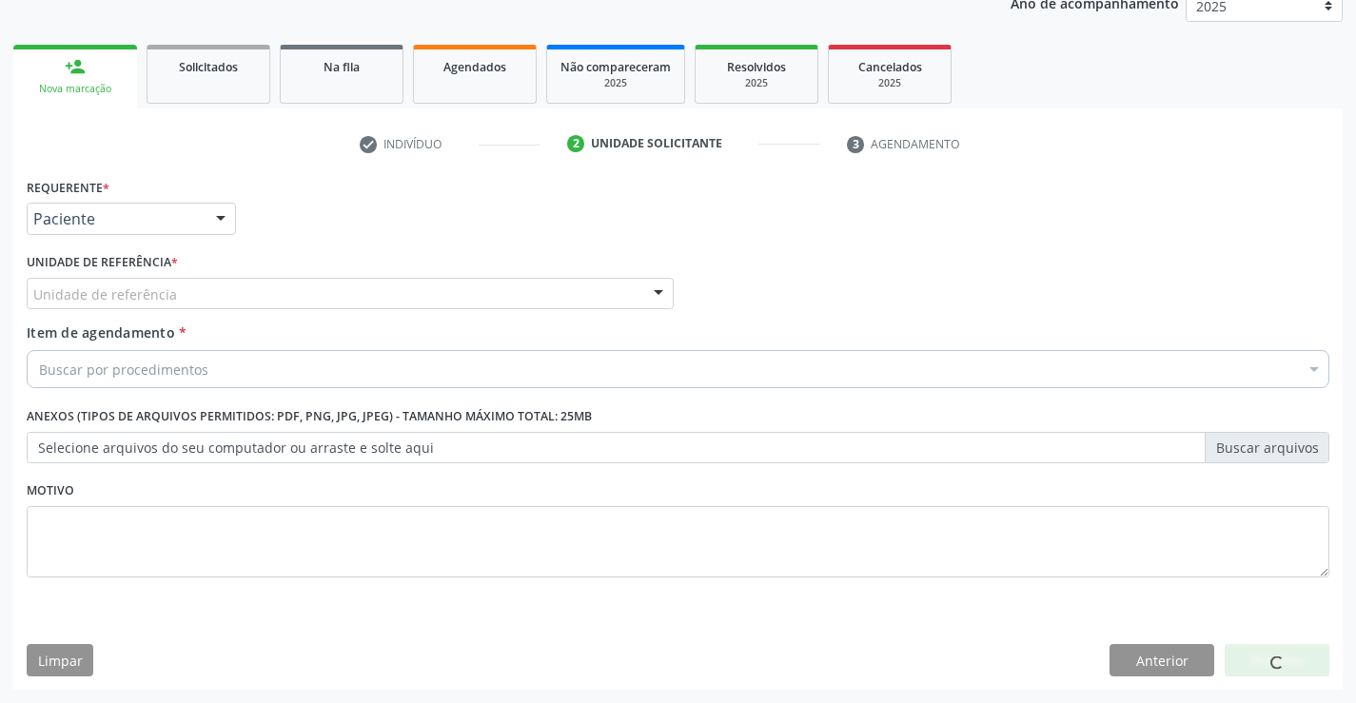
click at [265, 286] on div "Unidade de referência" at bounding box center [350, 294] width 647 height 32
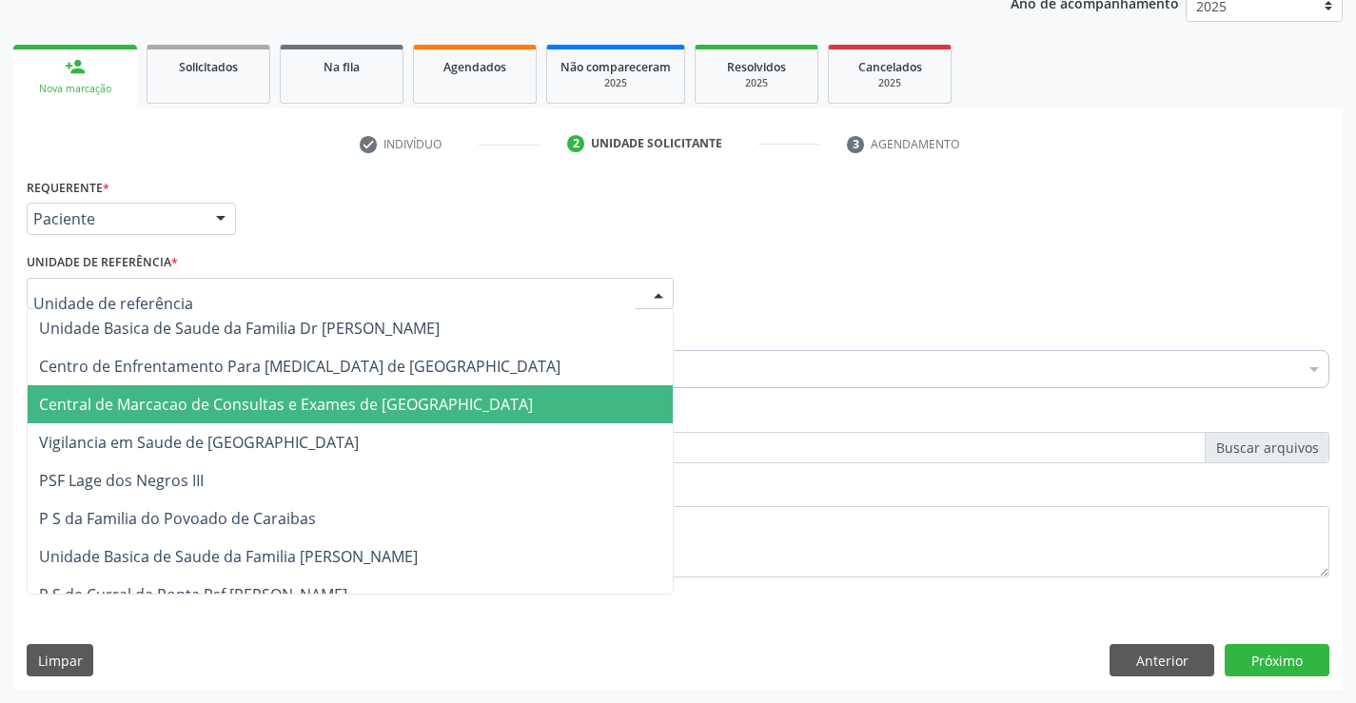
click at [274, 390] on span "Central de Marcacao de Consultas e Exames de [GEOGRAPHIC_DATA]" at bounding box center [350, 404] width 645 height 38
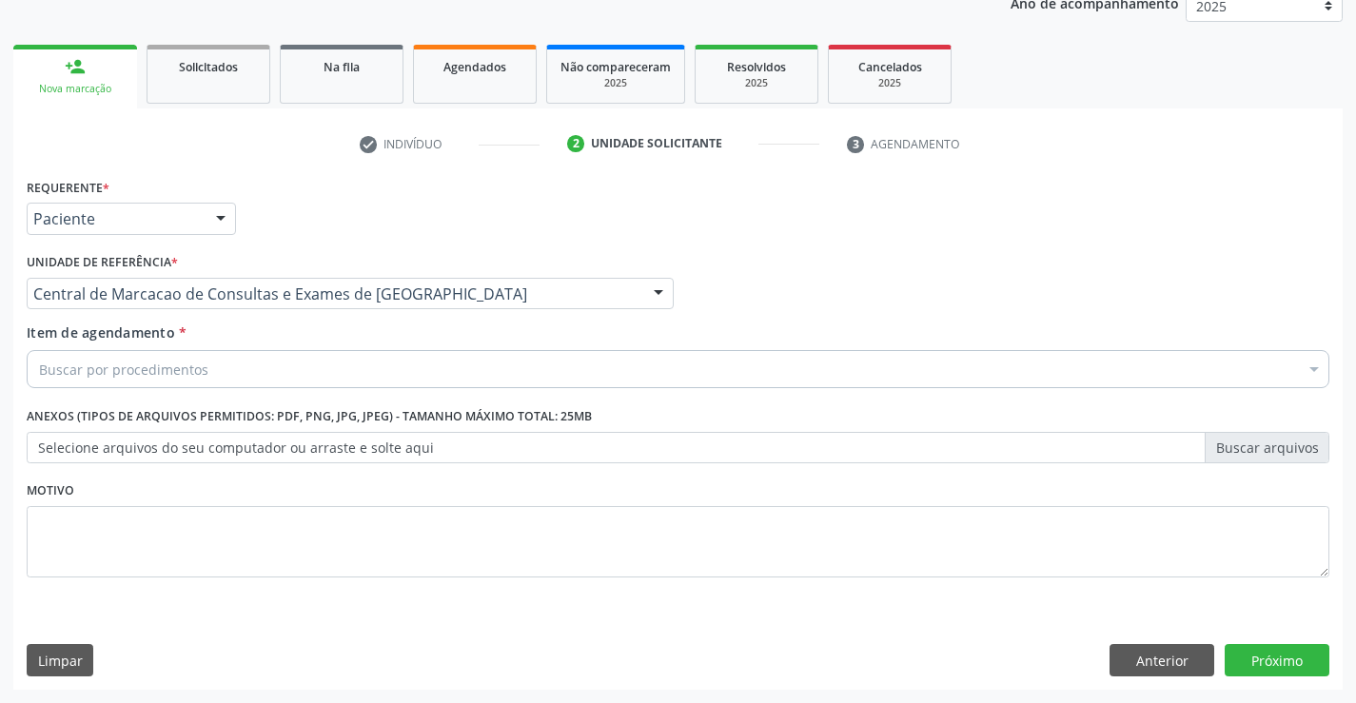
click at [327, 371] on div "Buscar por procedimentos" at bounding box center [678, 369] width 1303 height 38
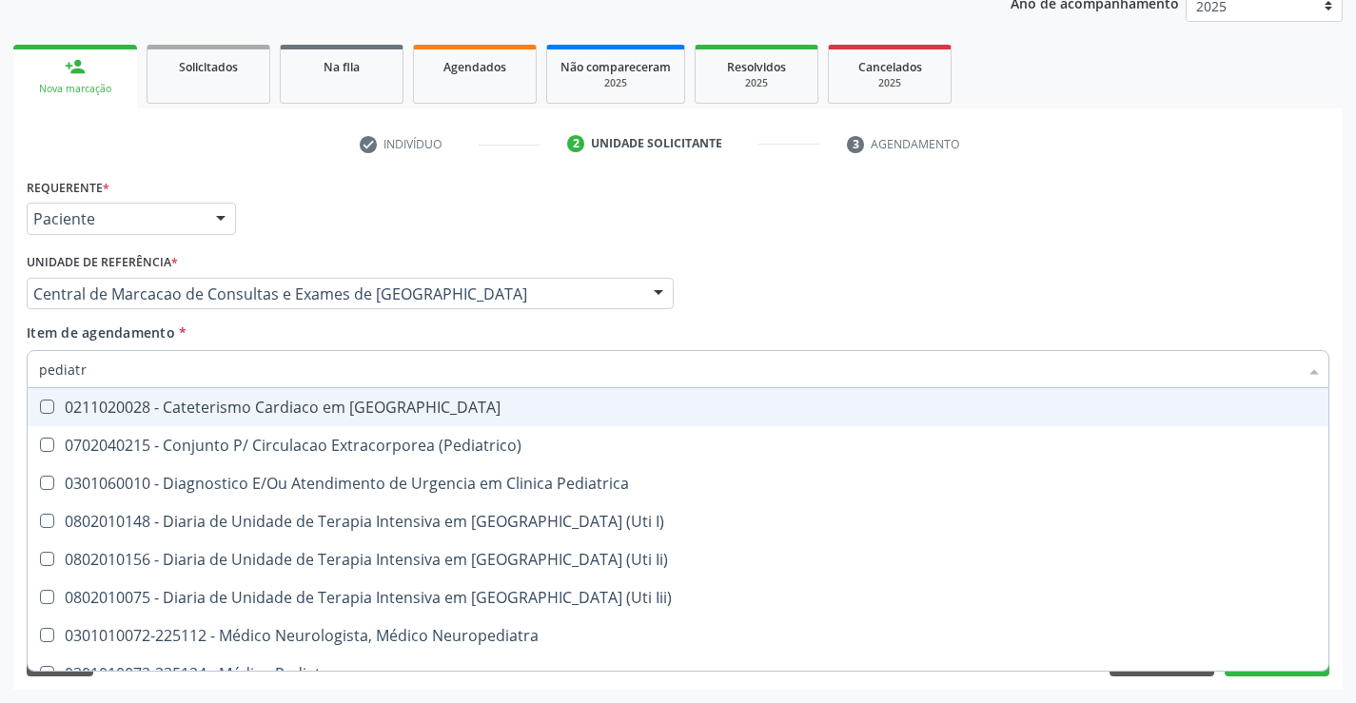
type input "pediatra"
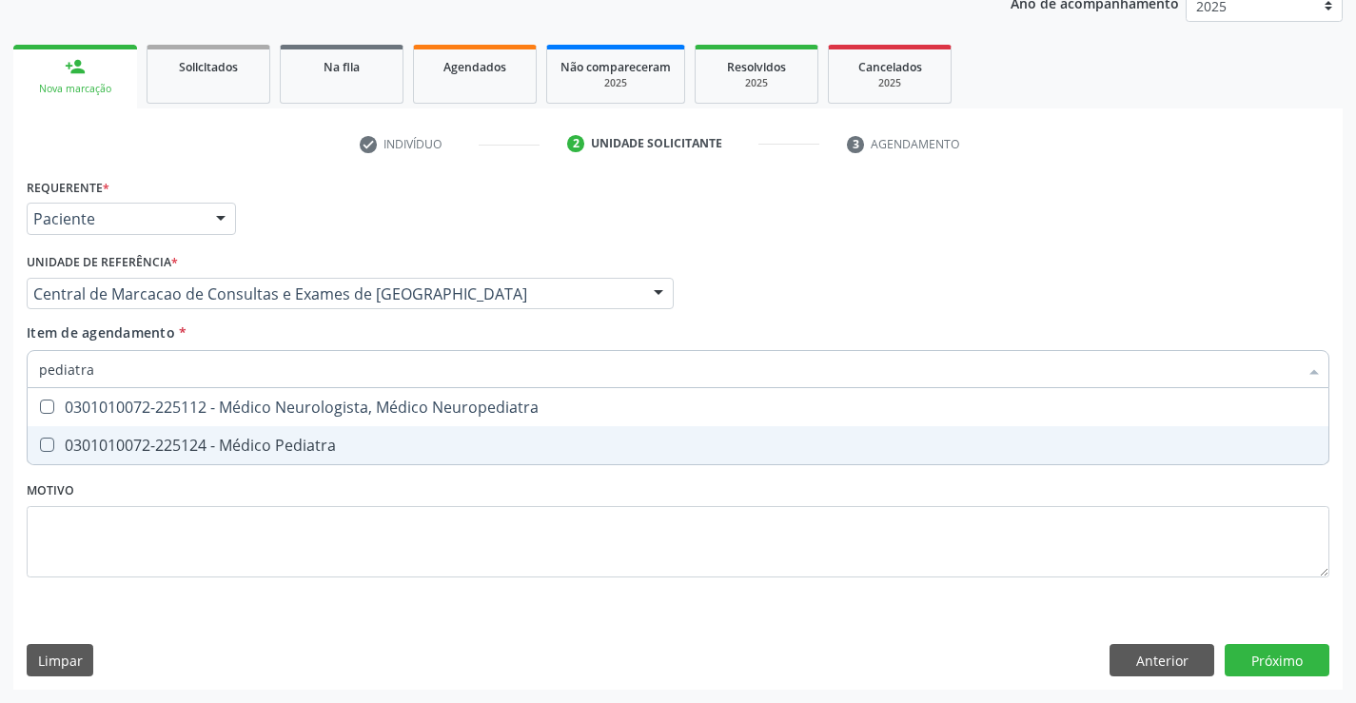
click at [325, 438] on div "0301010072-225124 - Médico Pediatra" at bounding box center [678, 445] width 1278 height 15
checkbox Pediatra "true"
click at [1243, 654] on div "Requerente * Paciente Profissional de Saúde Paciente Nenhum resultado encontrad…" at bounding box center [677, 431] width 1329 height 517
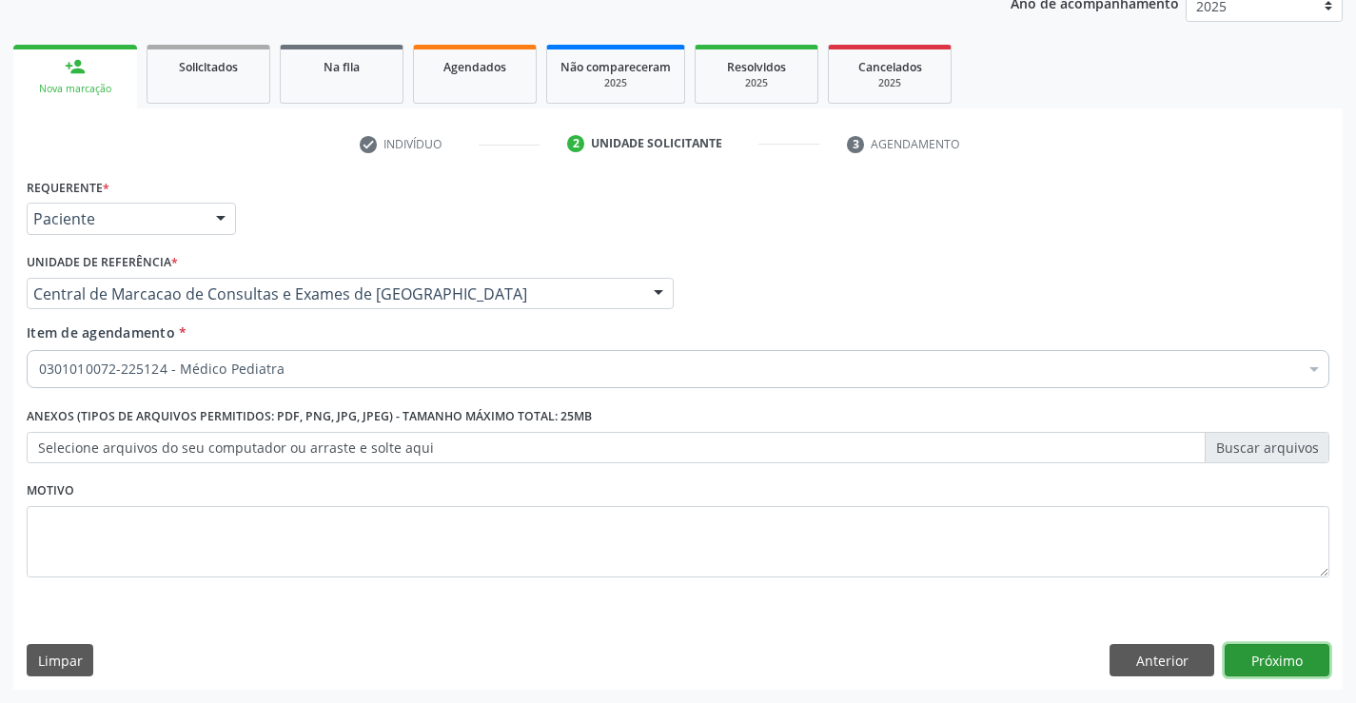
click at [1272, 644] on button "Próximo" at bounding box center [1277, 660] width 105 height 32
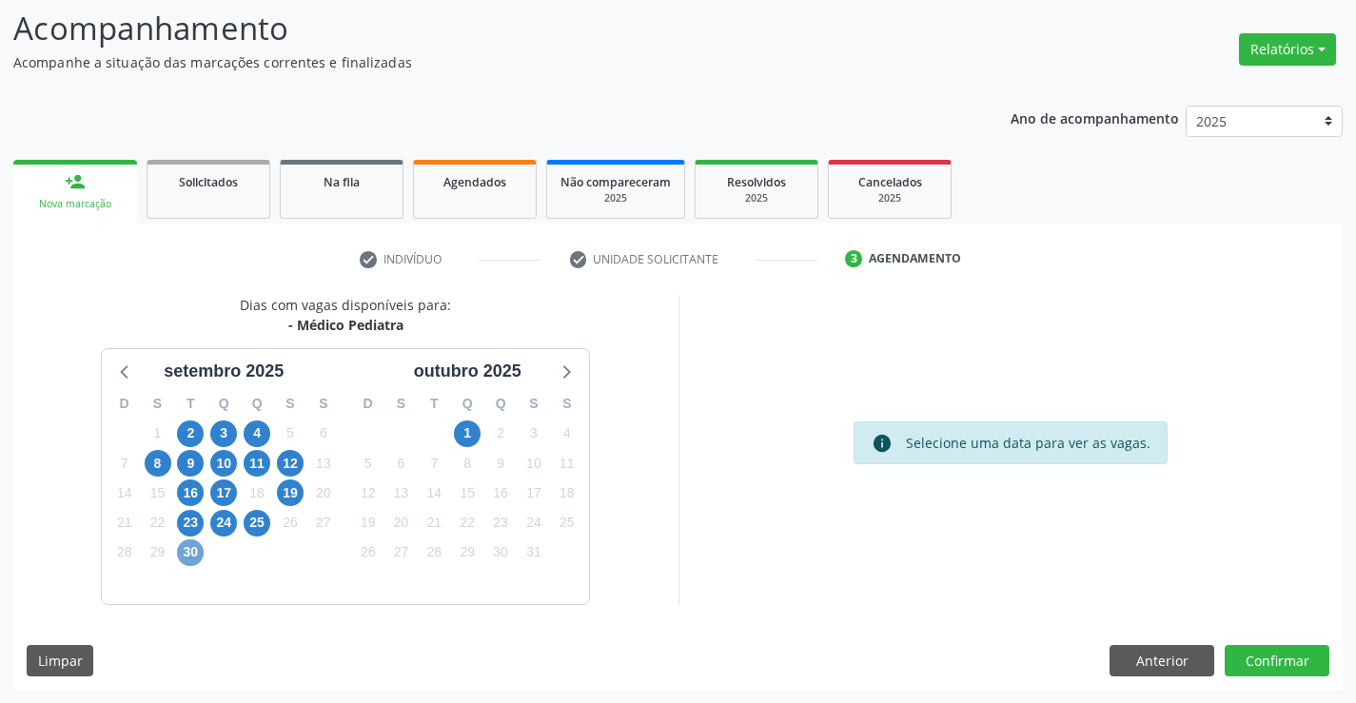
click at [185, 555] on span "30" at bounding box center [190, 553] width 27 height 27
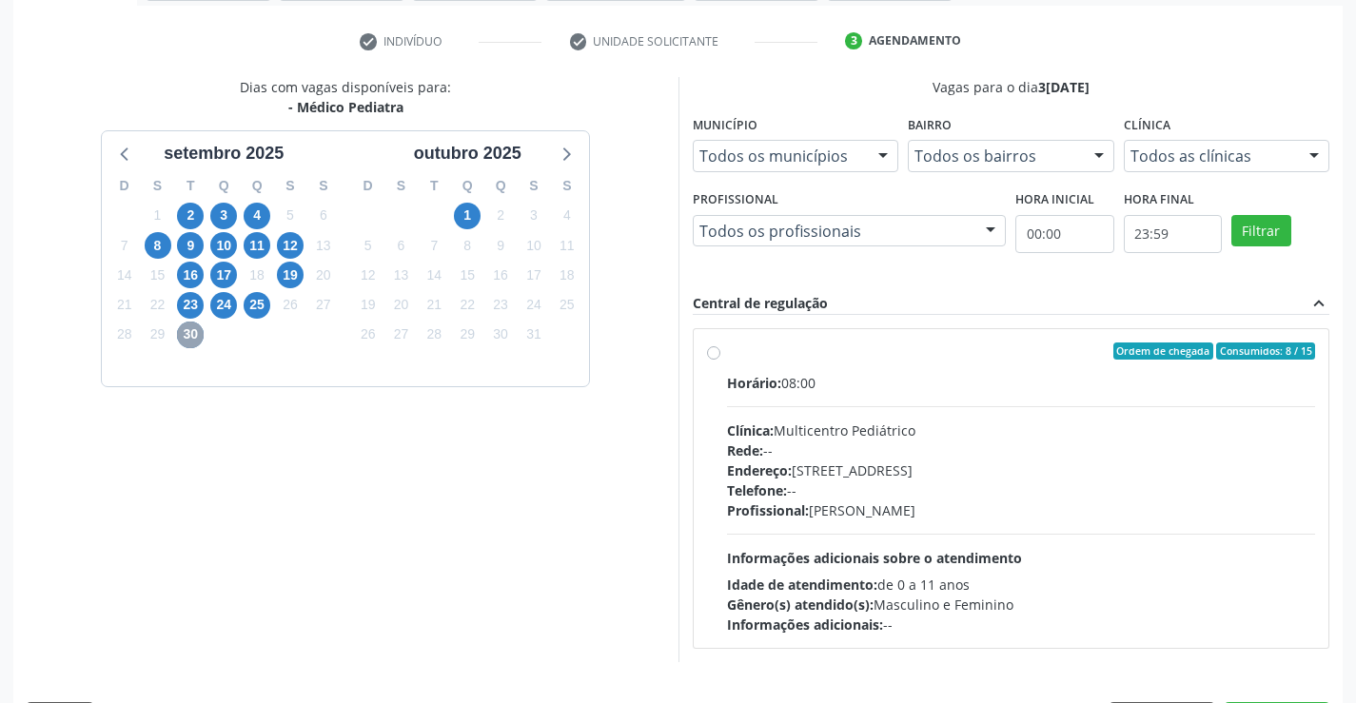
scroll to position [400, 0]
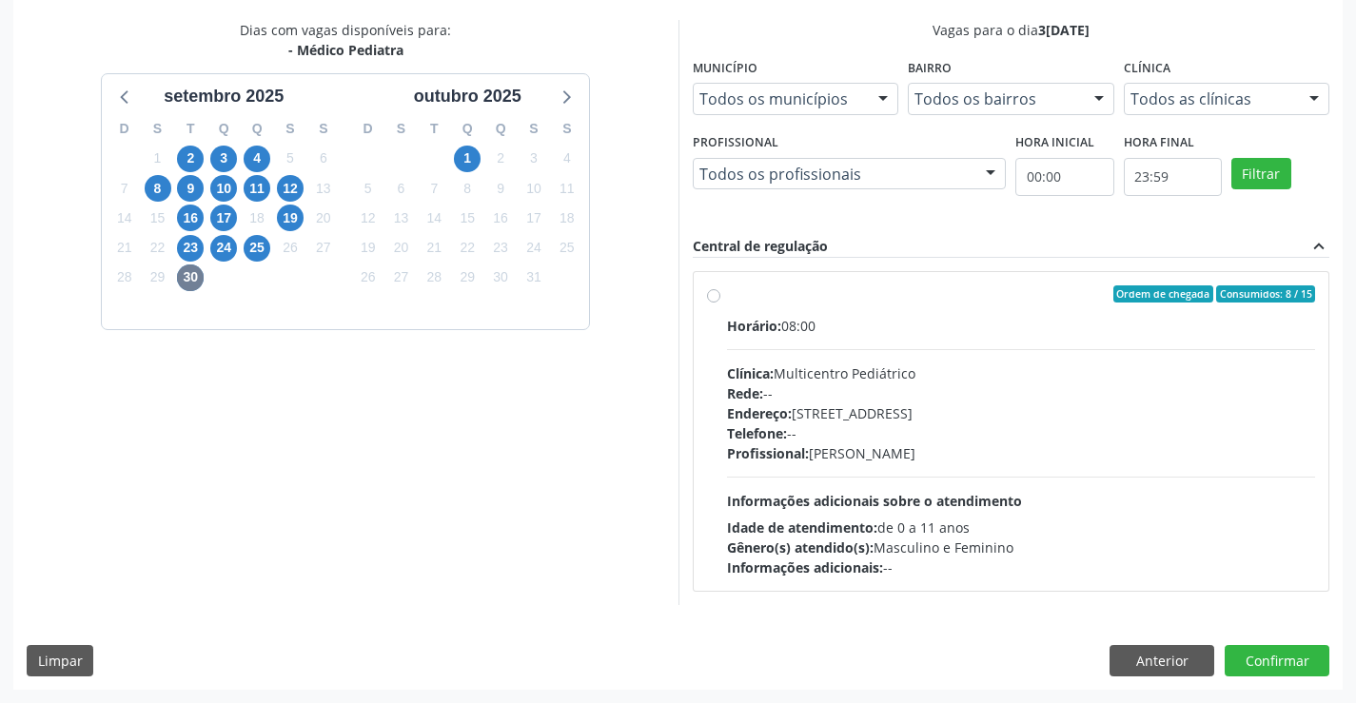
click at [1108, 449] on div "Profissional: Maria Eleny Goncalves de Oliveira Porto" at bounding box center [1021, 453] width 589 height 20
click at [720, 303] on input "Ordem de chegada Consumidos: 8 / 15 Horário: 08:00 Clínica: Multicentro Pediátr…" at bounding box center [713, 293] width 13 height 17
radio input "true"
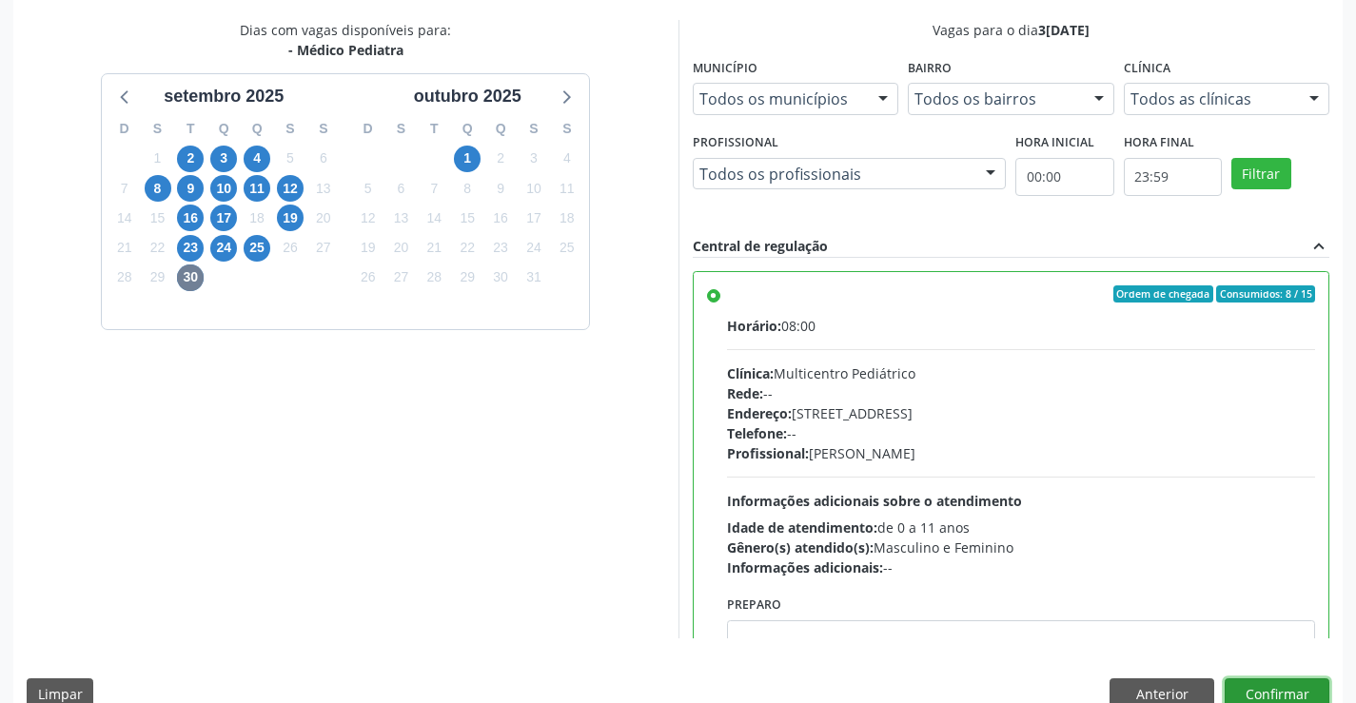
click at [1248, 690] on button "Confirmar" at bounding box center [1277, 694] width 105 height 32
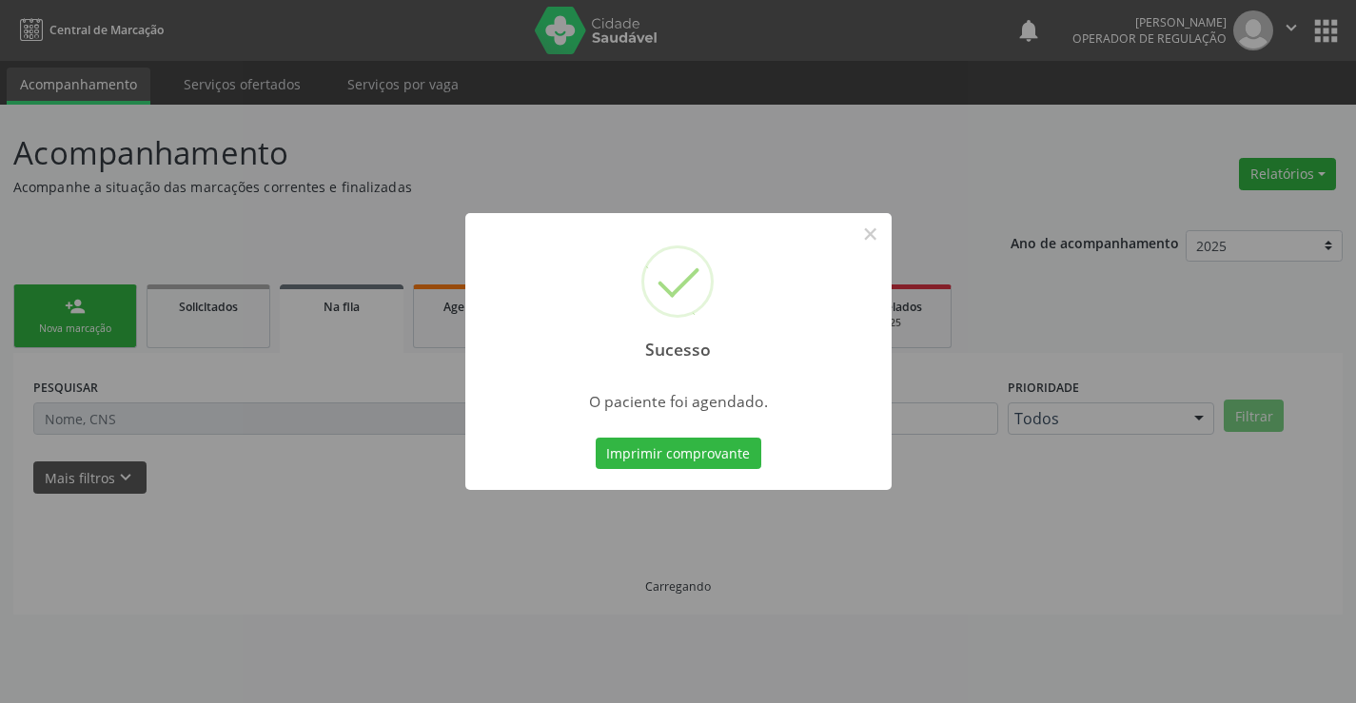
scroll to position [0, 0]
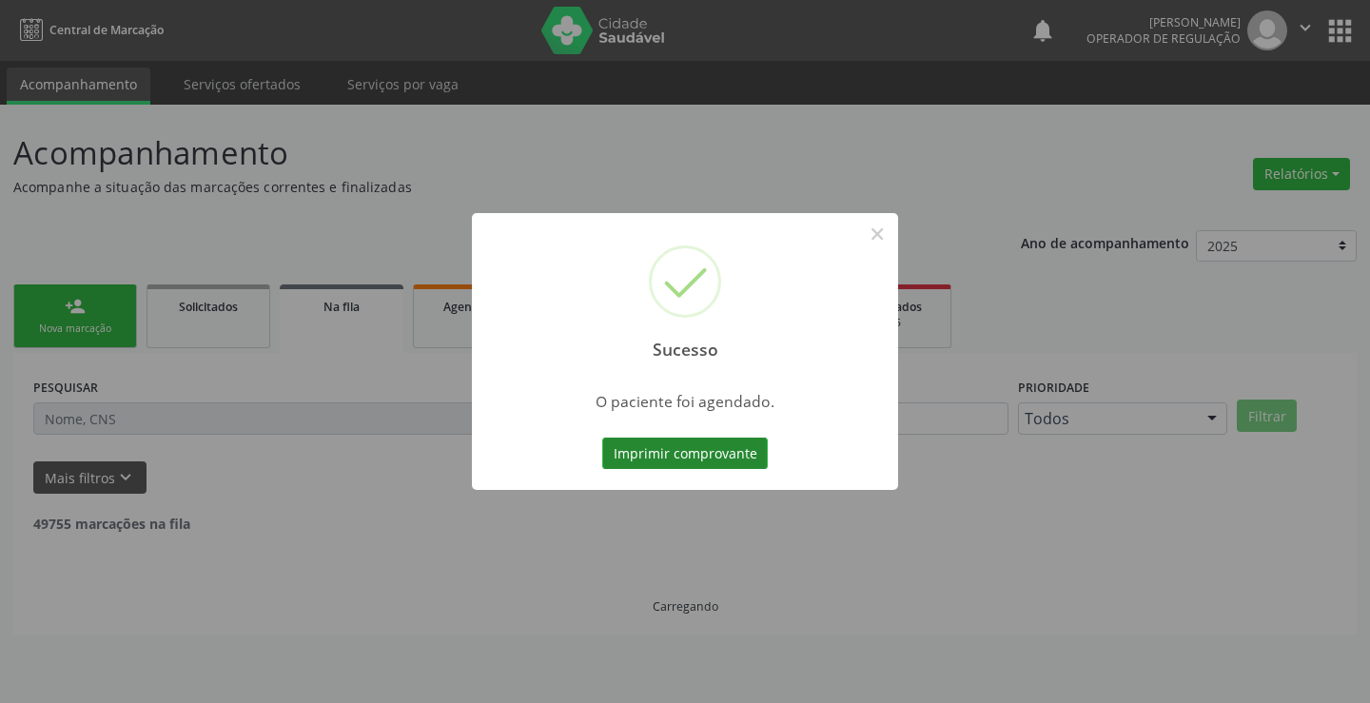
click at [717, 438] on button "Imprimir comprovante" at bounding box center [685, 454] width 166 height 32
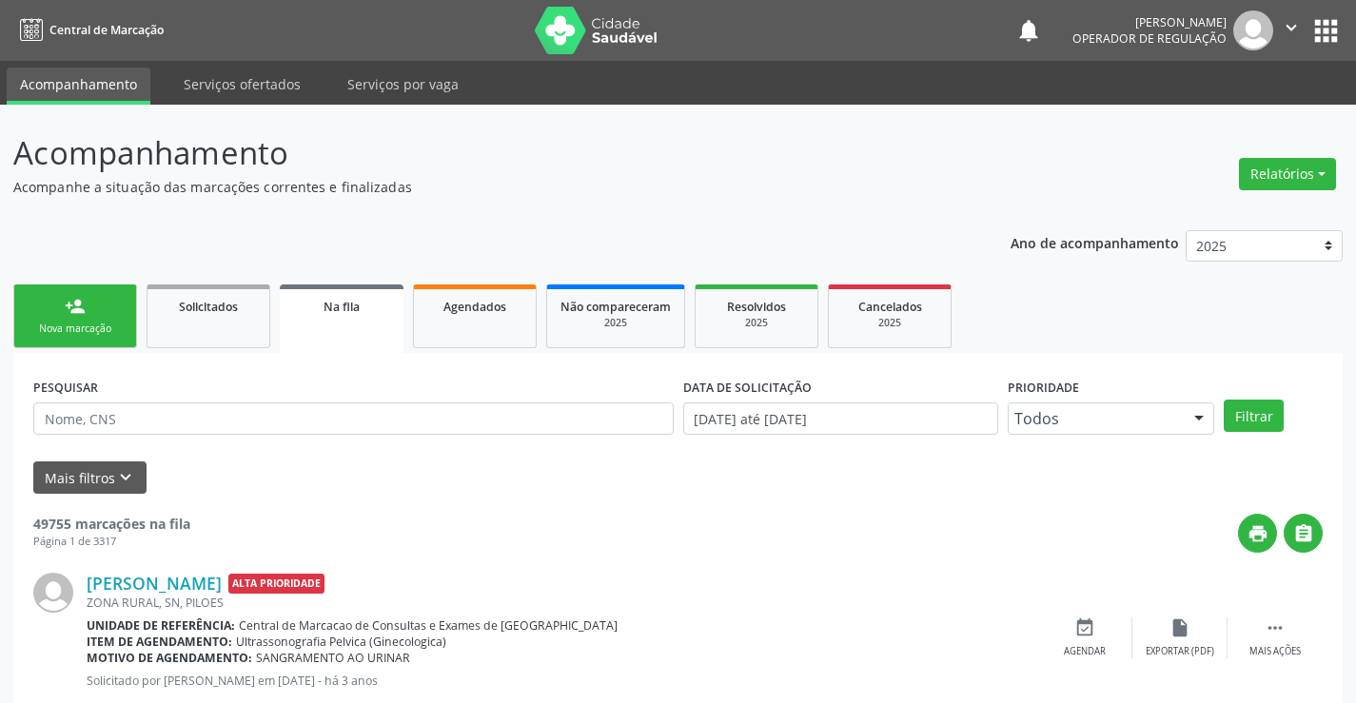
click at [93, 320] on link "person_add Nova marcação" at bounding box center [75, 317] width 124 height 64
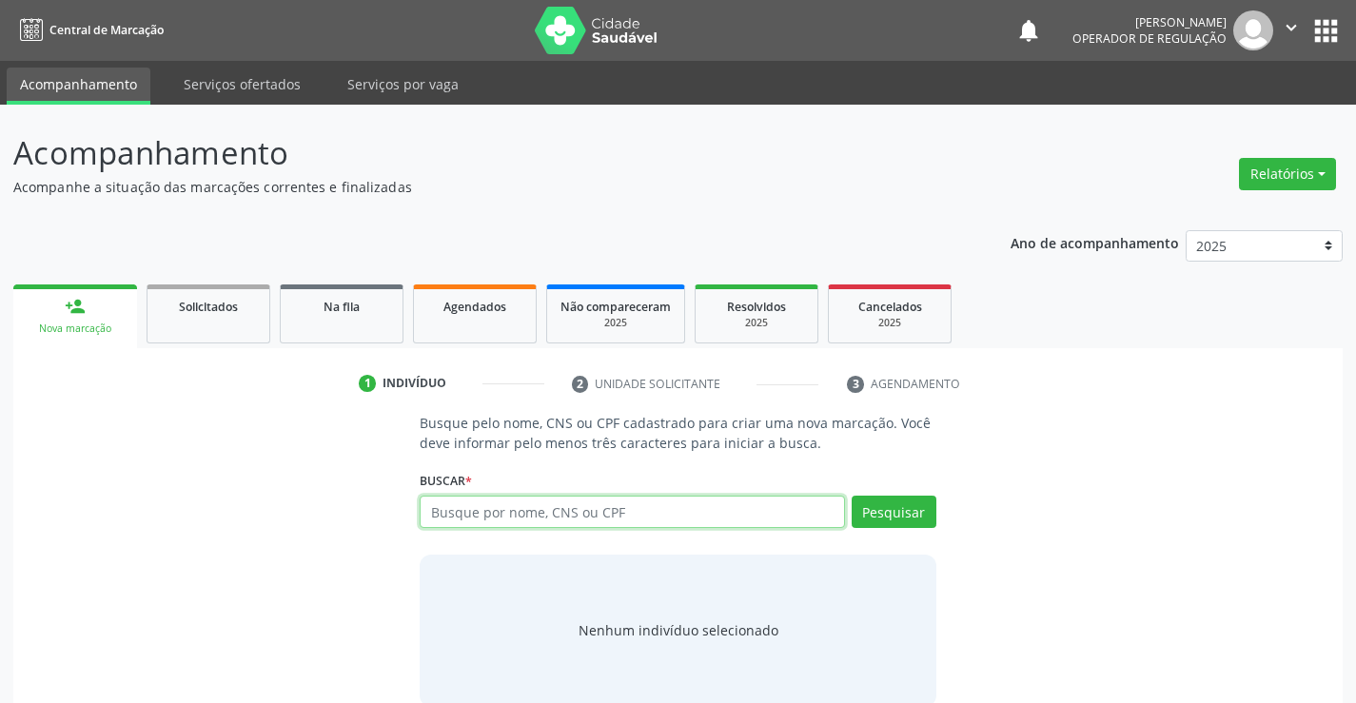
click at [563, 512] on input "text" at bounding box center [632, 512] width 424 height 32
type input "702609265261140"
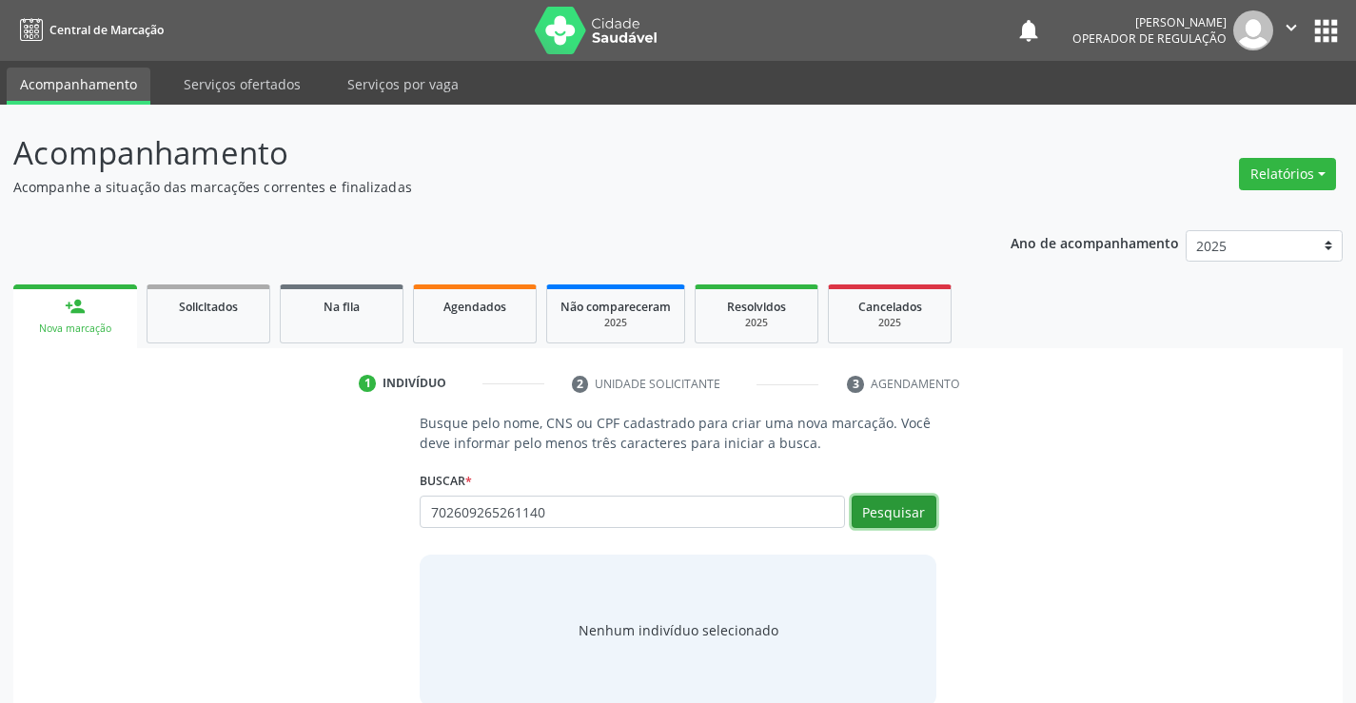
click at [905, 513] on button "Pesquisar" at bounding box center [894, 512] width 85 height 32
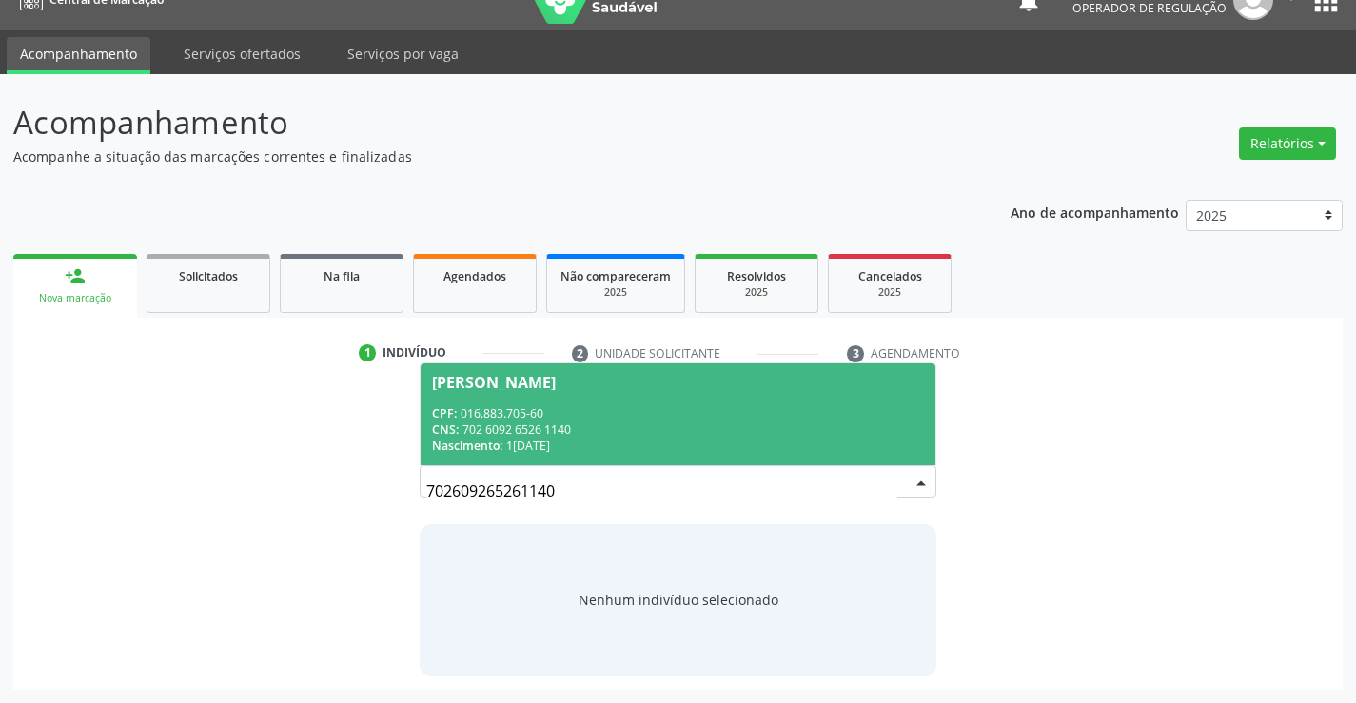
click at [487, 405] on div "CPF: 016.883.705-60" at bounding box center [677, 413] width 491 height 16
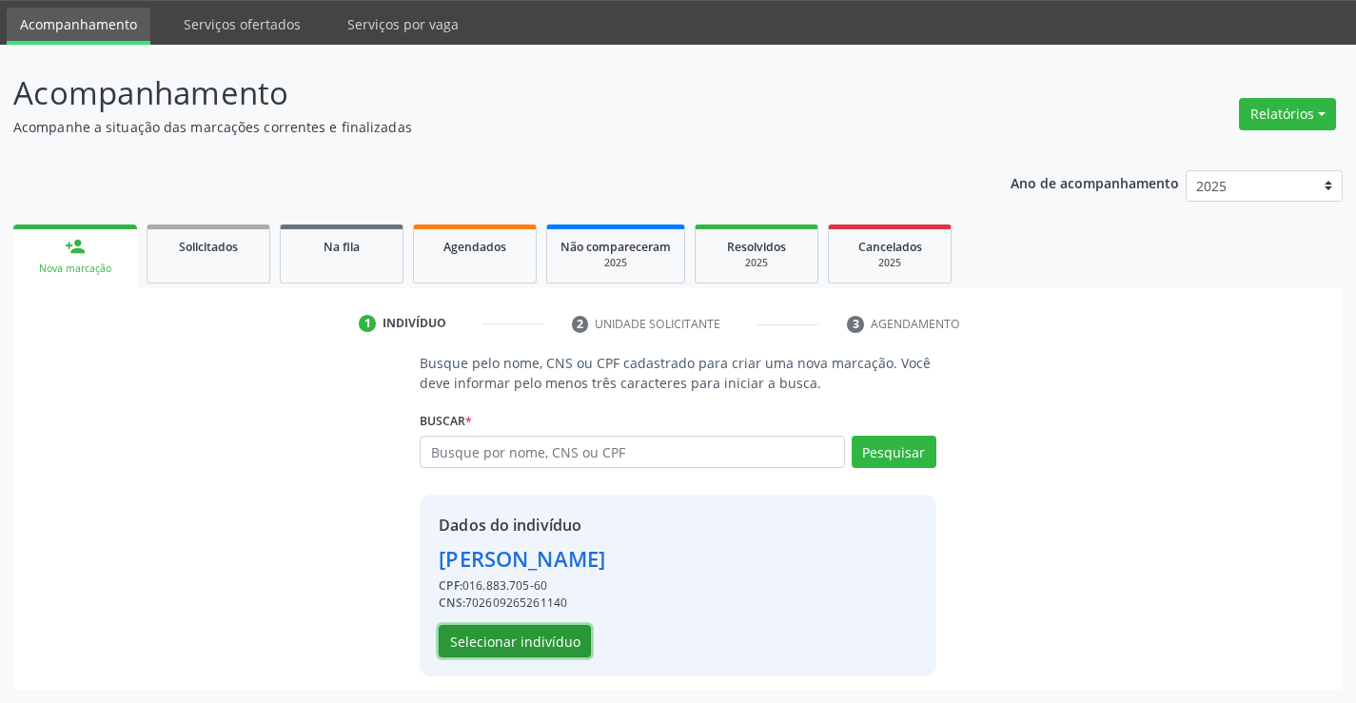
click at [490, 638] on button "Selecionar indivíduo" at bounding box center [515, 641] width 152 height 32
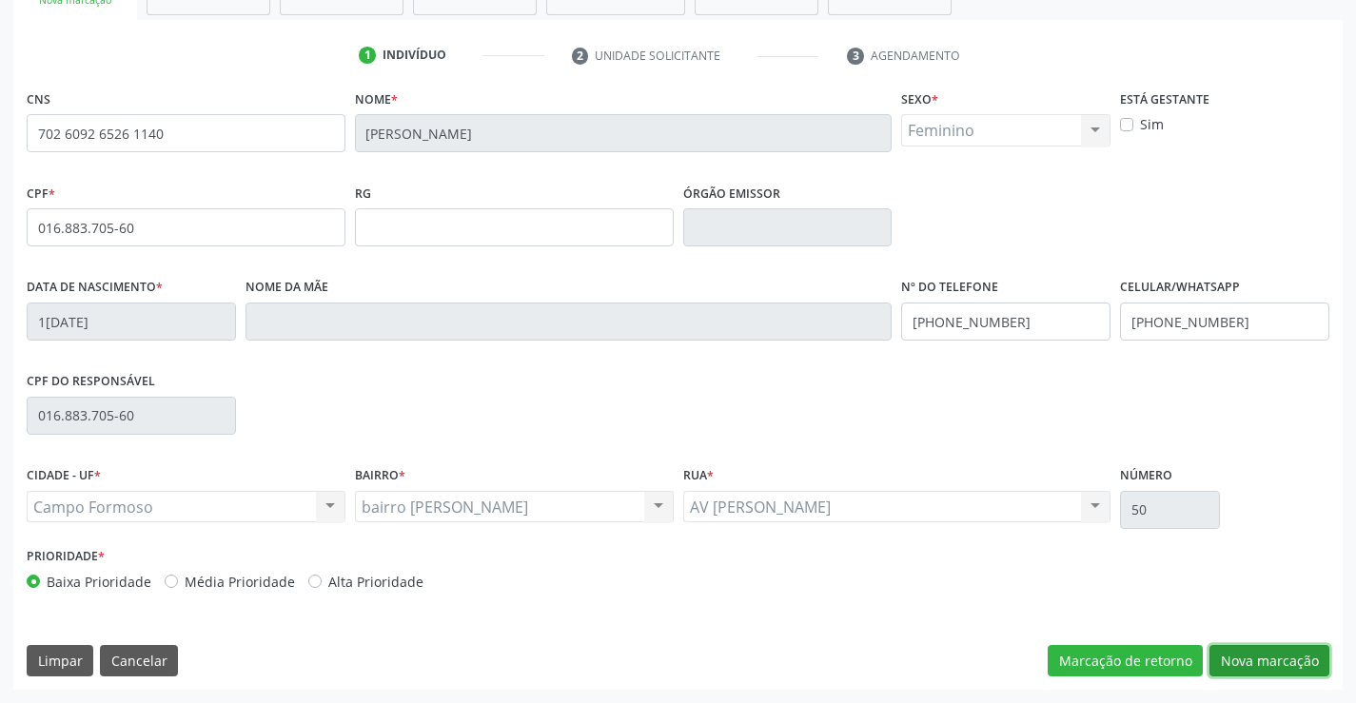
drag, startPoint x: 1277, startPoint y: 658, endPoint x: 455, endPoint y: 388, distance: 865.4
click at [1277, 658] on button "Nova marcação" at bounding box center [1269, 661] width 120 height 32
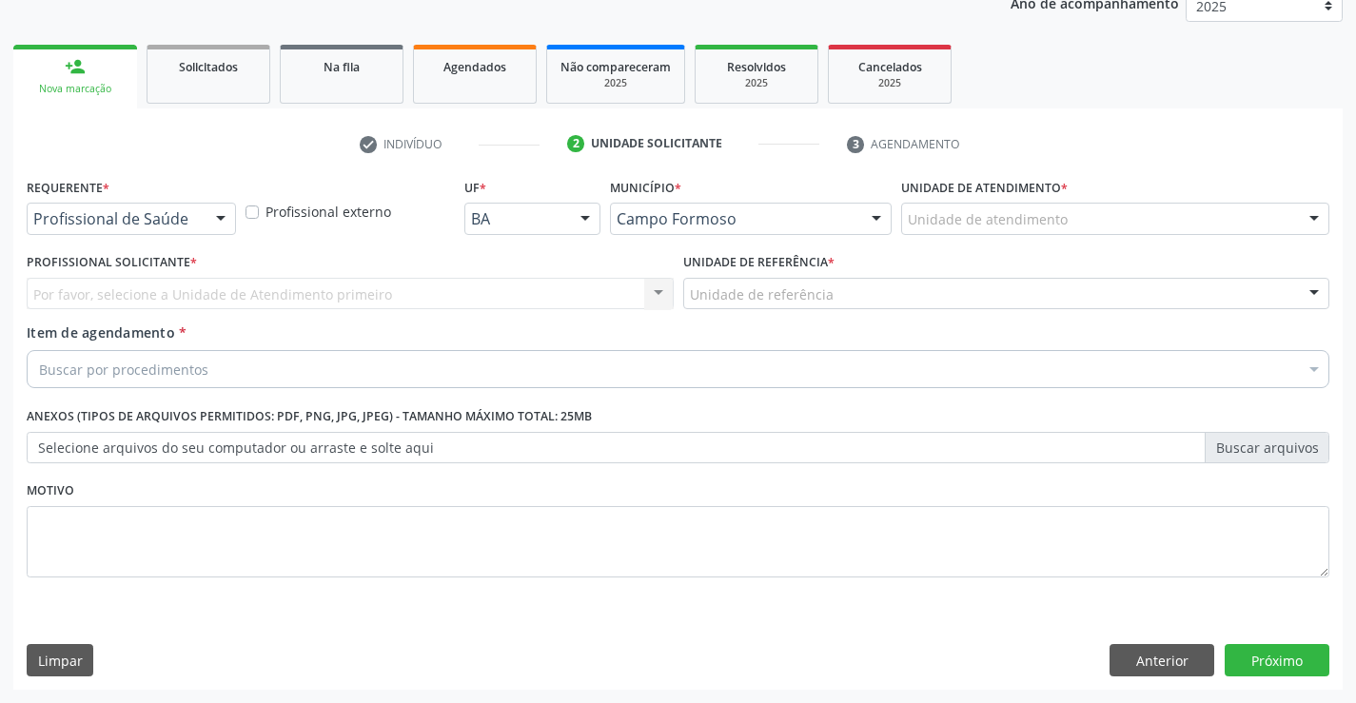
scroll to position [240, 0]
drag, startPoint x: 199, startPoint y: 222, endPoint x: 177, endPoint y: 262, distance: 45.6
click at [199, 221] on div "Profissional de Saúde" at bounding box center [131, 219] width 209 height 32
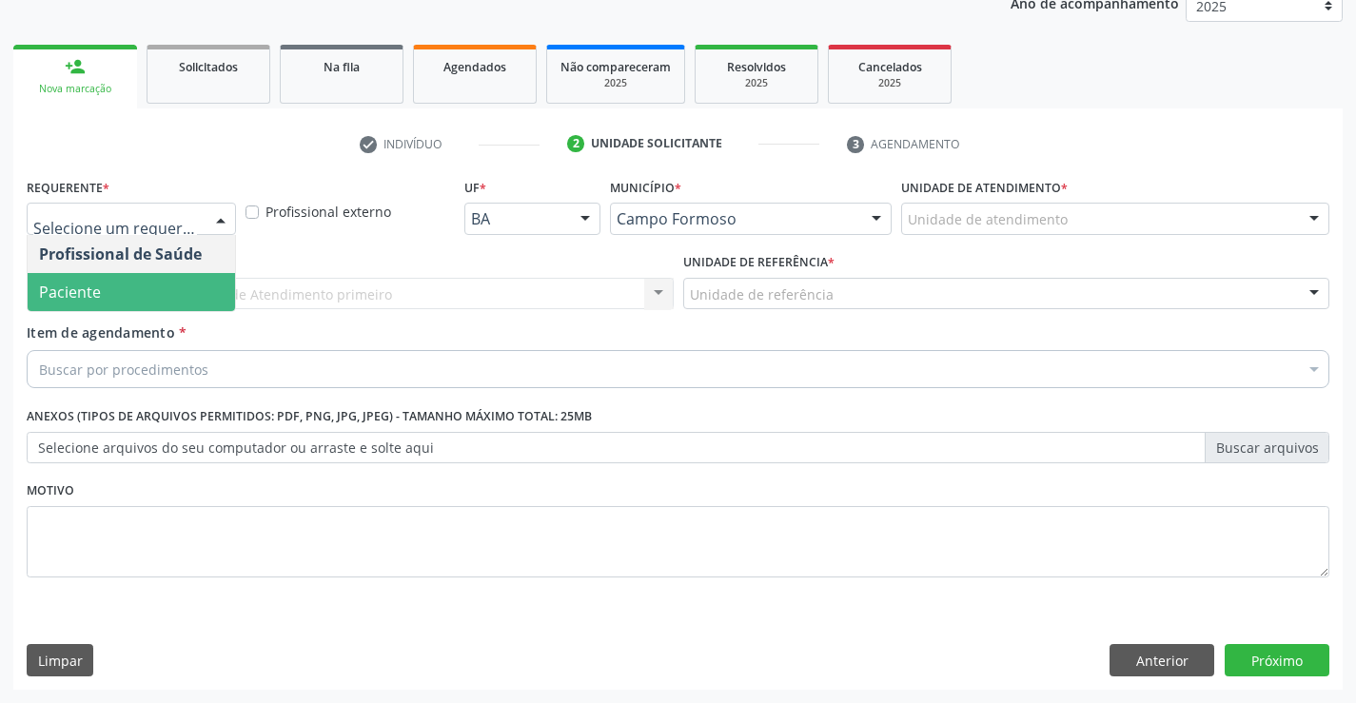
click at [164, 285] on span "Paciente" at bounding box center [131, 292] width 207 height 38
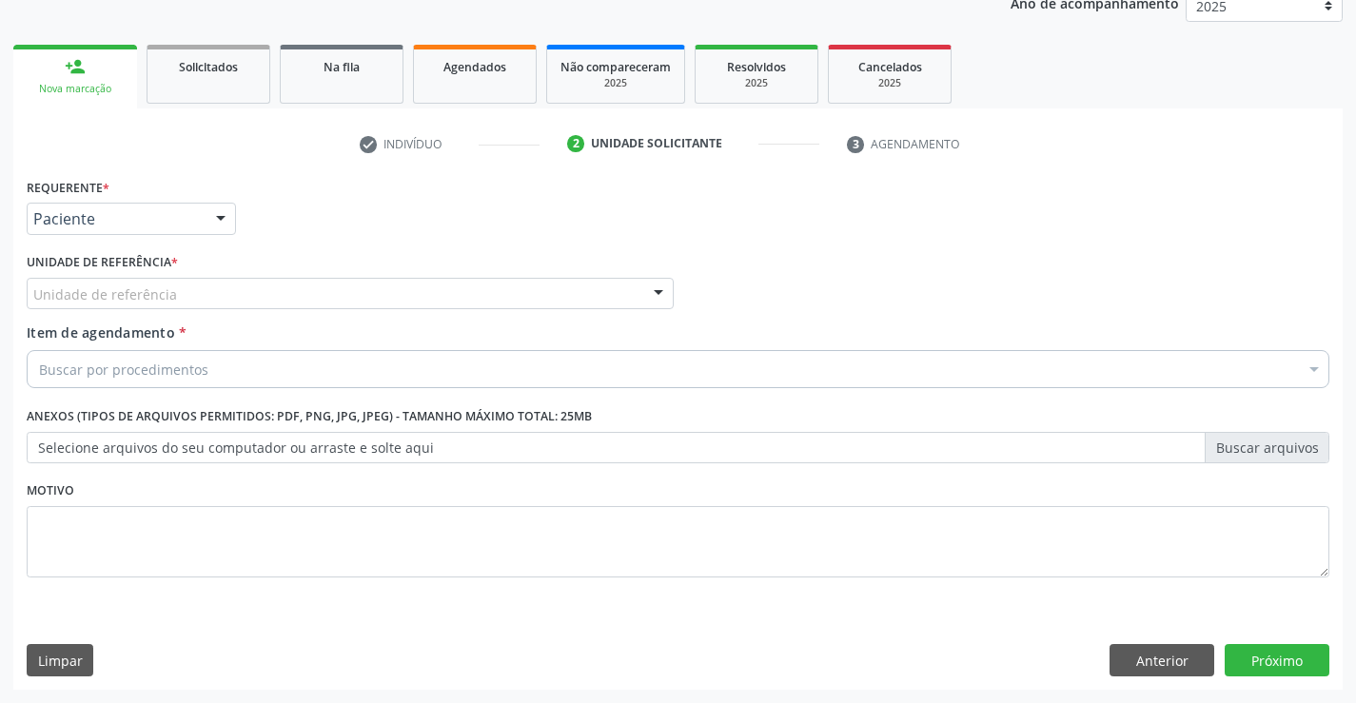
click at [308, 288] on div "Unidade de referência" at bounding box center [350, 294] width 647 height 32
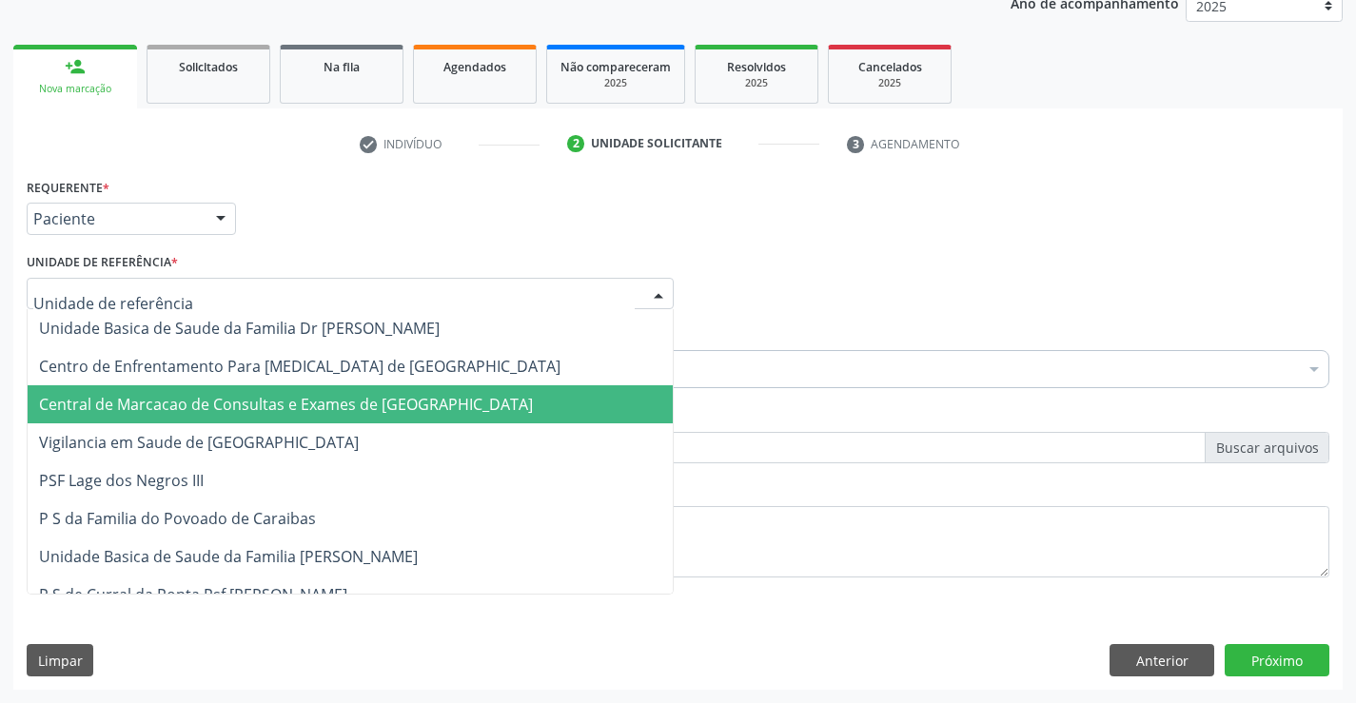
click at [323, 403] on span "Central de Marcacao de Consultas e Exames de [GEOGRAPHIC_DATA]" at bounding box center [286, 404] width 494 height 21
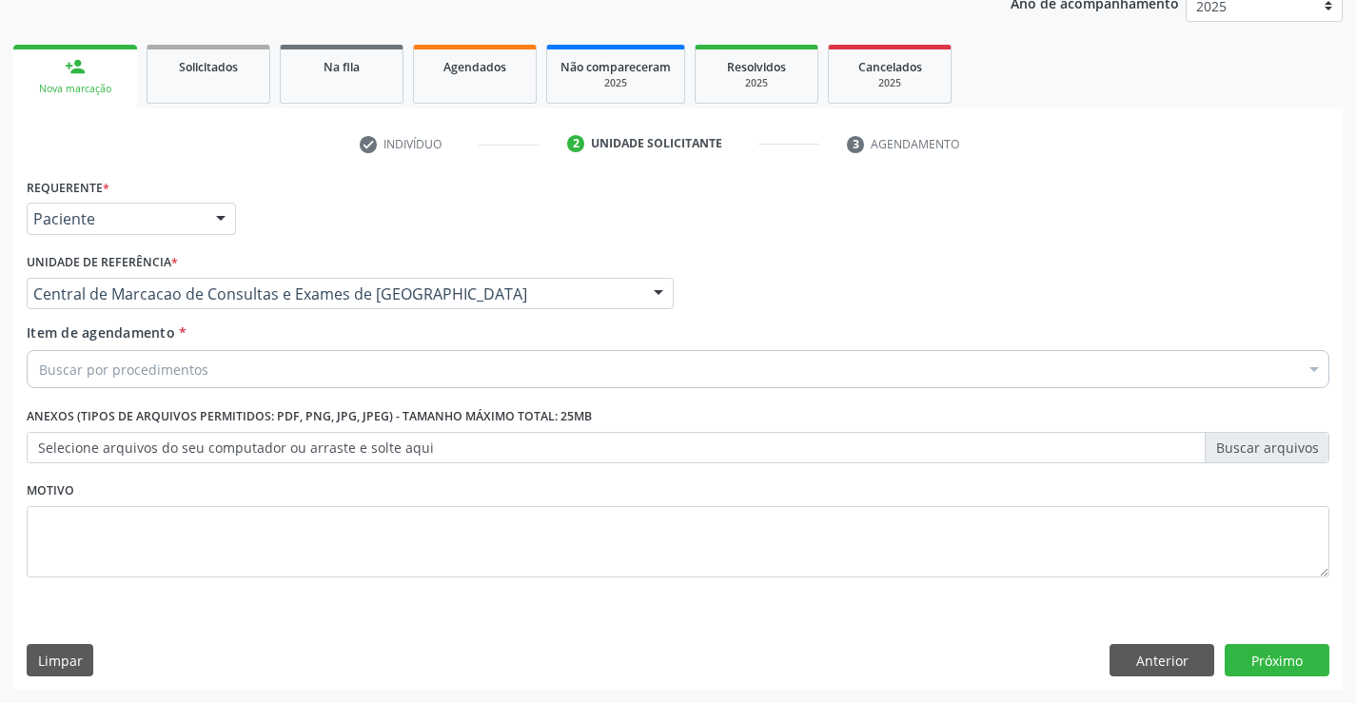
click at [354, 366] on div "Buscar por procedimentos" at bounding box center [678, 369] width 1303 height 38
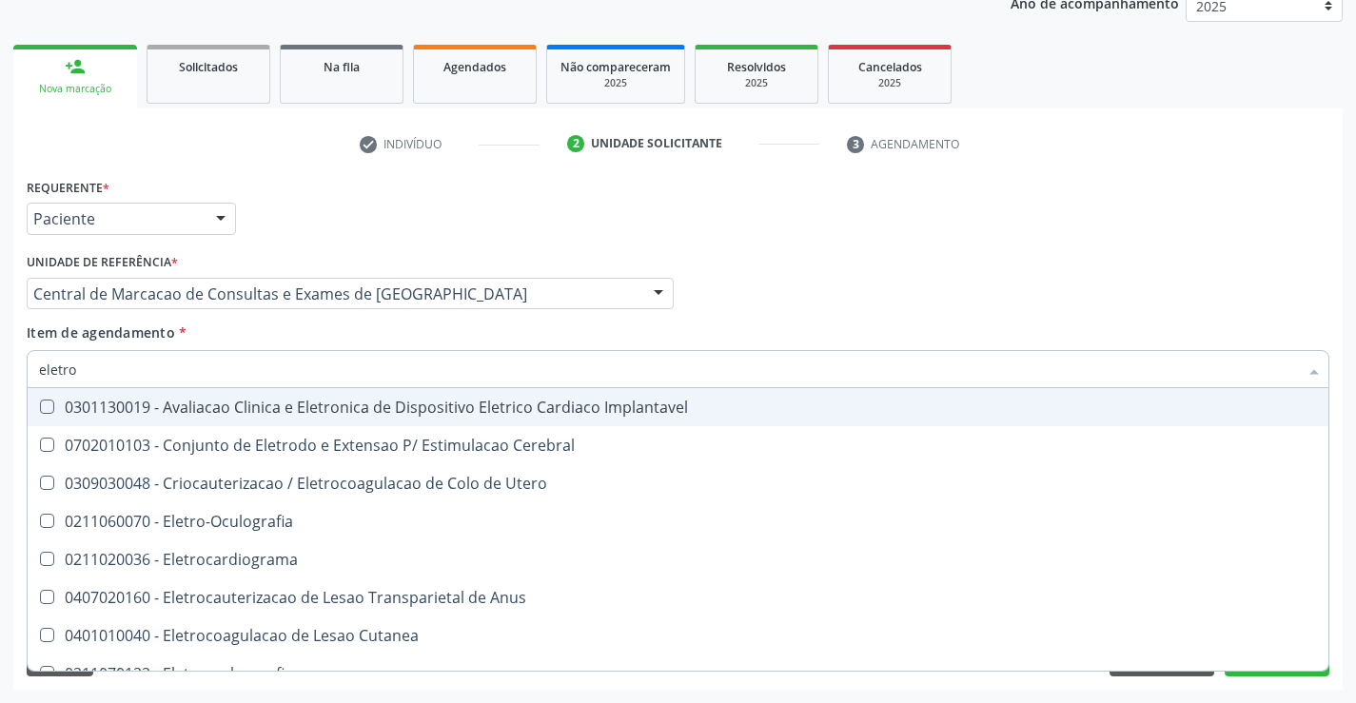
type input "eletroc"
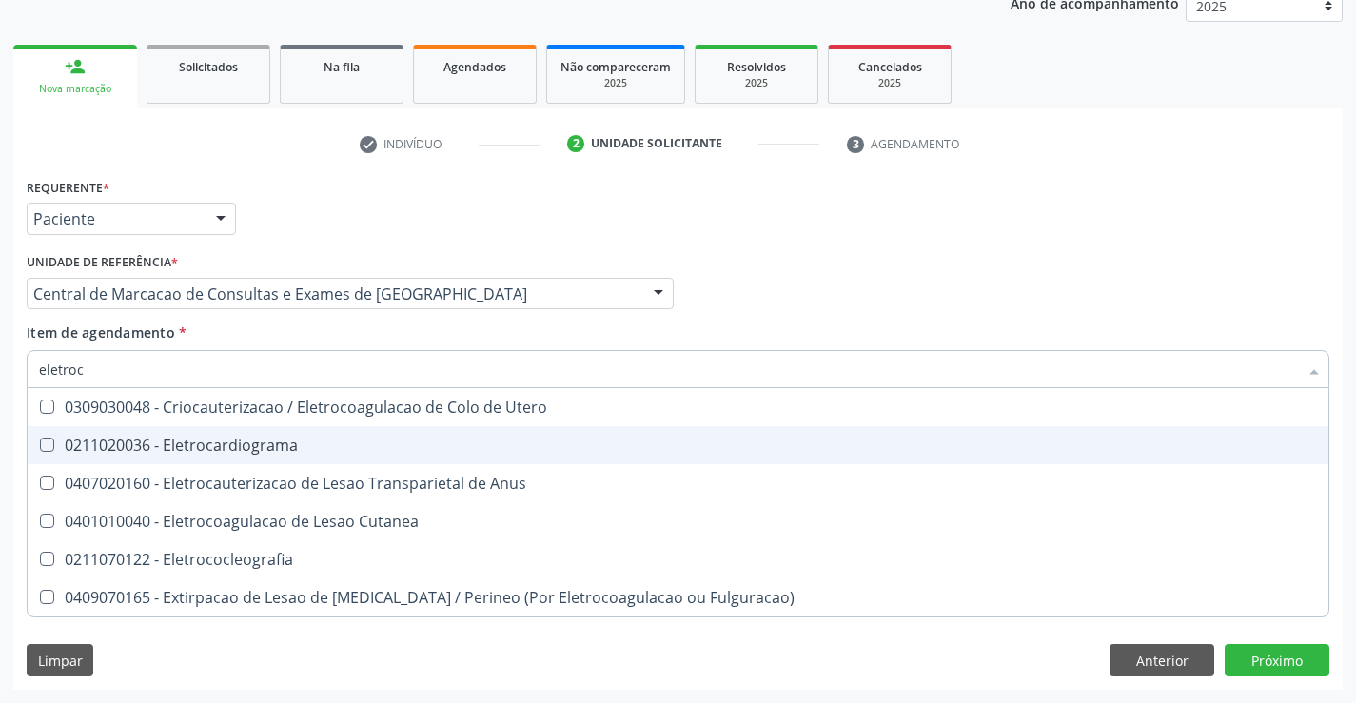
click at [297, 449] on div "0211020036 - Eletrocardiograma" at bounding box center [678, 445] width 1278 height 15
checkbox Eletrocardiograma "true"
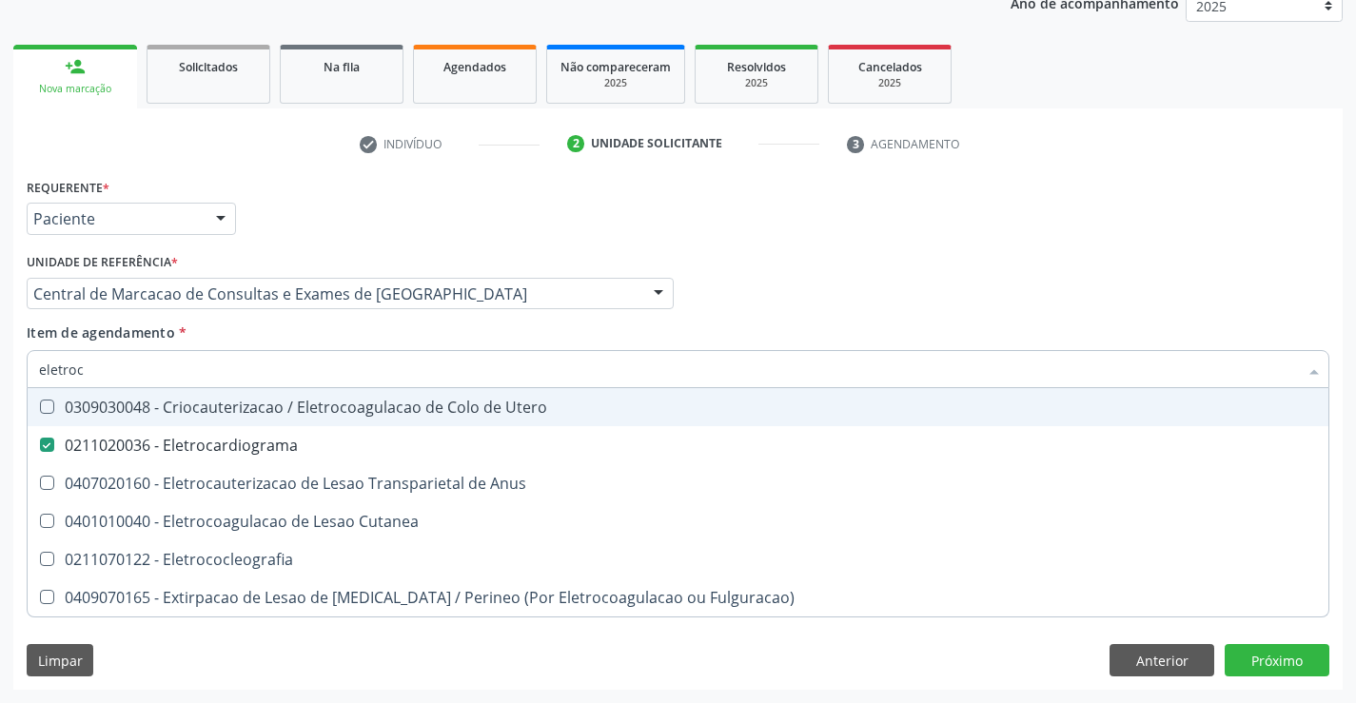
click at [309, 368] on input "eletroc" at bounding box center [668, 369] width 1259 height 38
type input "gi"
checkbox Eletrocardiograma "false"
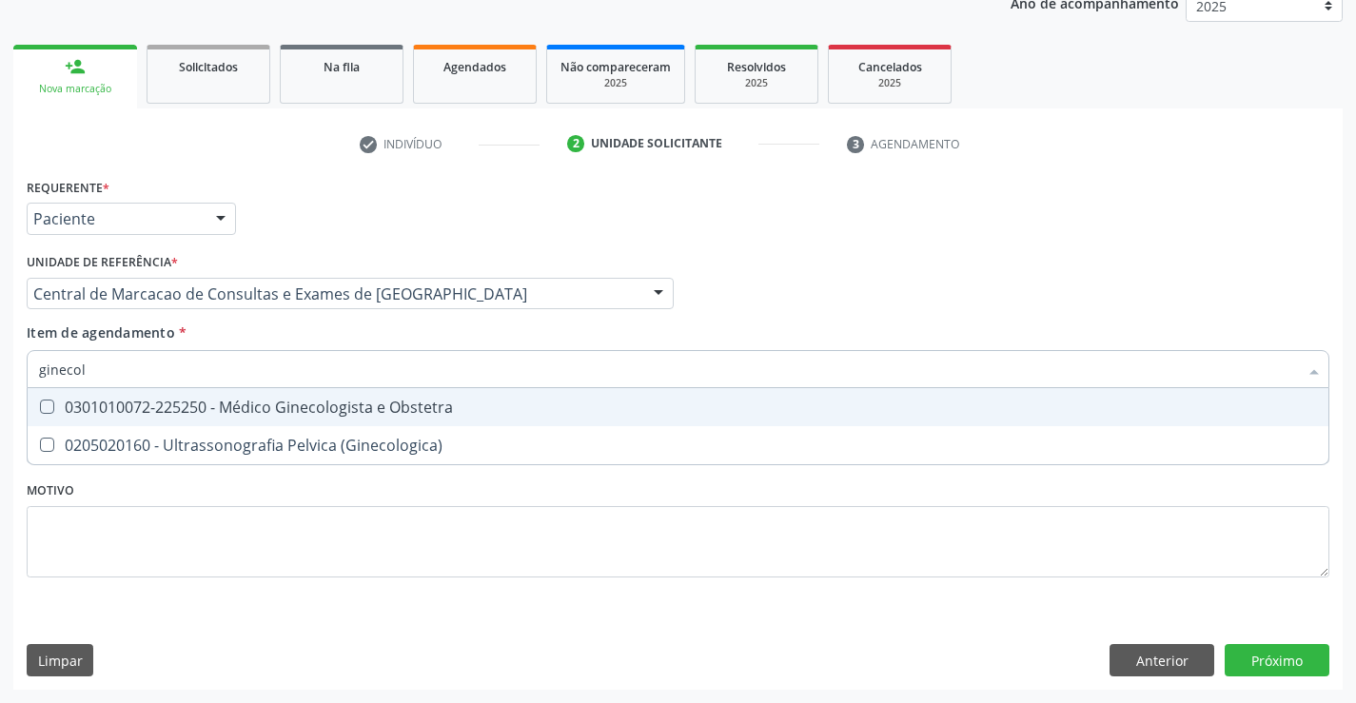
type input "ginecolo"
click at [328, 414] on div "0301010072-225250 - Médico Ginecologista e Obstetra" at bounding box center [678, 407] width 1278 height 15
checkbox Obstetra "true"
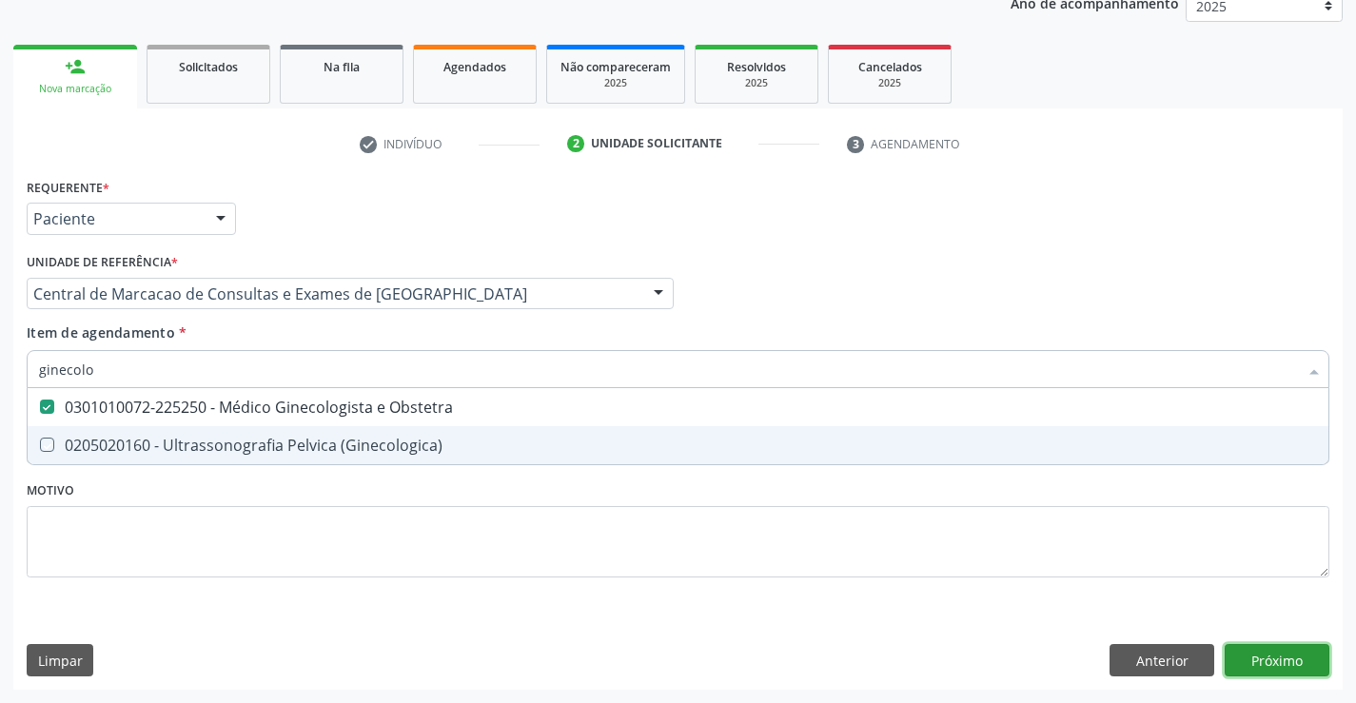
click at [1237, 658] on div "Requerente * Paciente Profissional de Saúde Paciente Nenhum resultado encontrad…" at bounding box center [677, 431] width 1329 height 517
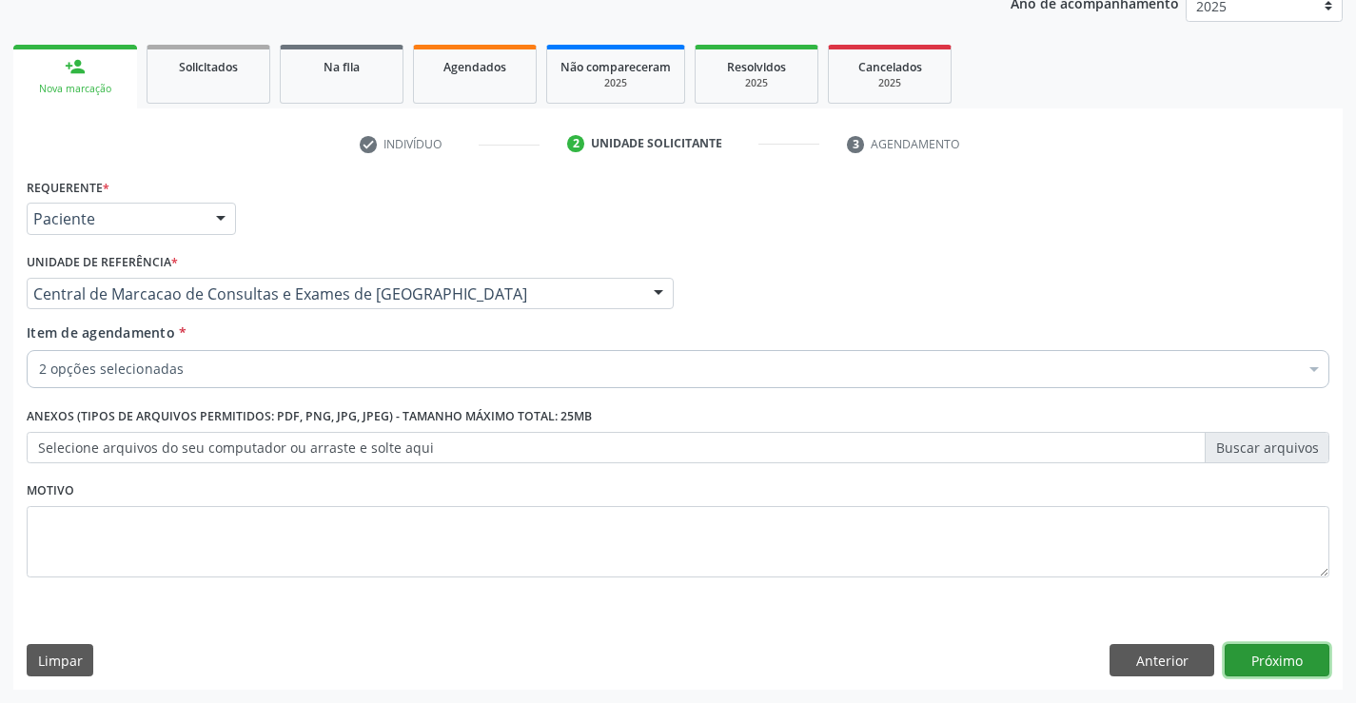
click at [1275, 661] on button "Próximo" at bounding box center [1277, 660] width 105 height 32
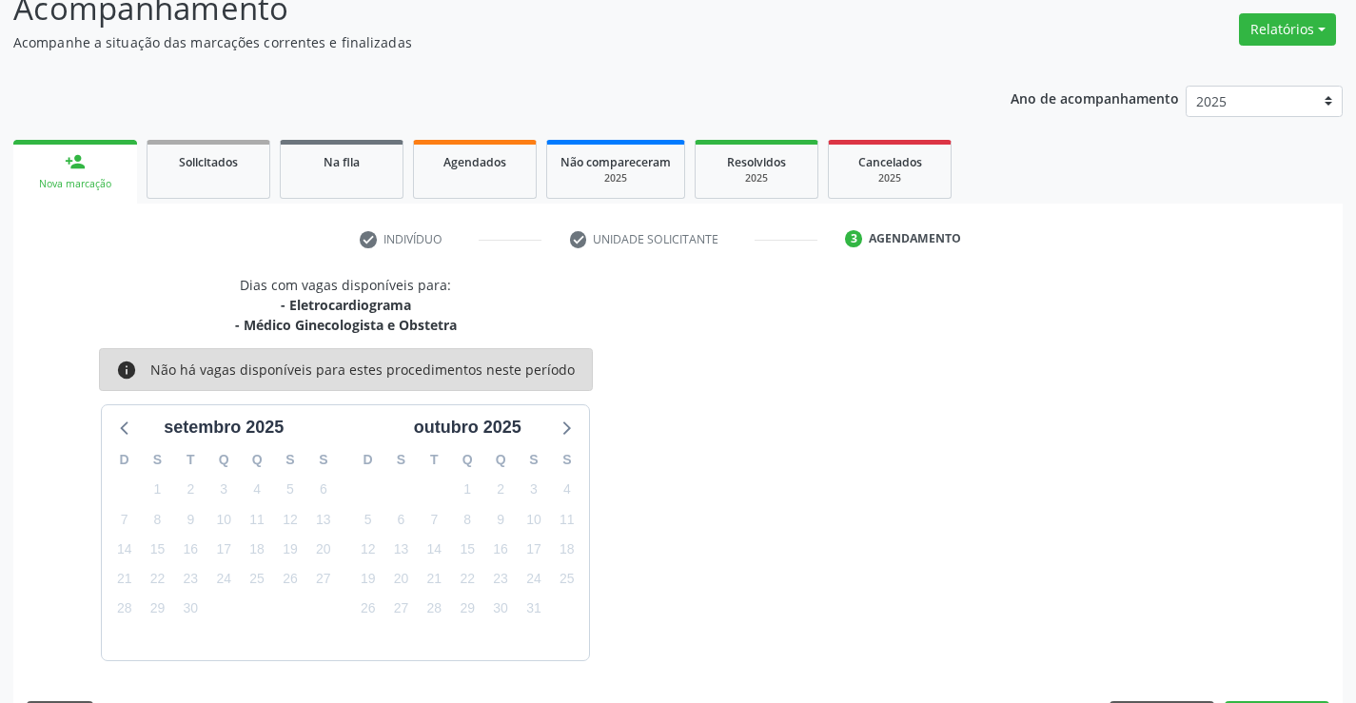
scroll to position [201, 0]
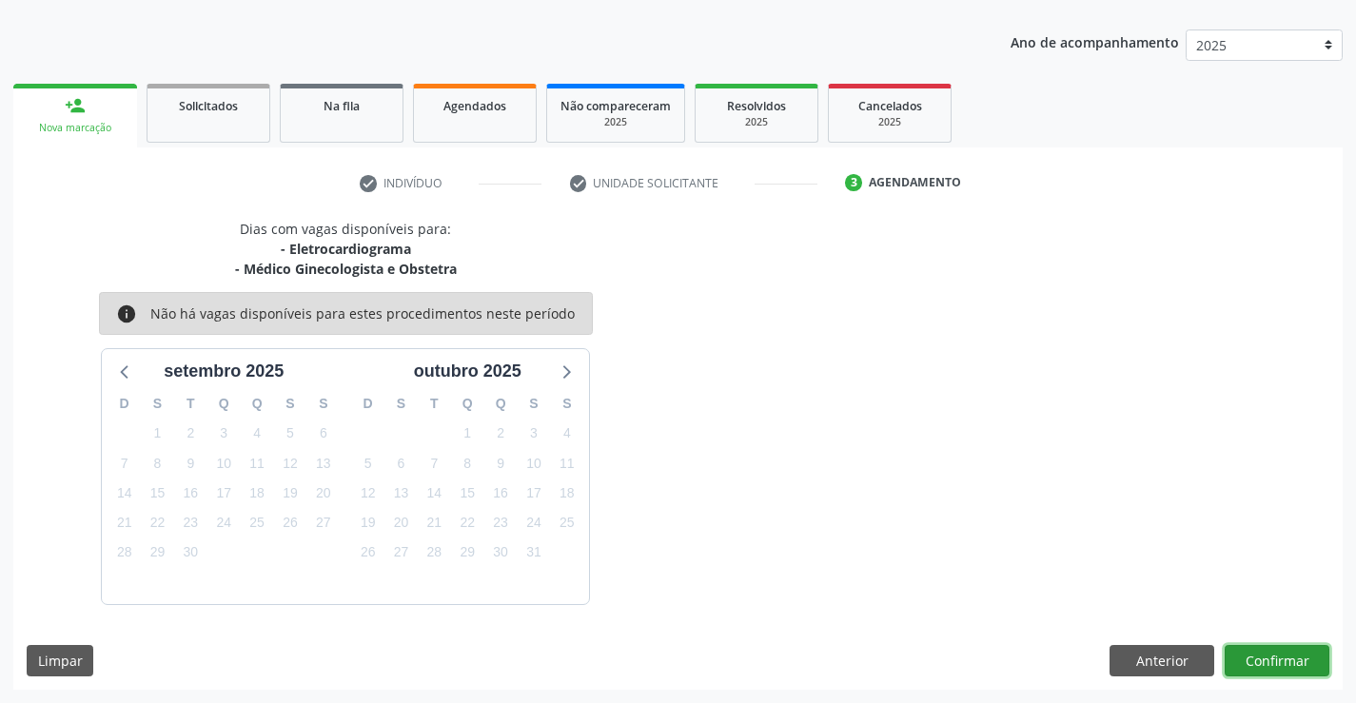
click at [1297, 660] on button "Confirmar" at bounding box center [1277, 661] width 105 height 32
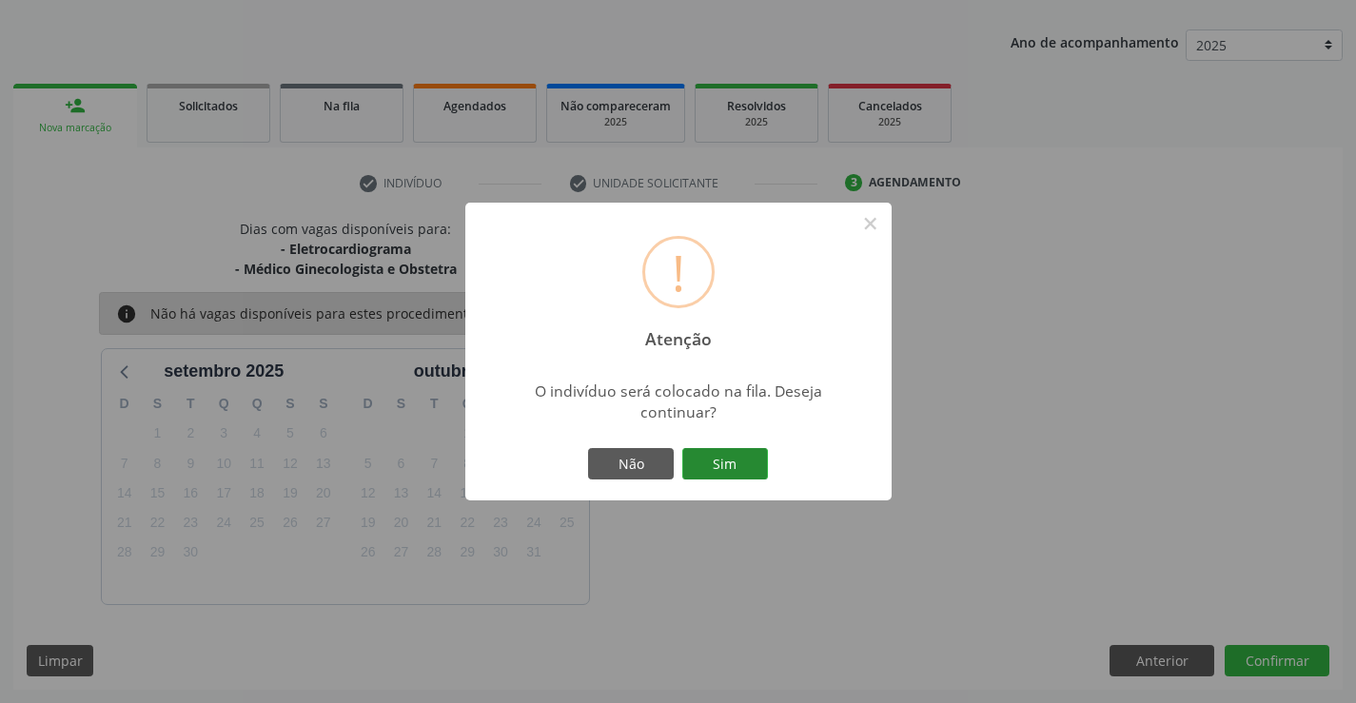
click at [744, 459] on button "Sim" at bounding box center [725, 464] width 86 height 32
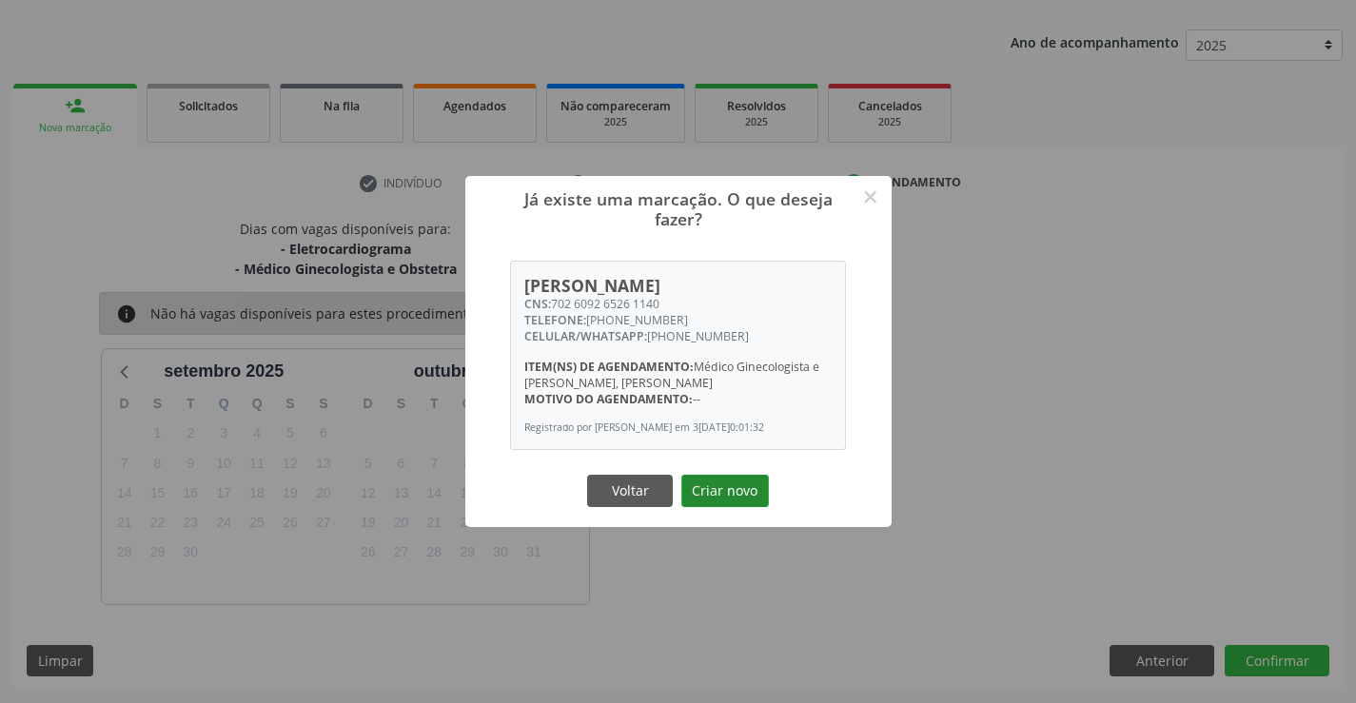
click at [737, 501] on button "Criar novo" at bounding box center [725, 491] width 88 height 32
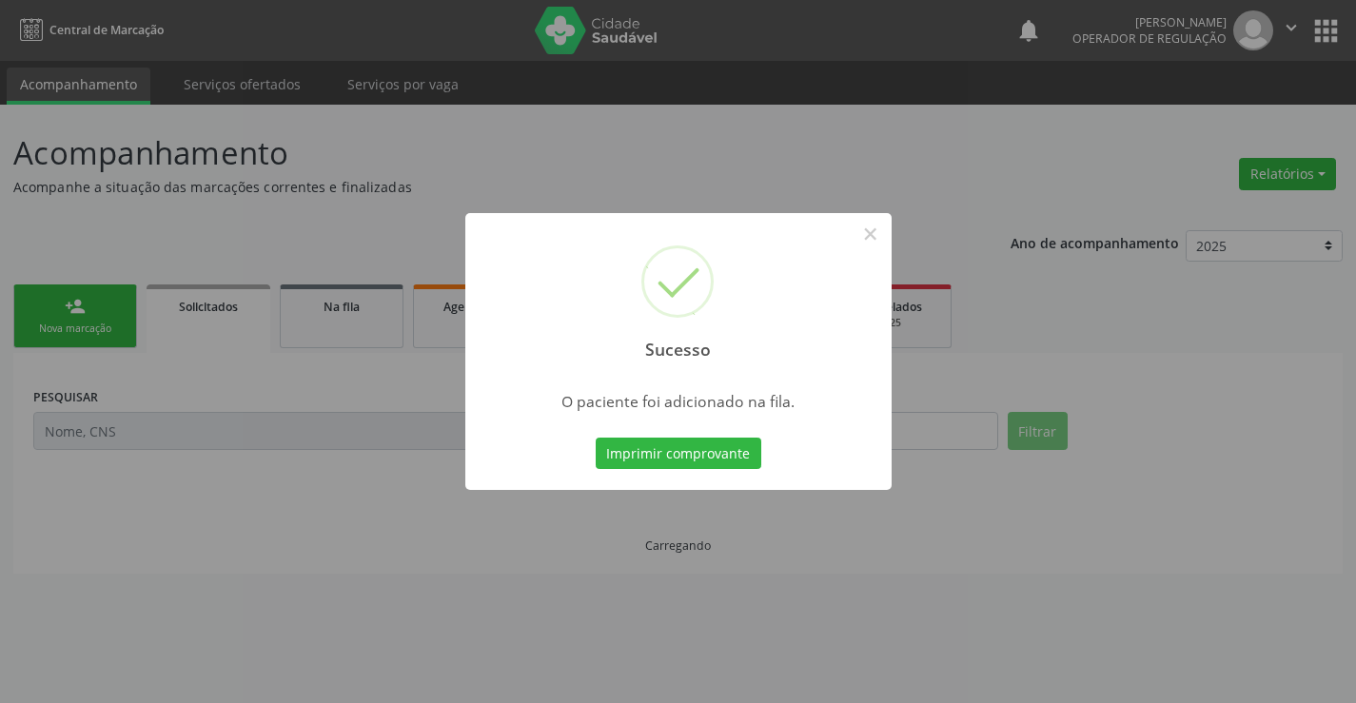
scroll to position [0, 0]
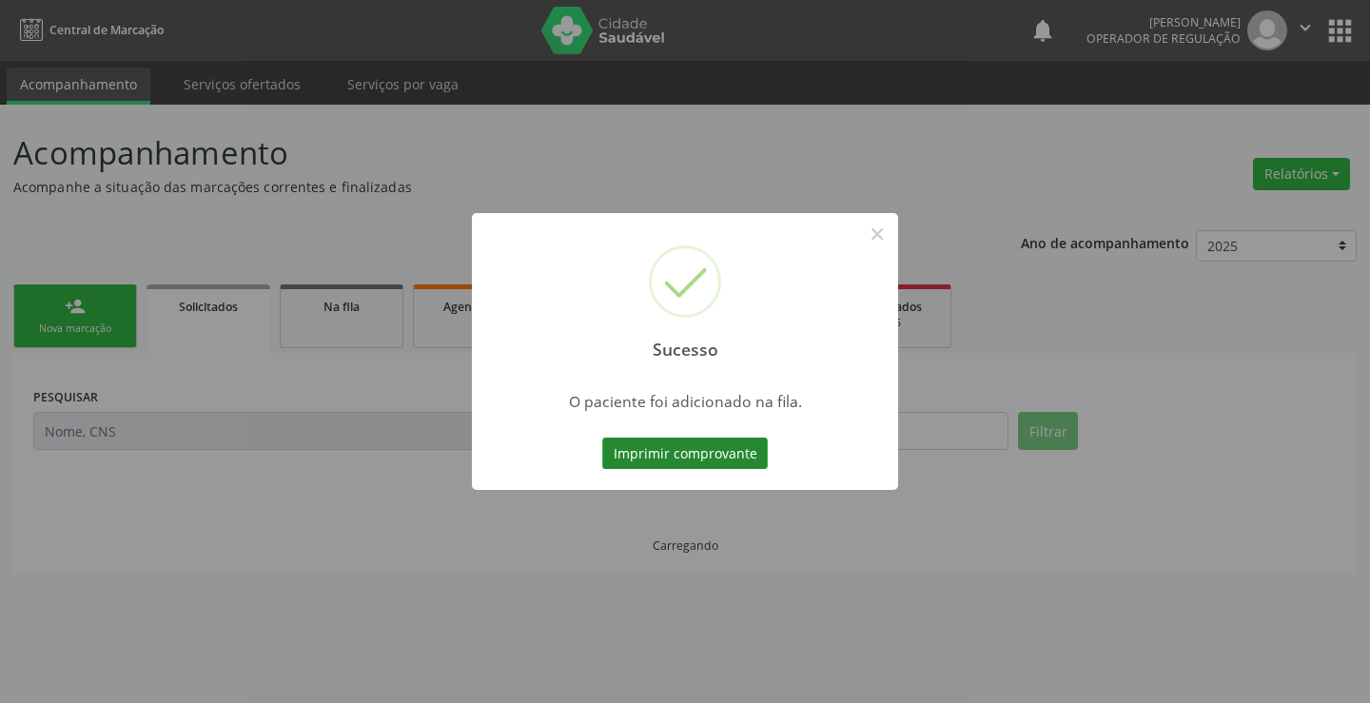
click at [728, 461] on button "Imprimir comprovante" at bounding box center [685, 454] width 166 height 32
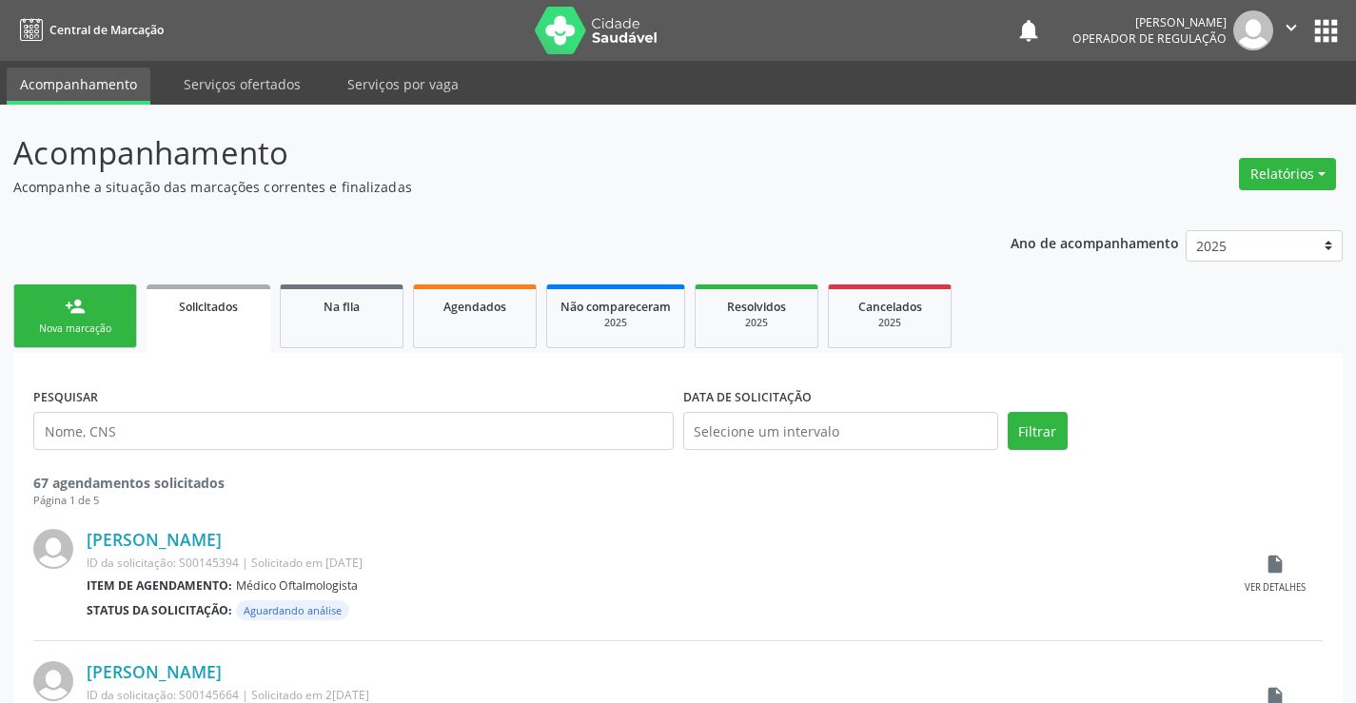
click at [80, 315] on div "person_add" at bounding box center [75, 306] width 21 height 21
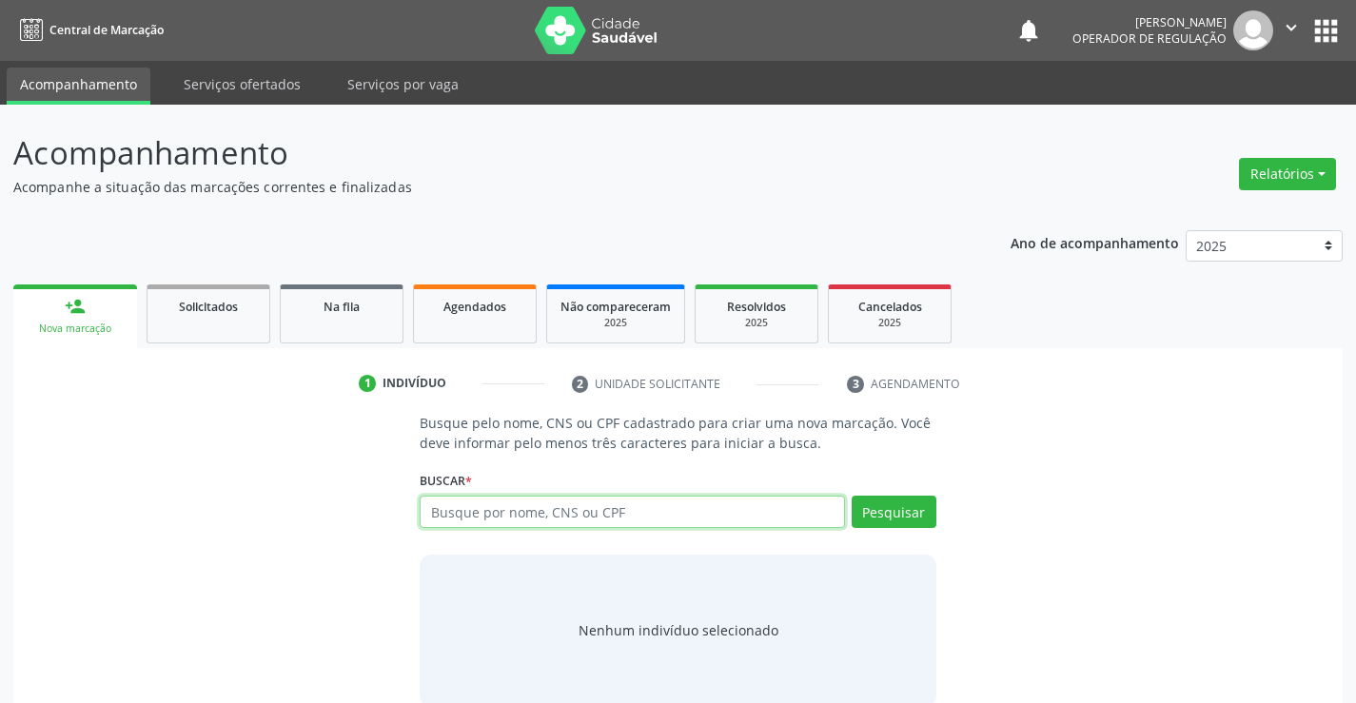
click at [504, 521] on input "text" at bounding box center [632, 512] width 424 height 32
type input "700405939731644"
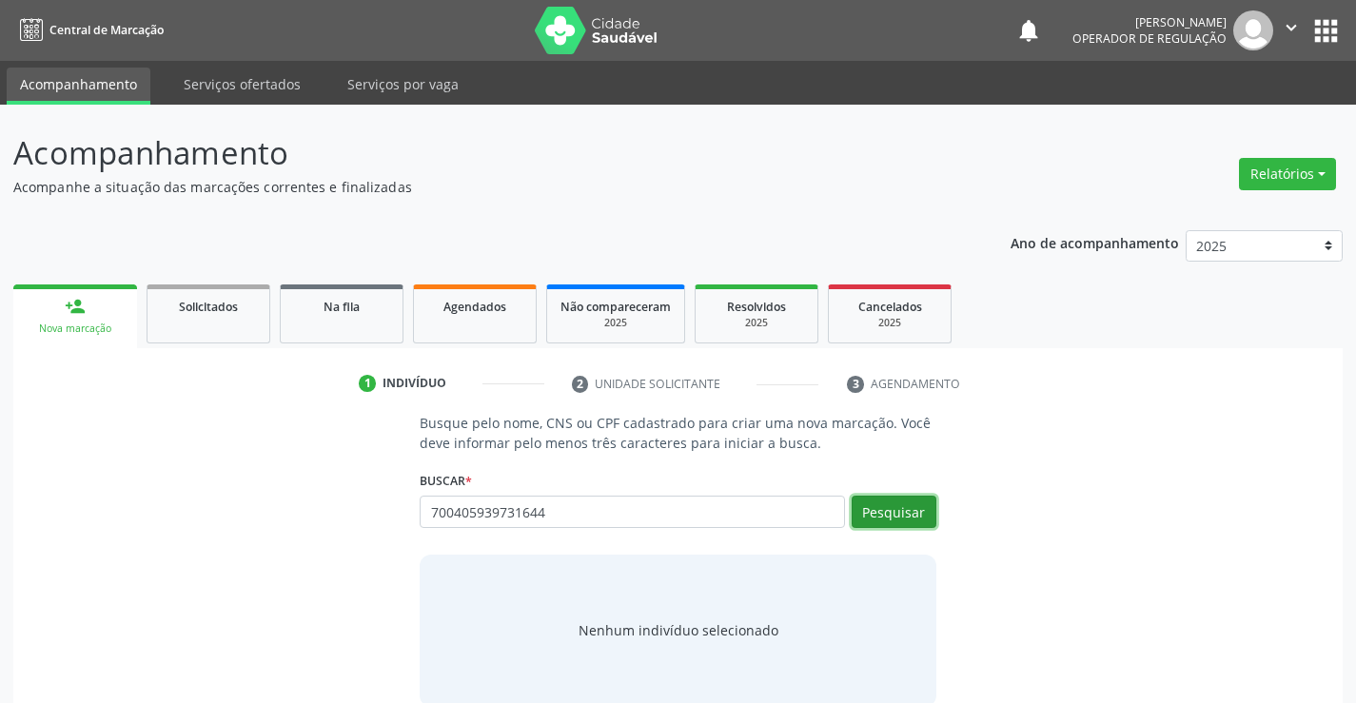
click at [893, 511] on button "Pesquisar" at bounding box center [894, 512] width 85 height 32
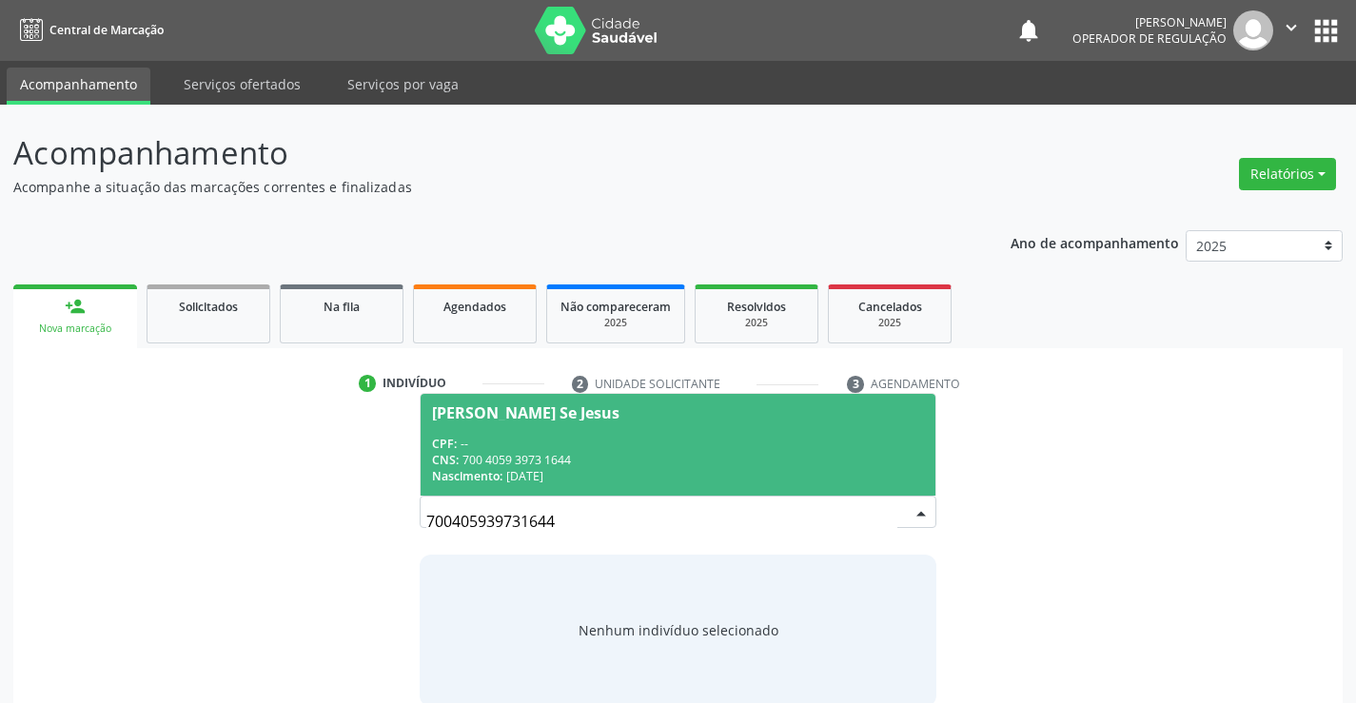
click at [580, 428] on span "Arthur Silva Se Jesus CPF: -- CNS: 700 4059 3973 1644 Nascimento: 15/02/2021" at bounding box center [678, 445] width 514 height 102
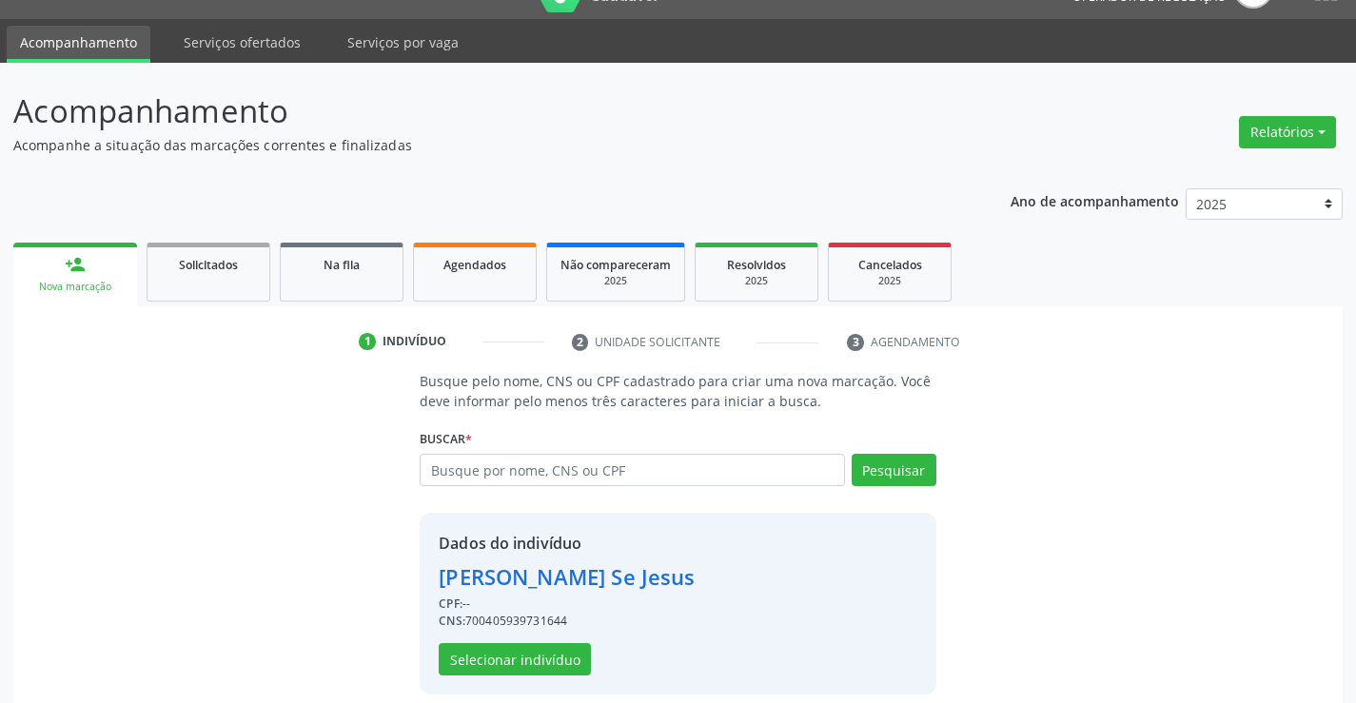
scroll to position [60, 0]
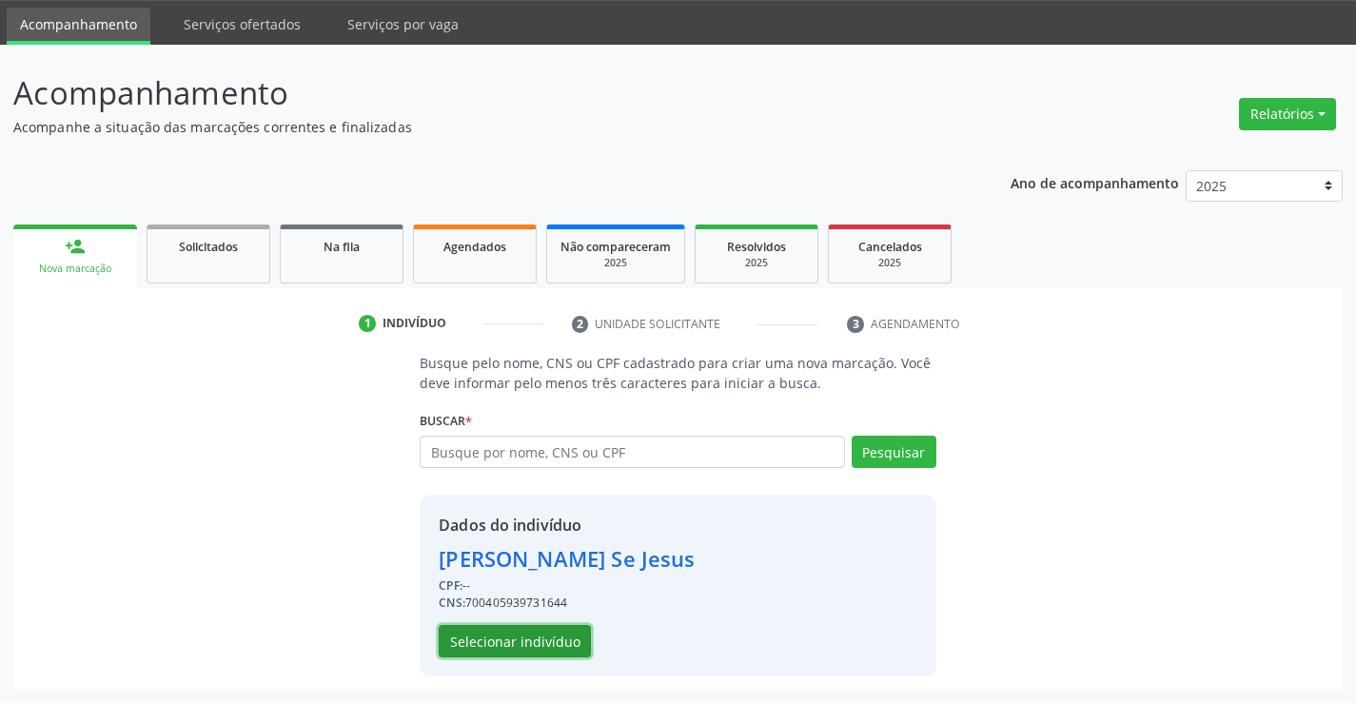
click at [493, 639] on button "Selecionar indivíduo" at bounding box center [515, 641] width 152 height 32
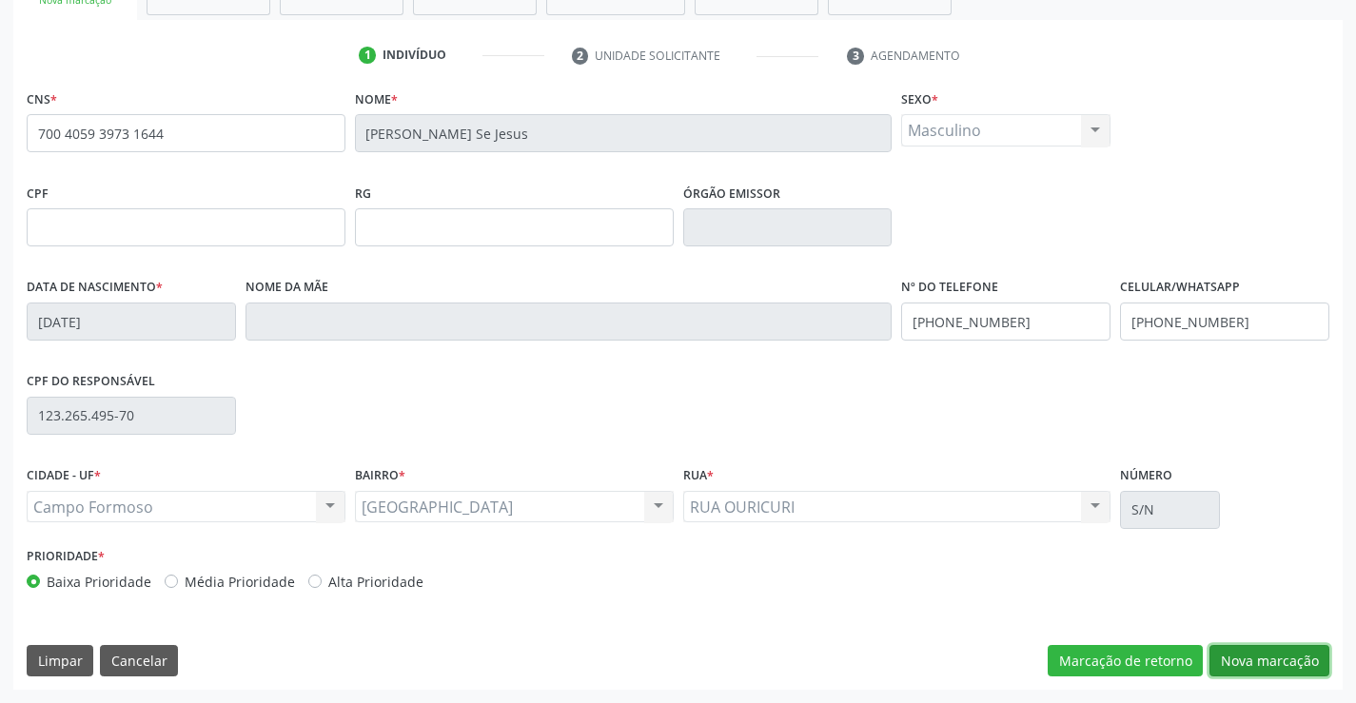
drag, startPoint x: 1258, startPoint y: 659, endPoint x: 956, endPoint y: 502, distance: 340.1
click at [1255, 658] on button "Nova marcação" at bounding box center [1269, 661] width 120 height 32
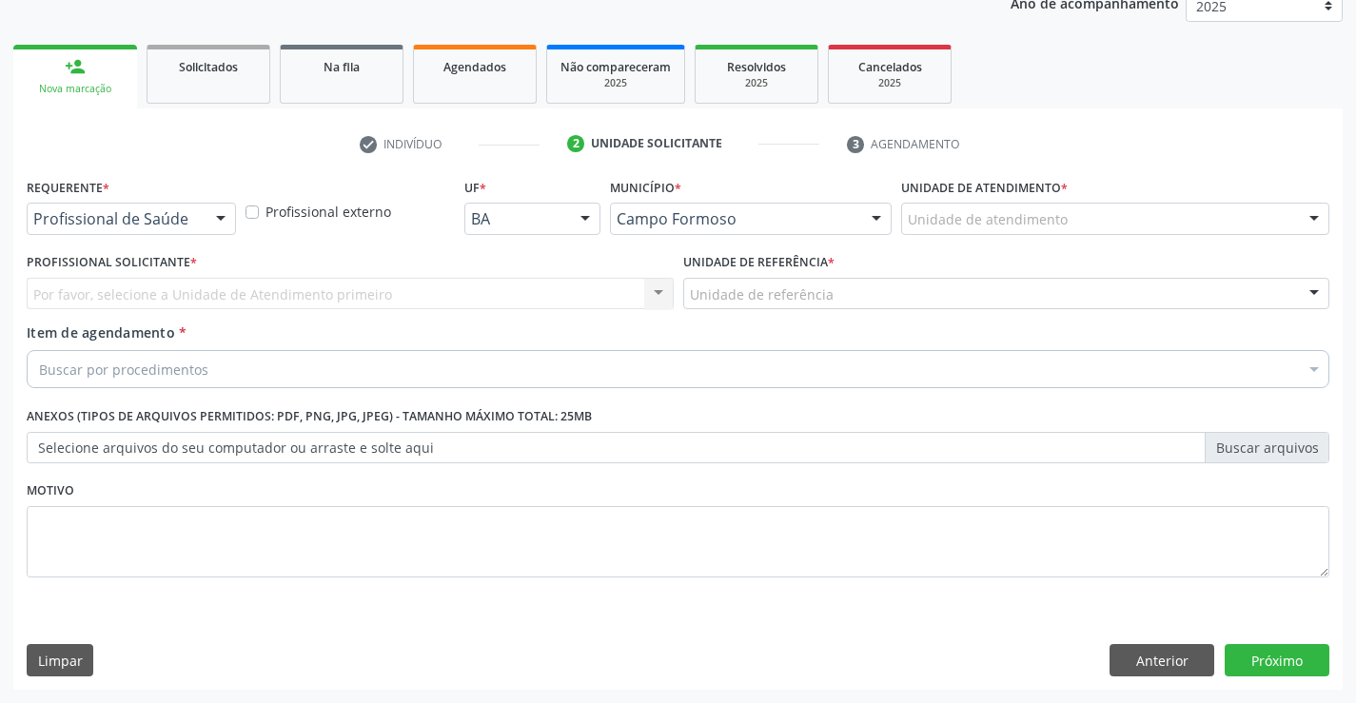
click at [216, 227] on div at bounding box center [220, 220] width 29 height 32
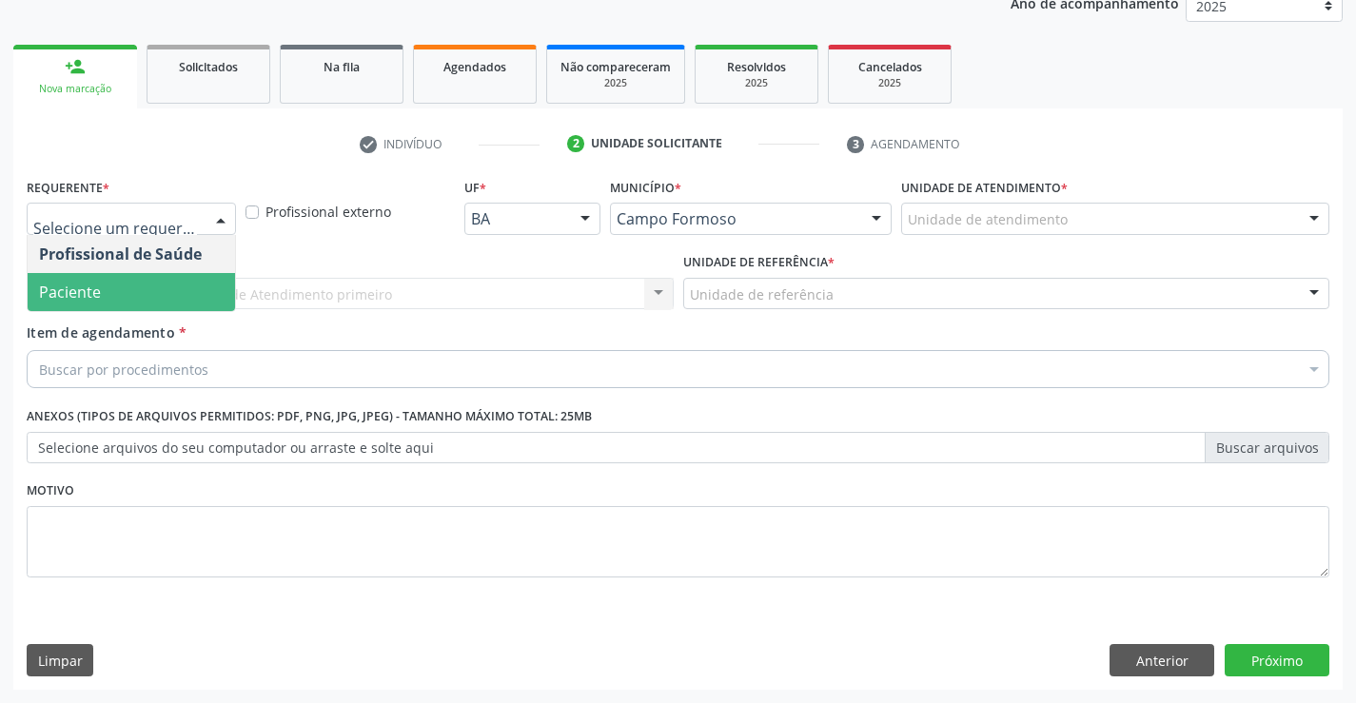
click at [107, 295] on span "Paciente" at bounding box center [131, 292] width 207 height 38
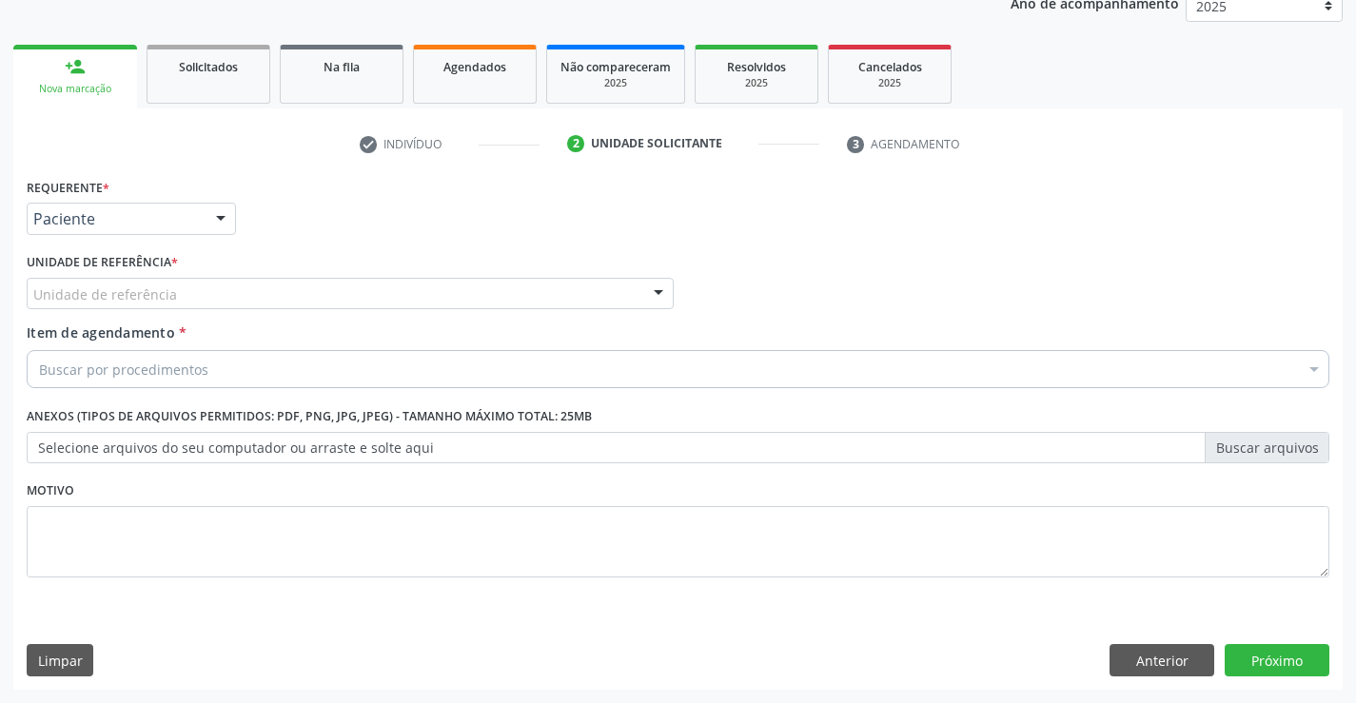
click at [387, 284] on div "Unidade de referência" at bounding box center [350, 294] width 647 height 32
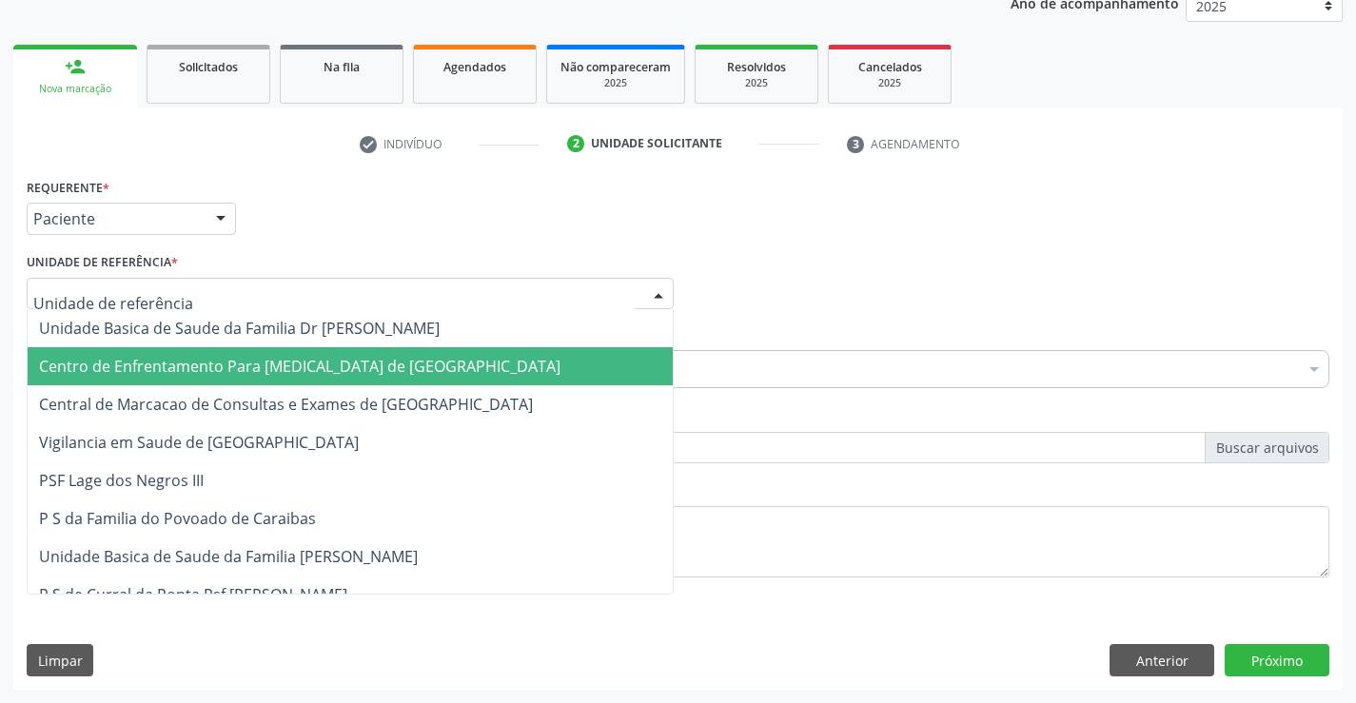
click at [375, 377] on span "Centro de Enfrentamento Para [MEDICAL_DATA] de [GEOGRAPHIC_DATA]" at bounding box center [299, 366] width 521 height 21
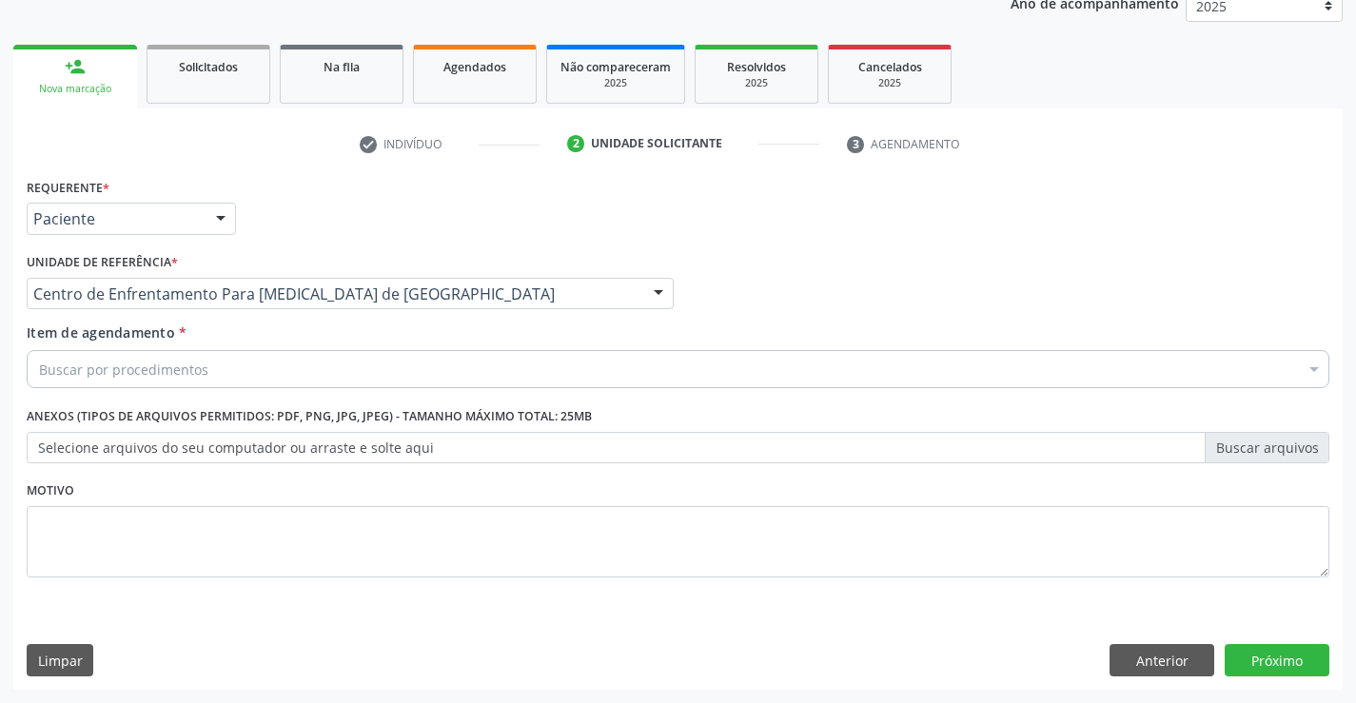
click at [447, 304] on div "Centro de Enfrentamento Para [MEDICAL_DATA] de [GEOGRAPHIC_DATA]" at bounding box center [350, 294] width 647 height 32
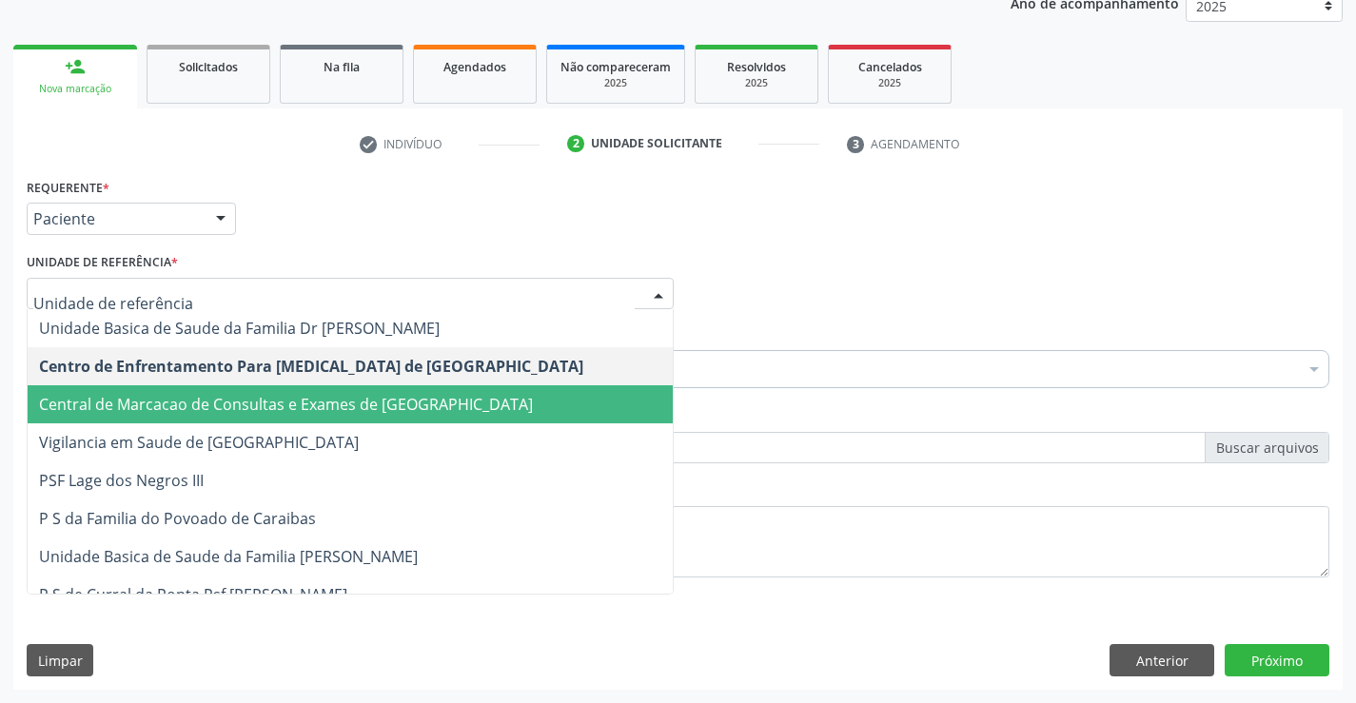
click at [408, 410] on span "Central de Marcacao de Consultas e Exames de [GEOGRAPHIC_DATA]" at bounding box center [286, 404] width 494 height 21
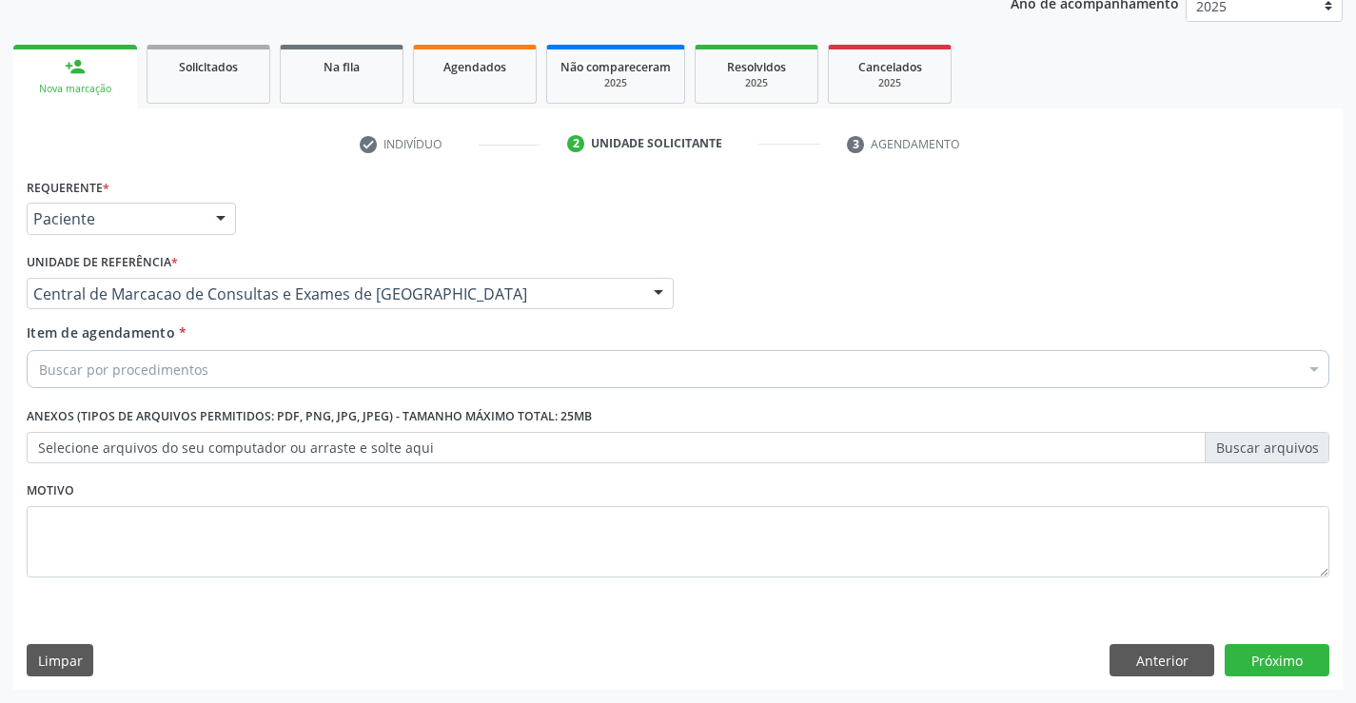
click at [448, 359] on div "Buscar por procedimentos" at bounding box center [678, 369] width 1303 height 38
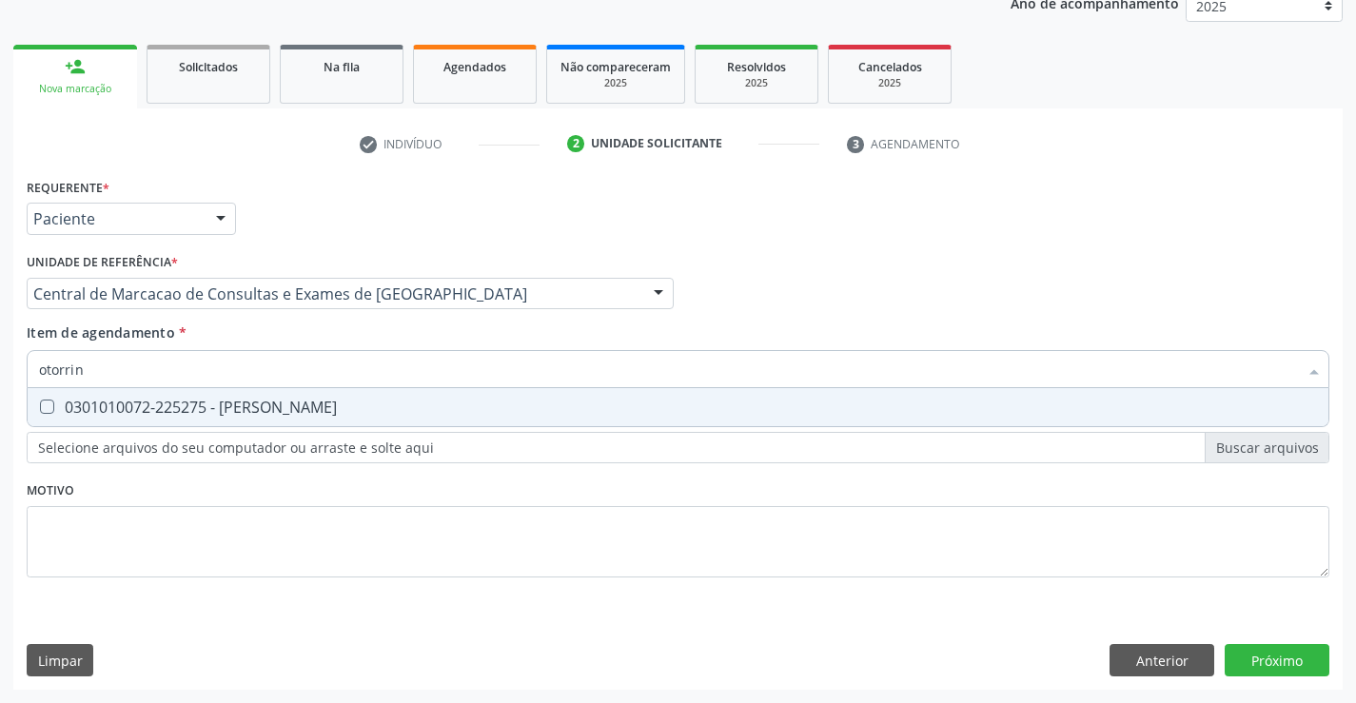
type input "otorrino"
click at [420, 407] on div "0301010072-225275 - Médico Otorrinolaringologista" at bounding box center [678, 407] width 1278 height 15
checkbox Otorrinolaringologista "true"
click at [1282, 658] on div "Requerente * Paciente Profissional de Saúde Paciente Nenhum resultado encontrad…" at bounding box center [677, 431] width 1329 height 517
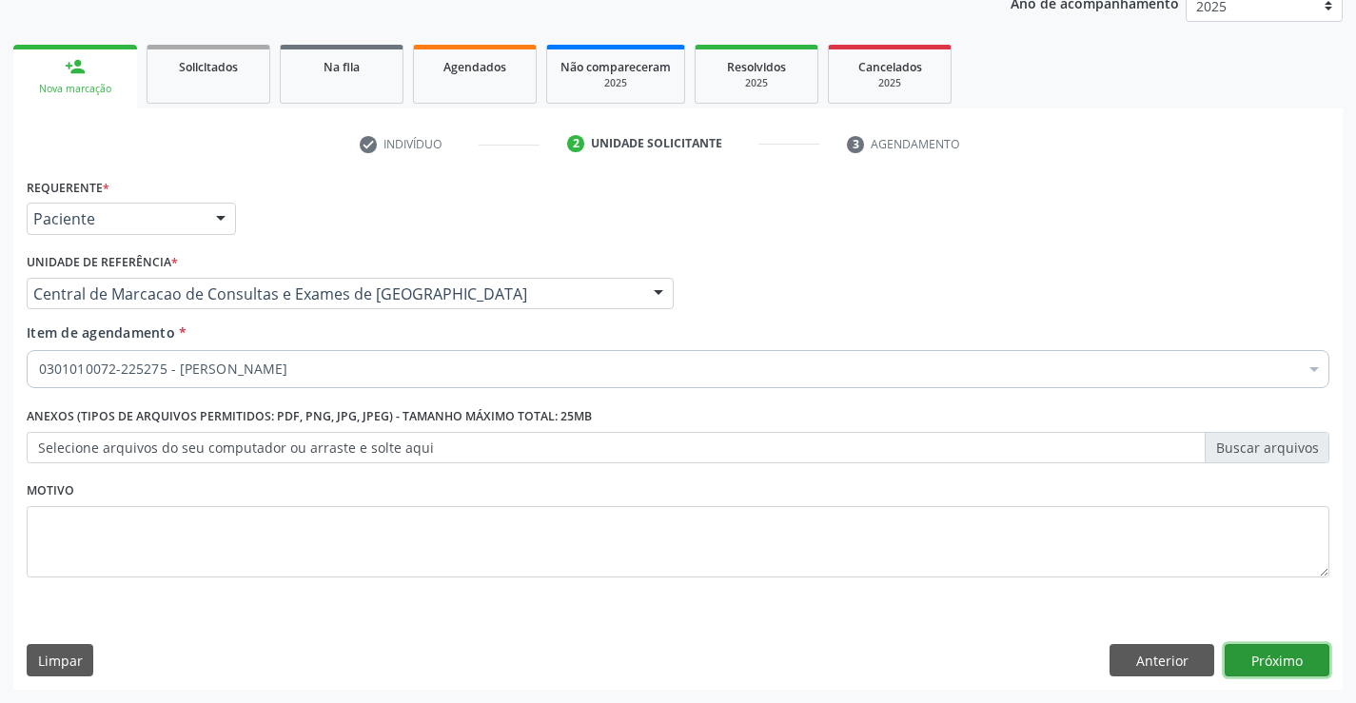
click at [1310, 663] on button "Próximo" at bounding box center [1277, 660] width 105 height 32
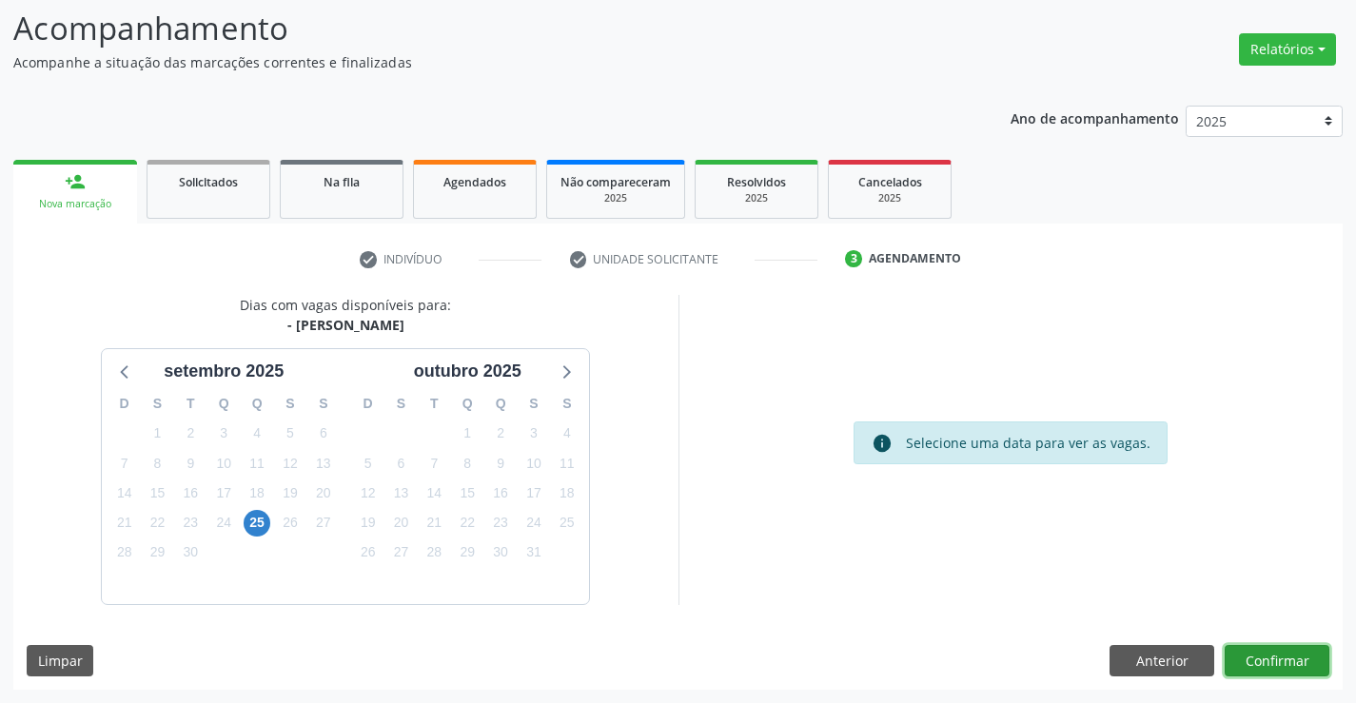
click at [1295, 661] on button "Confirmar" at bounding box center [1277, 661] width 105 height 32
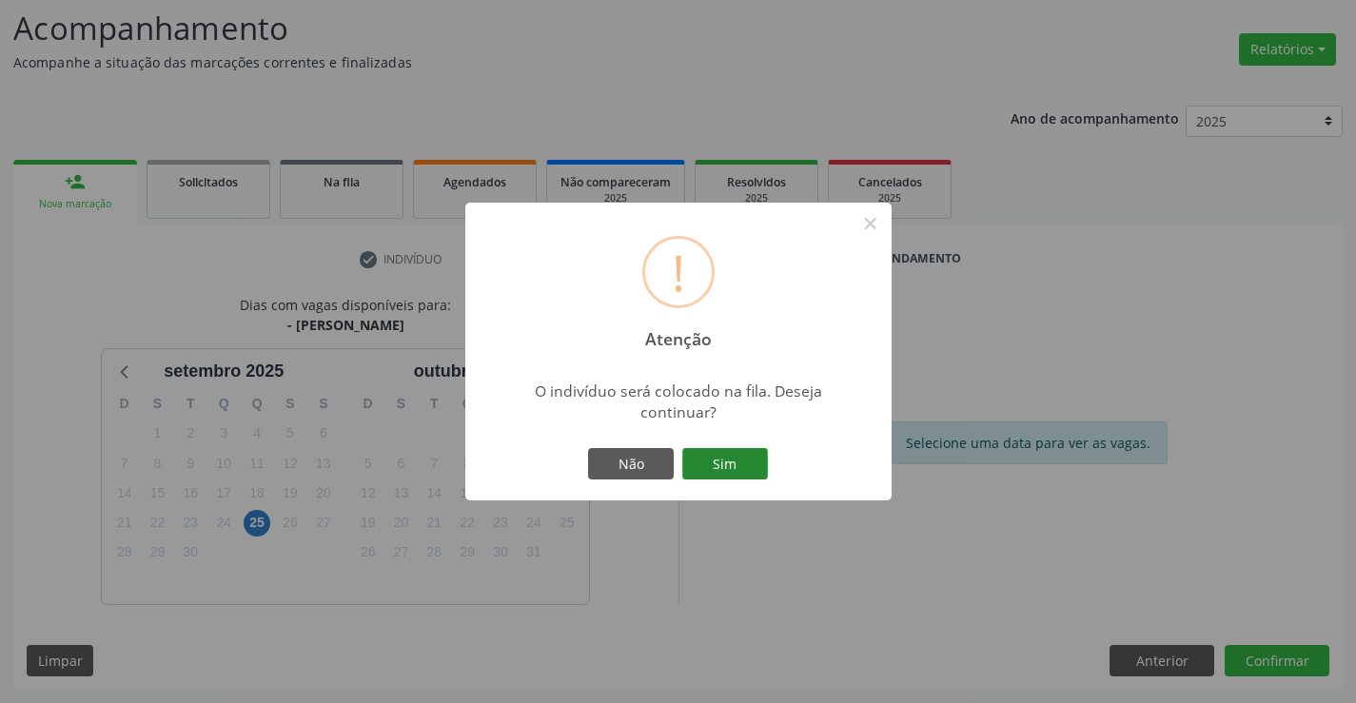
click at [748, 467] on button "Sim" at bounding box center [725, 464] width 86 height 32
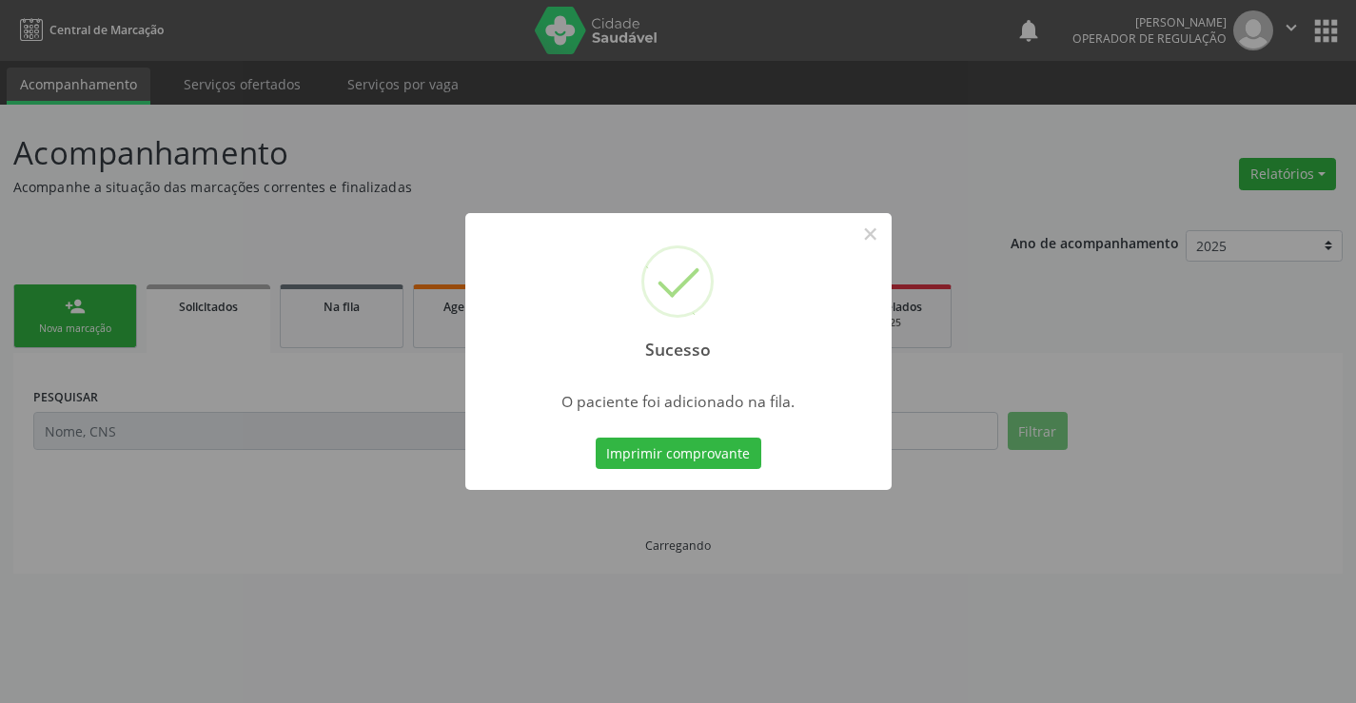
scroll to position [0, 0]
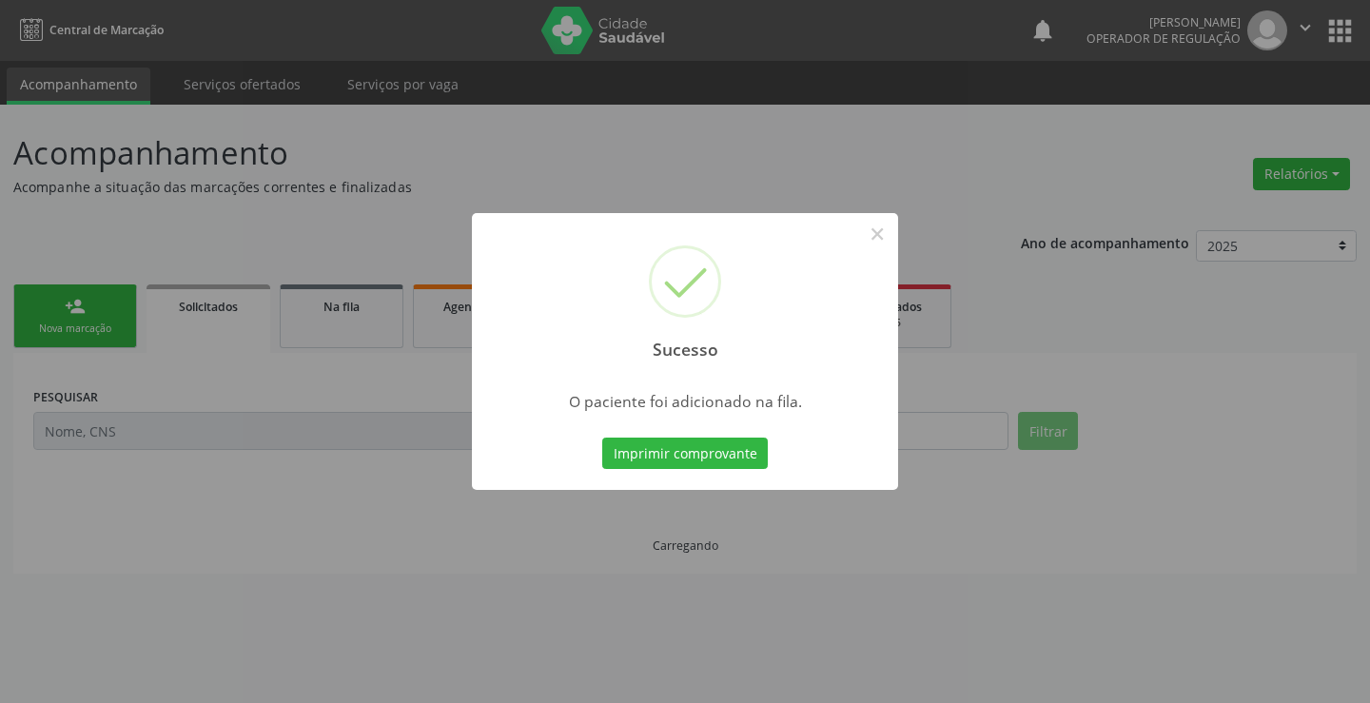
click at [748, 467] on button "Imprimir comprovante" at bounding box center [685, 454] width 166 height 32
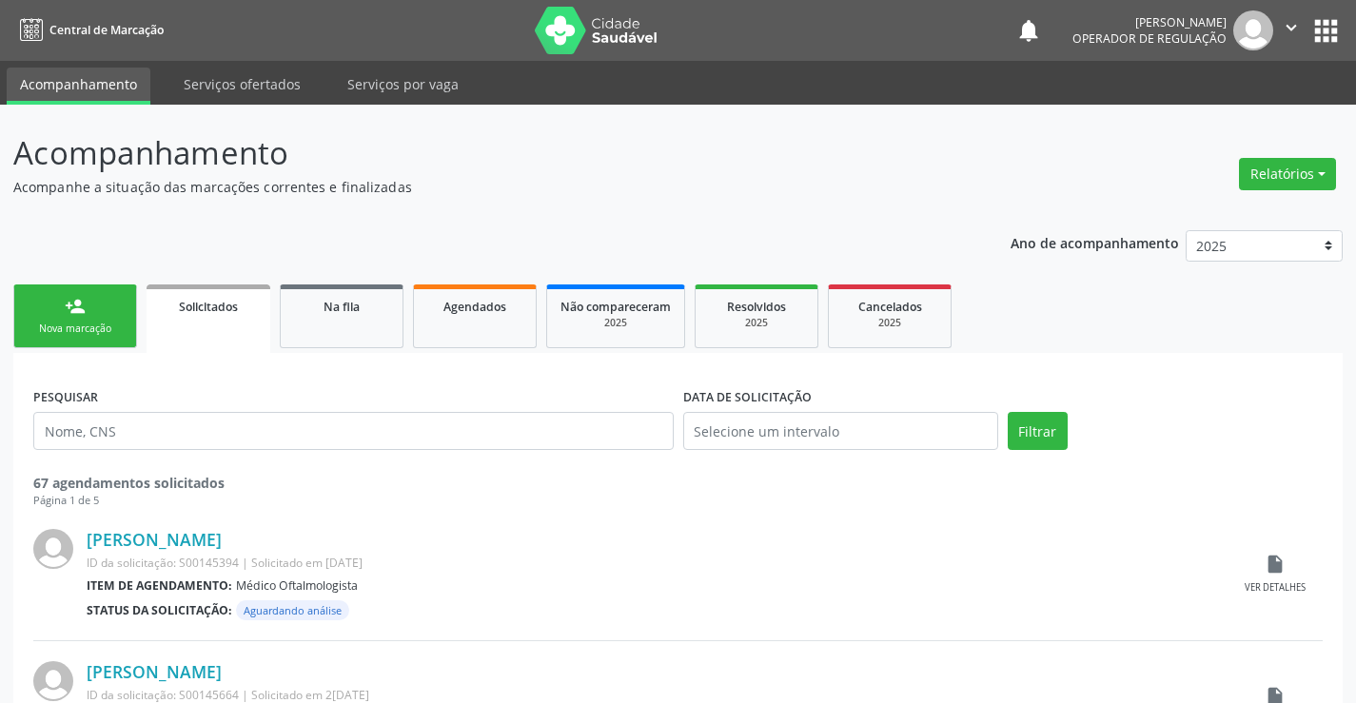
click at [80, 296] on div "person_add" at bounding box center [75, 306] width 21 height 21
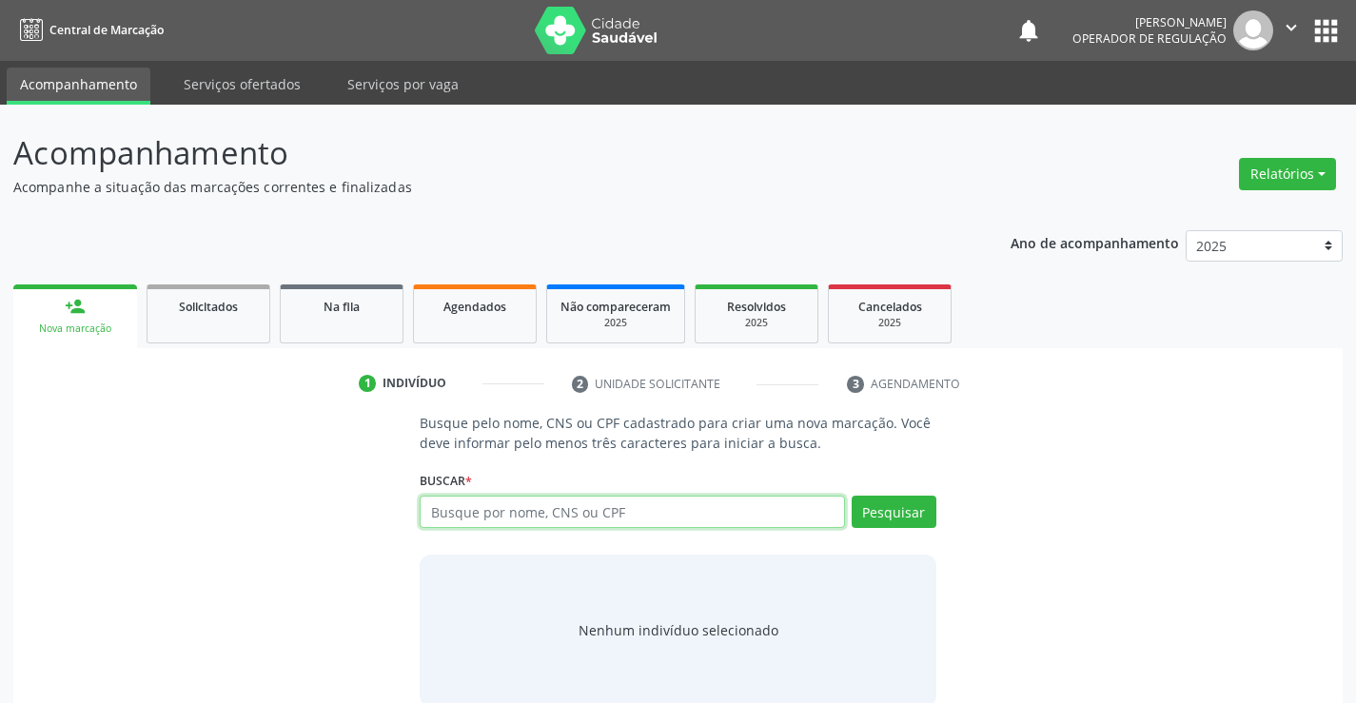
click at [599, 519] on input "text" at bounding box center [632, 512] width 424 height 32
type input "709804067711396"
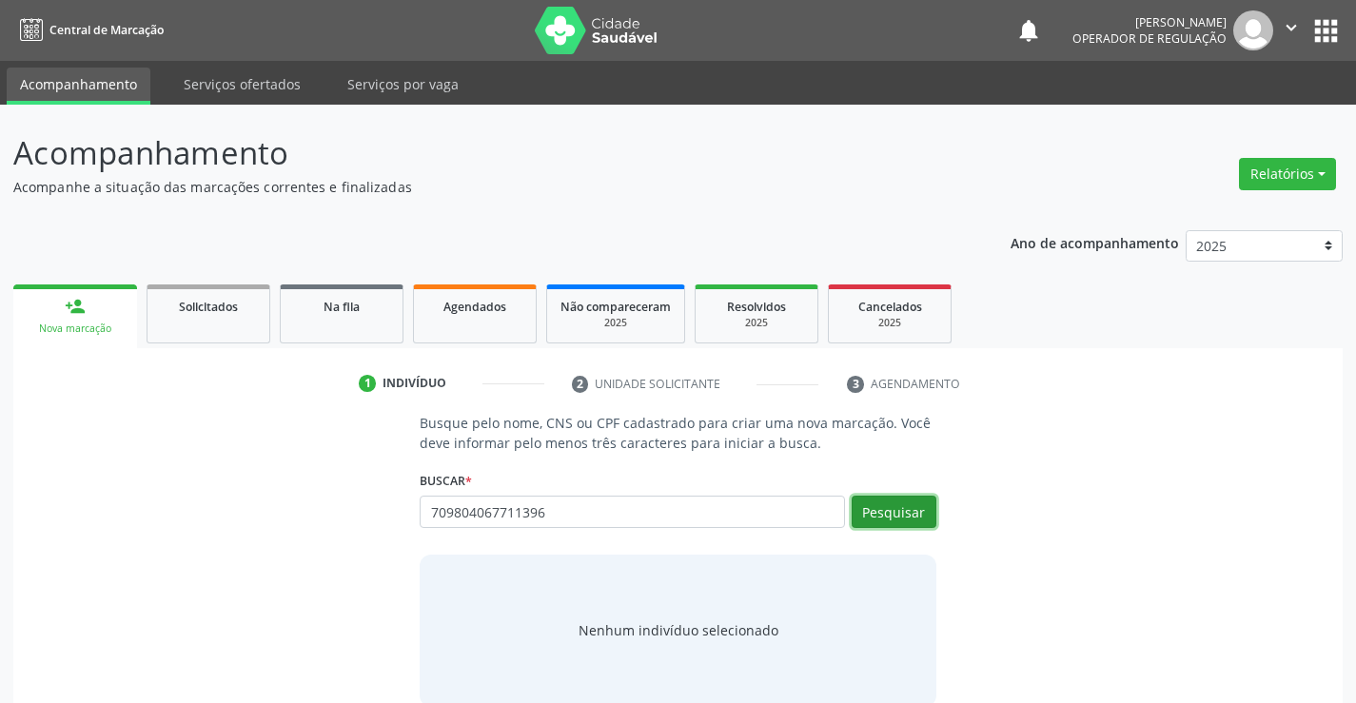
click at [920, 515] on button "Pesquisar" at bounding box center [894, 512] width 85 height 32
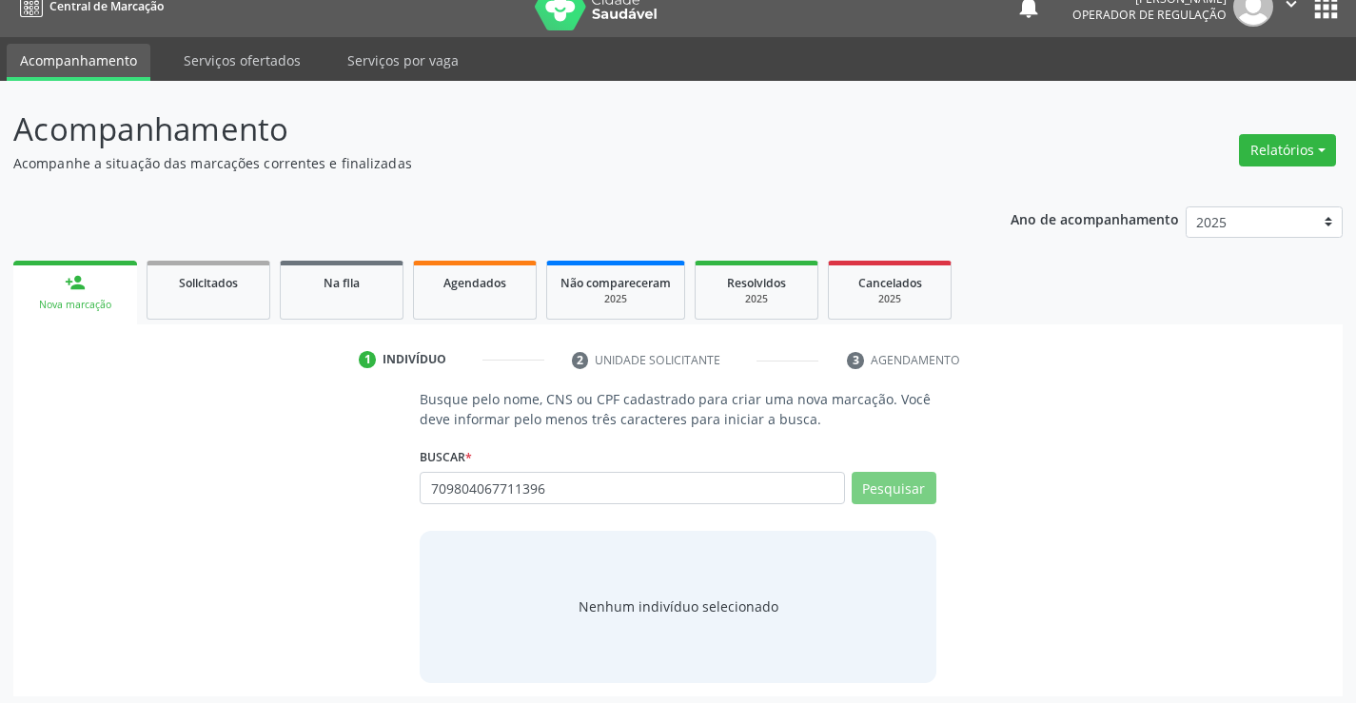
scroll to position [30, 0]
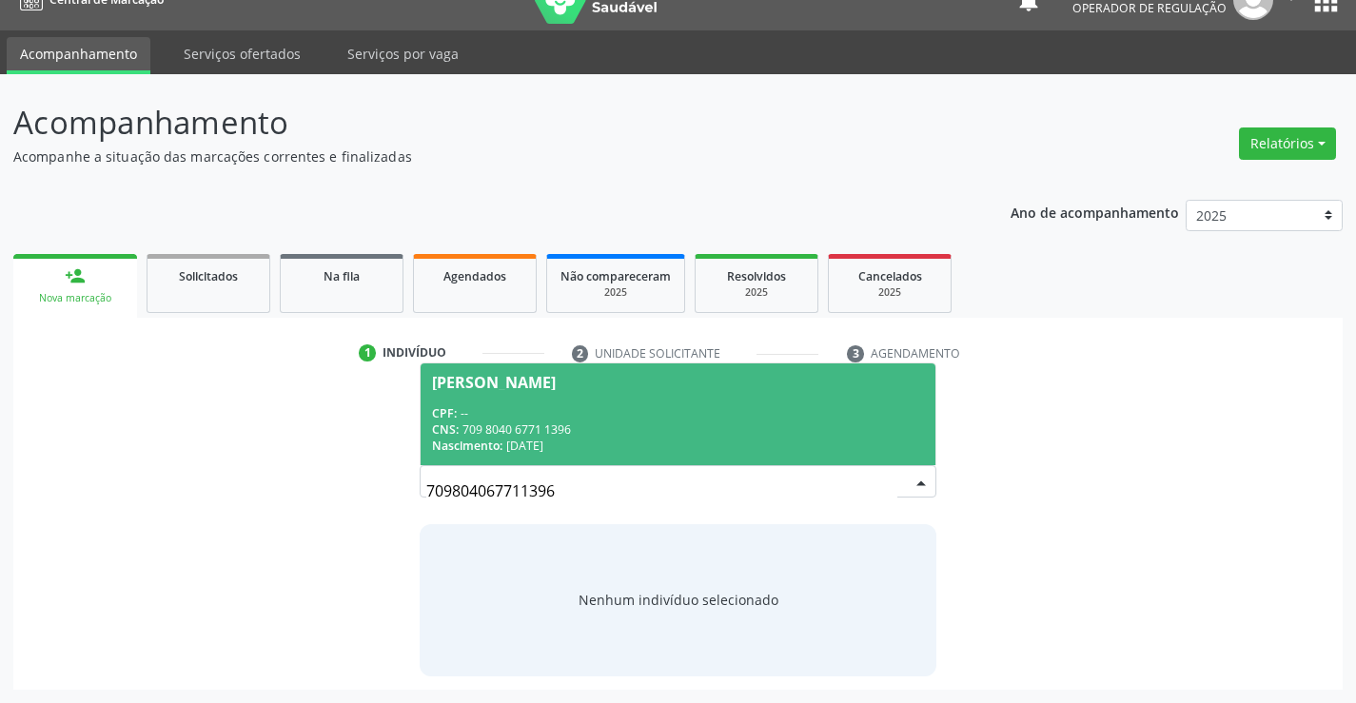
click at [472, 398] on span "Claudirene Barbosa Silva CPF: -- CNS: 709 8040 6771 1396 Nascimento: 26/12/1994" at bounding box center [678, 415] width 514 height 102
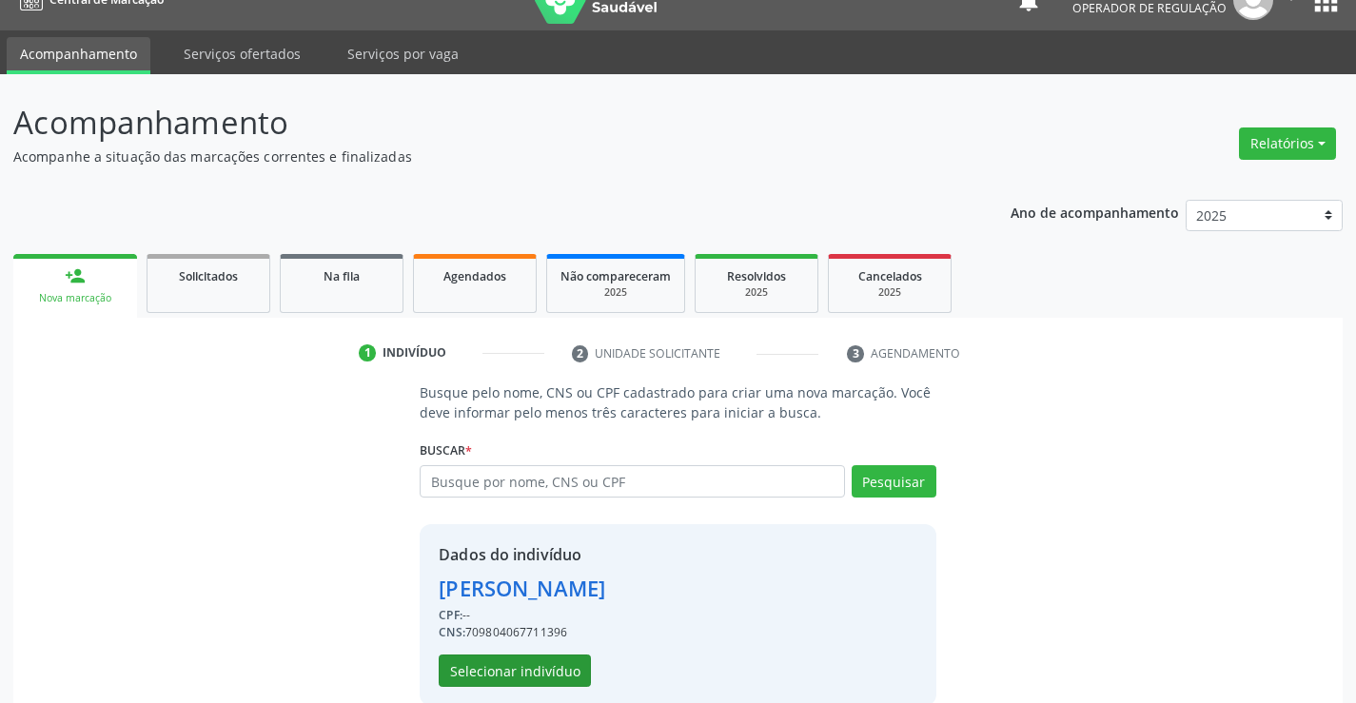
scroll to position [60, 0]
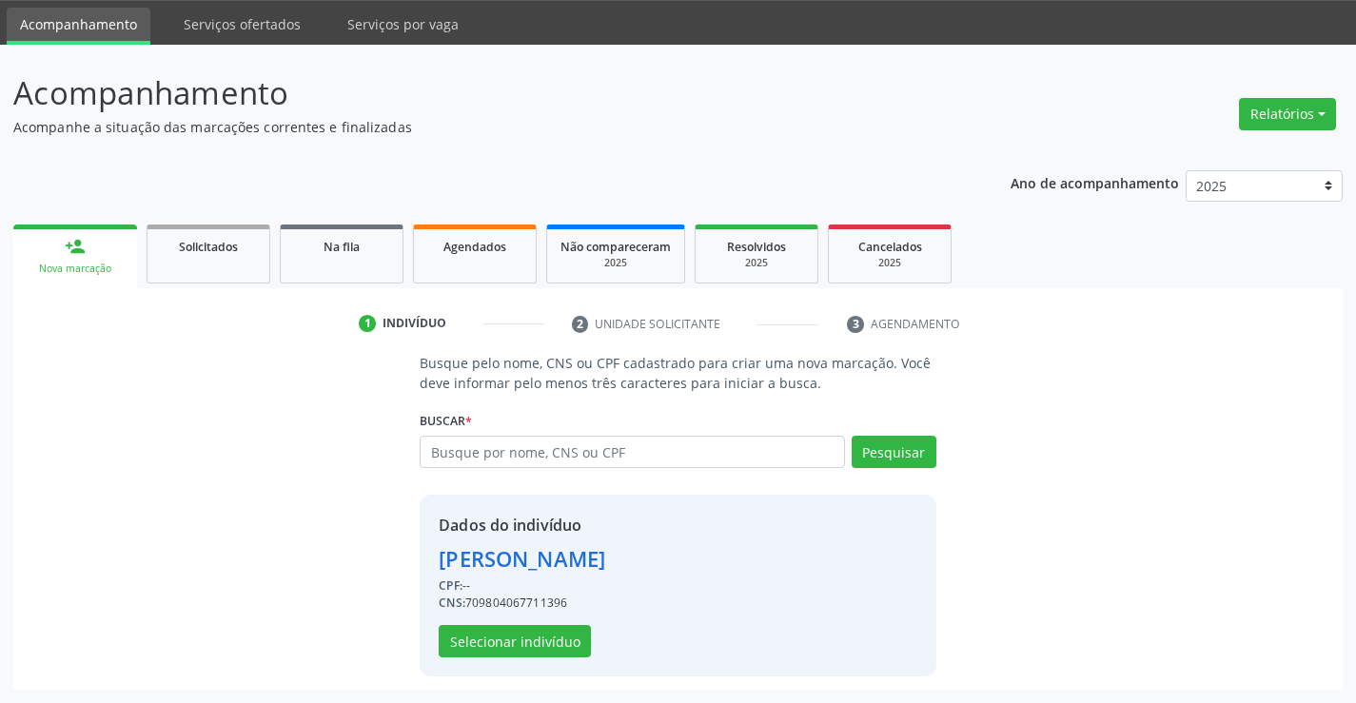
click at [485, 658] on div "Dados do indivíduo Claudirene Barbosa Silva CPF: -- CNS: 709804067711396 Seleci…" at bounding box center [678, 586] width 516 height 182
click at [493, 634] on button "Selecionar indivíduo" at bounding box center [515, 641] width 152 height 32
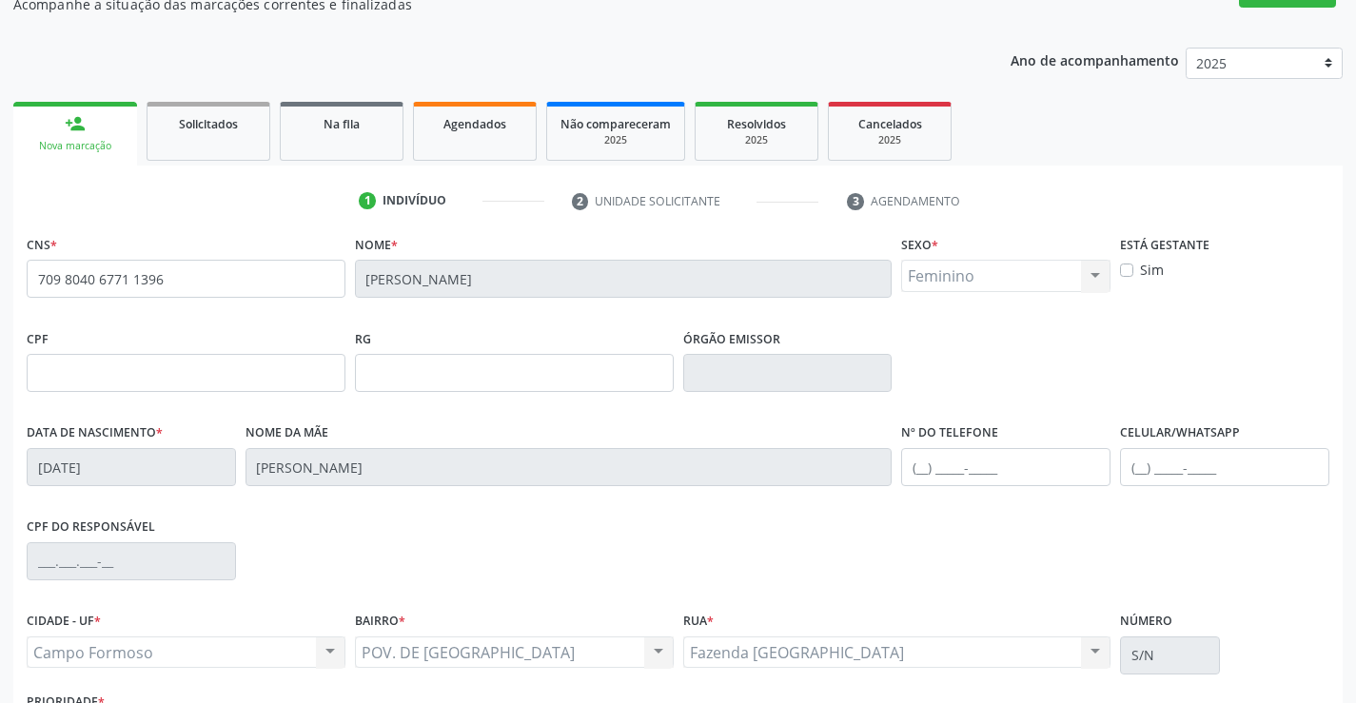
scroll to position [328, 0]
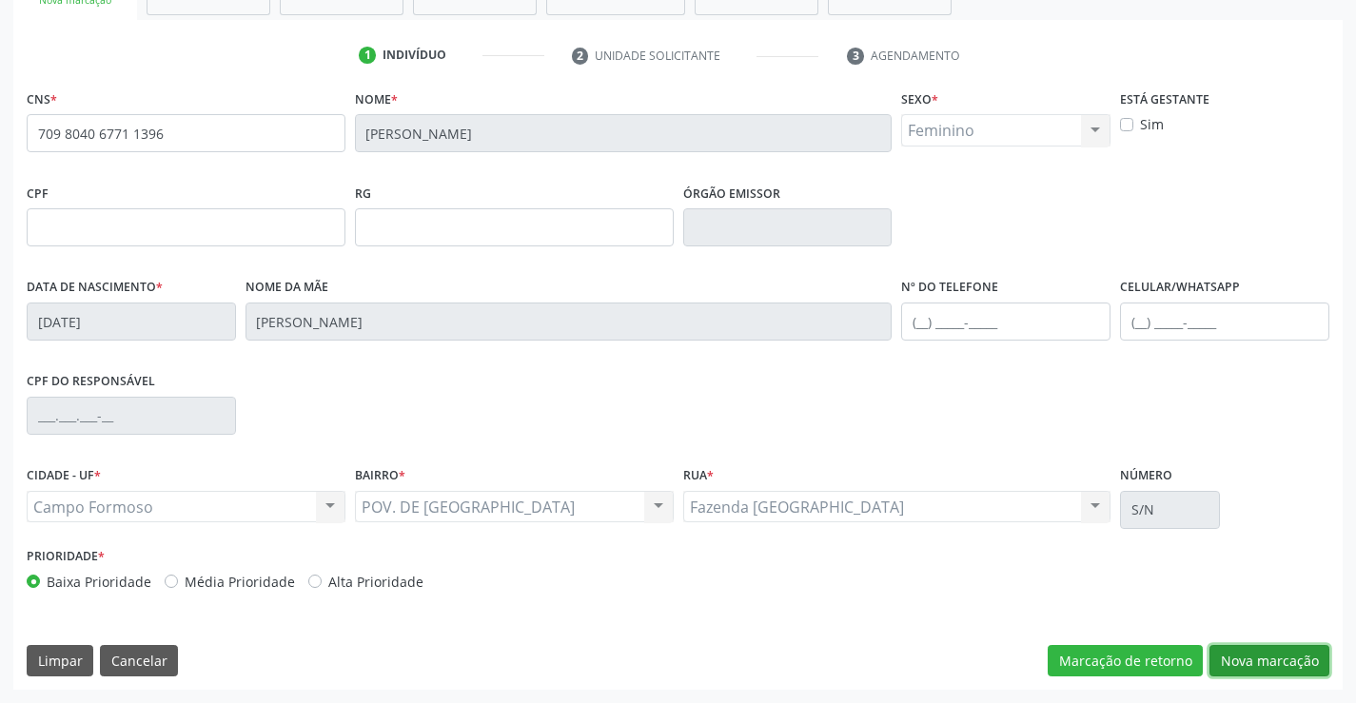
click at [1283, 650] on button "Nova marcação" at bounding box center [1269, 661] width 120 height 32
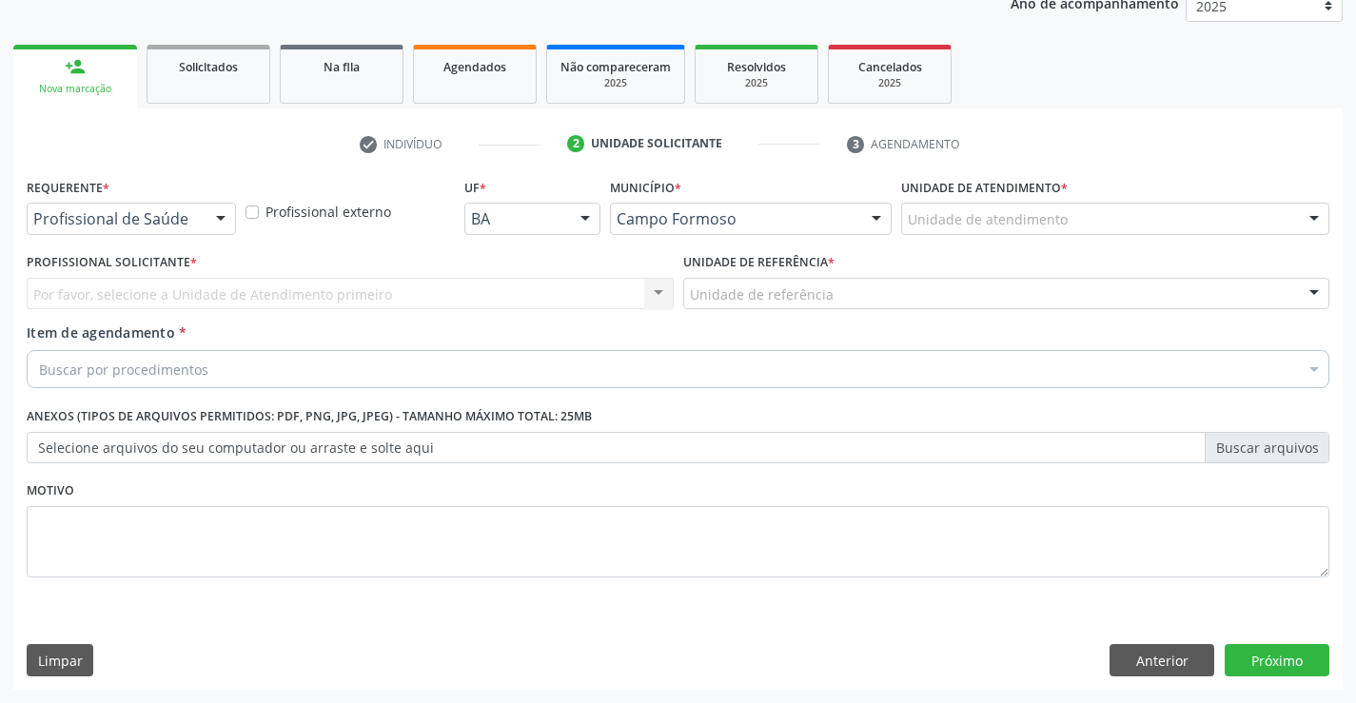
scroll to position [240, 0]
click at [203, 222] on div "Profissional de Saúde Profissional de Saúde Paciente Nenhum resultado encontrad…" at bounding box center [131, 219] width 209 height 32
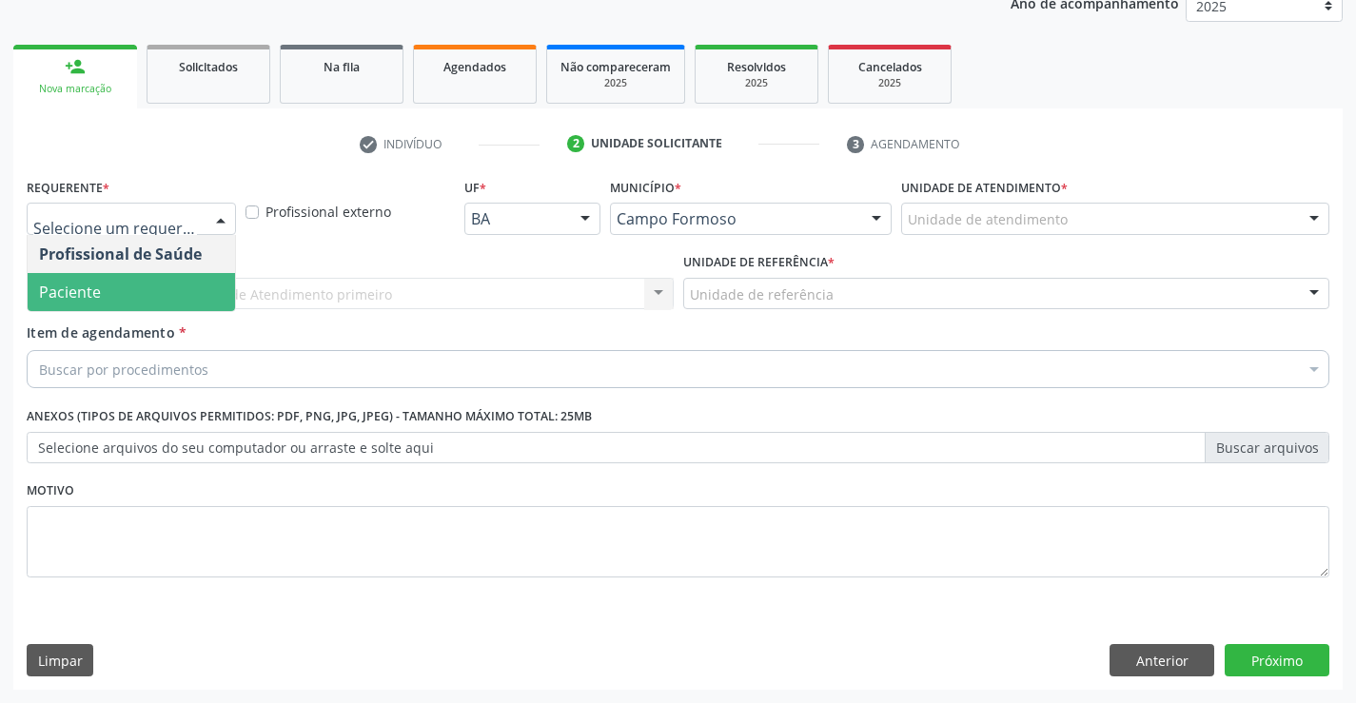
click at [160, 278] on span "Paciente" at bounding box center [131, 292] width 207 height 38
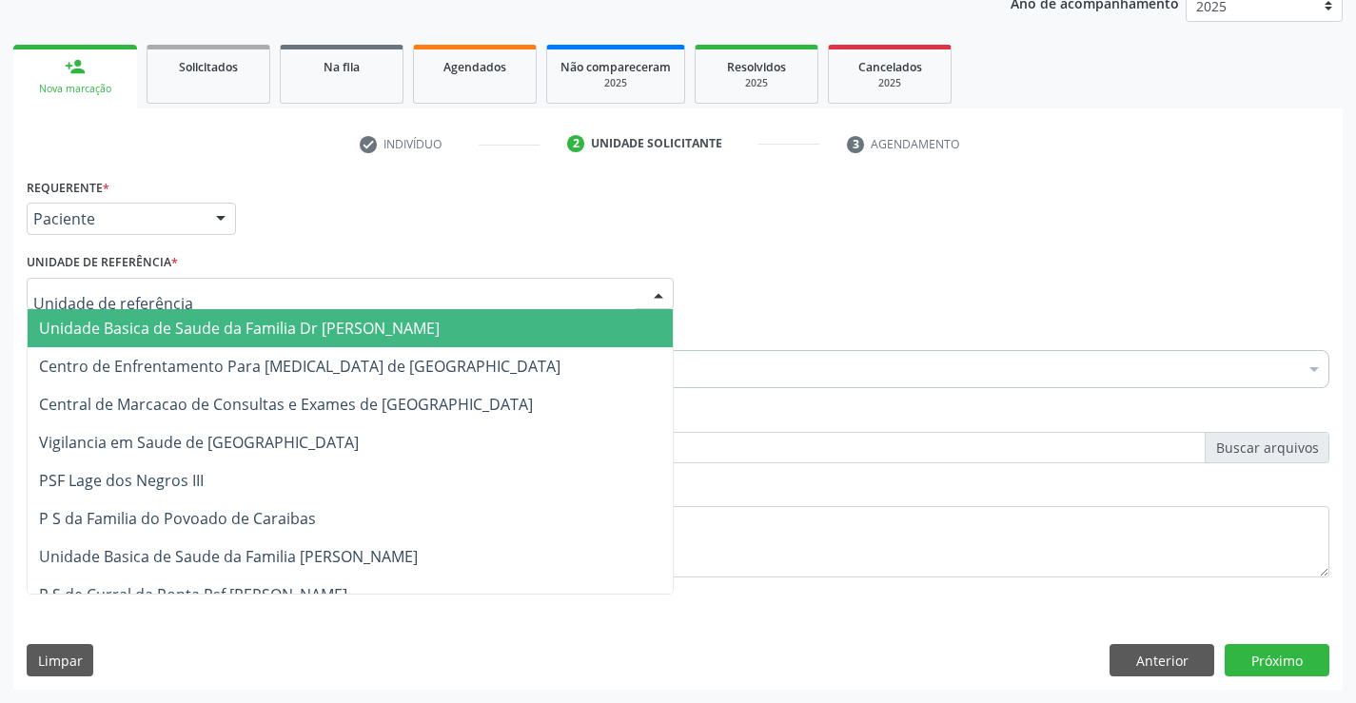
click at [395, 301] on div at bounding box center [350, 294] width 647 height 32
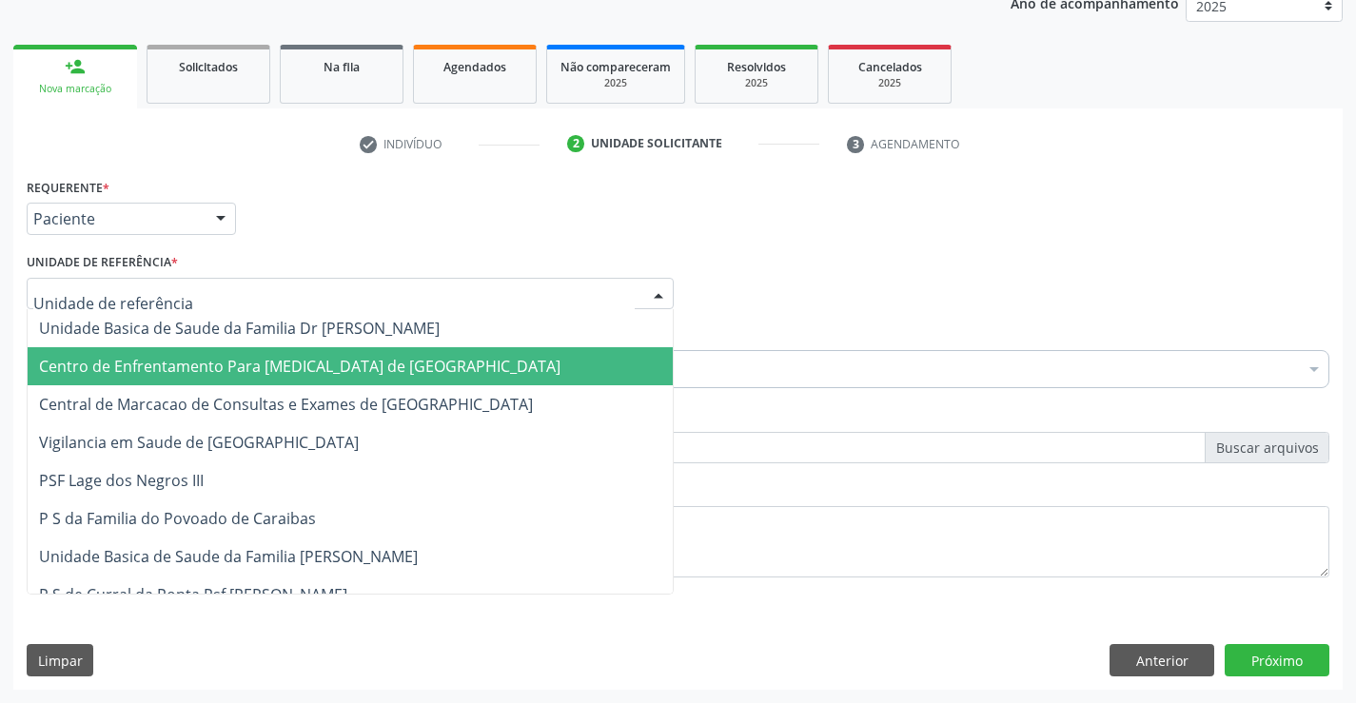
click at [411, 384] on span "Centro de Enfrentamento Para [MEDICAL_DATA] de [GEOGRAPHIC_DATA]" at bounding box center [350, 366] width 645 height 38
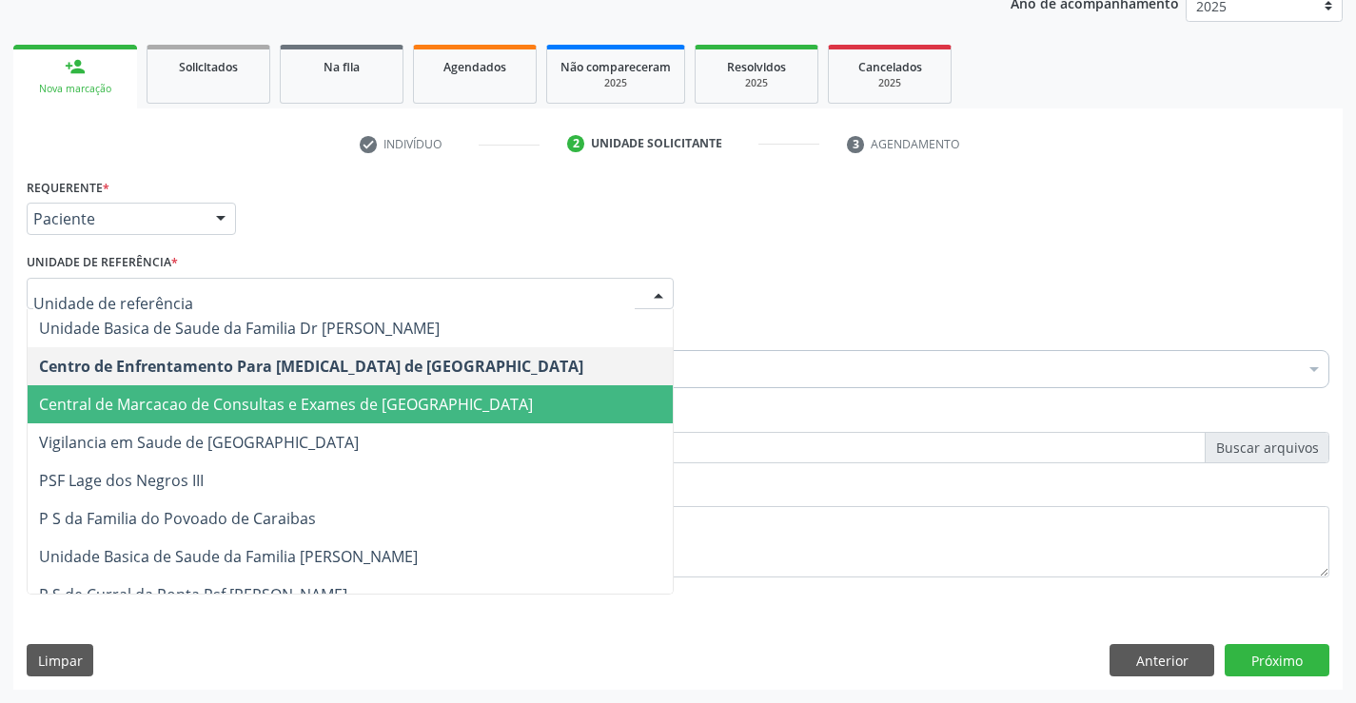
click at [440, 393] on span "Central de Marcacao de Consultas e Exames de [GEOGRAPHIC_DATA]" at bounding box center [350, 404] width 645 height 38
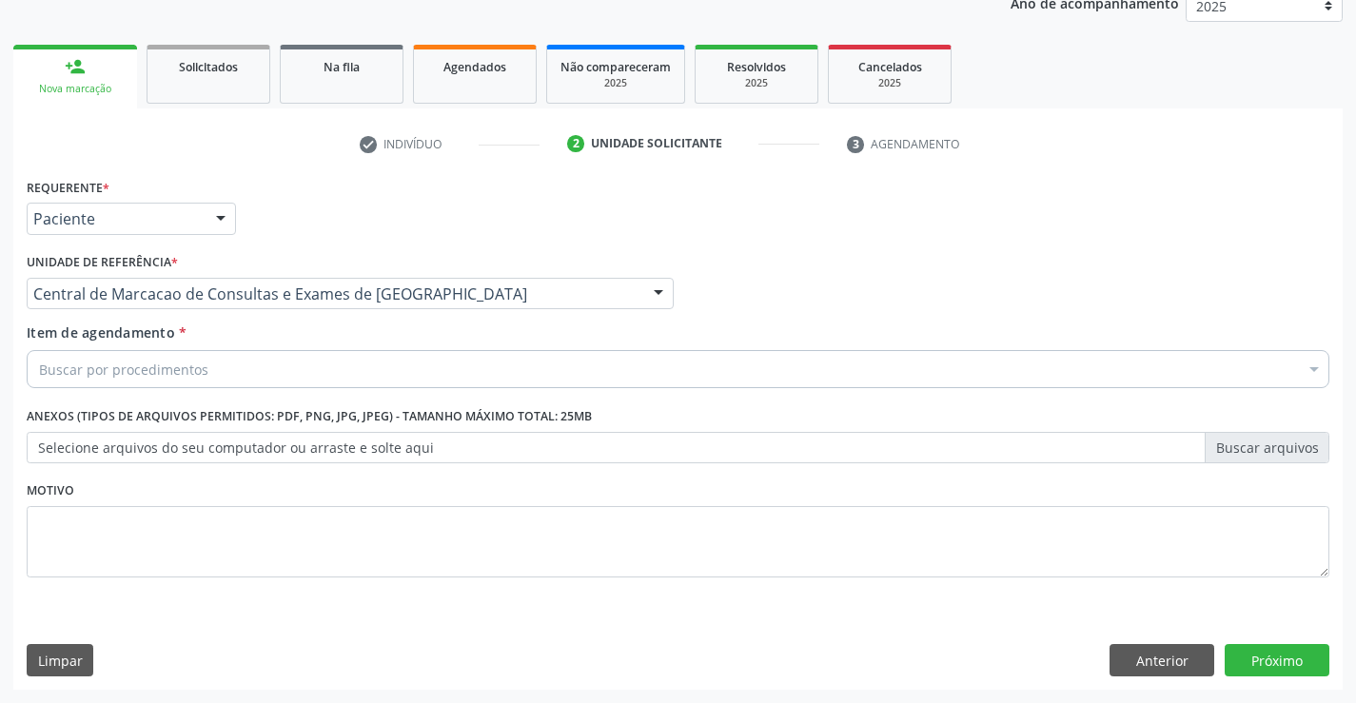
click at [475, 367] on div "Buscar por procedimentos" at bounding box center [678, 369] width 1303 height 38
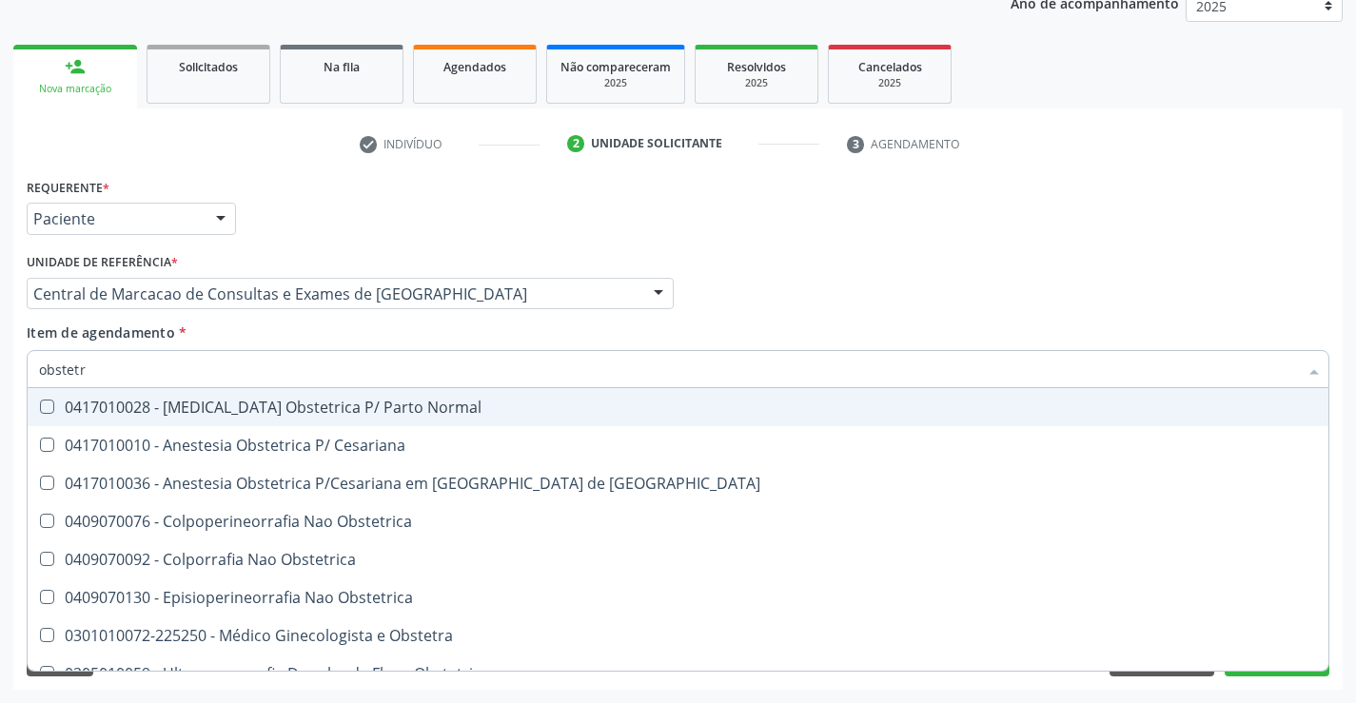
type input "obstetra"
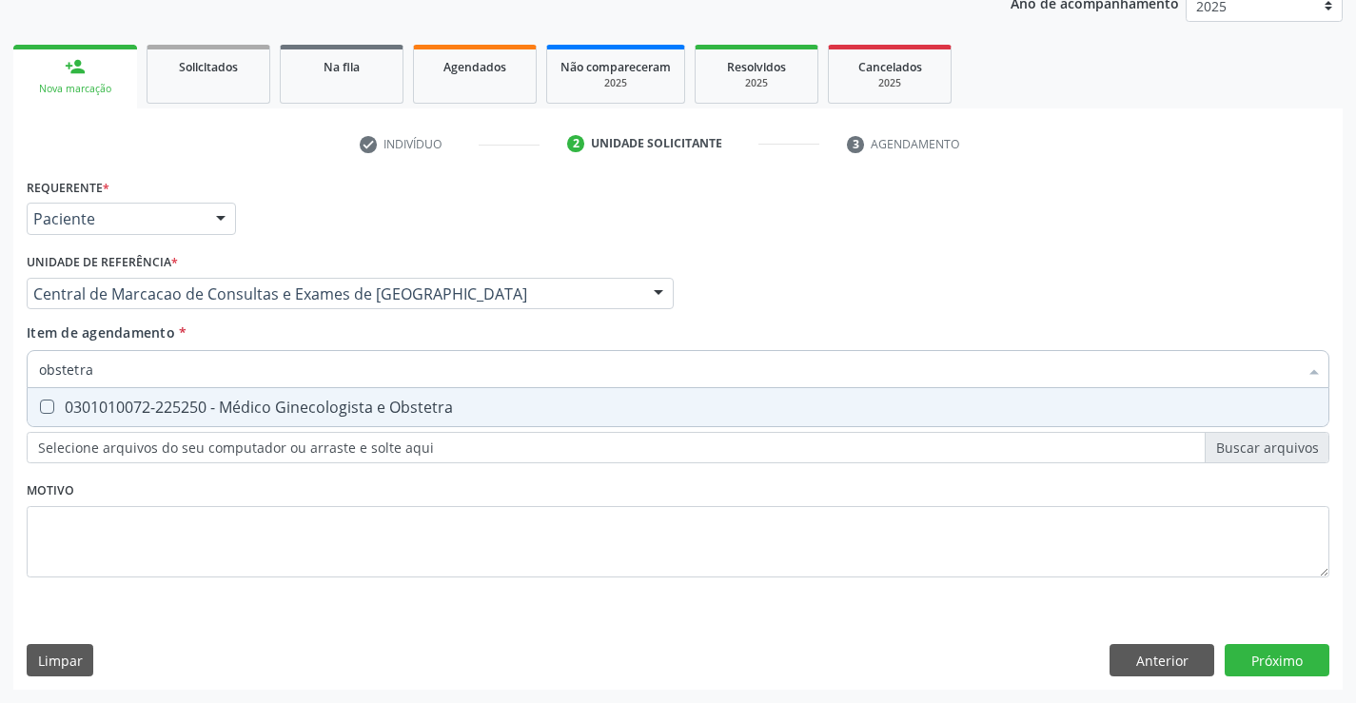
click at [458, 397] on span "0301010072-225250 - Médico Ginecologista e Obstetra" at bounding box center [678, 407] width 1301 height 38
checkbox Obstetra "true"
click at [1298, 657] on div "Requerente * Paciente Profissional de Saúde Paciente Nenhum resultado encontrad…" at bounding box center [677, 431] width 1329 height 517
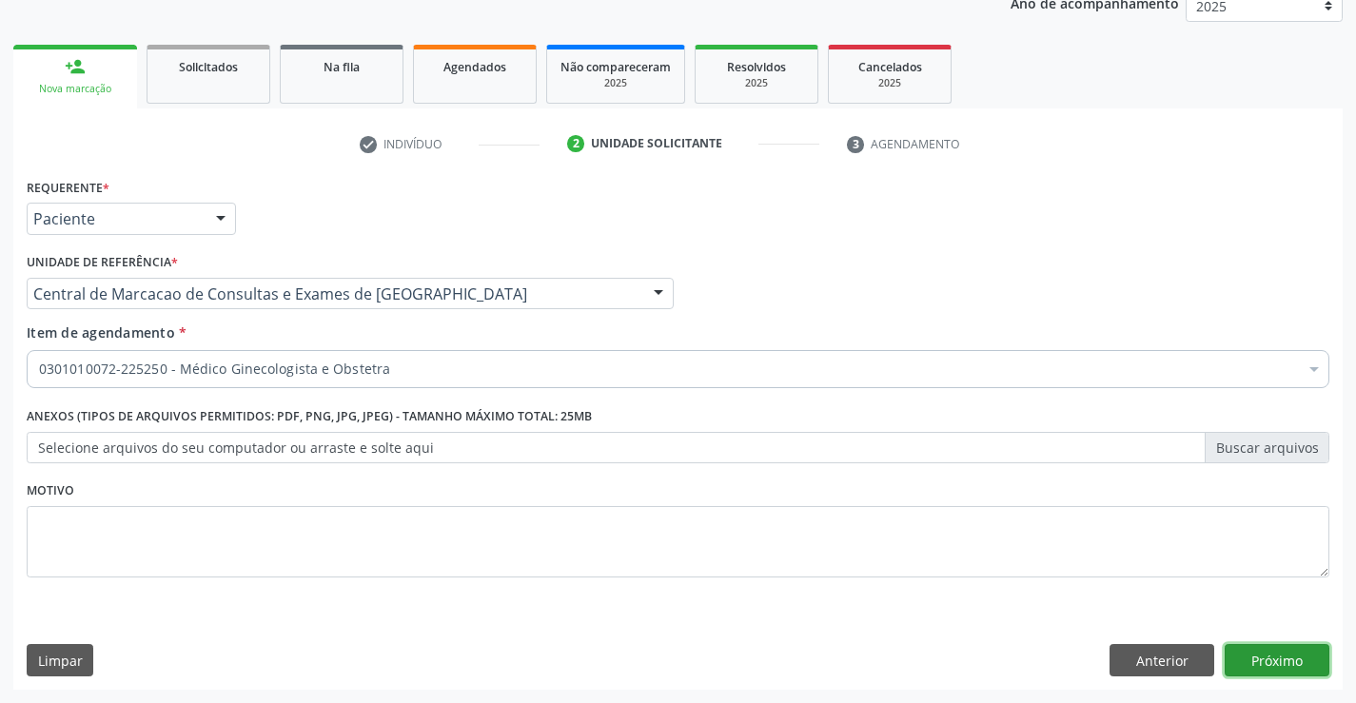
click at [1275, 648] on button "Próximo" at bounding box center [1277, 660] width 105 height 32
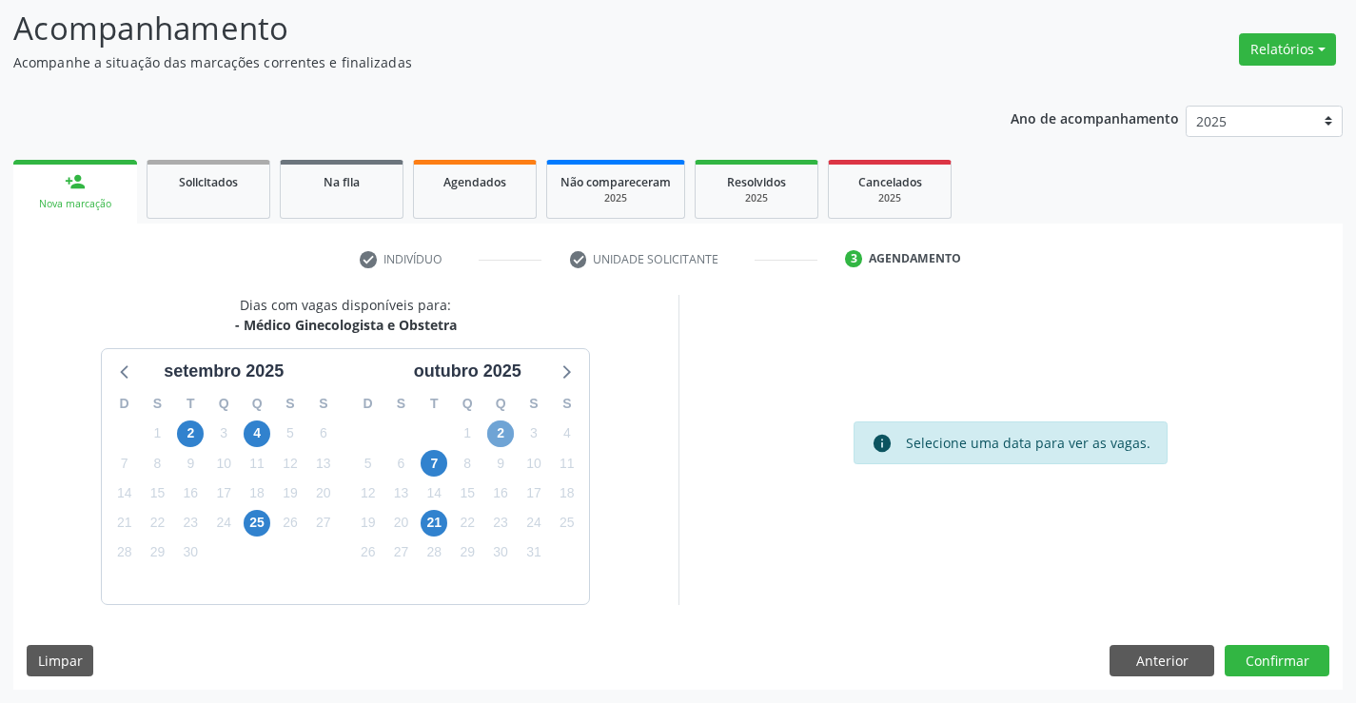
click at [500, 433] on span "2" at bounding box center [500, 434] width 27 height 27
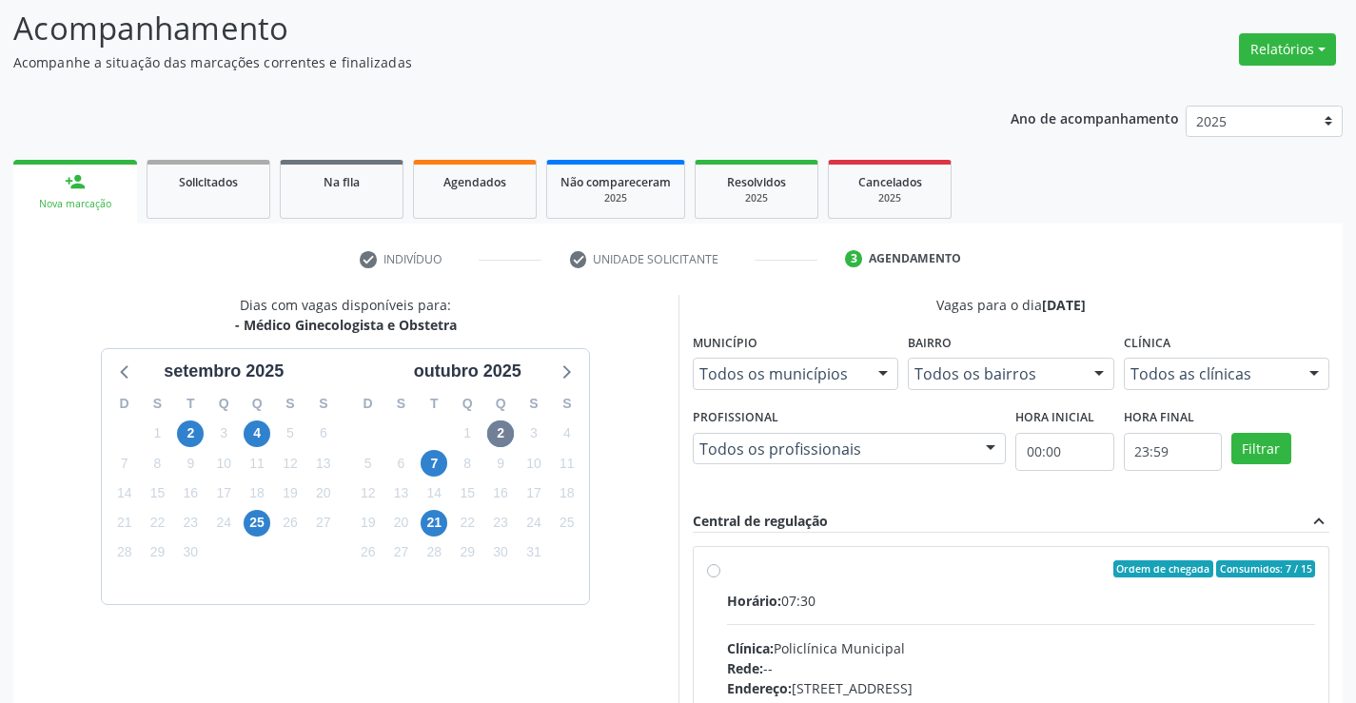
click at [850, 669] on div "Rede: --" at bounding box center [1021, 668] width 589 height 20
click at [720, 578] on input "Ordem de chegada Consumidos: 7 / 15 Horário: 07:30 Clínica: Policlínica Municip…" at bounding box center [713, 568] width 13 height 17
radio input "true"
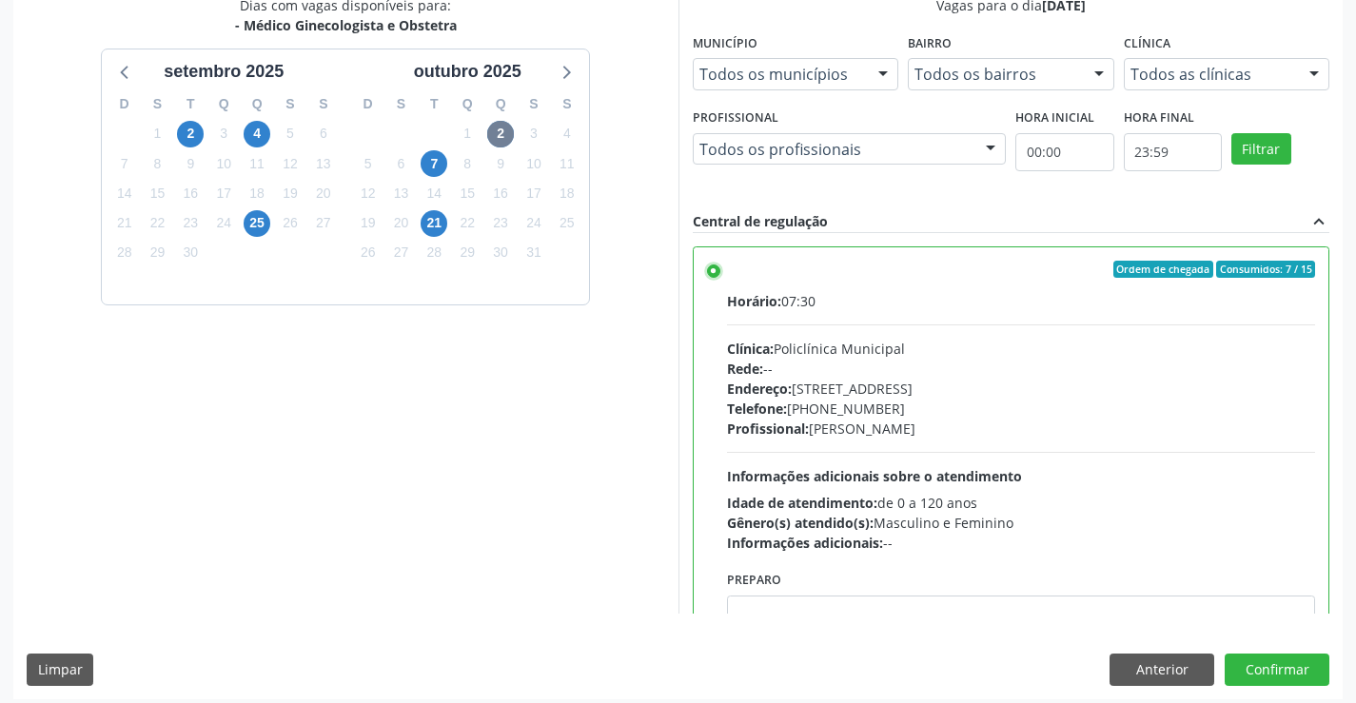
scroll to position [434, 0]
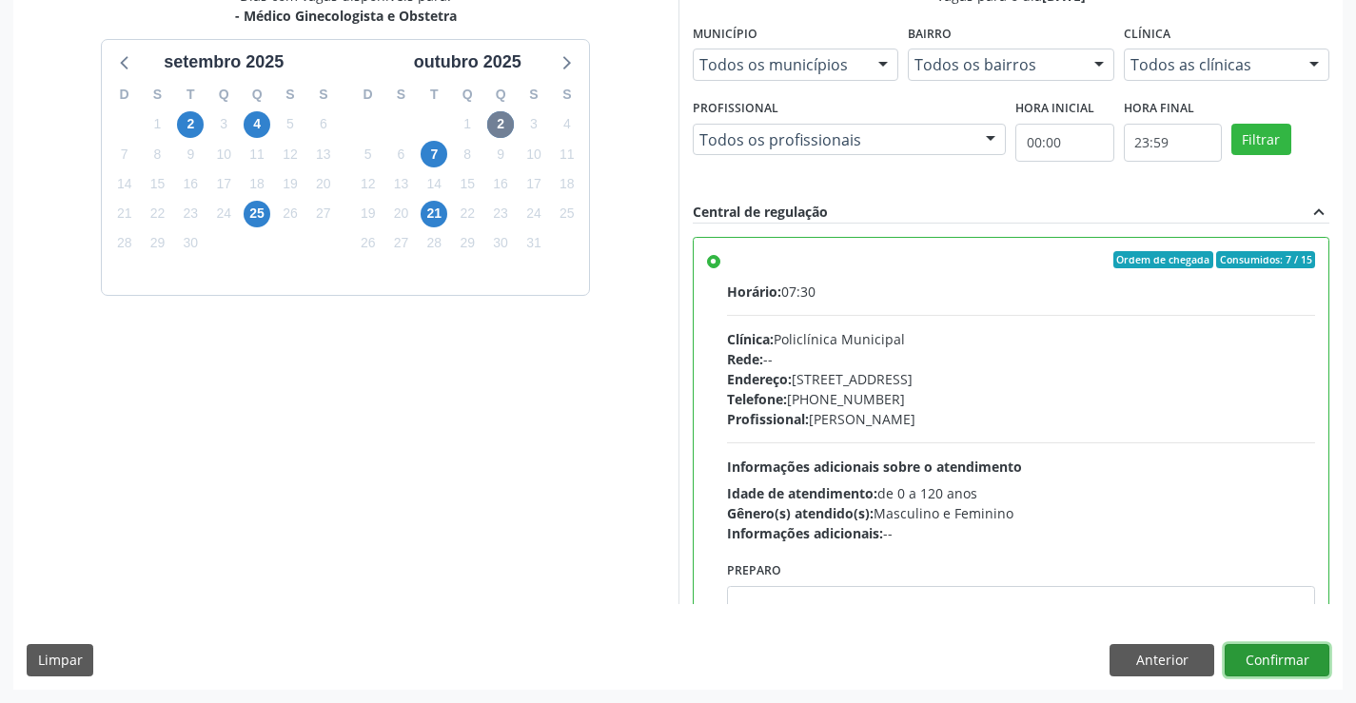
click at [1251, 653] on button "Confirmar" at bounding box center [1277, 660] width 105 height 32
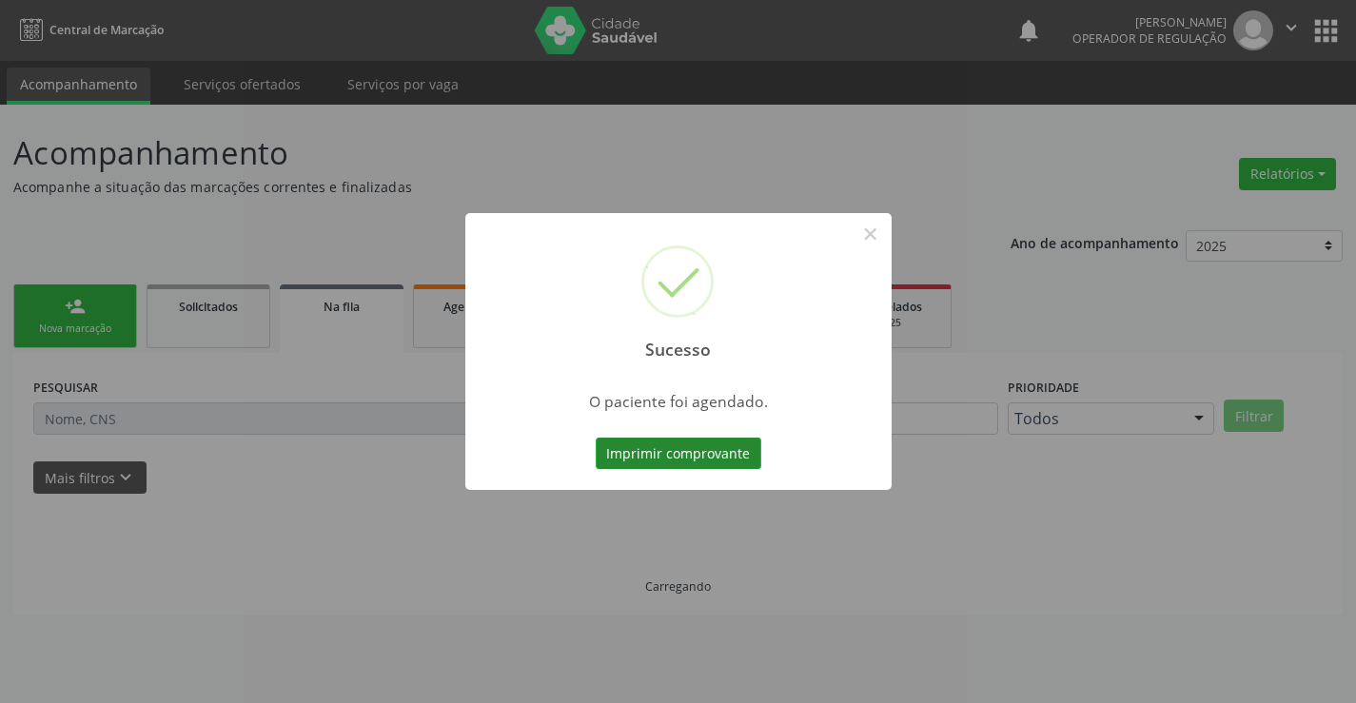
scroll to position [0, 0]
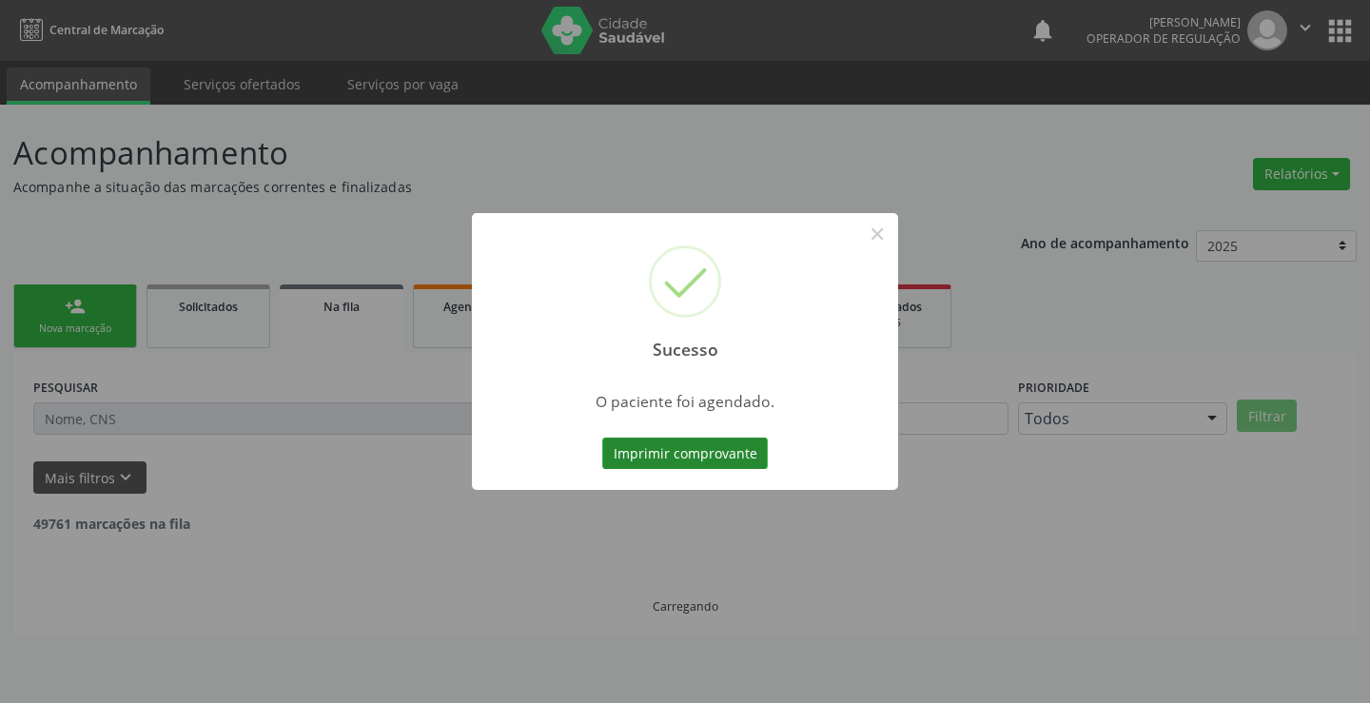
click at [691, 449] on button "Imprimir comprovante" at bounding box center [685, 454] width 166 height 32
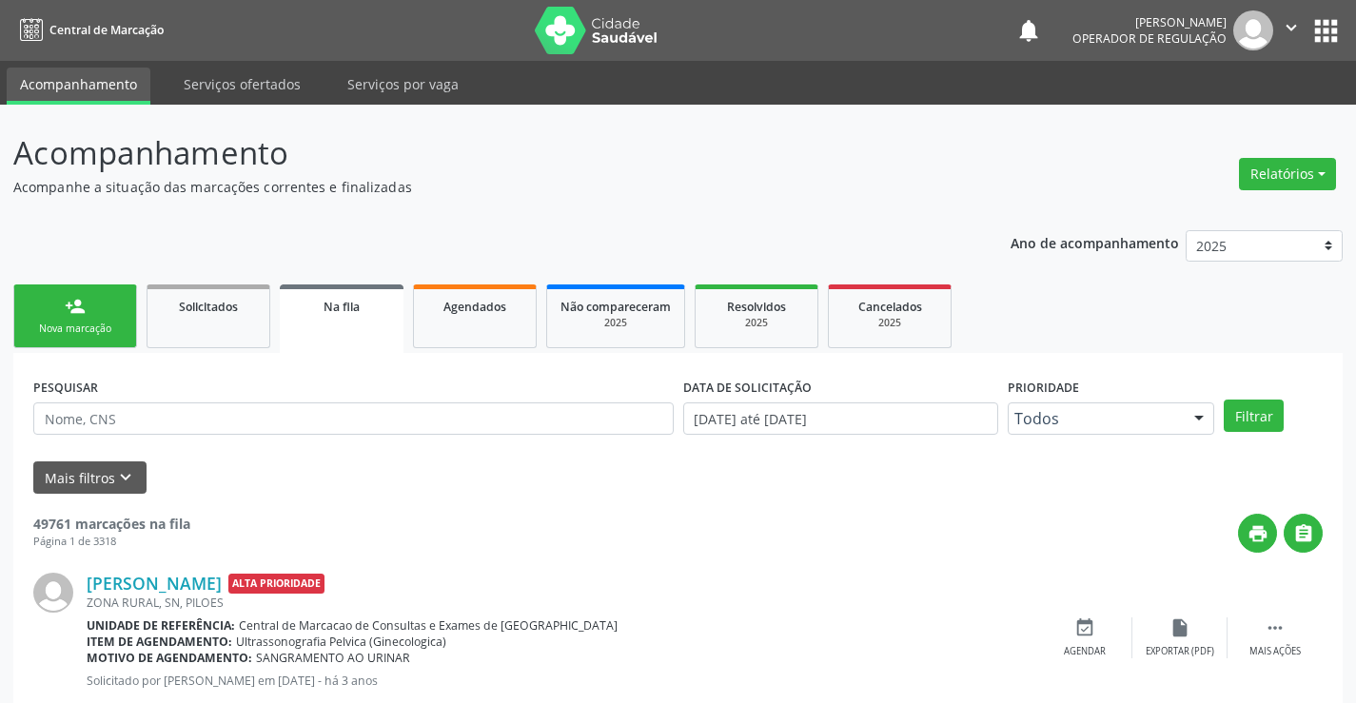
click at [76, 339] on link "person_add Nova marcação" at bounding box center [75, 317] width 124 height 64
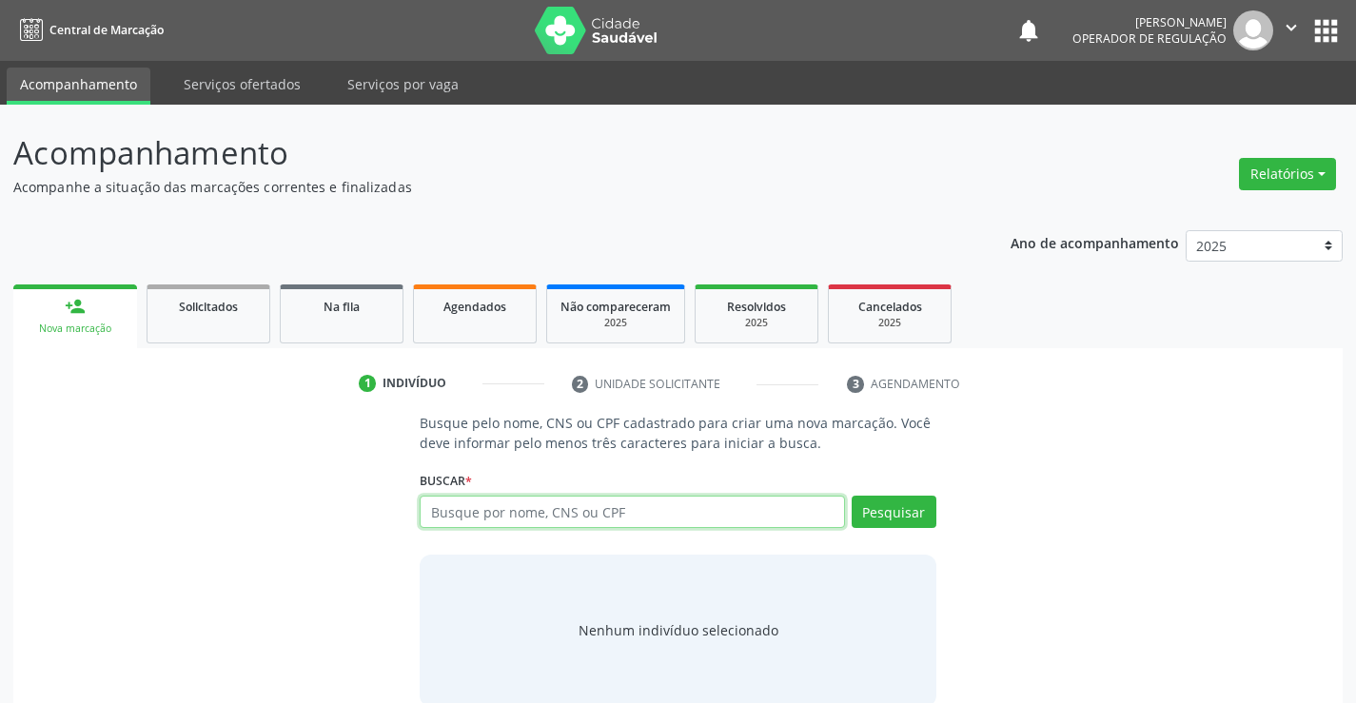
click at [458, 515] on input "text" at bounding box center [632, 512] width 424 height 32
type input "704800572720343"
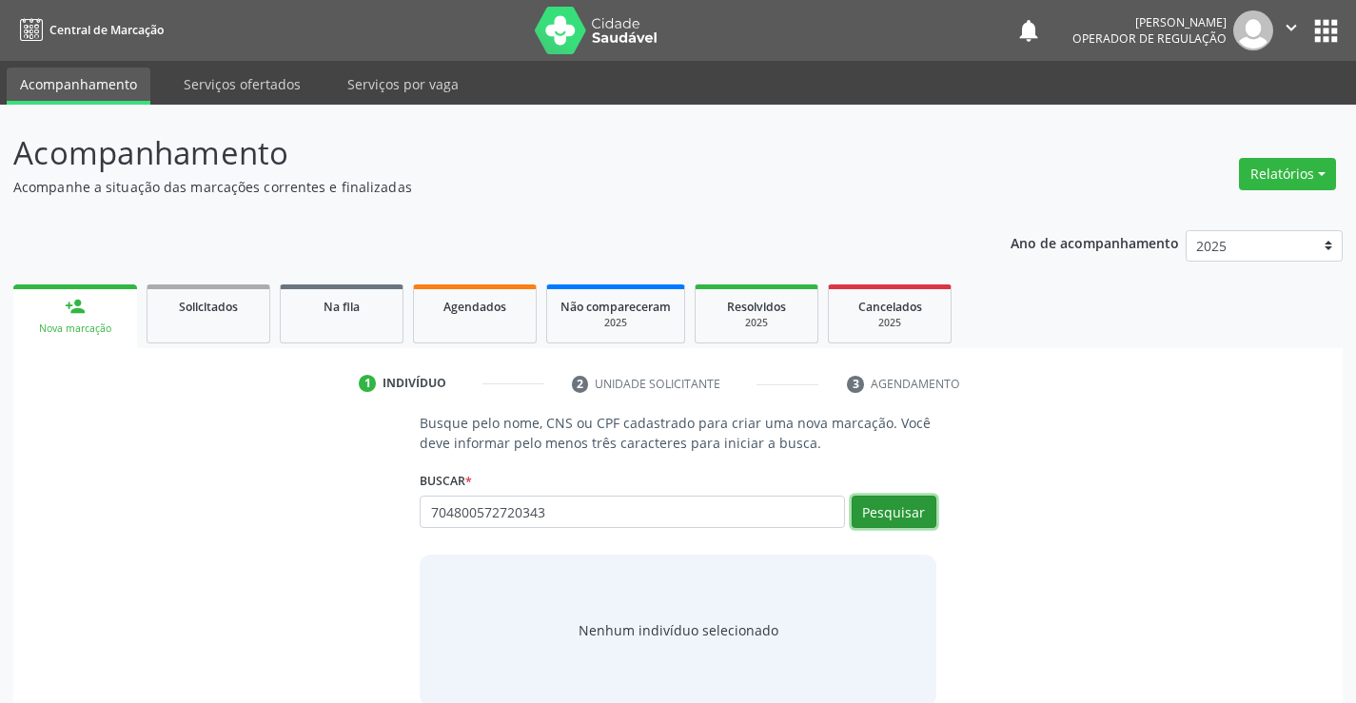
click at [890, 511] on button "Pesquisar" at bounding box center [894, 512] width 85 height 32
type input "704800572720343"
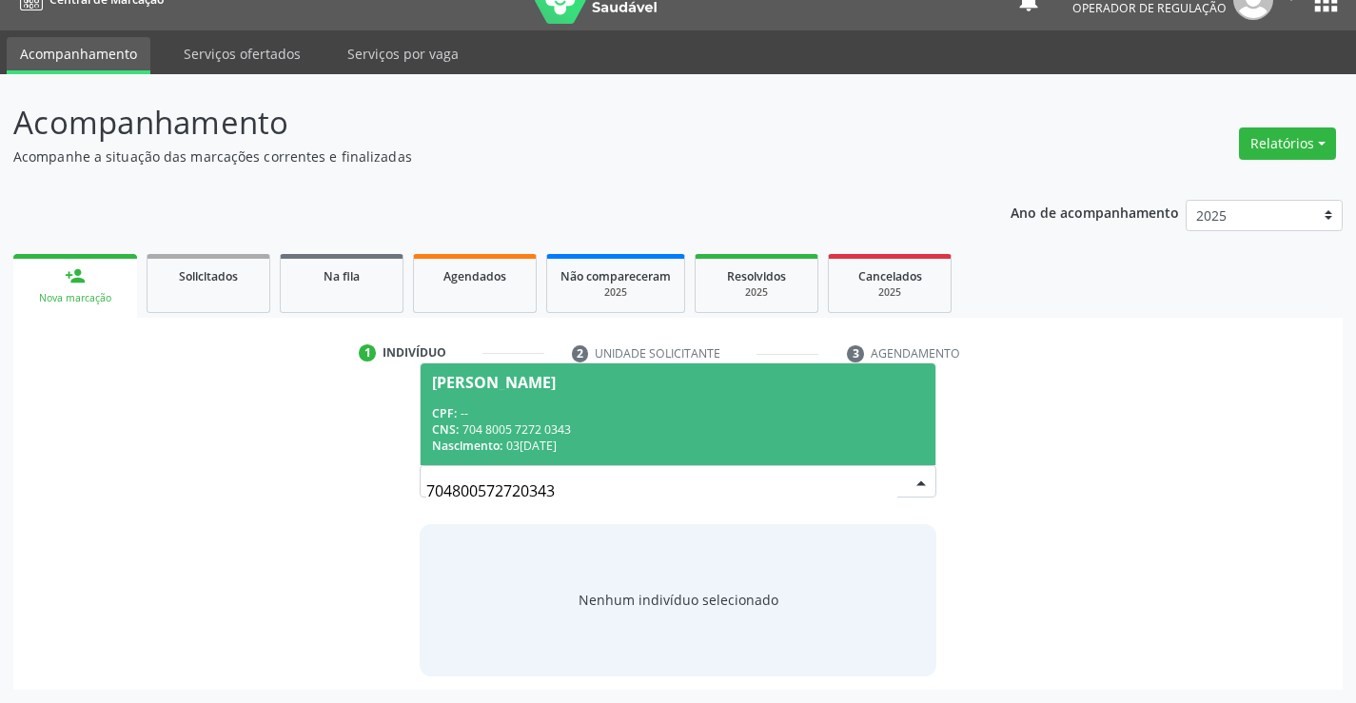
click at [521, 383] on div "Samira da Silva Santos" at bounding box center [494, 382] width 124 height 15
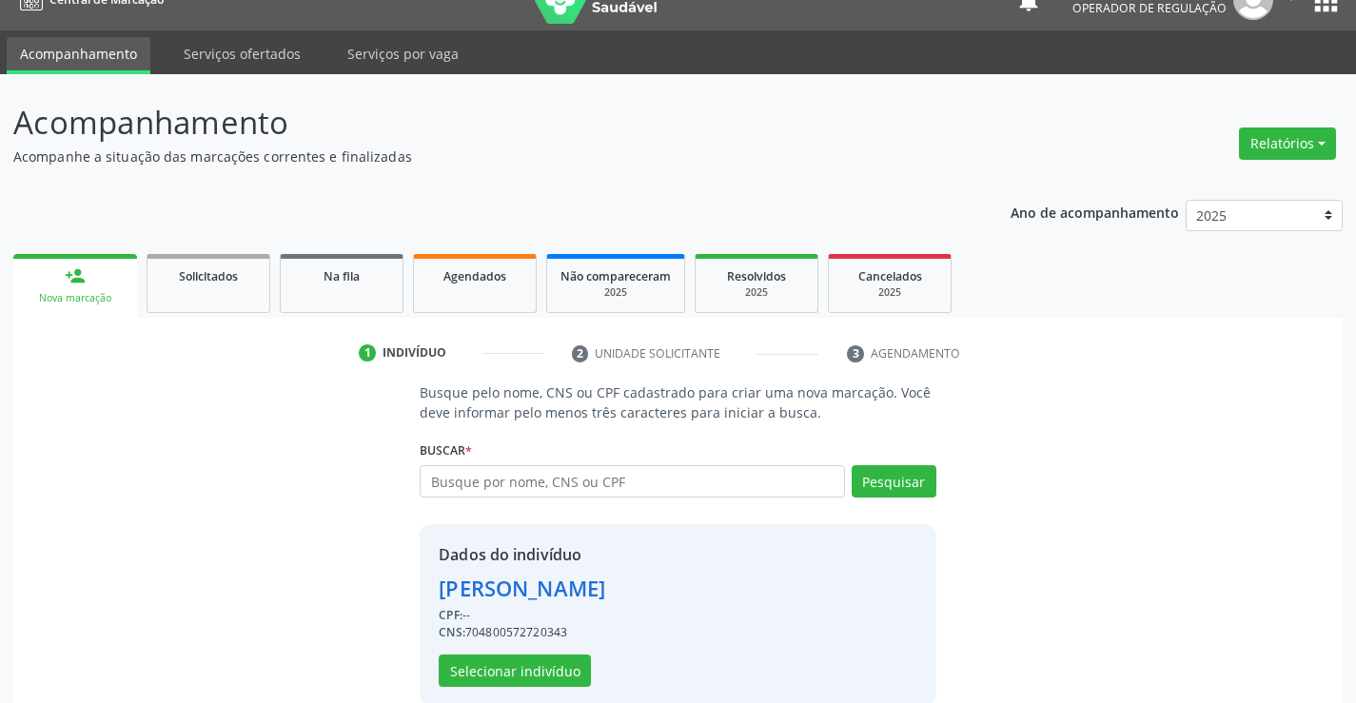
scroll to position [60, 0]
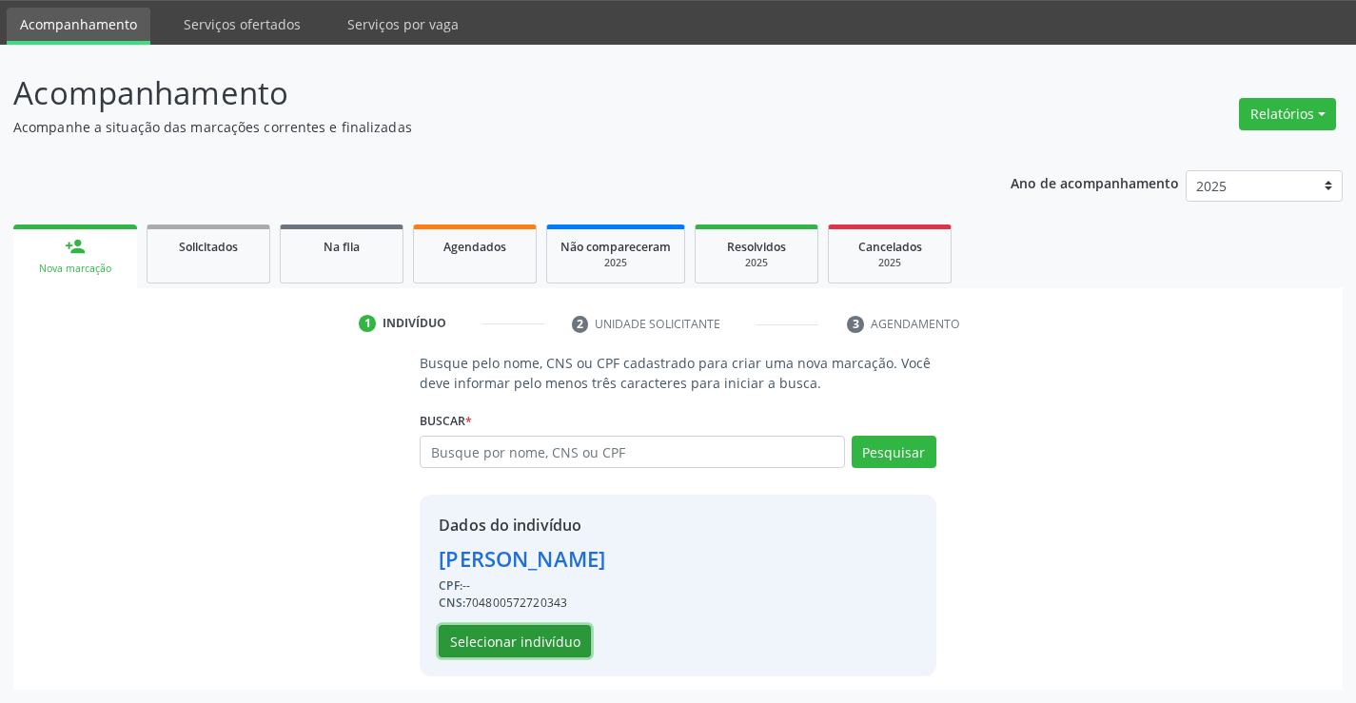
click at [497, 654] on button "Selecionar indivíduo" at bounding box center [515, 641] width 152 height 32
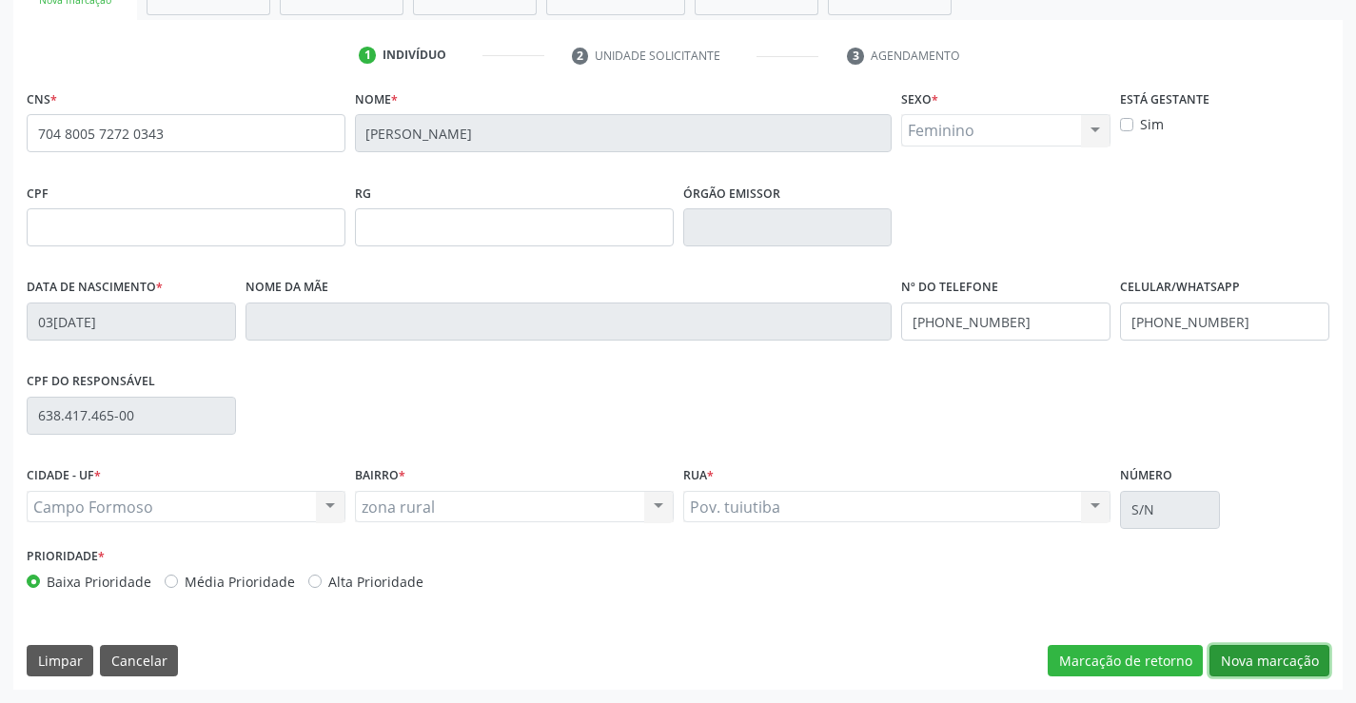
drag, startPoint x: 1273, startPoint y: 655, endPoint x: 597, endPoint y: 381, distance: 730.0
click at [1268, 655] on button "Nova marcação" at bounding box center [1269, 661] width 120 height 32
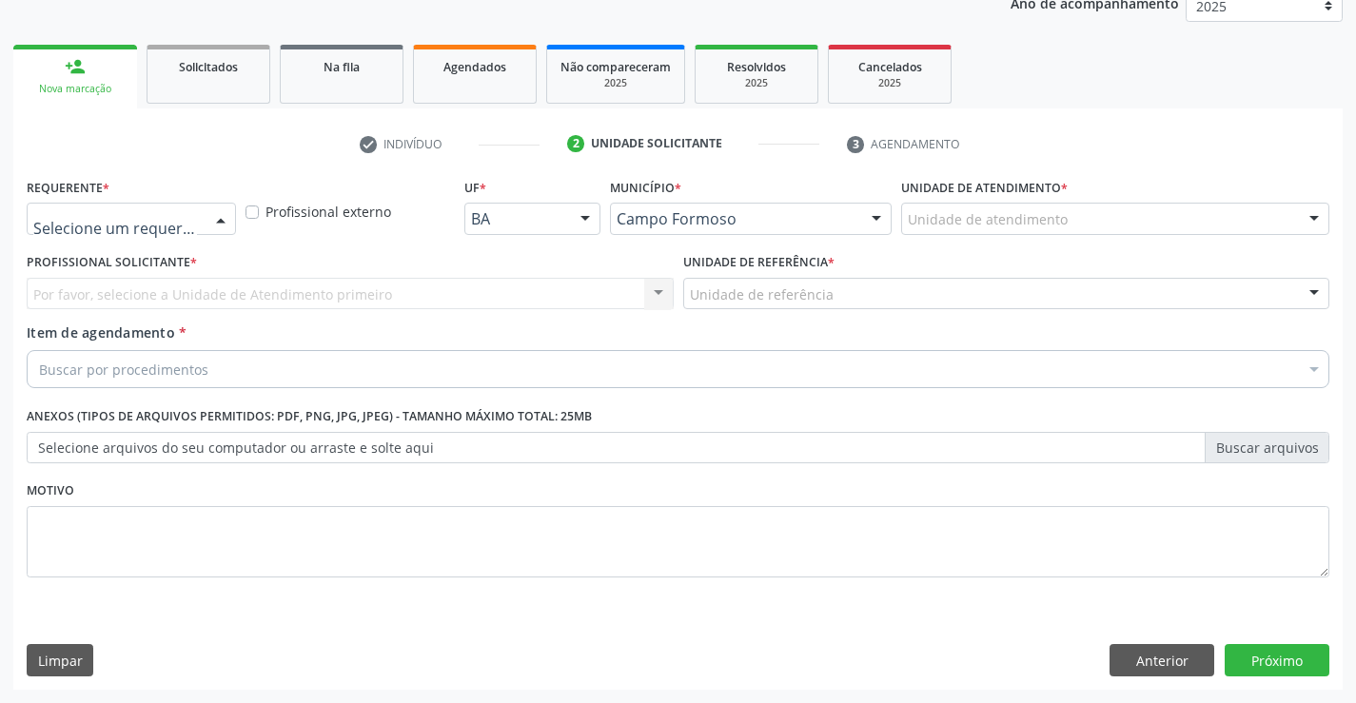
click at [212, 231] on div at bounding box center [220, 220] width 29 height 32
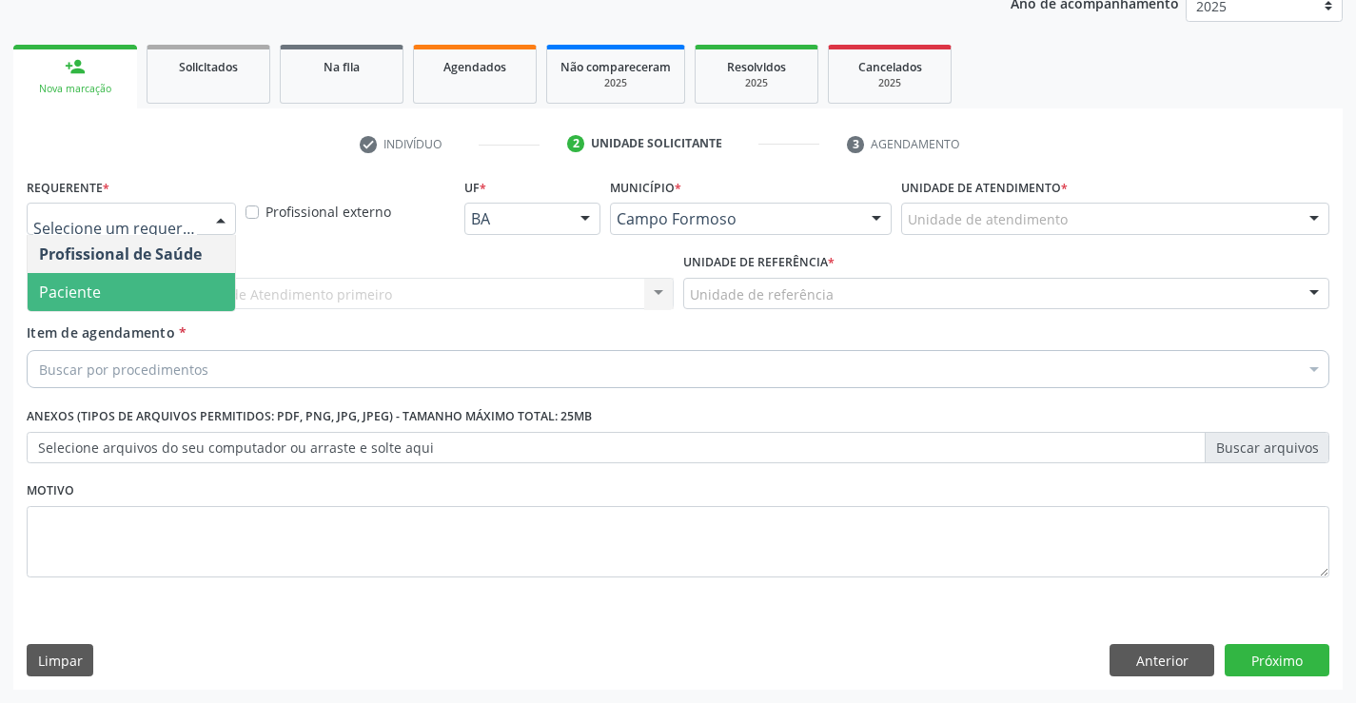
click at [141, 275] on span "Paciente" at bounding box center [131, 292] width 207 height 38
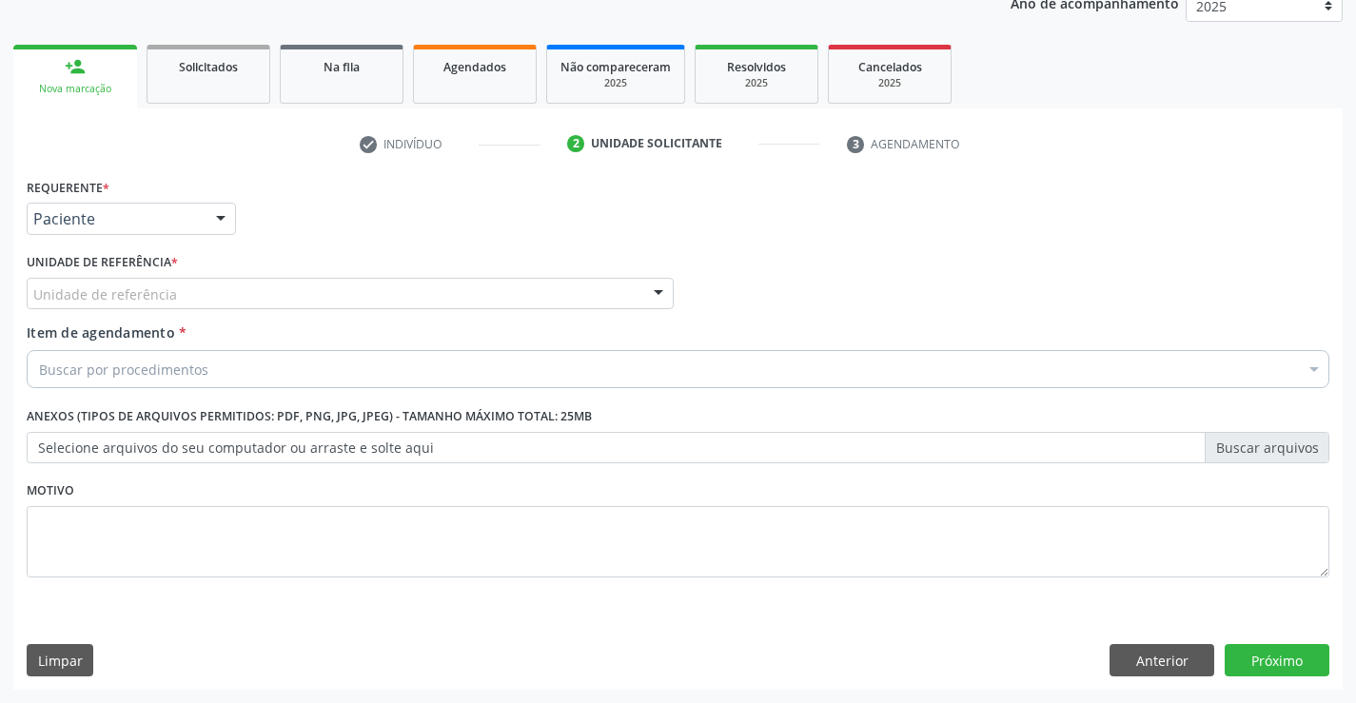
click at [266, 288] on div "Unidade de referência" at bounding box center [350, 294] width 647 height 32
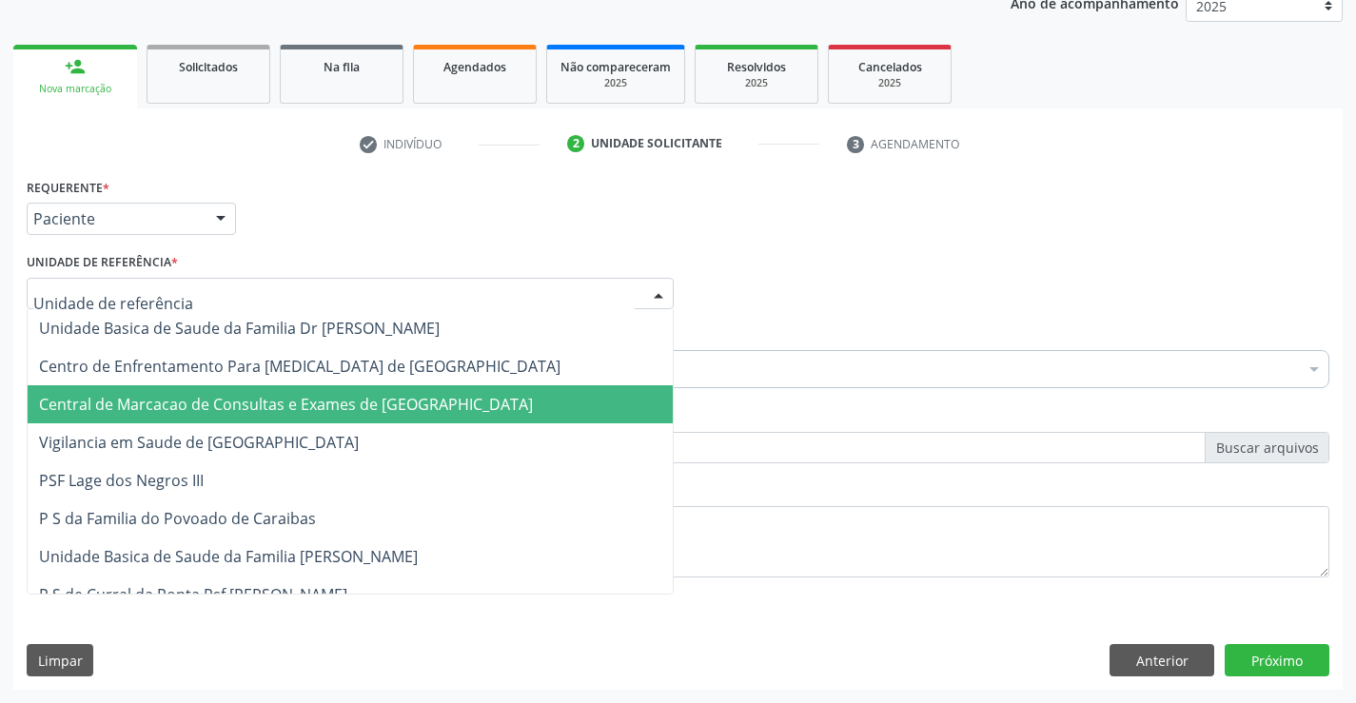
click at [274, 388] on span "Central de Marcacao de Consultas e Exames de [GEOGRAPHIC_DATA]" at bounding box center [350, 404] width 645 height 38
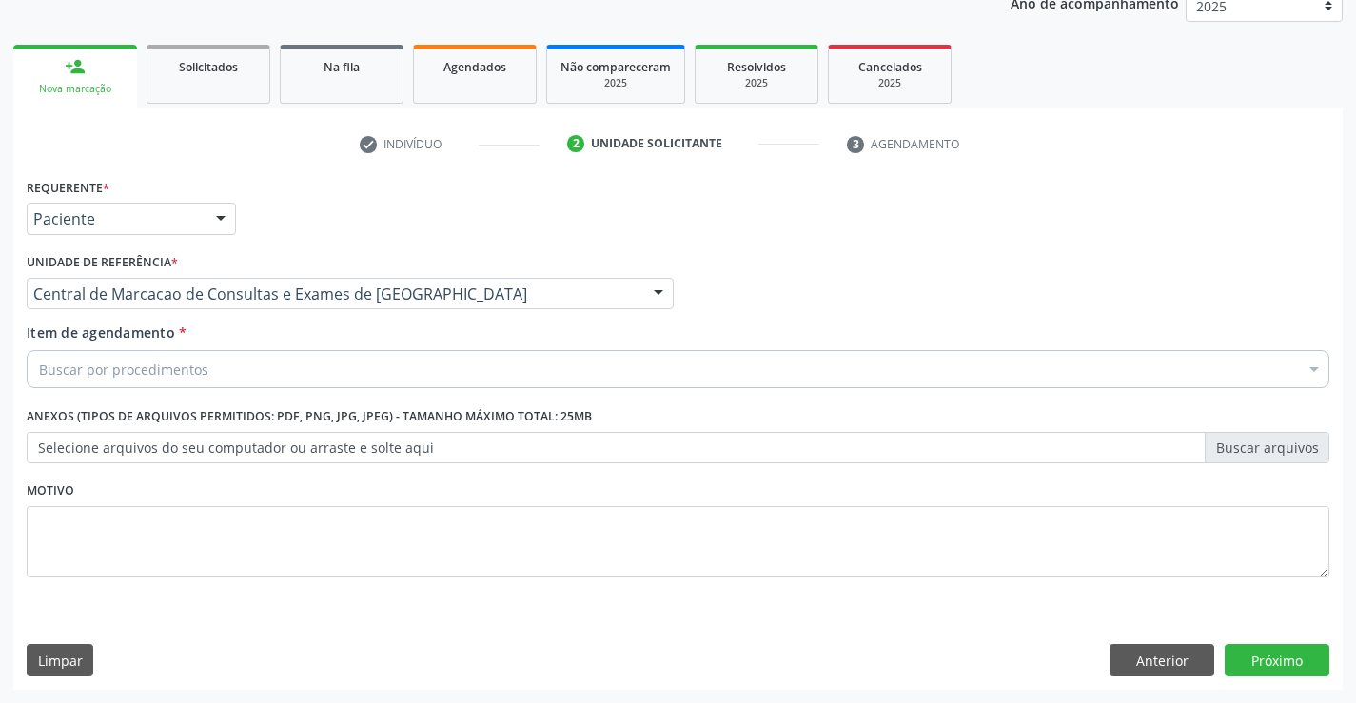
click at [307, 359] on div "Buscar por procedimentos" at bounding box center [678, 369] width 1303 height 38
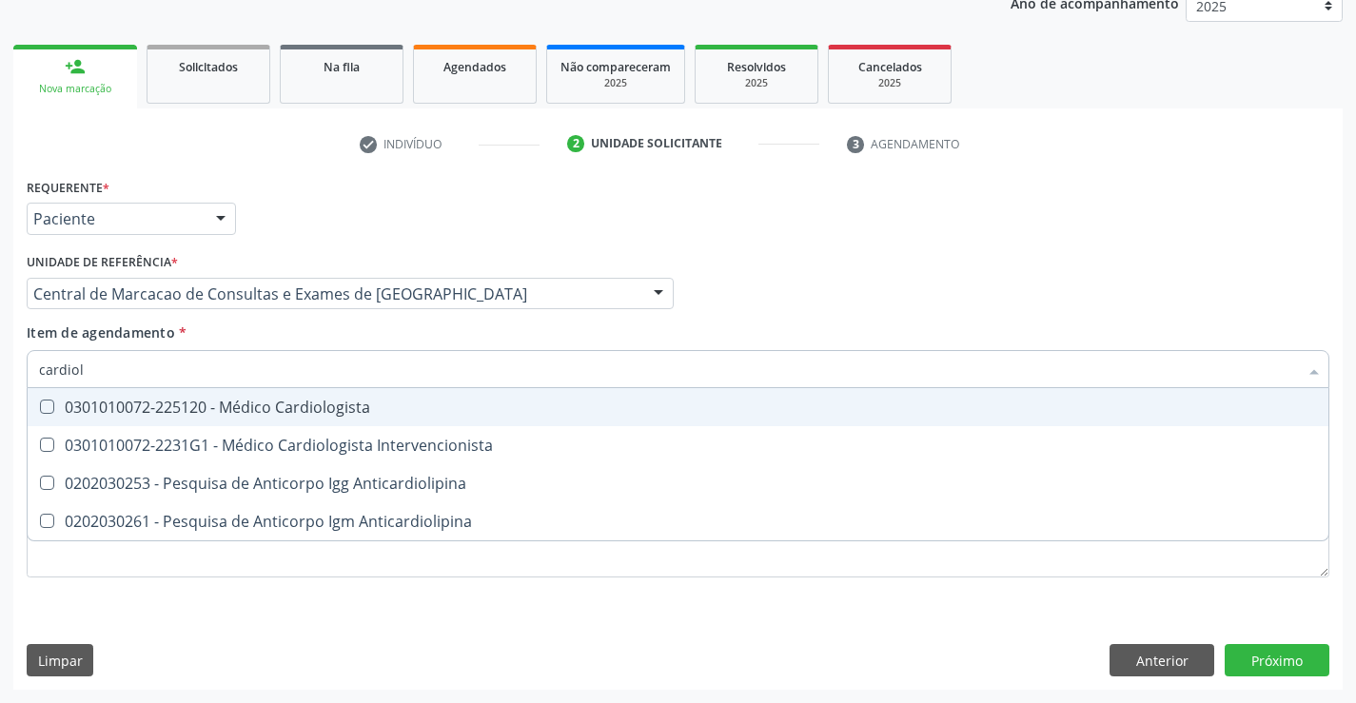
type input "cardiolo"
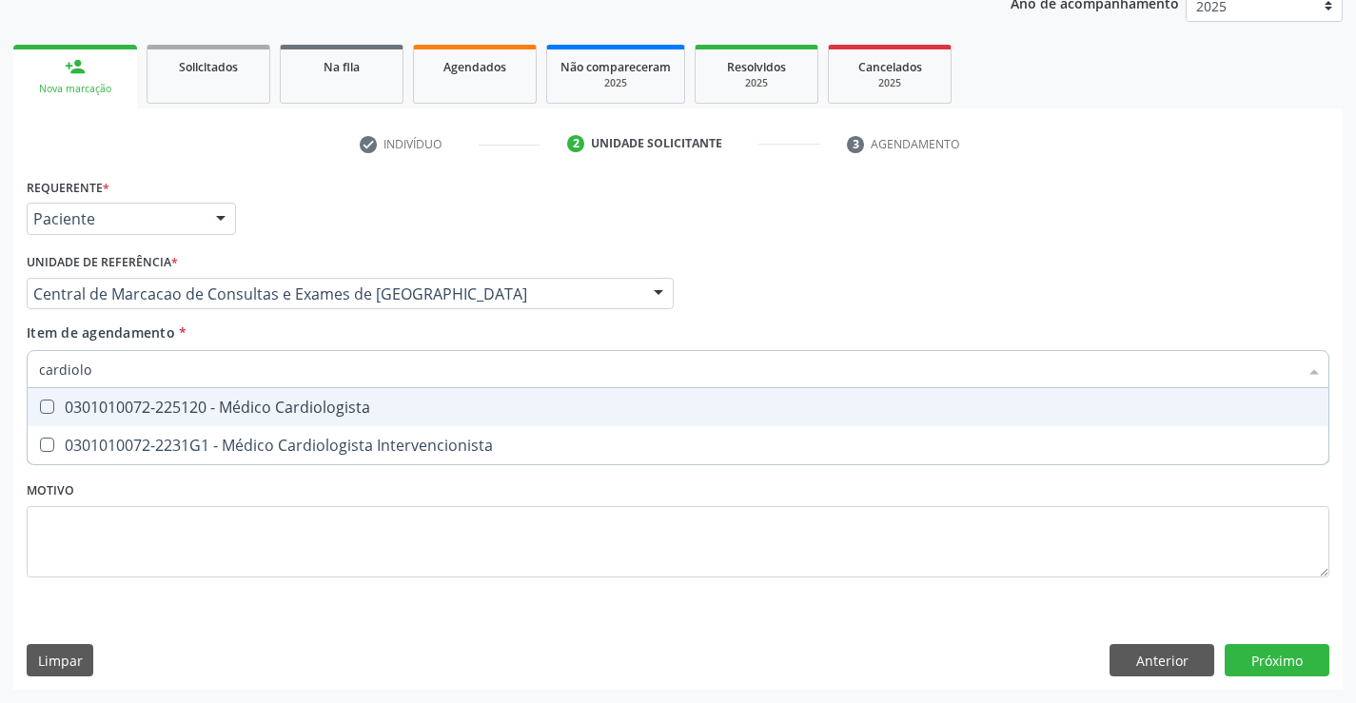
click at [312, 415] on div "0301010072-225120 - Médico Cardiologista" at bounding box center [678, 407] width 1278 height 15
checkbox Cardiologista "true"
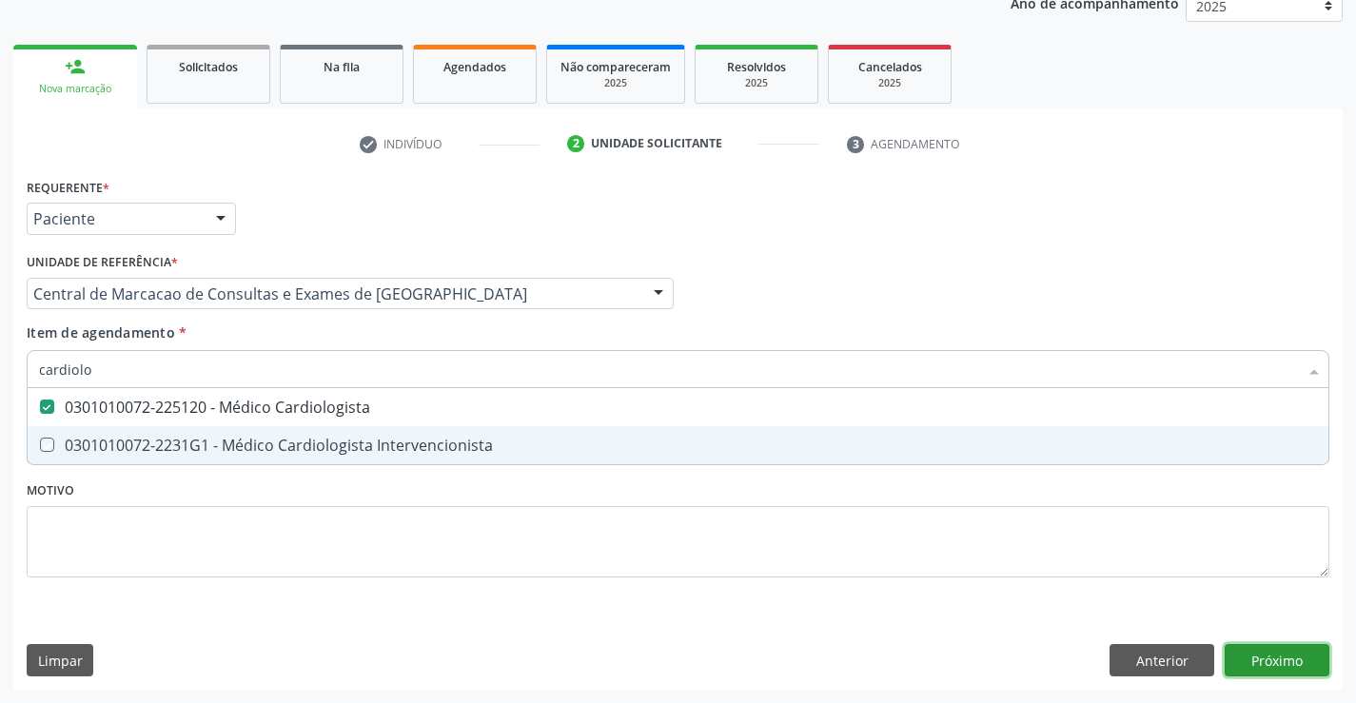
click at [1241, 667] on div "Requerente * Paciente Profissional de Saúde Paciente Nenhum resultado encontrad…" at bounding box center [677, 431] width 1329 height 517
checkbox Intervencionista "true"
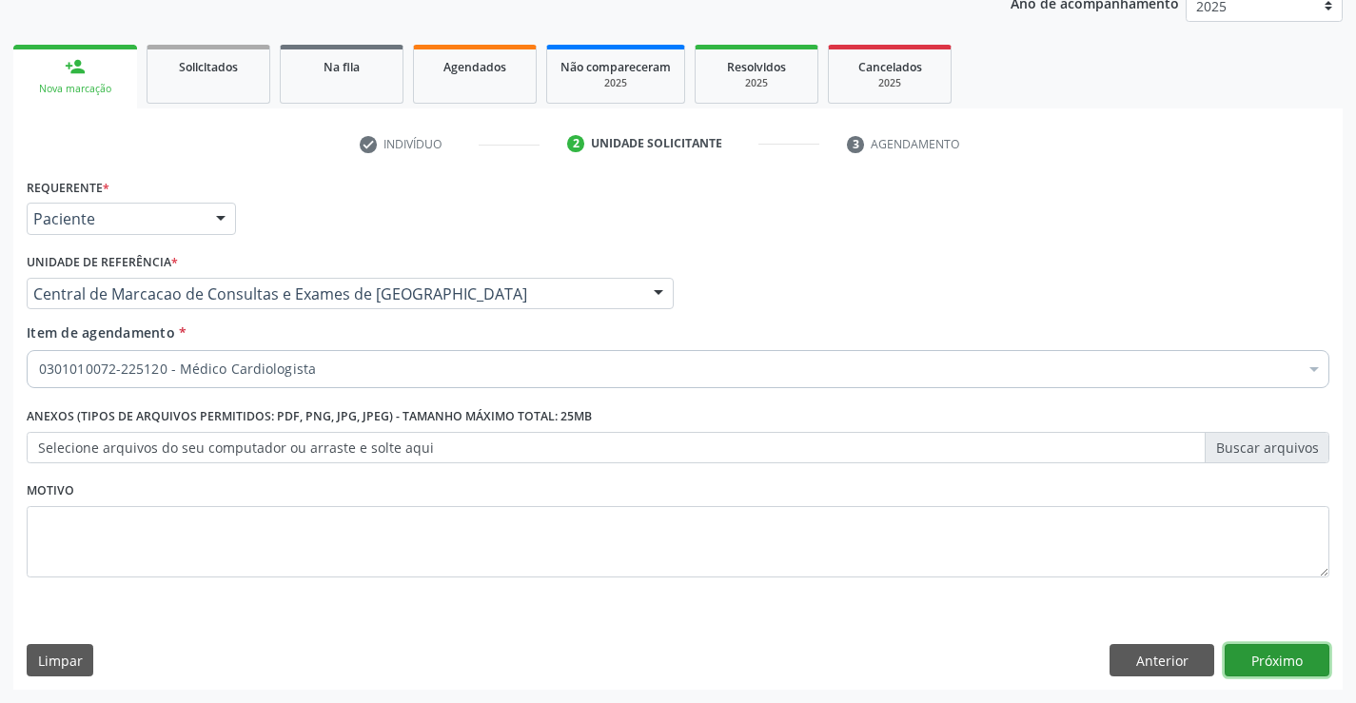
click at [1241, 667] on button "Próximo" at bounding box center [1277, 660] width 105 height 32
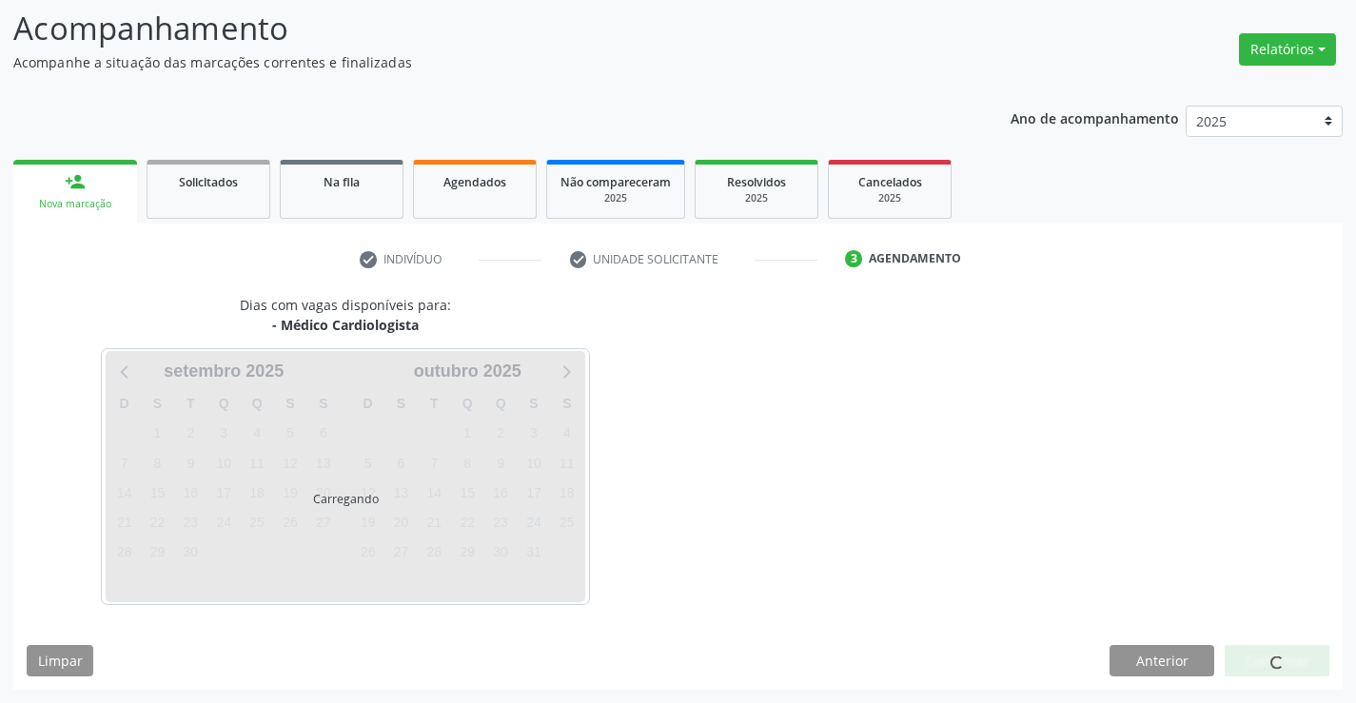
scroll to position [125, 0]
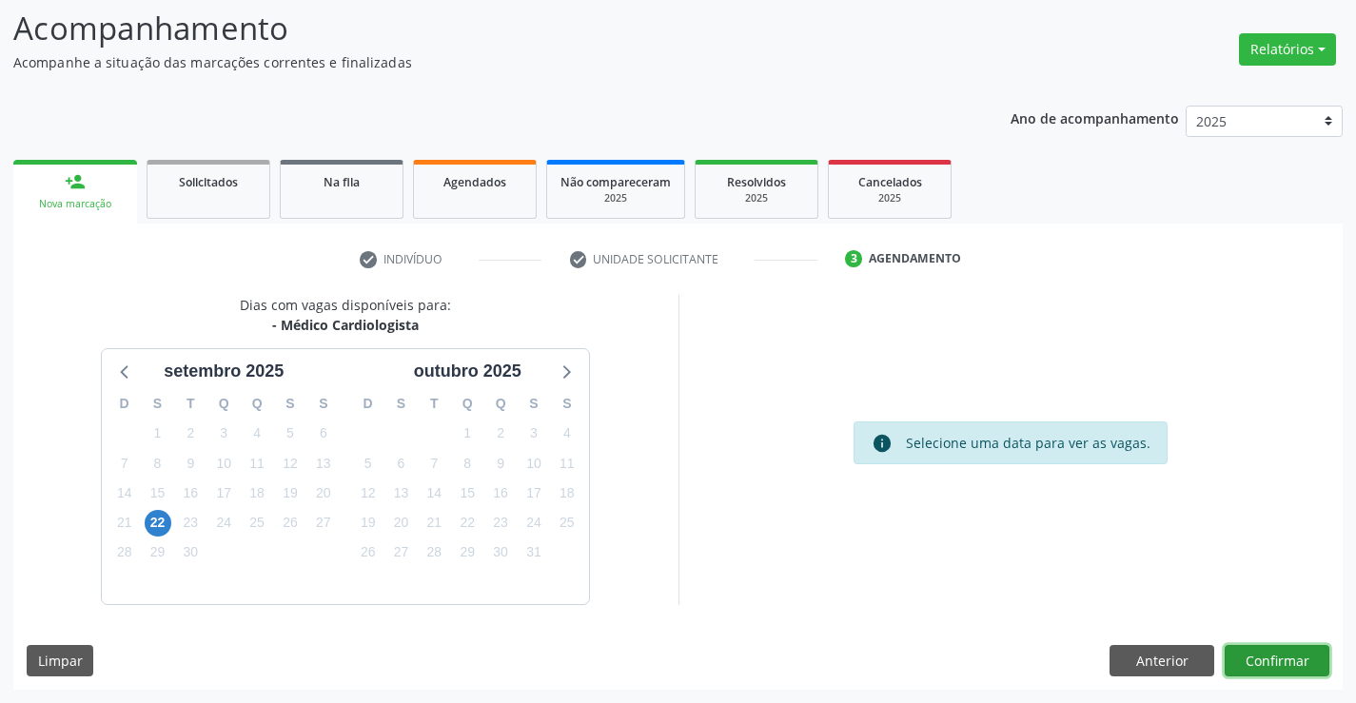
click at [1260, 660] on button "Confirmar" at bounding box center [1277, 661] width 105 height 32
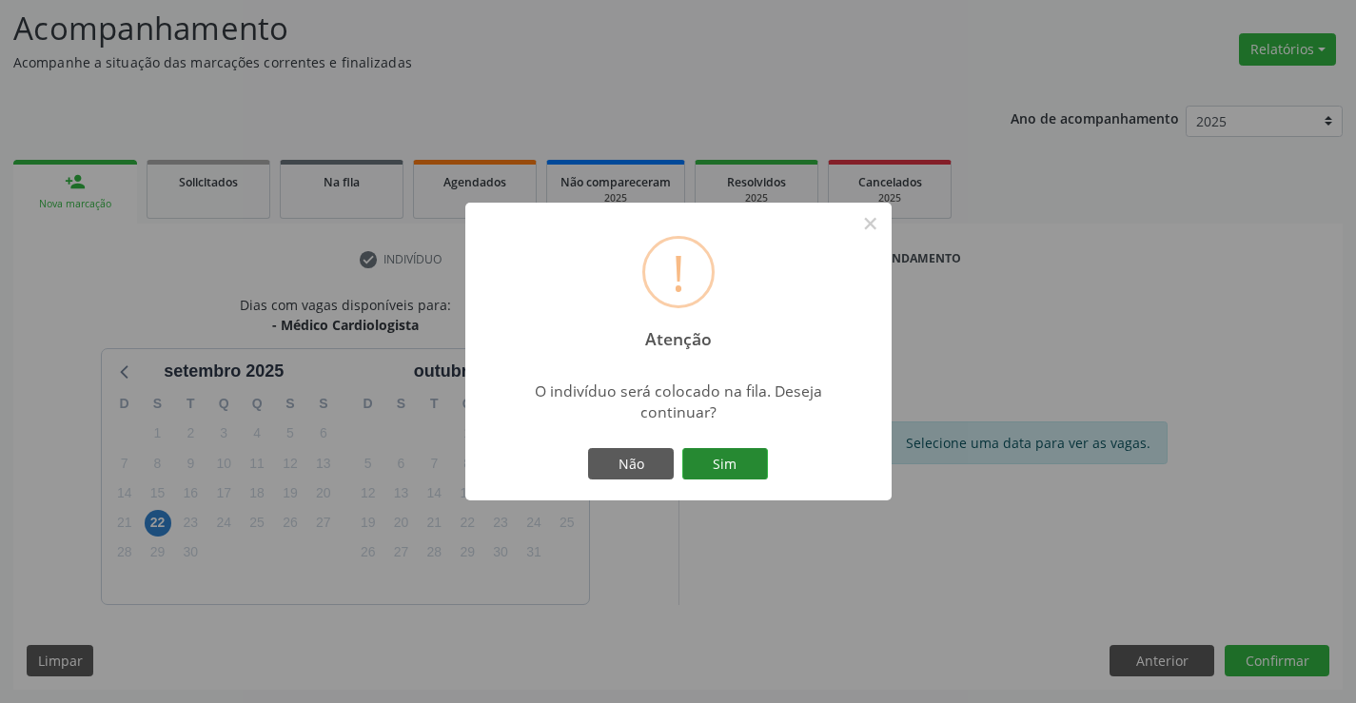
click at [753, 456] on button "Sim" at bounding box center [725, 464] width 86 height 32
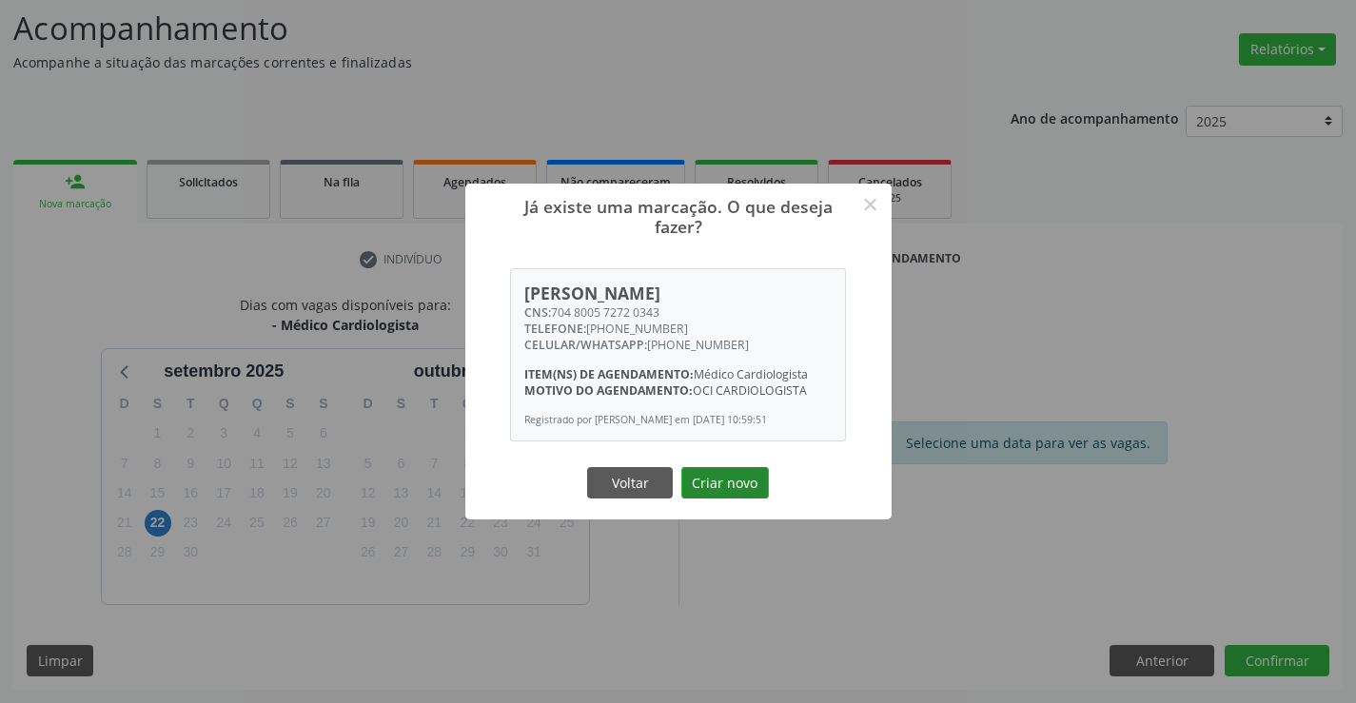
click at [714, 472] on button "Criar novo" at bounding box center [725, 483] width 88 height 32
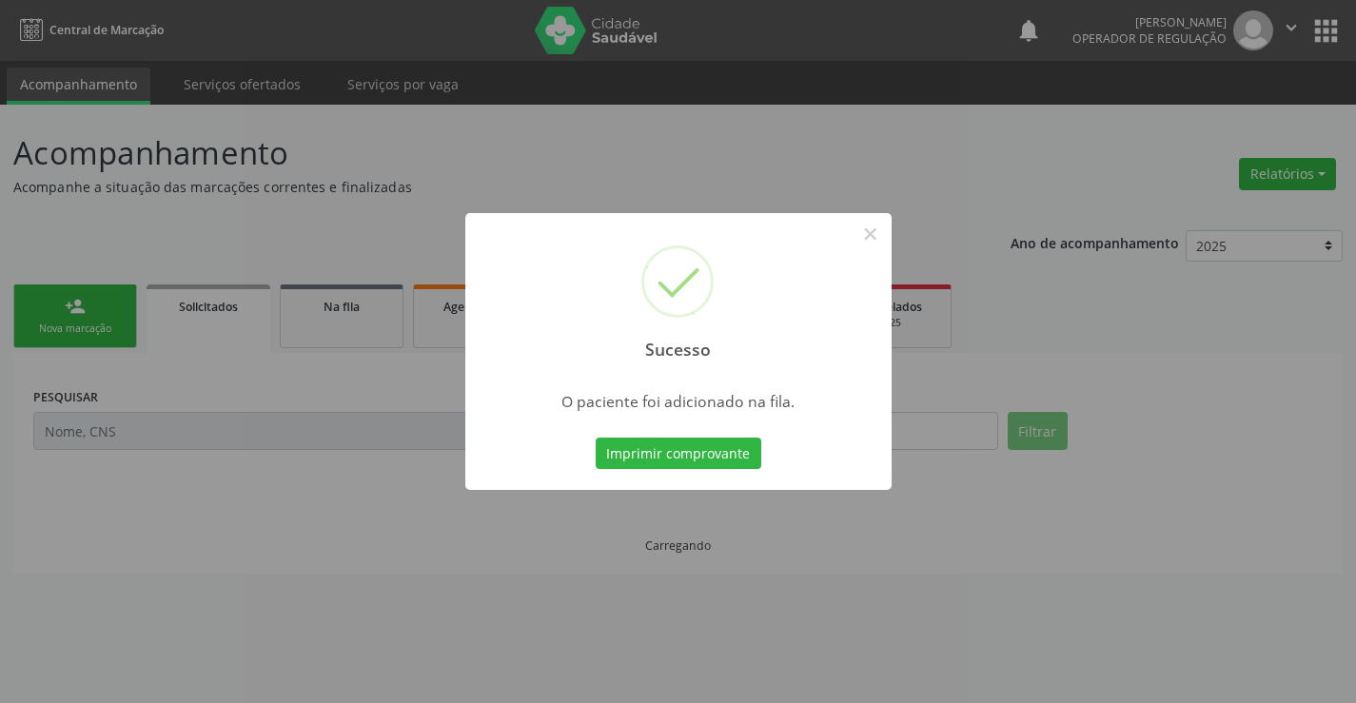
scroll to position [0, 0]
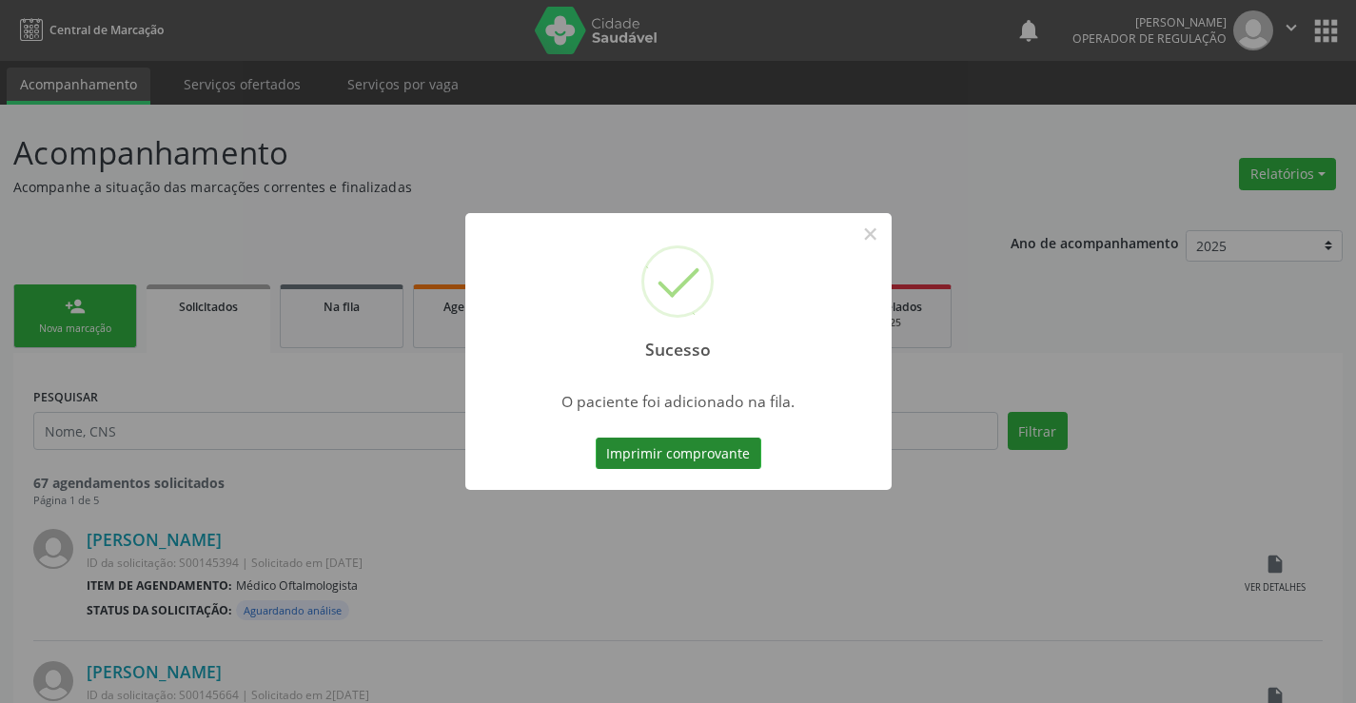
click at [730, 457] on button "Imprimir comprovante" at bounding box center [679, 454] width 166 height 32
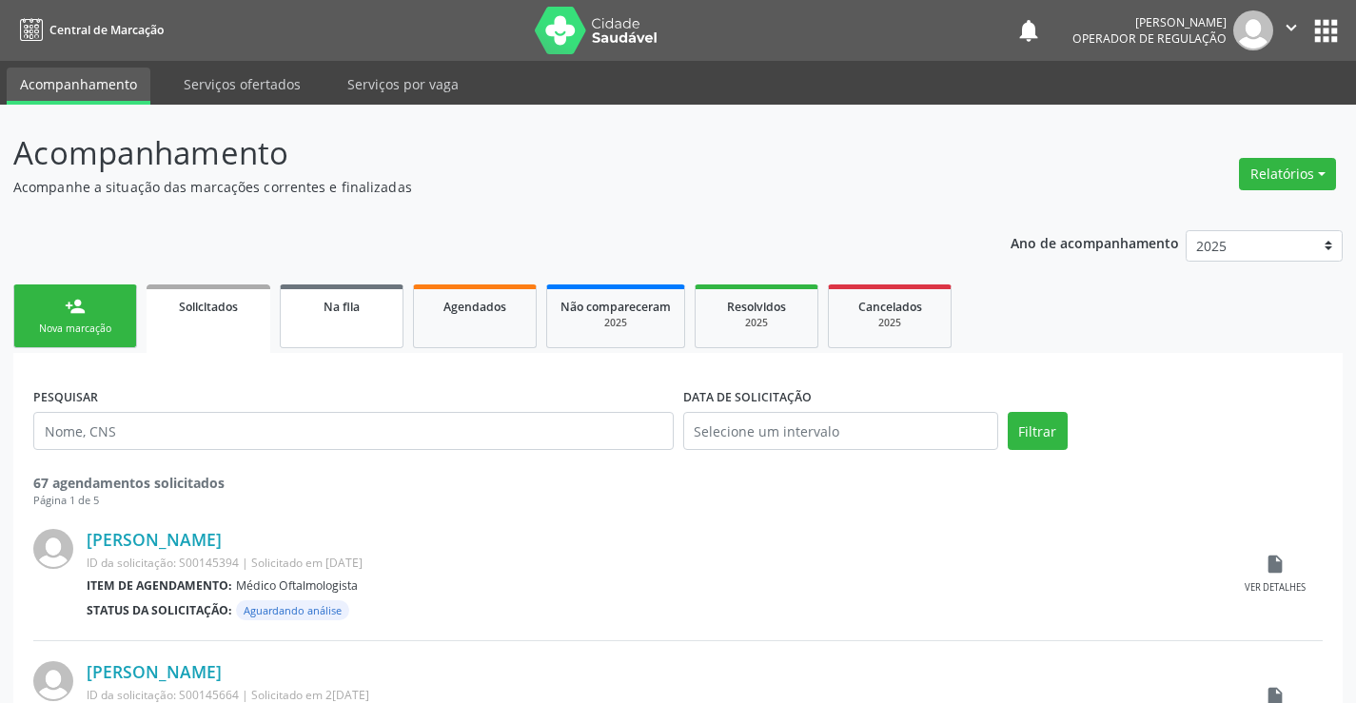
click at [366, 332] on link "Na fila" at bounding box center [342, 317] width 124 height 64
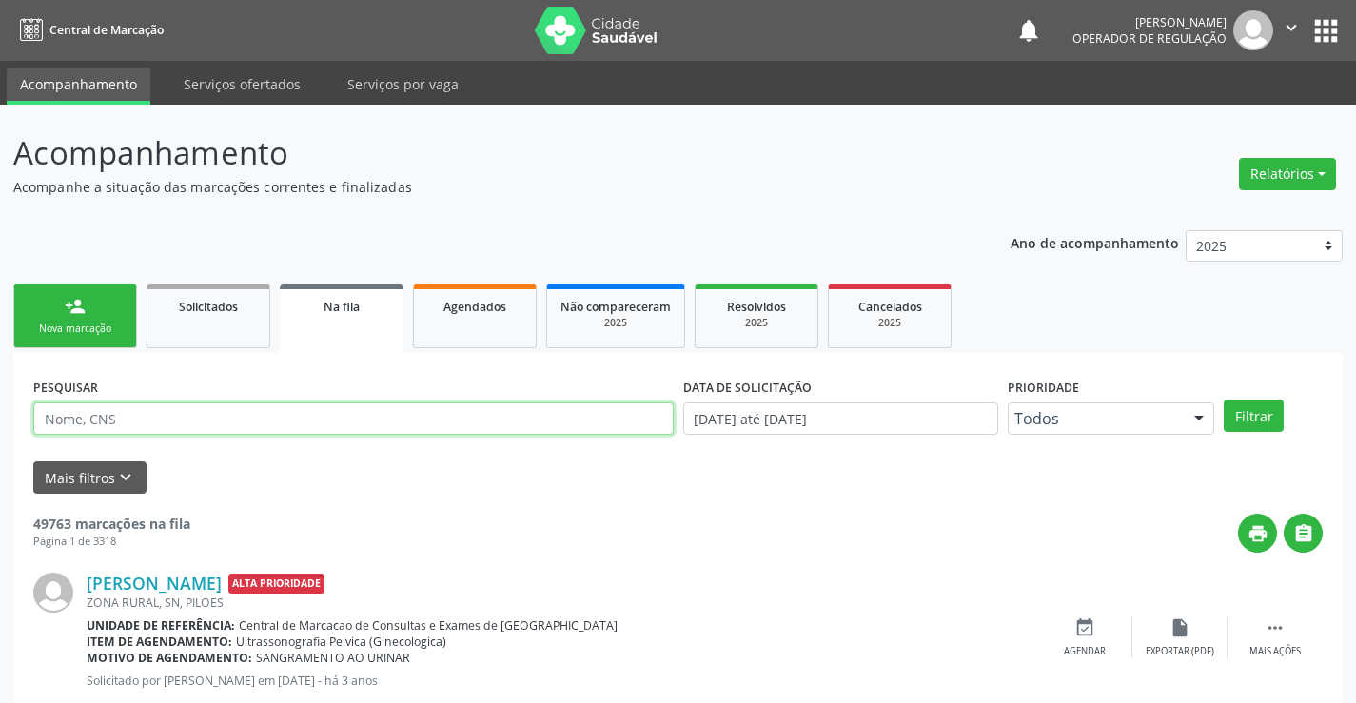
click at [112, 420] on input "text" at bounding box center [353, 419] width 640 height 32
paste input "704 8005 7272 0343"
type input "704 8005 7272 0343"
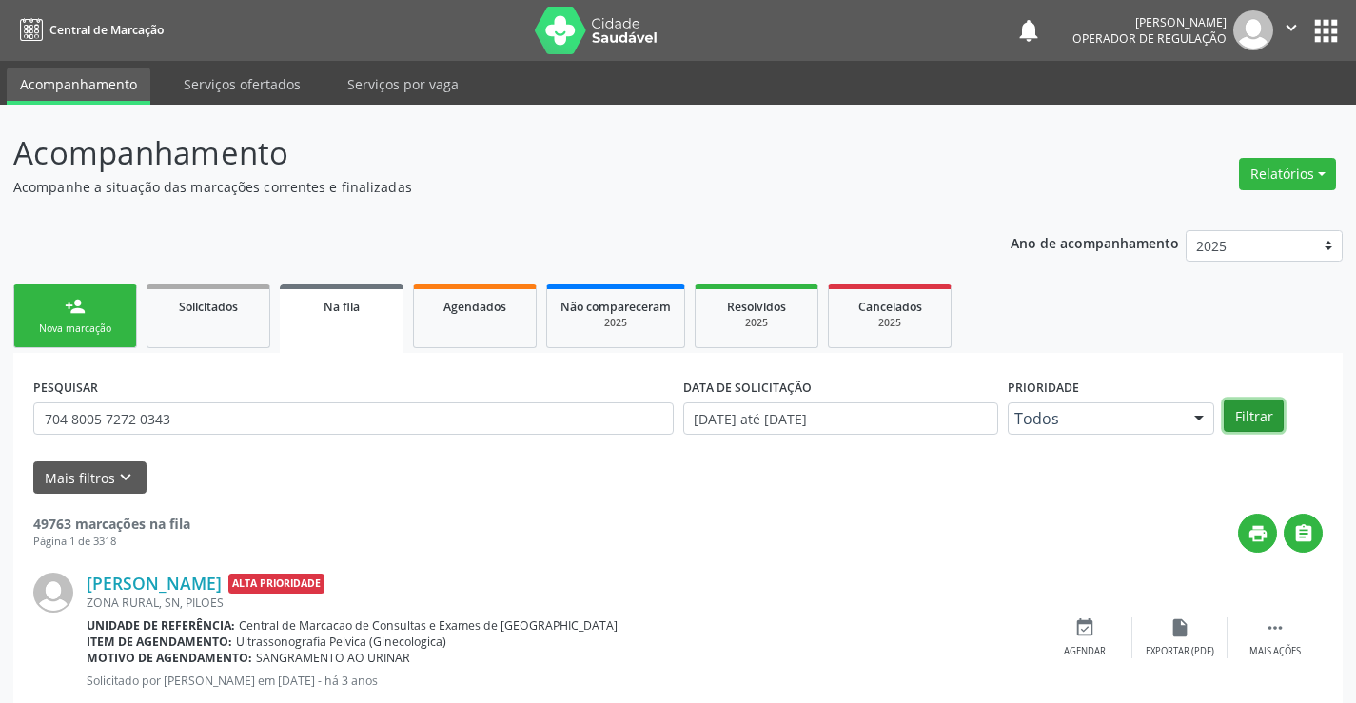
click at [1255, 401] on button "Filtrar" at bounding box center [1254, 416] width 60 height 32
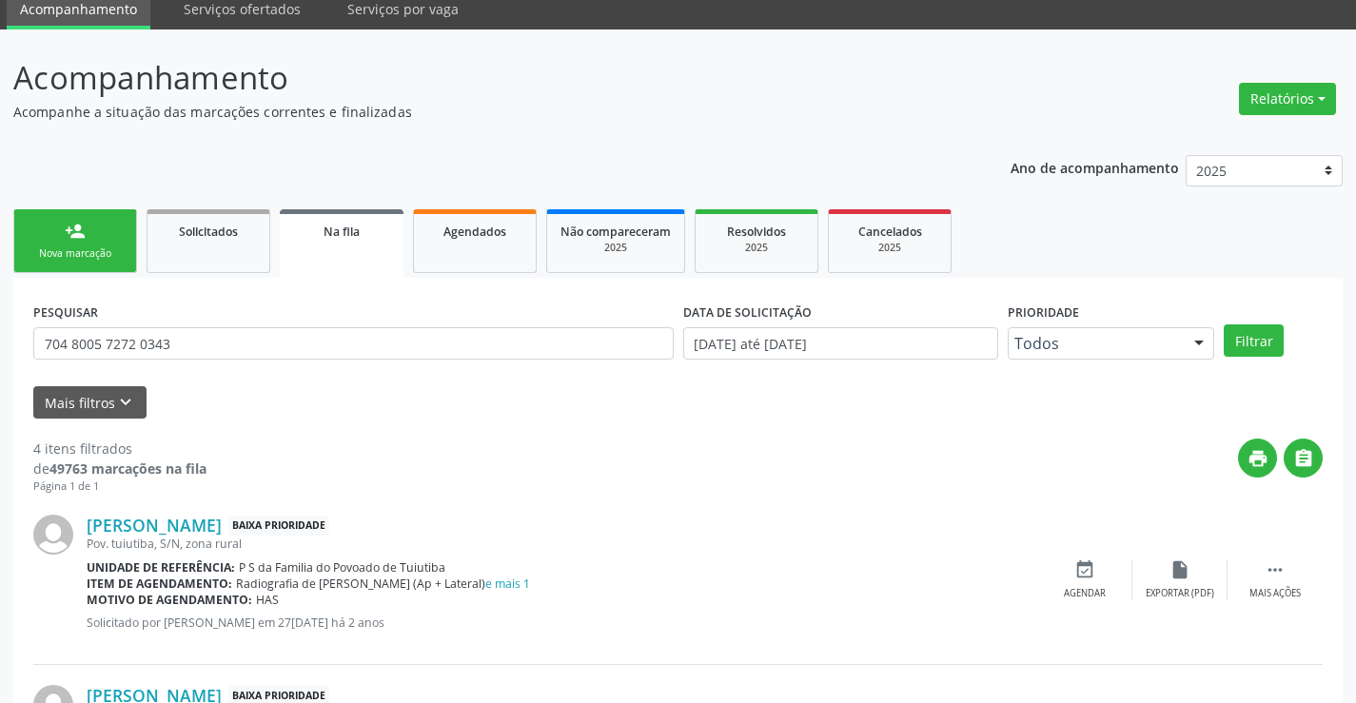
scroll to position [10, 0]
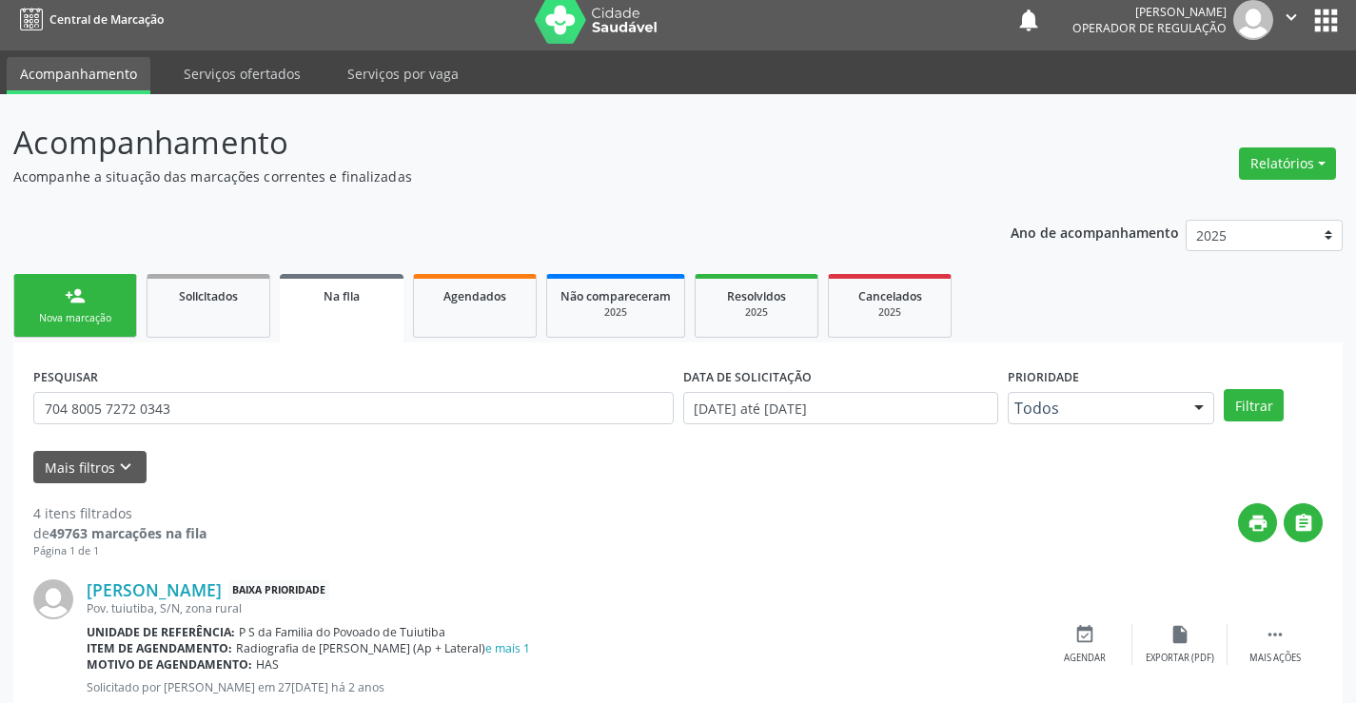
click at [44, 302] on link "person_add Nova marcação" at bounding box center [75, 306] width 124 height 64
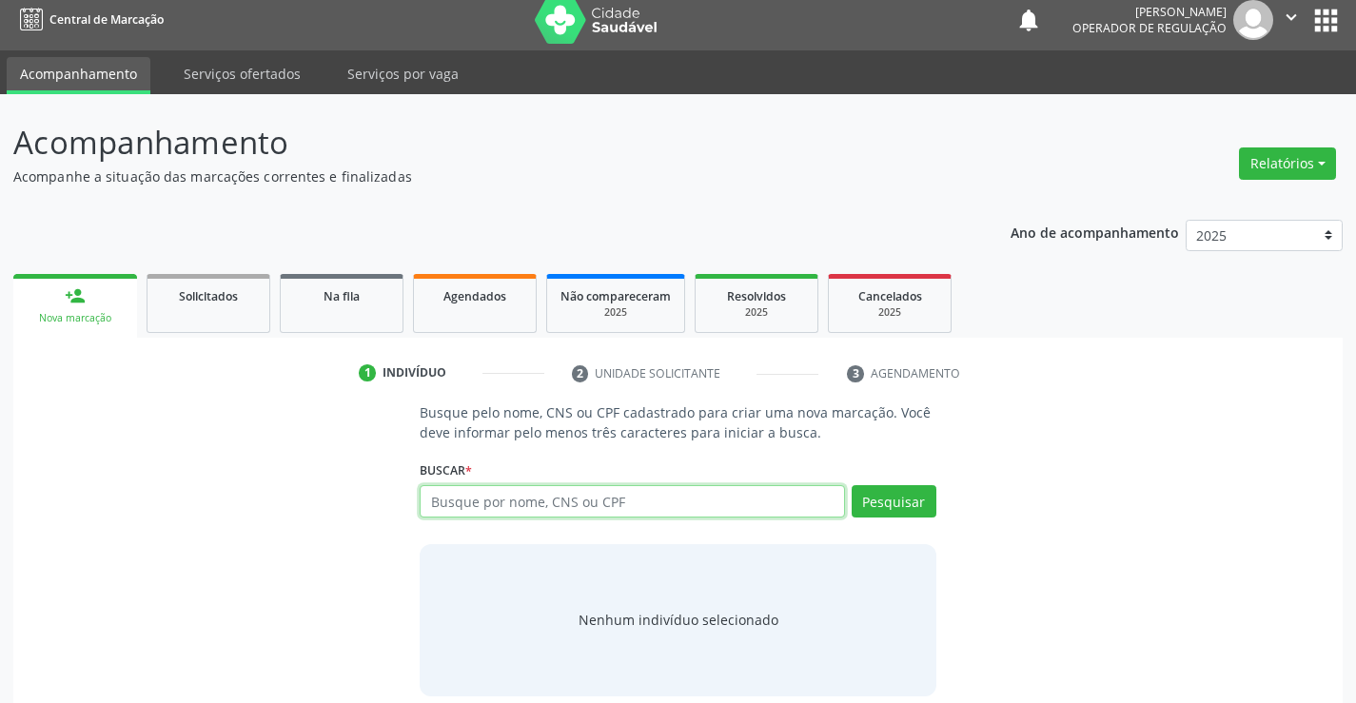
click at [547, 501] on input "text" at bounding box center [632, 501] width 424 height 32
type input "701404644199035"
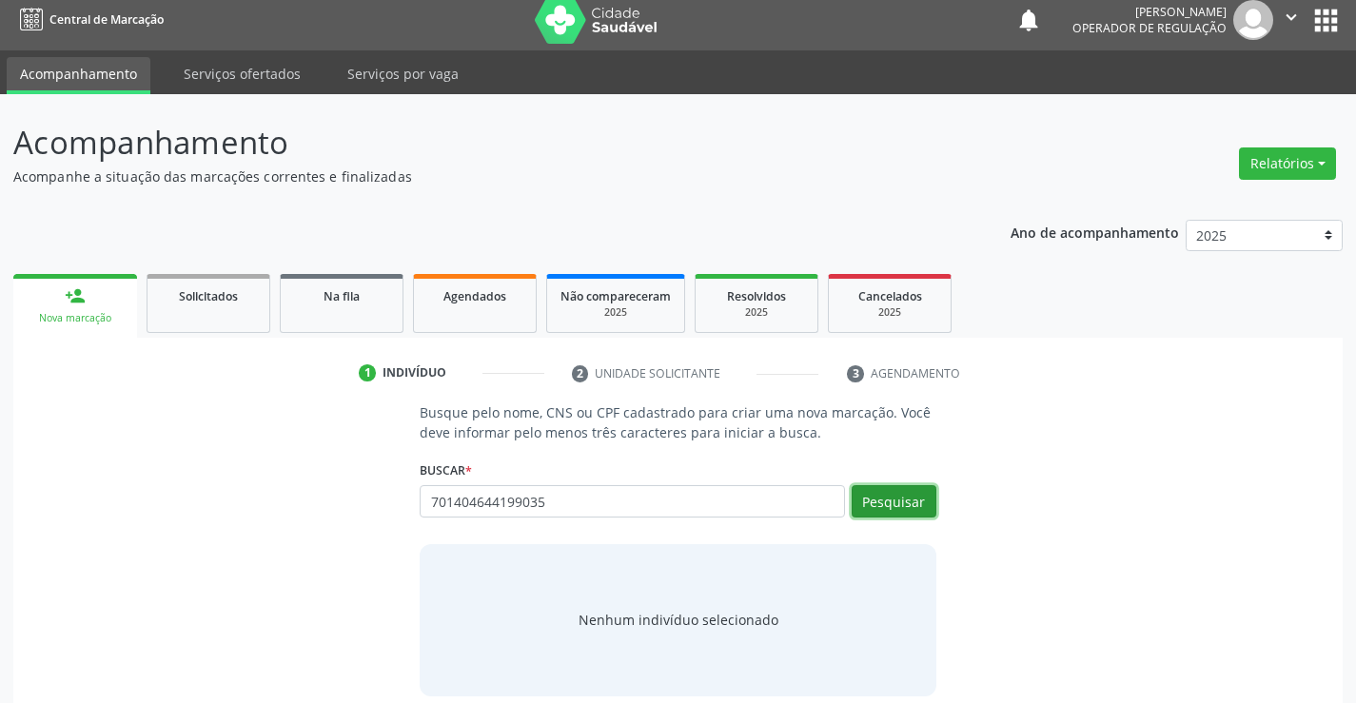
click at [895, 506] on button "Pesquisar" at bounding box center [894, 501] width 85 height 32
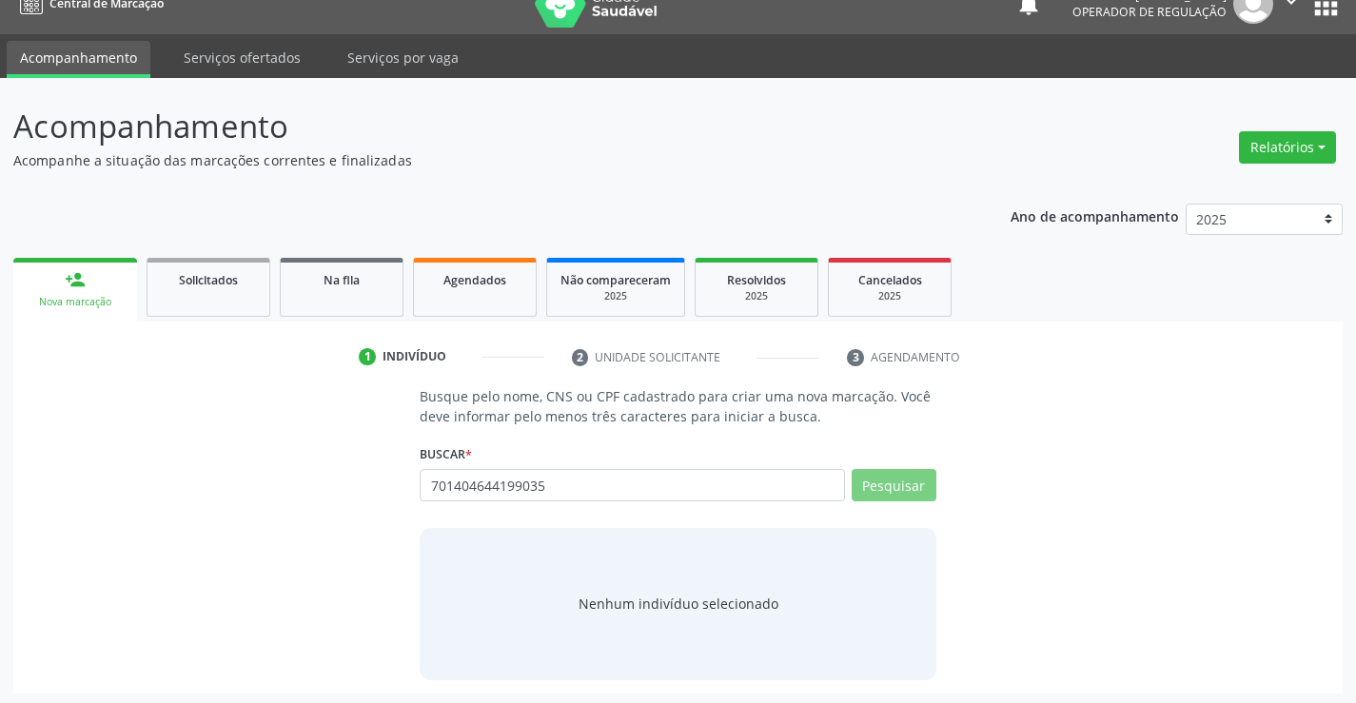
scroll to position [30, 0]
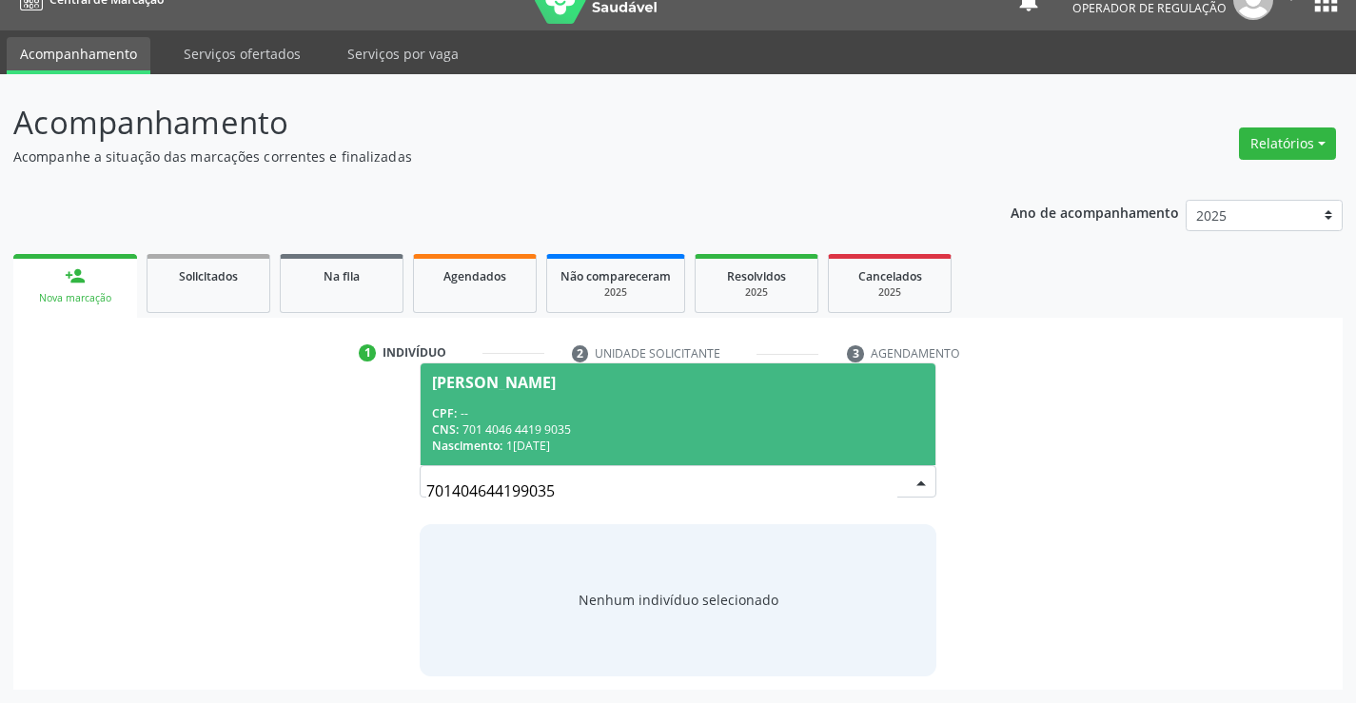
click at [570, 426] on div "CNS: 701 4046 4419 9035" at bounding box center [677, 430] width 491 height 16
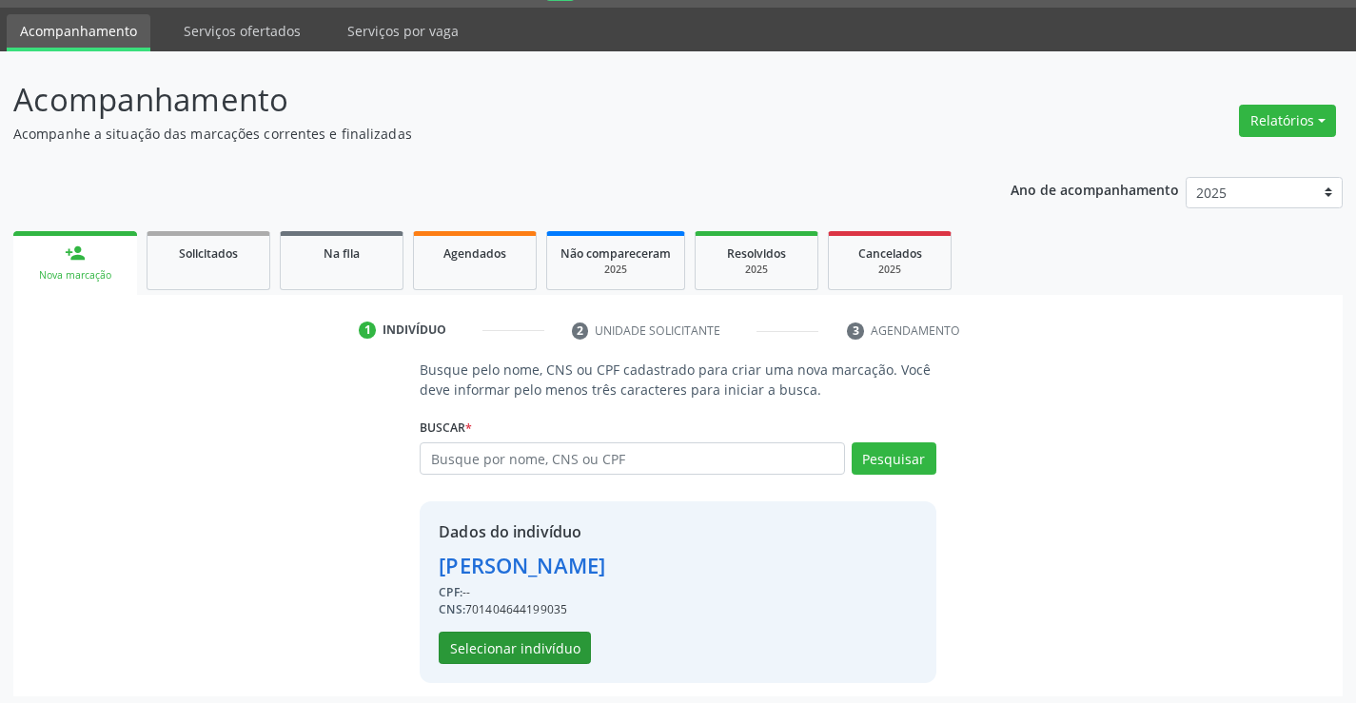
scroll to position [60, 0]
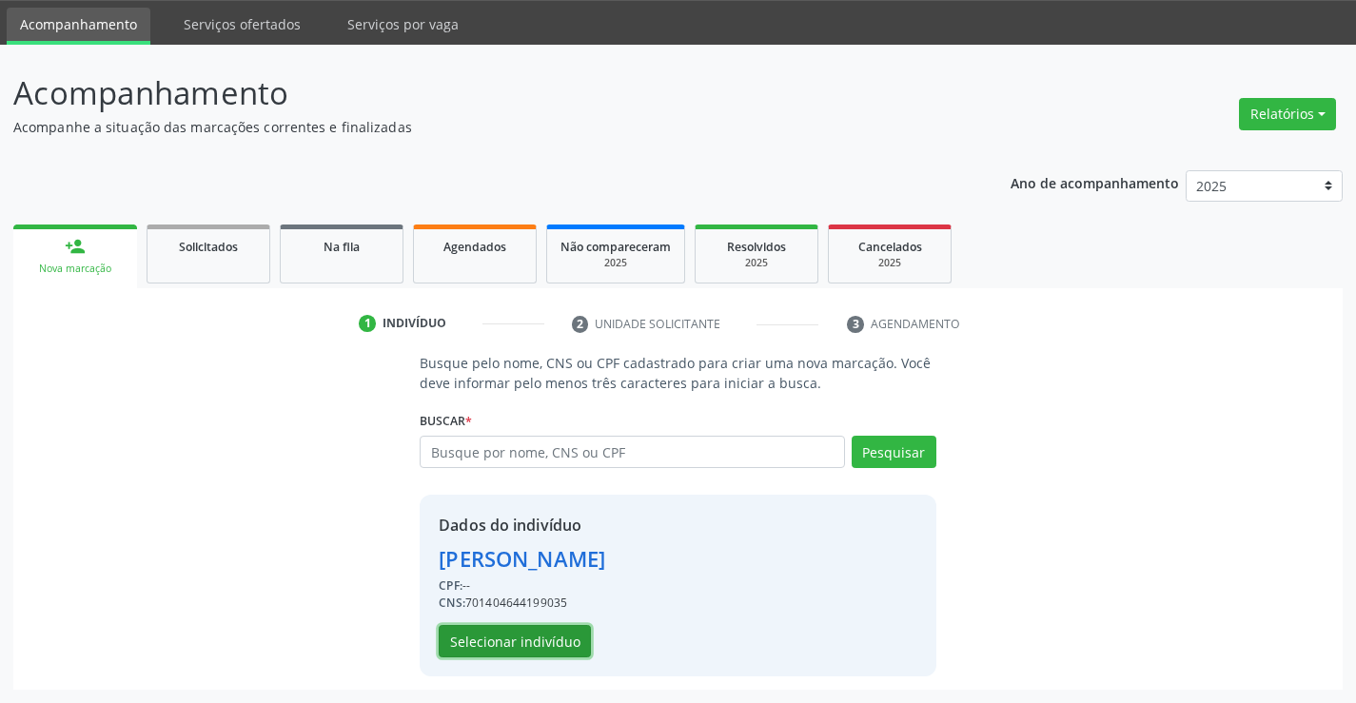
click at [529, 631] on button "Selecionar indivíduo" at bounding box center [515, 641] width 152 height 32
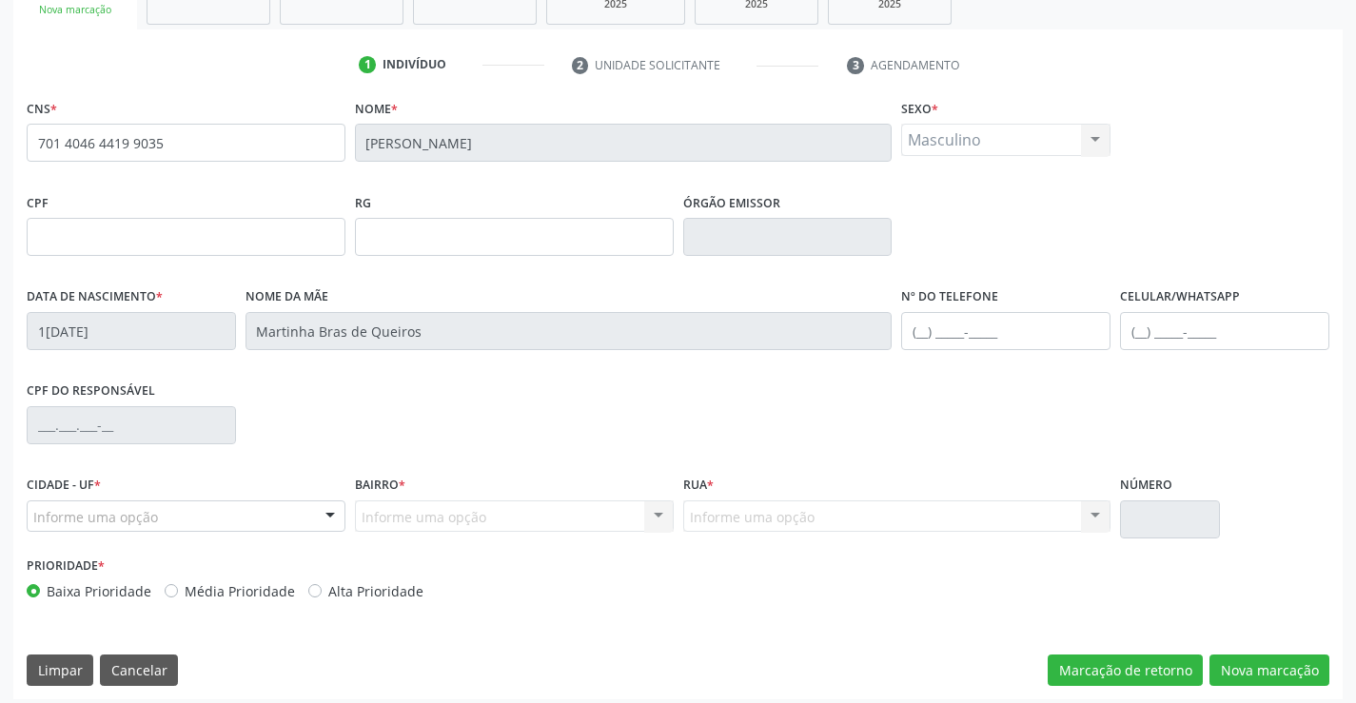
scroll to position [328, 0]
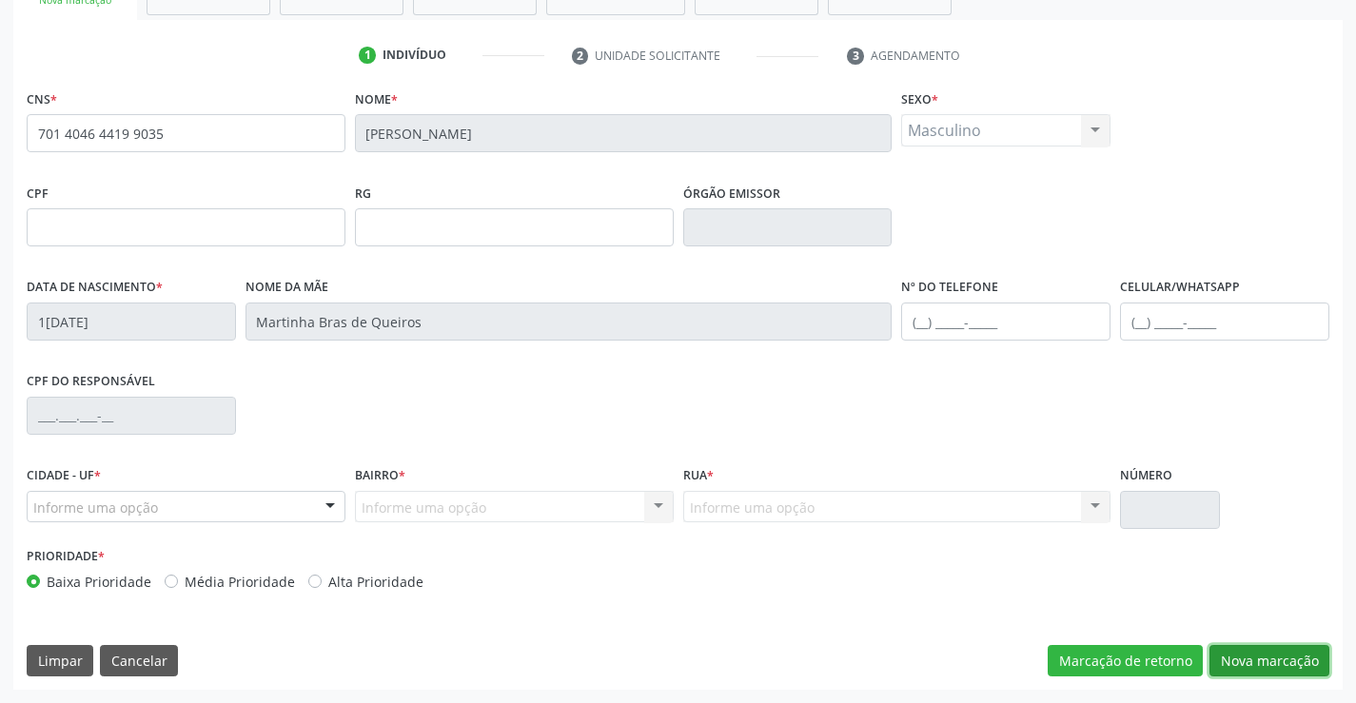
click at [1300, 670] on button "Nova marcação" at bounding box center [1269, 661] width 120 height 32
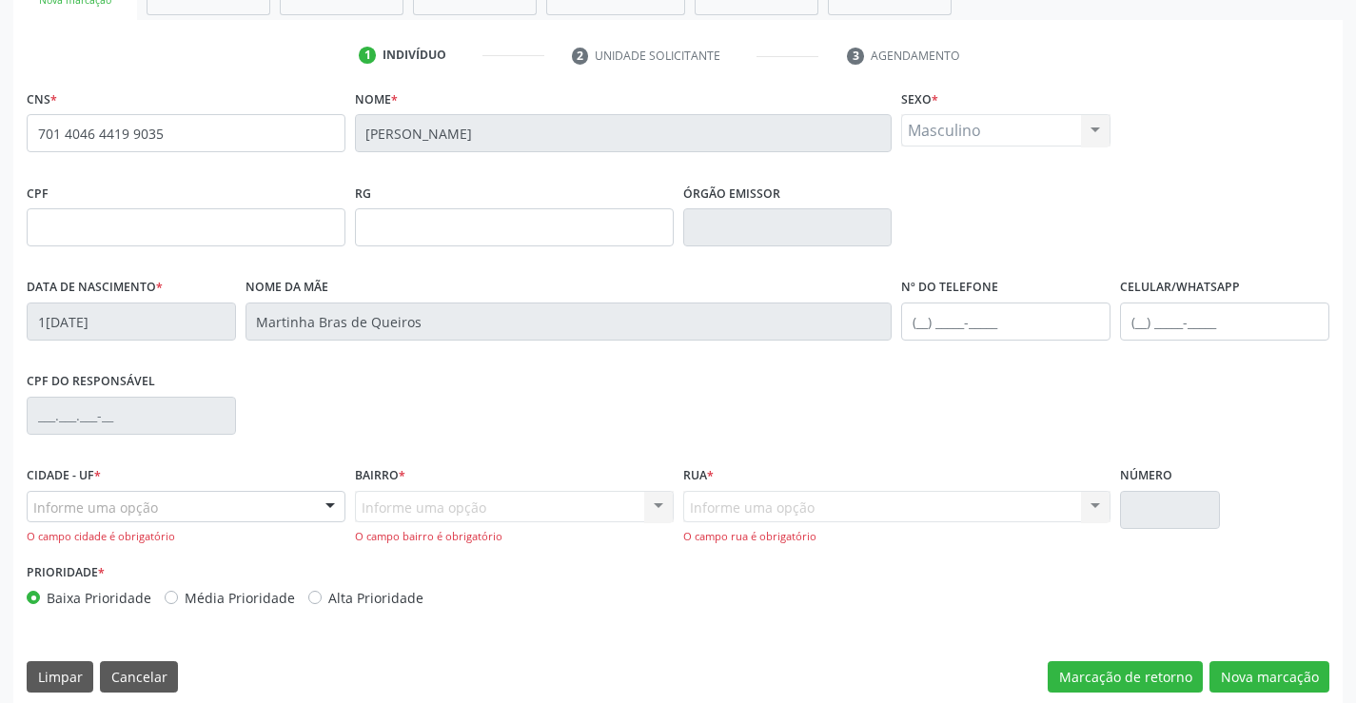
click at [340, 502] on div at bounding box center [330, 508] width 29 height 32
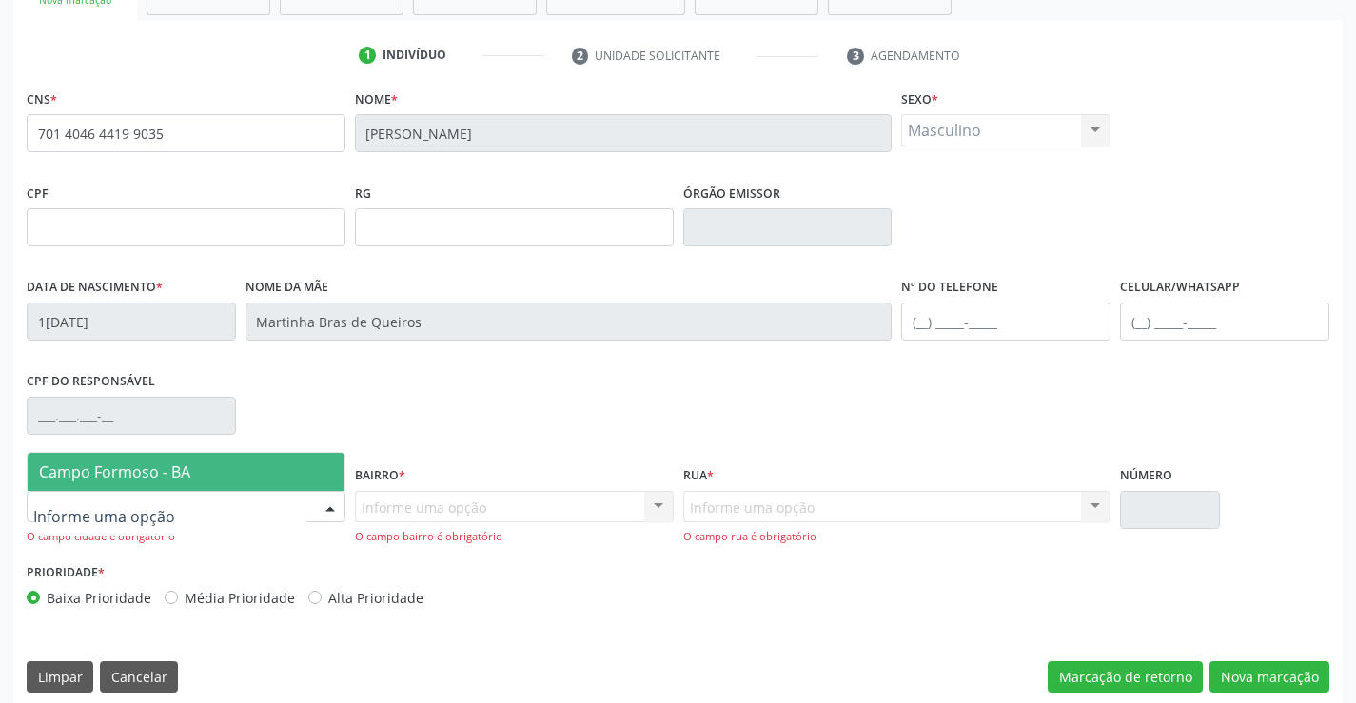
click at [325, 475] on span "Campo Formoso - BA" at bounding box center [186, 472] width 317 height 38
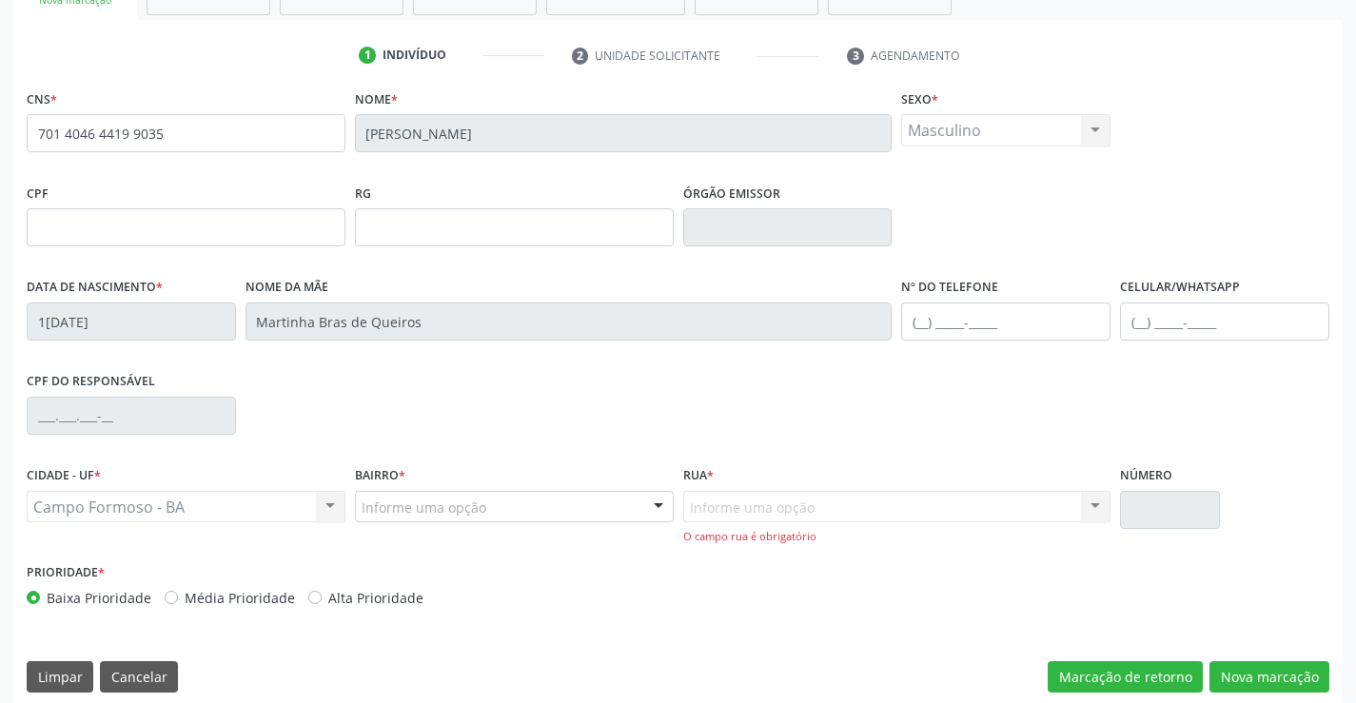
click at [634, 503] on div "Informe uma opção" at bounding box center [514, 507] width 319 height 32
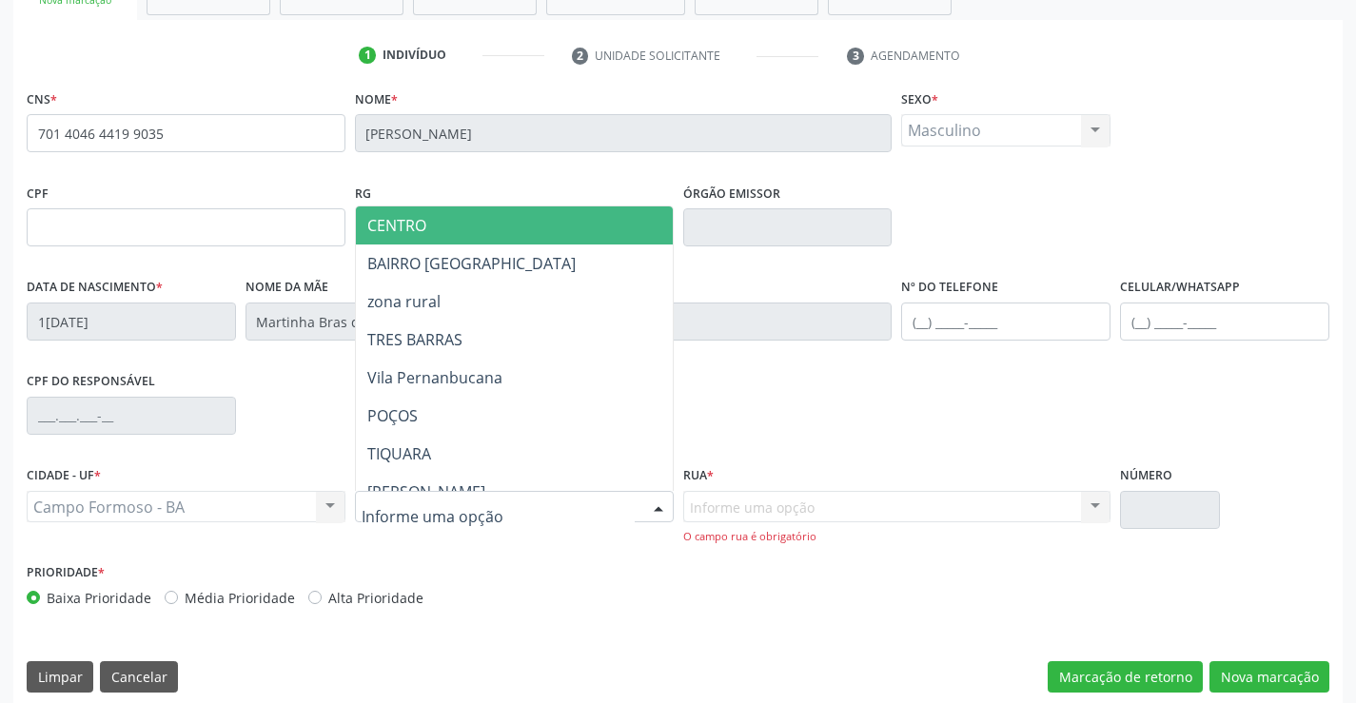
click at [510, 226] on span "CENTRO" at bounding box center [561, 225] width 411 height 38
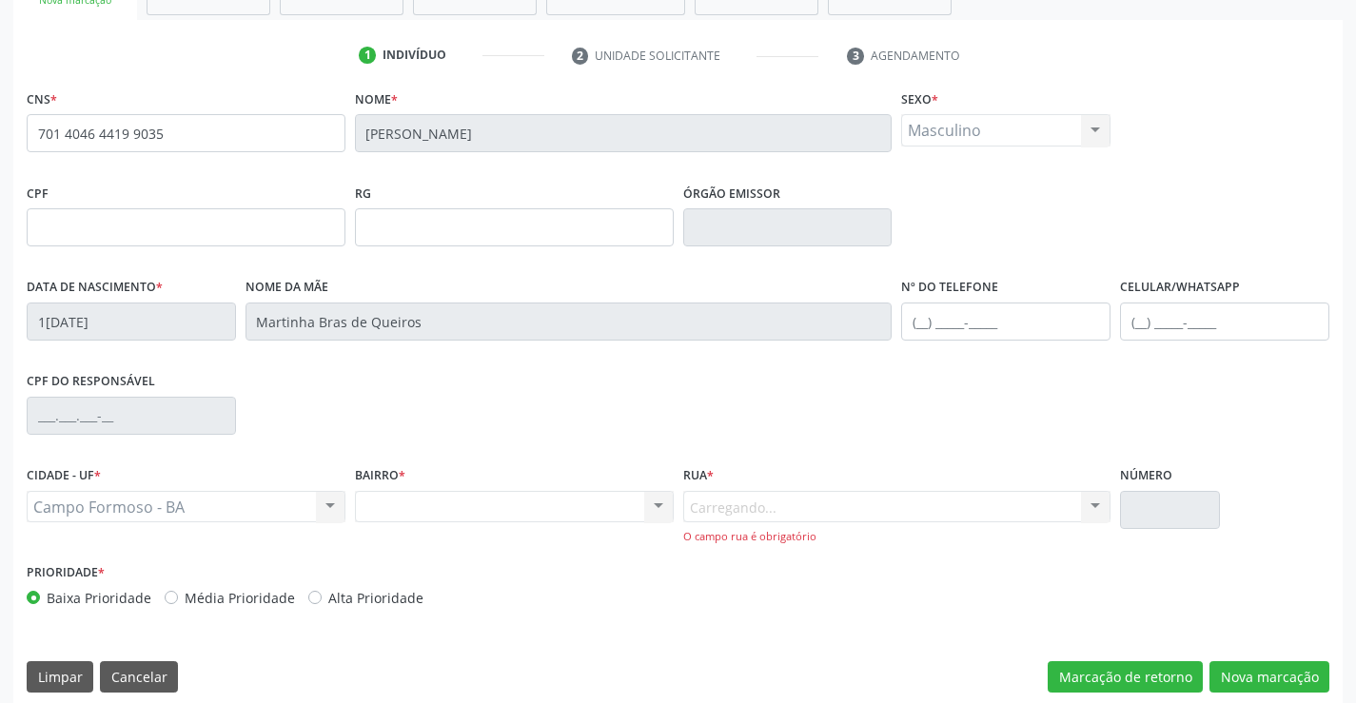
click at [1107, 507] on div "Carregando... Nenhum resultado encontrado para: " " Nenhuma opção encontrada. D…" at bounding box center [897, 518] width 428 height 54
click at [1104, 507] on div "Carregando... Nenhum resultado encontrado para: " " Nenhuma opção encontrada. D…" at bounding box center [897, 518] width 428 height 54
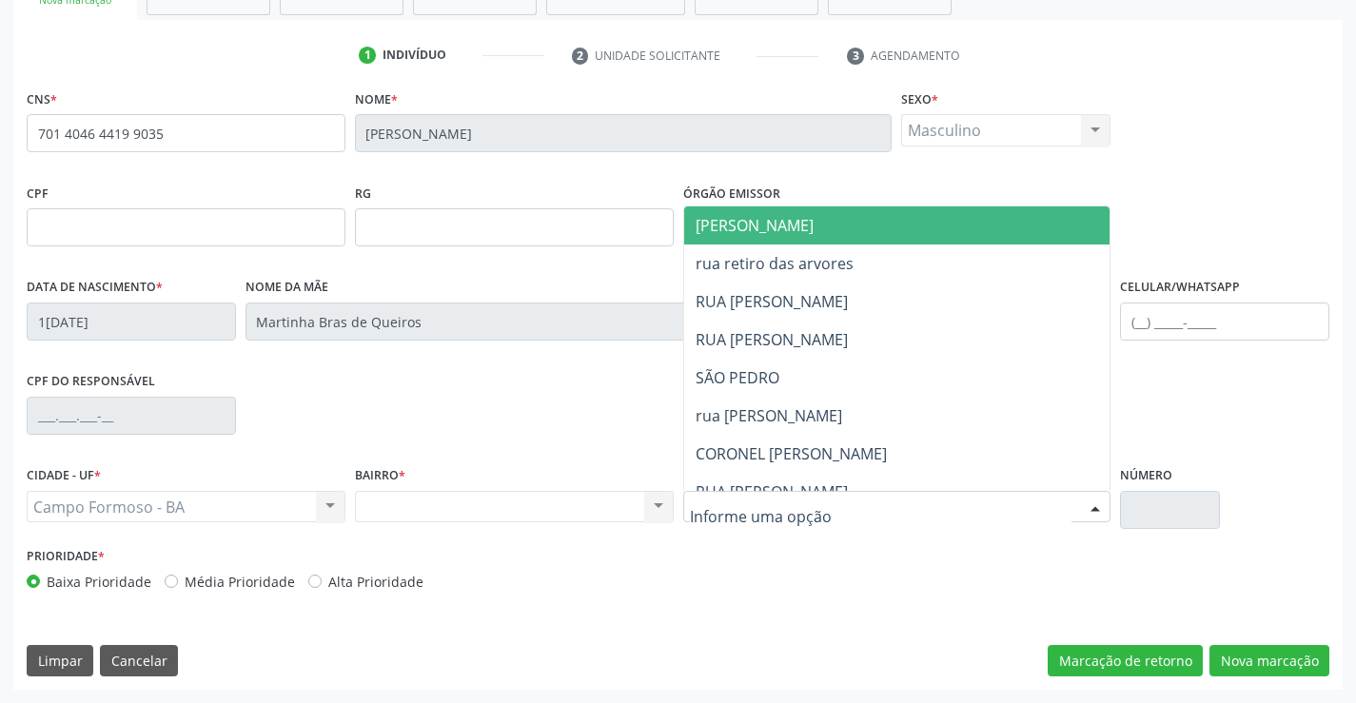
click at [1097, 510] on div at bounding box center [1095, 508] width 29 height 32
click at [914, 226] on span "[PERSON_NAME]" at bounding box center [913, 225] width 459 height 38
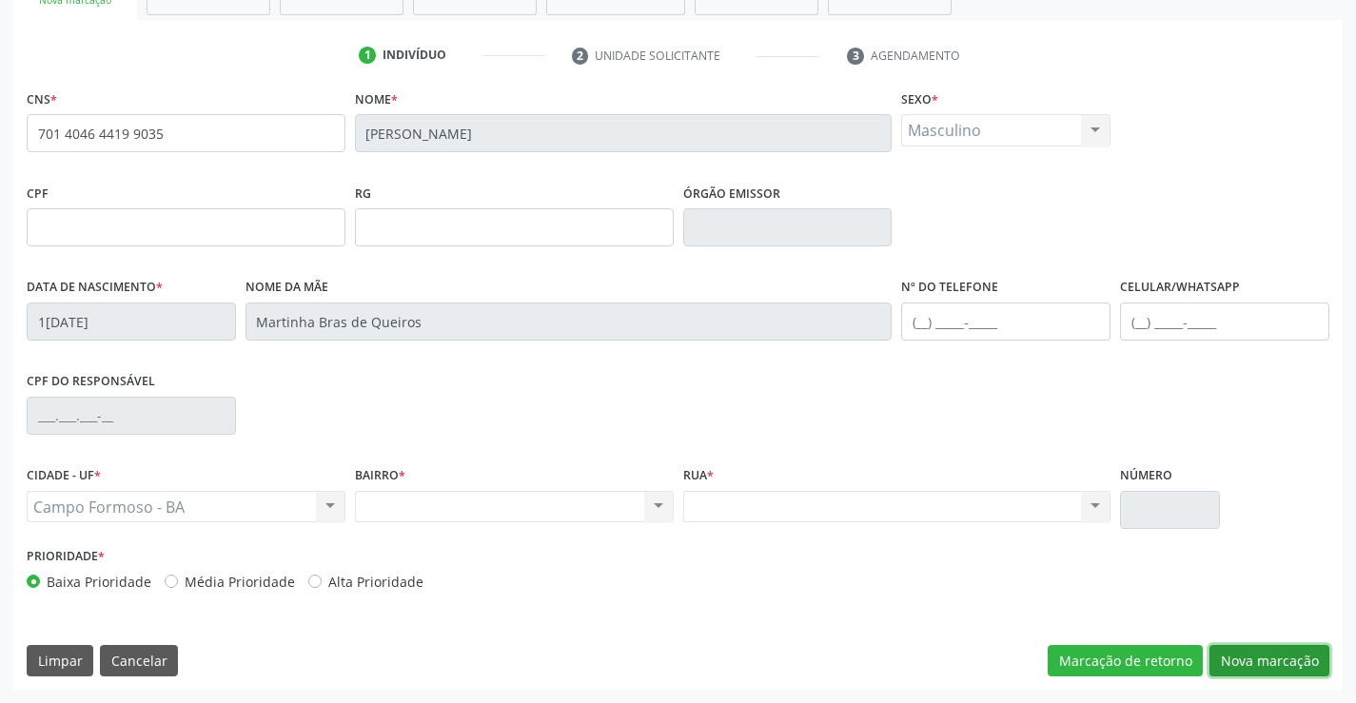
click at [1261, 672] on button "Nova marcação" at bounding box center [1269, 661] width 120 height 32
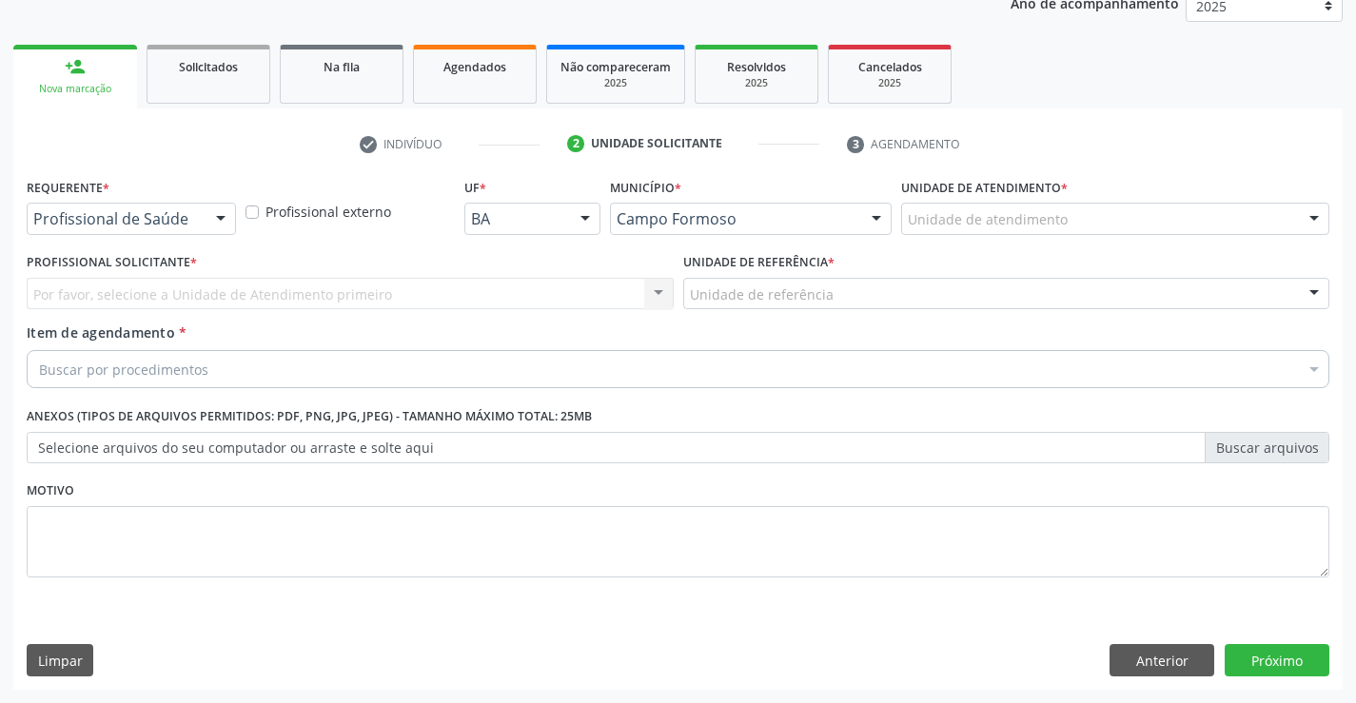
scroll to position [240, 0]
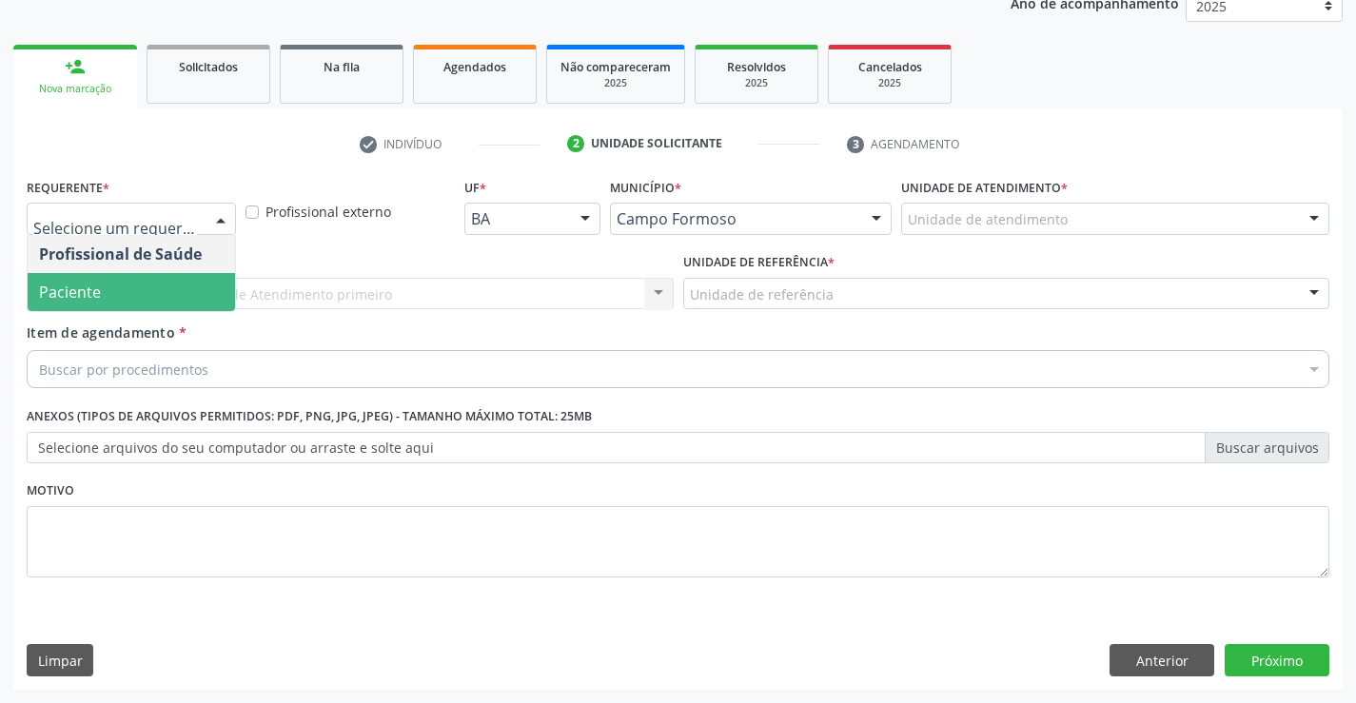
click at [126, 303] on span "Paciente" at bounding box center [131, 292] width 207 height 38
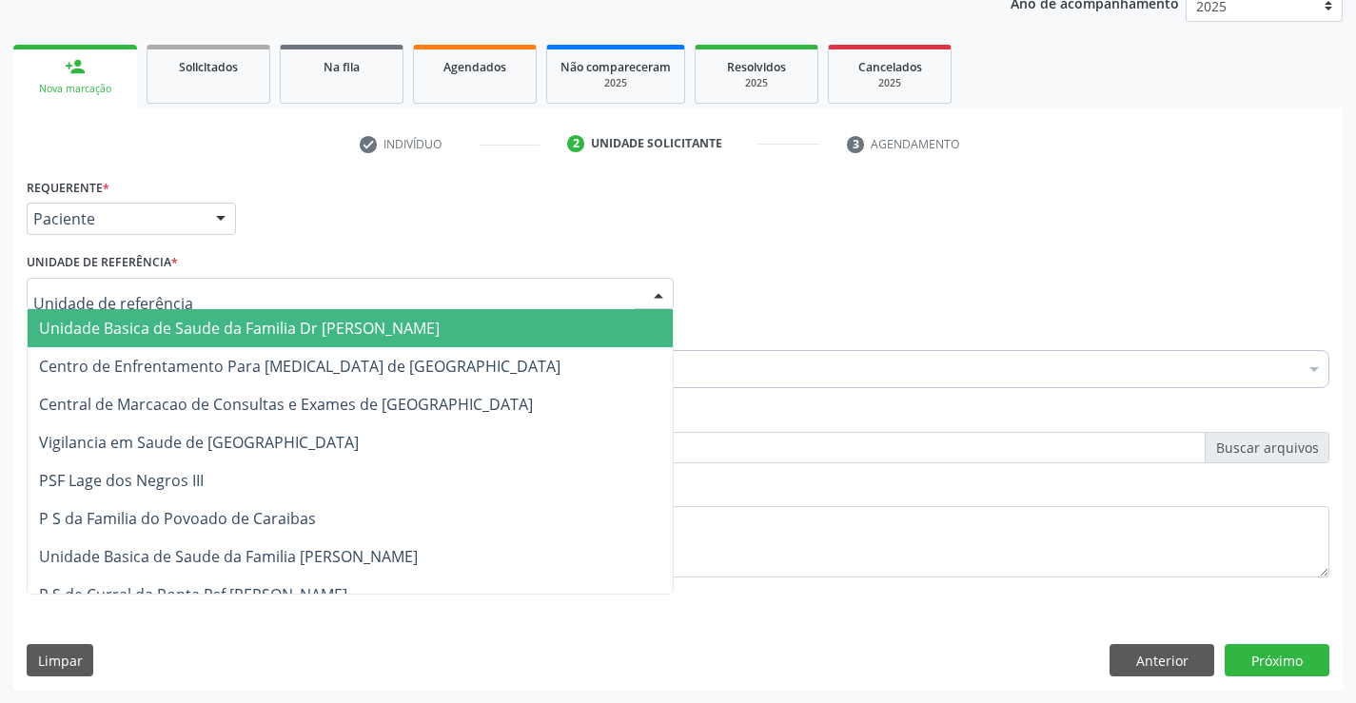
click at [422, 303] on div at bounding box center [350, 294] width 647 height 32
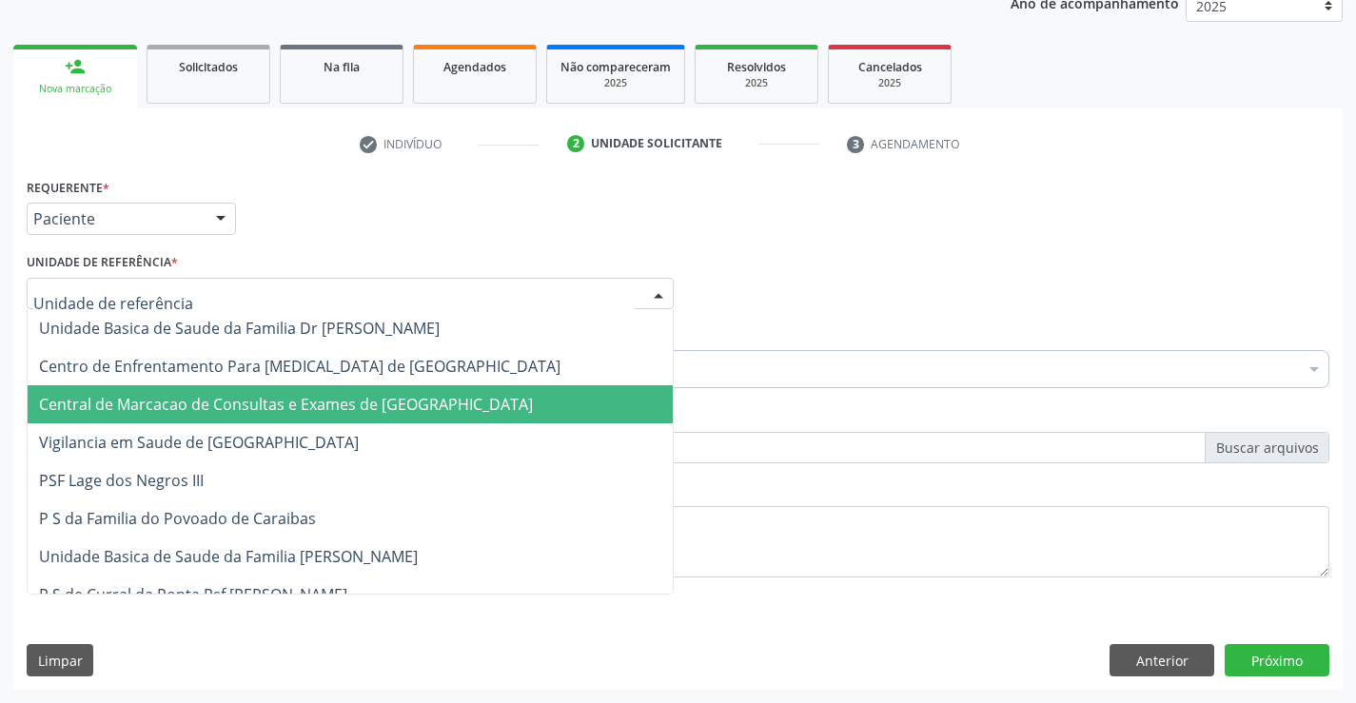
click at [404, 406] on span "Central de Marcacao de Consultas e Exames de [GEOGRAPHIC_DATA]" at bounding box center [286, 404] width 494 height 21
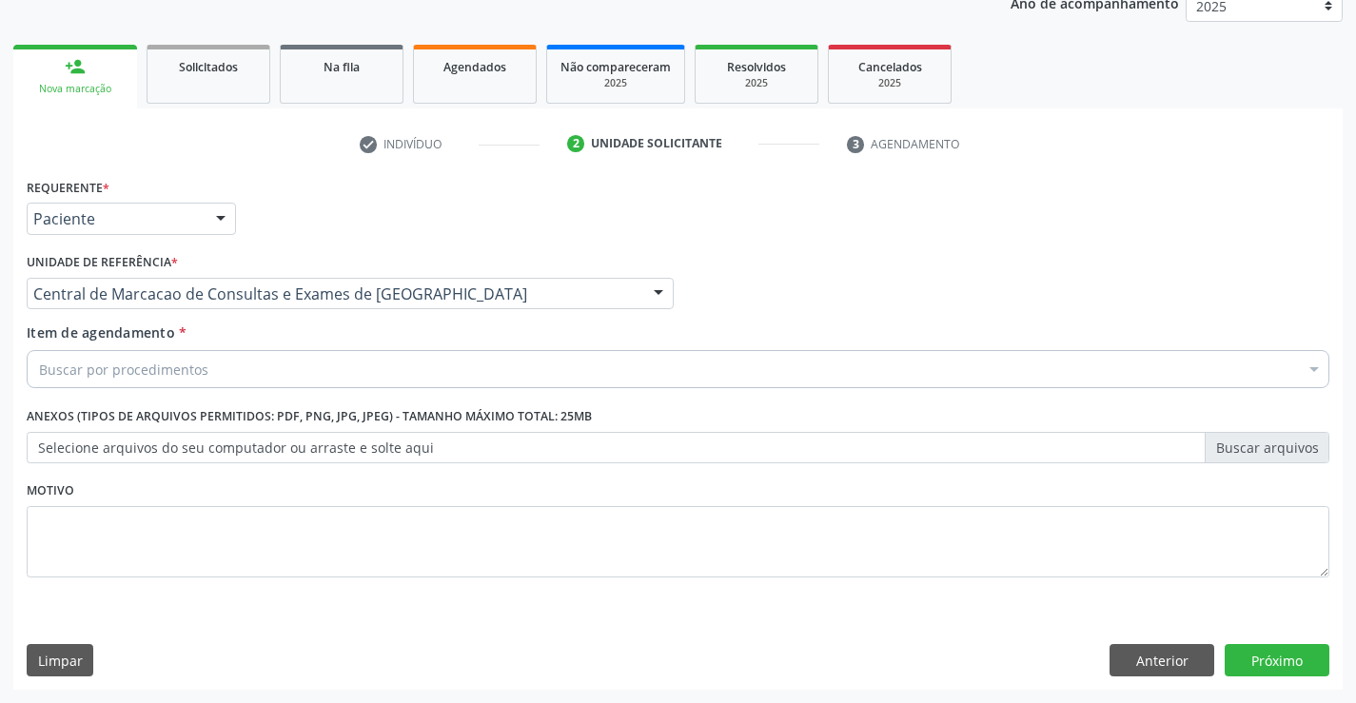
click at [440, 372] on div "Buscar por procedimentos" at bounding box center [678, 369] width 1303 height 38
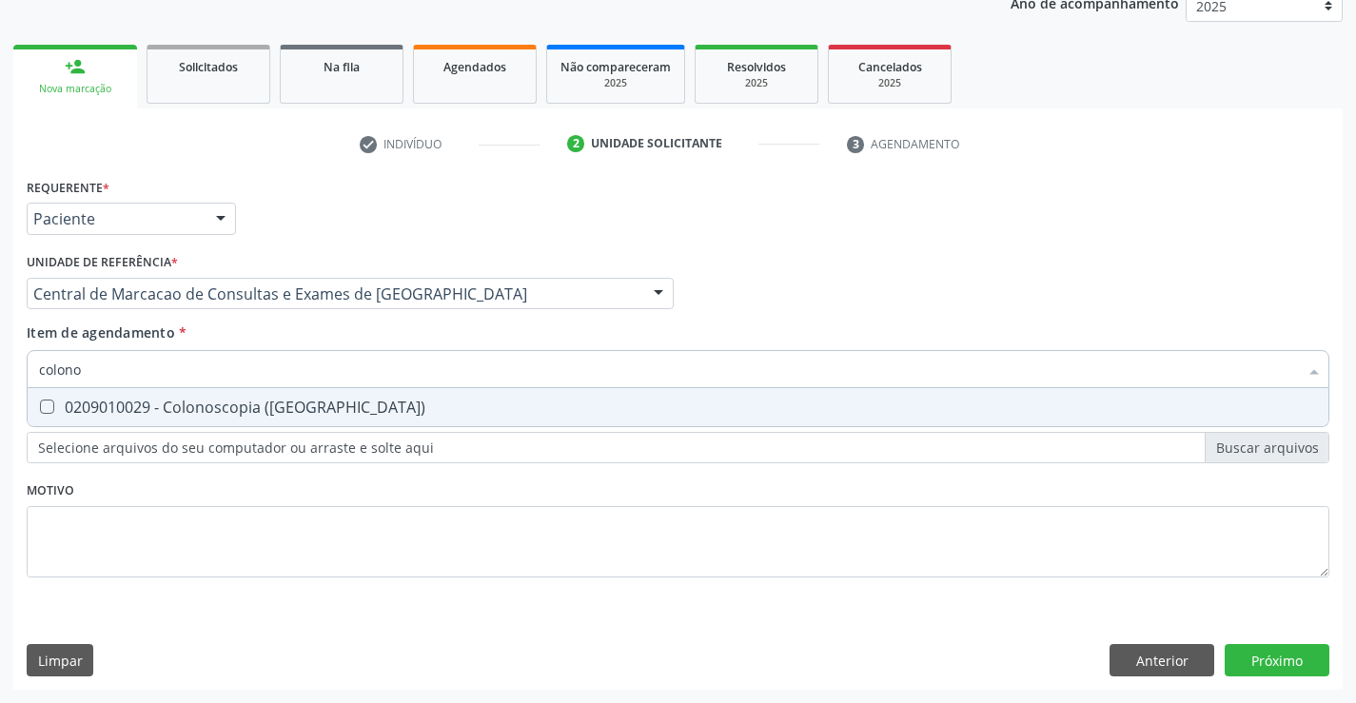
type input "colonos"
click at [393, 400] on div "0209010029 - Colonoscopia ([GEOGRAPHIC_DATA])" at bounding box center [678, 407] width 1278 height 15
checkbox \(Coloscopia\) "true"
click at [1301, 658] on div "Requerente * Paciente Profissional de Saúde Paciente Nenhum resultado encontrad…" at bounding box center [677, 431] width 1329 height 517
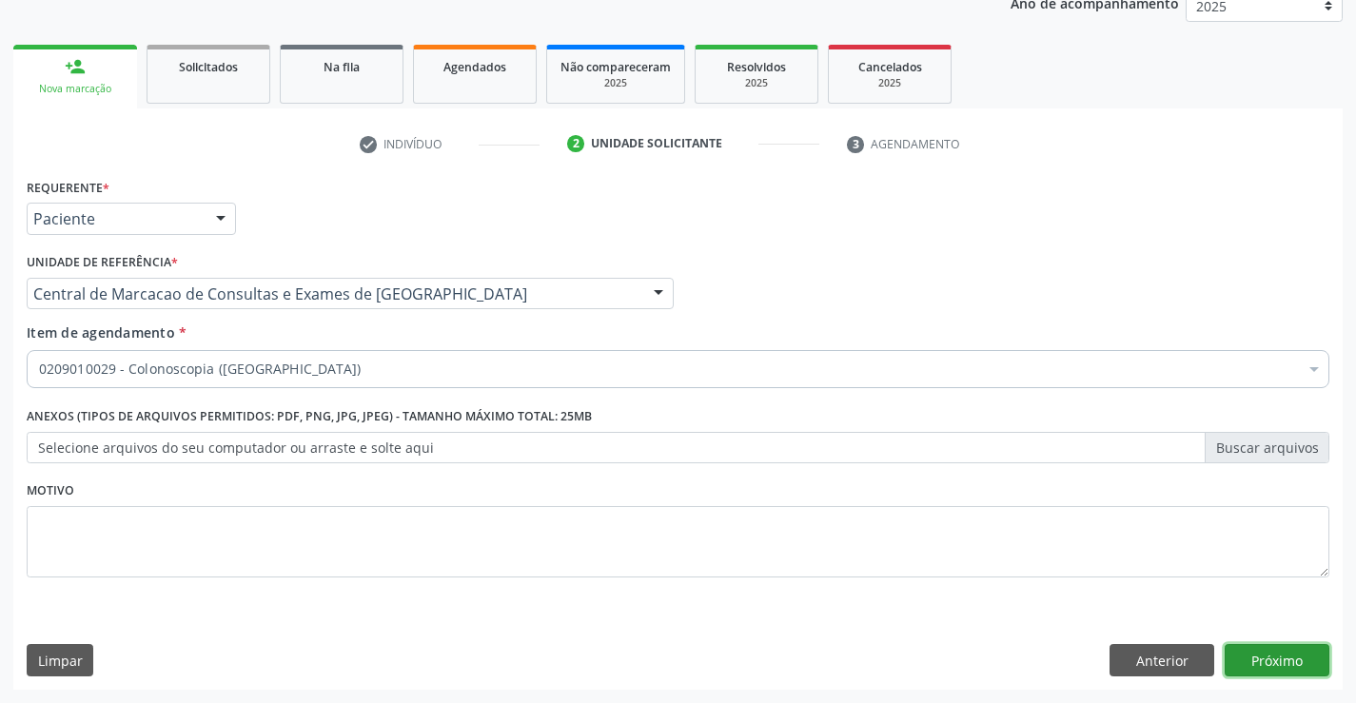
click at [1287, 662] on button "Próximo" at bounding box center [1277, 660] width 105 height 32
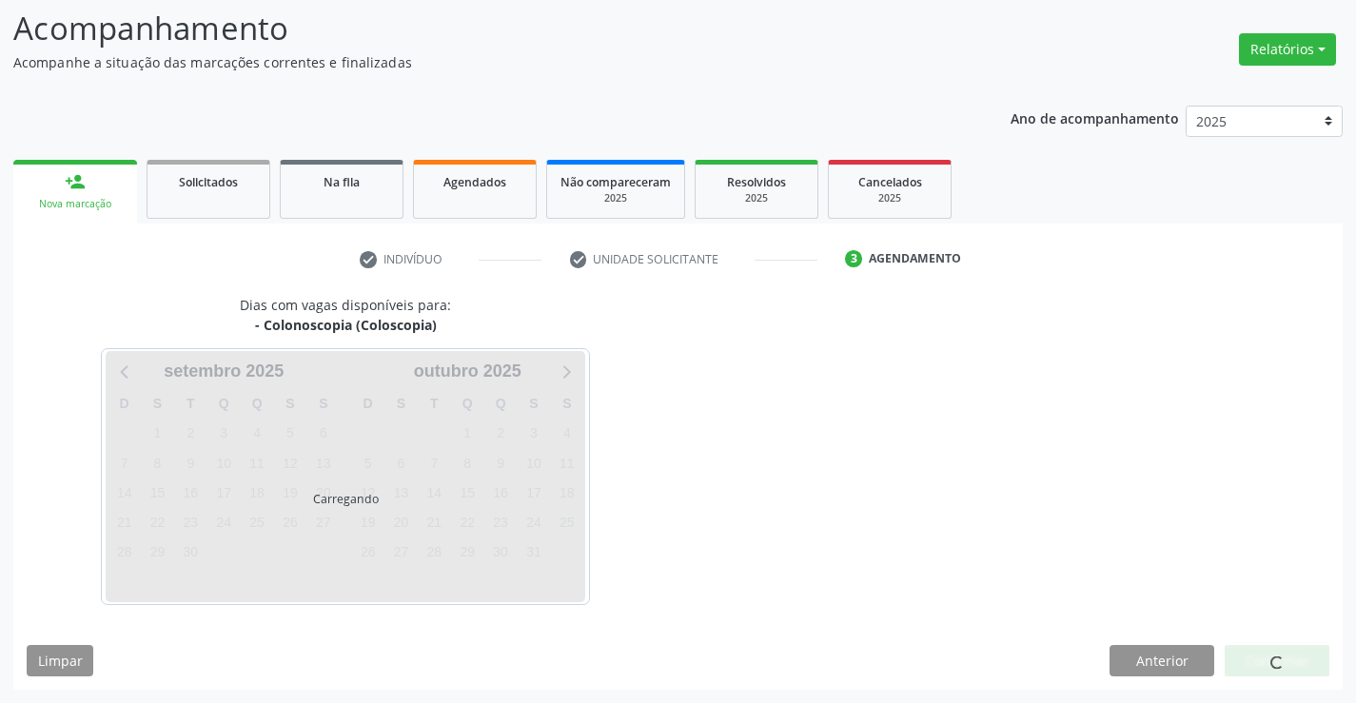
scroll to position [181, 0]
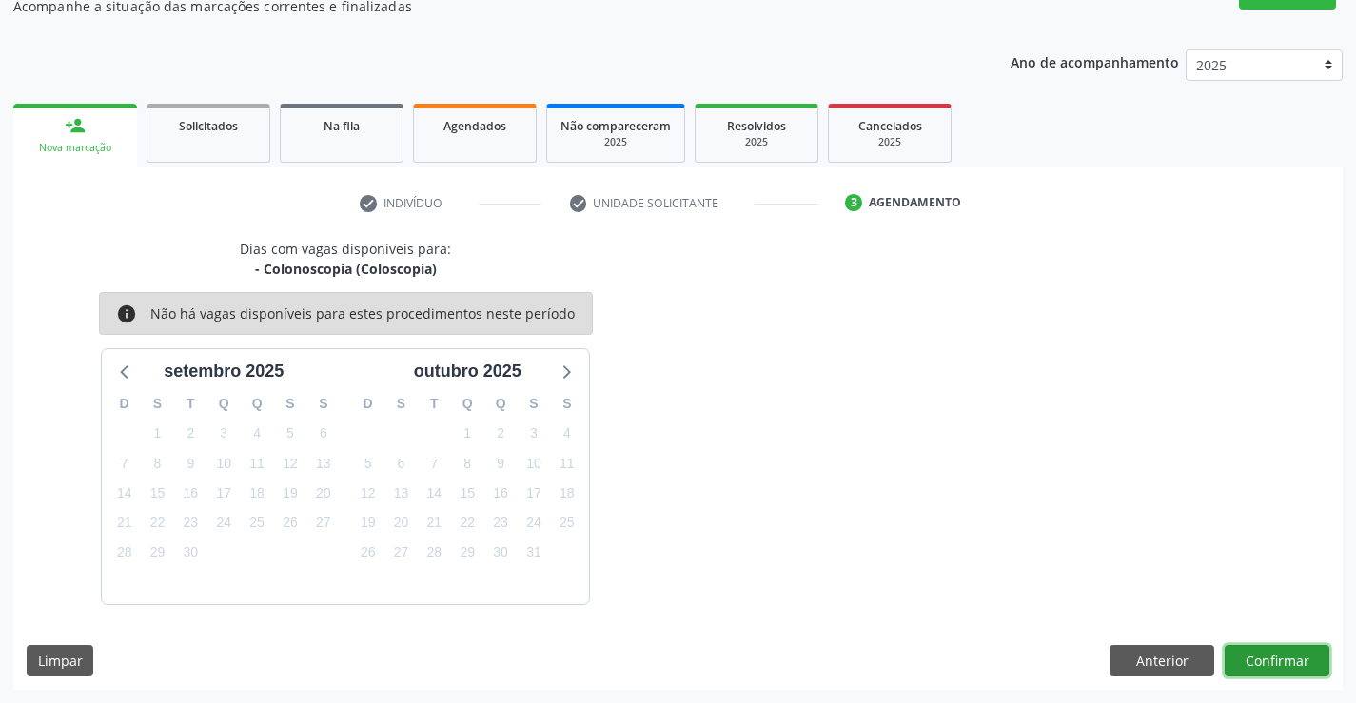
click at [1268, 658] on button "Confirmar" at bounding box center [1277, 661] width 105 height 32
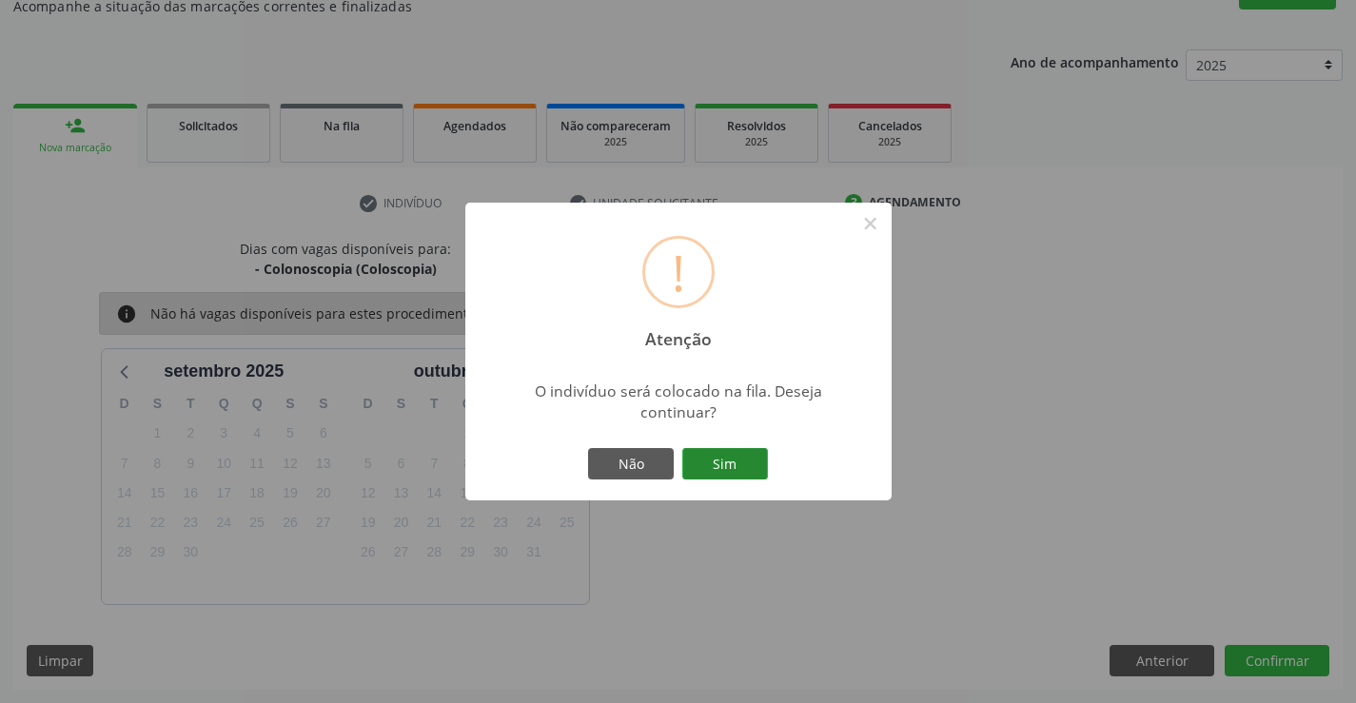
click at [738, 470] on button "Sim" at bounding box center [725, 464] width 86 height 32
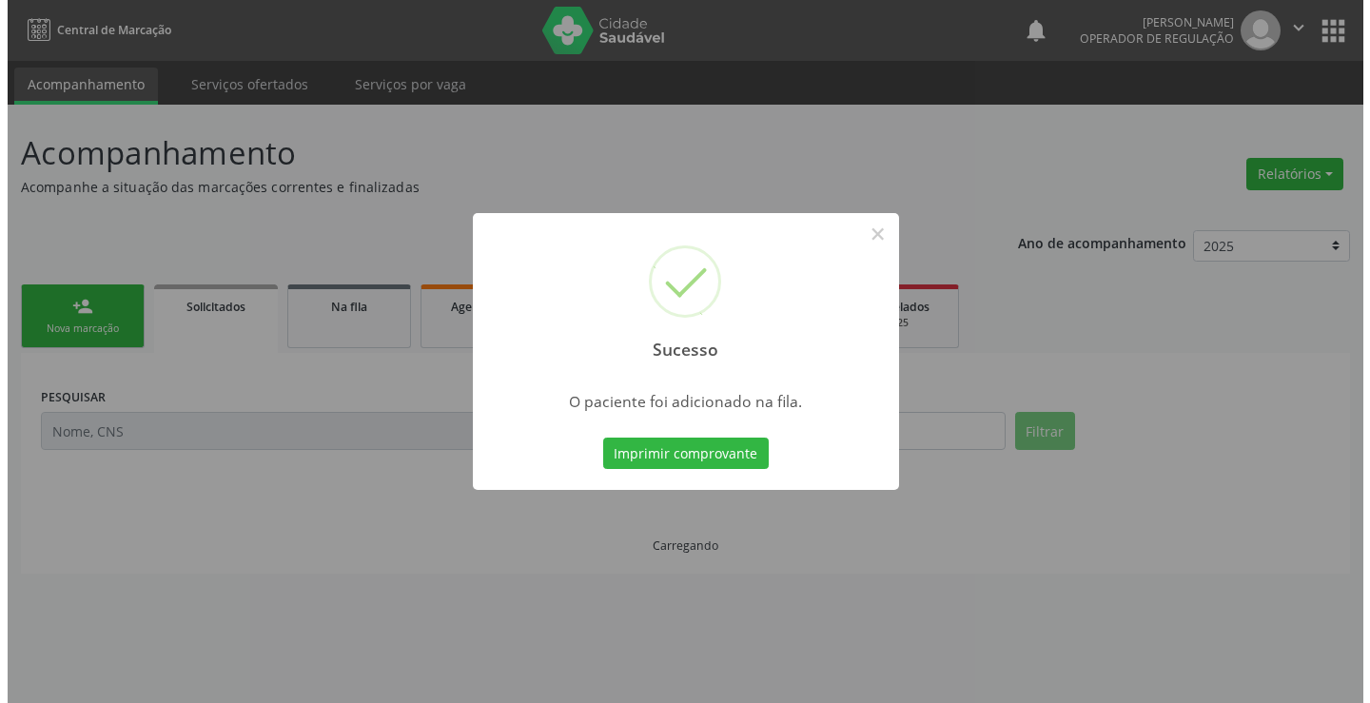
scroll to position [0, 0]
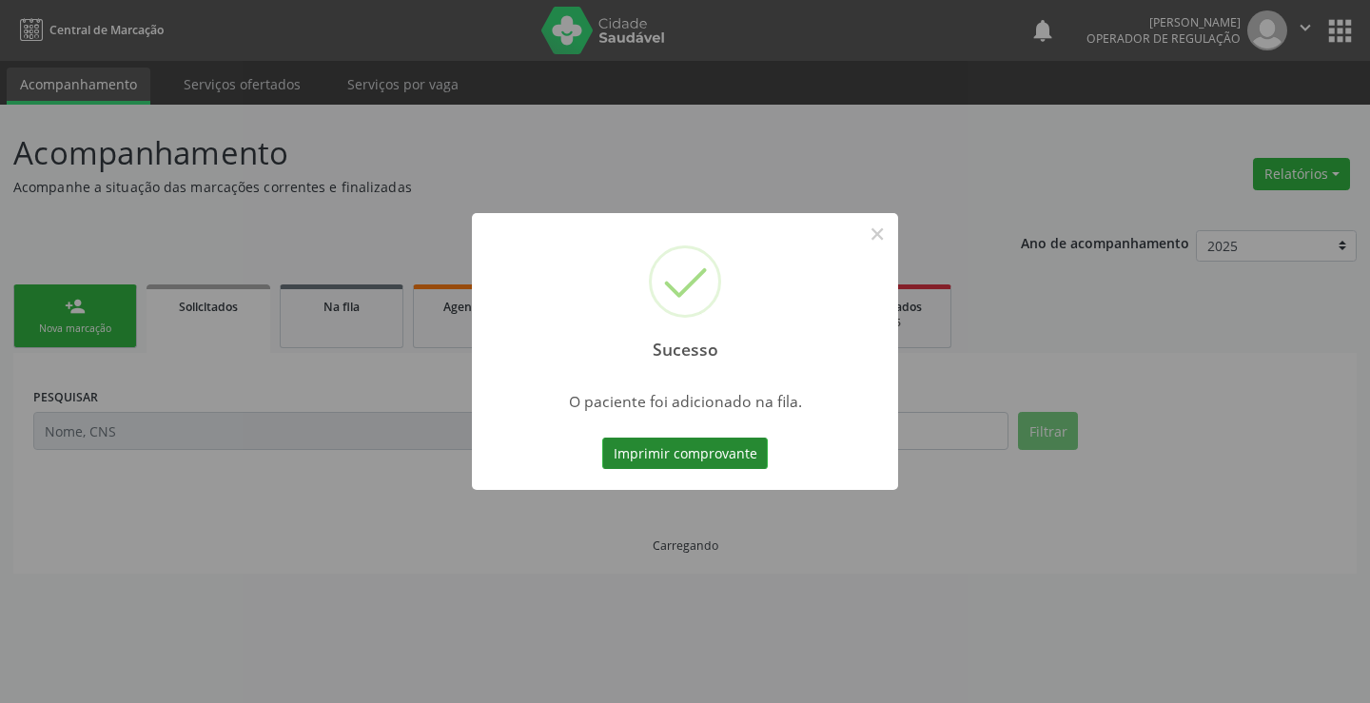
click at [754, 444] on button "Imprimir comprovante" at bounding box center [685, 454] width 166 height 32
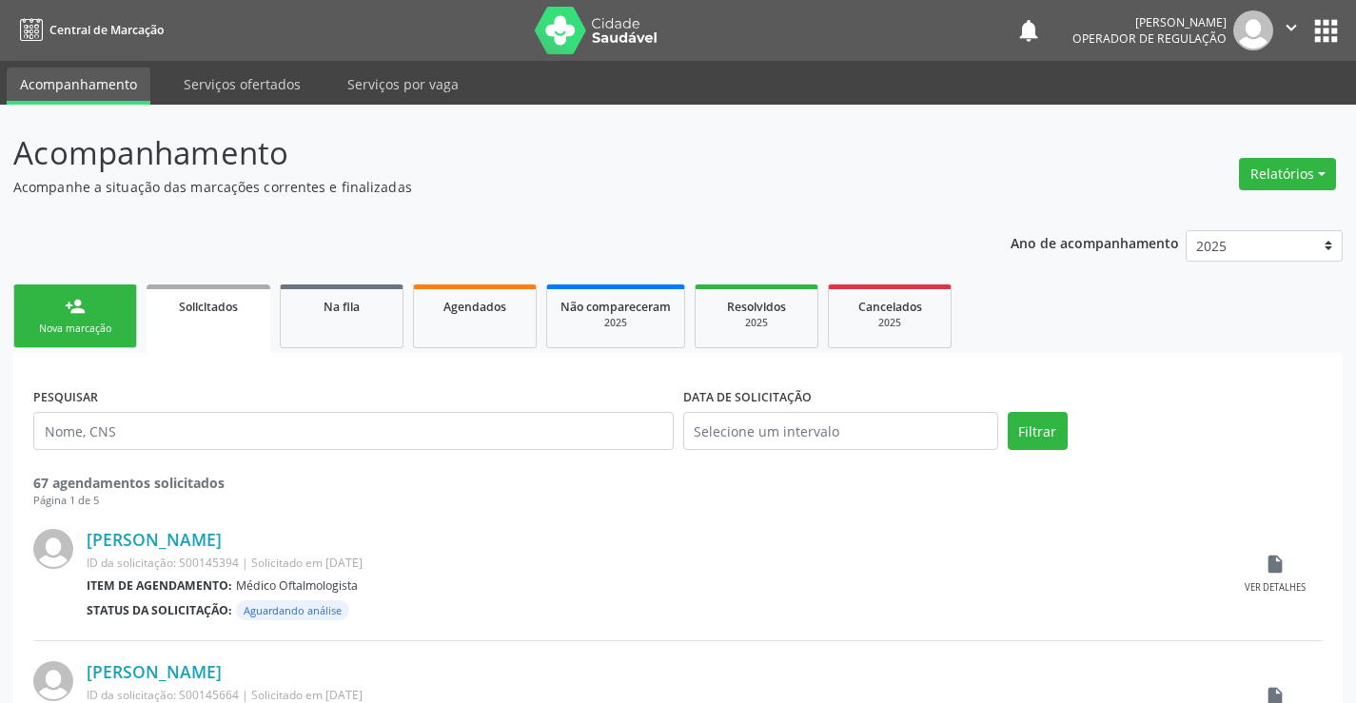
click at [79, 286] on link "person_add Nova marcação" at bounding box center [75, 317] width 124 height 64
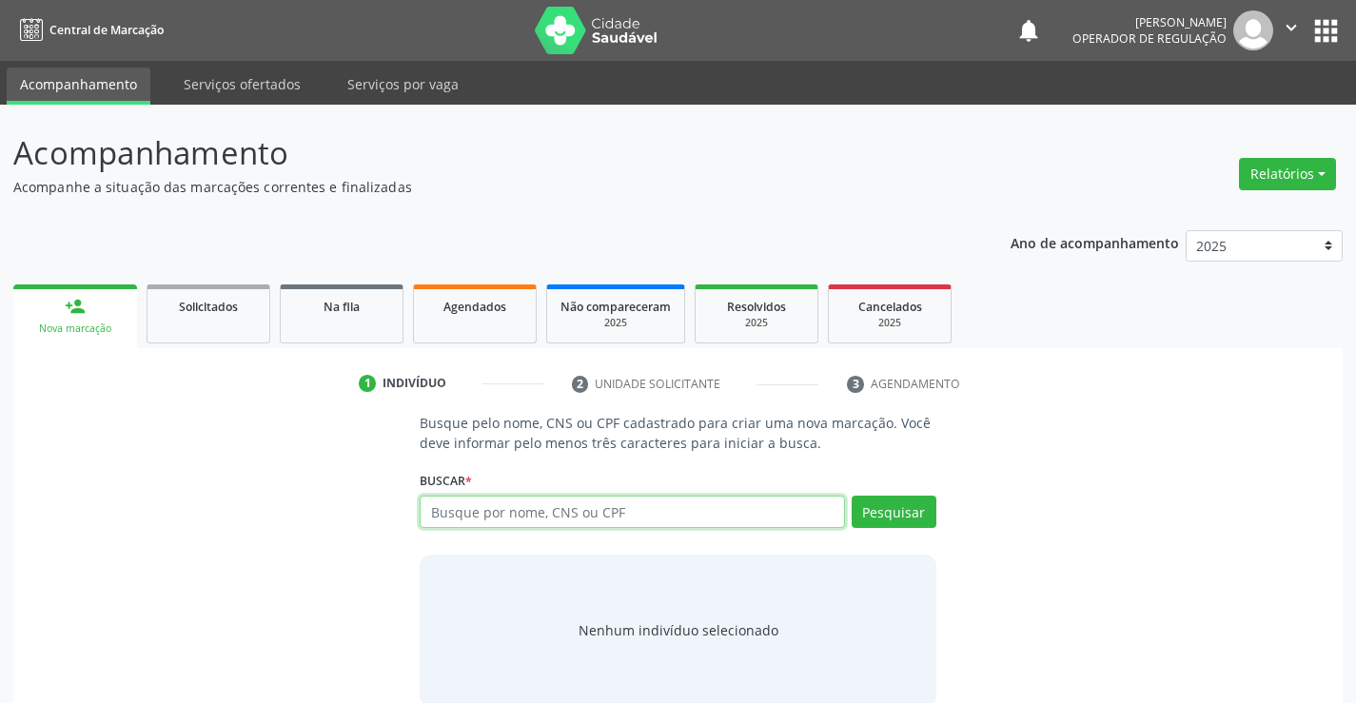
click at [488, 521] on input "text" at bounding box center [632, 512] width 424 height 32
type input "702501334674732"
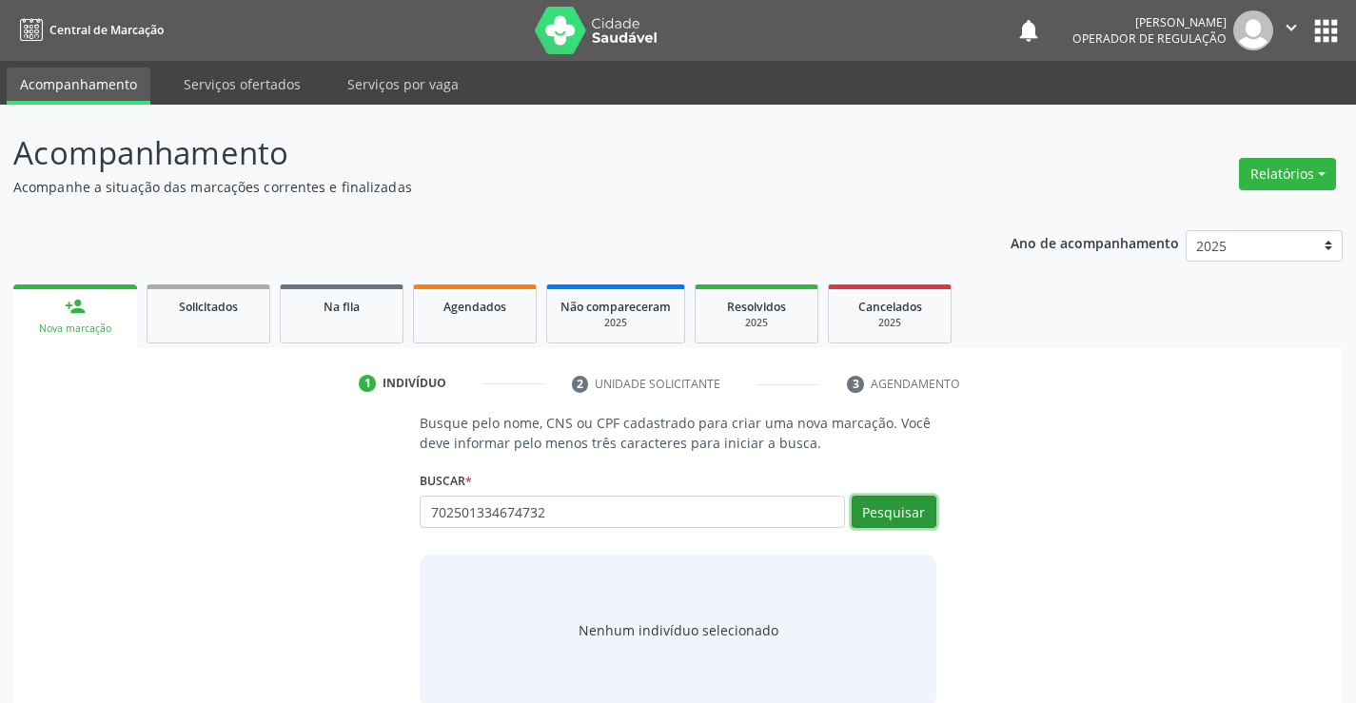
click at [872, 503] on button "Pesquisar" at bounding box center [894, 512] width 85 height 32
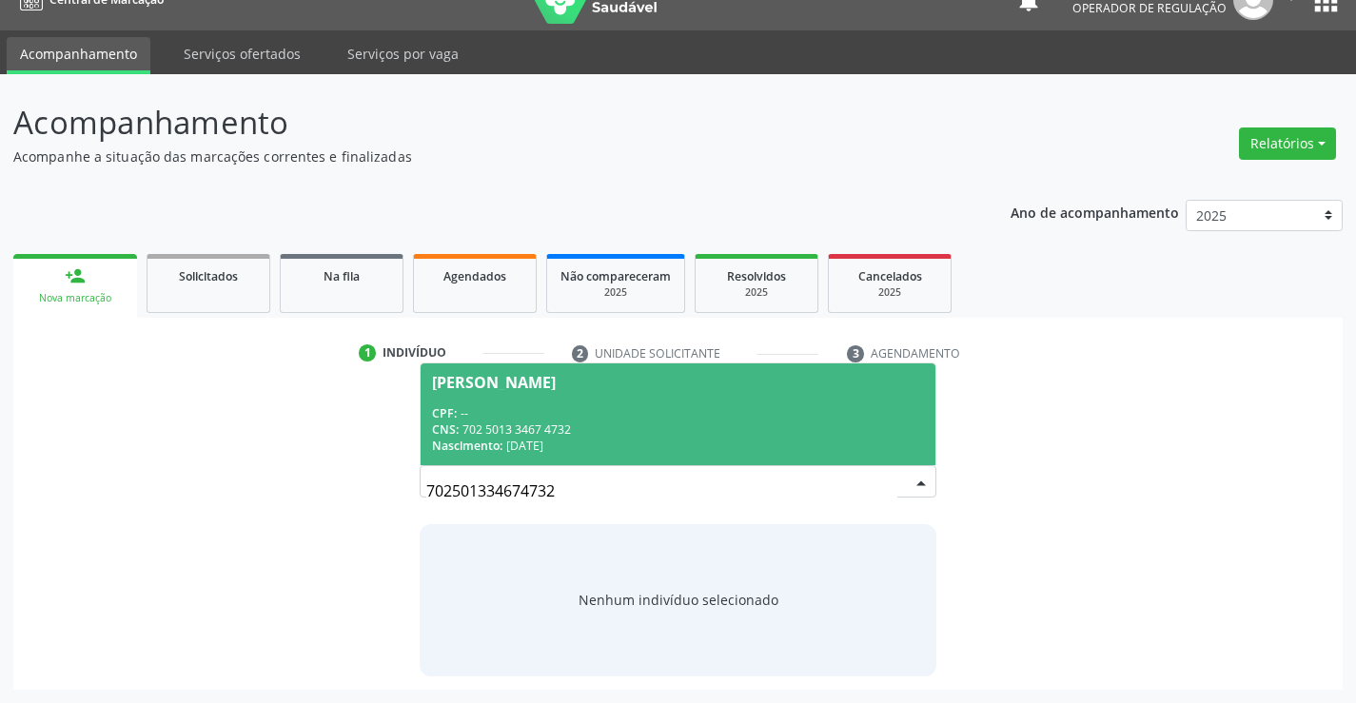
click at [589, 417] on div "CPF: --" at bounding box center [677, 413] width 491 height 16
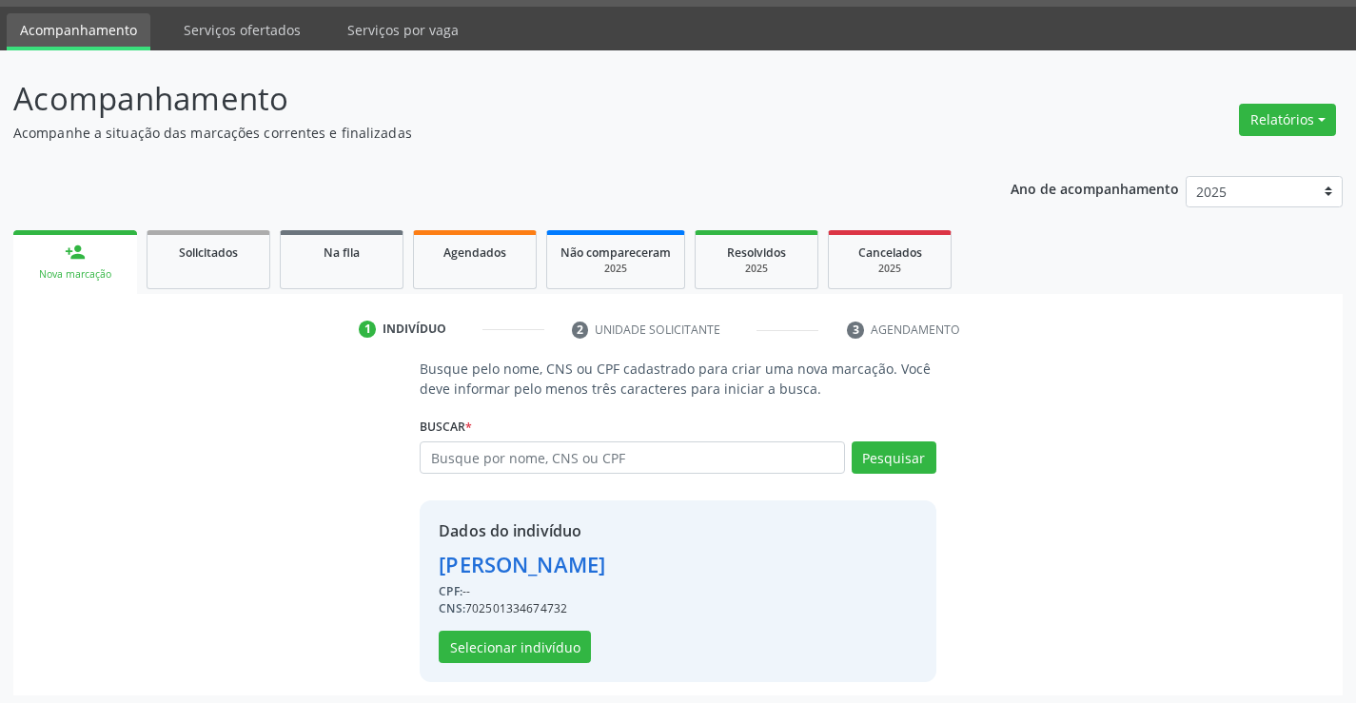
scroll to position [60, 0]
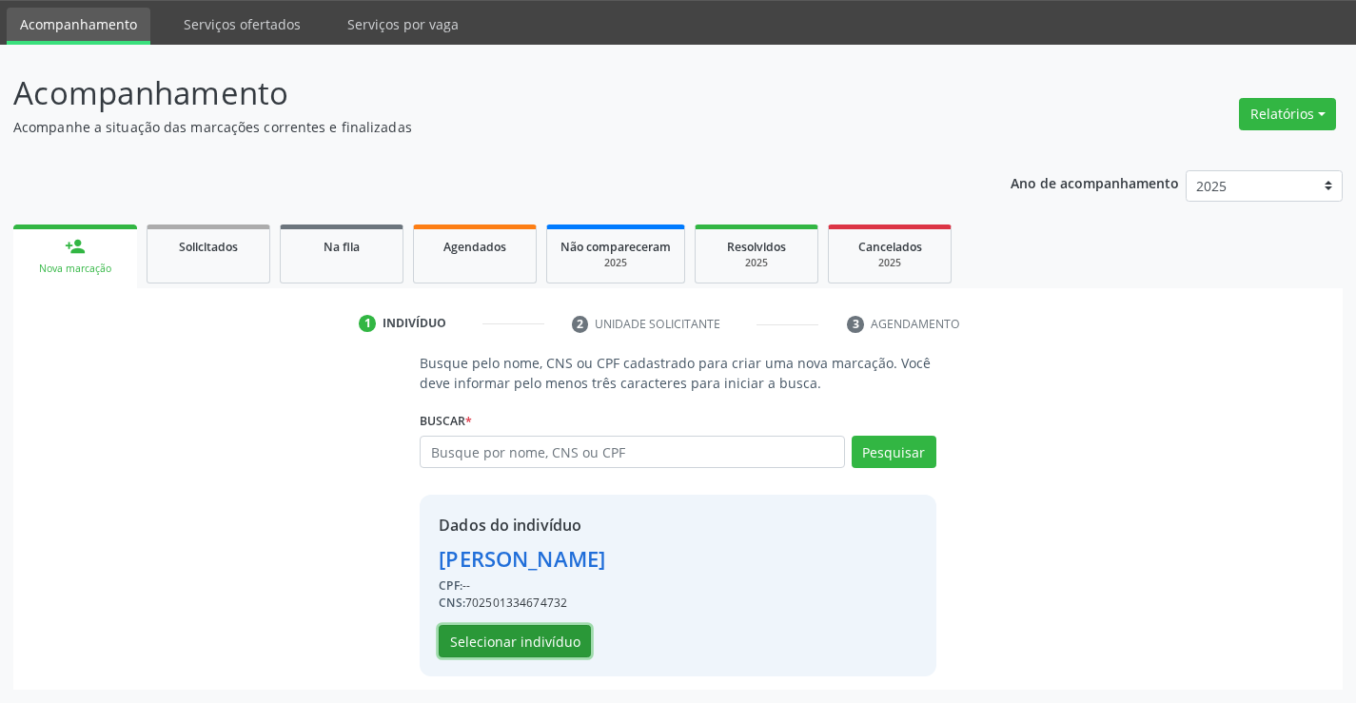
click at [509, 636] on button "Selecionar indivíduo" at bounding box center [515, 641] width 152 height 32
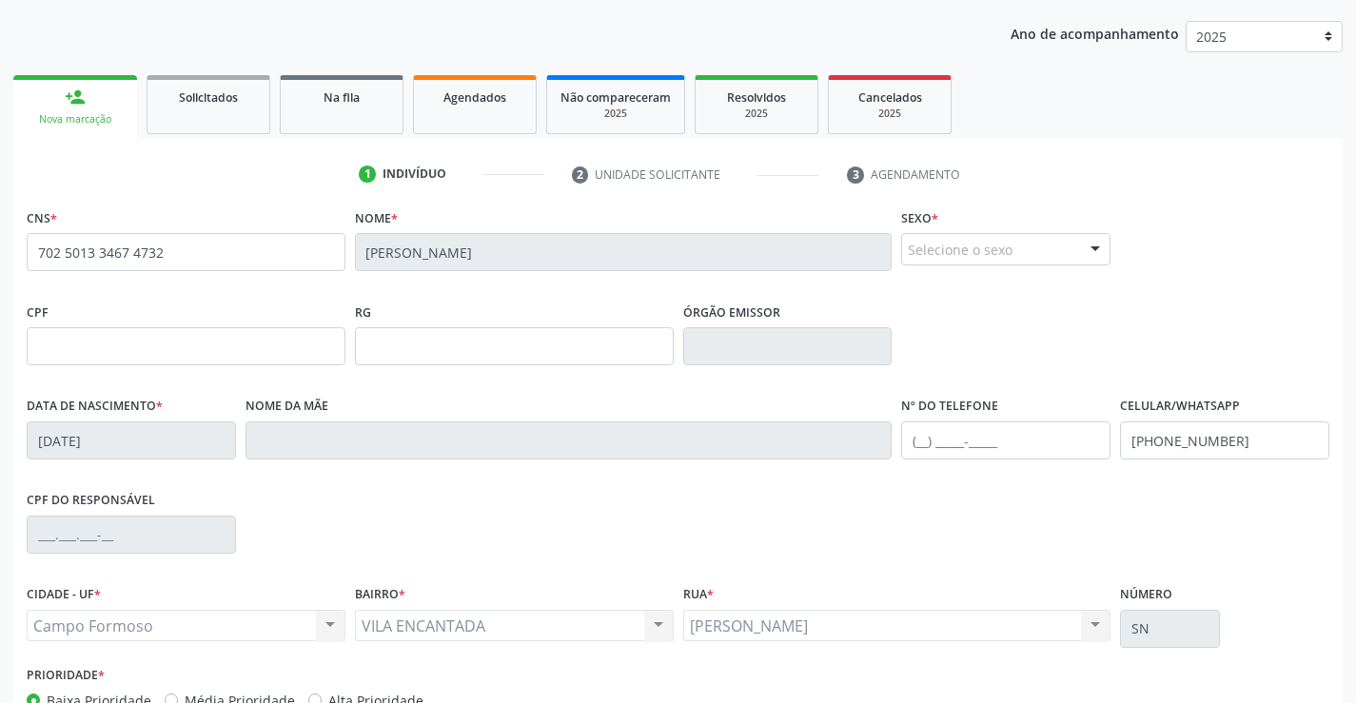
scroll to position [328, 0]
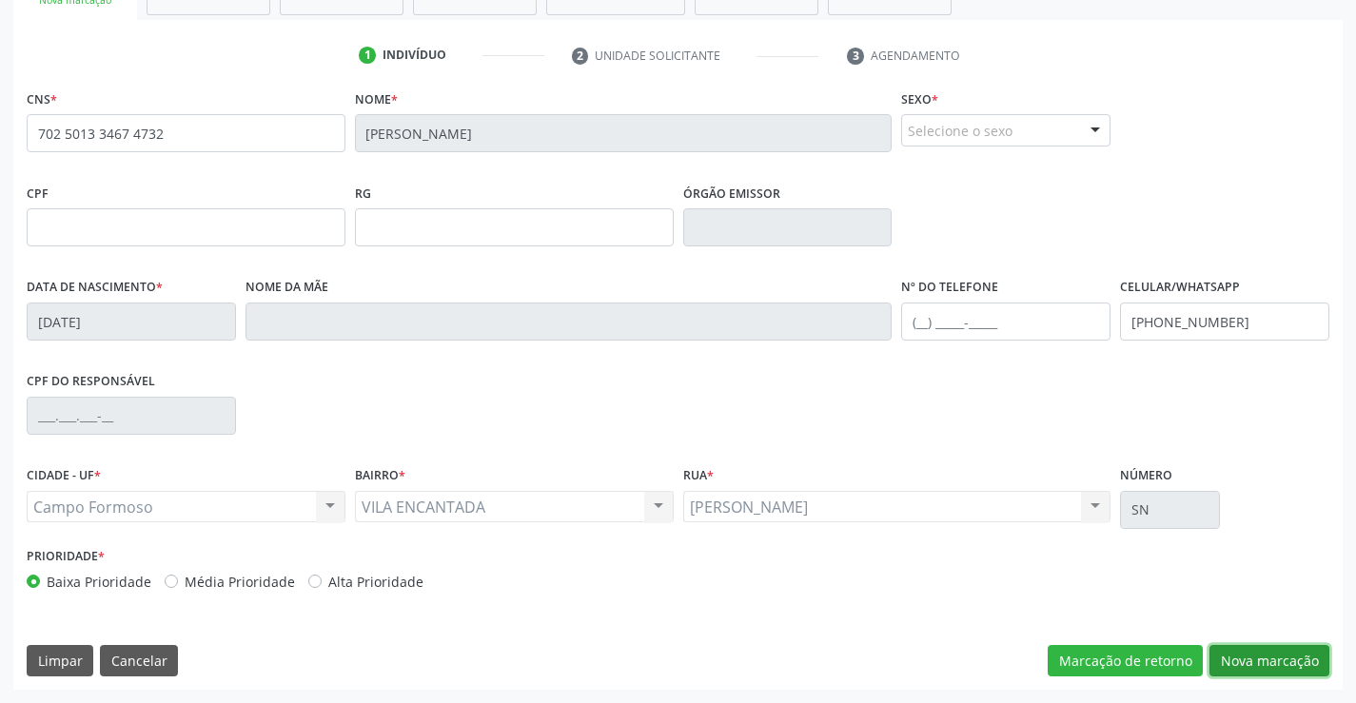
click at [1279, 677] on button "Nova marcação" at bounding box center [1269, 661] width 120 height 32
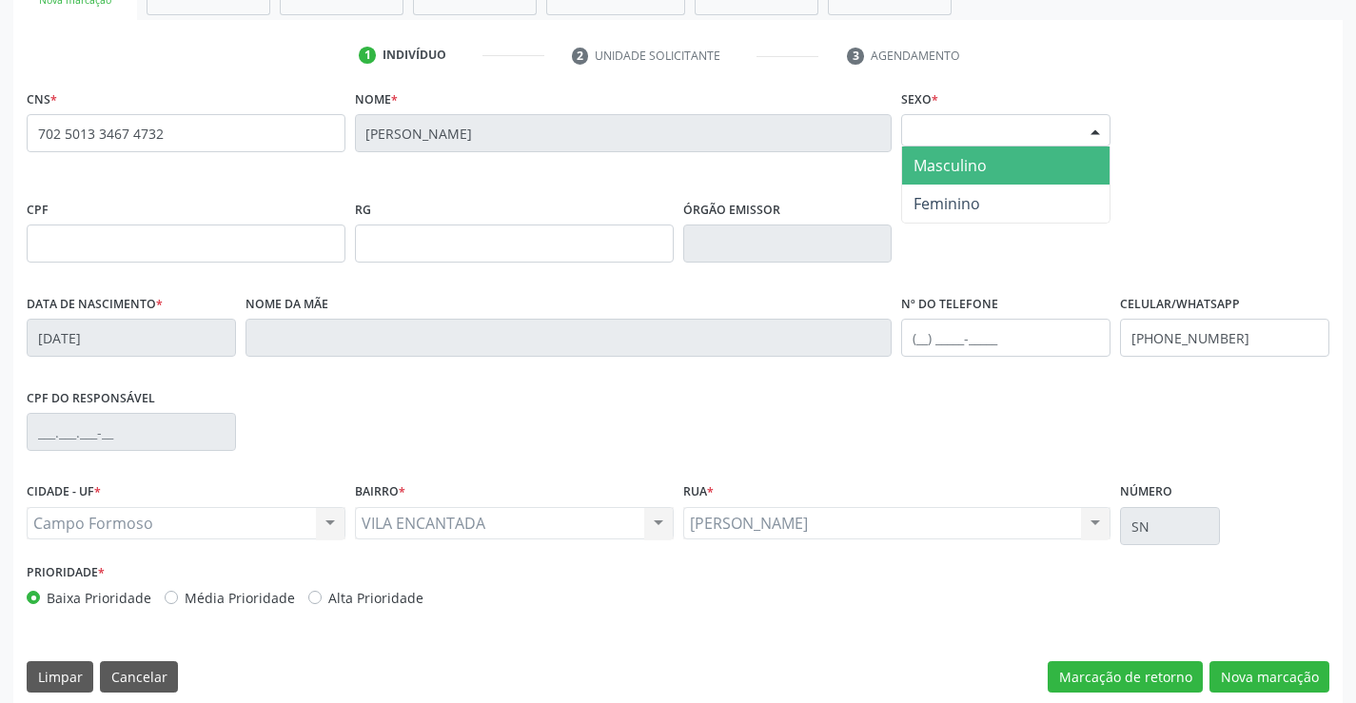
click at [1004, 123] on div "Selecione o sexo" at bounding box center [1005, 130] width 209 height 32
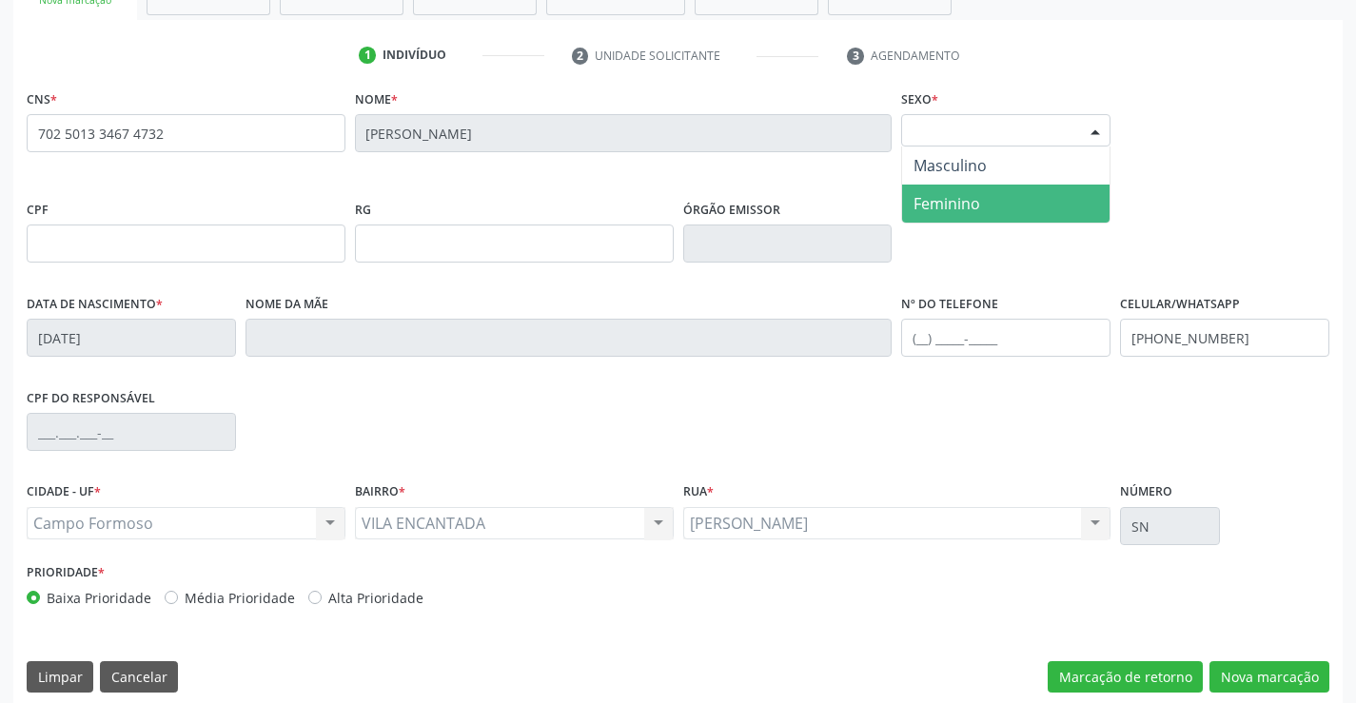
click at [973, 205] on span "Feminino" at bounding box center [947, 203] width 67 height 21
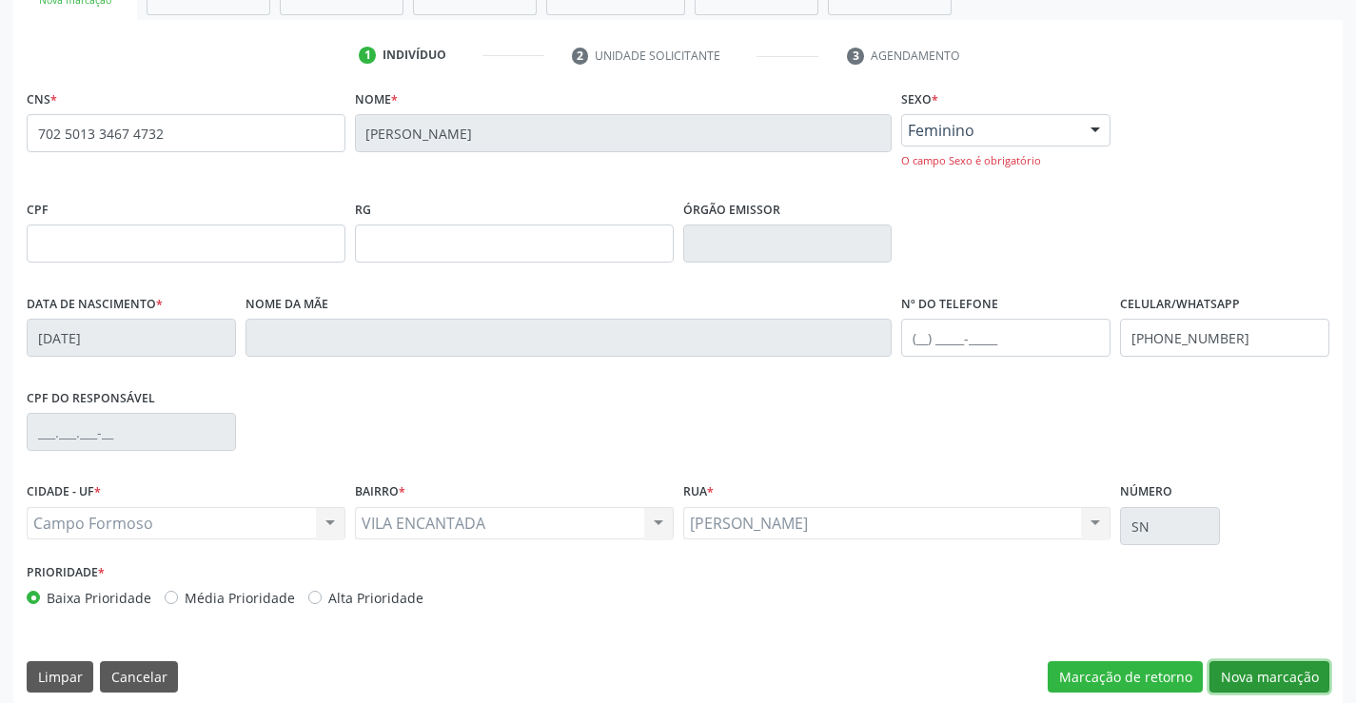
click at [1316, 676] on button "Nova marcação" at bounding box center [1269, 677] width 120 height 32
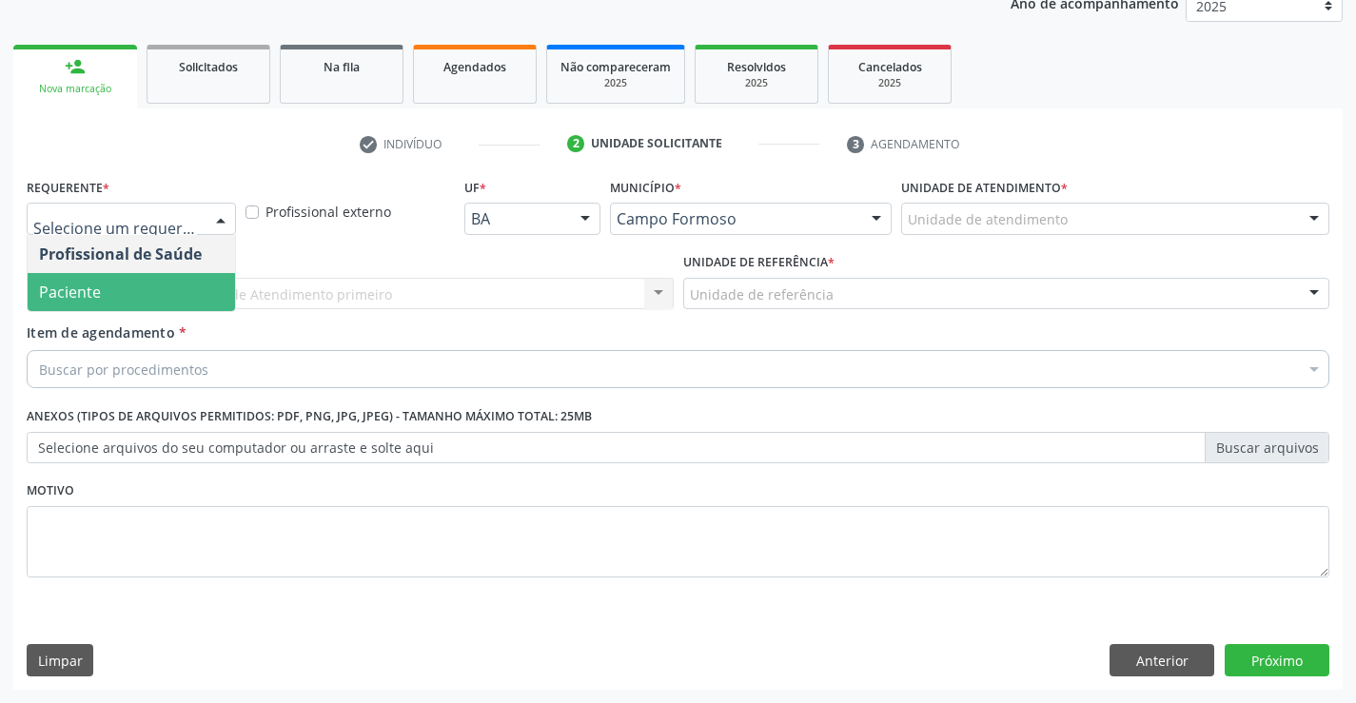
click at [151, 303] on span "Paciente" at bounding box center [131, 292] width 207 height 38
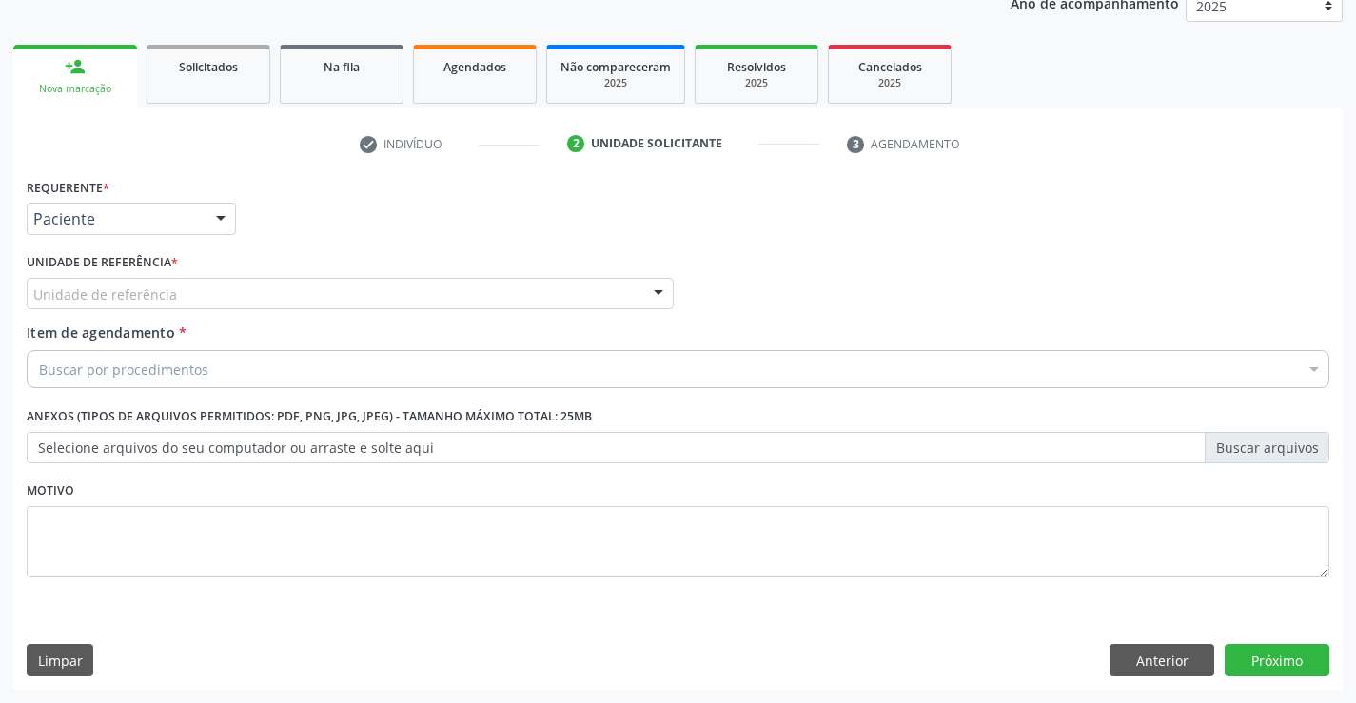
click at [283, 272] on div "Unidade de referência * Unidade de referência Unidade Basica de Saude da Famili…" at bounding box center [350, 278] width 647 height 61
click at [366, 305] on div "Unidade de referência" at bounding box center [350, 294] width 647 height 32
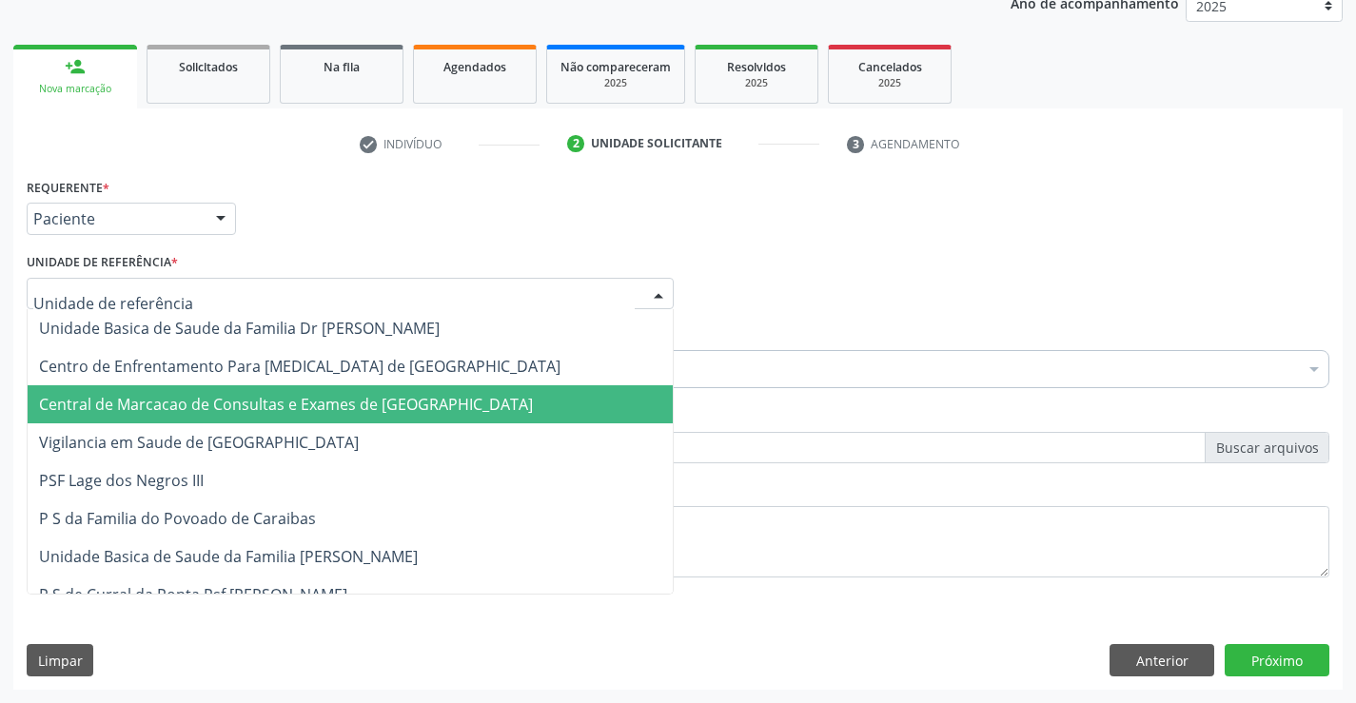
click at [377, 403] on span "Central de Marcacao de Consultas e Exames de [GEOGRAPHIC_DATA]" at bounding box center [286, 404] width 494 height 21
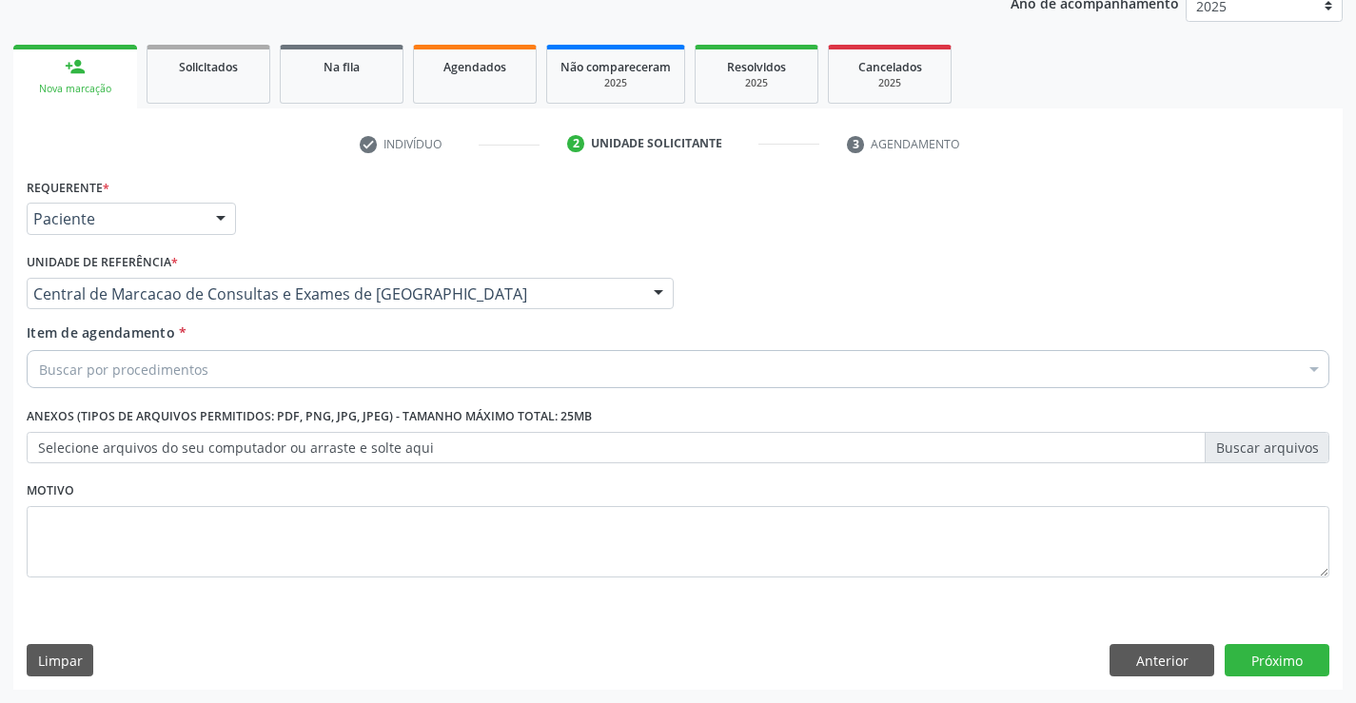
click at [419, 366] on div "Buscar por procedimentos" at bounding box center [678, 369] width 1303 height 38
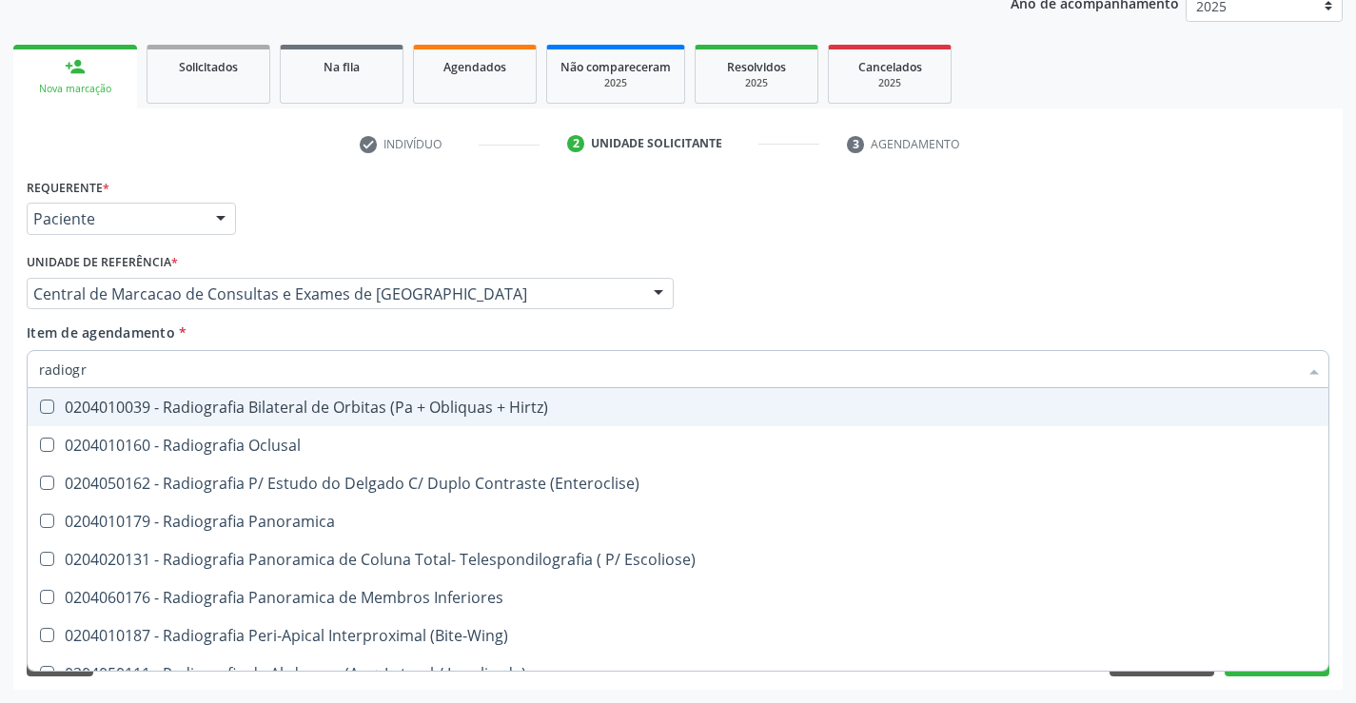
type input "radiogra"
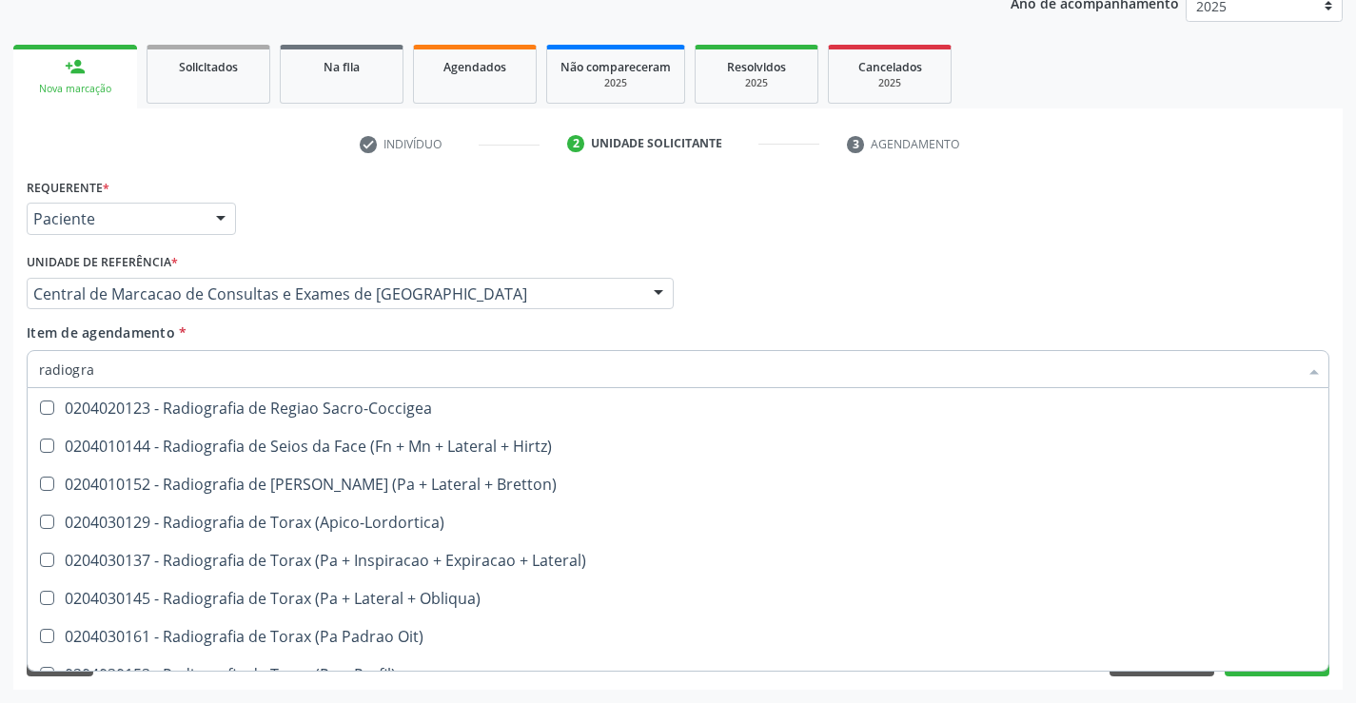
scroll to position [2420, 0]
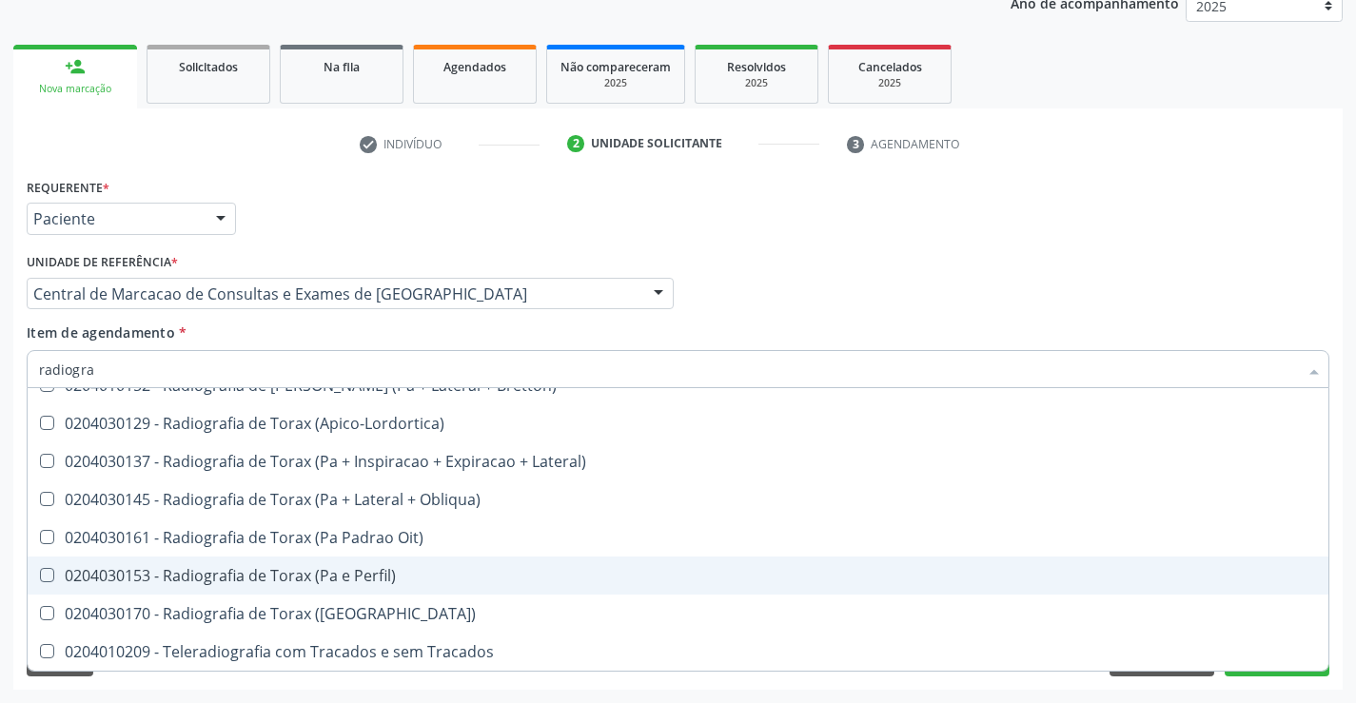
click at [336, 576] on div "0204030153 - Radiografia de Torax (Pa e Perfil)" at bounding box center [678, 575] width 1278 height 15
checkbox Perfil\) "true"
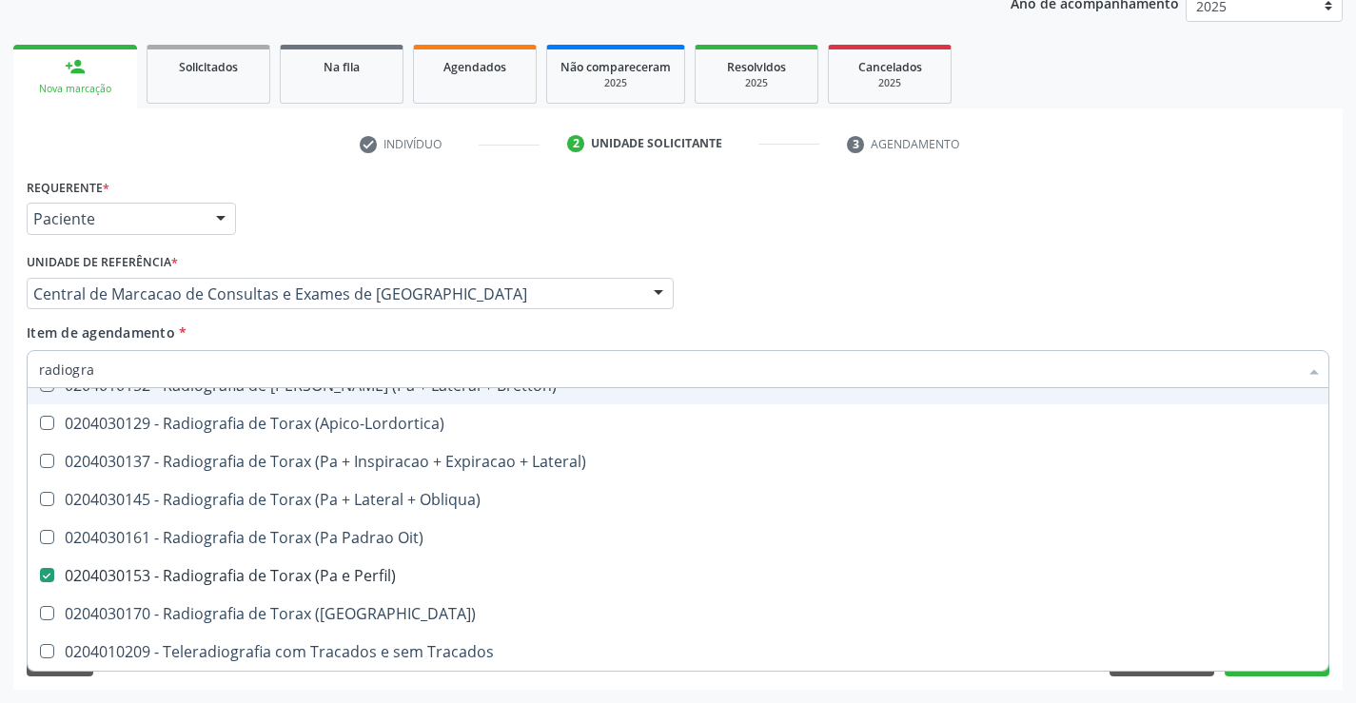
click at [775, 294] on div "Profissional Solicitante Por favor, selecione a Unidade de Atendimento primeiro…" at bounding box center [678, 285] width 1312 height 74
checkbox Oclusal "true"
checkbox Perfil\) "false"
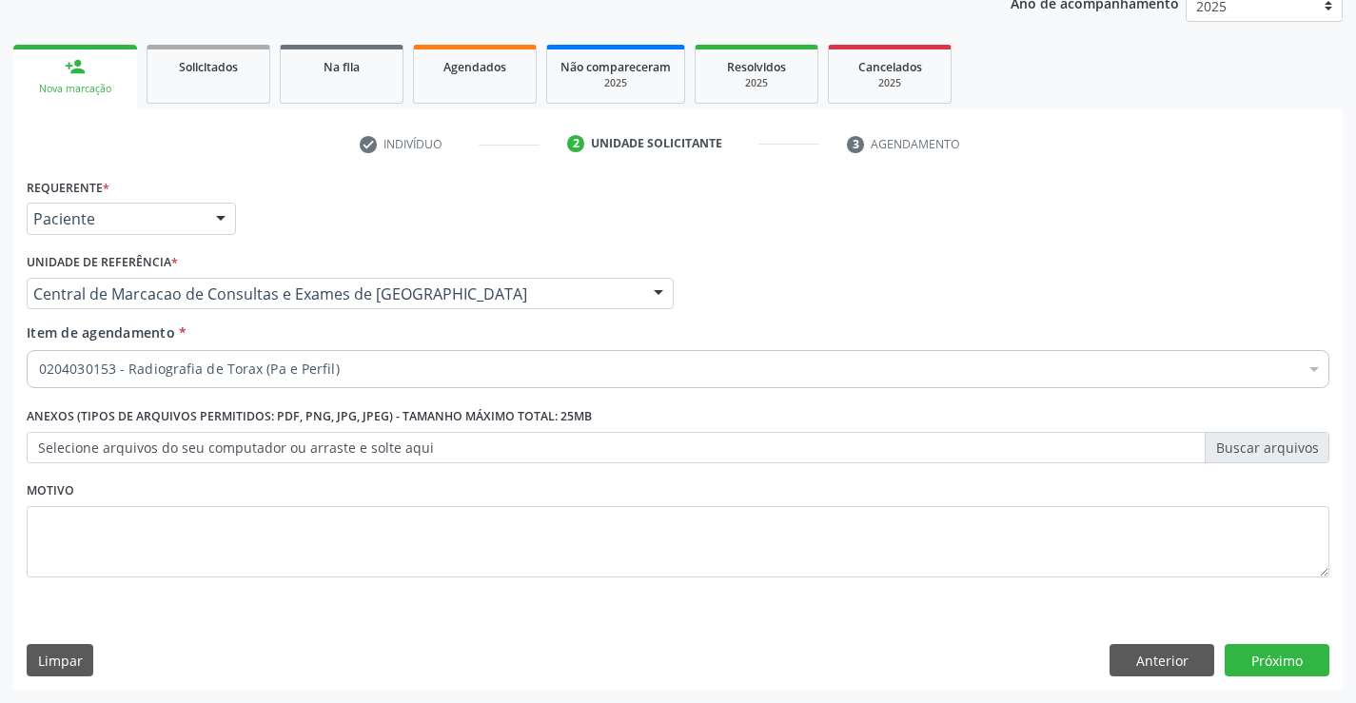
scroll to position [0, 0]
click at [1287, 658] on button "Próximo" at bounding box center [1277, 660] width 105 height 32
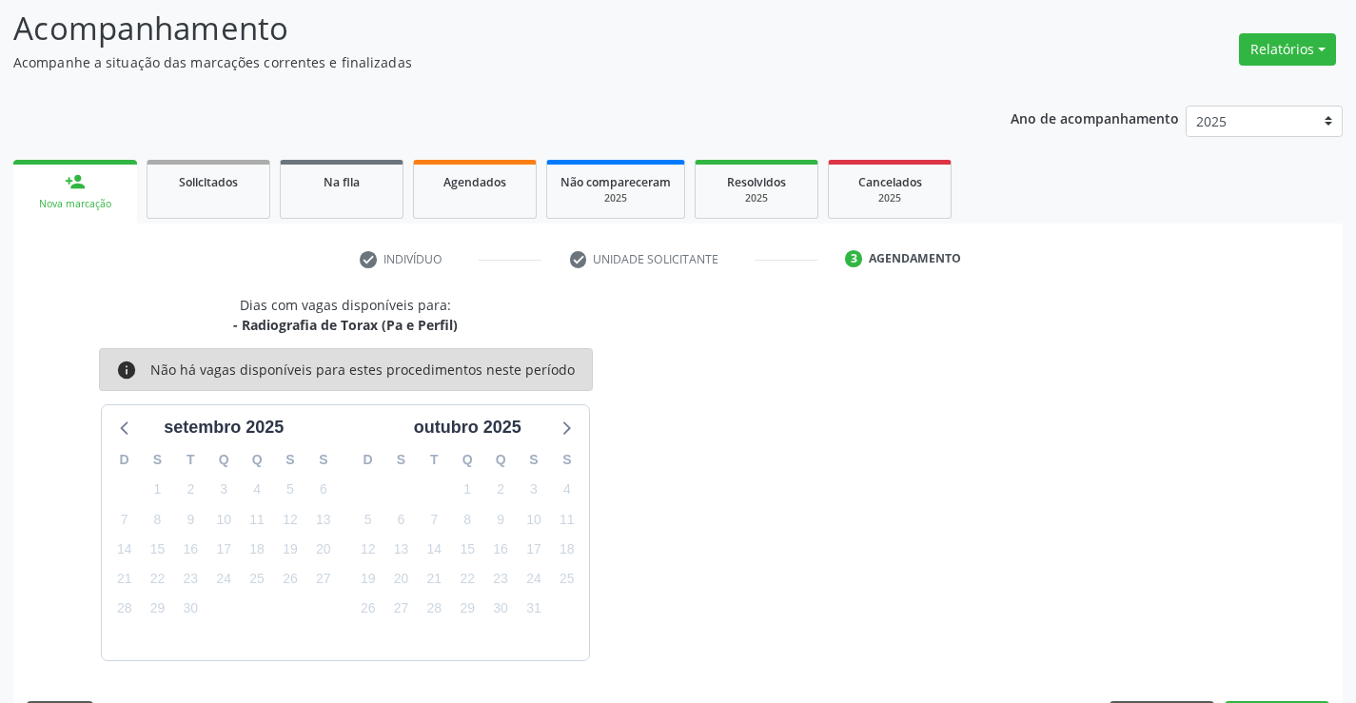
scroll to position [181, 0]
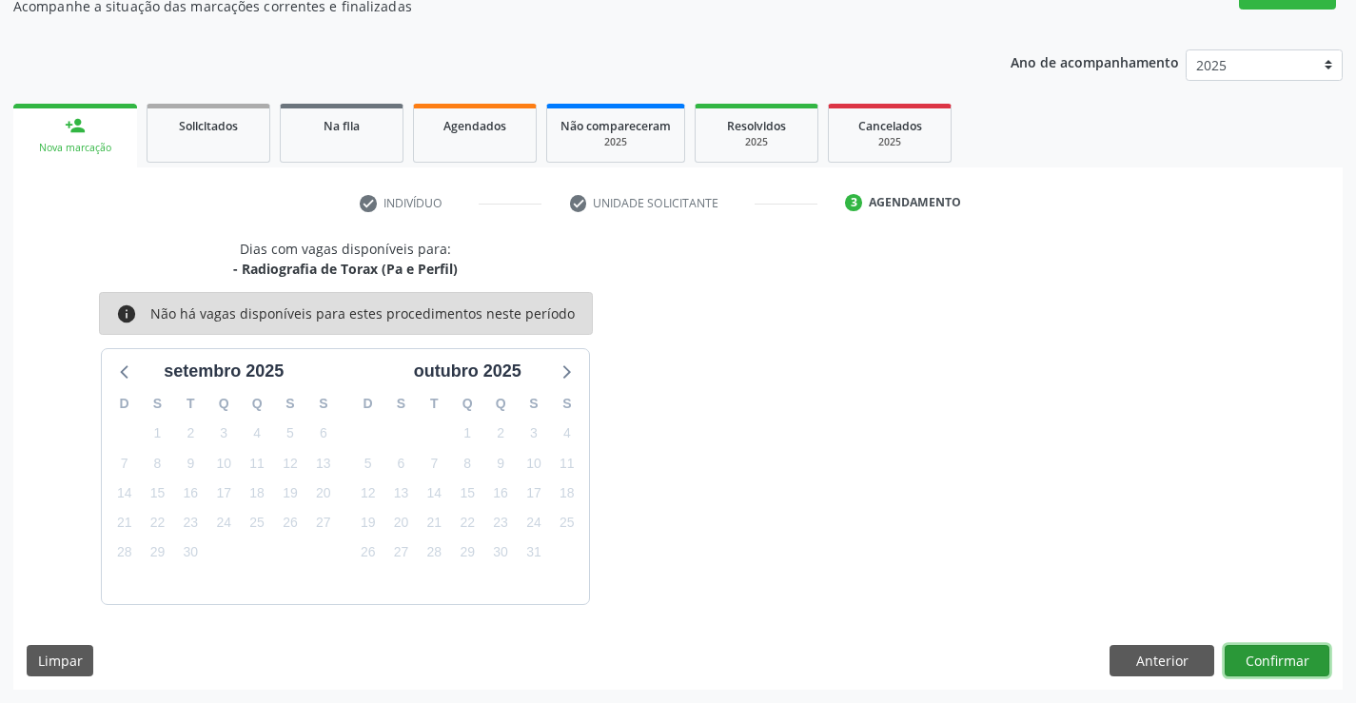
click at [1288, 665] on button "Confirmar" at bounding box center [1277, 661] width 105 height 32
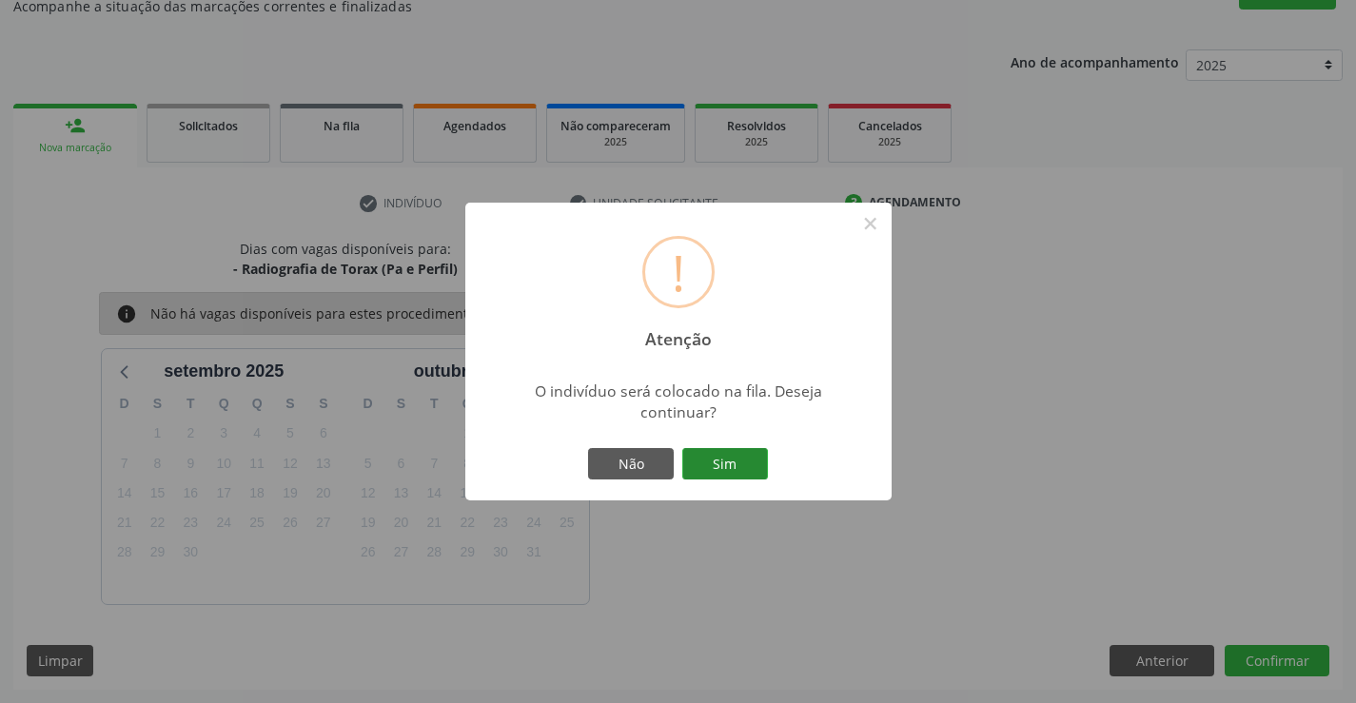
click at [733, 464] on button "Sim" at bounding box center [725, 464] width 86 height 32
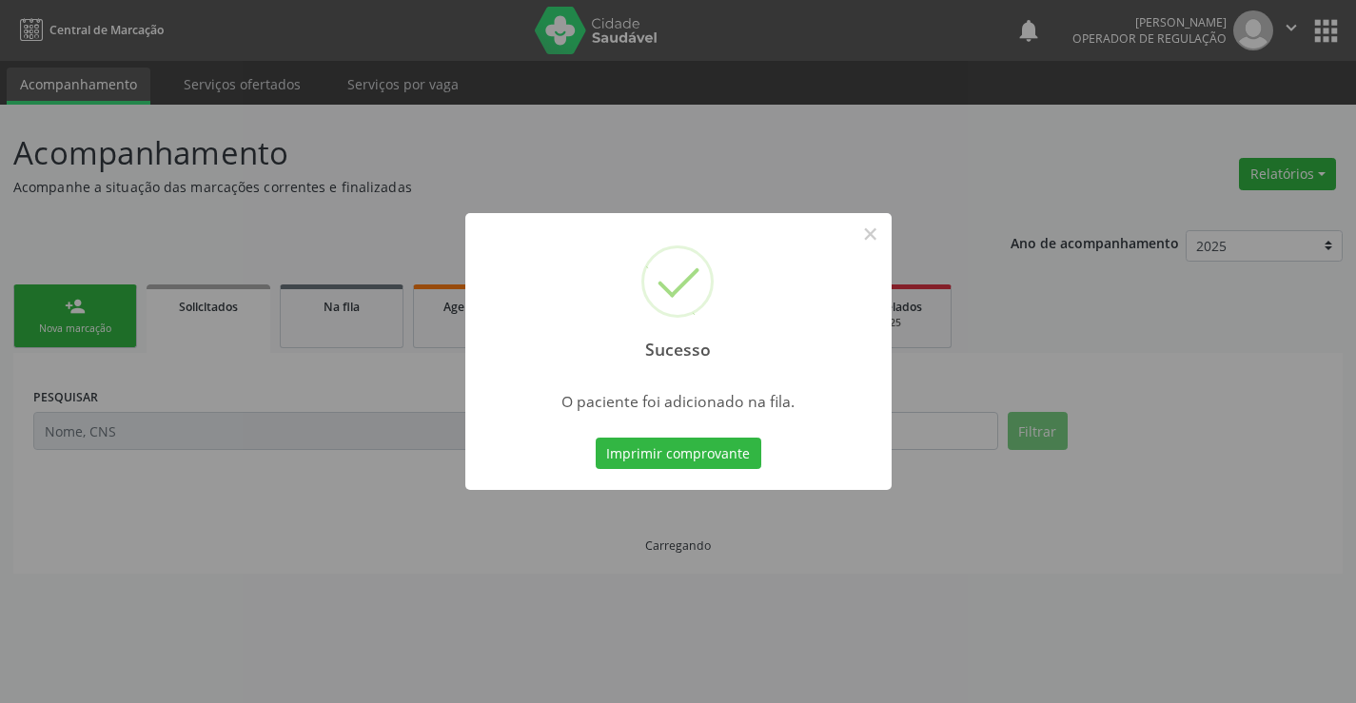
scroll to position [0, 0]
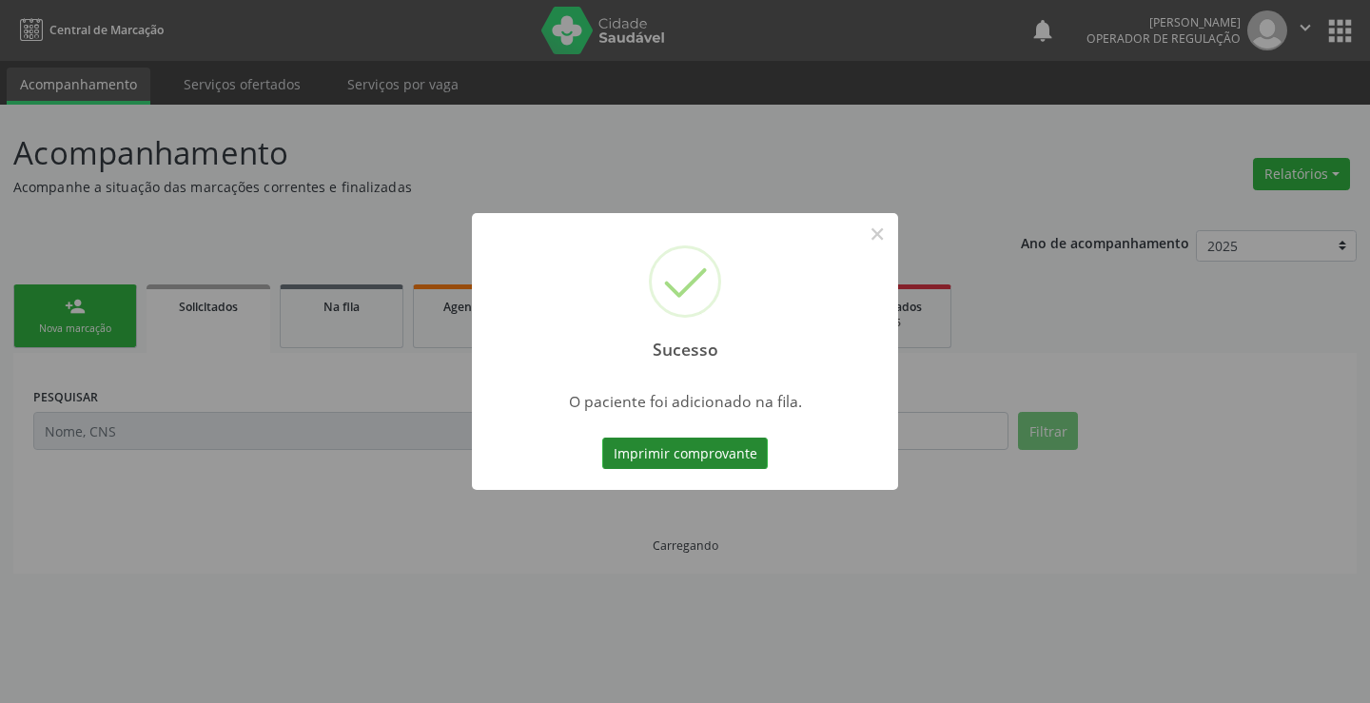
click at [698, 459] on button "Imprimir comprovante" at bounding box center [685, 454] width 166 height 32
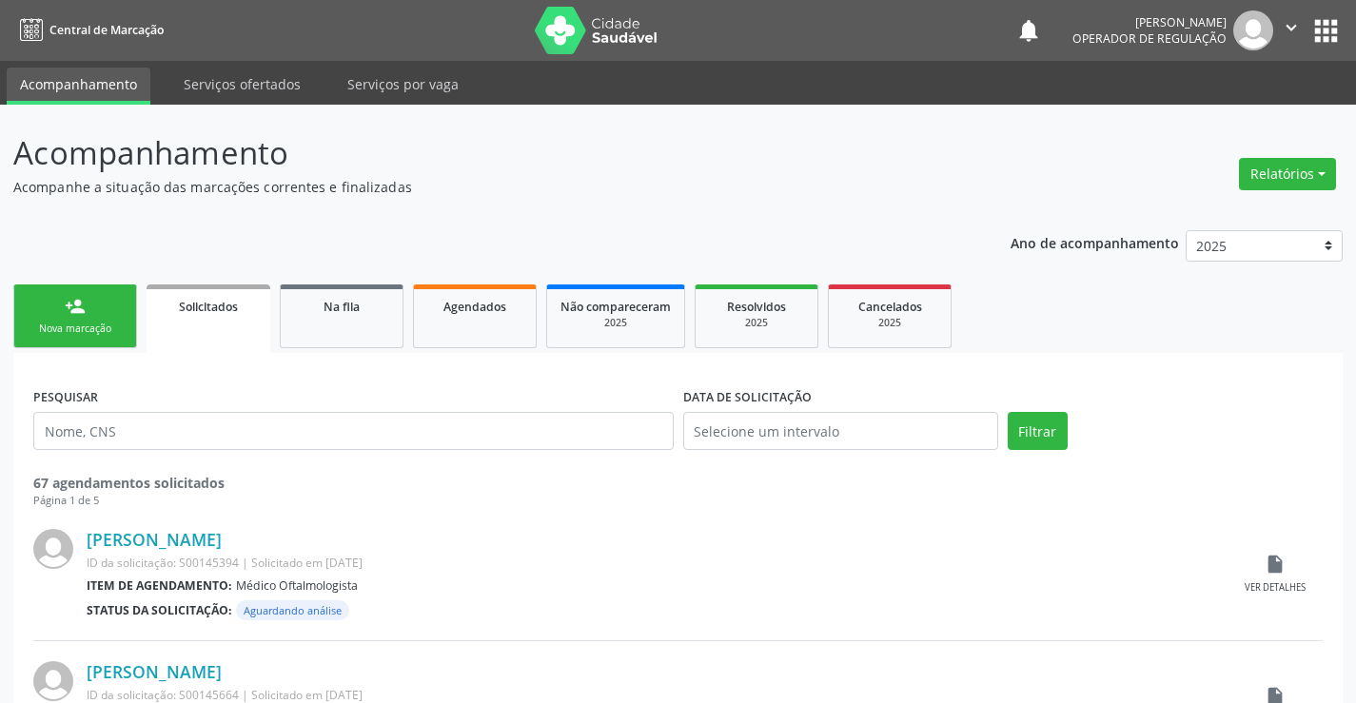
click at [1277, 24] on button "" at bounding box center [1291, 30] width 36 height 40
click at [1239, 114] on link "Sair" at bounding box center [1242, 116] width 131 height 27
